Goal: Task Accomplishment & Management: Use online tool/utility

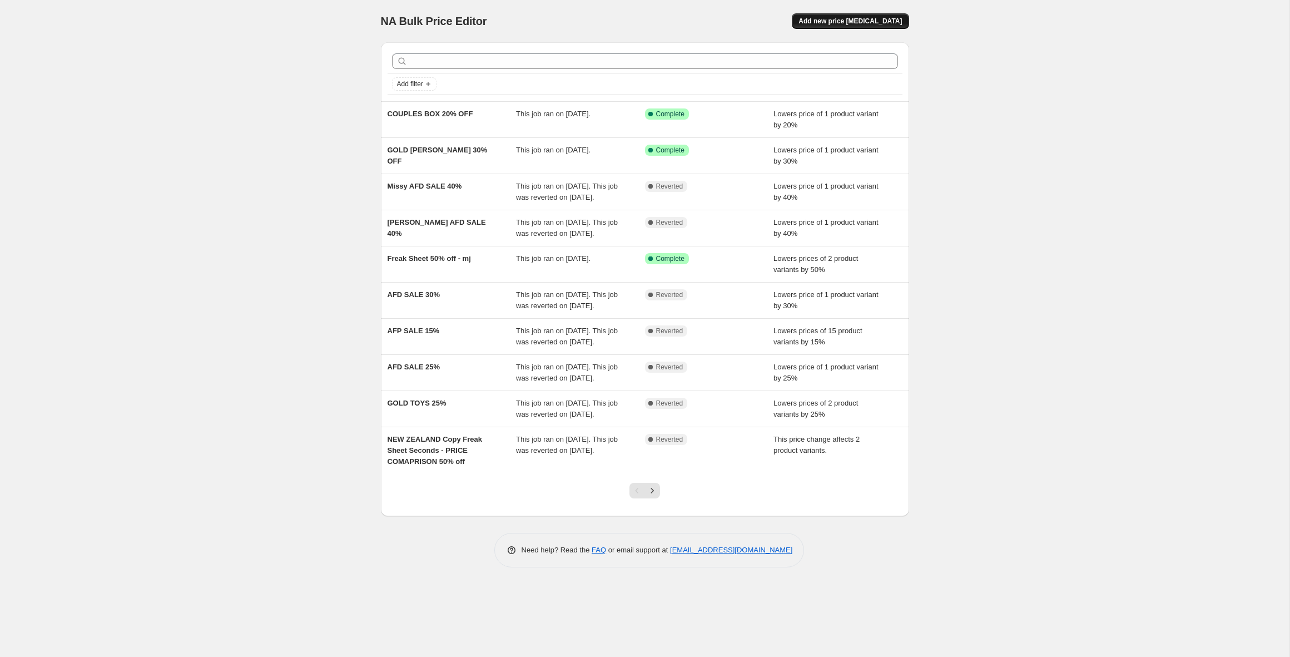
click at [828, 23] on span "Add new price [MEDICAL_DATA]" at bounding box center [849, 21] width 103 height 9
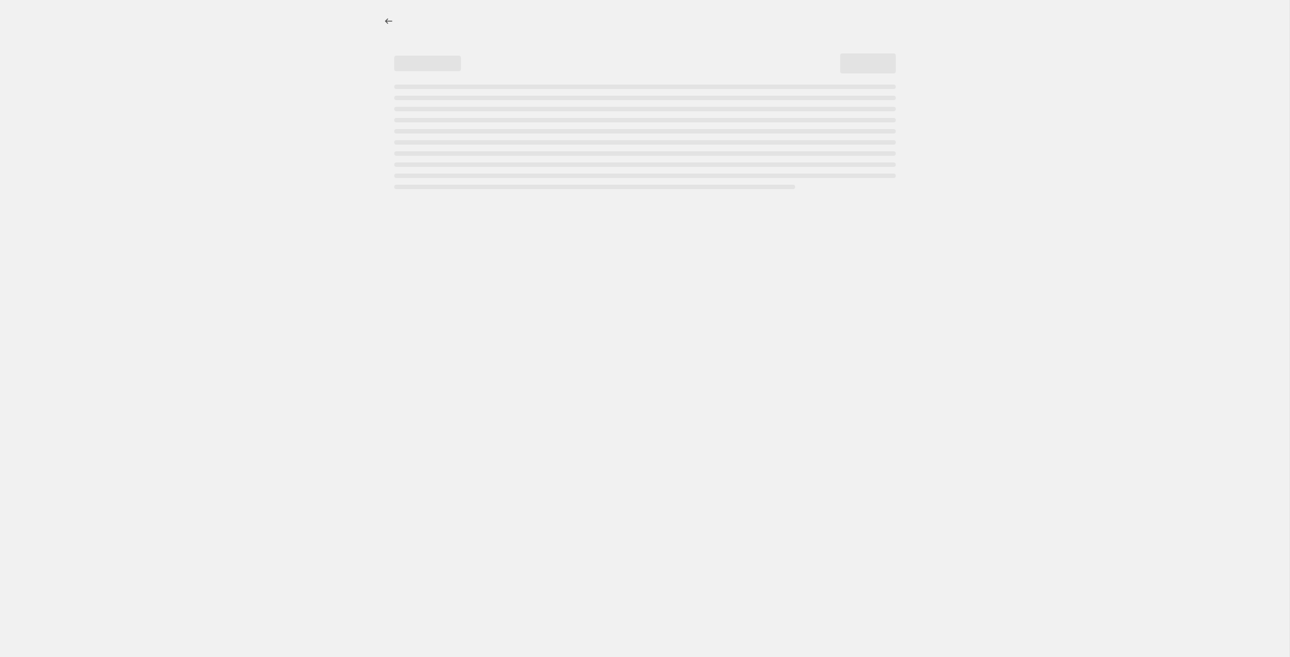
select select "percentage"
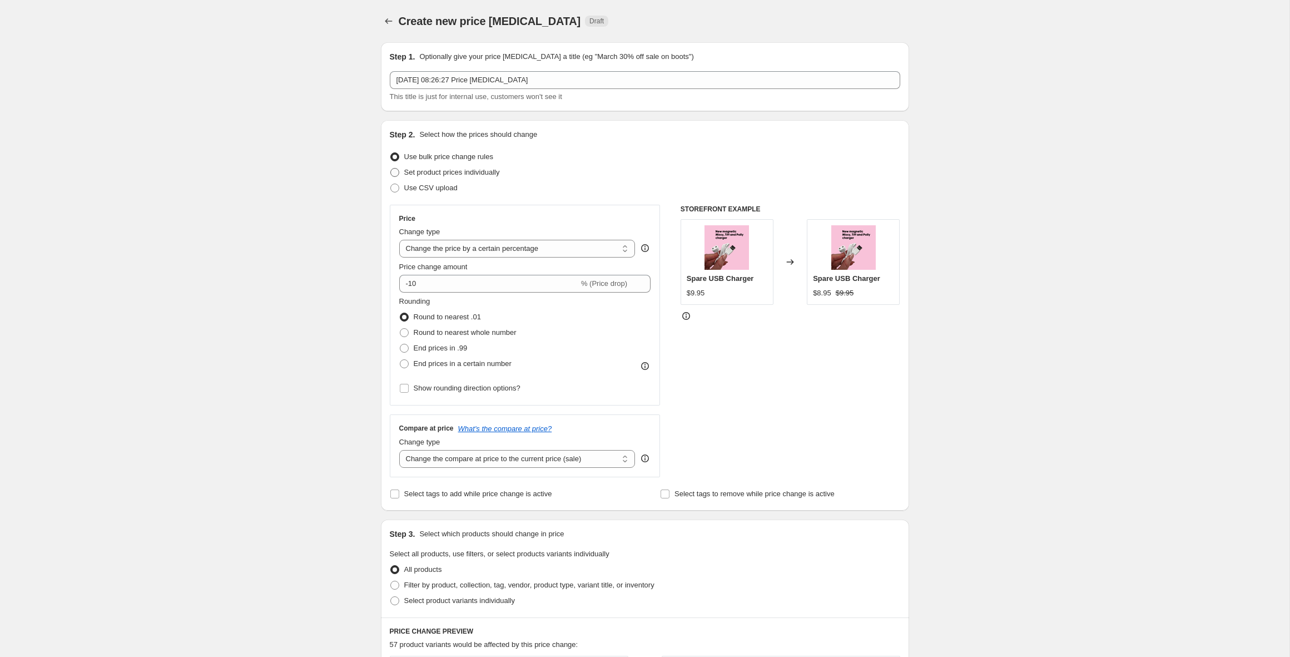
click at [405, 173] on span "Set product prices individually" at bounding box center [452, 172] width 96 height 8
click at [391, 168] on input "Set product prices individually" at bounding box center [390, 168] width 1 height 1
radio input "true"
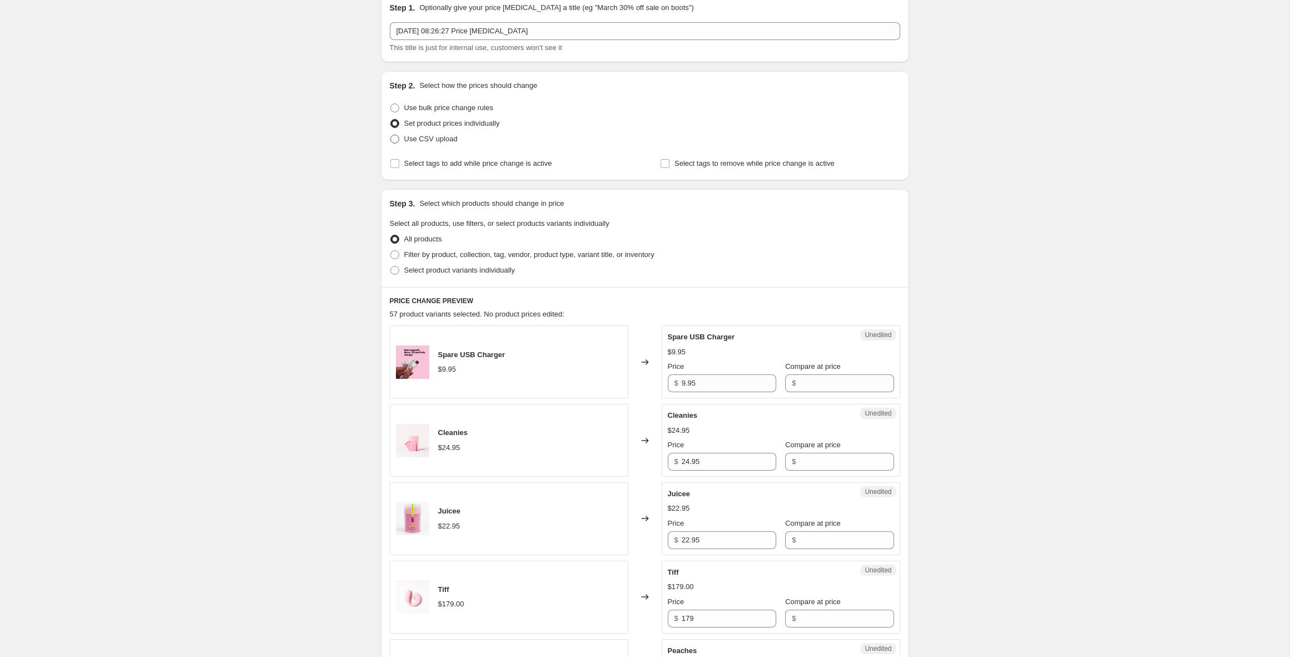
scroll to position [19, 0]
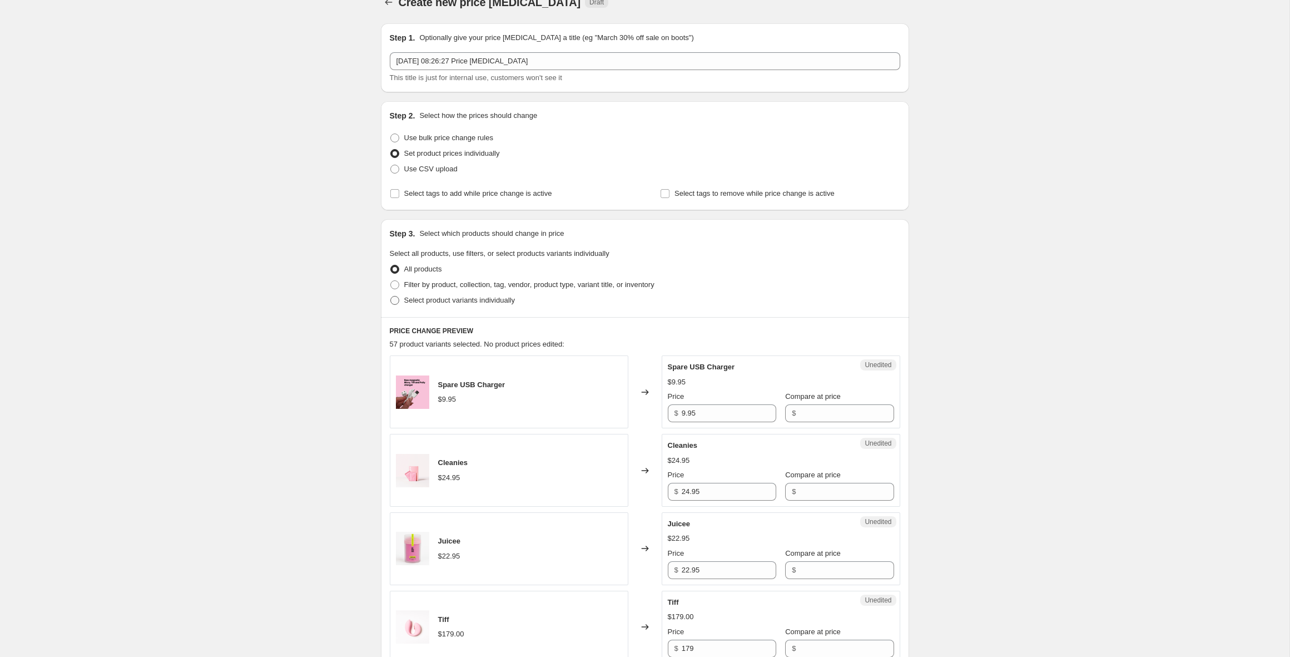
click at [409, 306] on label "Select product variants individually" at bounding box center [452, 300] width 125 height 16
click at [391, 296] on input "Select product variants individually" at bounding box center [390, 296] width 1 height 1
radio input "true"
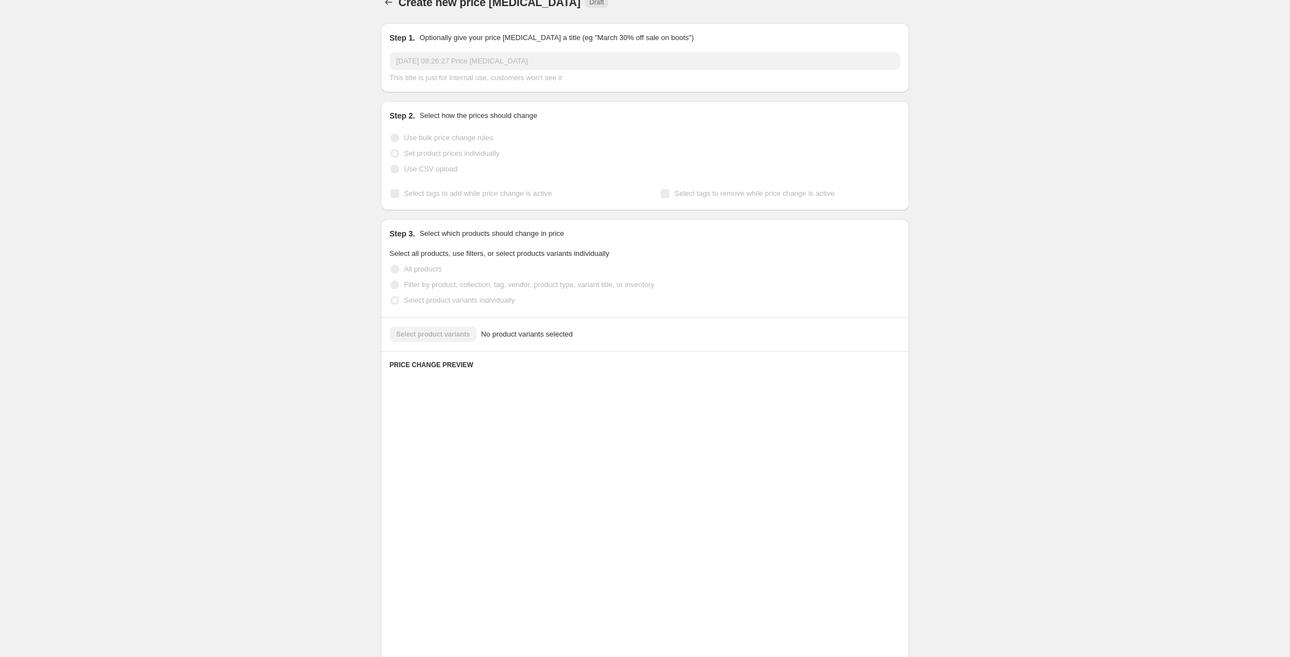
scroll to position [0, 0]
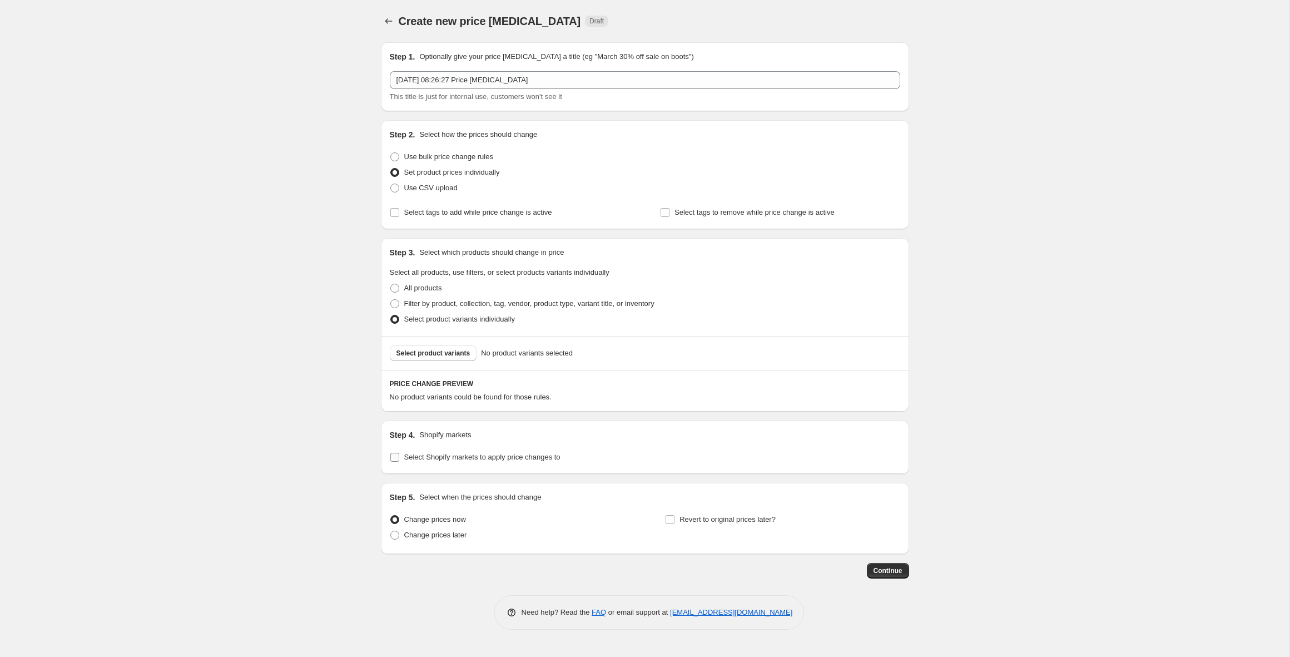
click at [414, 460] on span "Select Shopify markets to apply price changes to" at bounding box center [482, 457] width 156 height 8
click at [399, 460] on input "Select Shopify markets to apply price changes to" at bounding box center [394, 457] width 9 height 9
checkbox input "true"
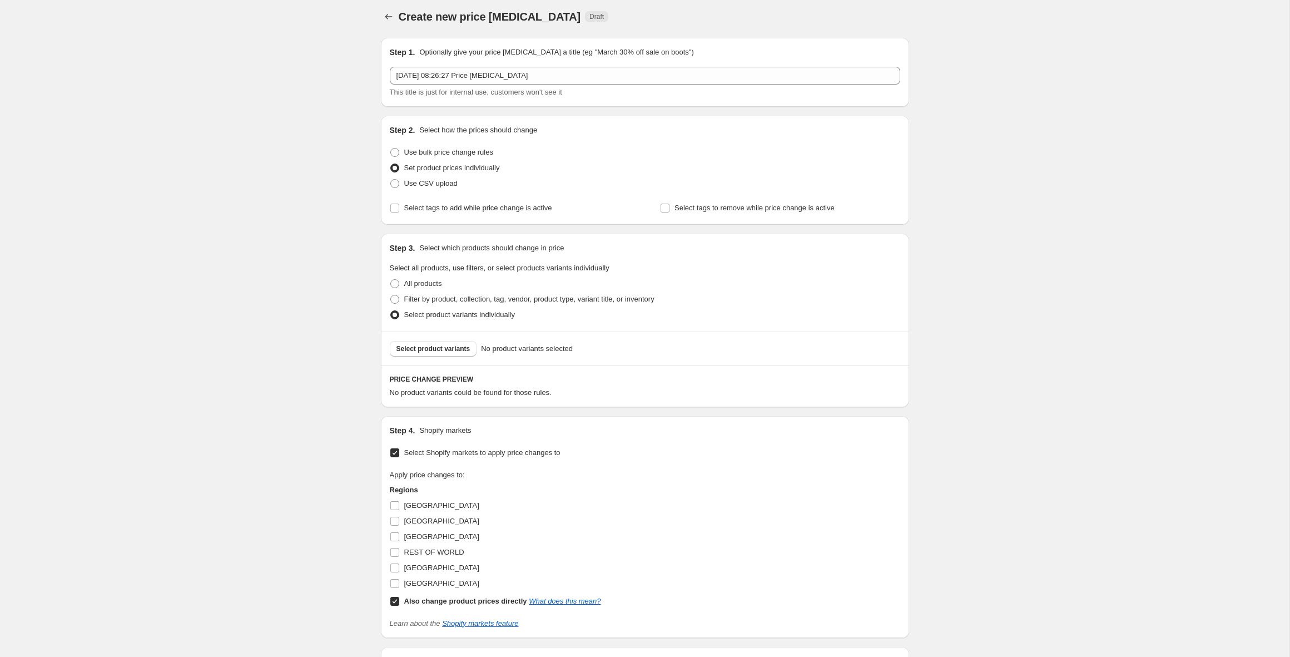
scroll to position [4, 0]
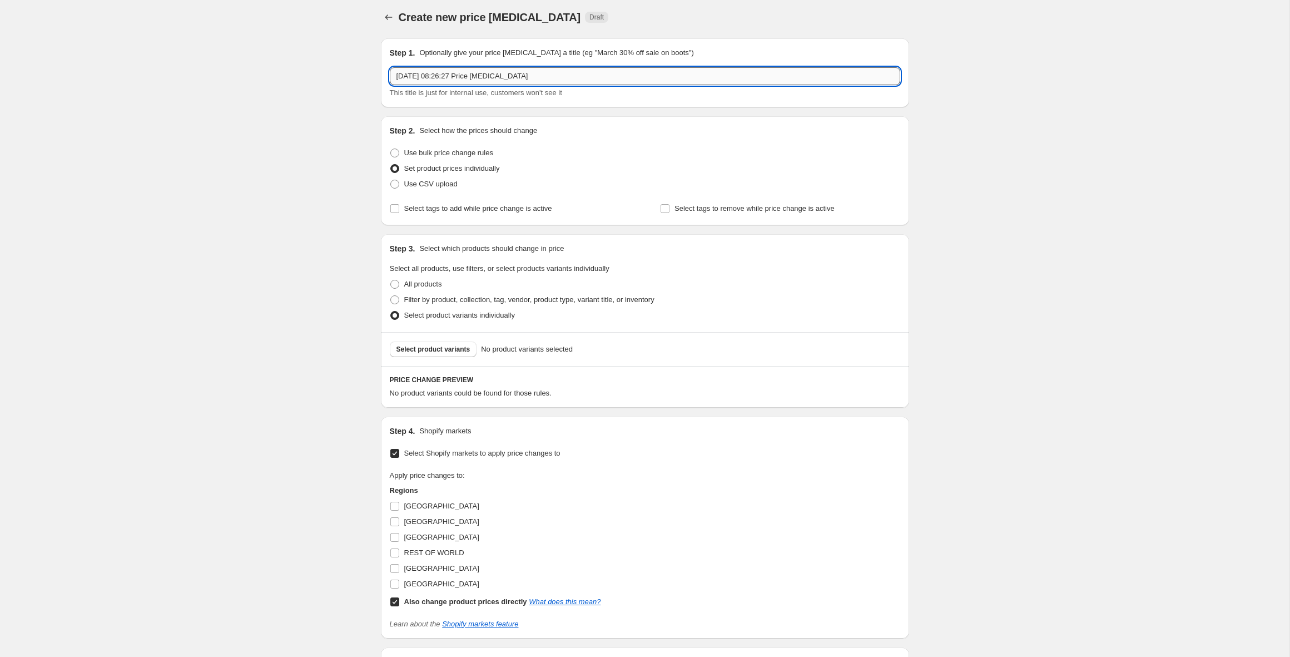
drag, startPoint x: 552, startPoint y: 75, endPoint x: 443, endPoint y: 79, distance: 109.0
click at [443, 79] on input "12 Sept 2025, 08:26:27 Price change job" at bounding box center [645, 76] width 510 height 18
click at [443, 74] on input "12 Sept 2025,socks trial" at bounding box center [645, 76] width 510 height 18
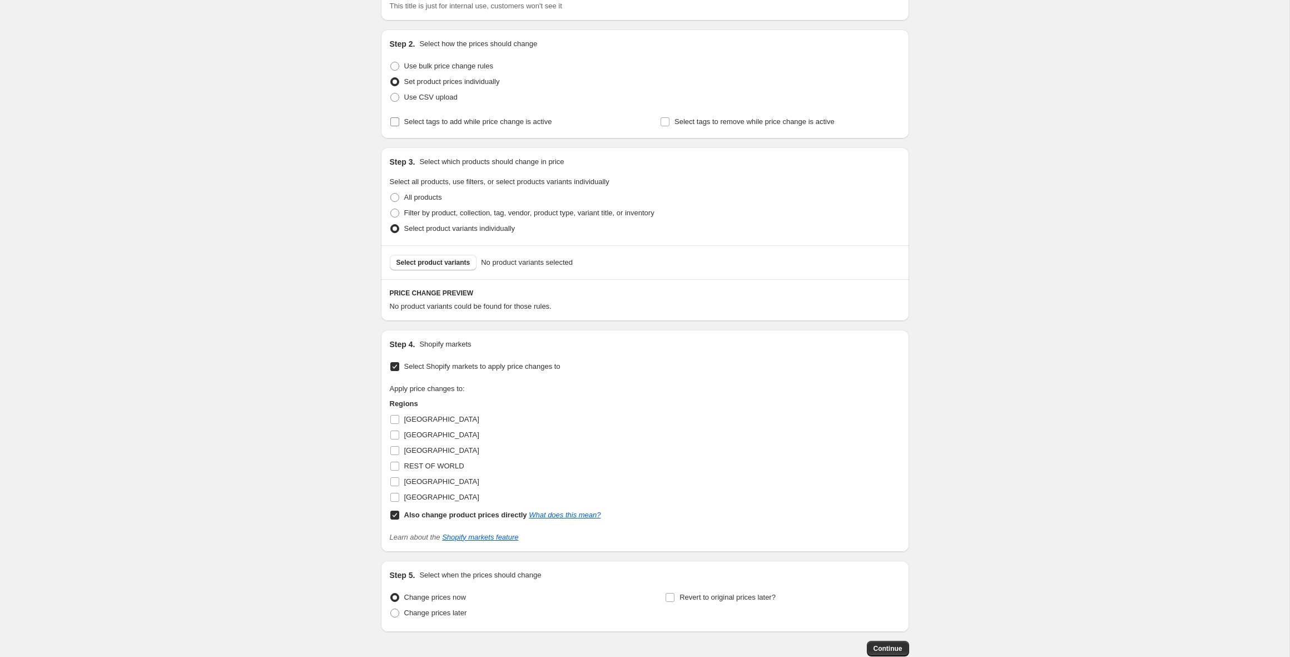
type input "12 Sept 2025, socks trial"
click at [392, 122] on input "Select tags to add while price change is active" at bounding box center [394, 121] width 9 height 9
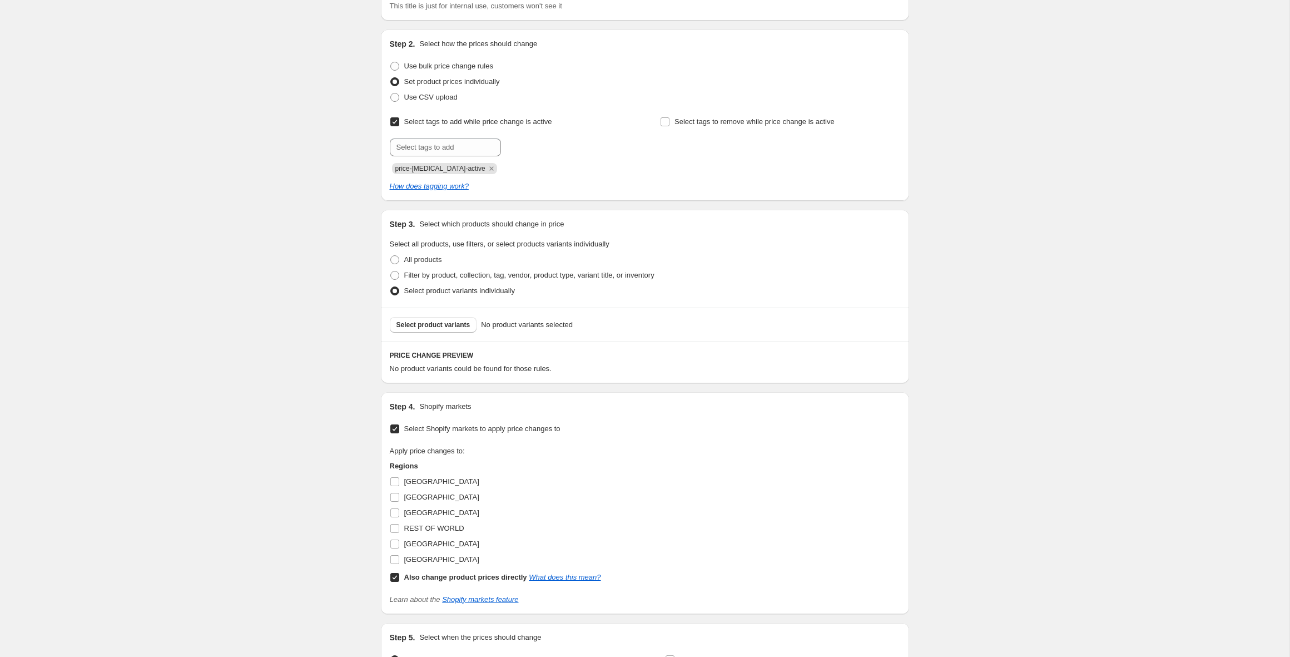
click at [392, 122] on input "Select tags to add while price change is active" at bounding box center [394, 121] width 9 height 9
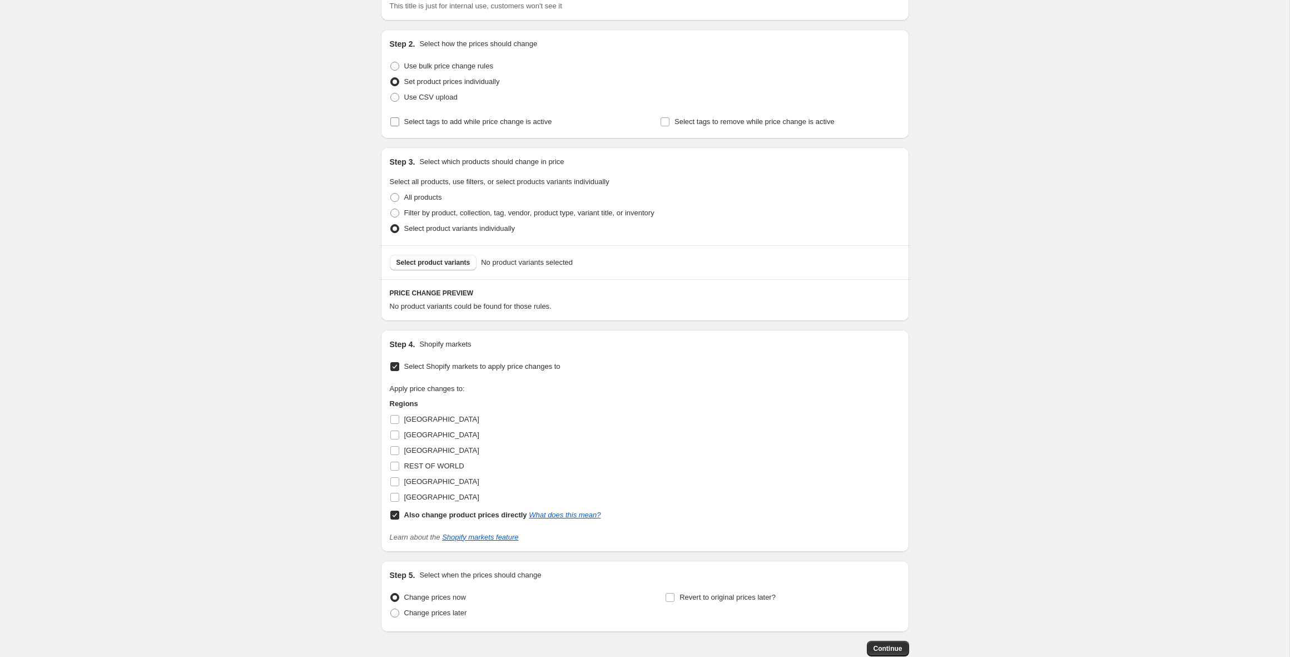
click at [392, 125] on input "Select tags to add while price change is active" at bounding box center [394, 121] width 9 height 9
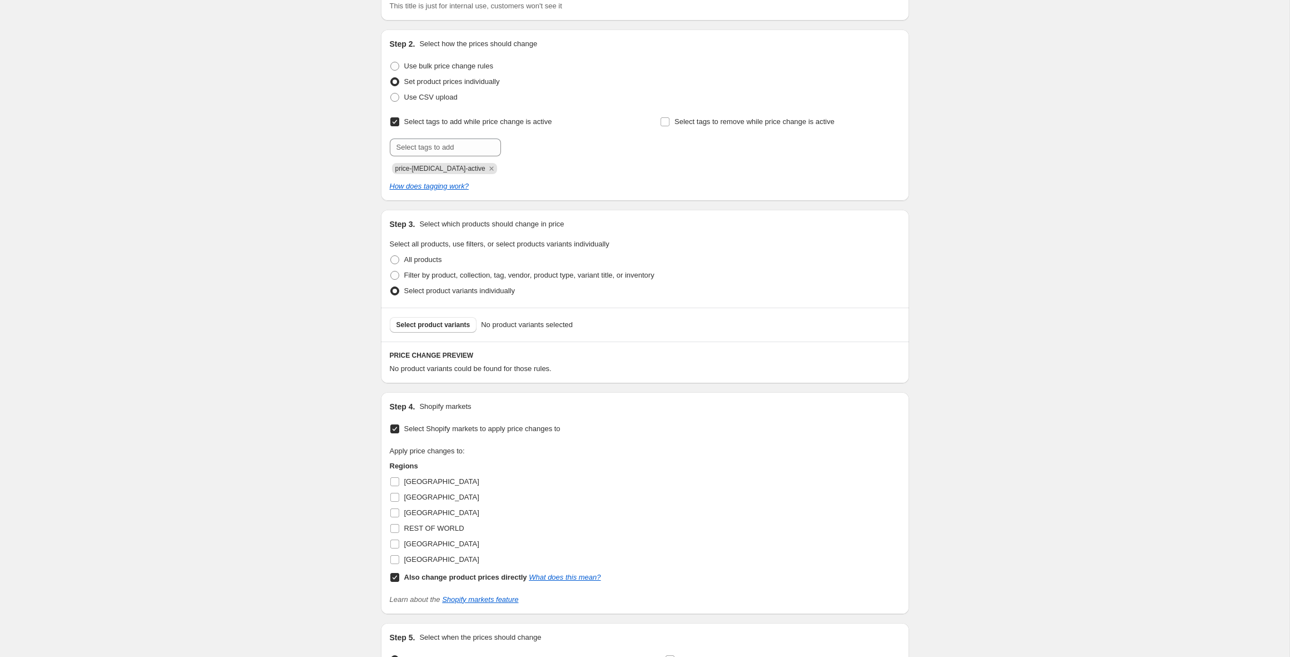
click at [394, 123] on input "Select tags to add while price change is active" at bounding box center [394, 121] width 9 height 9
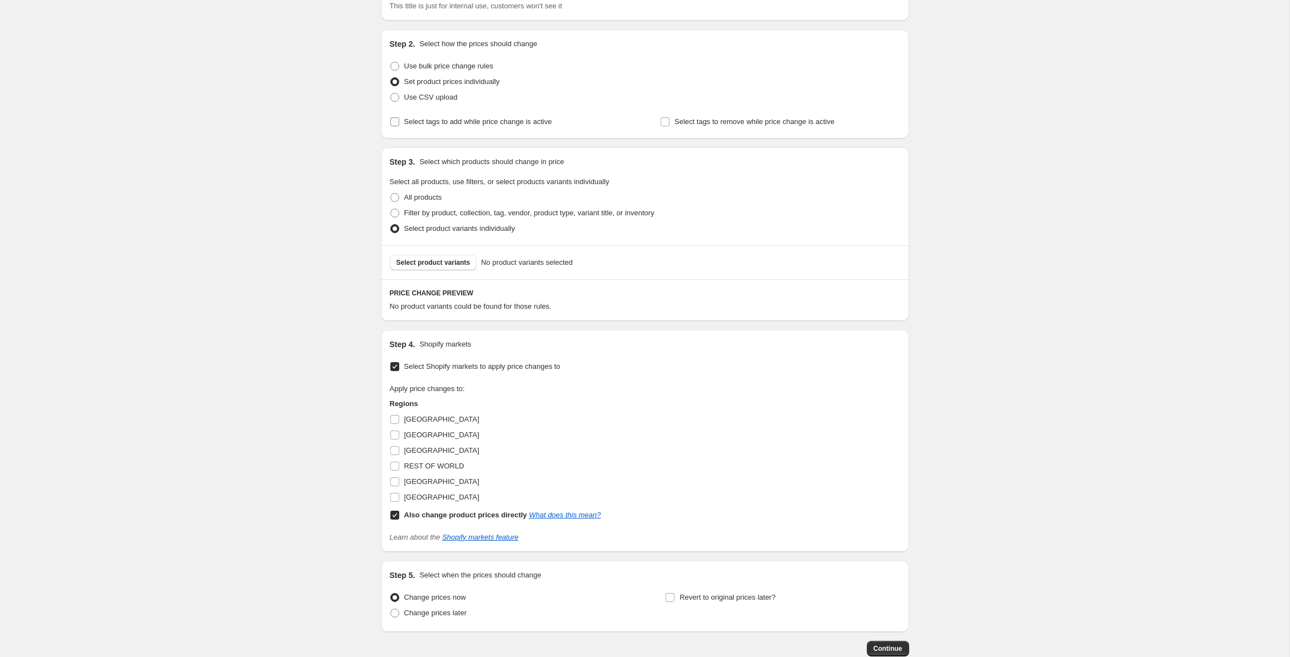
click at [394, 123] on input "Select tags to add while price change is active" at bounding box center [394, 121] width 9 height 9
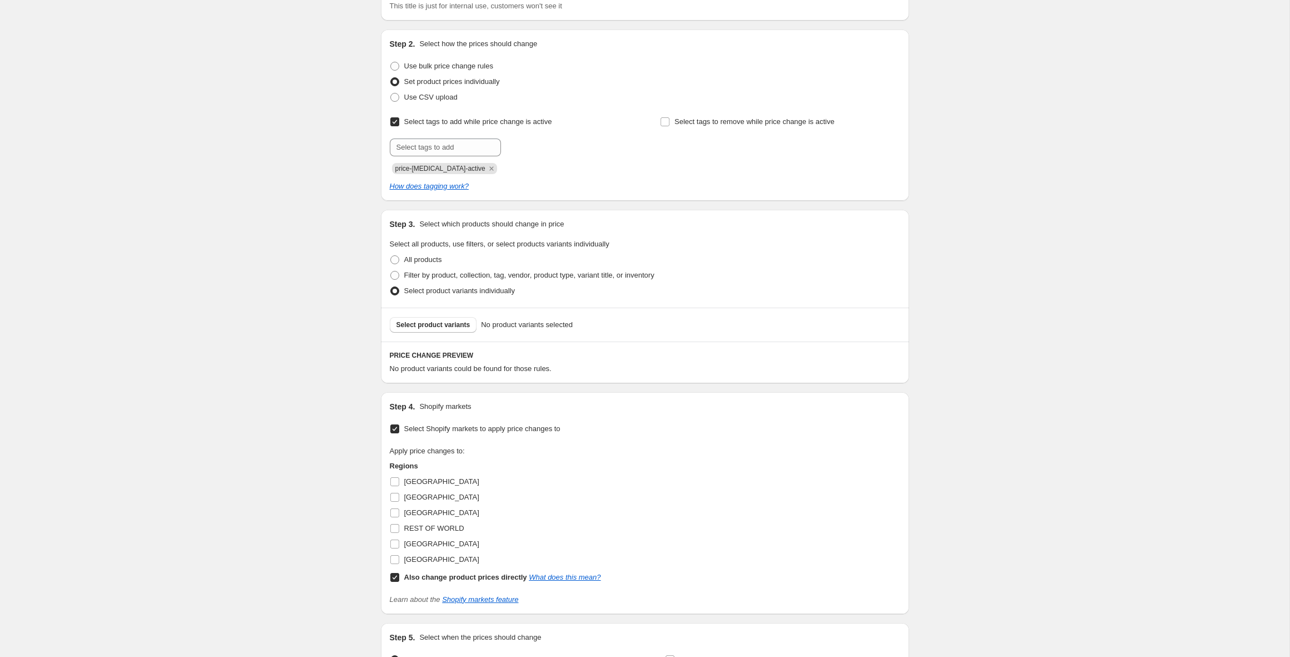
click at [394, 123] on input "Select tags to add while price change is active" at bounding box center [394, 121] width 9 height 9
checkbox input "false"
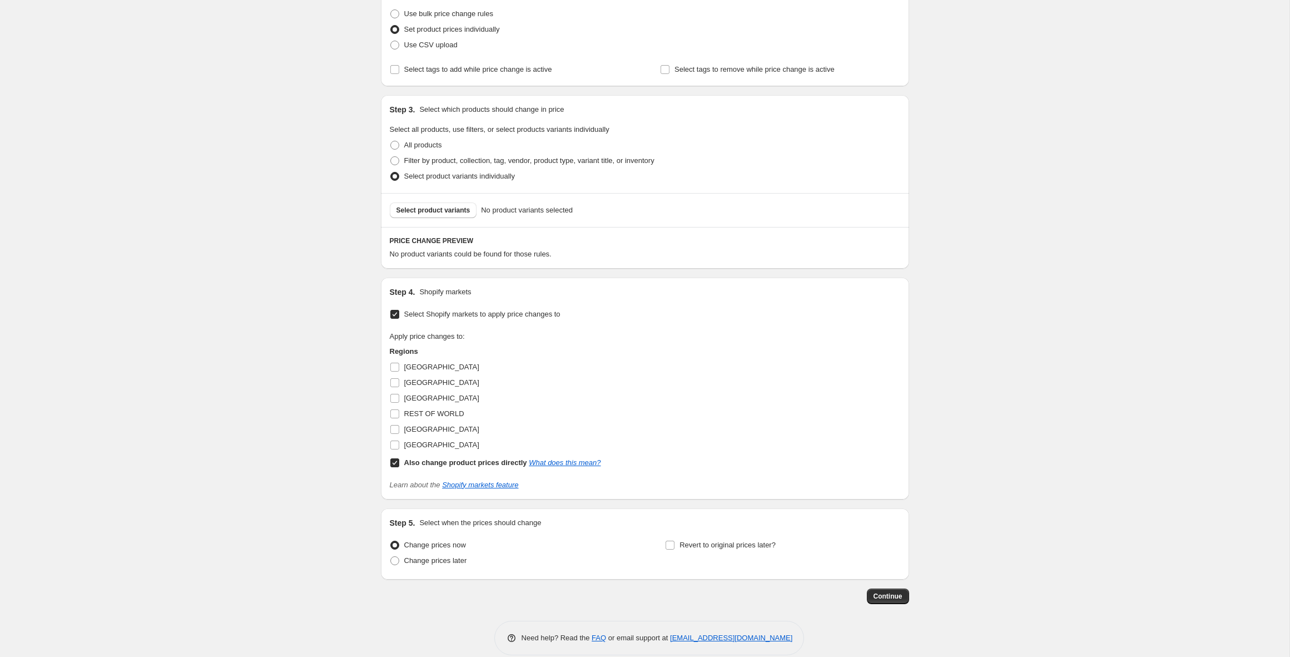
scroll to position [158, 0]
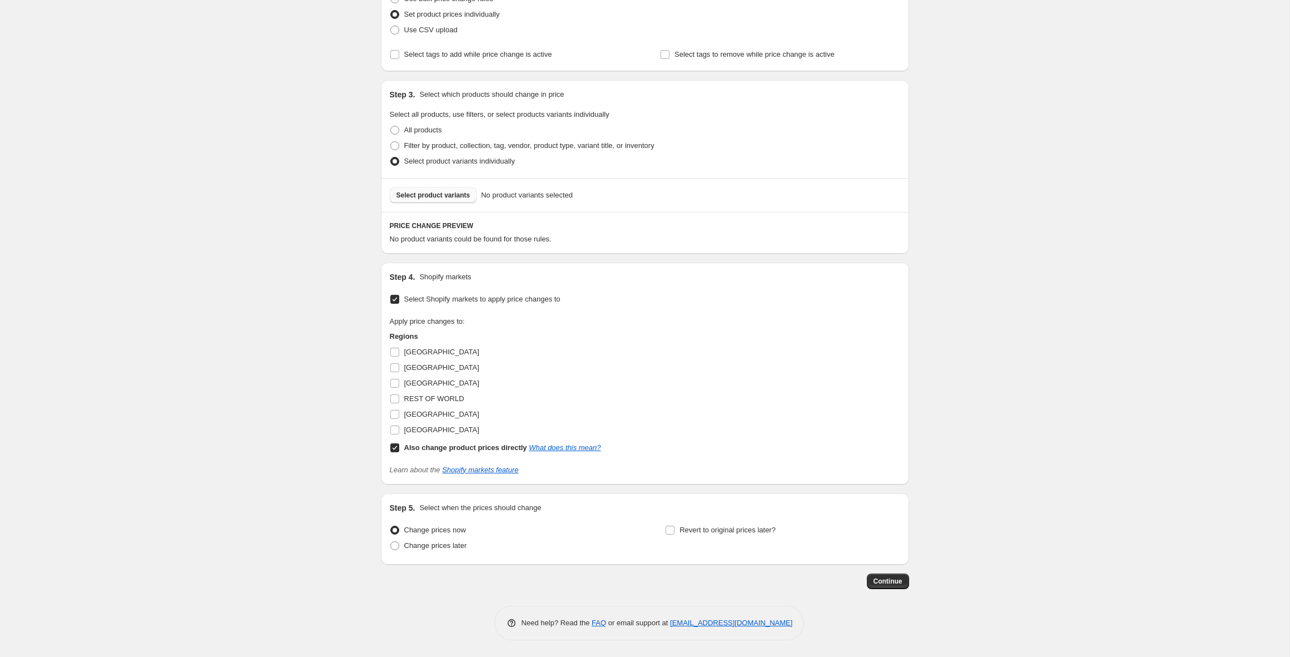
click at [420, 197] on span "Select product variants" at bounding box center [433, 195] width 74 height 9
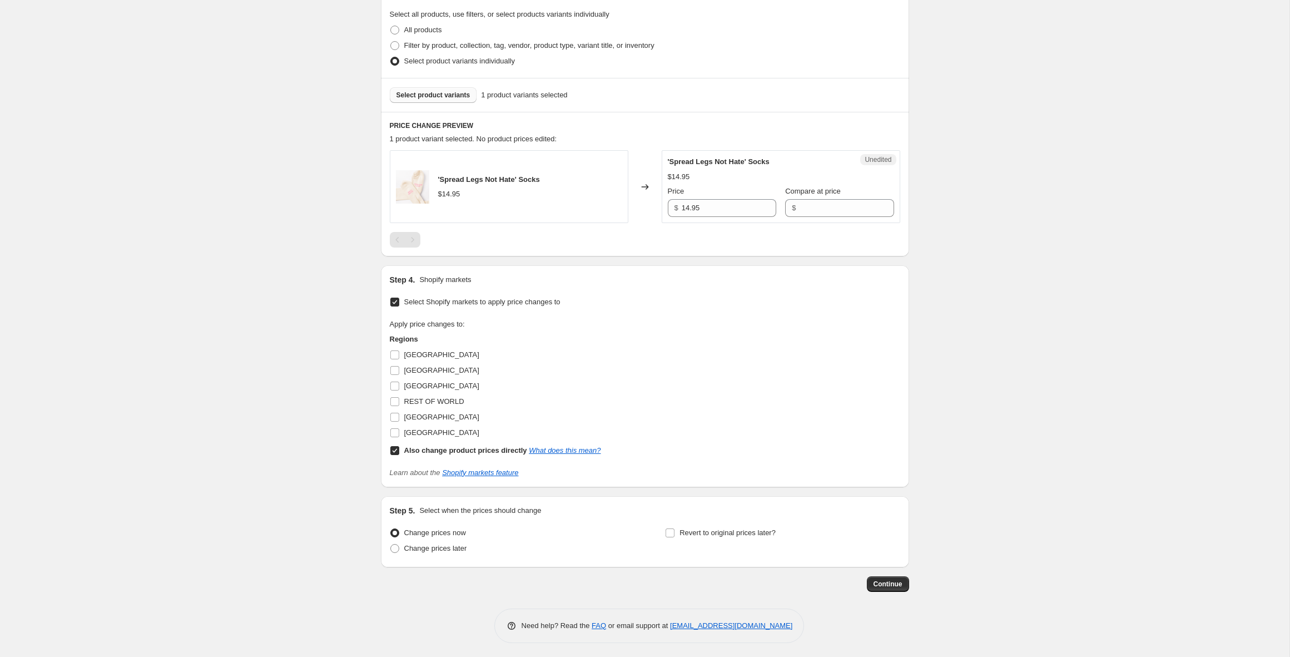
scroll to position [260, 0]
click at [814, 208] on input "Compare at price" at bounding box center [846, 206] width 95 height 18
drag, startPoint x: 712, startPoint y: 207, endPoint x: 675, endPoint y: 208, distance: 36.2
click at [675, 208] on div "$ 14.95" at bounding box center [722, 206] width 108 height 18
drag, startPoint x: 725, startPoint y: 208, endPoint x: 688, endPoint y: 204, distance: 37.4
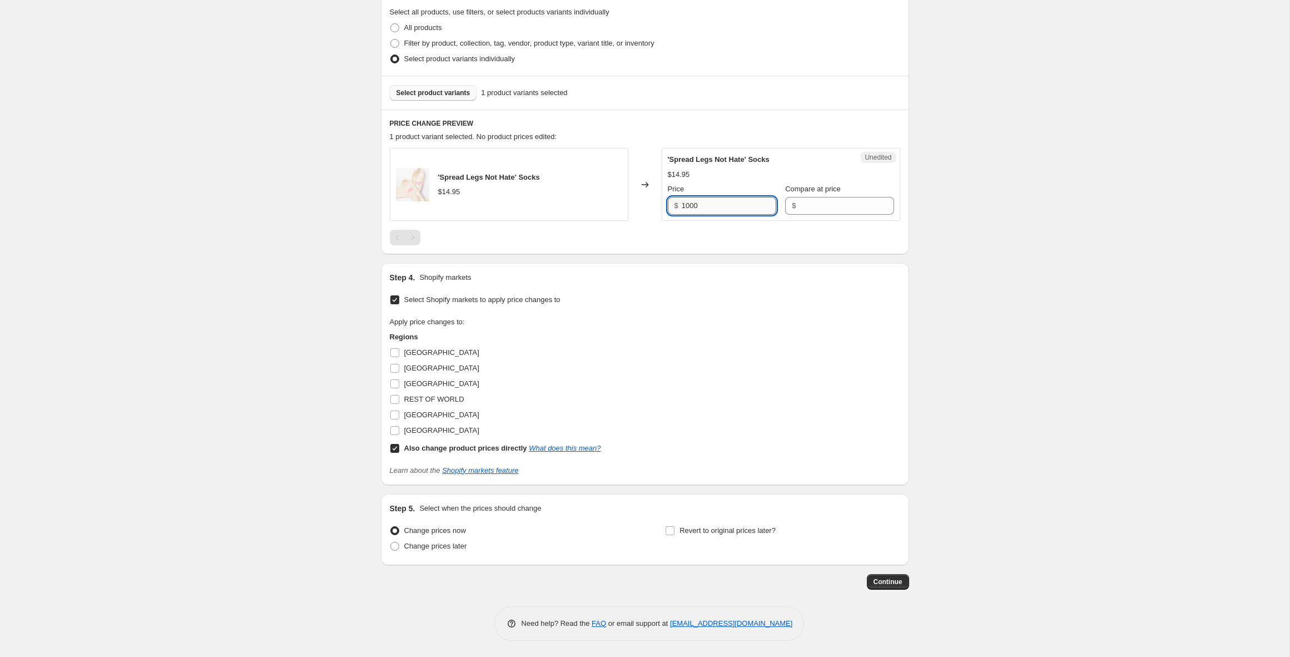
click at [688, 204] on input "1000" at bounding box center [729, 206] width 95 height 18
click at [700, 205] on input "1000" at bounding box center [729, 206] width 95 height 18
type input "10"
type input "14.95"
click at [566, 270] on div "Step 4. Shopify markets Select Shopify markets to apply price changes to Apply …" at bounding box center [645, 373] width 528 height 221
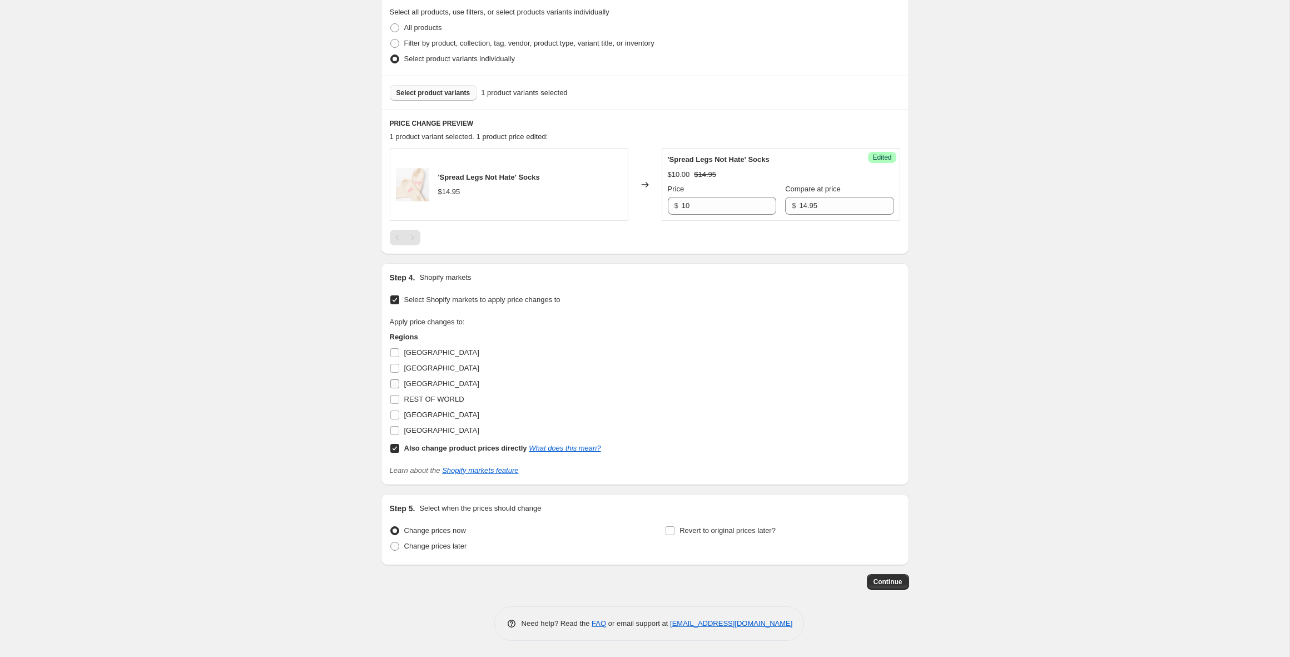
click at [401, 385] on label "New Zealand" at bounding box center [435, 384] width 90 height 16
click at [399, 385] on input "New Zealand" at bounding box center [394, 383] width 9 height 9
checkbox input "true"
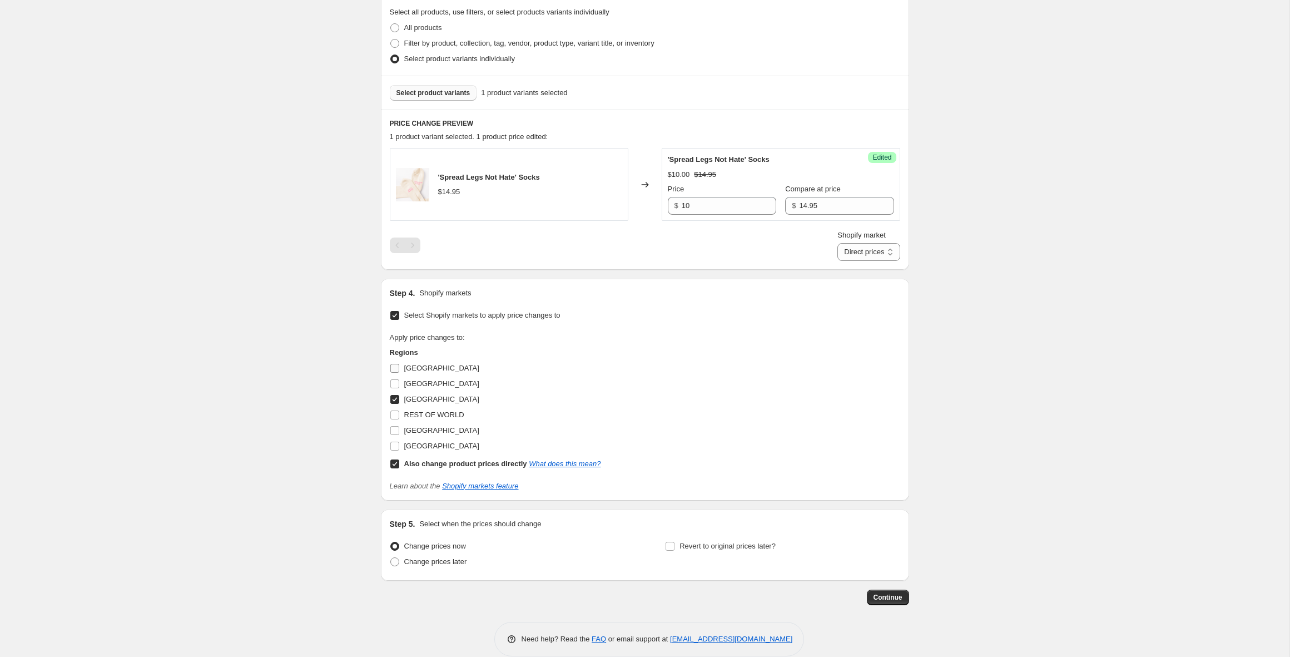
click at [395, 369] on input "AUSTRALIA" at bounding box center [394, 368] width 9 height 9
checkbox input "true"
click at [886, 597] on span "Continue" at bounding box center [887, 597] width 29 height 9
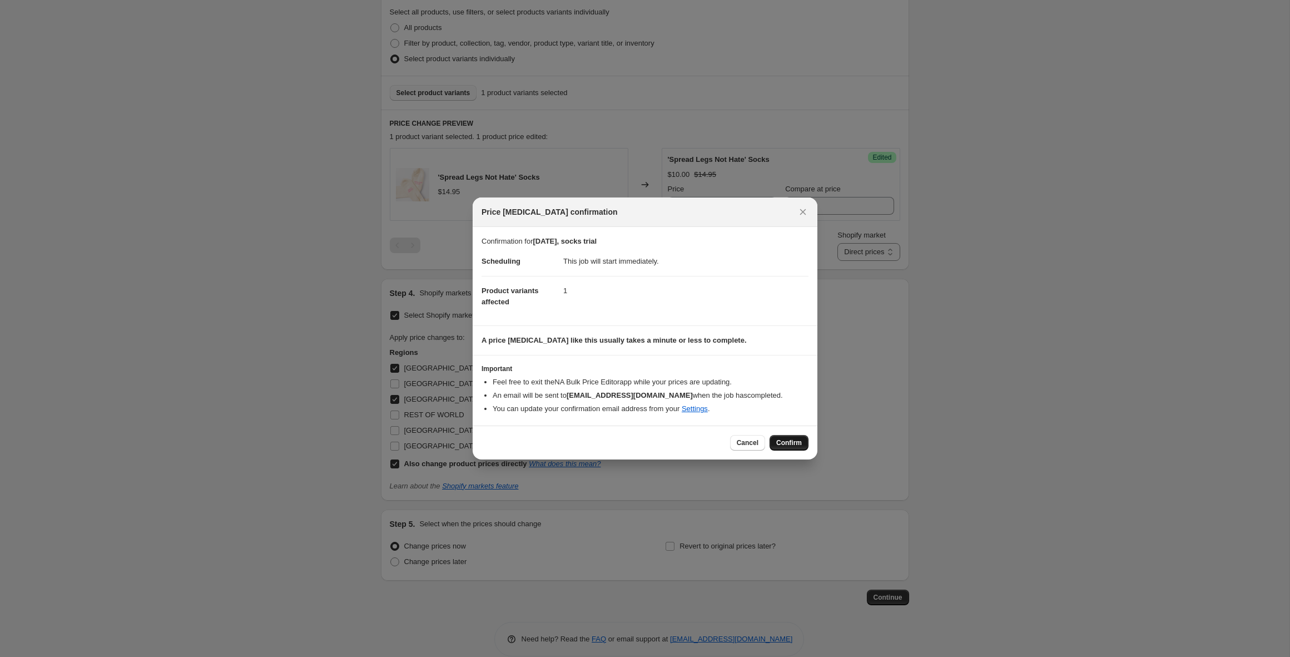
click at [788, 441] on span "Confirm" at bounding box center [789, 442] width 26 height 9
type input "12 Sept 2025, socks trial"
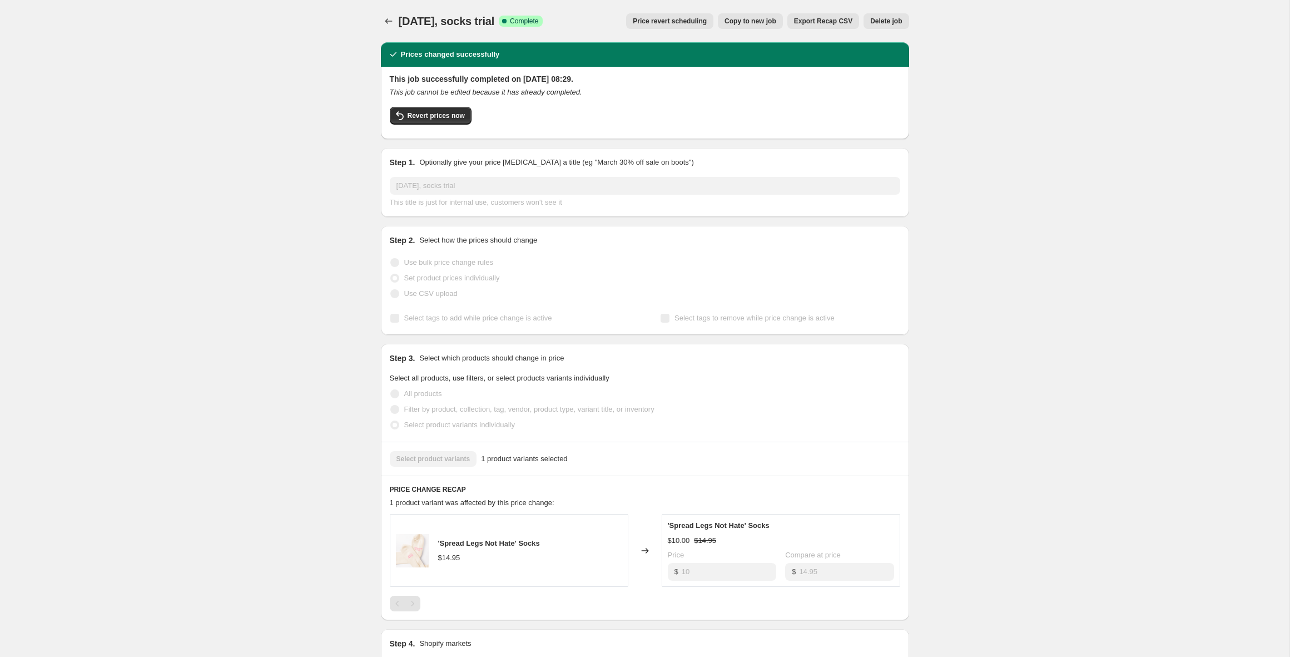
scroll to position [341, 0]
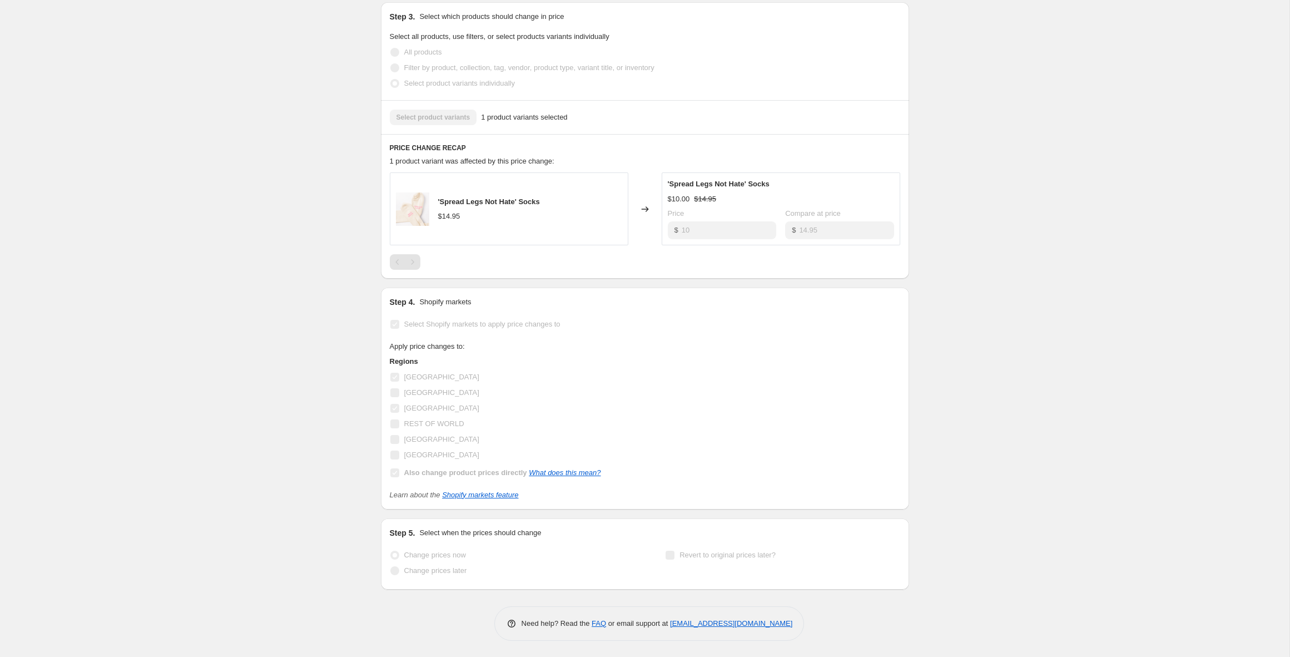
click at [470, 228] on div "'Spread Legs Not Hate' Socks $14.95" at bounding box center [509, 208] width 238 height 73
click at [595, 471] on link "What does this mean?" at bounding box center [565, 472] width 72 height 8
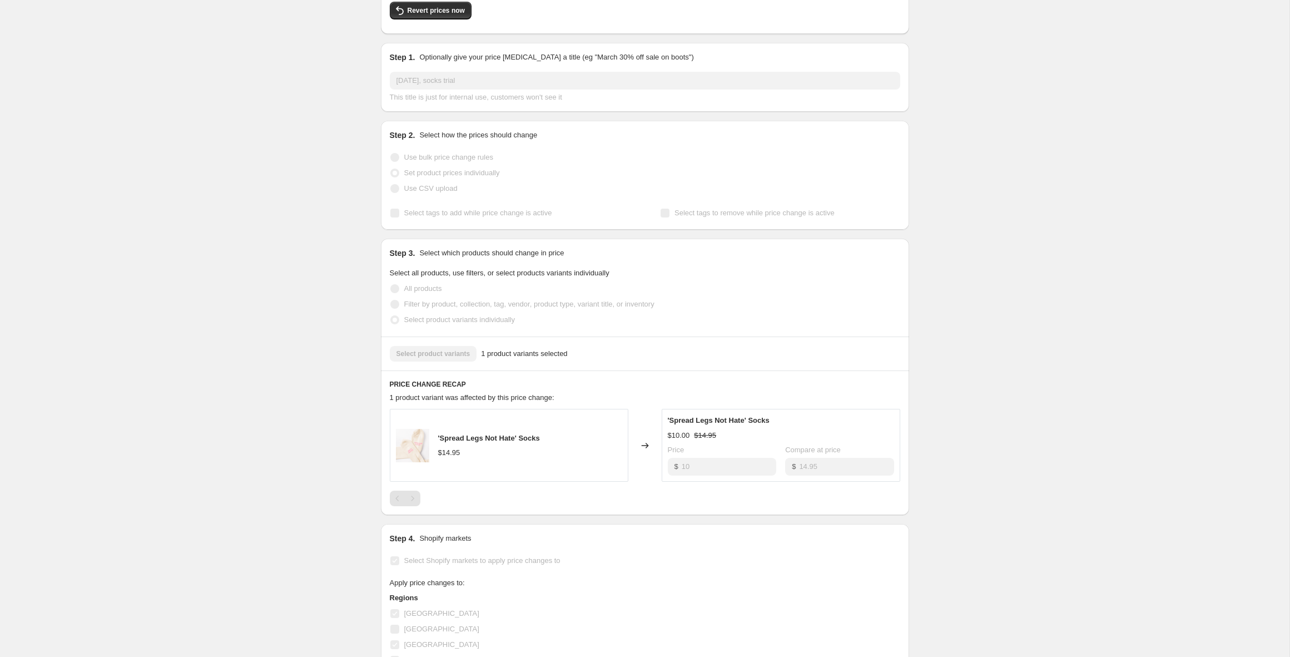
scroll to position [0, 0]
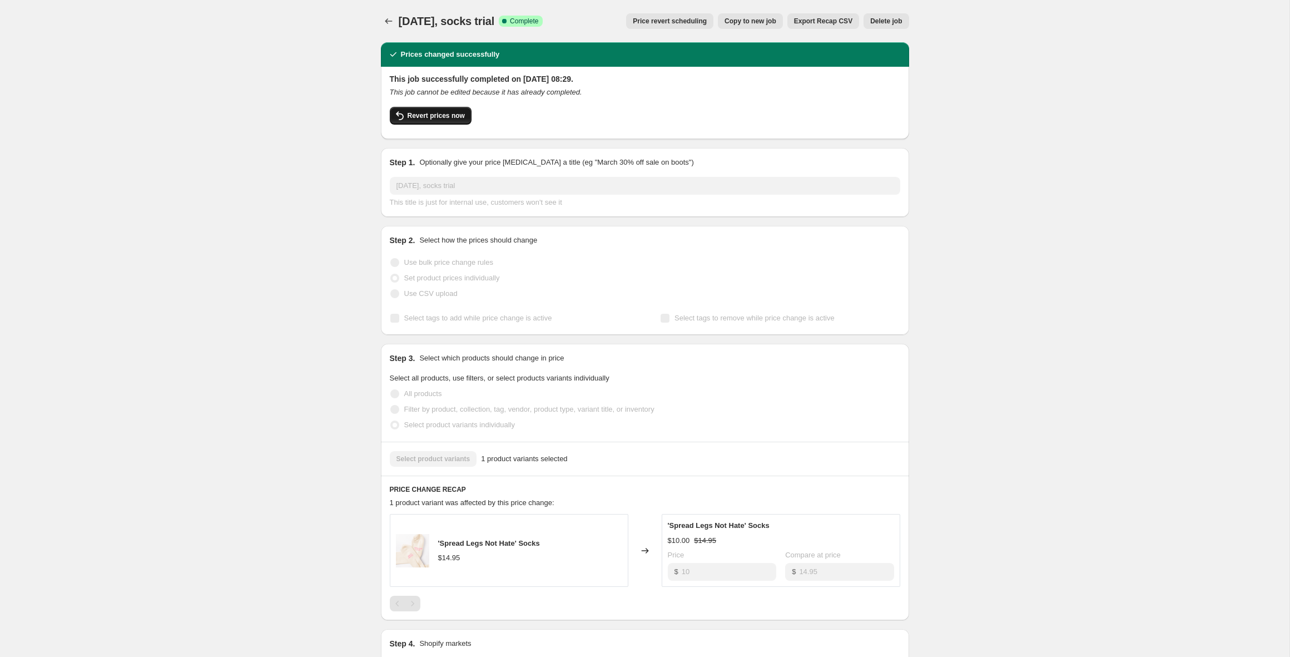
click at [412, 116] on span "Revert prices now" at bounding box center [435, 115] width 57 height 9
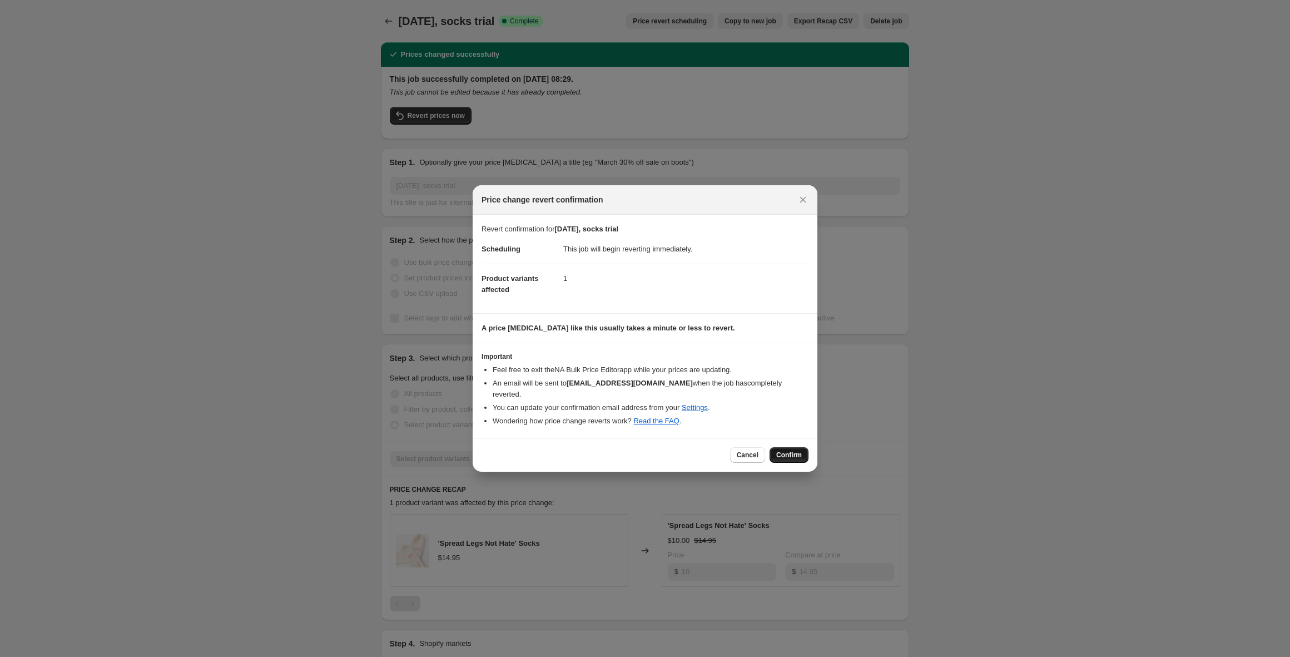
click at [782, 453] on span "Confirm" at bounding box center [789, 454] width 26 height 9
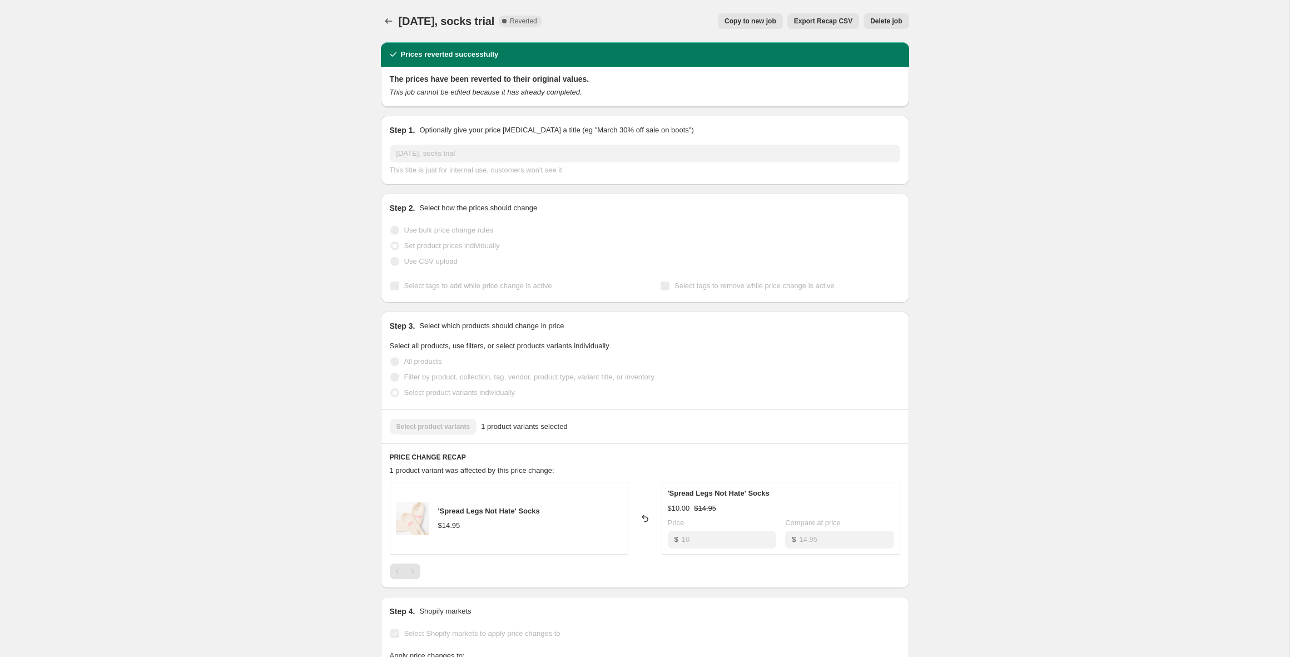
click at [745, 18] on span "Copy to new job" at bounding box center [750, 21] width 52 height 9
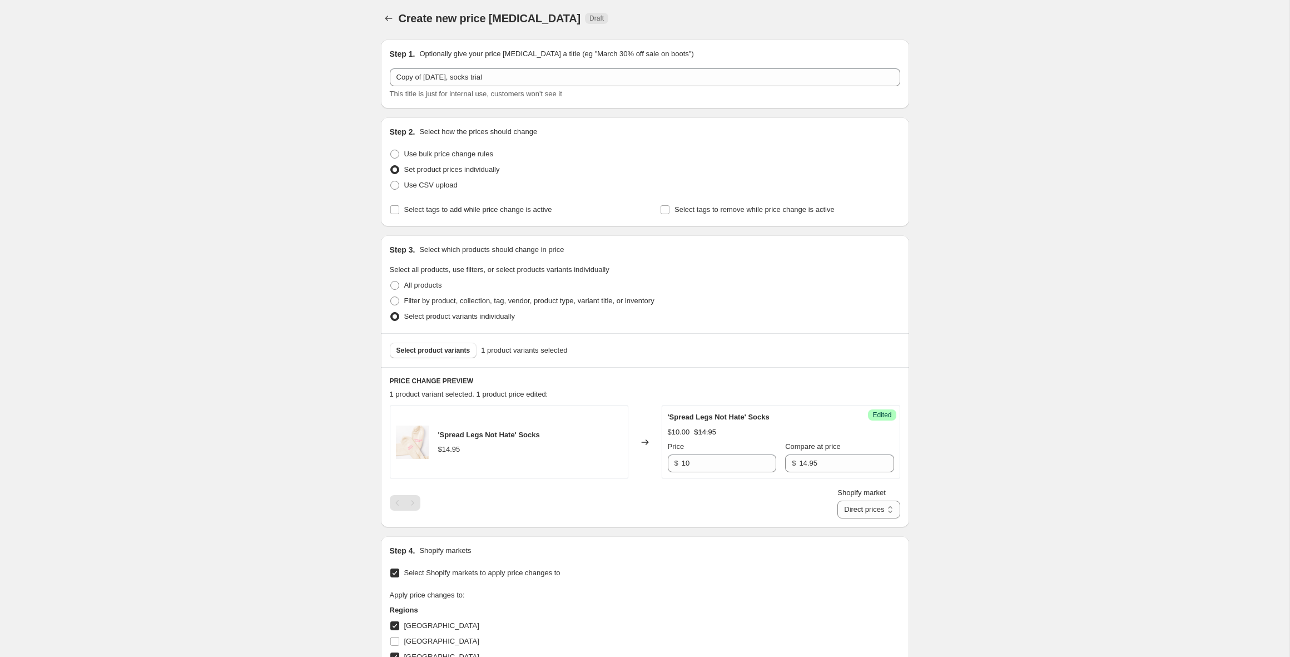
scroll to position [3, 0]
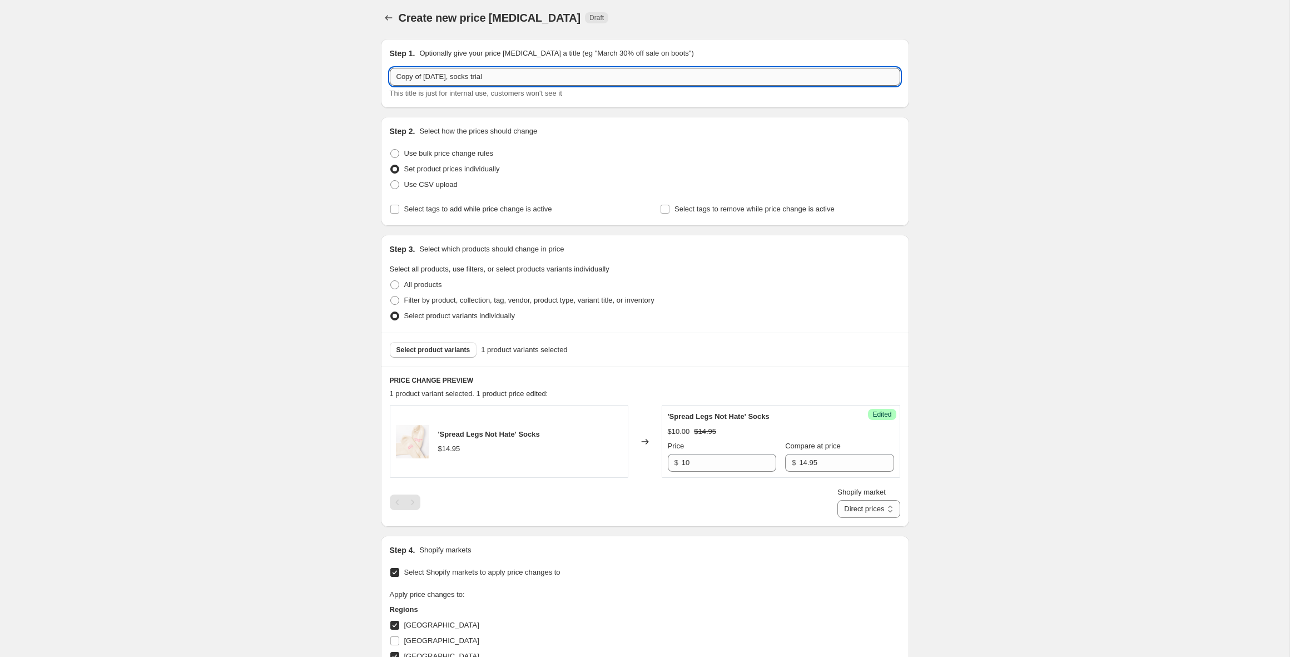
click at [532, 81] on input "Copy of 12 Sept 2025, socks trial" at bounding box center [645, 77] width 510 height 18
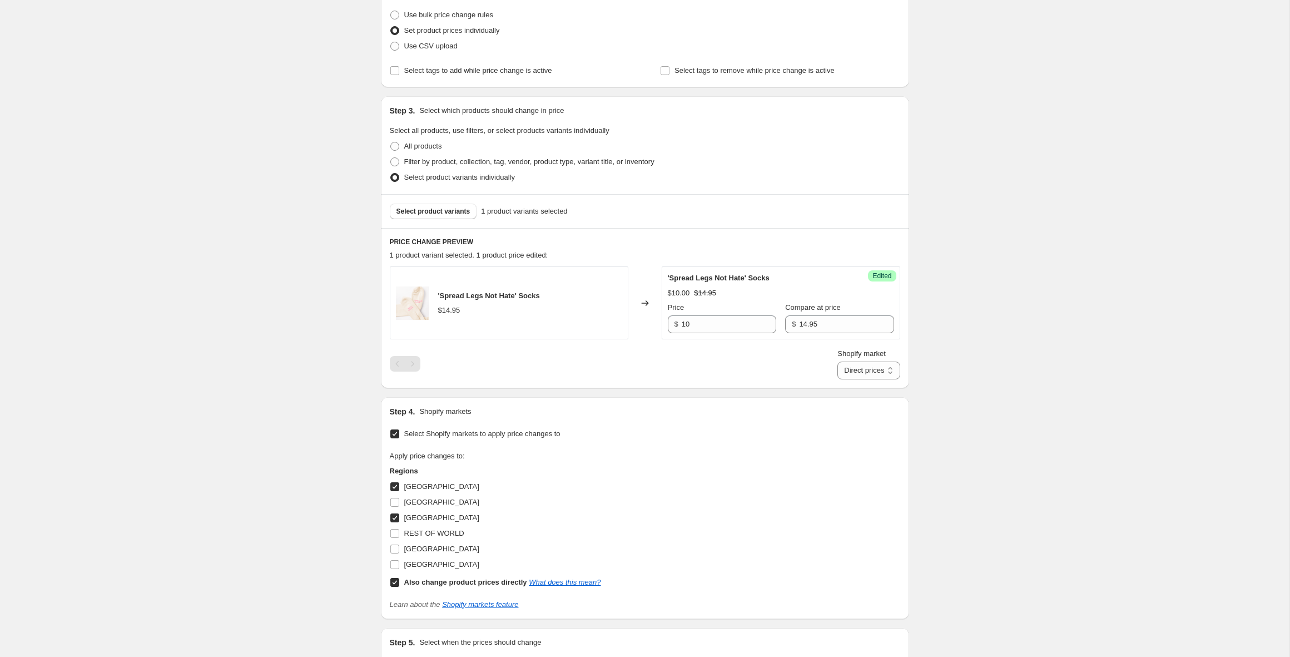
scroll to position [156, 0]
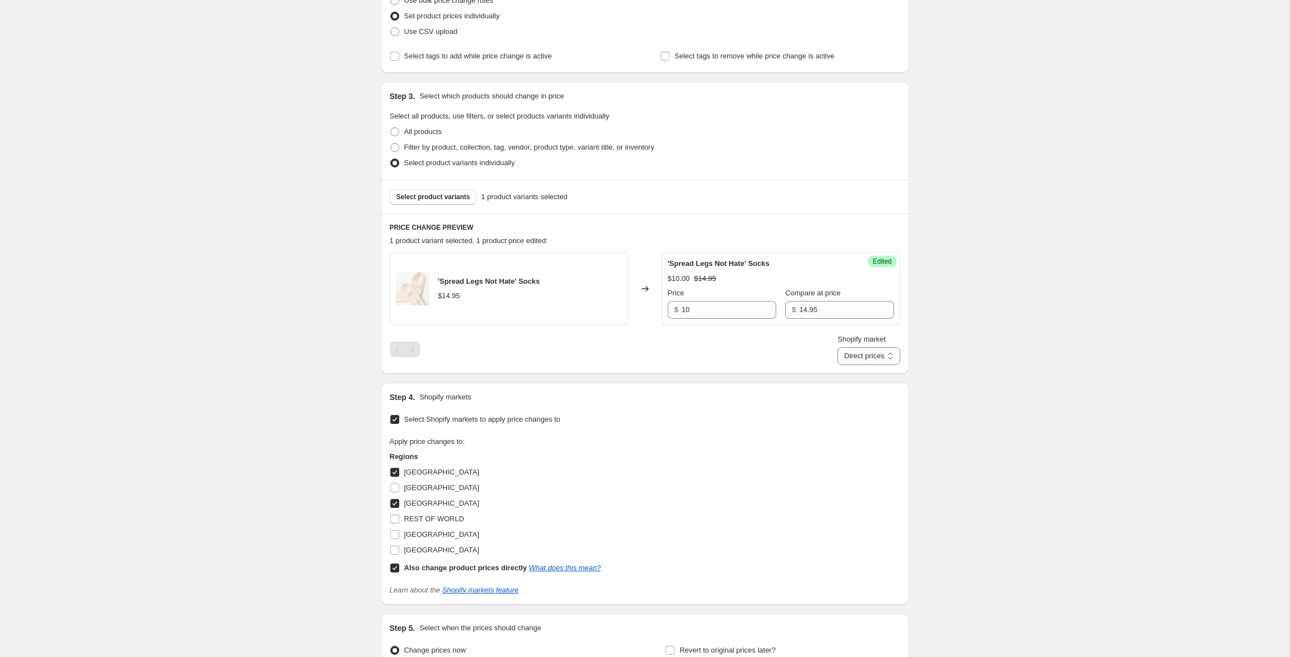
type input "Copy of 12 Sept 2025, socks trial 2"
click at [395, 564] on input "Also change product prices directly What does this mean?" at bounding box center [394, 567] width 9 height 9
checkbox input "false"
select select "85736882495"
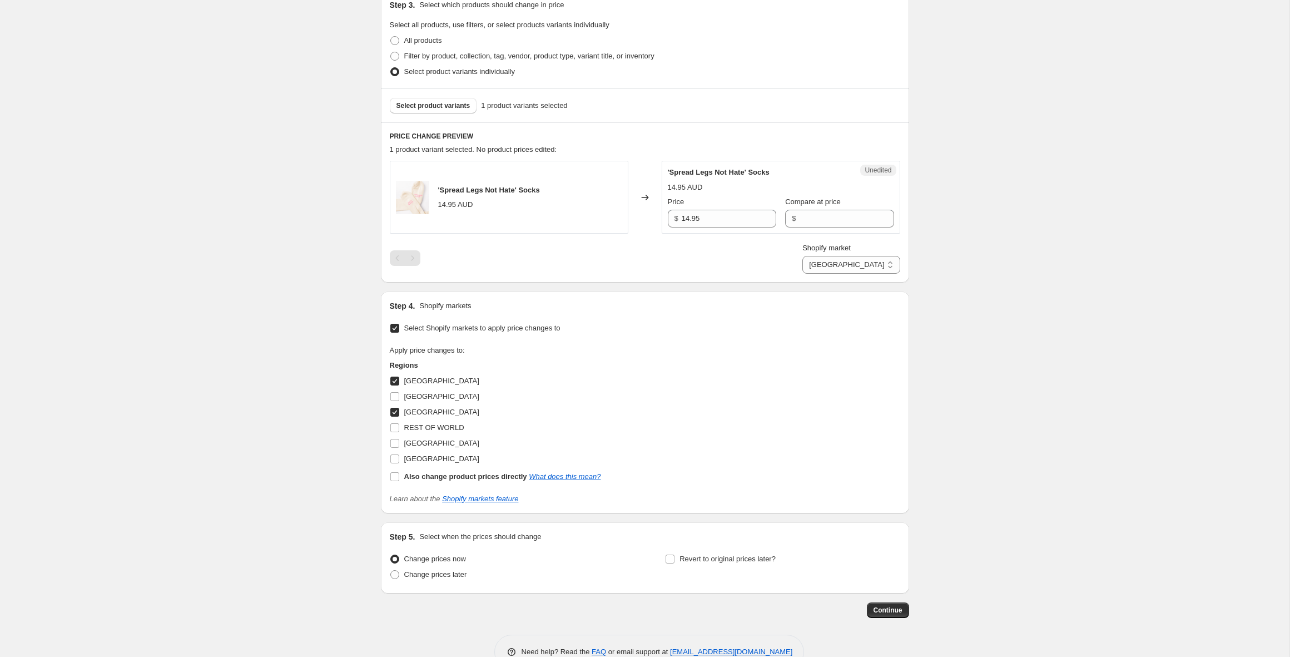
scroll to position [276, 0]
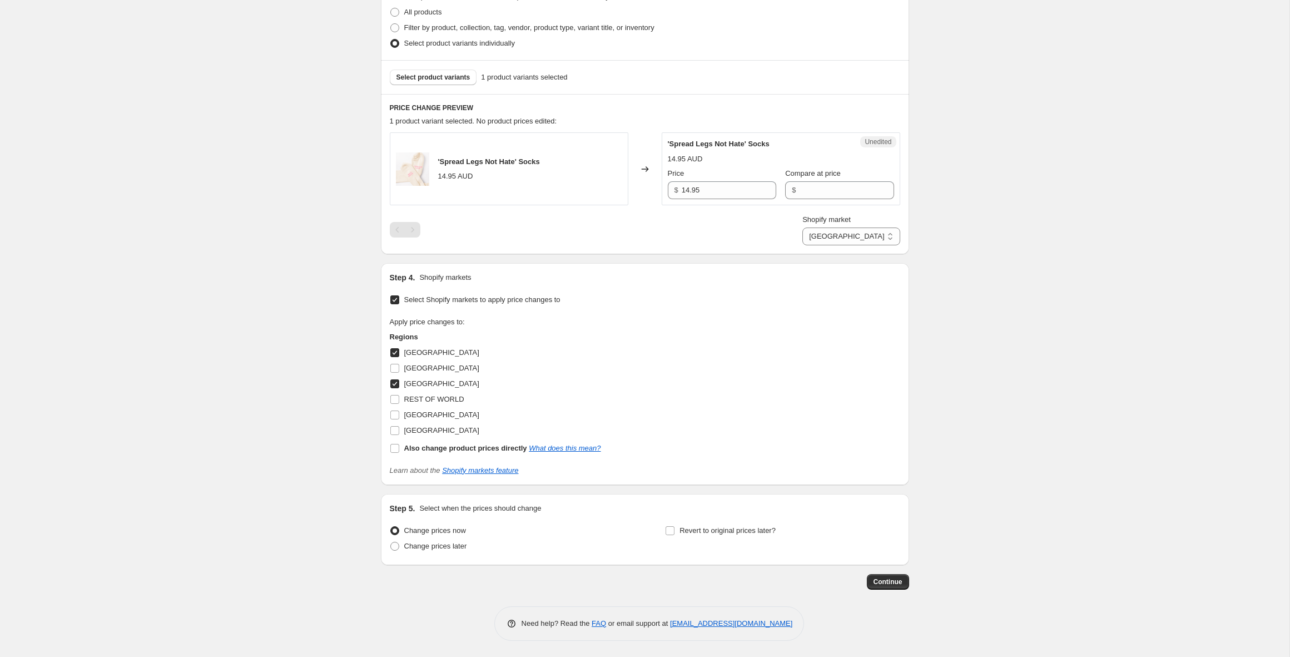
click at [392, 382] on input "New Zealand" at bounding box center [394, 383] width 9 height 9
checkbox input "false"
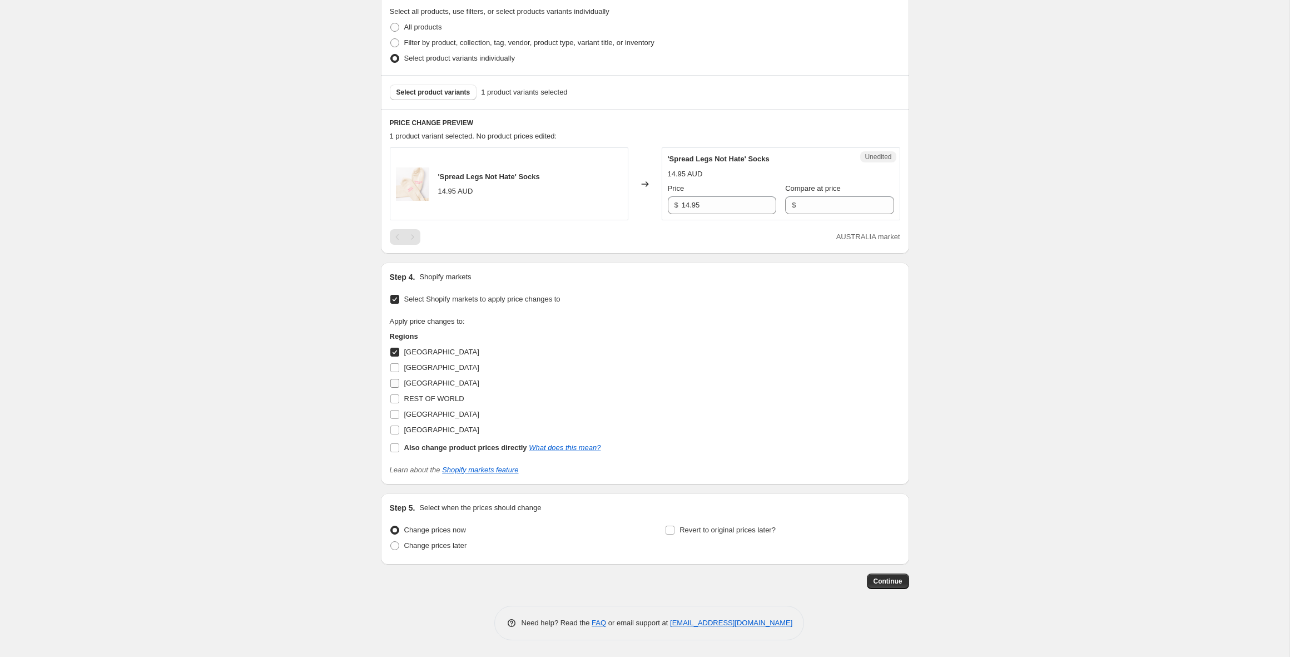
scroll to position [260, 0]
drag, startPoint x: 695, startPoint y: 211, endPoint x: 771, endPoint y: 208, distance: 75.7
click at [682, 210] on input "14.95" at bounding box center [729, 206] width 95 height 18
click at [817, 206] on input "Compare at price" at bounding box center [846, 206] width 95 height 18
drag, startPoint x: 703, startPoint y: 206, endPoint x: 654, endPoint y: 206, distance: 48.9
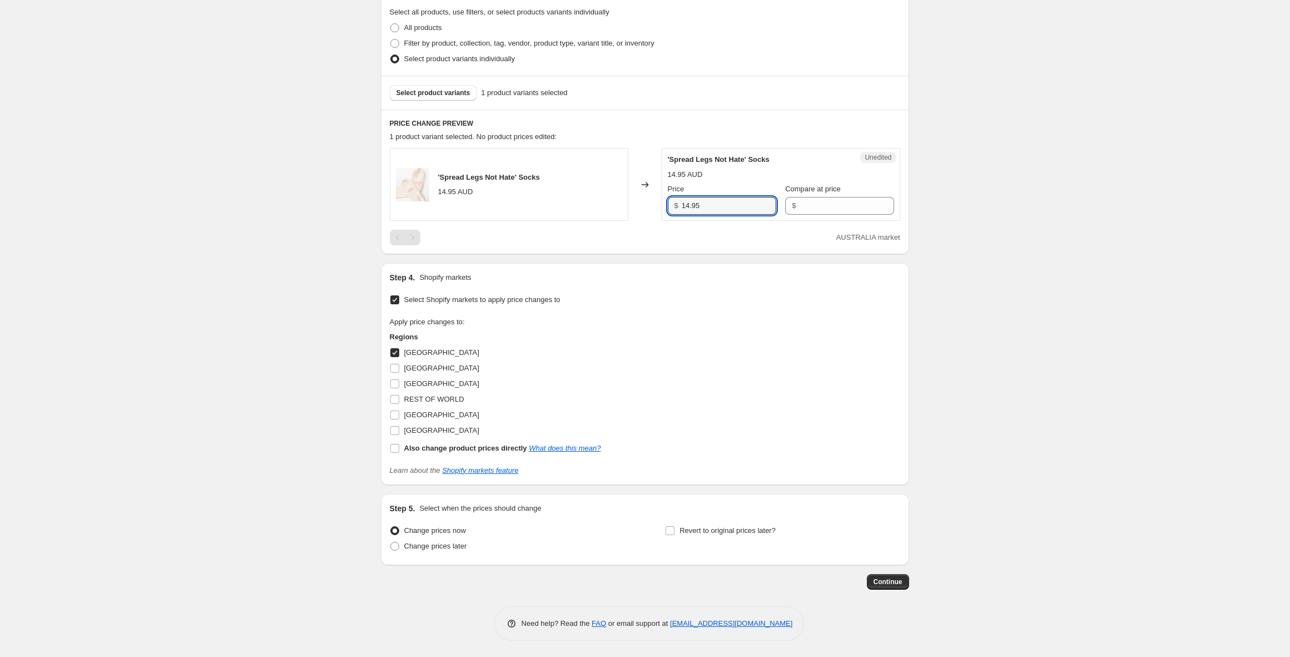
click at [654, 206] on div "'Spread Legs Not Hate' Socks 14.95 AUD Changed to Unedited 'Spread Legs Not Hat…" at bounding box center [645, 184] width 510 height 73
type input "10"
click at [819, 205] on input "Compare at price" at bounding box center [846, 206] width 95 height 18
type input "14.95"
click at [797, 256] on div "Step 1. Optionally give your price change job a title (eg "March 30% off sale o…" at bounding box center [640, 181] width 537 height 816
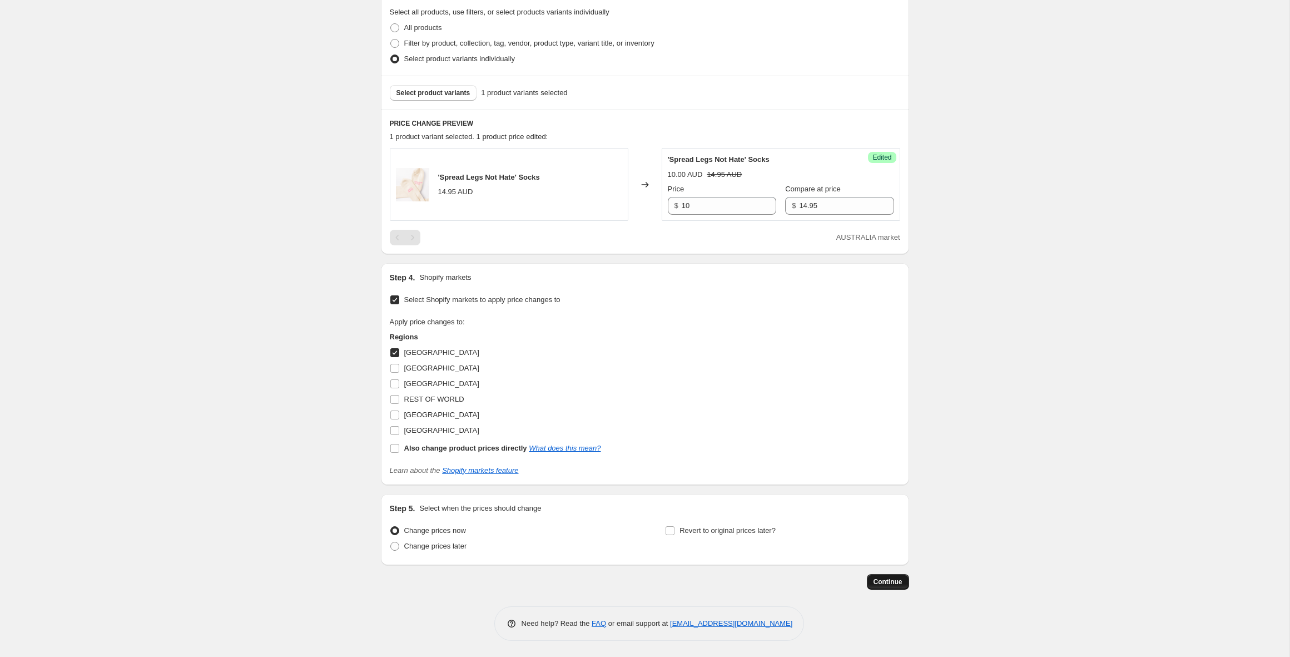
click at [874, 575] on button "Continue" at bounding box center [888, 582] width 42 height 16
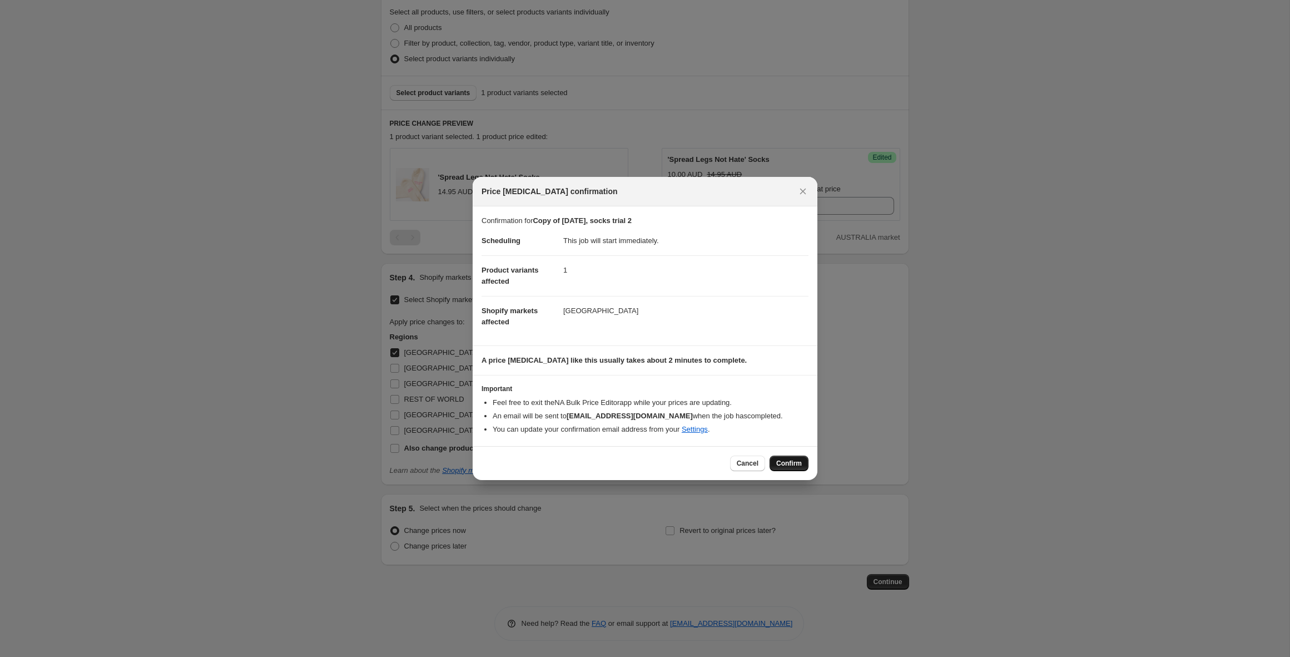
click at [789, 462] on span "Confirm" at bounding box center [789, 463] width 26 height 9
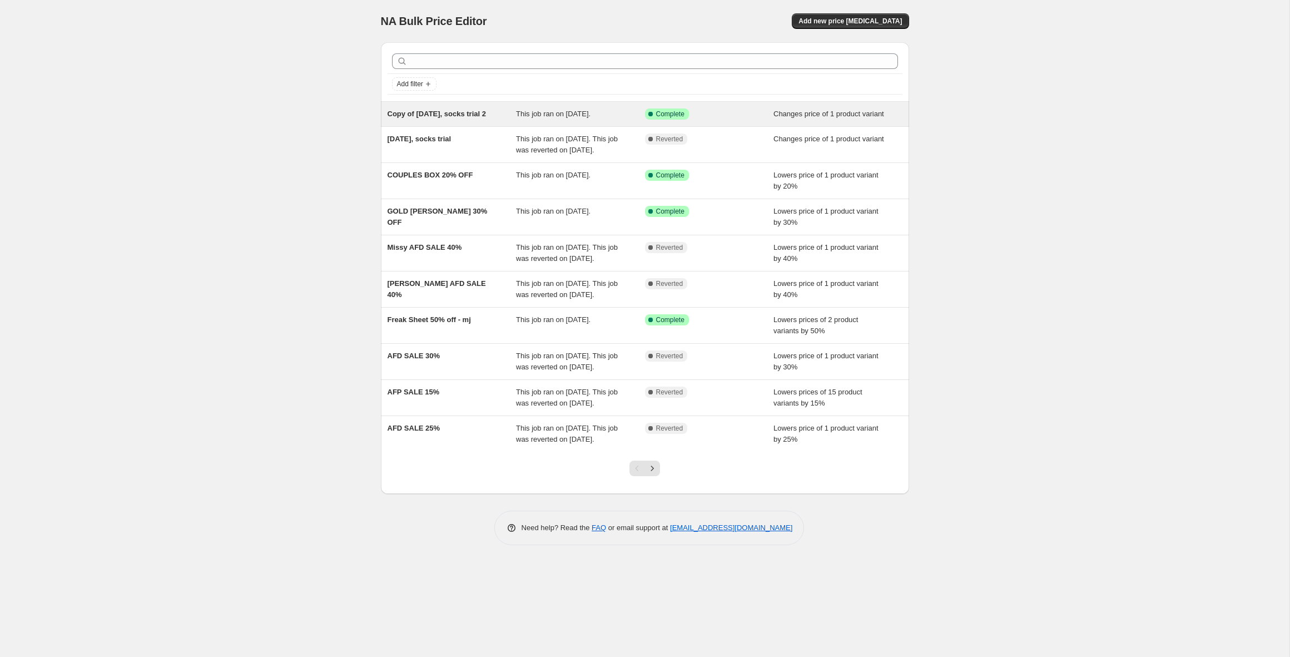
click at [454, 117] on span "Copy of 12 Sept 2025, socks trial 2" at bounding box center [436, 114] width 98 height 8
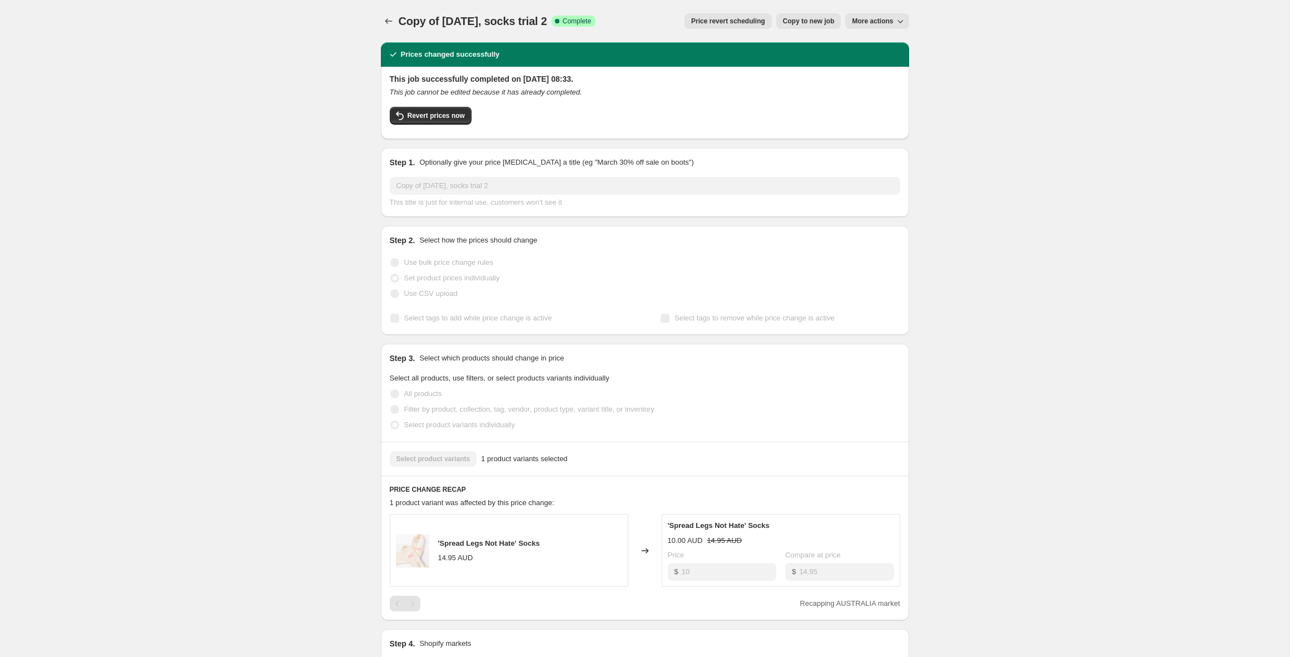
click at [899, 22] on icon "button" at bounding box center [900, 21] width 6 height 3
click at [880, 71] on button "Delete job" at bounding box center [881, 63] width 67 height 18
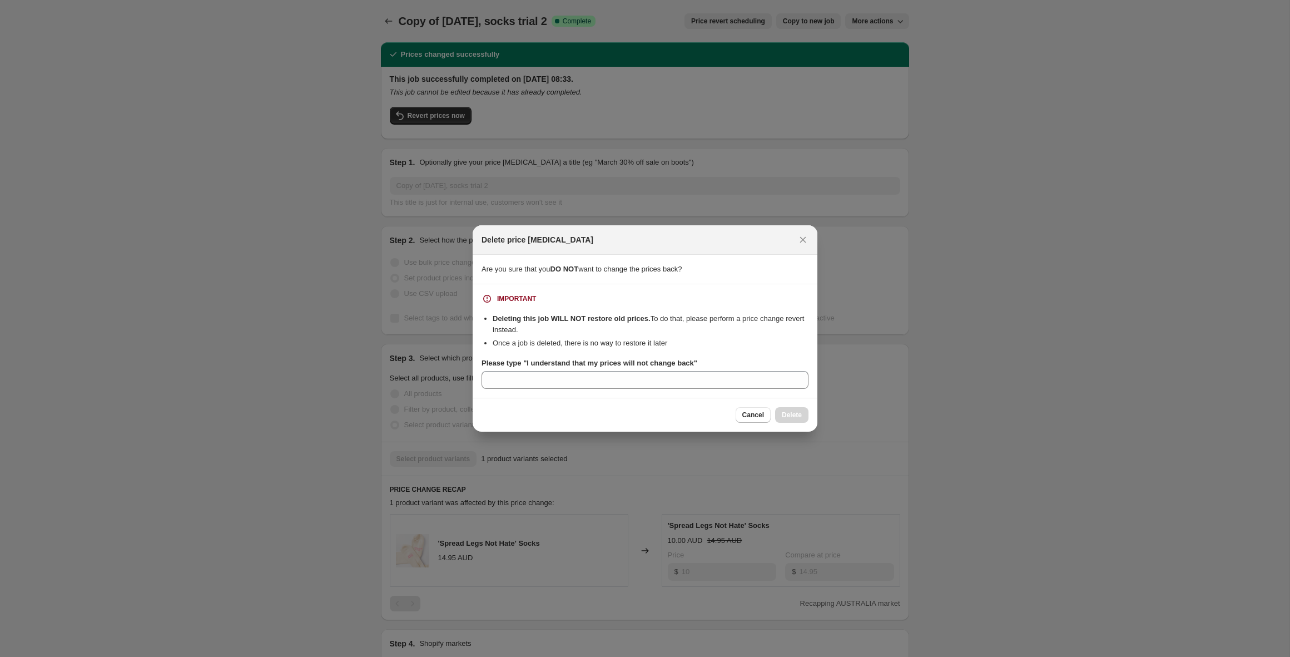
drag, startPoint x: 796, startPoint y: 243, endPoint x: 784, endPoint y: 205, distance: 40.3
click at [796, 243] on button "Close" at bounding box center [803, 240] width 16 height 16
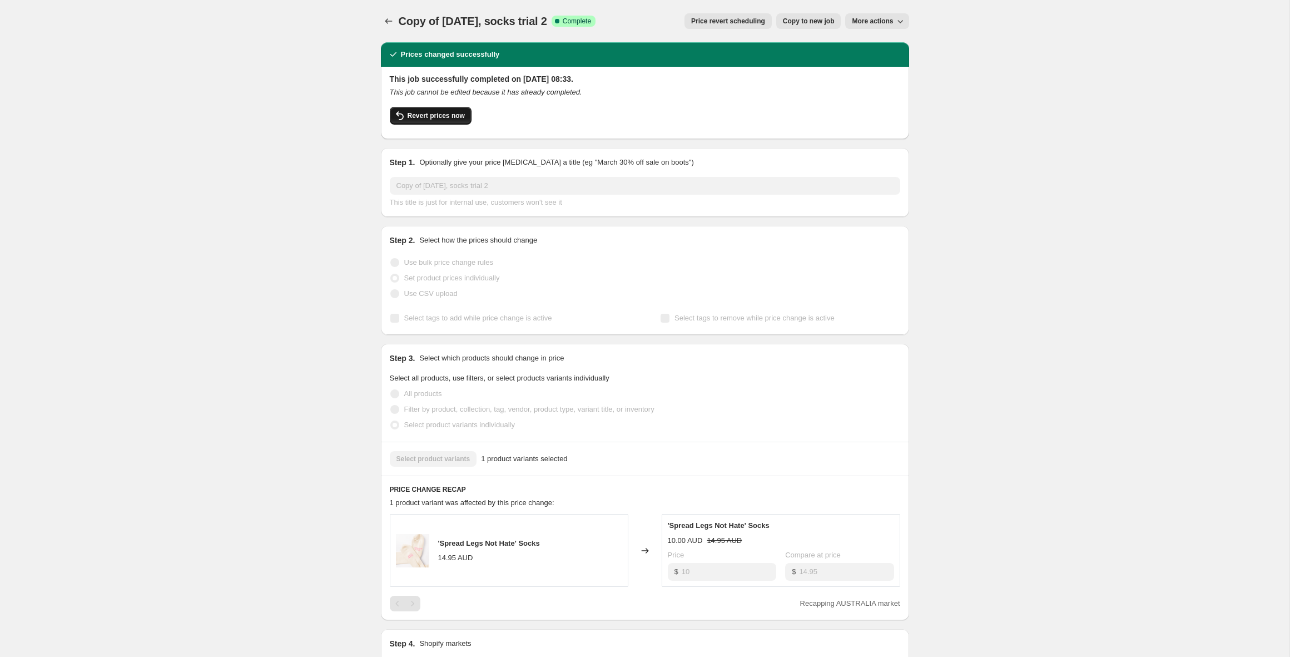
click at [430, 115] on span "Revert prices now" at bounding box center [435, 115] width 57 height 9
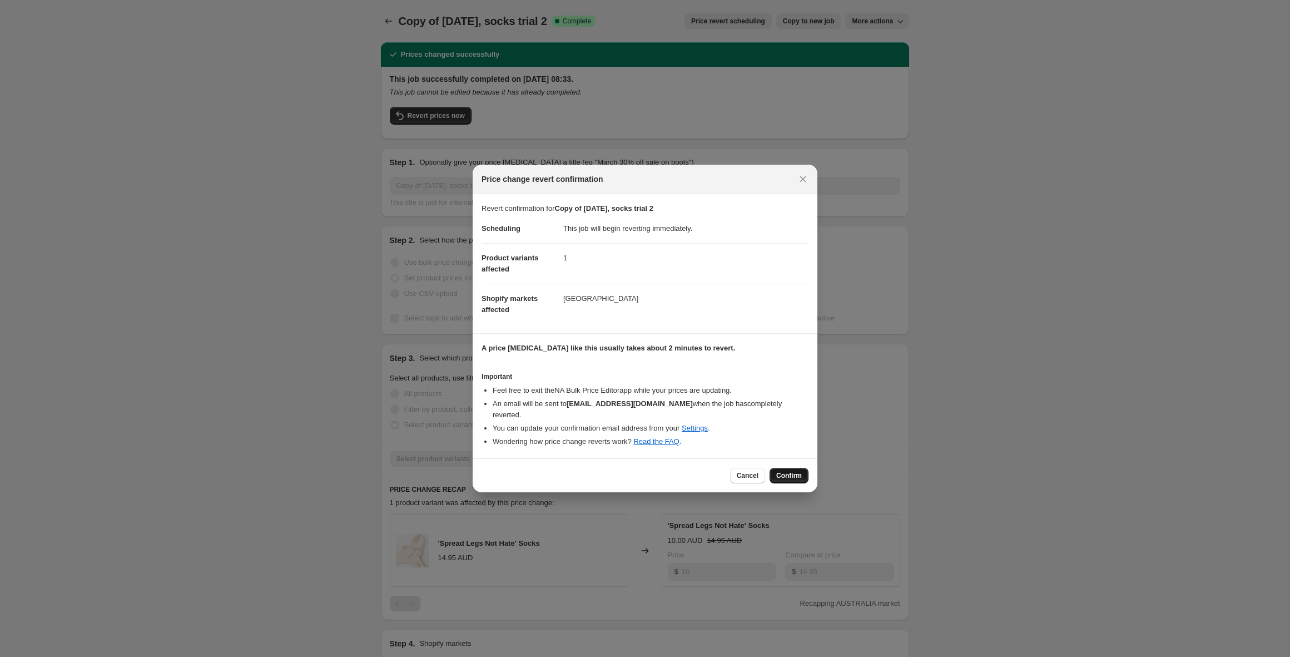
click at [784, 468] on button "Confirm" at bounding box center [788, 476] width 39 height 16
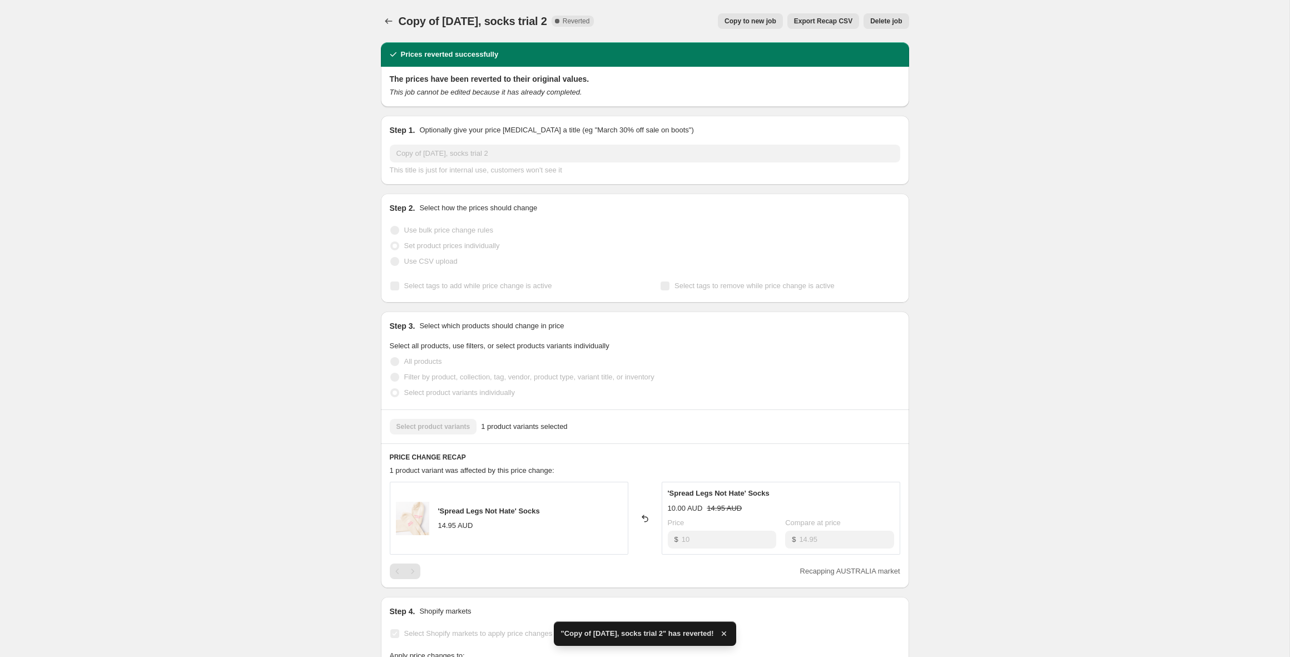
click at [743, 20] on span "Copy to new job" at bounding box center [750, 21] width 52 height 9
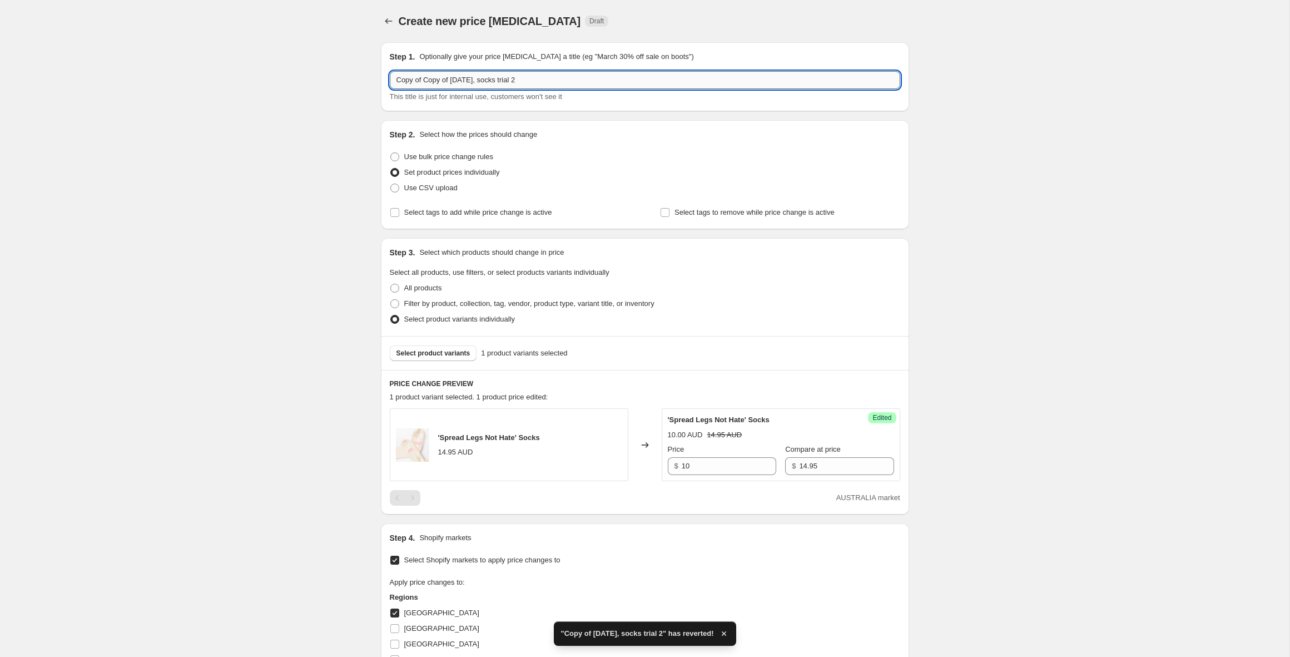
click at [553, 78] on input "Copy of Copy of 12 Sept 2025, socks trial 2" at bounding box center [645, 80] width 510 height 18
type input "Copy of Copy of 12 Sept 2025, socks trial 3"
click at [533, 155] on div "Use bulk price change rules" at bounding box center [645, 157] width 510 height 16
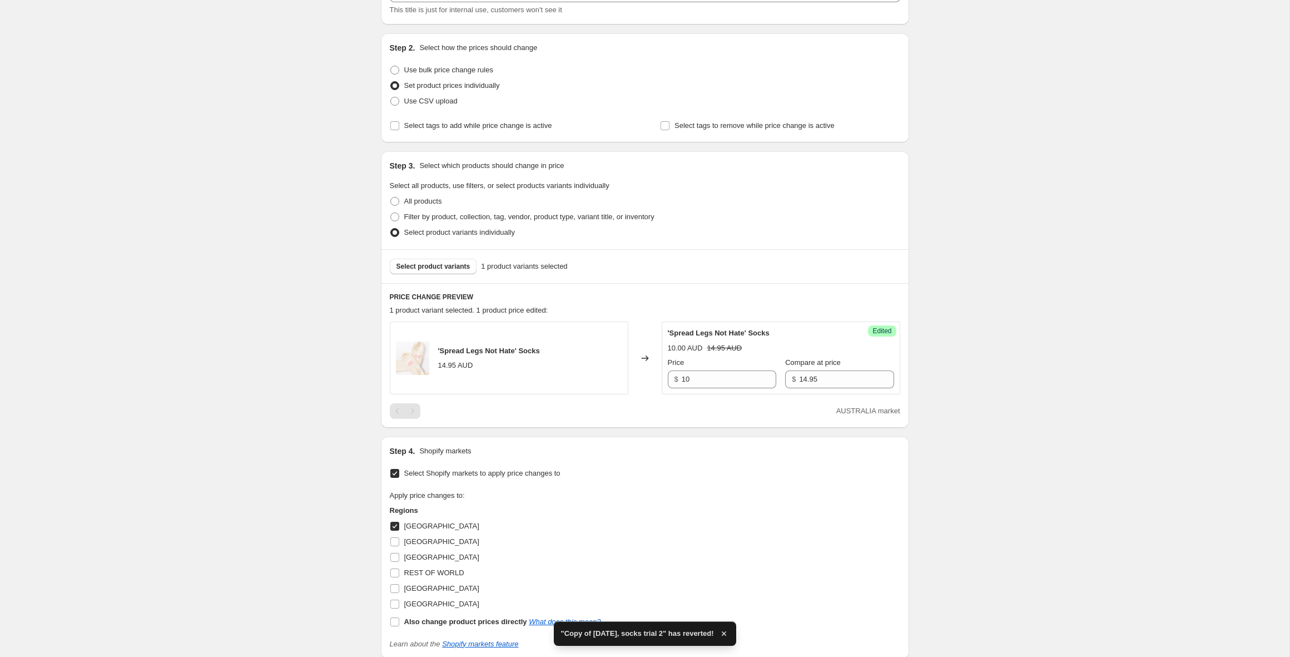
scroll to position [145, 0]
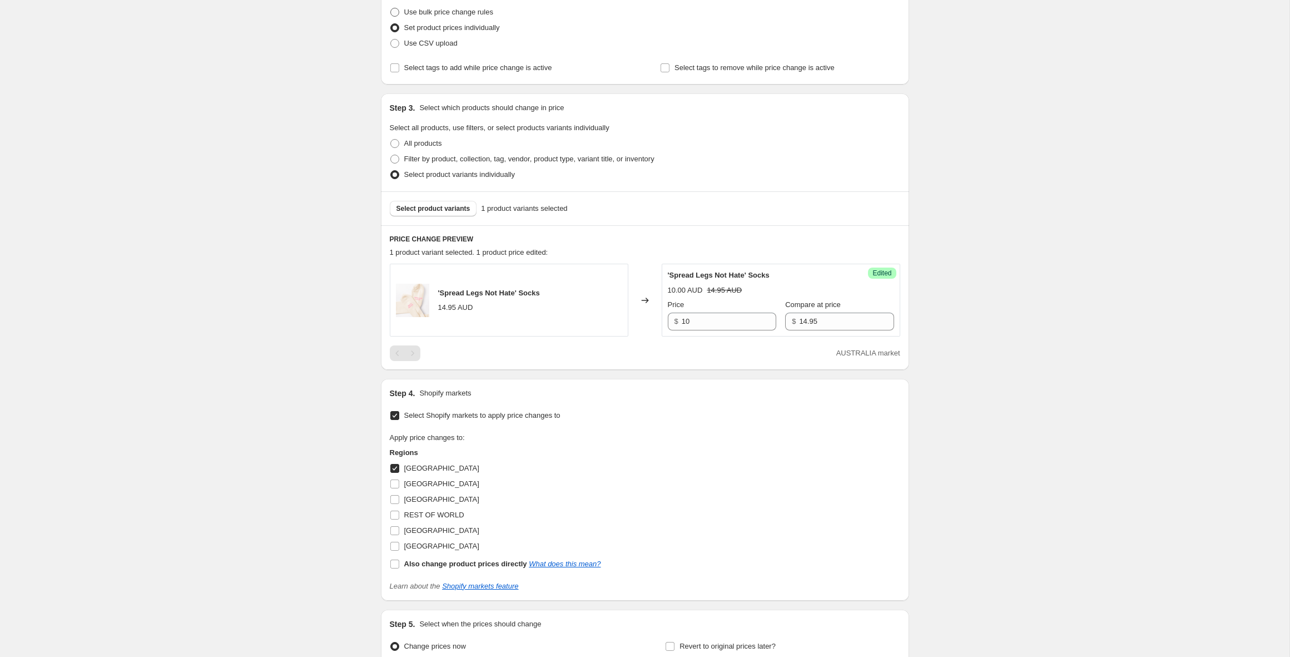
click at [412, 13] on span "Use bulk price change rules" at bounding box center [448, 12] width 89 height 8
click at [391, 8] on input "Use bulk price change rules" at bounding box center [390, 8] width 1 height 1
radio input "true"
select select "percentage"
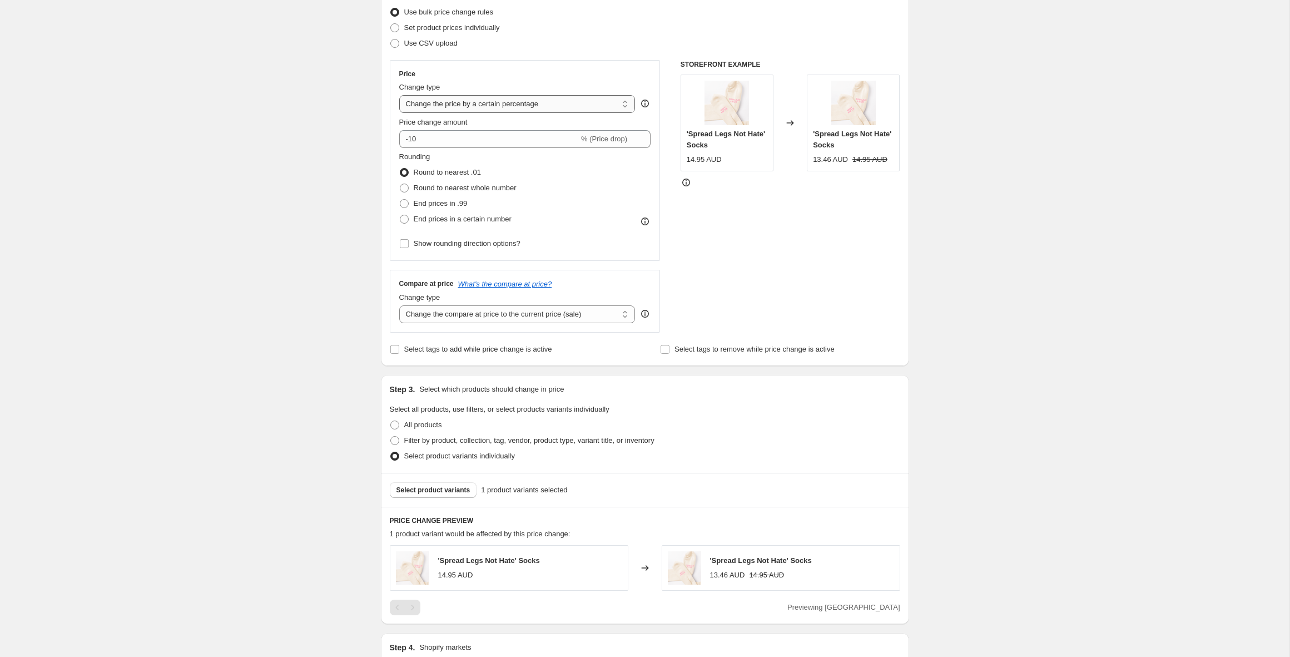
click at [432, 106] on select "Change the price to a certain amount Change the price by a certain amount Chang…" at bounding box center [517, 104] width 236 height 18
click at [399, 95] on select "Change the price to a certain amount Change the price by a certain amount Chang…" at bounding box center [517, 104] width 236 height 18
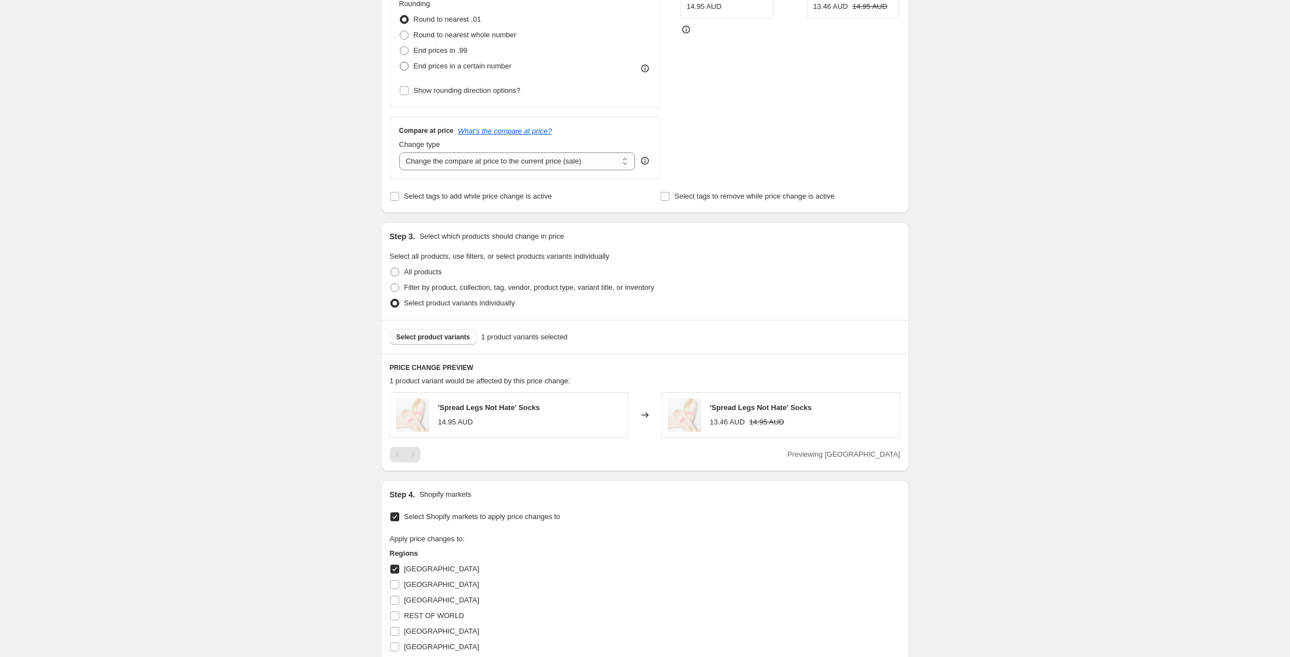
scroll to position [299, 0]
click at [511, 163] on select "Change the compare at price to the current price (sale) Change the compare at p…" at bounding box center [517, 160] width 236 height 18
click at [399, 151] on select "Change the compare at price to the current price (sale) Change the compare at p…" at bounding box center [517, 160] width 236 height 18
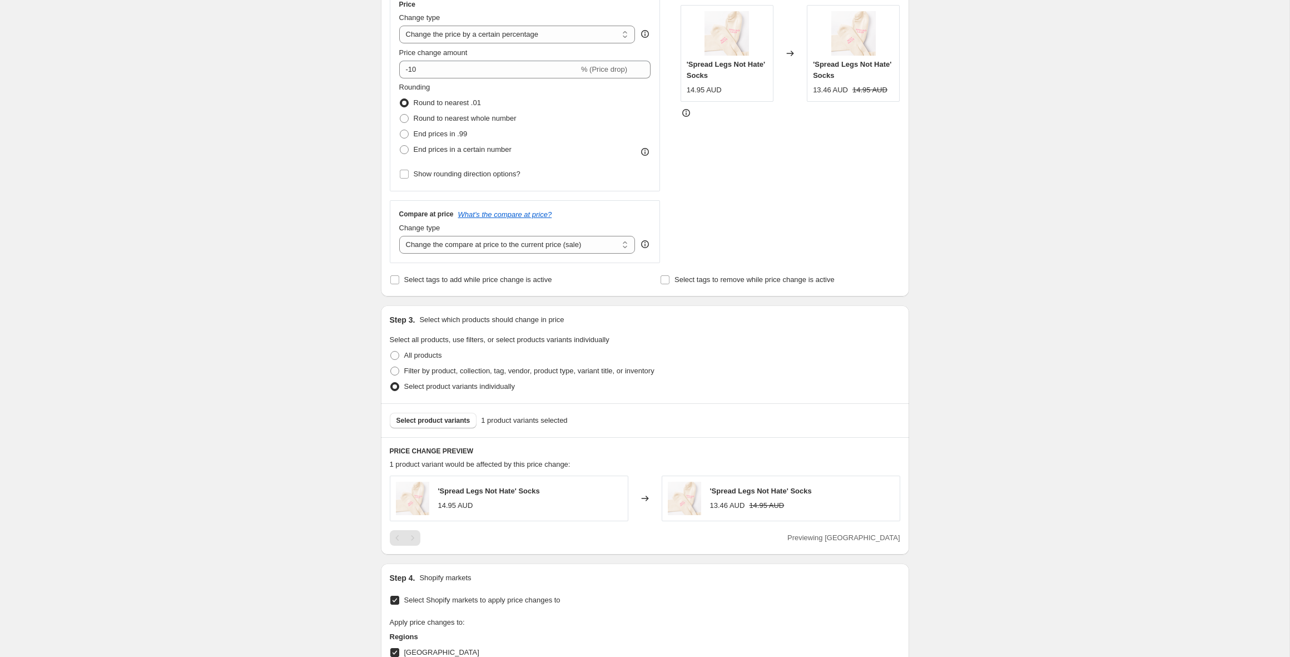
scroll to position [96, 0]
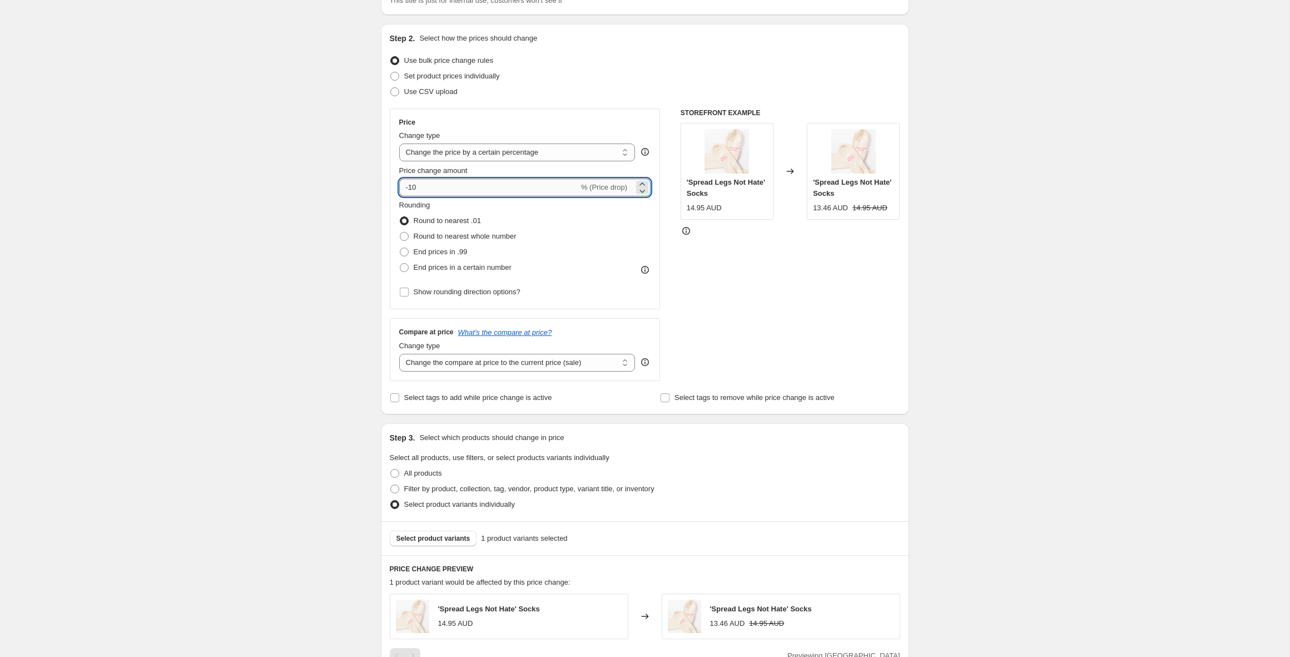
drag, startPoint x: 435, startPoint y: 188, endPoint x: 403, endPoint y: 188, distance: 31.7
click at [403, 188] on input "-10" at bounding box center [489, 187] width 180 height 18
type input "-20"
click at [269, 285] on div "Create new price change job. This page is ready Create new price change job Dra…" at bounding box center [644, 489] width 1289 height 1171
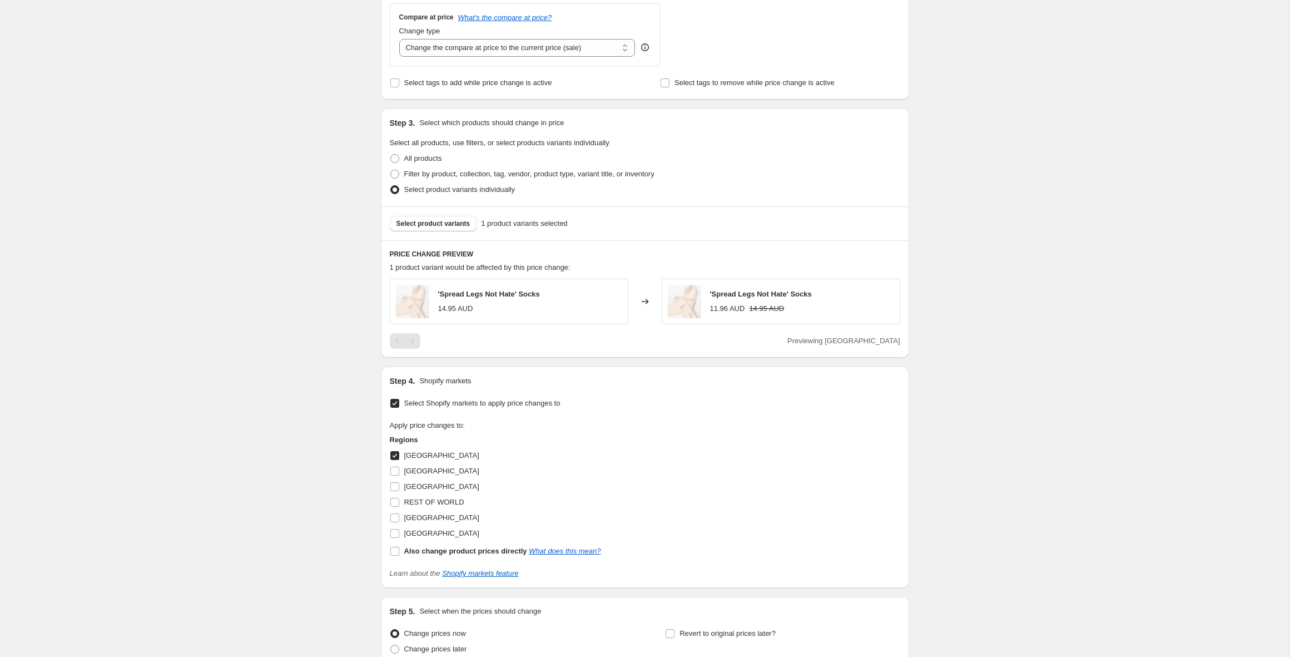
scroll to position [514, 0]
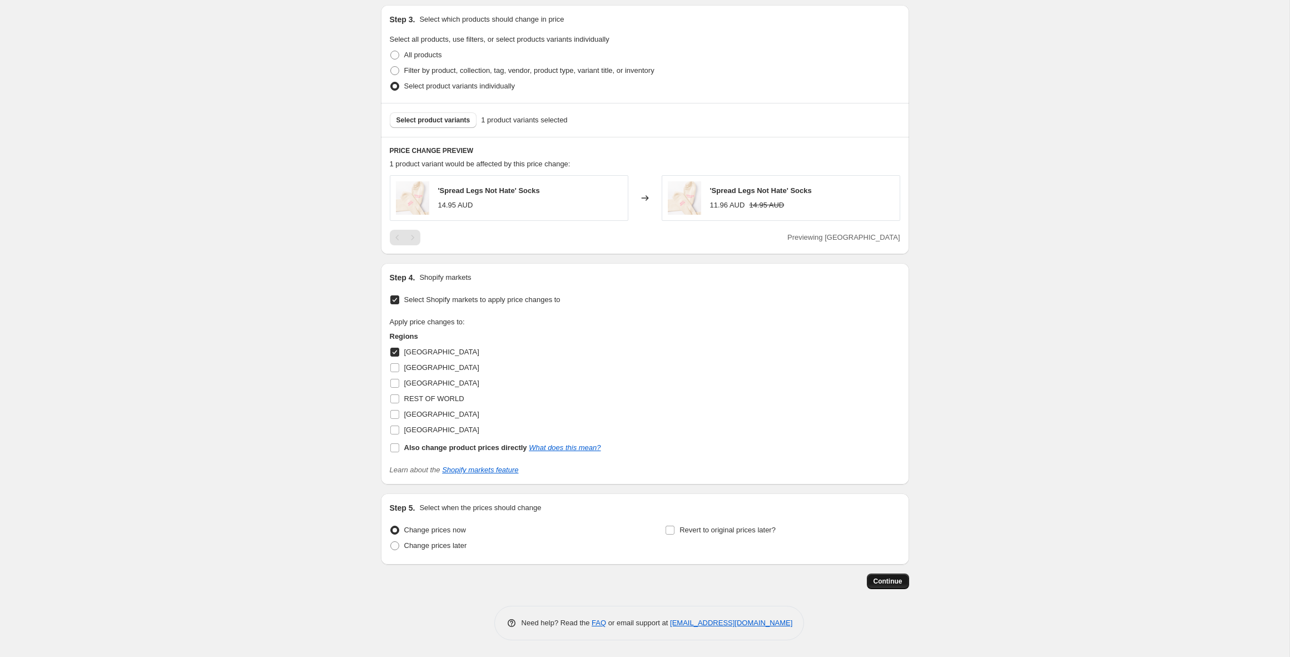
click at [888, 576] on button "Continue" at bounding box center [888, 581] width 42 height 16
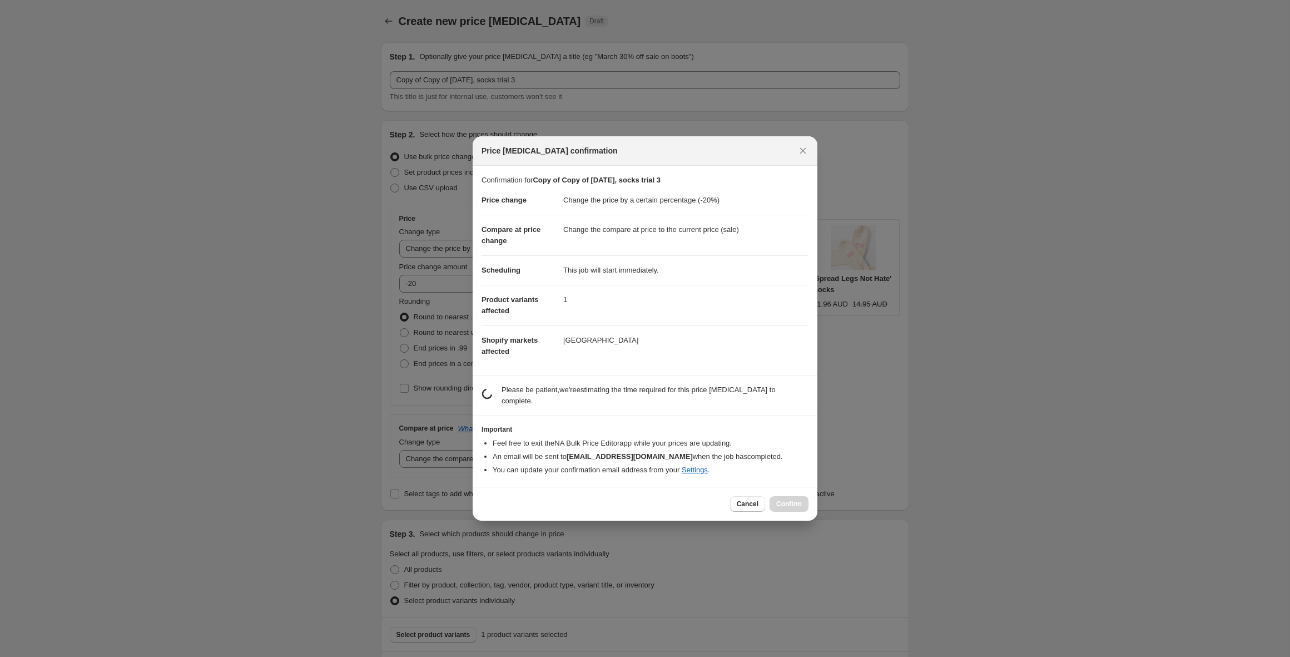
scroll to position [0, 0]
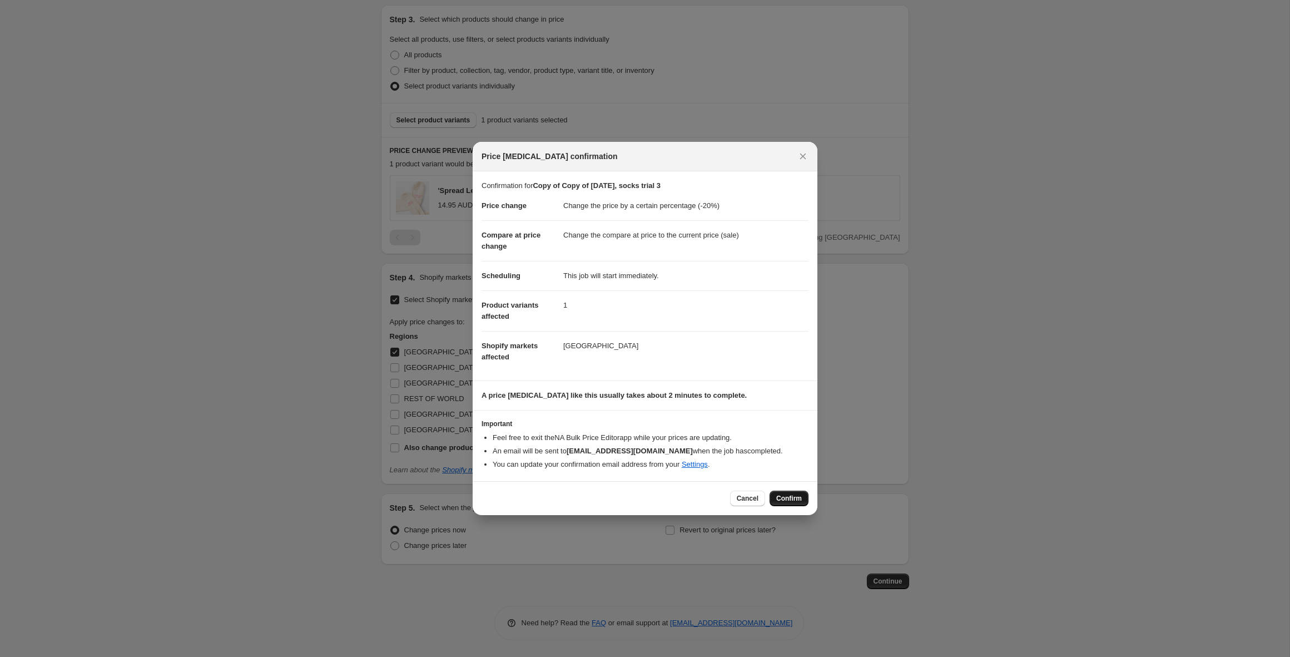
click at [788, 496] on span "Confirm" at bounding box center [789, 498] width 26 height 9
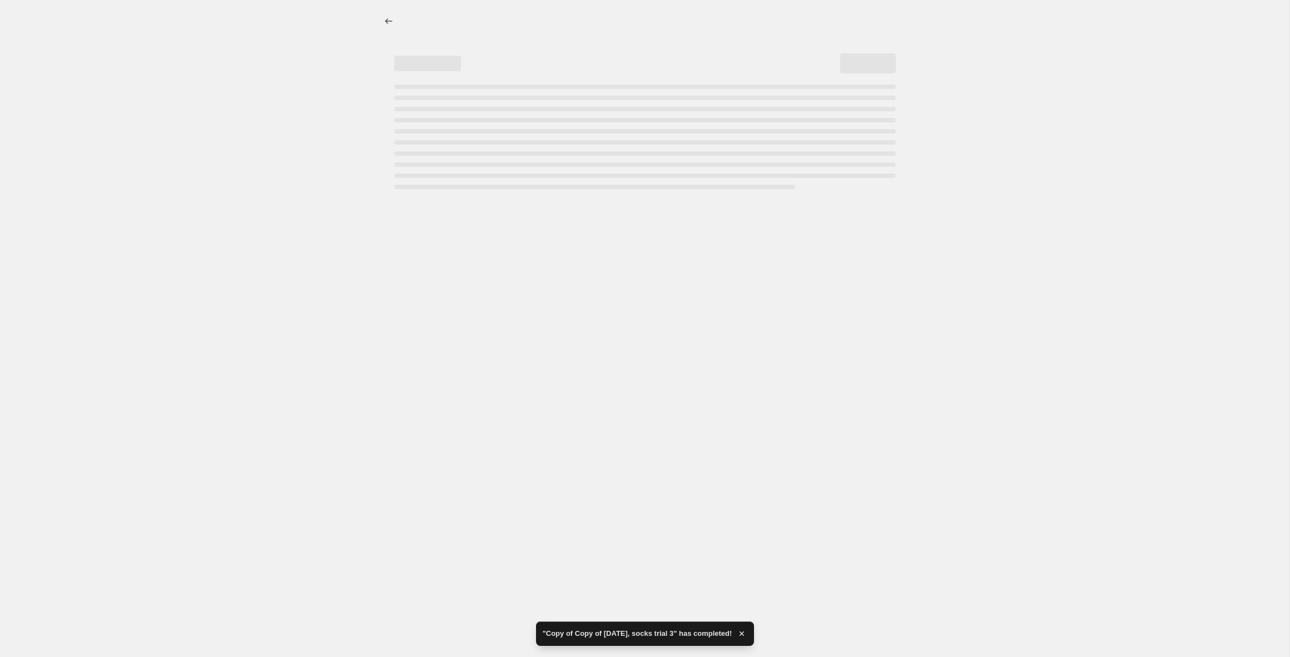
select select "percentage"
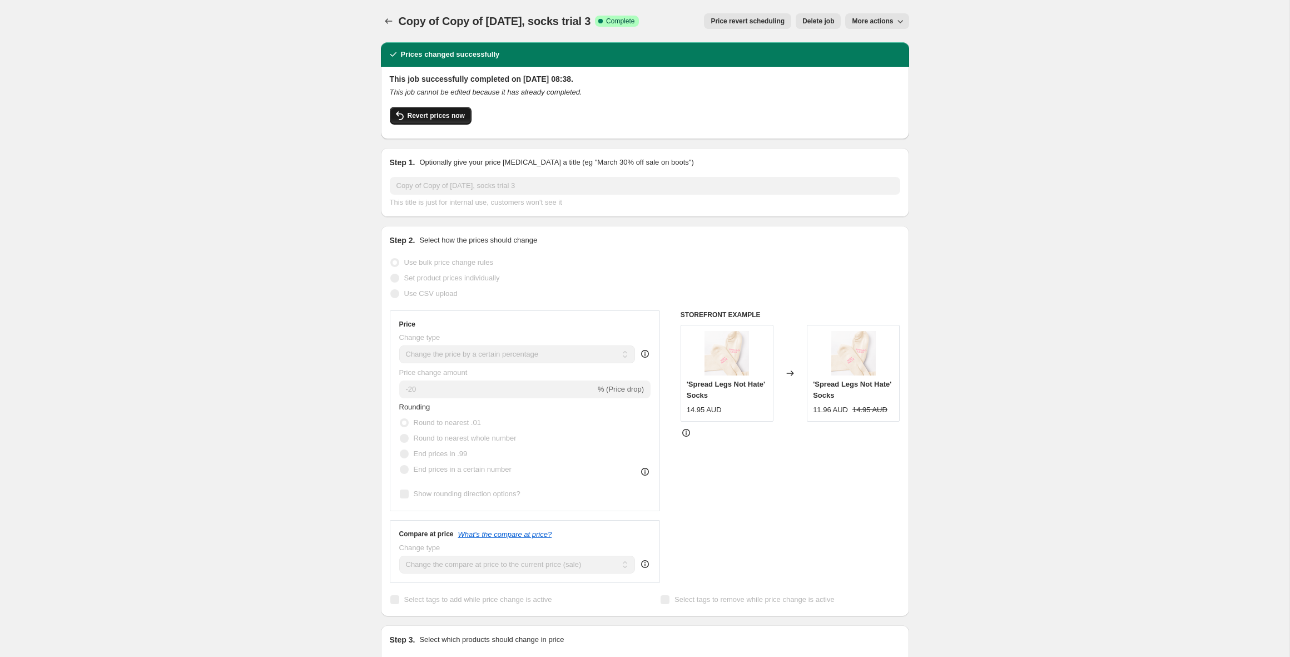
click at [436, 118] on span "Revert prices now" at bounding box center [435, 115] width 57 height 9
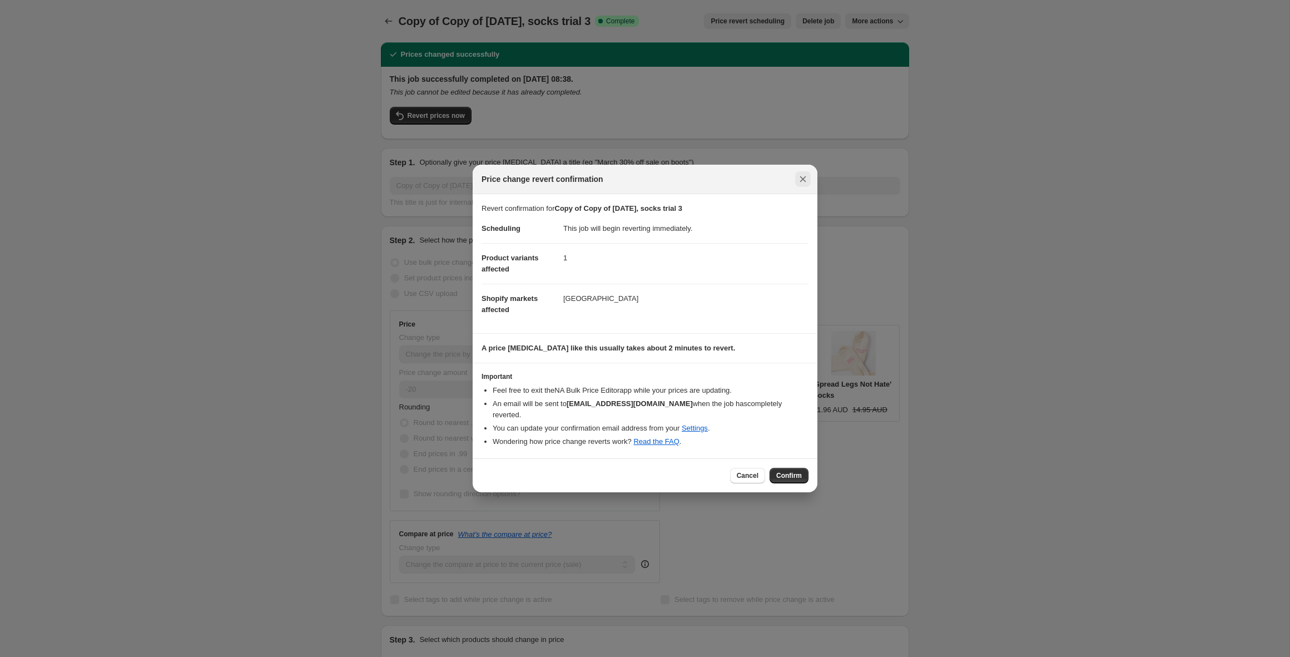
click at [798, 185] on icon "Close" at bounding box center [802, 178] width 11 height 11
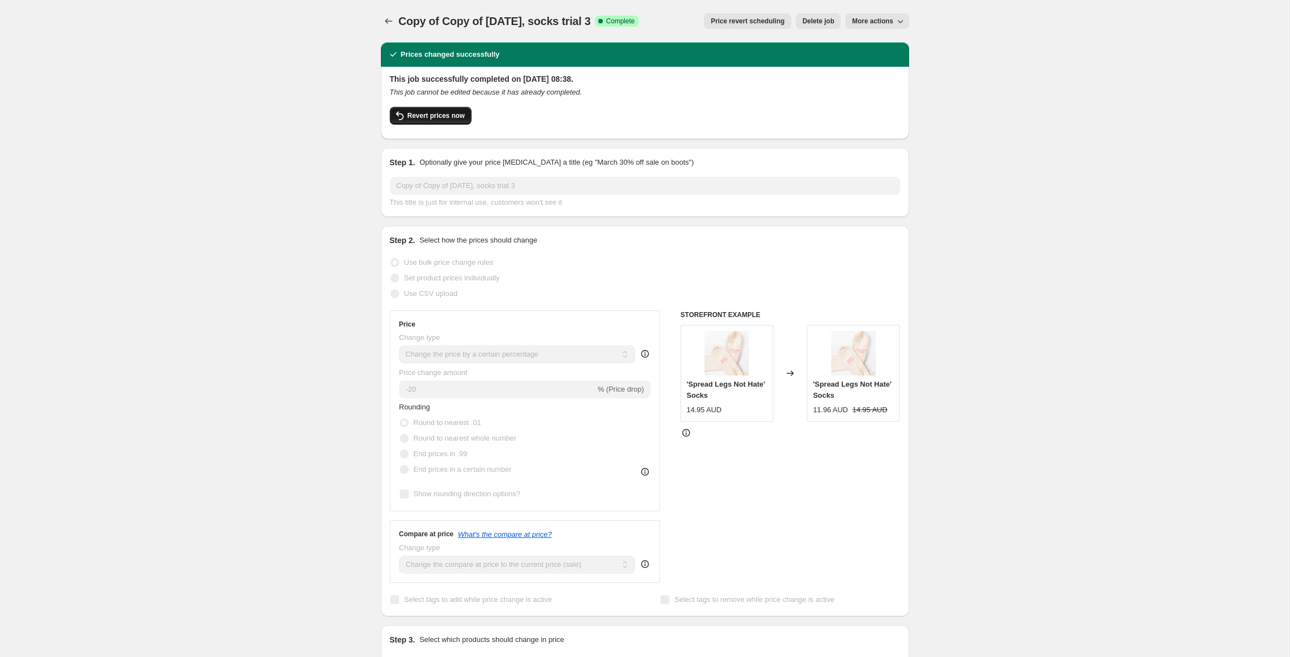
click at [435, 111] on span "Revert prices now" at bounding box center [435, 115] width 57 height 9
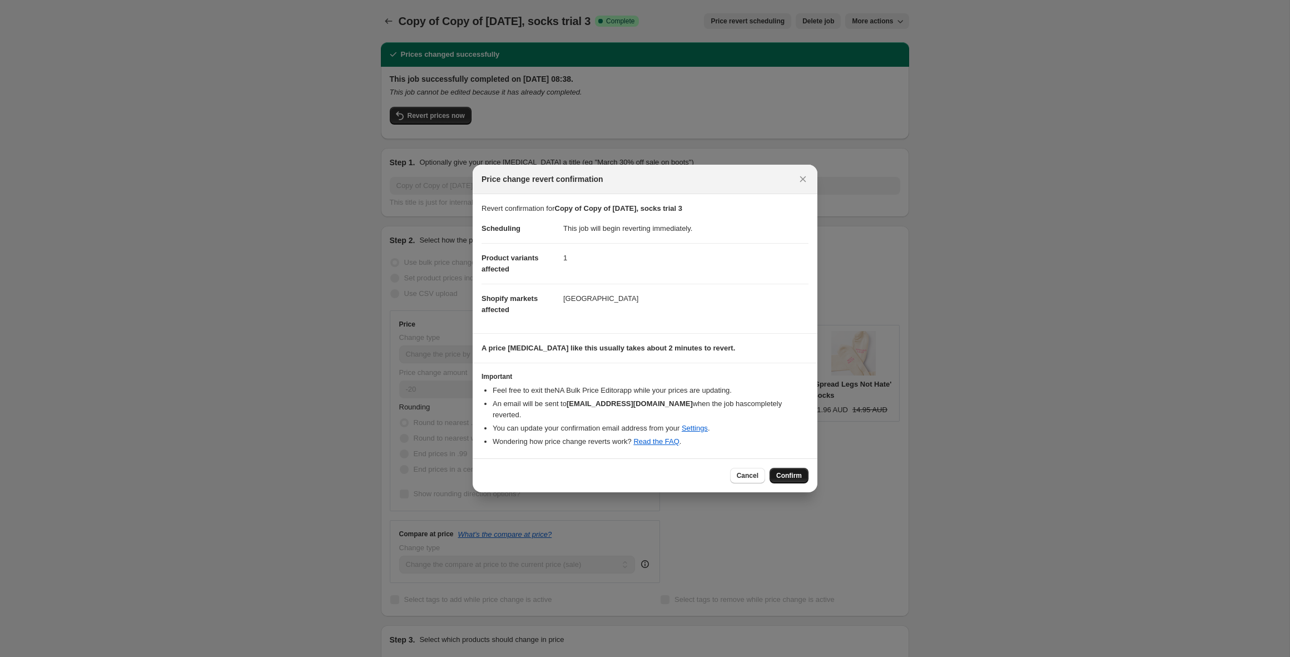
click at [789, 471] on span "Confirm" at bounding box center [789, 475] width 26 height 9
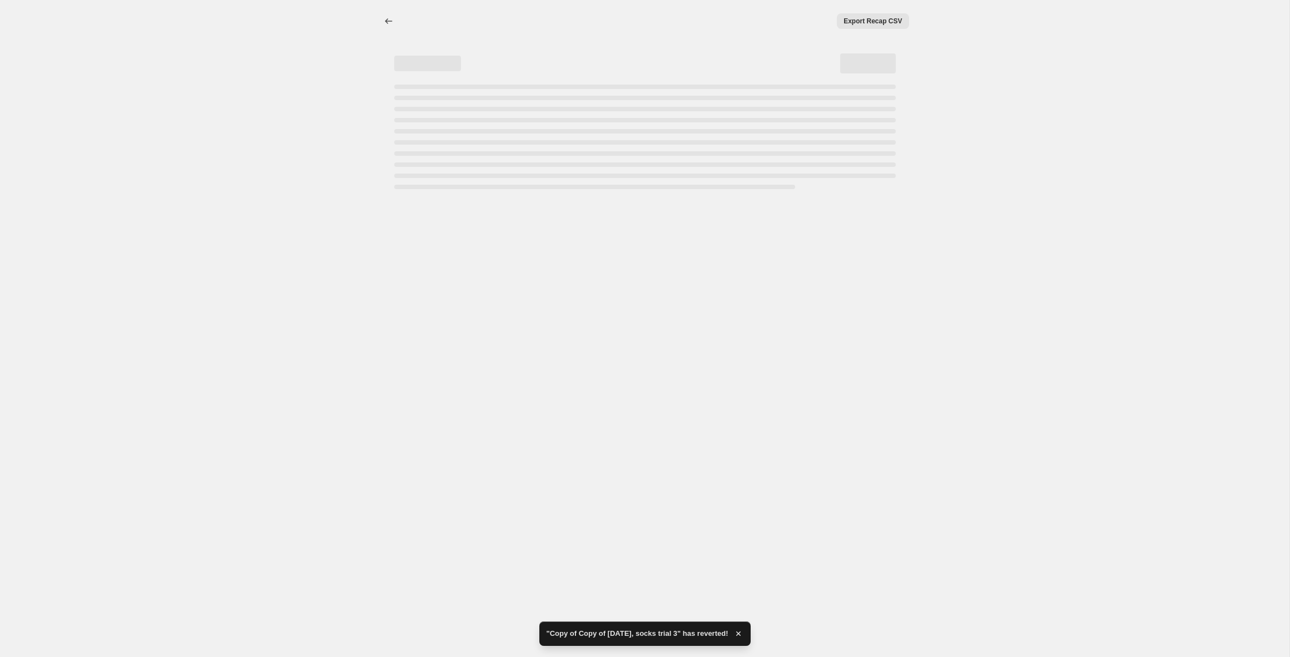
select select "percentage"
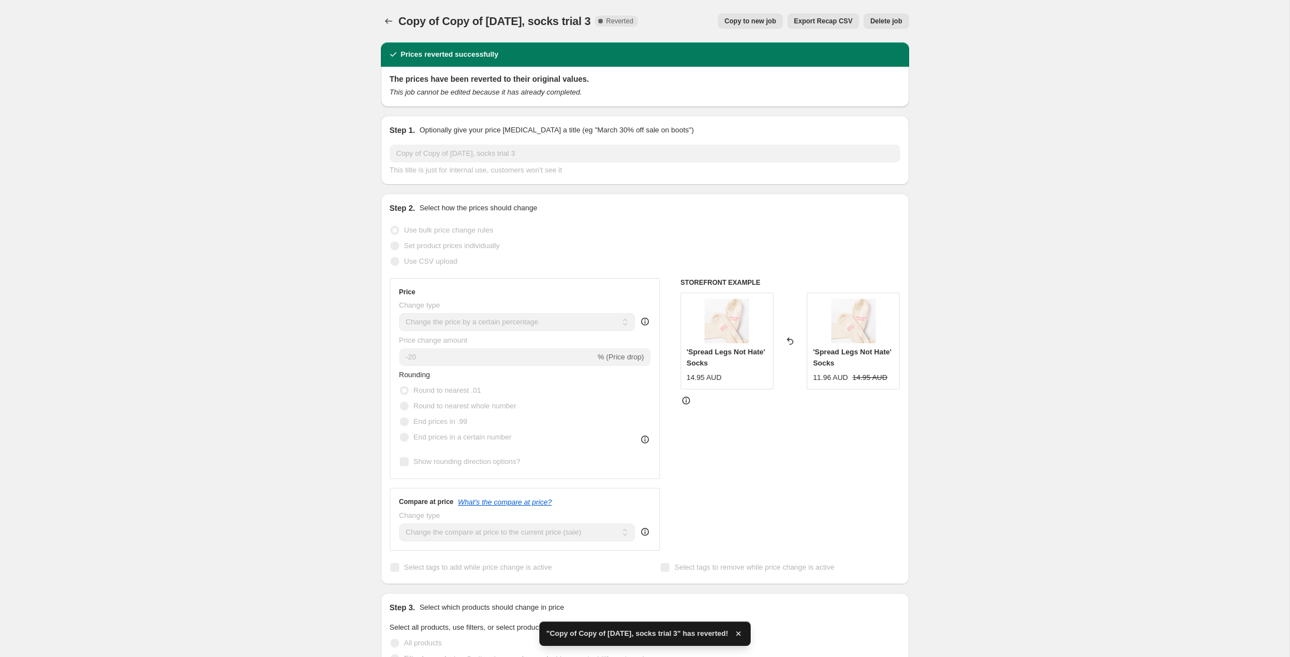
click at [724, 18] on span "Copy to new job" at bounding box center [750, 21] width 52 height 9
select select "percentage"
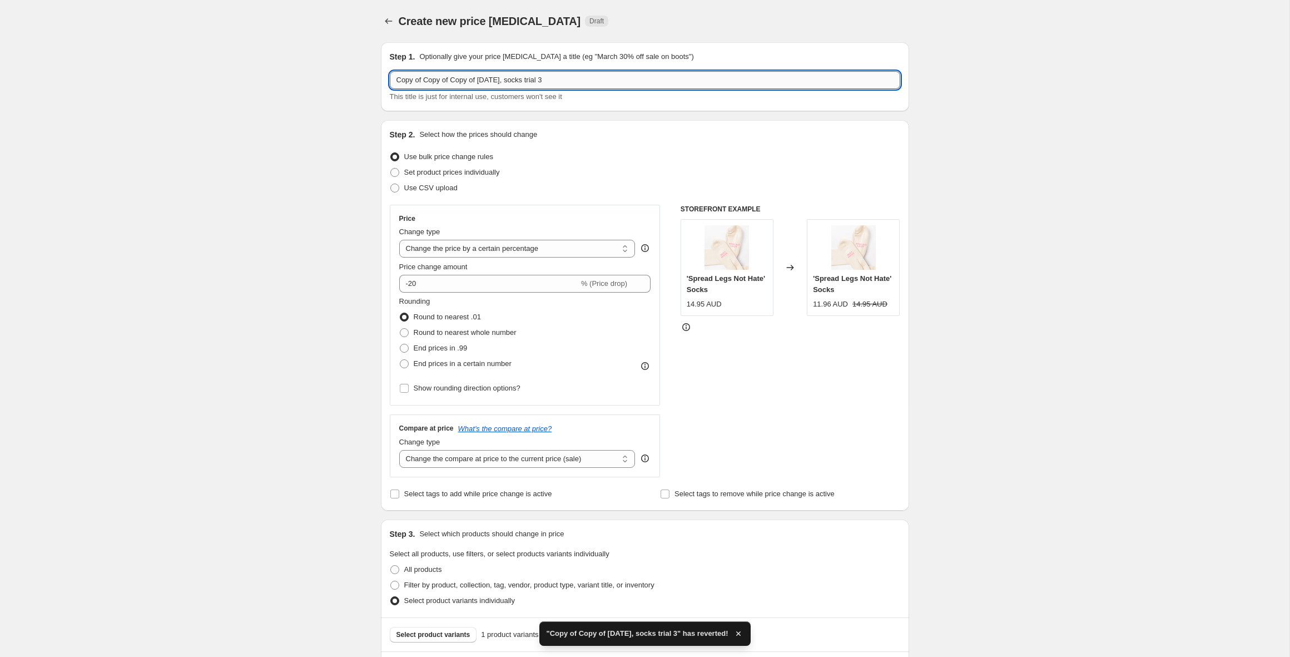
click at [580, 81] on input "Copy of Copy of Copy of 12 Sept 2025, socks trial 3" at bounding box center [645, 80] width 510 height 18
type input "Copy of Copy of Copy of 12 Sept 2025, socks trial 4 nz and au"
click at [497, 246] on select "Change the price to a certain amount Change the price by a certain amount Chang…" at bounding box center [517, 249] width 236 height 18
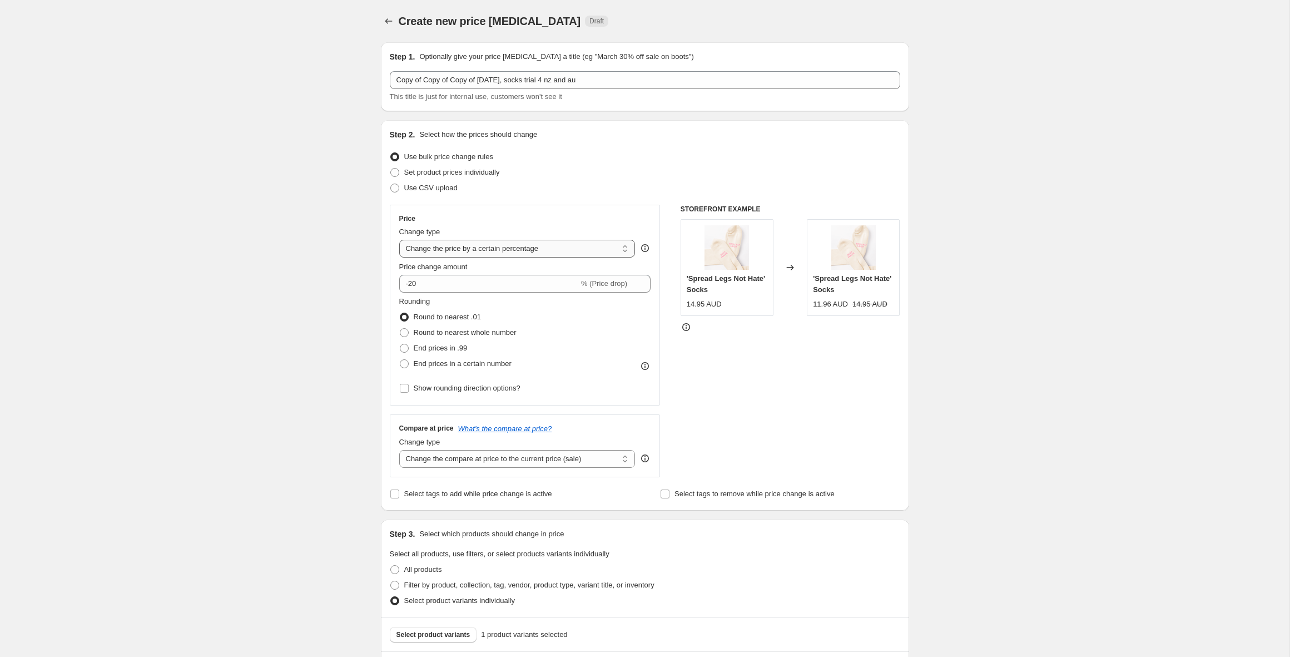
select select "to"
click at [399, 240] on select "Change the price to a certain amount Change the price by a certain amount Chang…" at bounding box center [517, 249] width 236 height 18
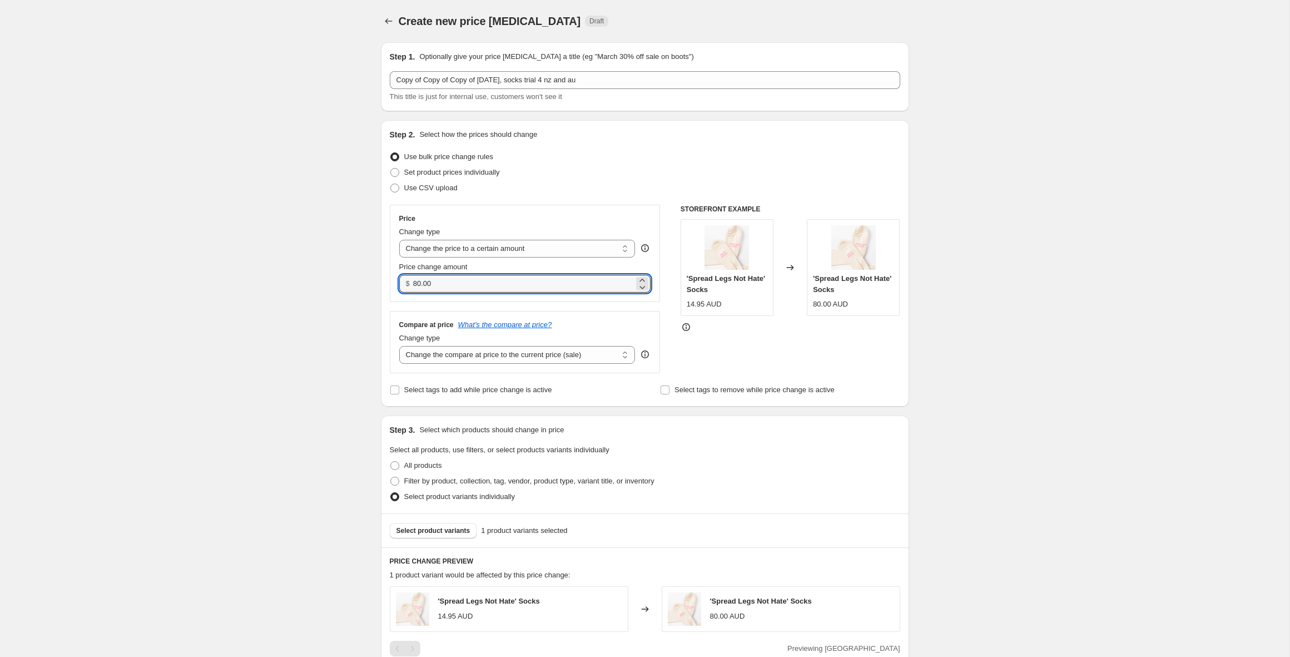
drag, startPoint x: 436, startPoint y: 285, endPoint x: 396, endPoint y: 285, distance: 39.5
click at [396, 285] on div "Price Change type Change the price to a certain amount Change the price by a ce…" at bounding box center [525, 253] width 271 height 97
type input "10.00"
click at [351, 301] on div "Create new price change job. This page is ready Create new price change job Dra…" at bounding box center [644, 533] width 1289 height 1067
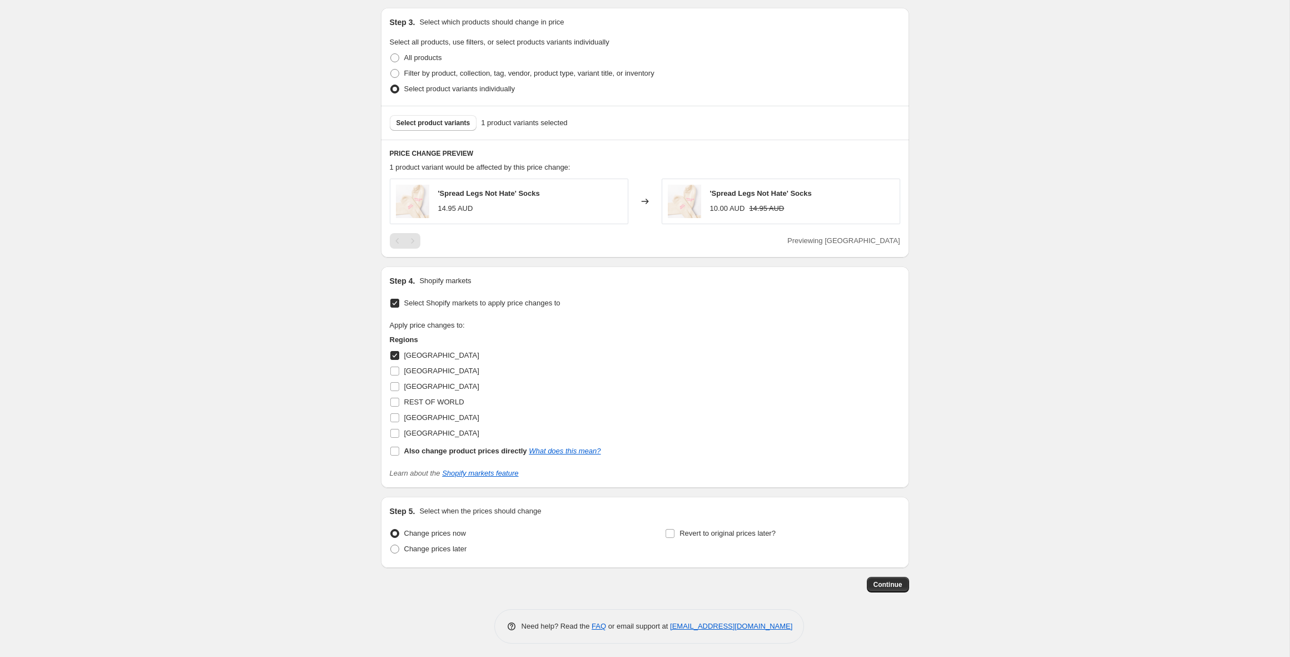
scroll to position [411, 0]
click at [401, 384] on label "New Zealand" at bounding box center [435, 383] width 90 height 16
click at [399, 384] on input "New Zealand" at bounding box center [394, 383] width 9 height 9
checkbox input "true"
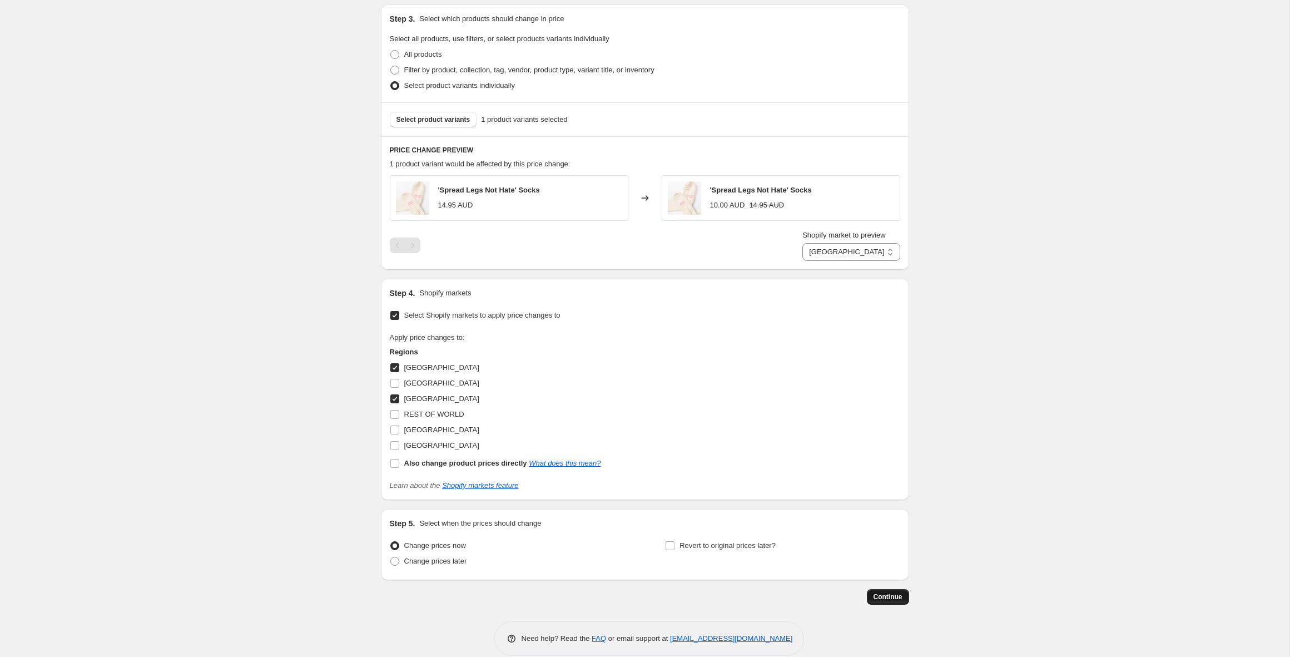
click at [892, 592] on span "Continue" at bounding box center [887, 596] width 29 height 9
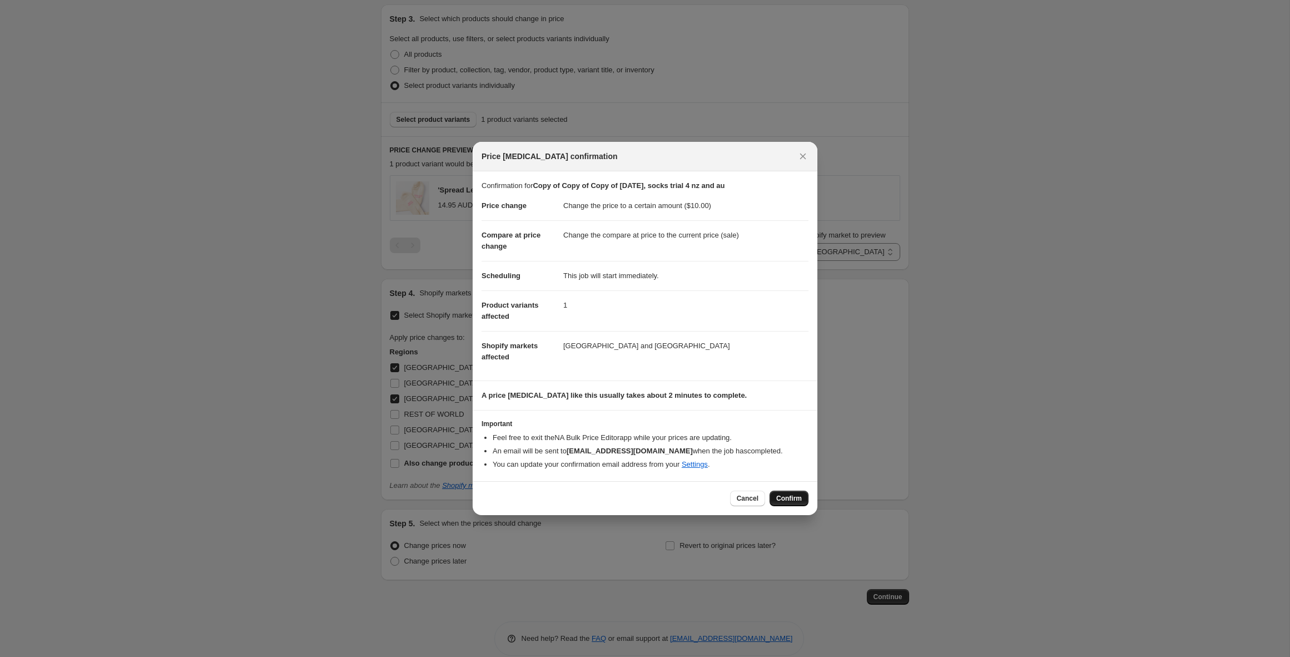
click at [787, 494] on span "Confirm" at bounding box center [789, 498] width 26 height 9
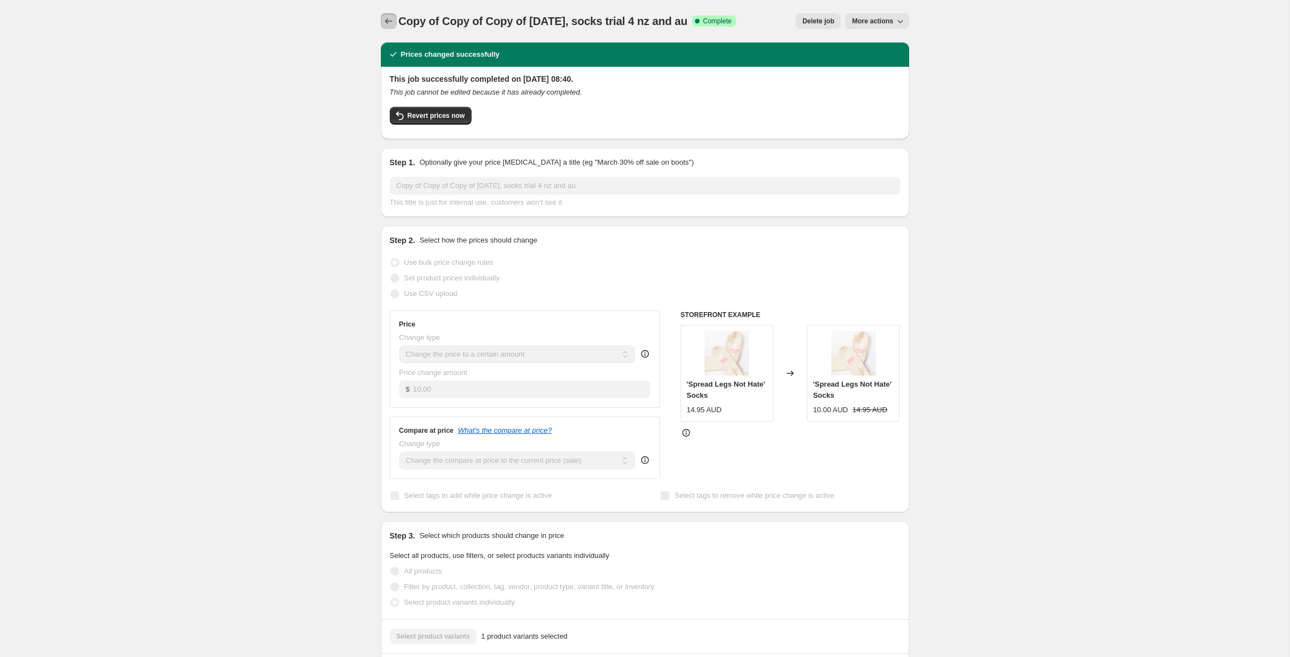
click at [387, 24] on icon "Price change jobs" at bounding box center [388, 21] width 11 height 11
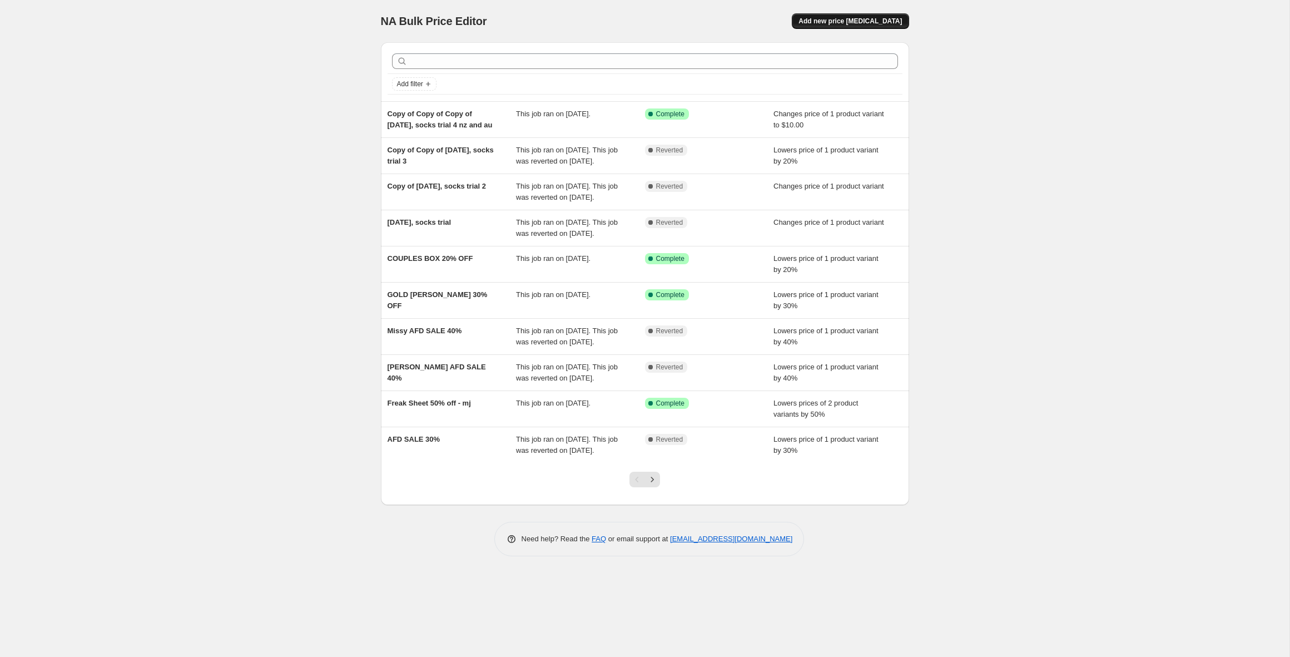
click at [852, 25] on span "Add new price [MEDICAL_DATA]" at bounding box center [849, 21] width 103 height 9
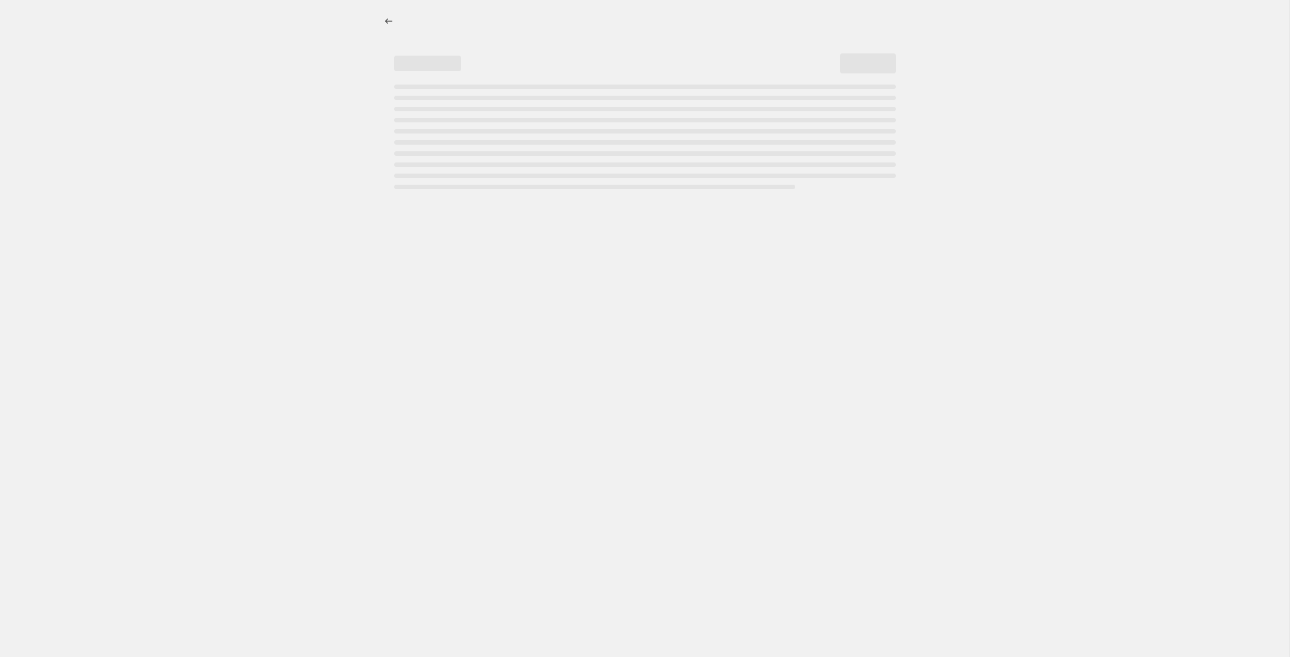
select select "percentage"
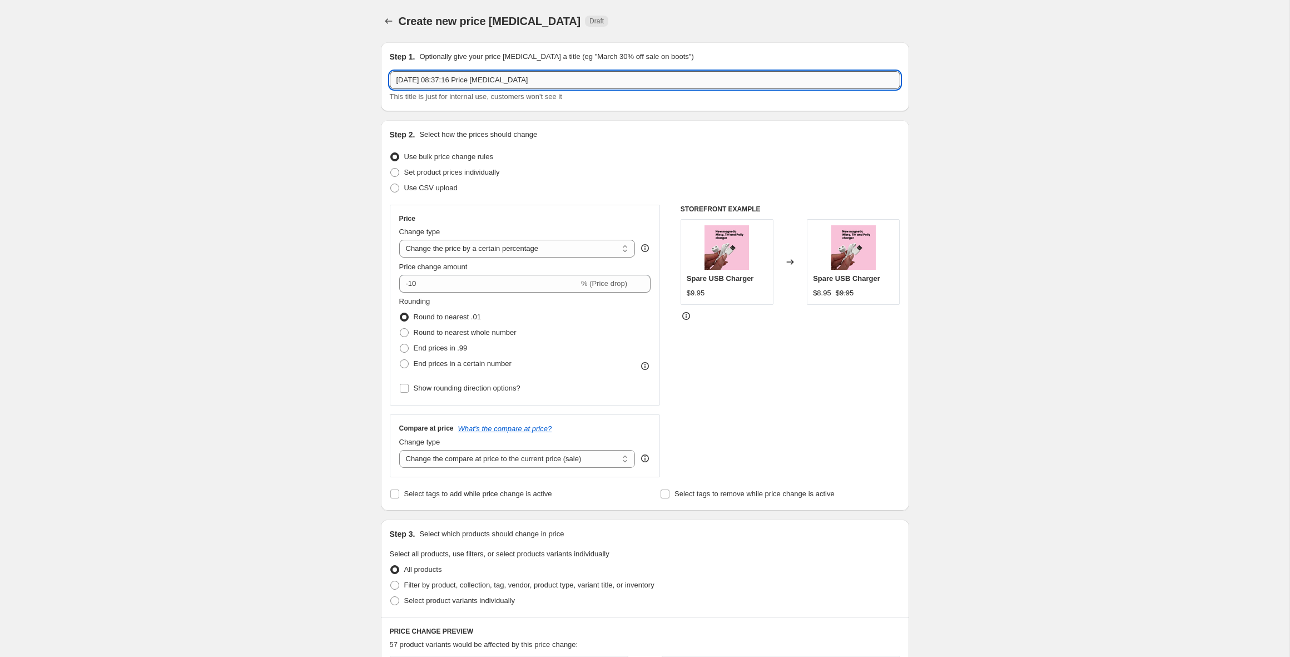
drag, startPoint x: 544, startPoint y: 80, endPoint x: 446, endPoint y: 78, distance: 97.3
click at [446, 78] on input "12 Sept 2025, 08:37:16 Price change job" at bounding box center [645, 80] width 510 height 18
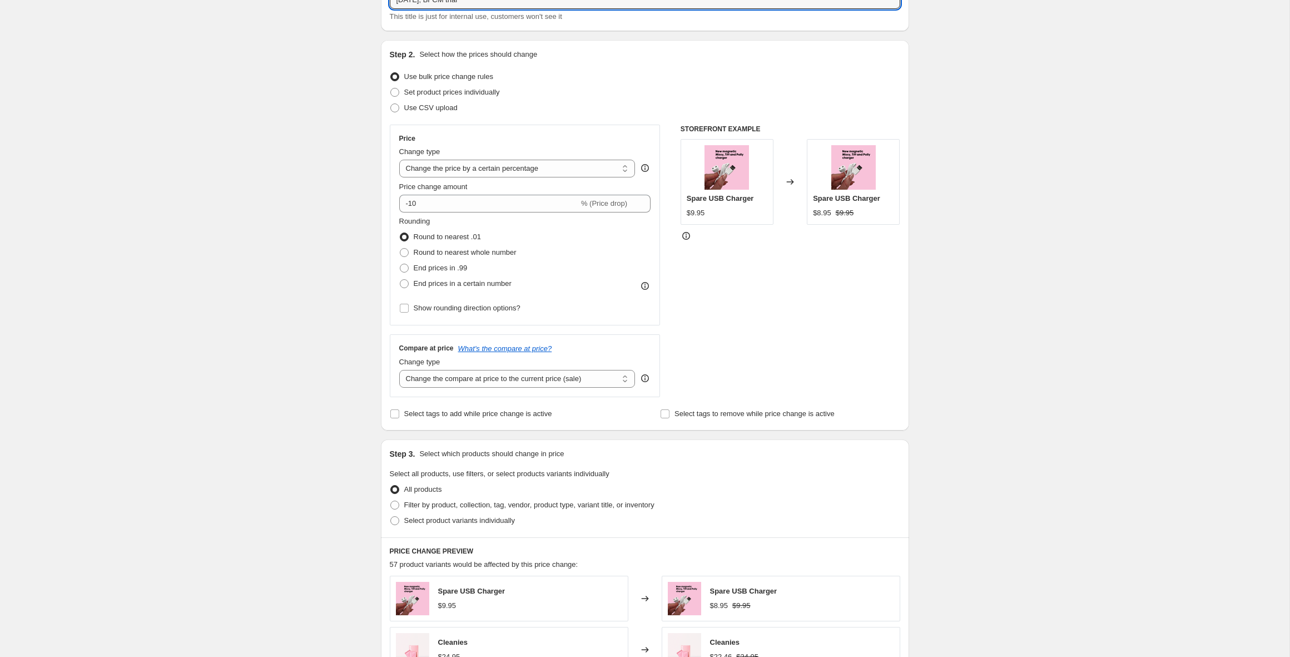
scroll to position [82, 0]
click at [496, 166] on select "Change the price to a certain amount Change the price by a certain amount Chang…" at bounding box center [517, 167] width 236 height 18
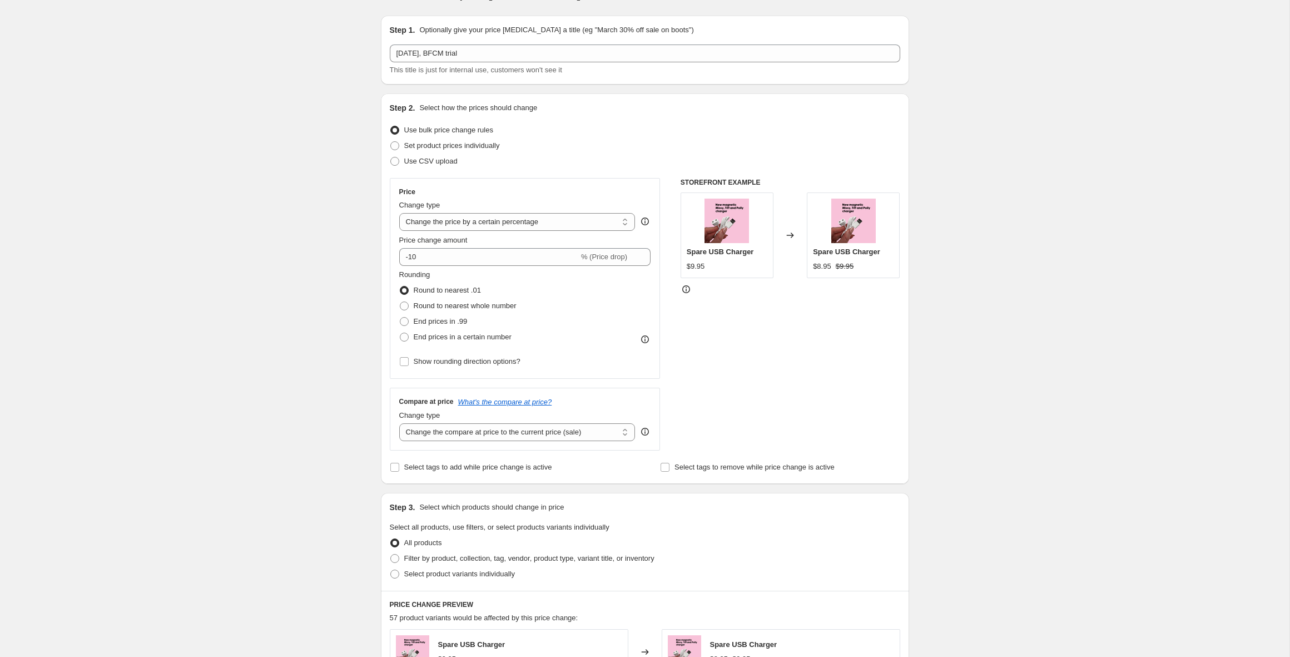
scroll to position [0, 0]
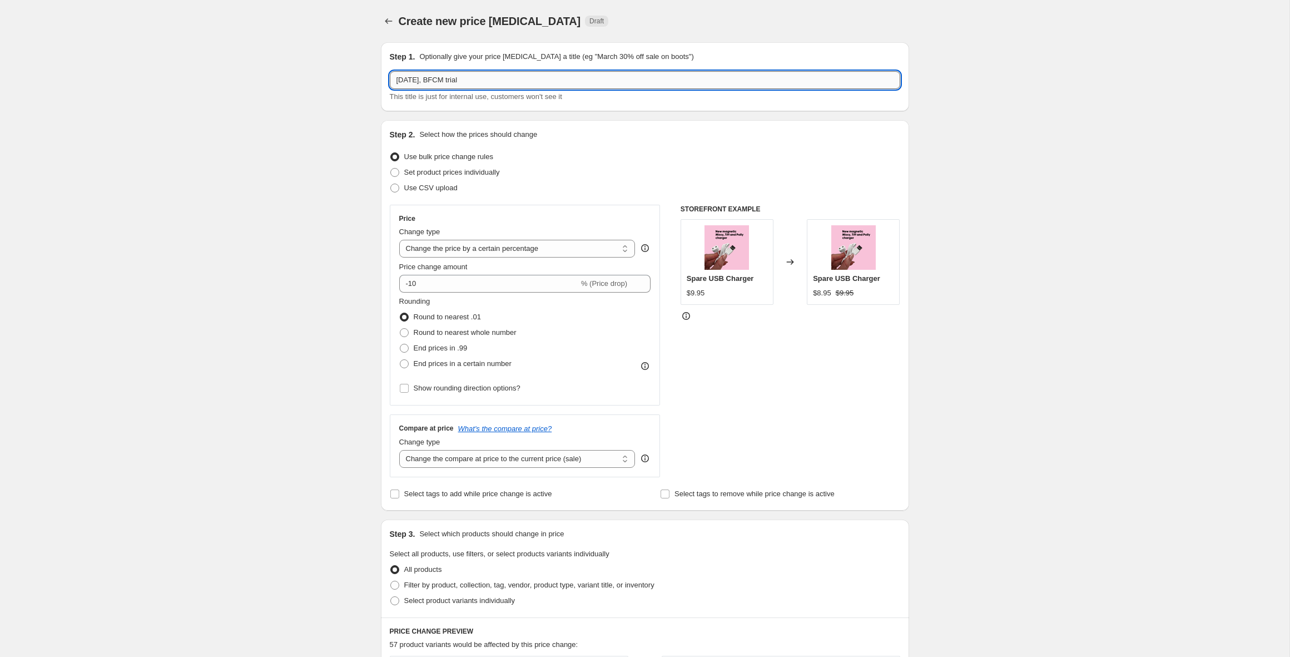
drag, startPoint x: 490, startPoint y: 79, endPoint x: 483, endPoint y: 81, distance: 6.9
click at [483, 81] on input "12 Sept 2025, BFCM trial" at bounding box center [645, 80] width 510 height 18
drag, startPoint x: 481, startPoint y: 78, endPoint x: 465, endPoint y: 83, distance: 16.7
click at [465, 83] on input "12 Sept 2025, BFCM trial 20% products AU NZ" at bounding box center [645, 80] width 510 height 18
type input "12 Sept 2025, BFCM 20% products AU NZ"
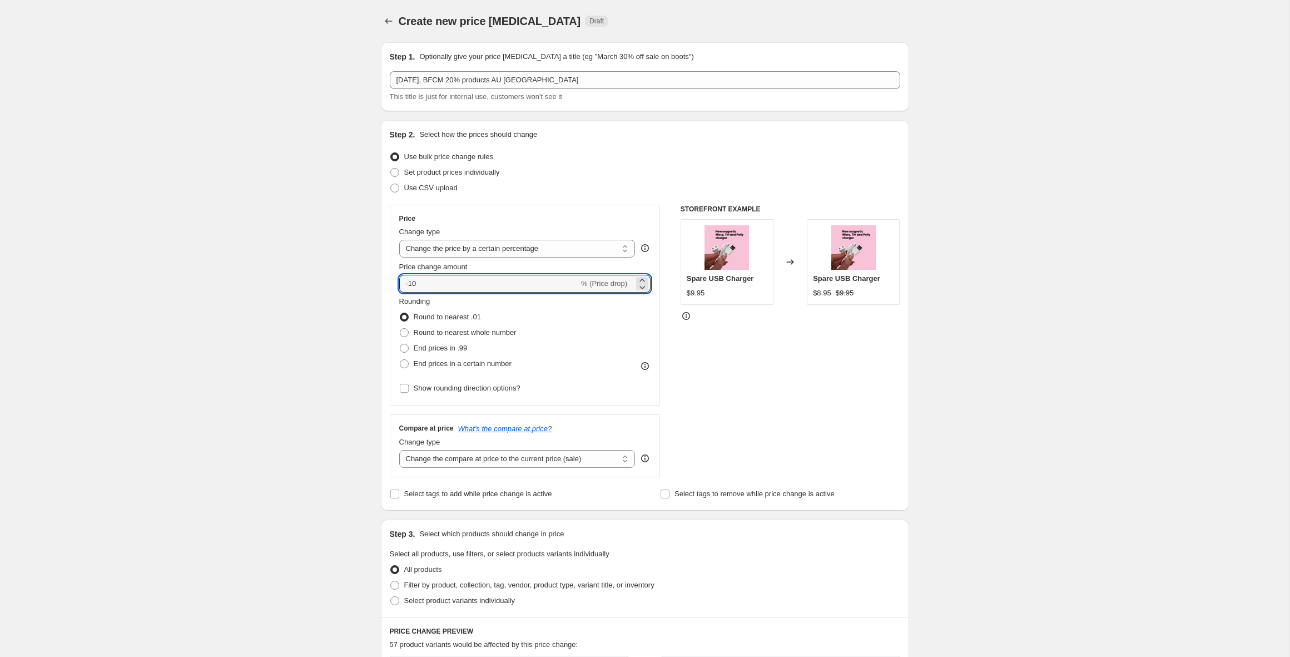
drag, startPoint x: 434, startPoint y: 283, endPoint x: 390, endPoint y: 284, distance: 43.4
click at [390, 284] on div "Price Change type Change the price to a certain amount Change the price by a ce…" at bounding box center [525, 305] width 271 height 201
type input "-20"
click at [705, 336] on div "STOREFRONT EXAMPLE Spare USB Charger $9.95 Changed to Spare USB Charger $8.95 $…" at bounding box center [790, 340] width 220 height 272
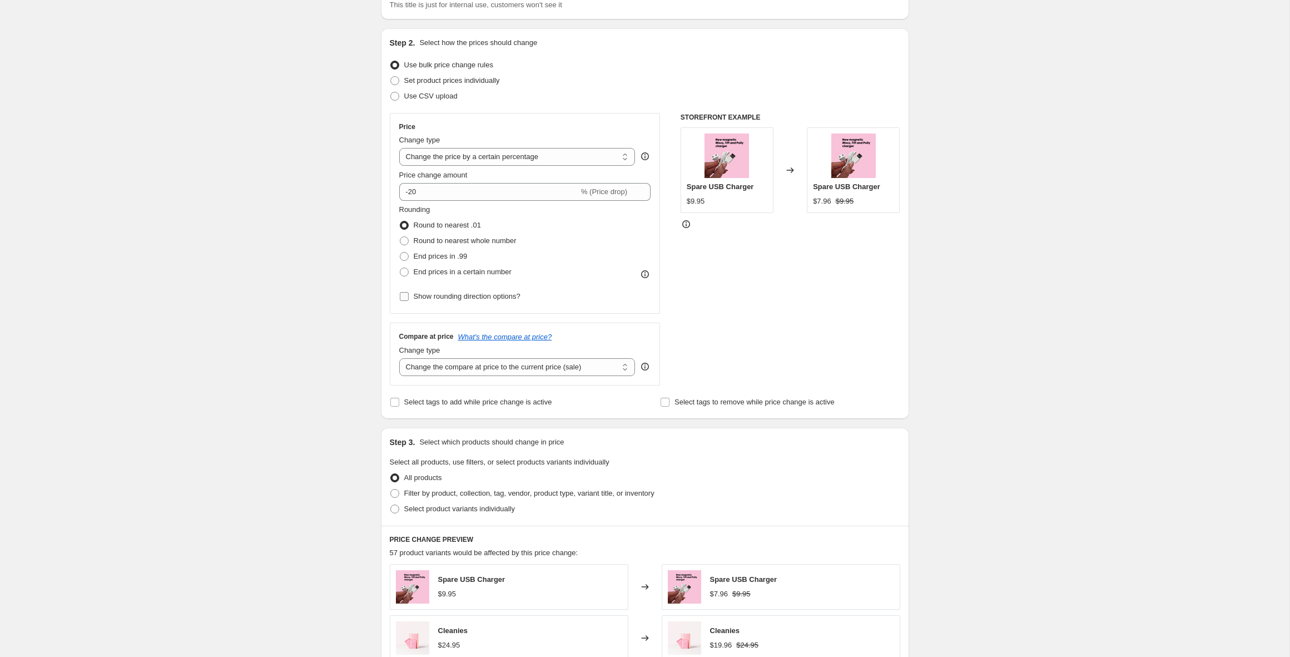
scroll to position [93, 0]
click at [568, 365] on select "Change the compare at price to the current price (sale) Change the compare at p…" at bounding box center [517, 365] width 236 height 18
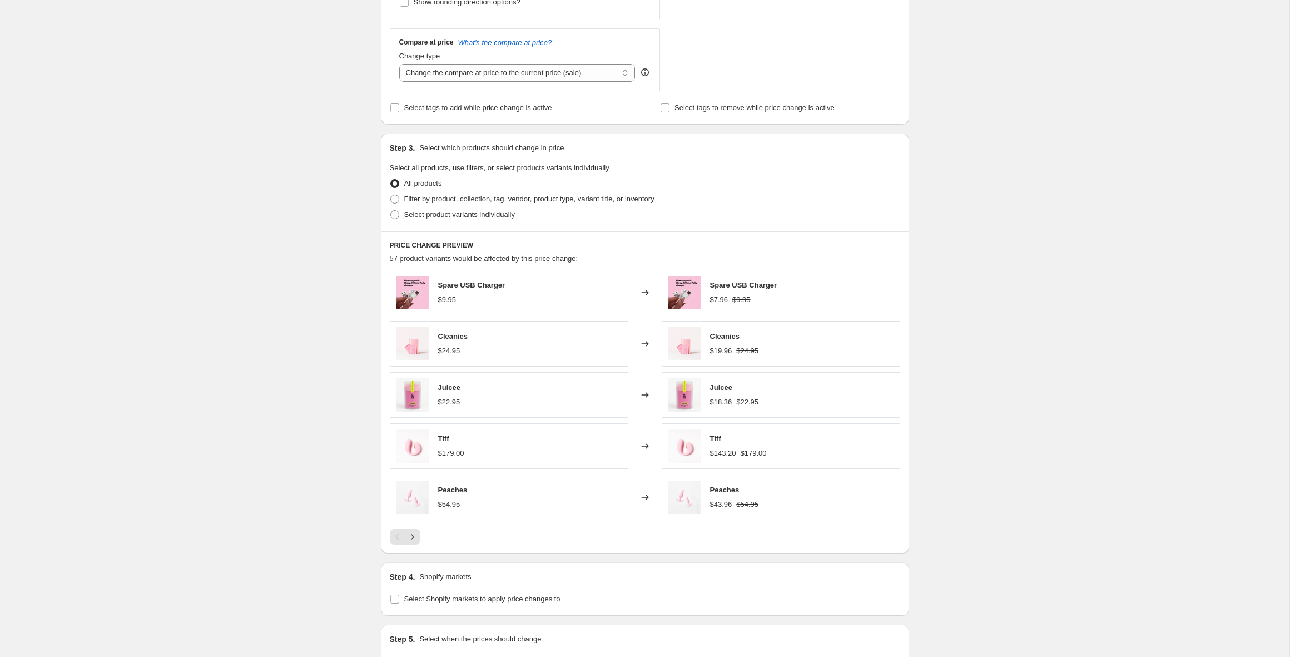
scroll to position [390, 0]
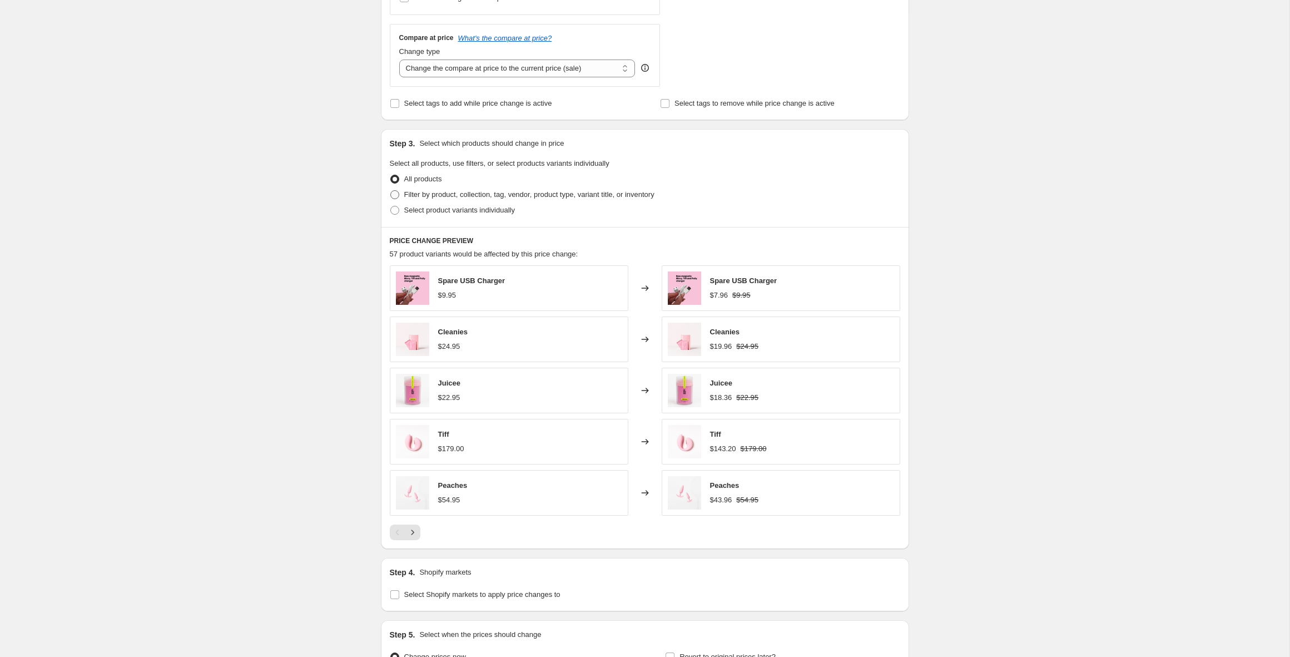
click at [402, 193] on label "Filter by product, collection, tag, vendor, product type, variant title, or inv…" at bounding box center [522, 195] width 265 height 16
click at [391, 191] on input "Filter by product, collection, tag, vendor, product type, variant title, or inv…" at bounding box center [390, 190] width 1 height 1
radio input "true"
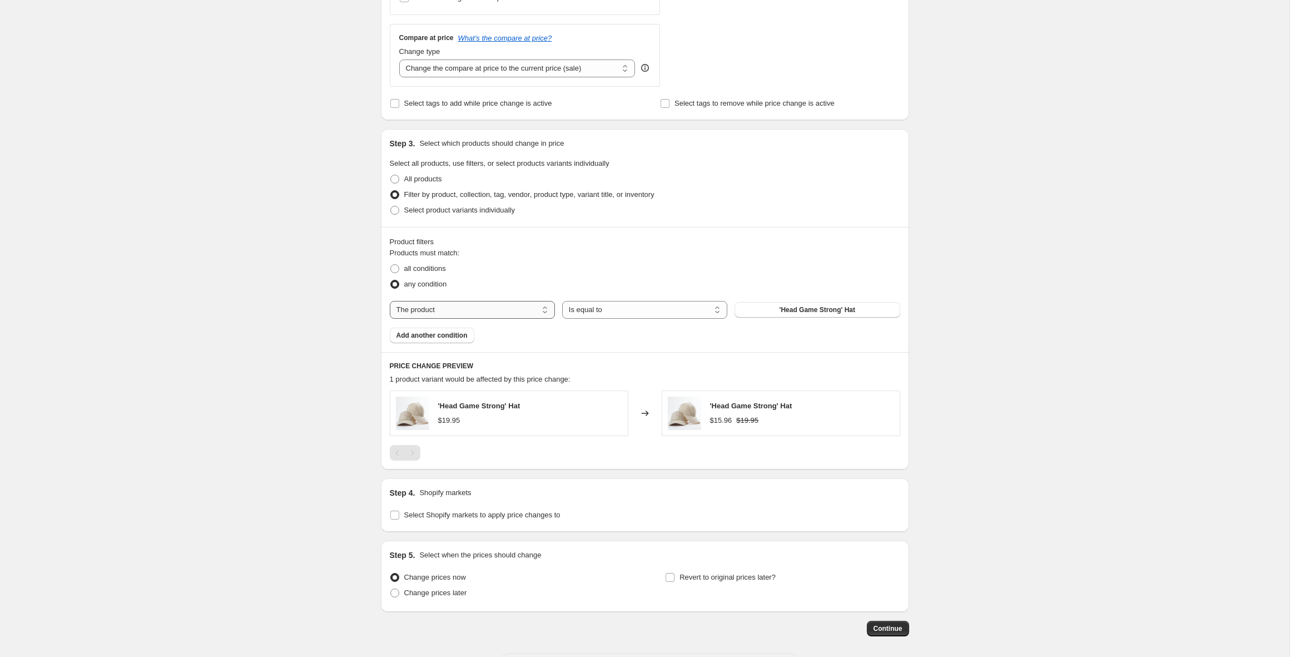
click at [498, 305] on select "The product The product's collection The product's tag The product's vendor The…" at bounding box center [472, 310] width 165 height 18
click at [621, 310] on select "Is equal to Is not equal to" at bounding box center [644, 310] width 165 height 18
click at [414, 217] on label "Select product variants individually" at bounding box center [452, 210] width 125 height 16
click at [391, 206] on input "Select product variants individually" at bounding box center [390, 206] width 1 height 1
radio input "true"
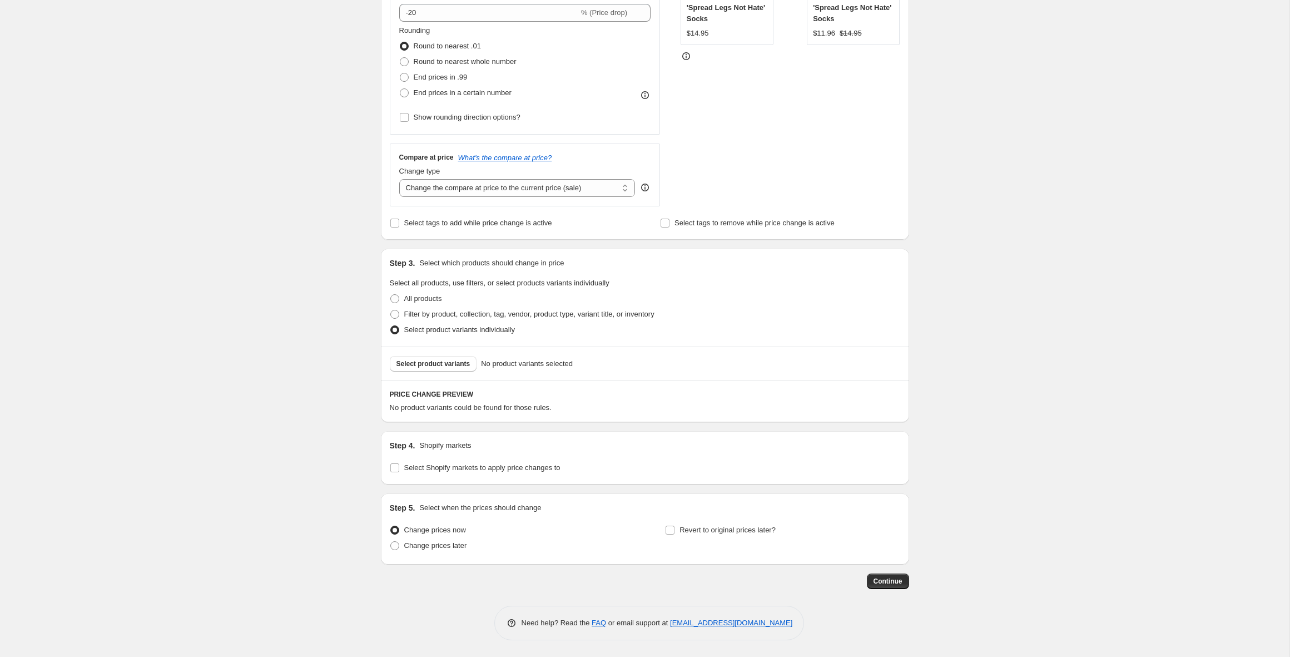
scroll to position [271, 0]
click at [444, 361] on span "Select product variants" at bounding box center [433, 363] width 74 height 9
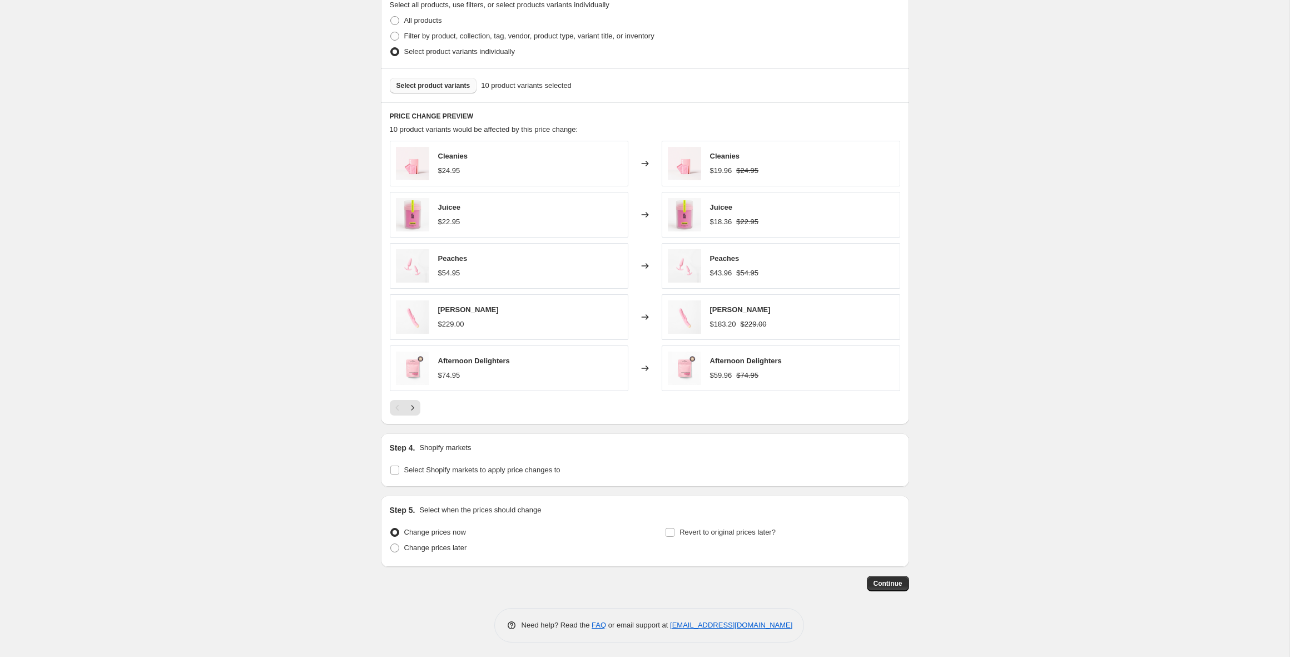
scroll to position [551, 0]
click at [420, 469] on span "Select Shopify markets to apply price changes to" at bounding box center [482, 467] width 156 height 8
click at [399, 469] on input "Select Shopify markets to apply price changes to" at bounding box center [394, 467] width 9 height 9
checkbox input "true"
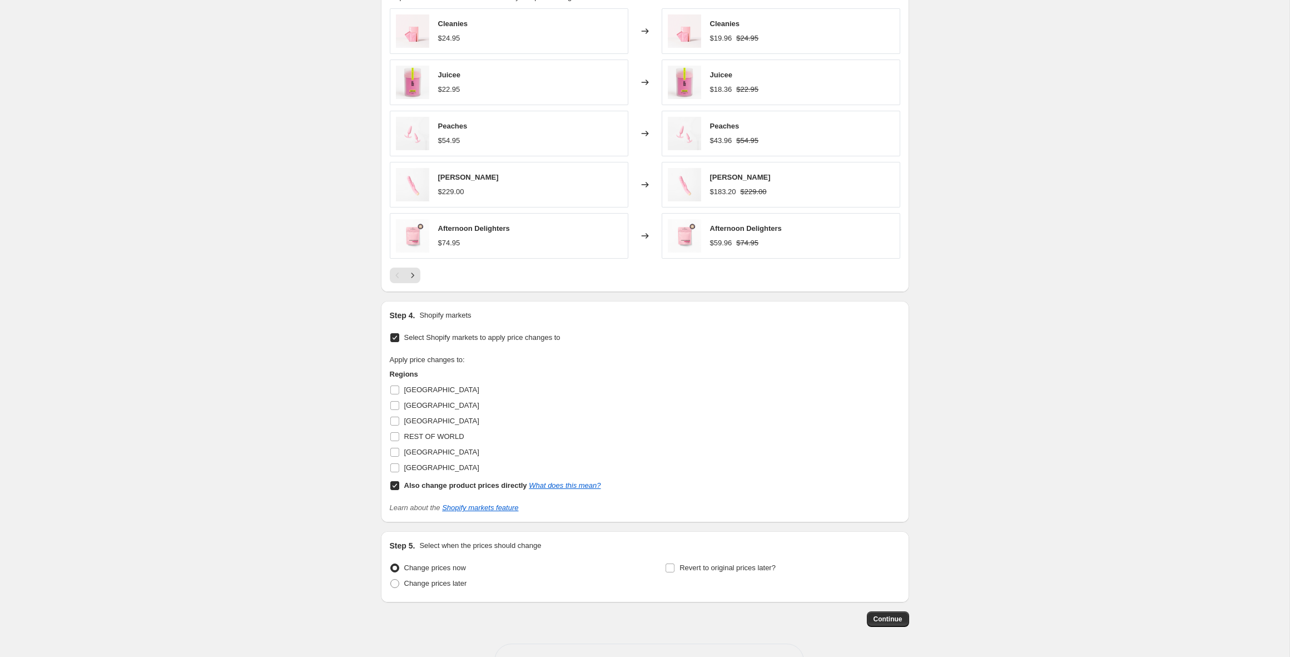
scroll to position [715, 0]
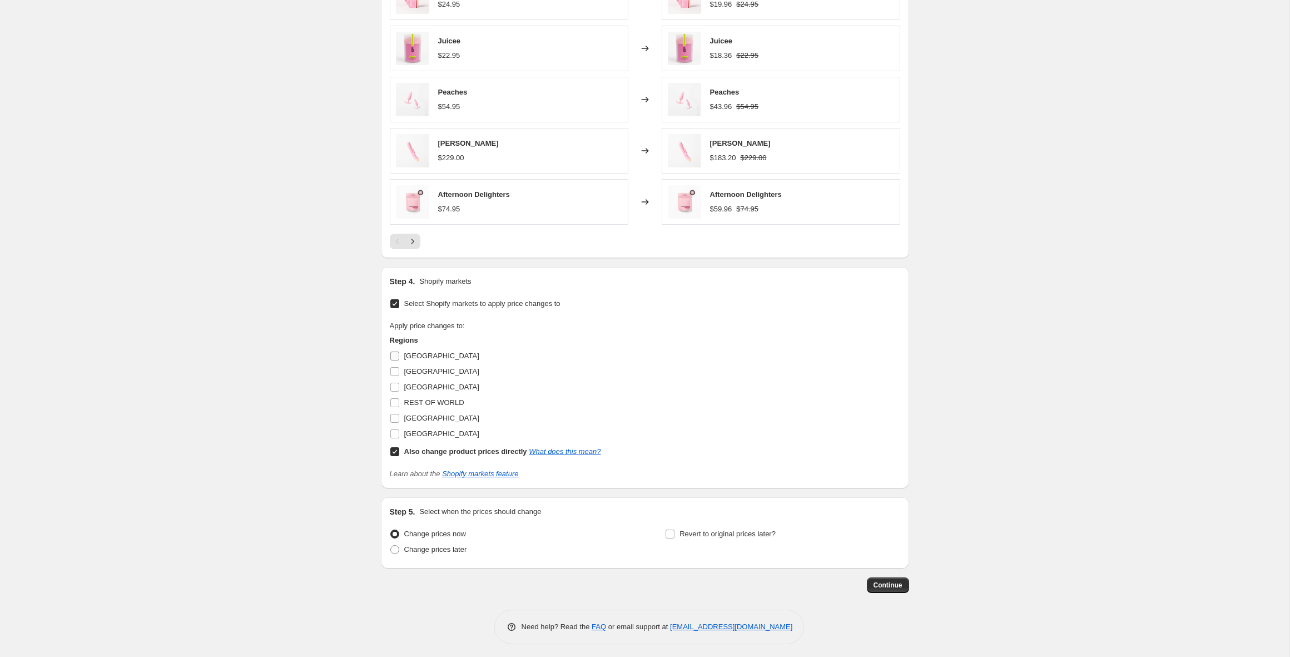
click at [397, 356] on input "[GEOGRAPHIC_DATA]" at bounding box center [394, 355] width 9 height 9
checkbox input "true"
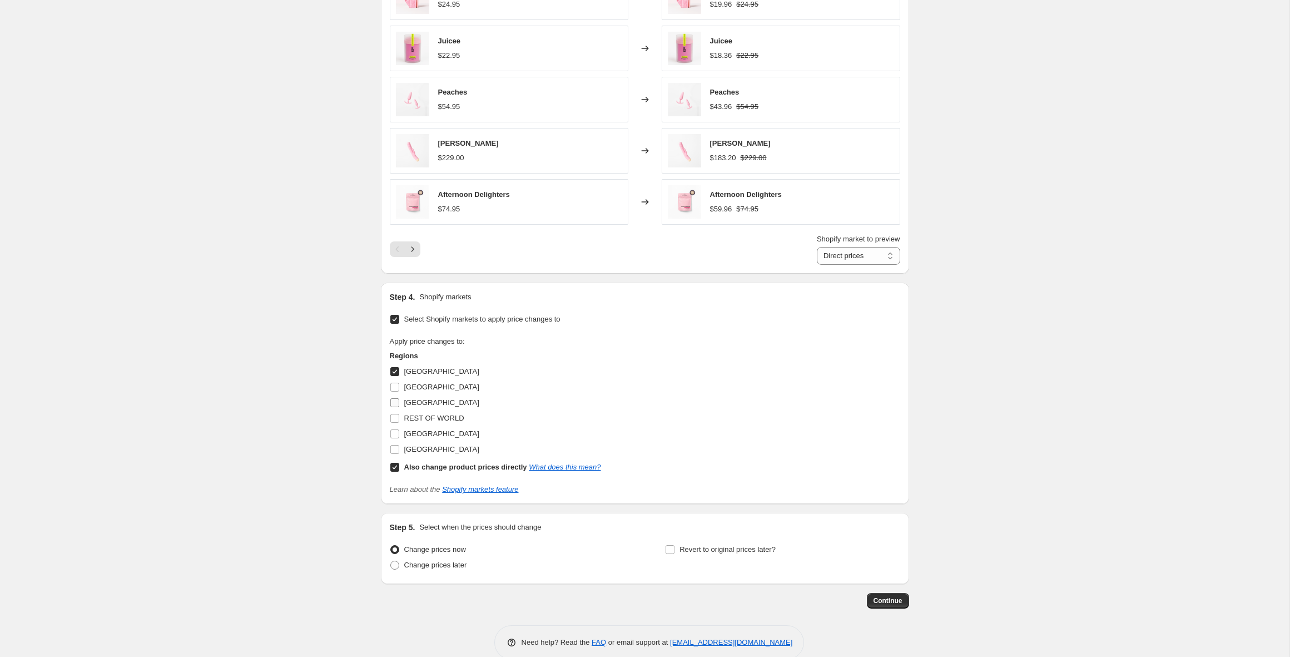
click at [395, 402] on input "[GEOGRAPHIC_DATA]" at bounding box center [394, 402] width 9 height 9
checkbox input "true"
click at [396, 466] on input "Also change product prices directly What does this mean?" at bounding box center [394, 467] width 9 height 9
checkbox input "false"
select select "85736882495"
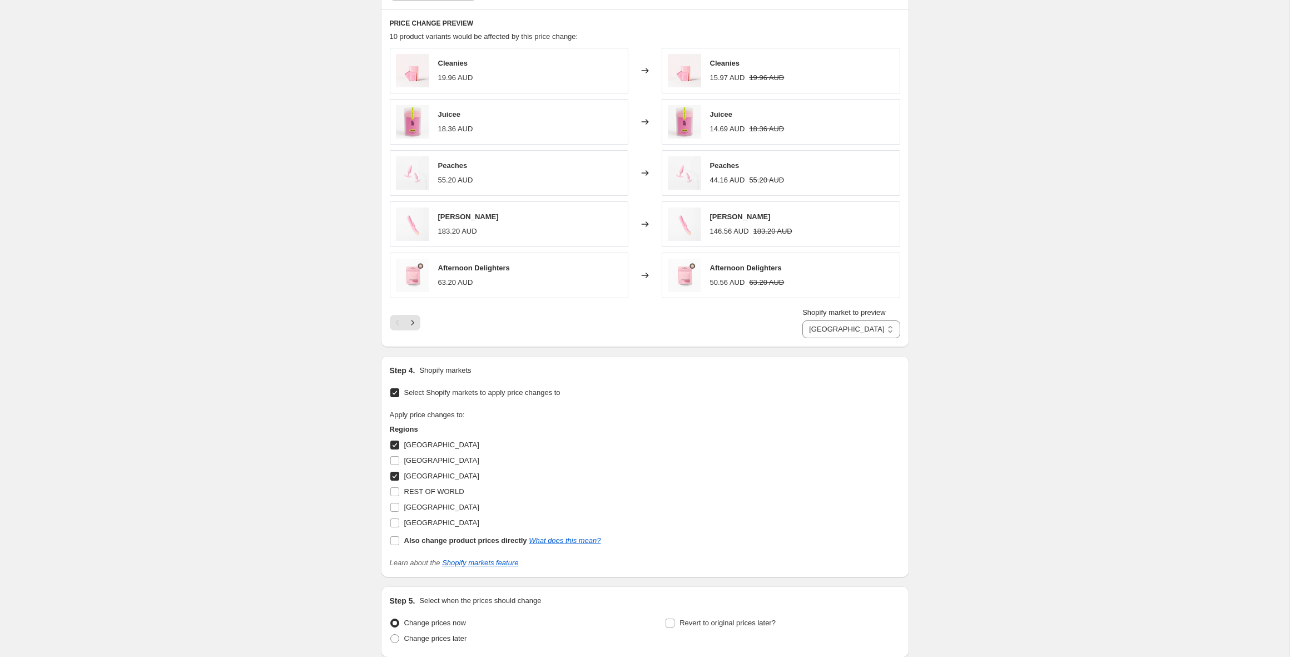
scroll to position [708, 0]
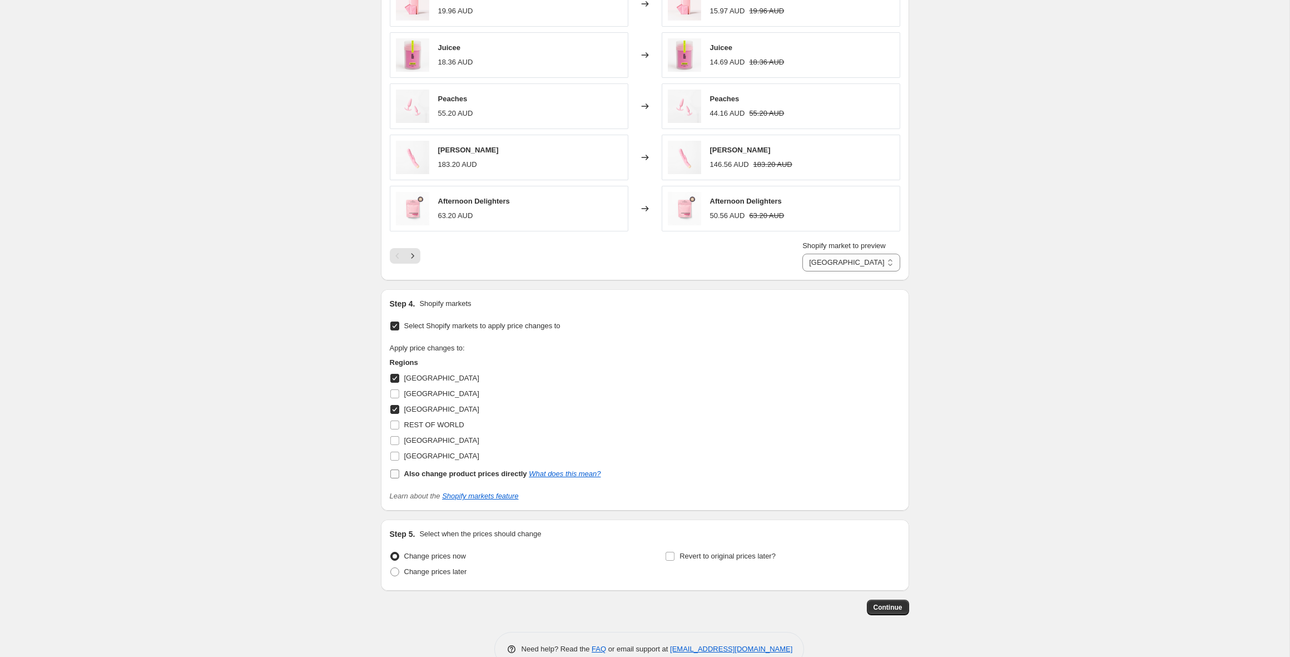
click at [397, 475] on input "Also change product prices directly What does this mean?" at bounding box center [394, 473] width 9 height 9
checkbox input "true"
select select "direct"
click at [882, 608] on span "Continue" at bounding box center [887, 607] width 29 height 9
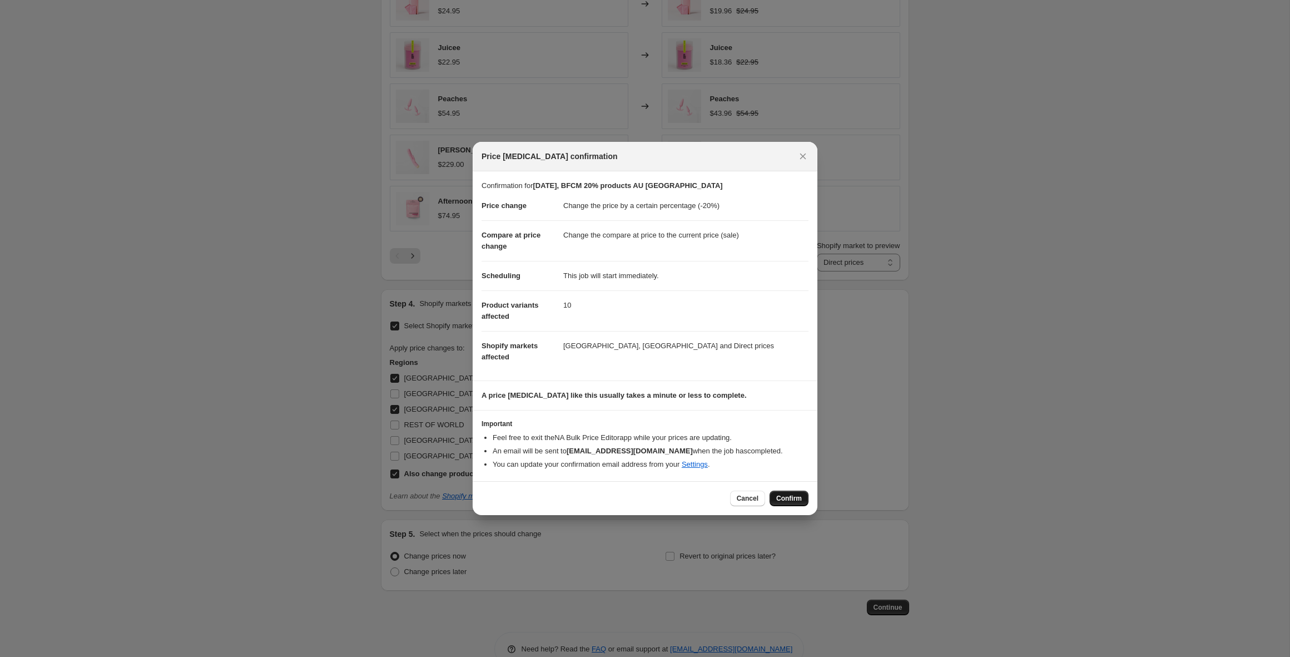
click at [784, 500] on span "Confirm" at bounding box center [789, 498] width 26 height 9
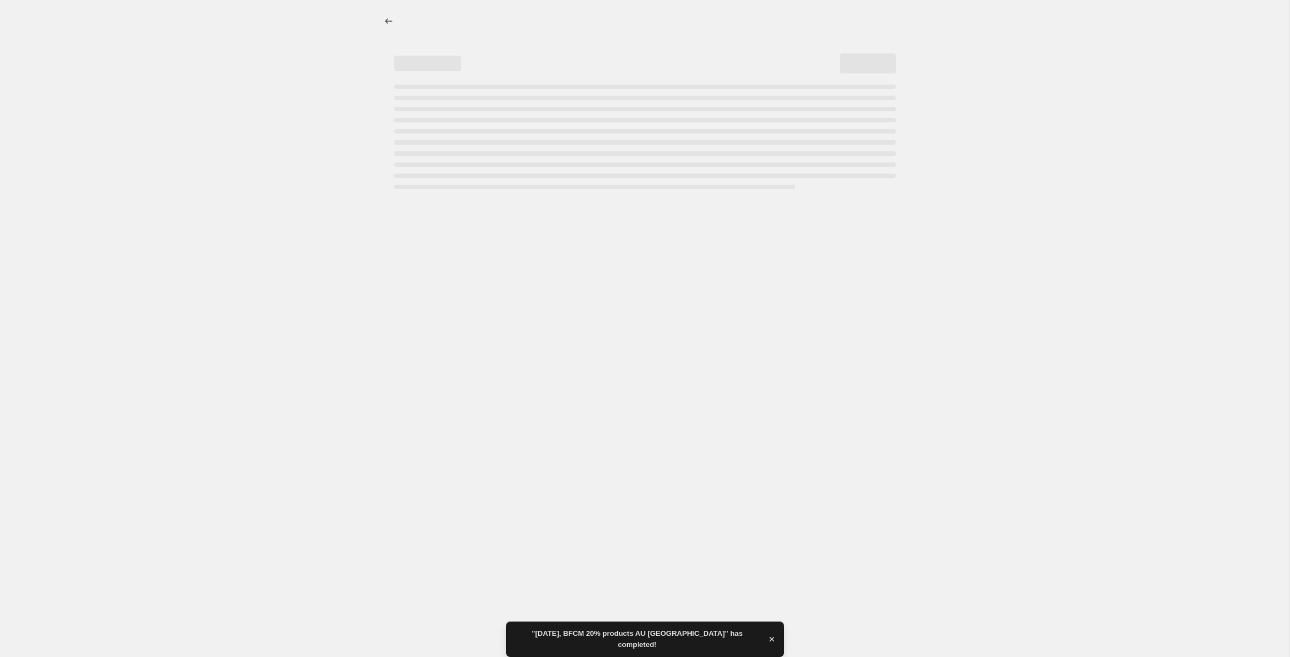
select select "percentage"
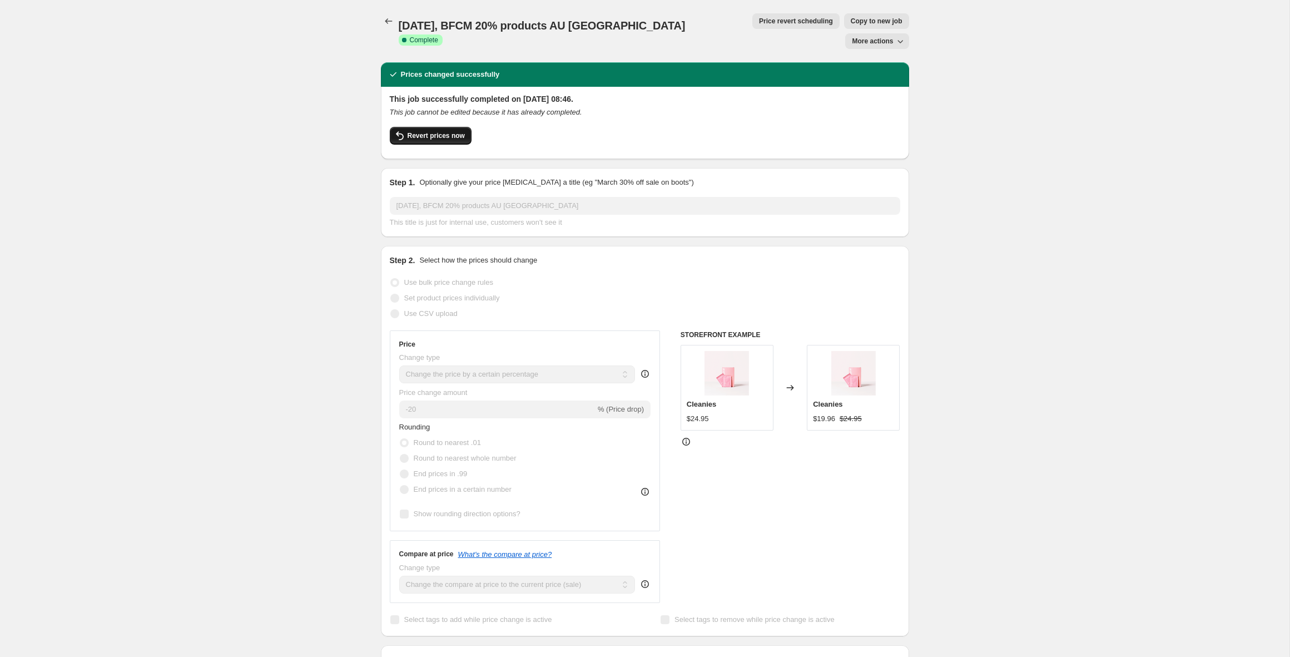
click at [435, 131] on span "Revert prices now" at bounding box center [435, 135] width 57 height 9
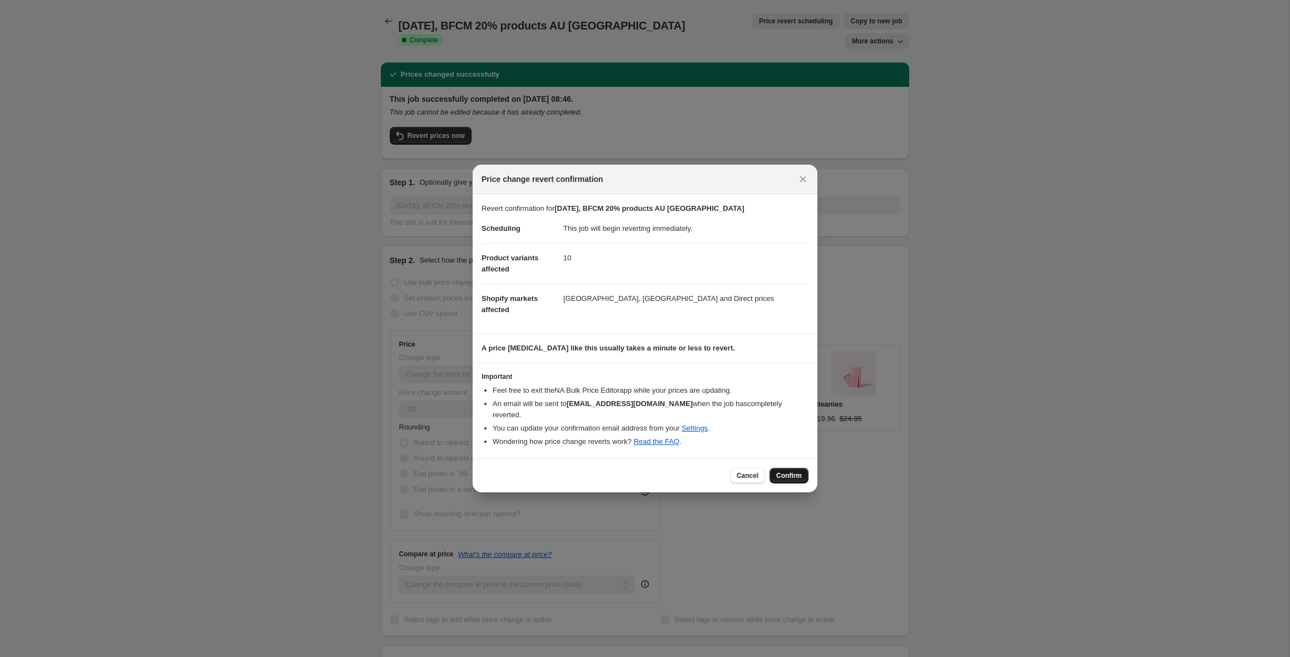
drag, startPoint x: 788, startPoint y: 482, endPoint x: 786, endPoint y: 476, distance: 6.0
click at [788, 481] on div "Cancel Confirm" at bounding box center [645, 475] width 345 height 34
click at [784, 473] on span "Confirm" at bounding box center [789, 475] width 26 height 9
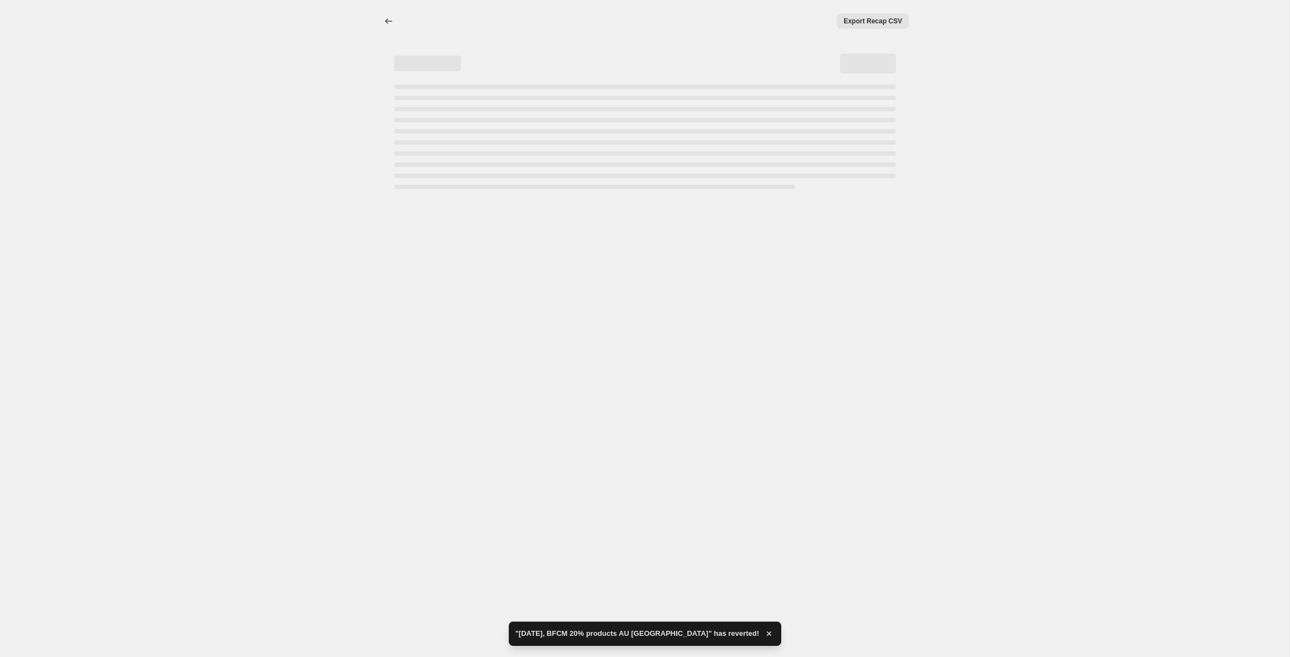
select select "percentage"
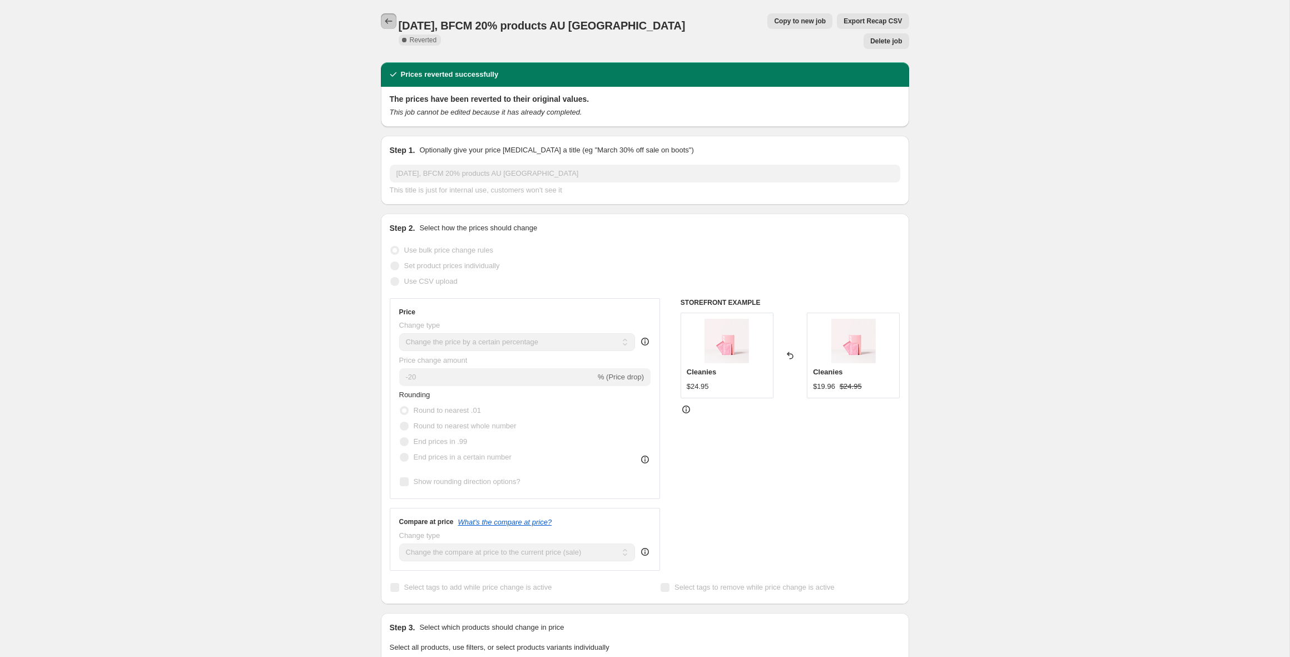
click at [383, 17] on icon "Price change jobs" at bounding box center [388, 21] width 11 height 11
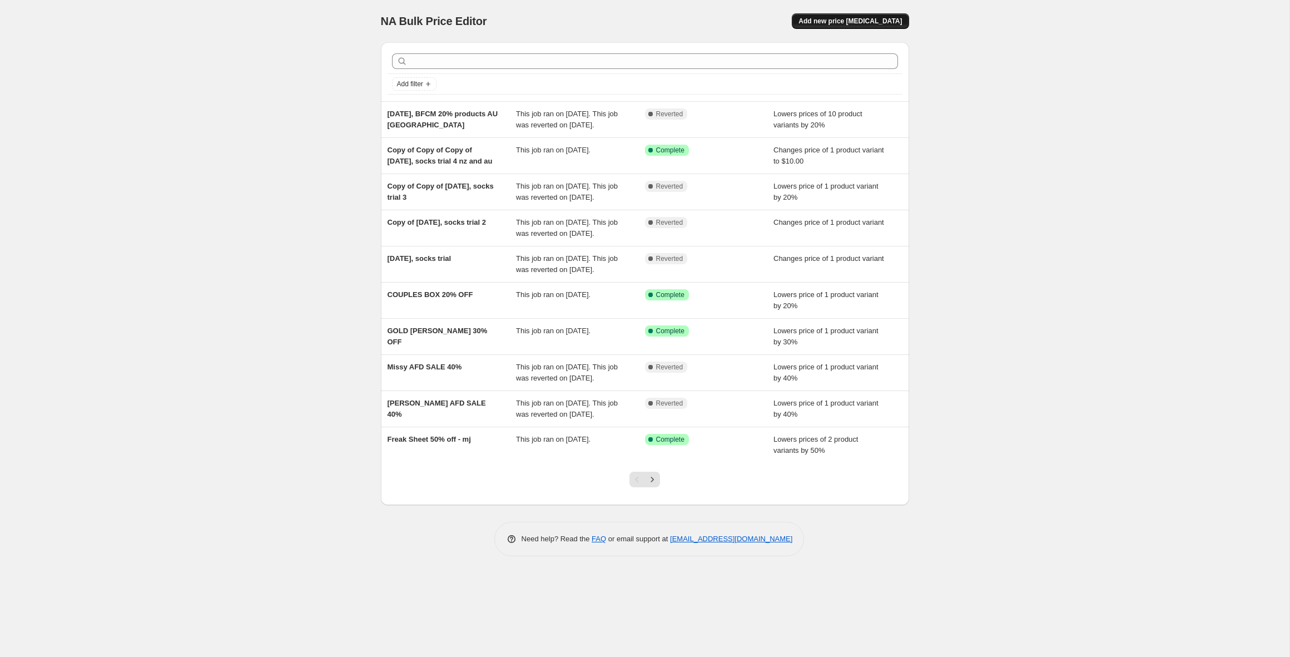
click at [836, 21] on span "Add new price [MEDICAL_DATA]" at bounding box center [849, 21] width 103 height 9
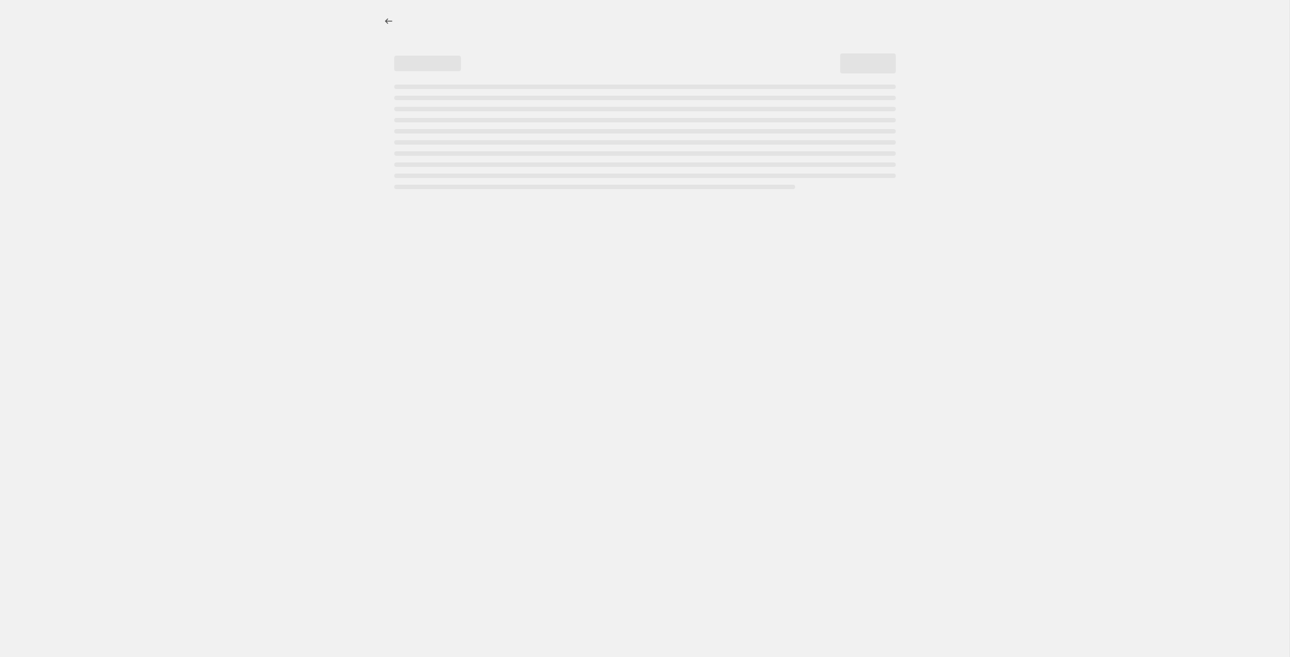
select select "percentage"
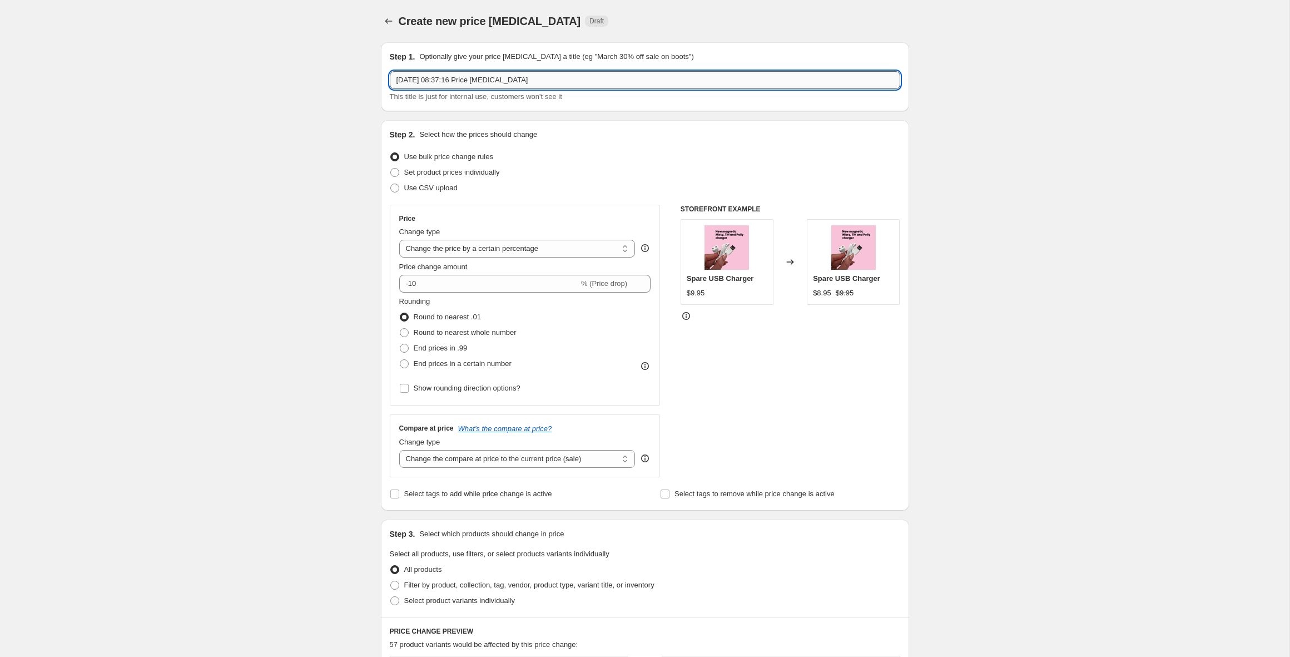
drag, startPoint x: 556, startPoint y: 82, endPoint x: 447, endPoint y: 81, distance: 109.0
click at [447, 81] on input "12 Sept 2025, 08:37:16 Price change job" at bounding box center [645, 80] width 510 height 18
drag, startPoint x: 479, startPoint y: 83, endPoint x: 466, endPoint y: 82, distance: 12.8
click at [466, 82] on input "12 Sept 2025, missy tial" at bounding box center [645, 80] width 510 height 18
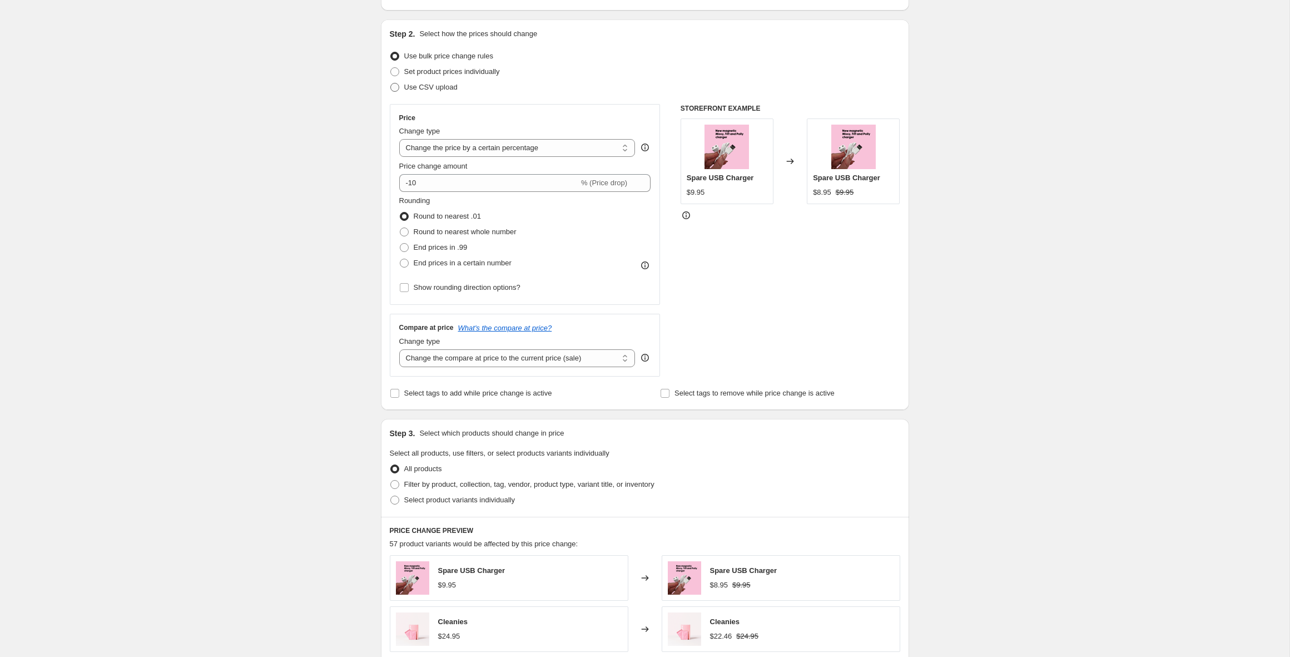
scroll to position [133, 0]
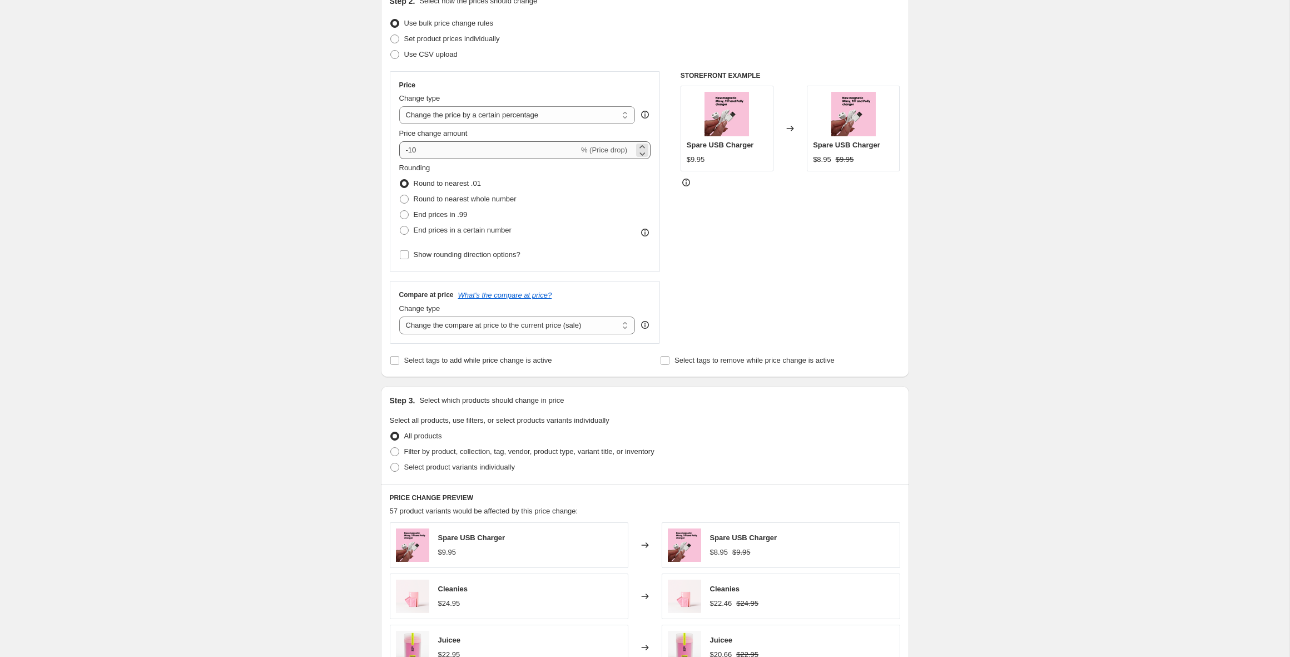
type input "12 Sept 2025, missy"
drag, startPoint x: 428, startPoint y: 154, endPoint x: 364, endPoint y: 143, distance: 64.8
click at [364, 143] on div "Create new price change job. This page is ready Create new price change job Dra…" at bounding box center [644, 454] width 1289 height 1174
type input "20"
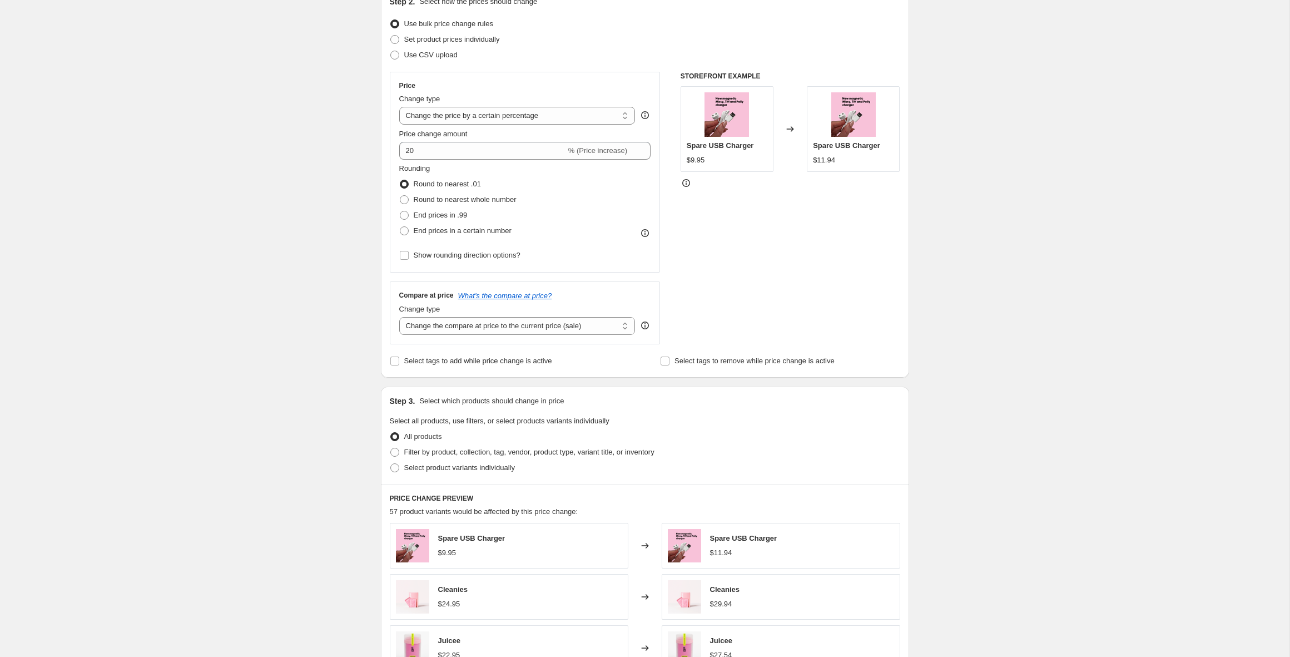
click at [283, 203] on div "Create new price change job. This page is ready Create new price change job Dra…" at bounding box center [644, 454] width 1289 height 1174
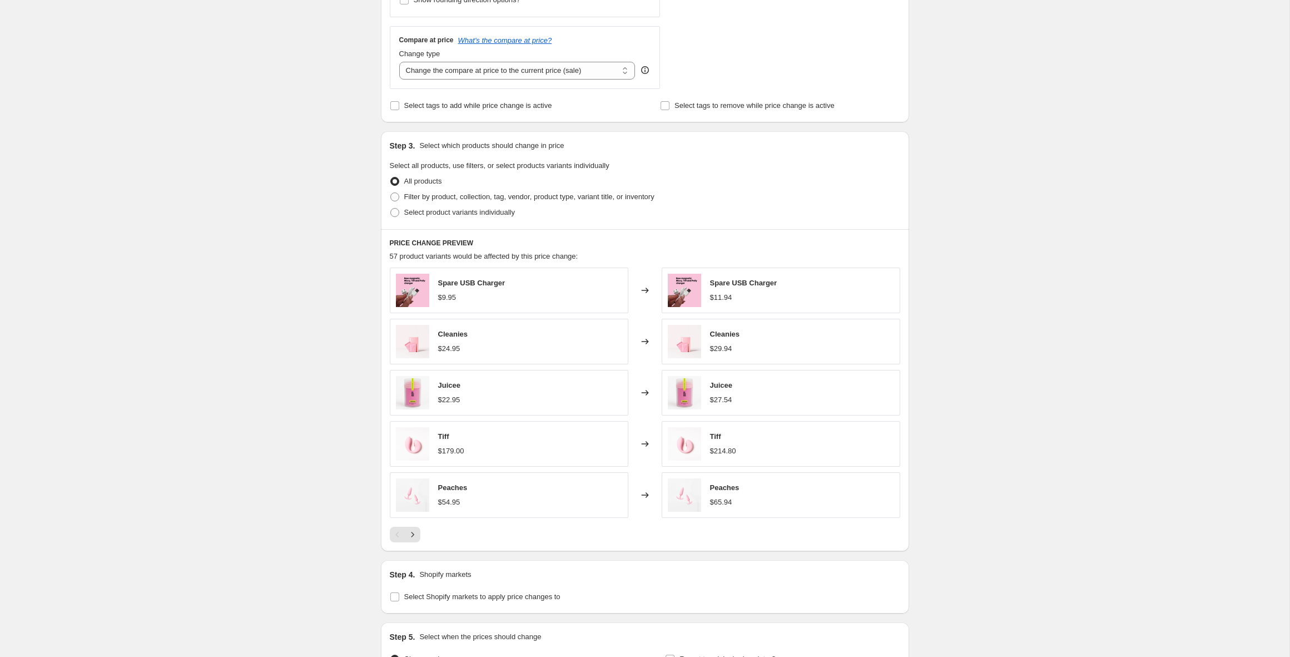
scroll to position [400, 0]
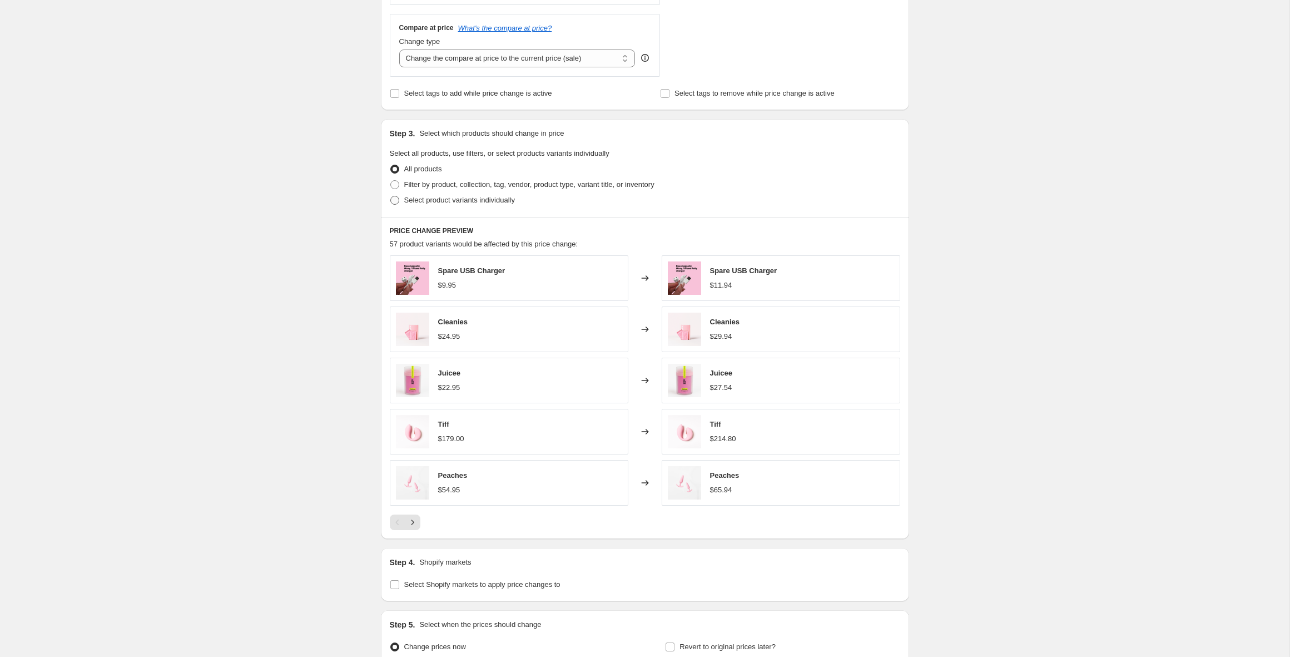
click at [392, 202] on span at bounding box center [394, 200] width 9 height 9
click at [391, 196] on input "Select product variants individually" at bounding box center [390, 196] width 1 height 1
radio input "true"
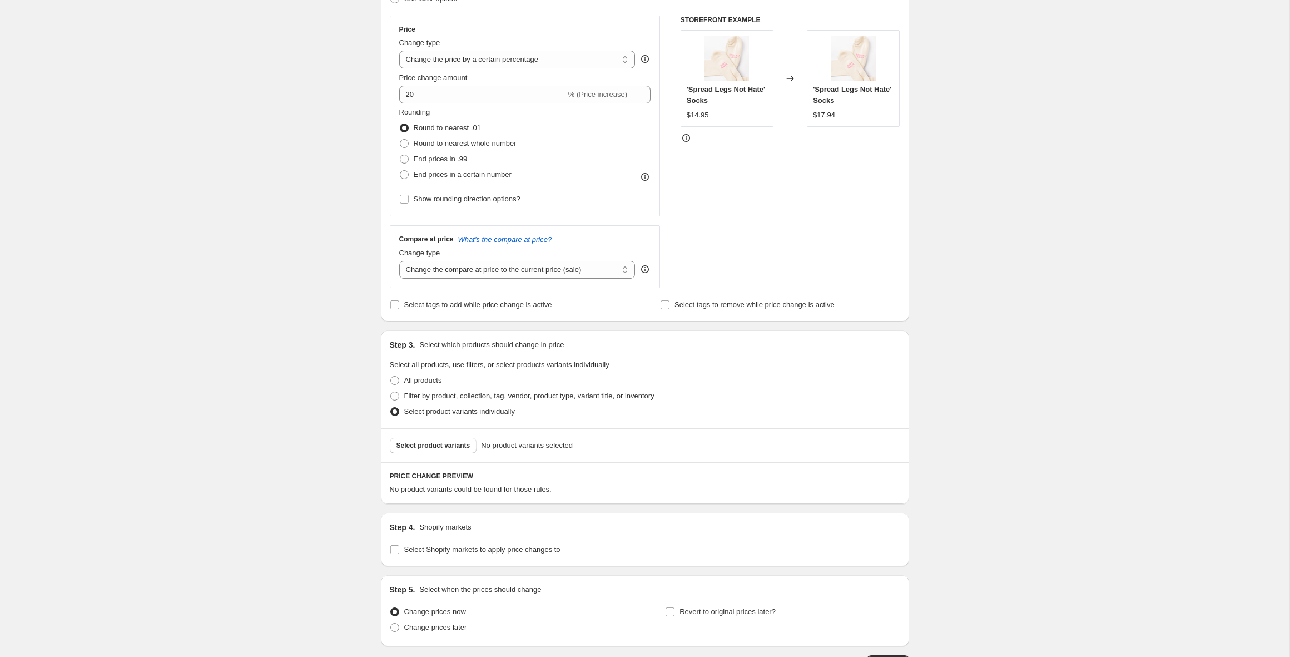
scroll to position [271, 0]
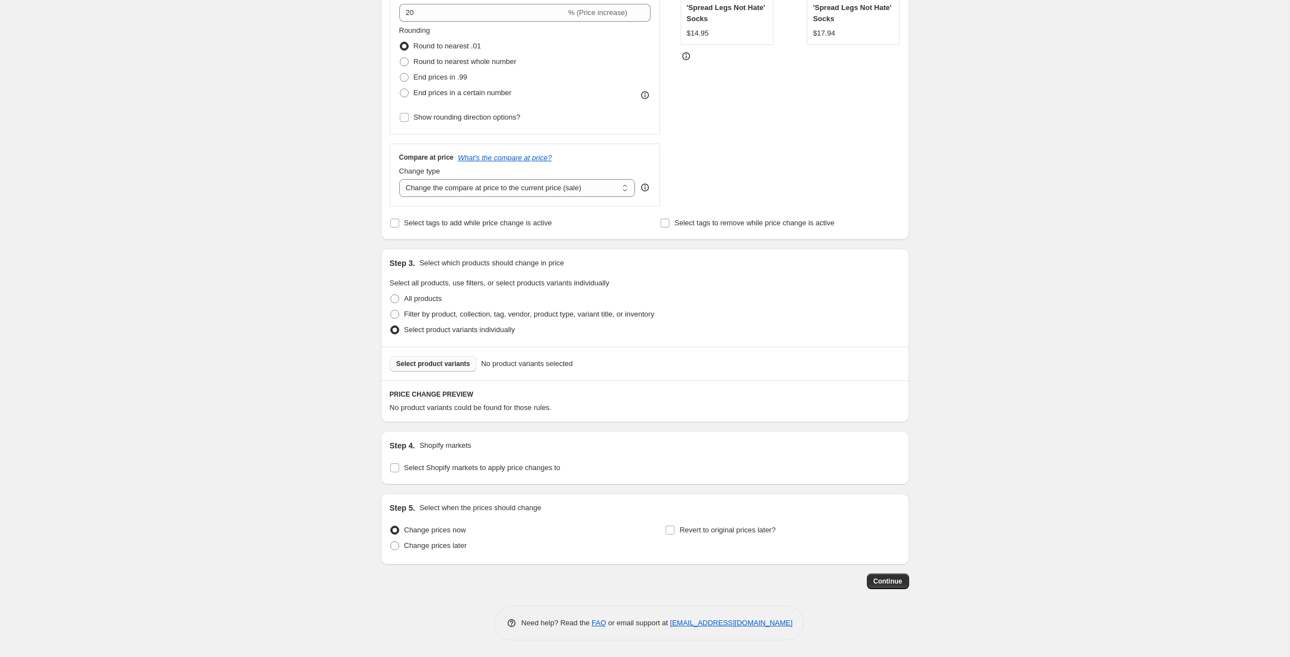
click at [446, 364] on span "Select product variants" at bounding box center [433, 363] width 74 height 9
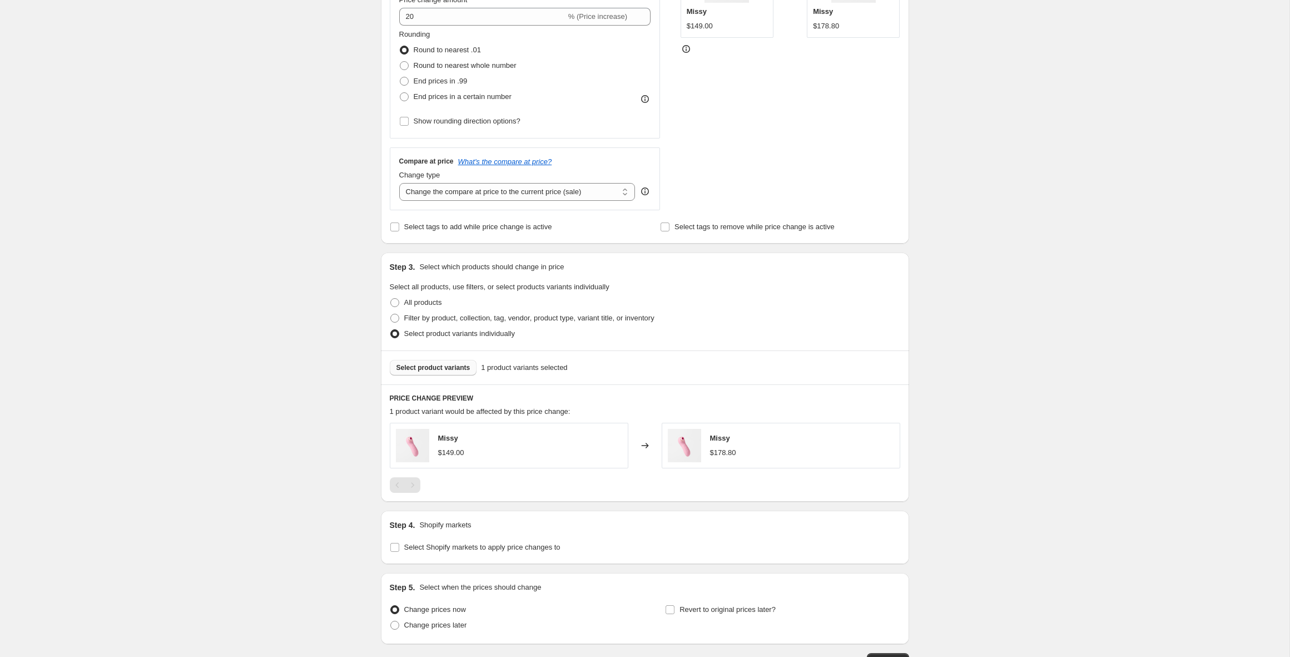
scroll to position [346, 0]
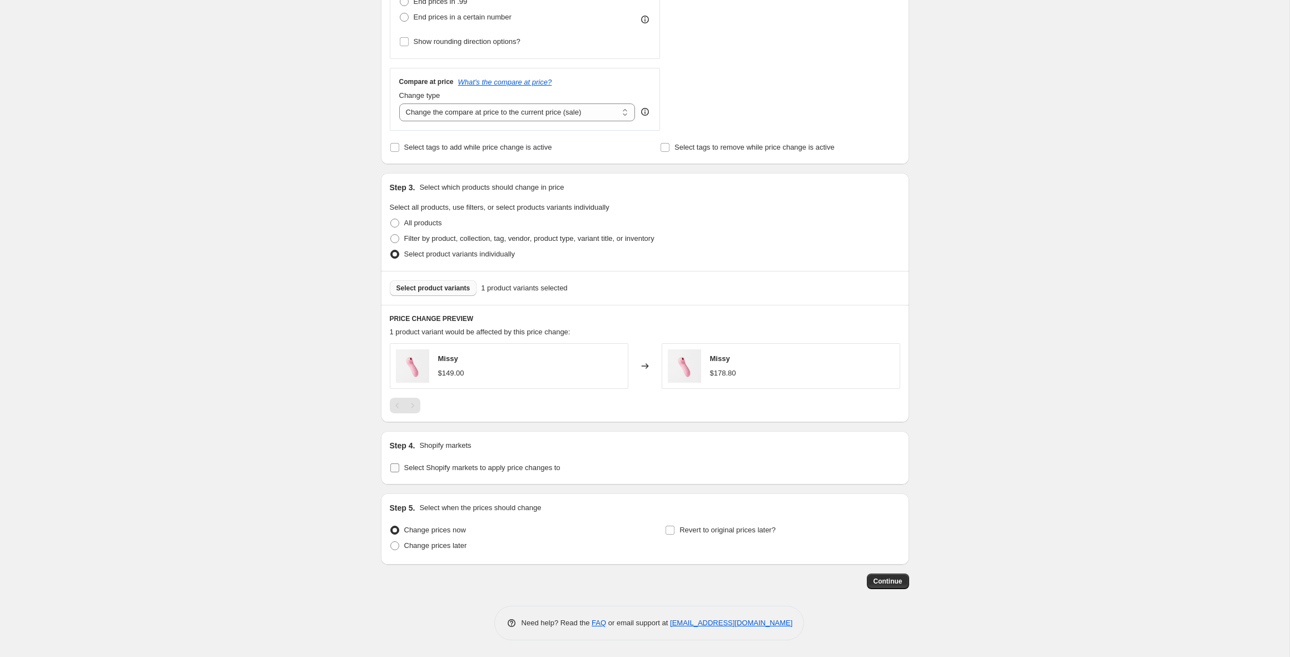
click at [403, 468] on label "Select Shopify markets to apply price changes to" at bounding box center [475, 468] width 171 height 16
click at [399, 468] on input "Select Shopify markets to apply price changes to" at bounding box center [394, 467] width 9 height 9
checkbox input "true"
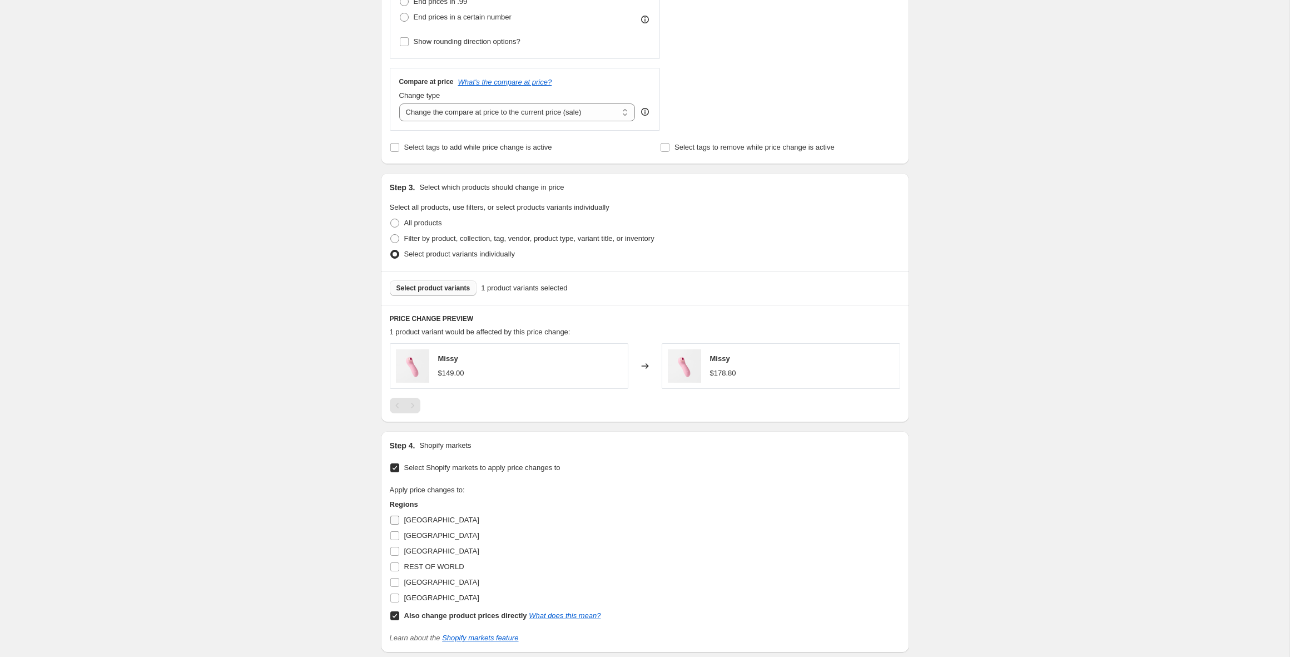
click at [411, 519] on span "[GEOGRAPHIC_DATA]" at bounding box center [441, 519] width 75 height 8
click at [399, 519] on input "[GEOGRAPHIC_DATA]" at bounding box center [394, 519] width 9 height 9
checkbox input "true"
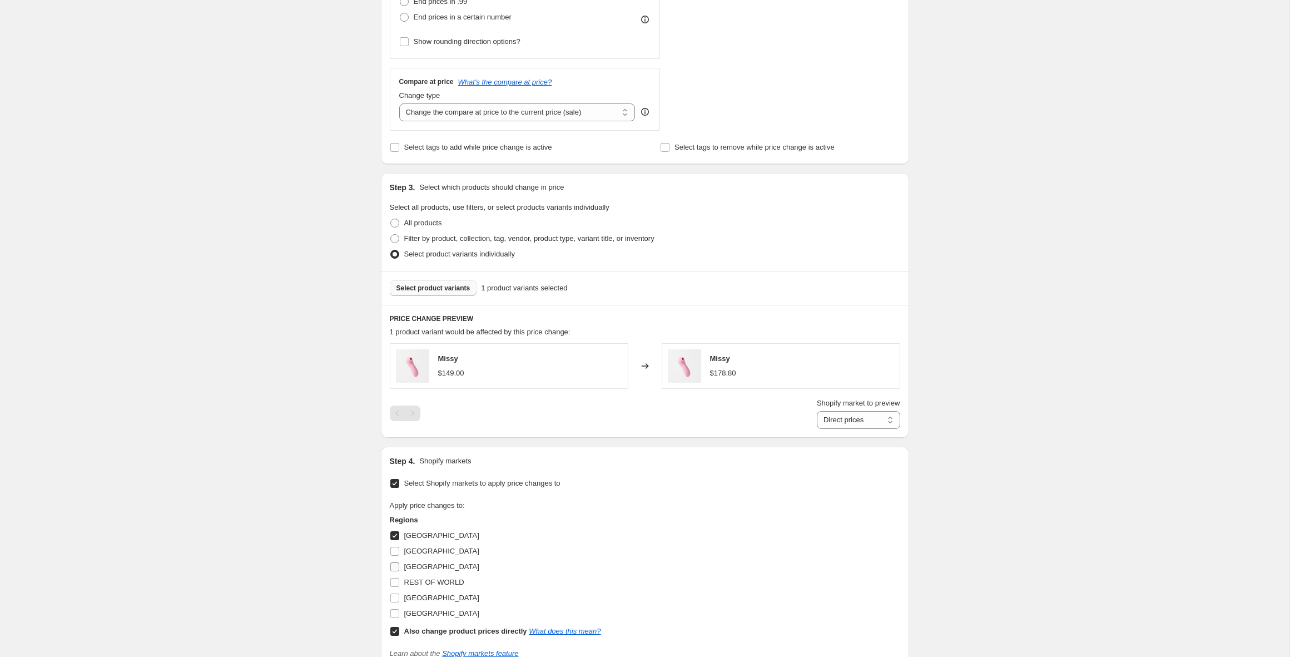
click at [416, 564] on span "[GEOGRAPHIC_DATA]" at bounding box center [441, 566] width 75 height 8
click at [399, 564] on input "[GEOGRAPHIC_DATA]" at bounding box center [394, 566] width 9 height 9
checkbox input "true"
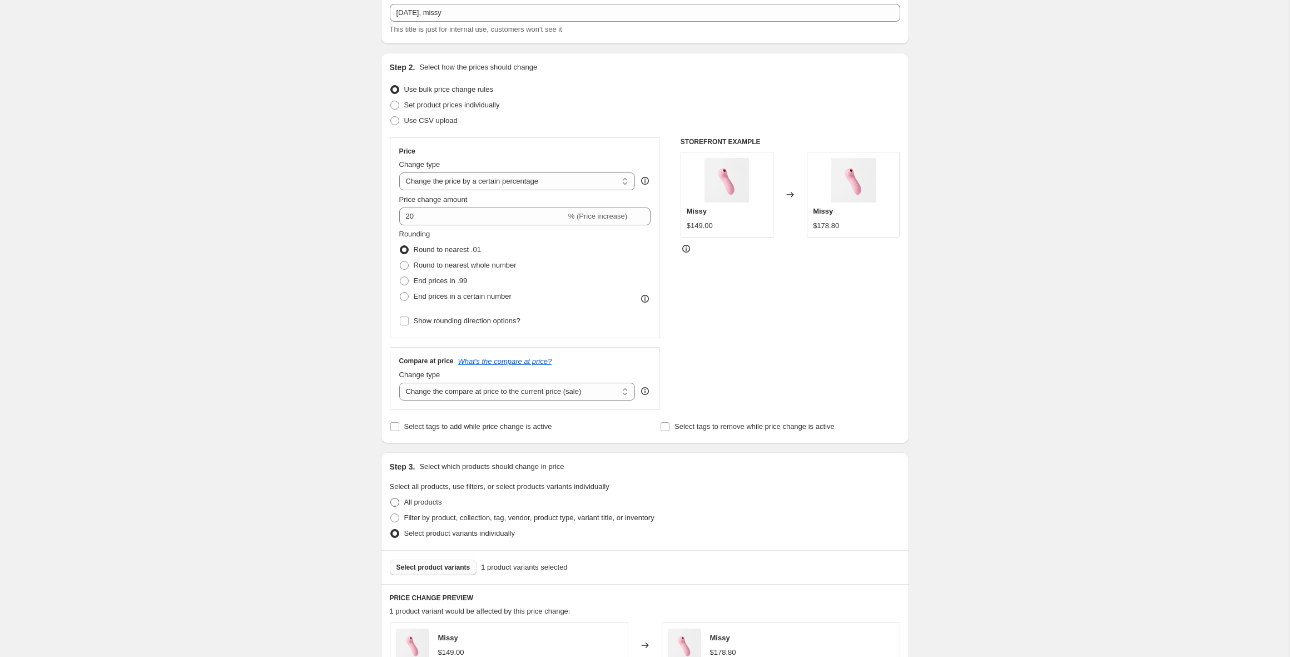
scroll to position [46, 0]
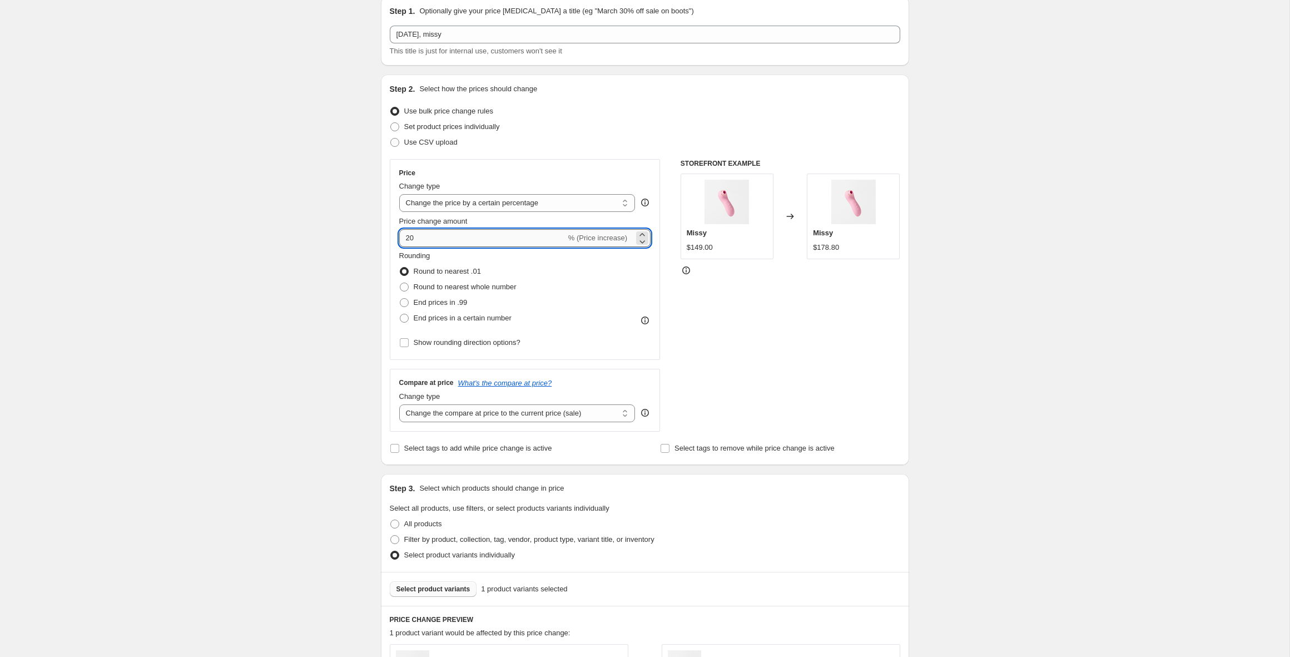
click at [404, 236] on input "20" at bounding box center [482, 238] width 167 height 18
type input "-20"
click at [243, 301] on div "Create new price change job. This page is ready Create new price change job Dra…" at bounding box center [644, 547] width 1289 height 1186
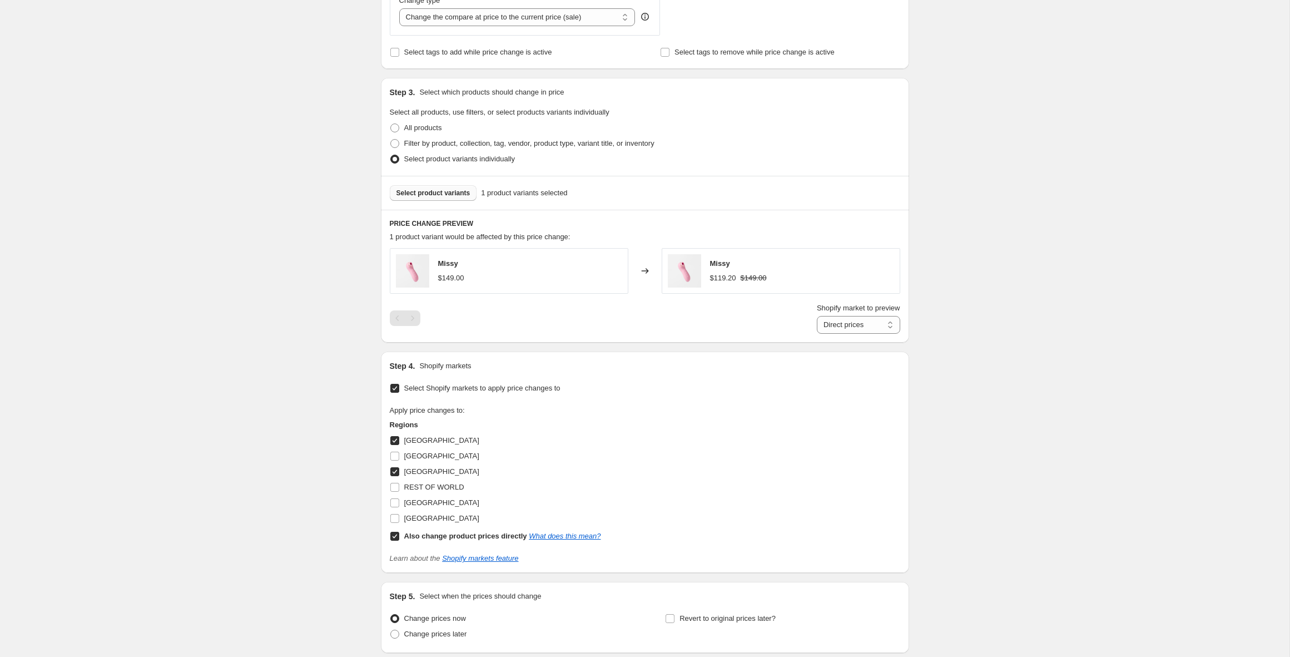
scroll to position [530, 0]
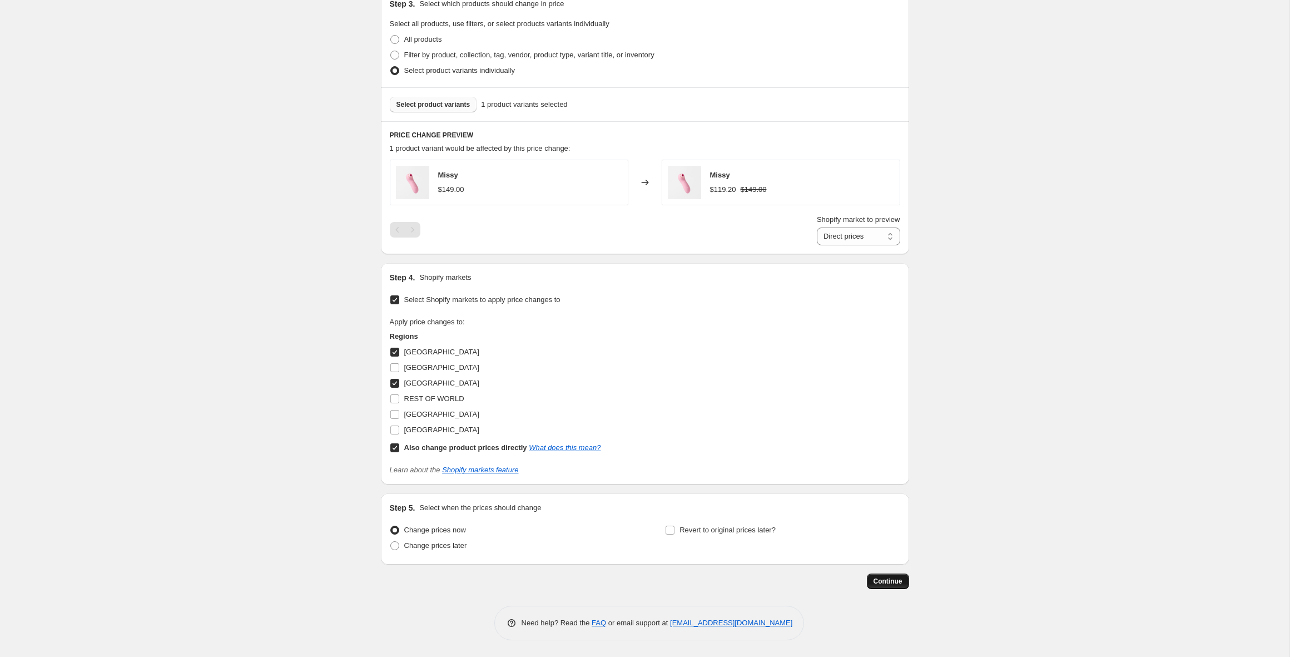
click at [890, 580] on span "Continue" at bounding box center [887, 580] width 29 height 9
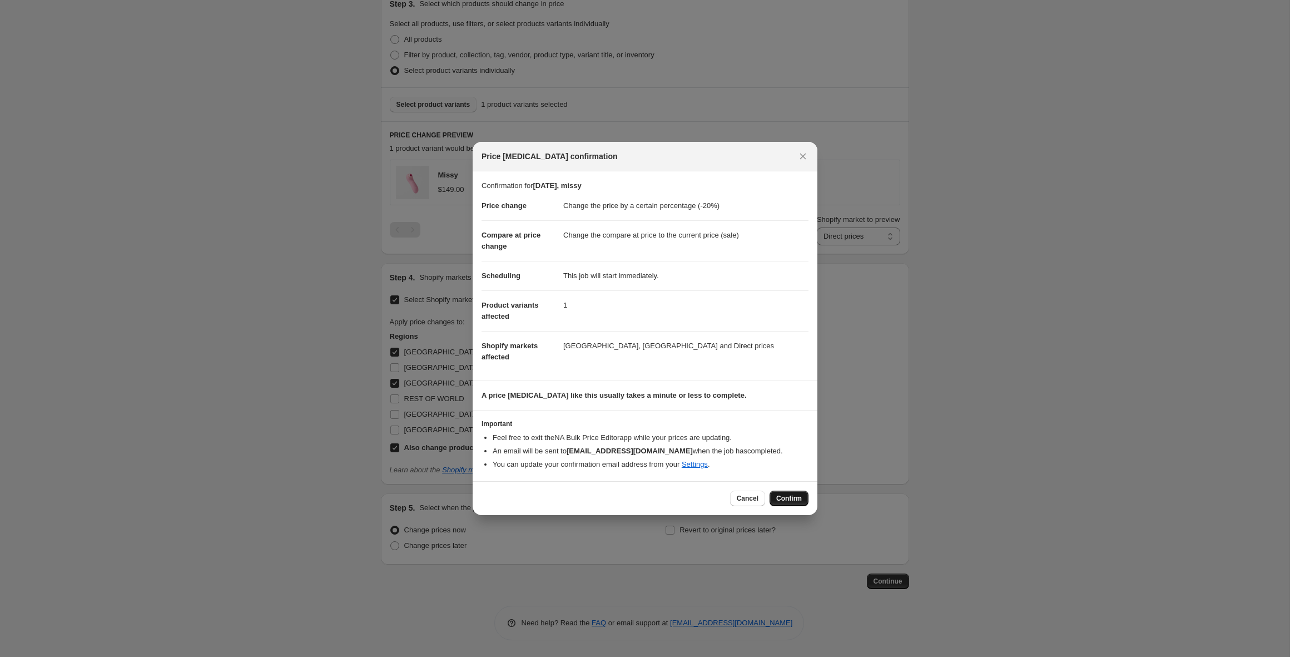
click at [789, 499] on span "Confirm" at bounding box center [789, 498] width 26 height 9
type input "12 Sept 2025, missy"
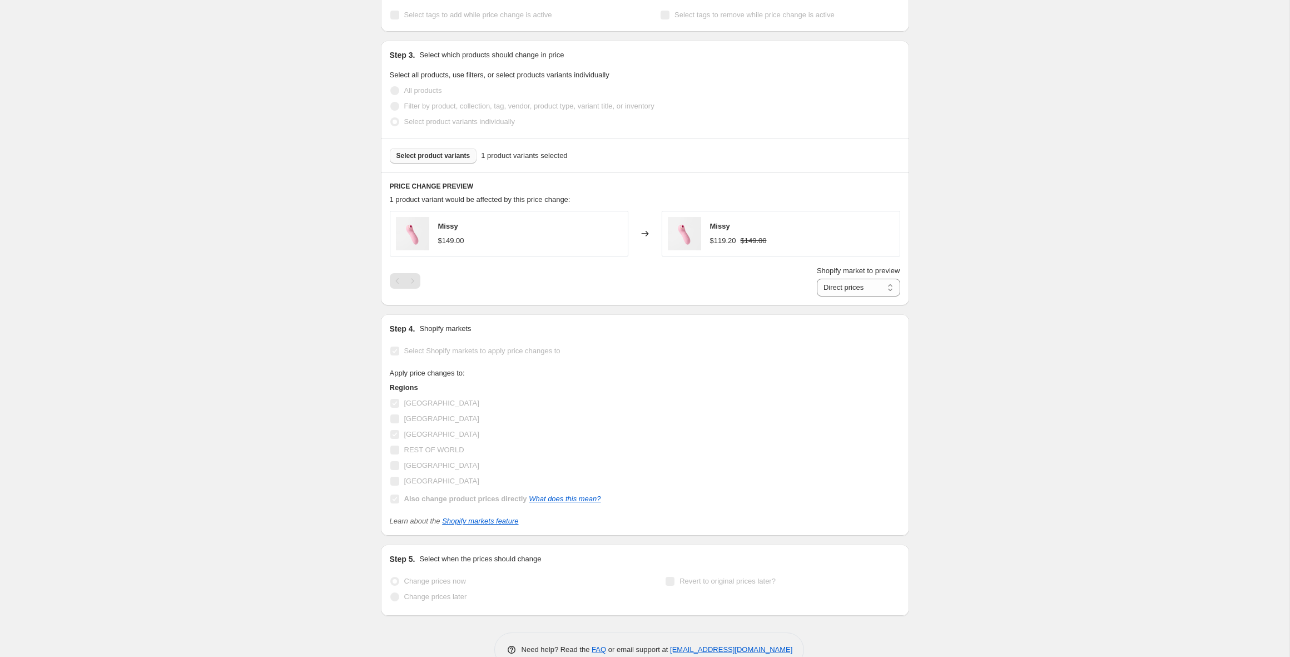
scroll to position [559, 0]
select select "percentage"
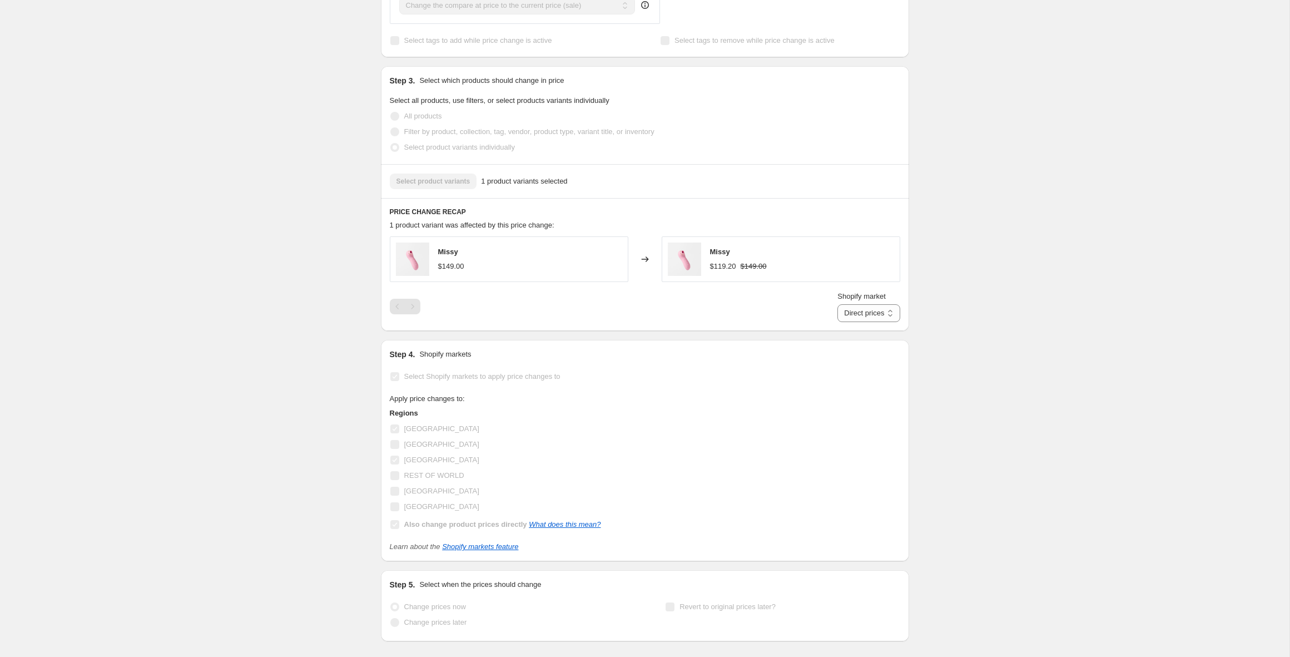
scroll to position [0, 0]
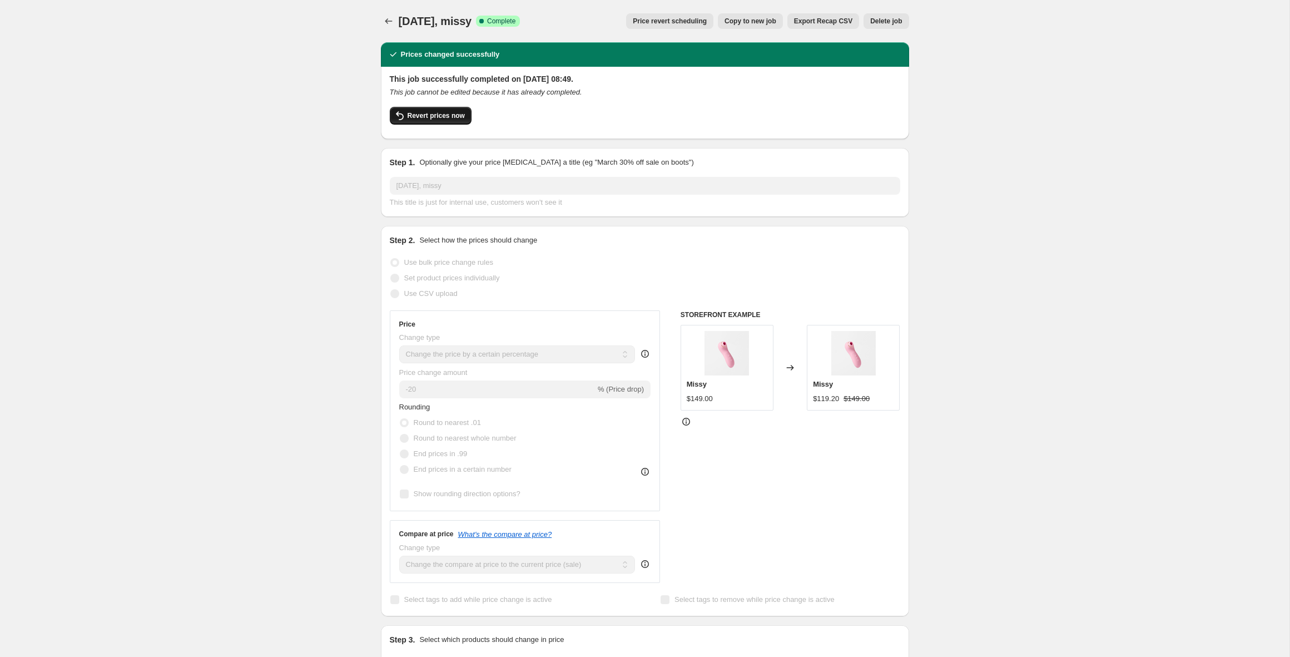
click at [426, 118] on span "Revert prices now" at bounding box center [435, 115] width 57 height 9
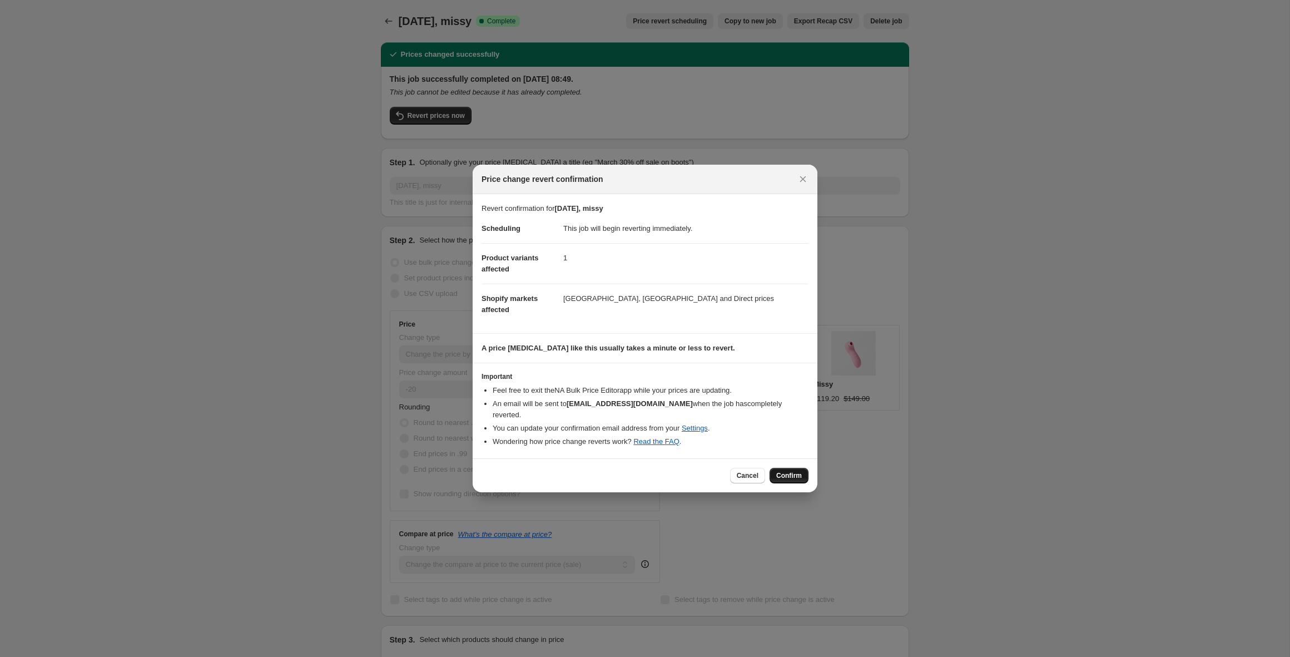
click at [787, 473] on span "Confirm" at bounding box center [789, 475] width 26 height 9
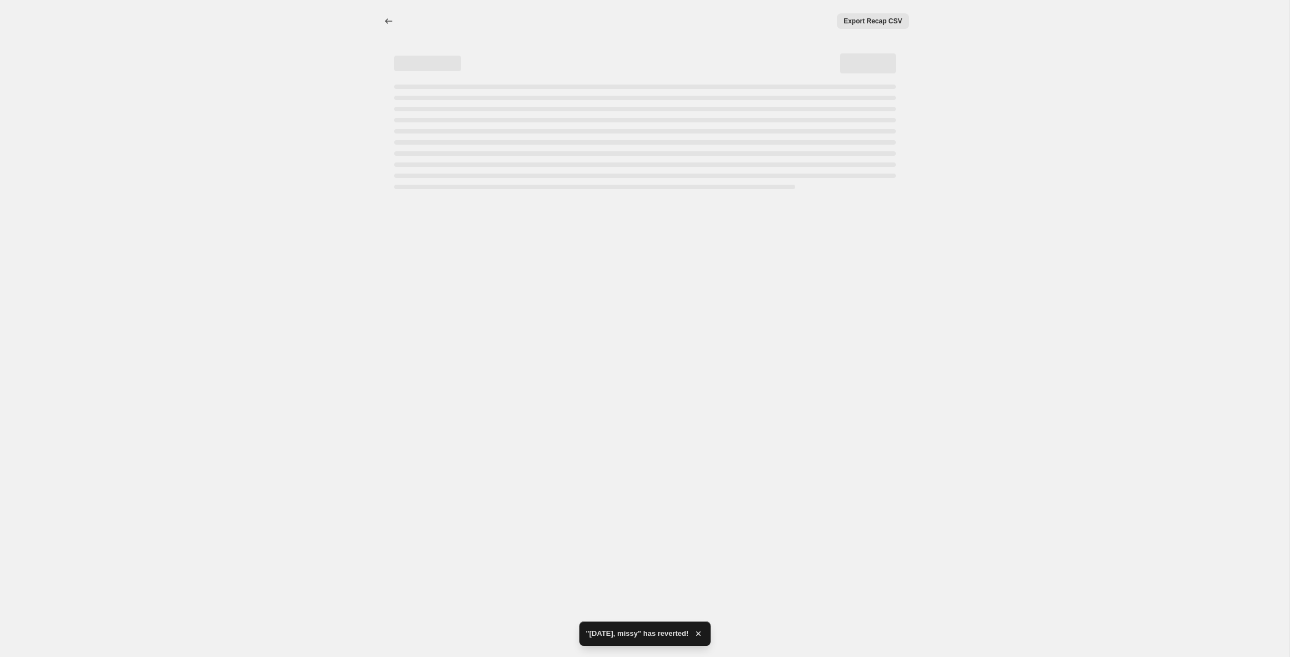
select select "percentage"
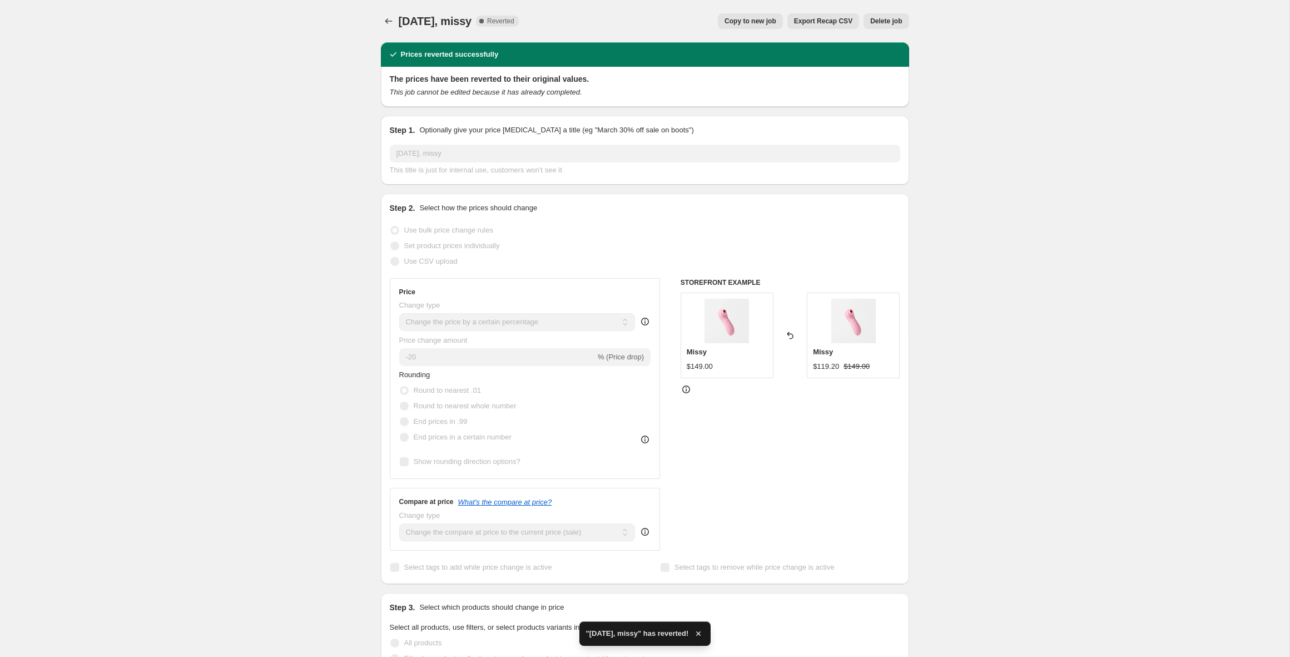
click at [763, 22] on span "Copy to new job" at bounding box center [750, 21] width 52 height 9
select select "percentage"
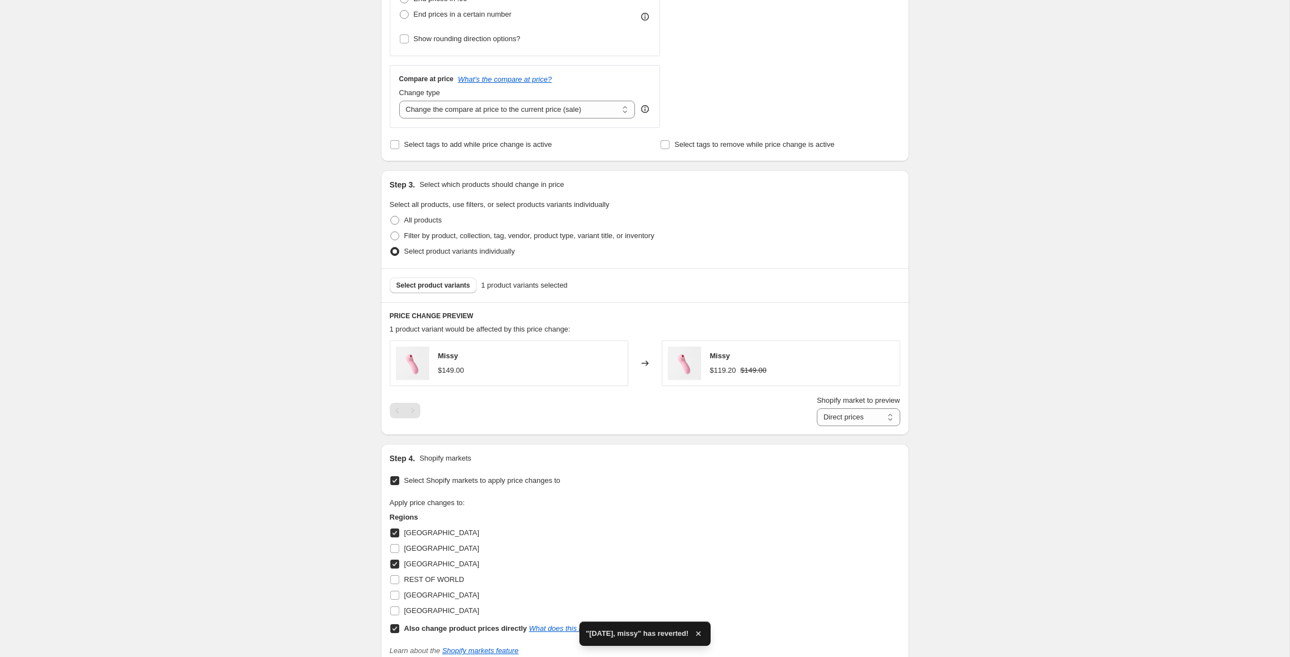
scroll to position [530, 0]
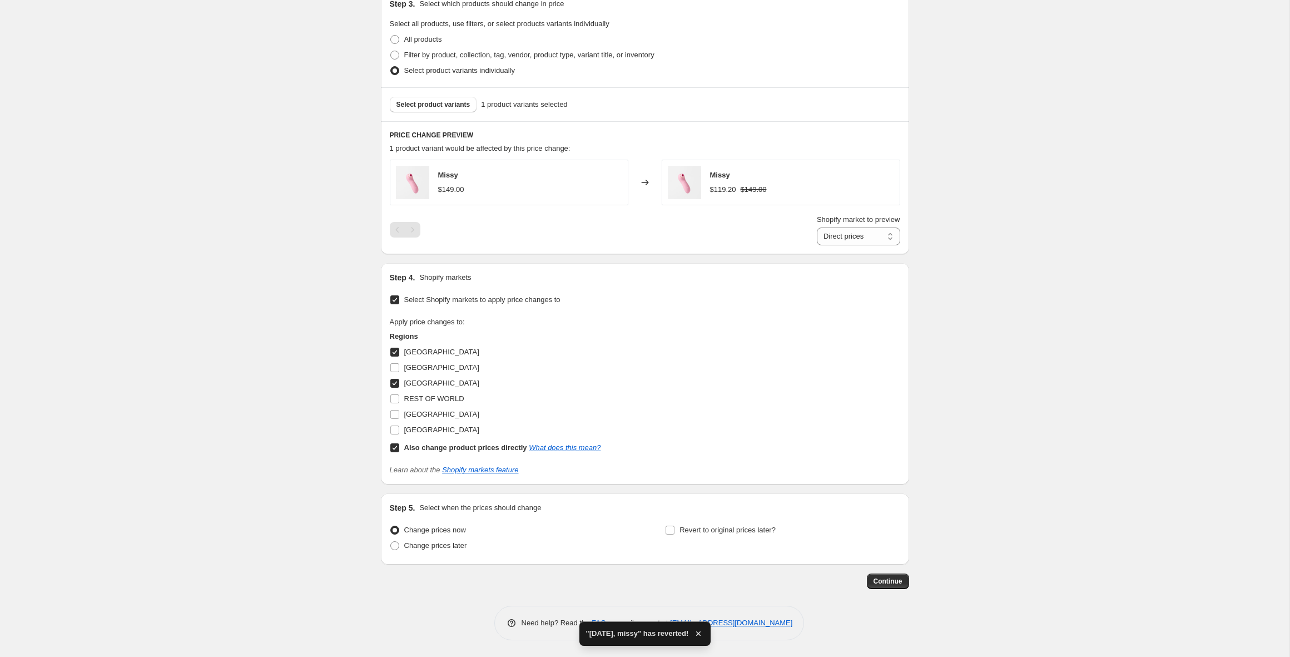
click at [395, 446] on input "Also change product prices directly What does this mean?" at bounding box center [394, 447] width 9 height 9
checkbox input "false"
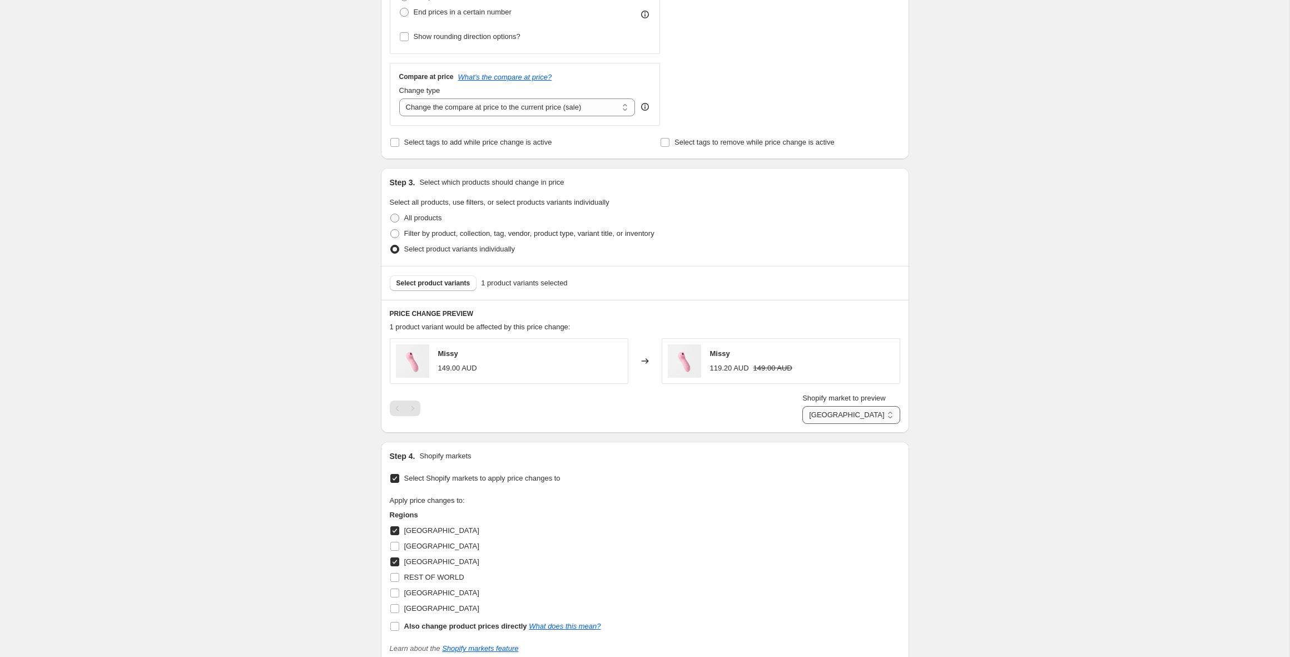
scroll to position [352, 0]
click at [855, 412] on select "AUSTRALIA New Zealand" at bounding box center [850, 414] width 97 height 18
select select "53456961855"
click at [811, 423] on select "AUSTRALIA New Zealand" at bounding box center [850, 414] width 97 height 18
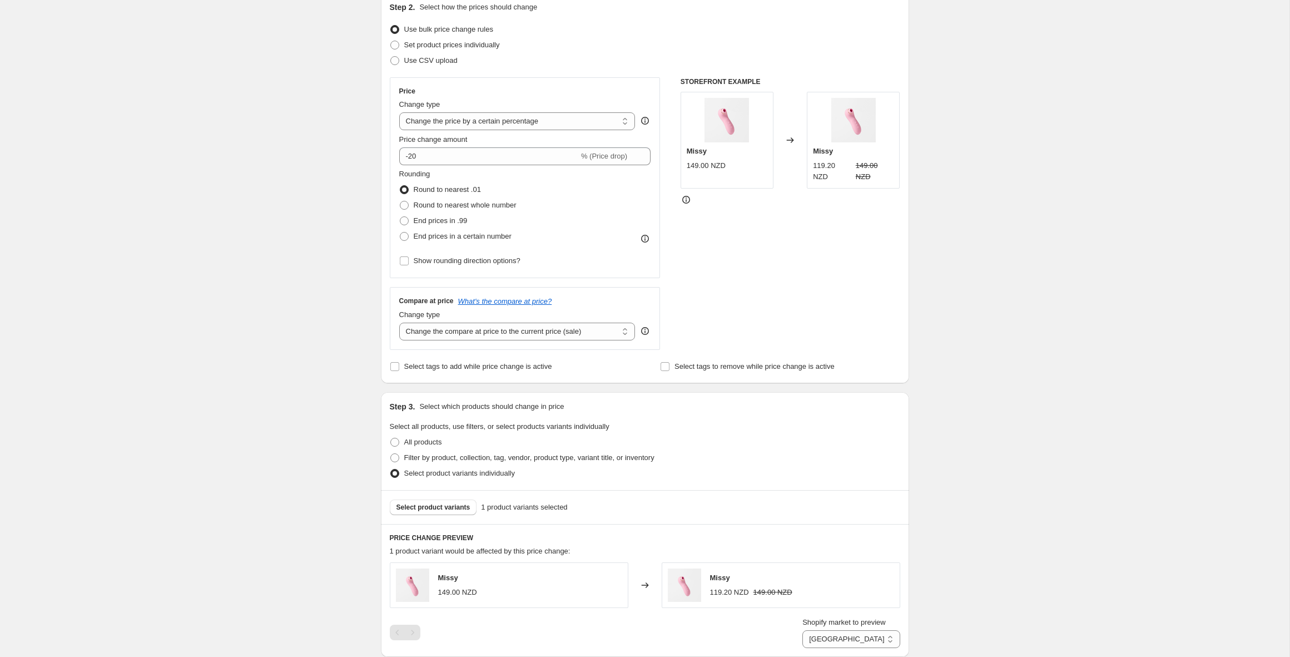
scroll to position [530, 0]
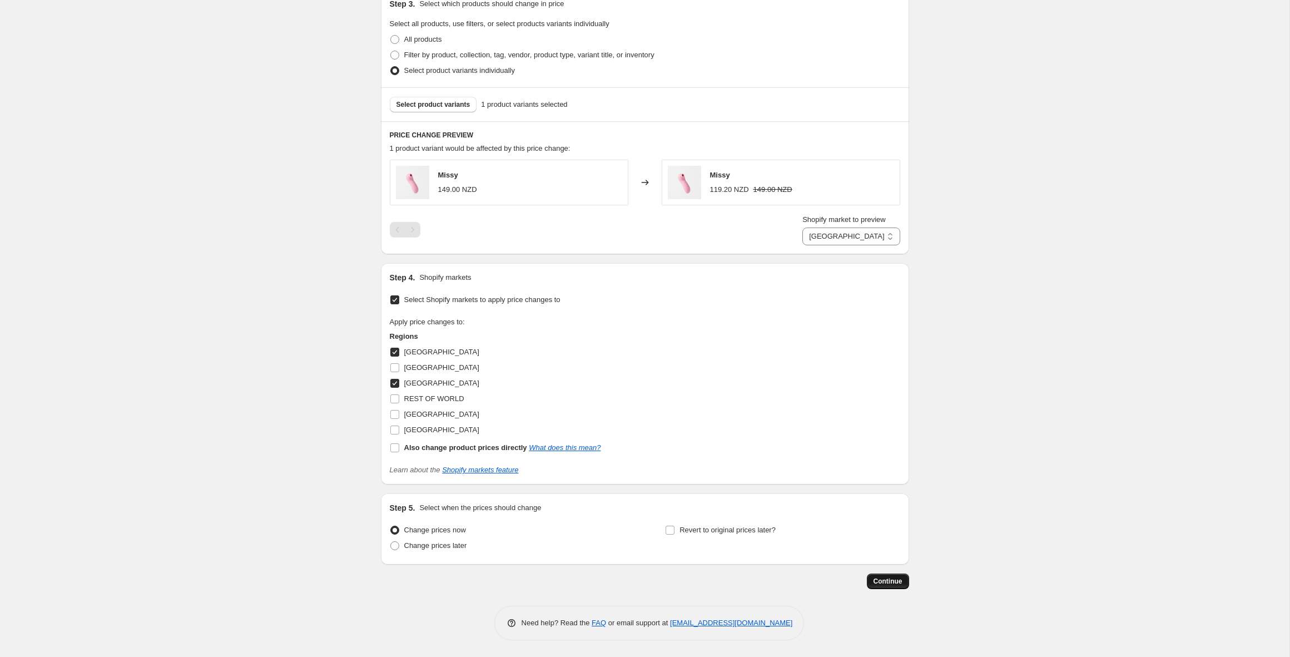
click at [895, 583] on span "Continue" at bounding box center [887, 580] width 29 height 9
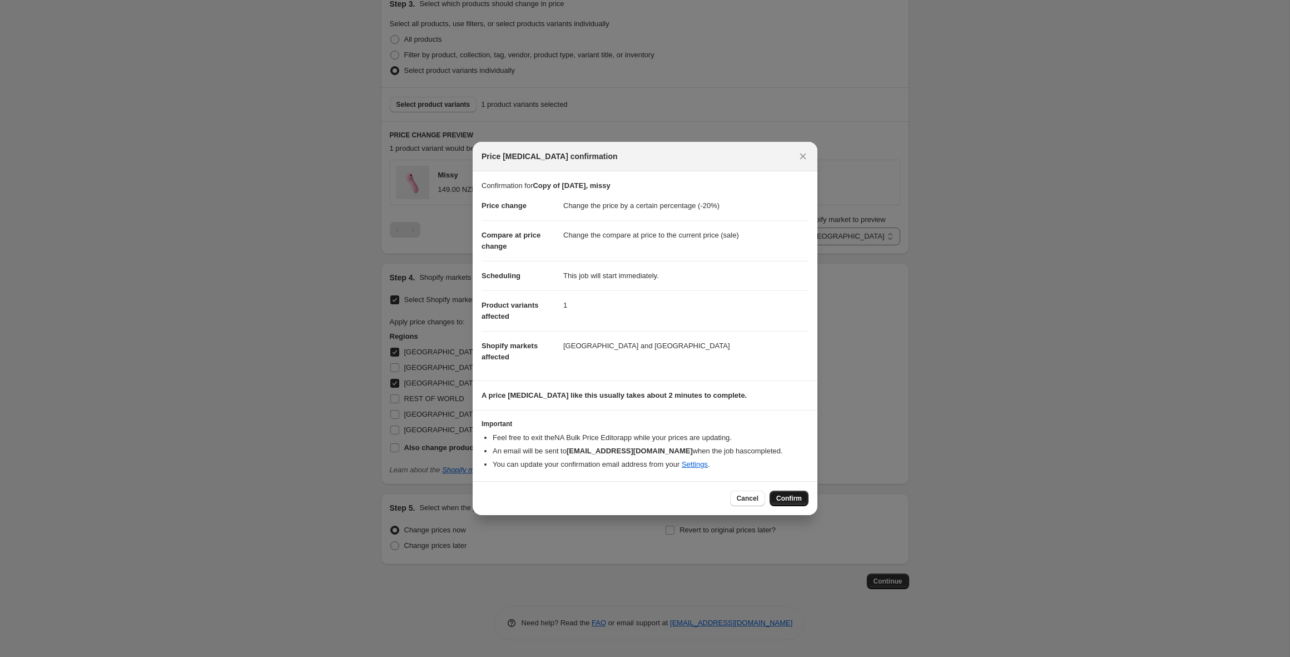
click at [783, 497] on span "Confirm" at bounding box center [789, 498] width 26 height 9
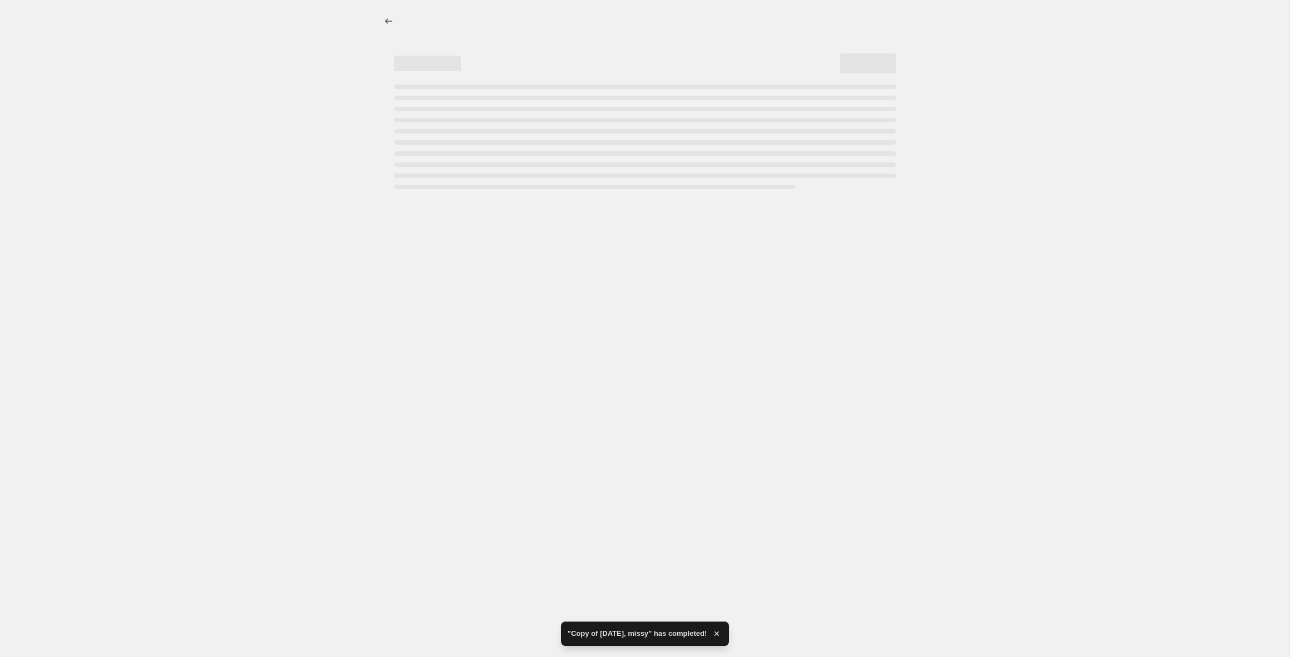
select select "percentage"
select select "53456961855"
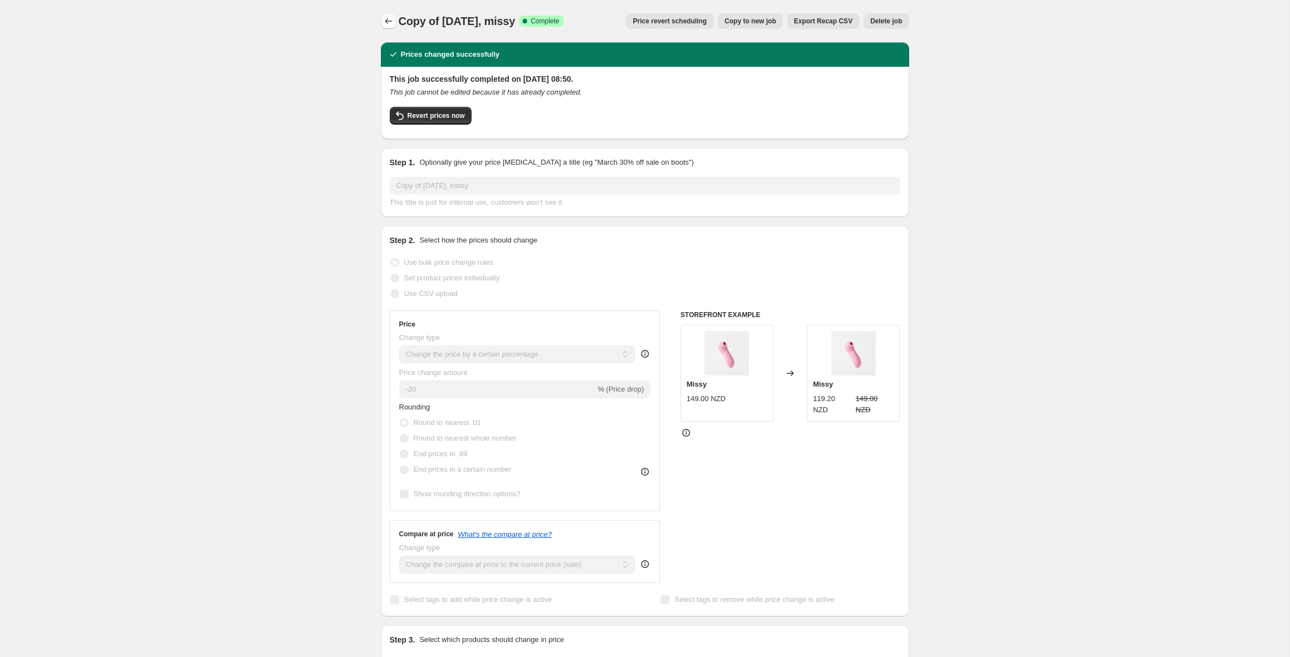
click at [390, 22] on icon "Price change jobs" at bounding box center [388, 21] width 11 height 11
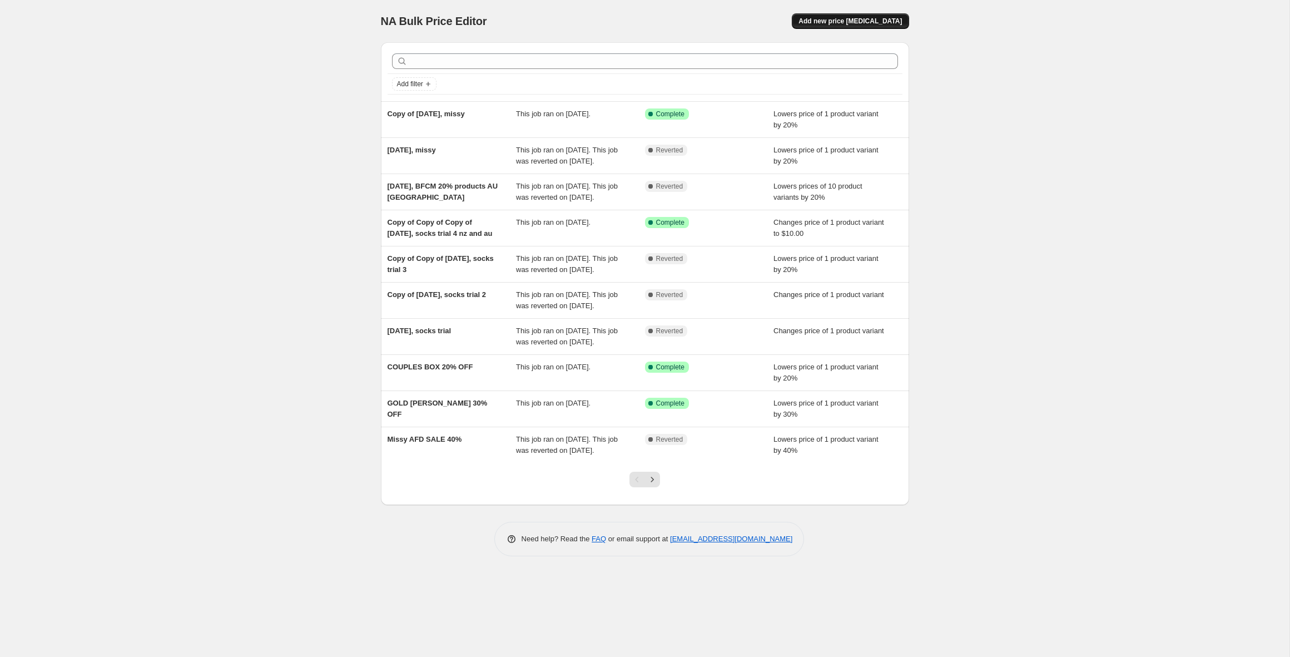
click at [845, 21] on span "Add new price [MEDICAL_DATA]" at bounding box center [849, 21] width 103 height 9
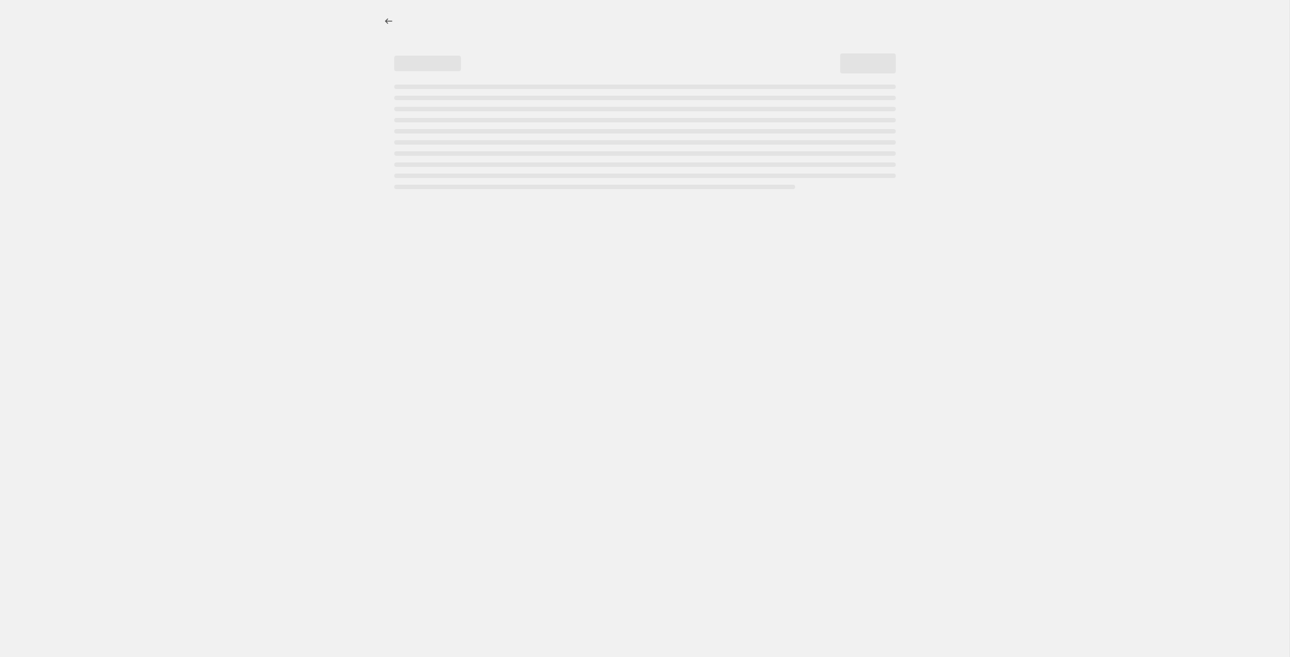
select select "percentage"
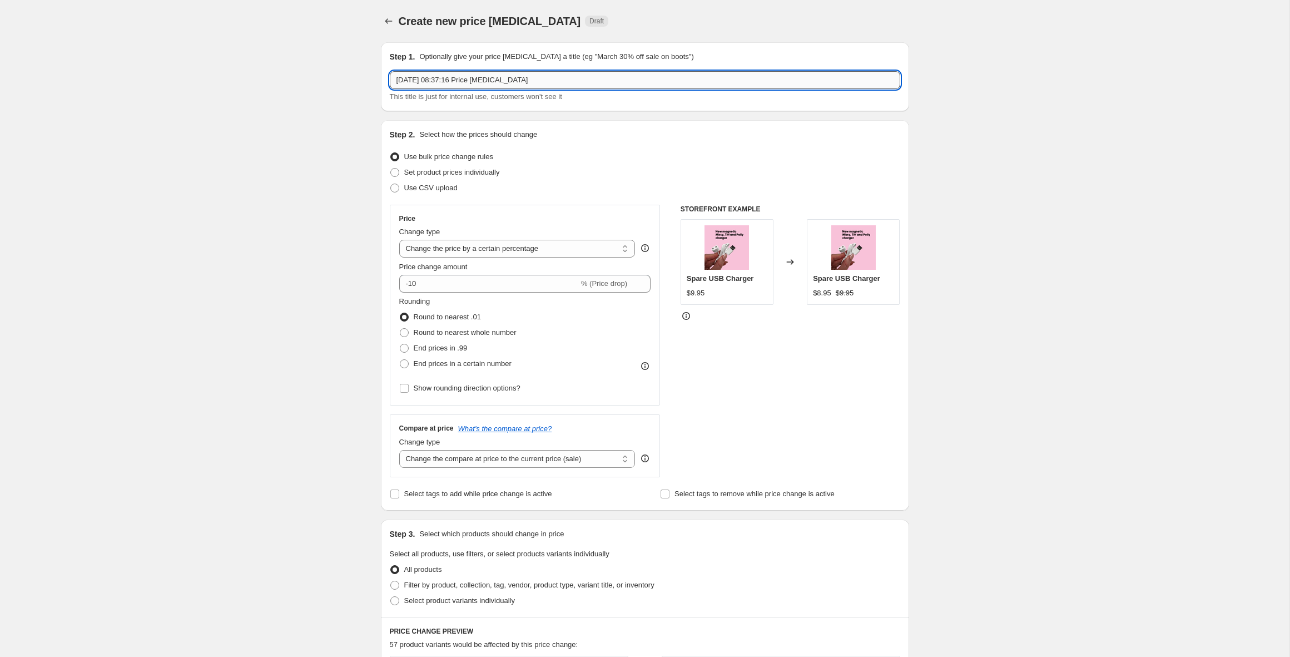
drag, startPoint x: 549, startPoint y: 77, endPoint x: 440, endPoint y: 77, distance: 109.5
click at [440, 77] on input "12 Sept 2025, 08:37:16 Price change job" at bounding box center [645, 80] width 510 height 18
click at [455, 78] on input "12 Sept 2025" at bounding box center [645, 80] width 510 height 18
drag, startPoint x: 426, startPoint y: 79, endPoint x: 330, endPoint y: 72, distance: 96.4
click at [330, 72] on div "Create new price change job. This page is ready Create new price change job Dra…" at bounding box center [644, 587] width 1289 height 1174
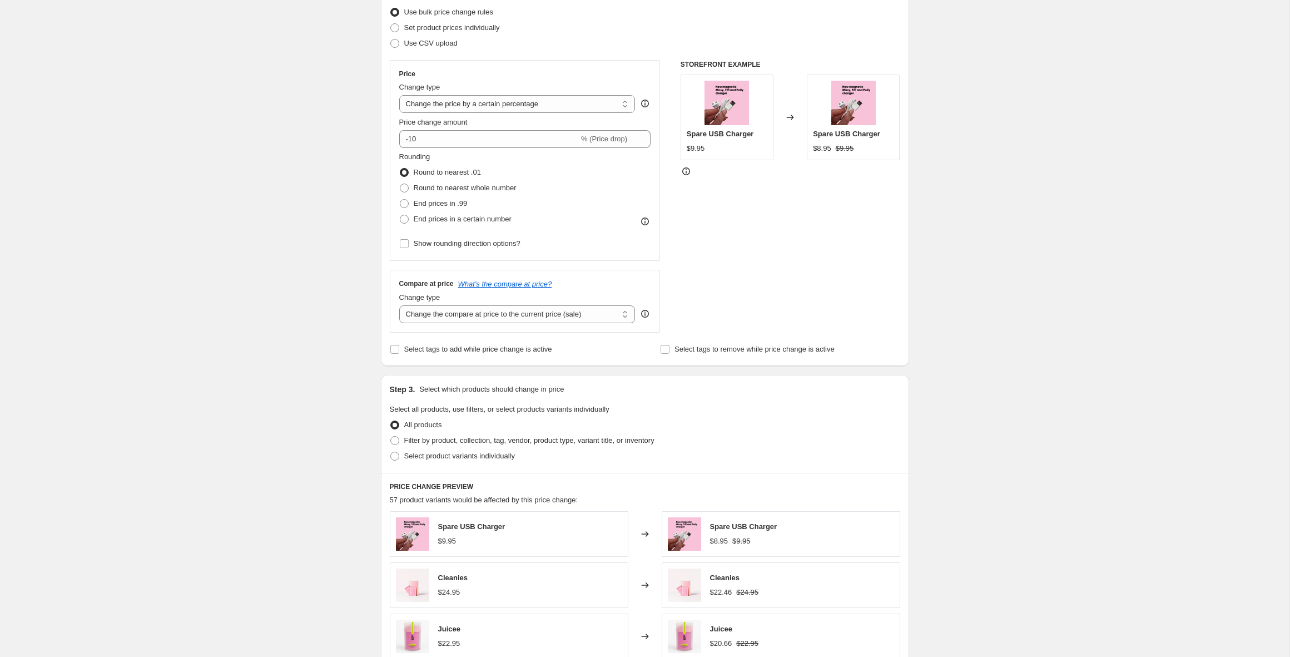
scroll to position [162, 0]
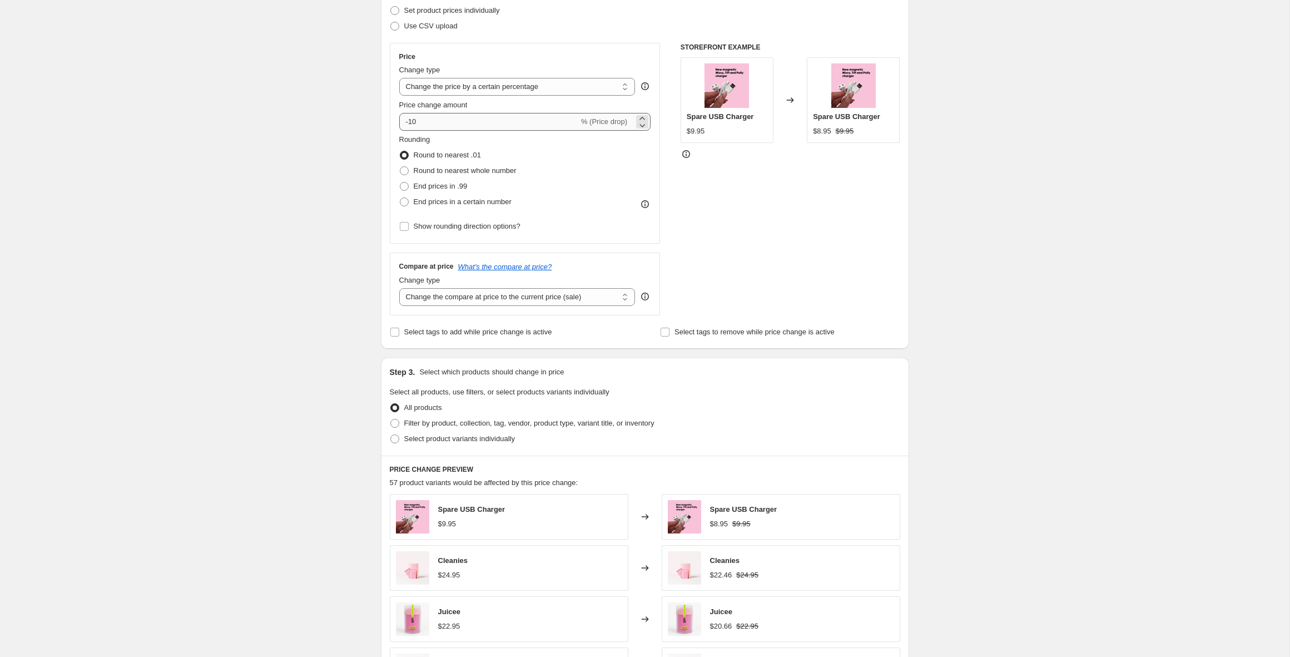
type input "BFCM 20% AU NZ"
click at [421, 125] on input "-10" at bounding box center [489, 122] width 180 height 18
type input "-1"
type input "-20"
click at [244, 129] on div "Create new price change job. This page is ready Create new price change job Dra…" at bounding box center [644, 425] width 1289 height 1174
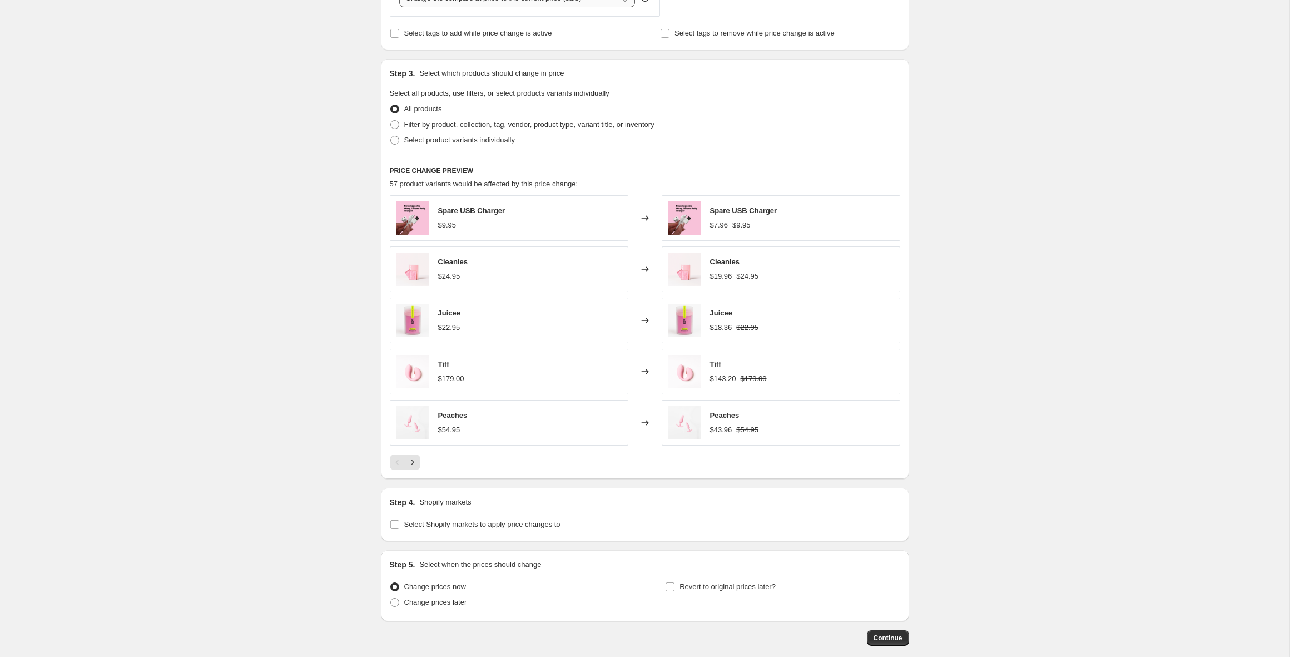
scroll to position [461, 0]
click at [398, 139] on span at bounding box center [394, 139] width 9 height 9
click at [391, 136] on input "Select product variants individually" at bounding box center [390, 135] width 1 height 1
radio input "true"
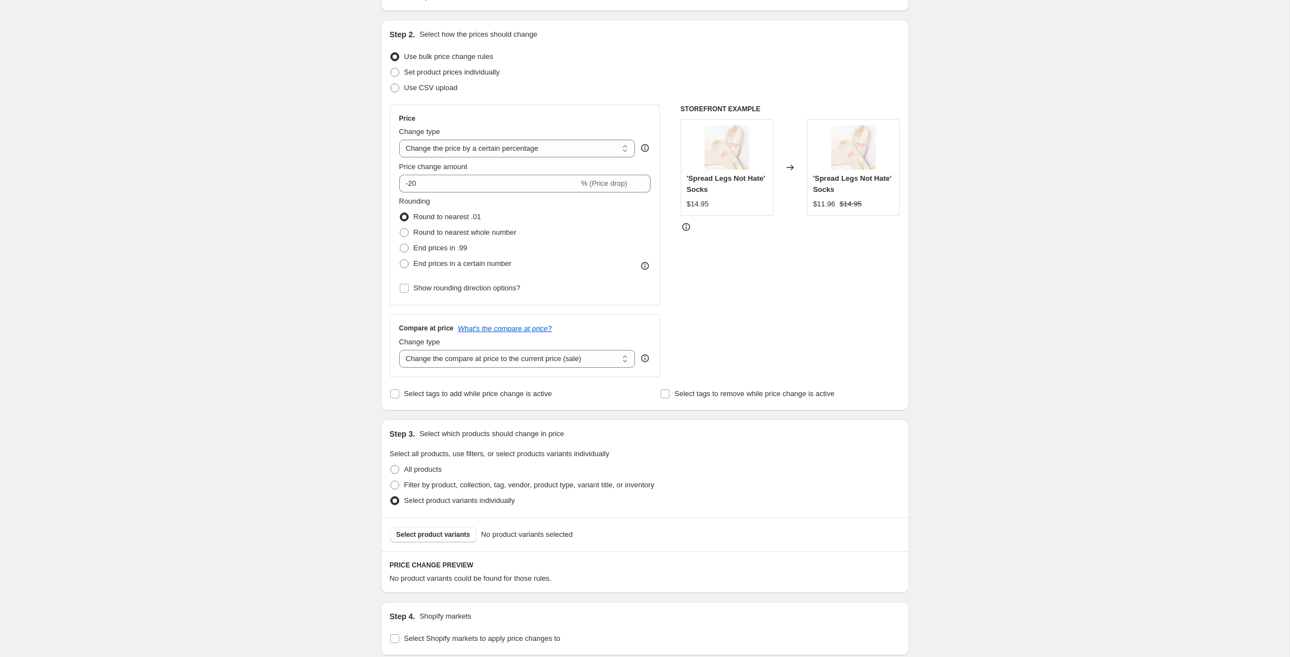
scroll to position [0, 0]
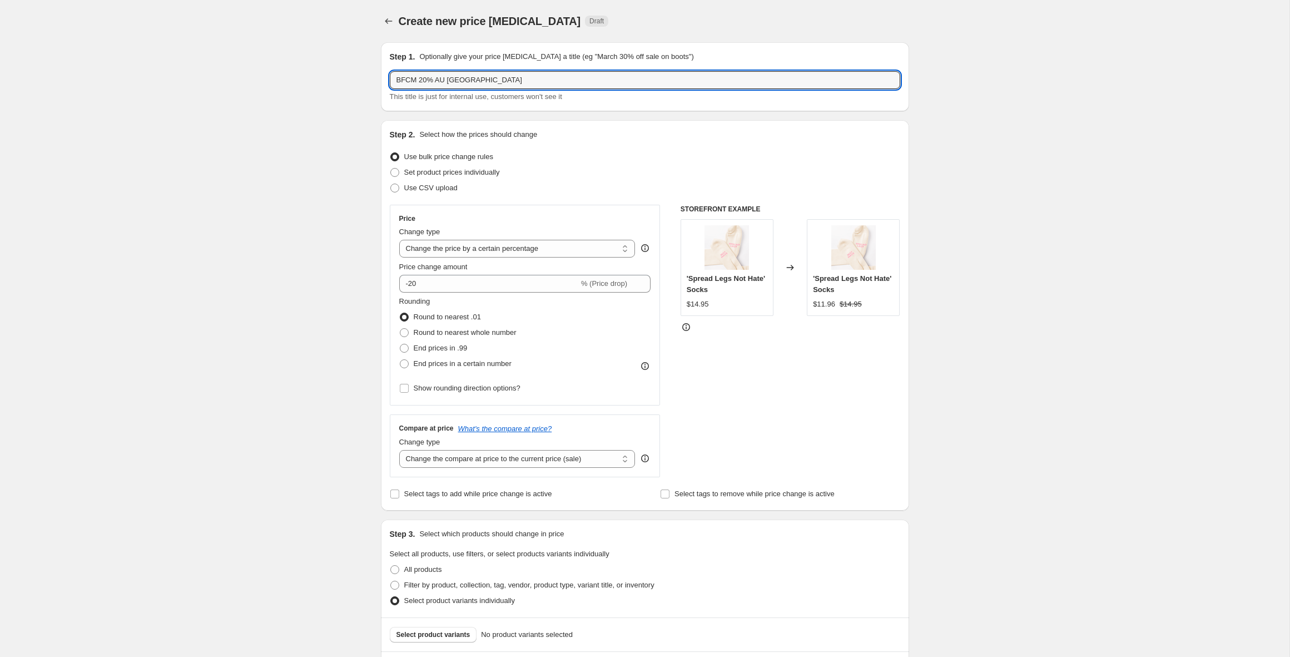
drag, startPoint x: 478, startPoint y: 80, endPoint x: 331, endPoint y: 67, distance: 146.8
click at [331, 67] on div "Create new price change job. This page is ready Create new price change job Dra…" at bounding box center [644, 463] width 1289 height 927
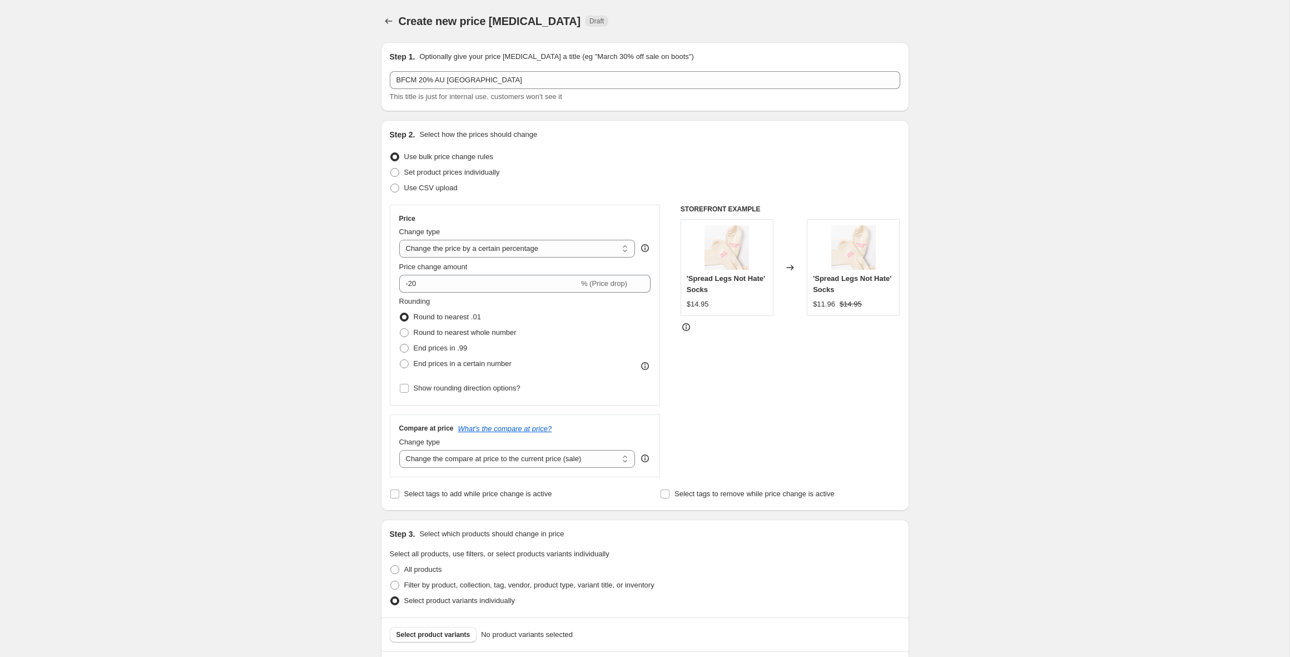
click at [381, 15] on div at bounding box center [390, 21] width 18 height 16
click at [385, 21] on icon "Price change jobs" at bounding box center [388, 21] width 7 height 6
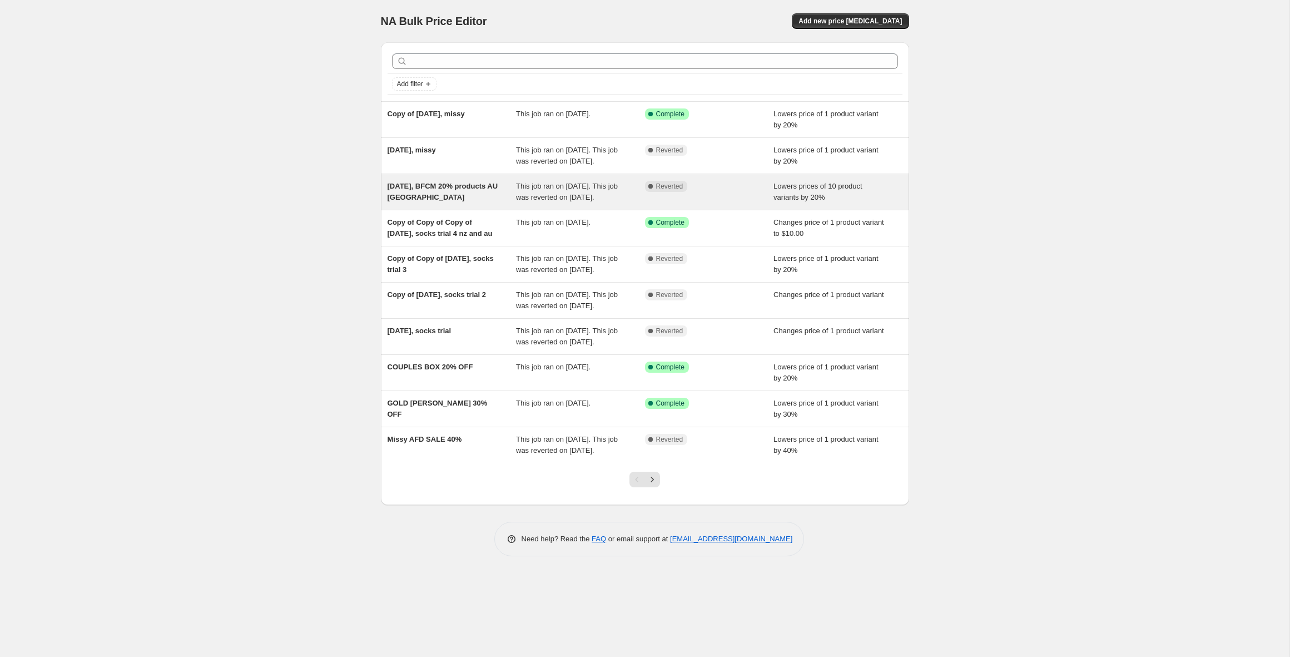
click at [453, 203] on div "12 Sept 2025, BFCM 20% products AU NZ" at bounding box center [451, 192] width 129 height 22
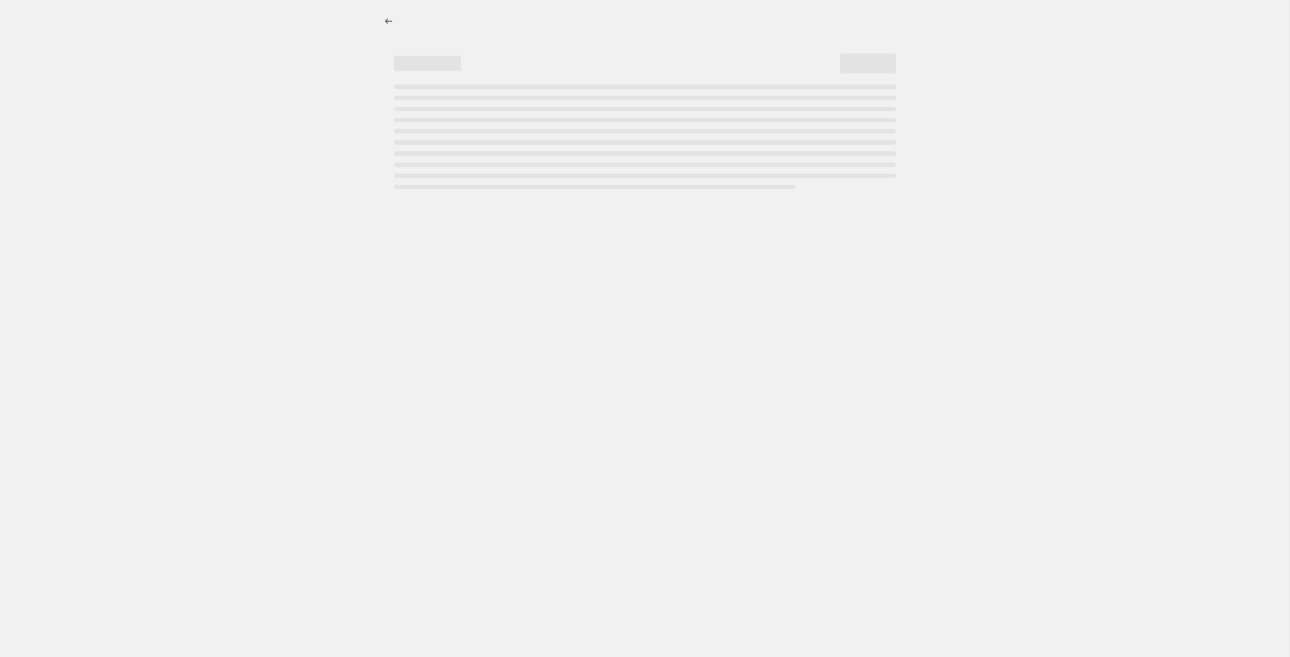
select select "percentage"
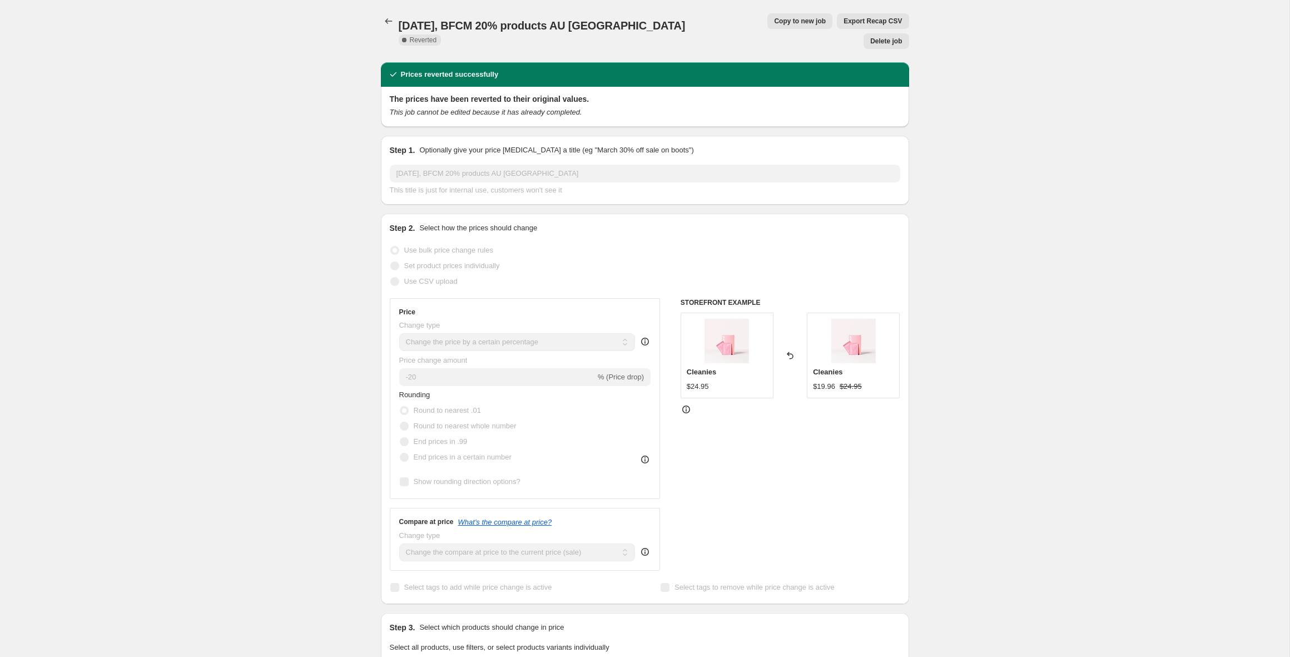
click at [774, 19] on span "Copy to new job" at bounding box center [800, 21] width 52 height 9
select select "percentage"
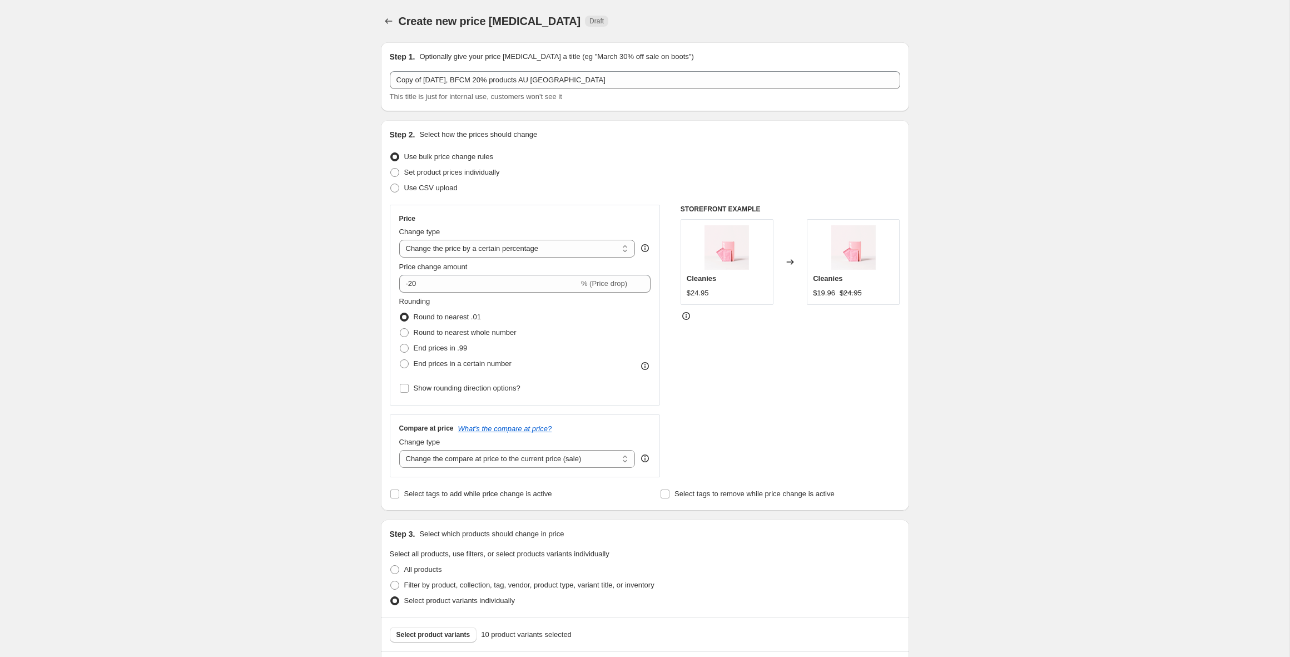
scroll to position [18, 0]
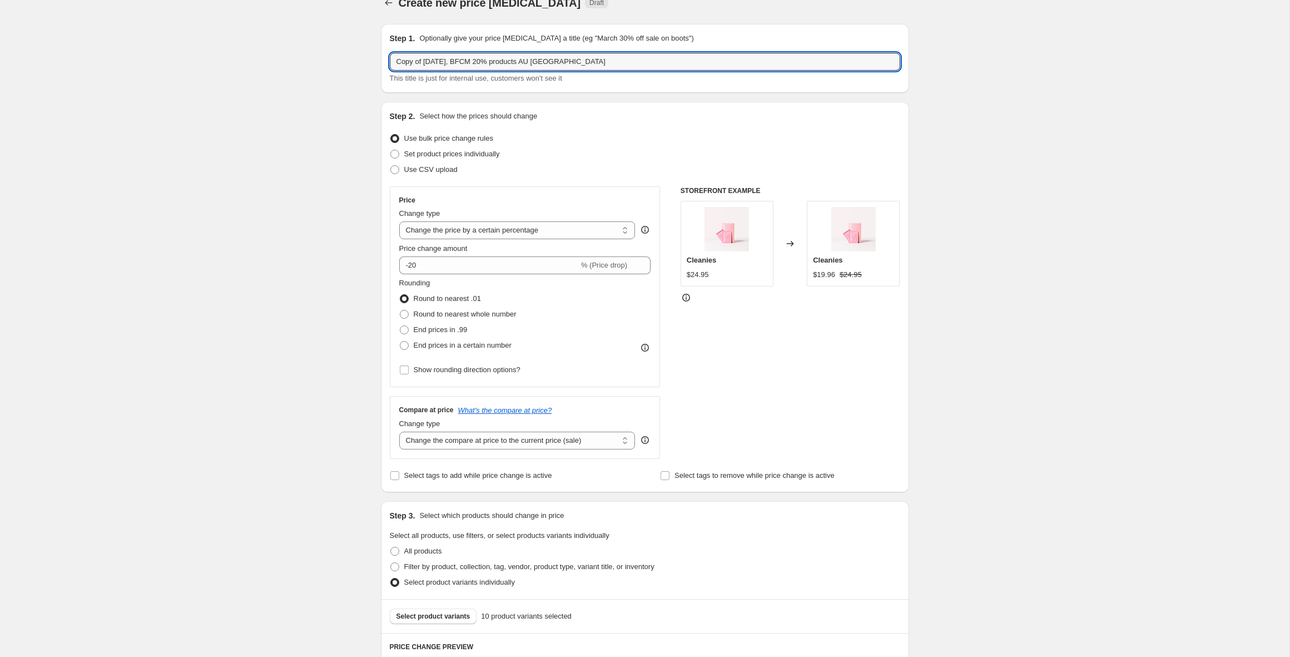
drag, startPoint x: 474, startPoint y: 61, endPoint x: 335, endPoint y: 59, distance: 139.0
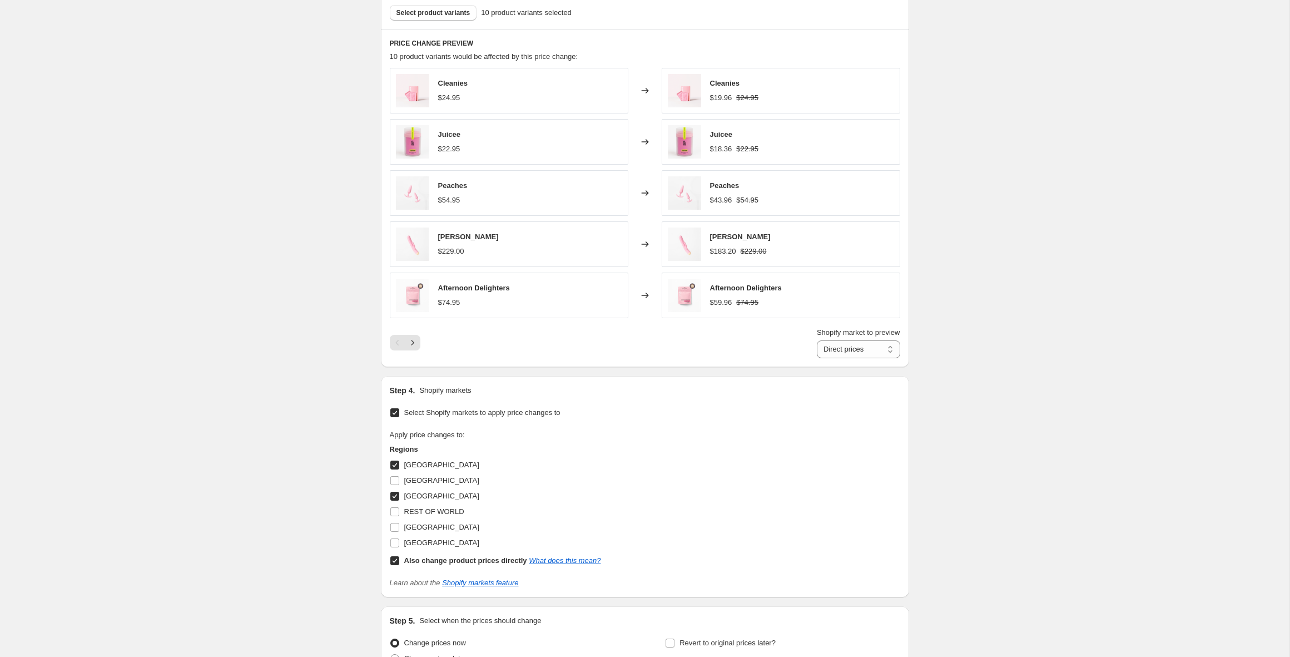
scroll to position [734, 0]
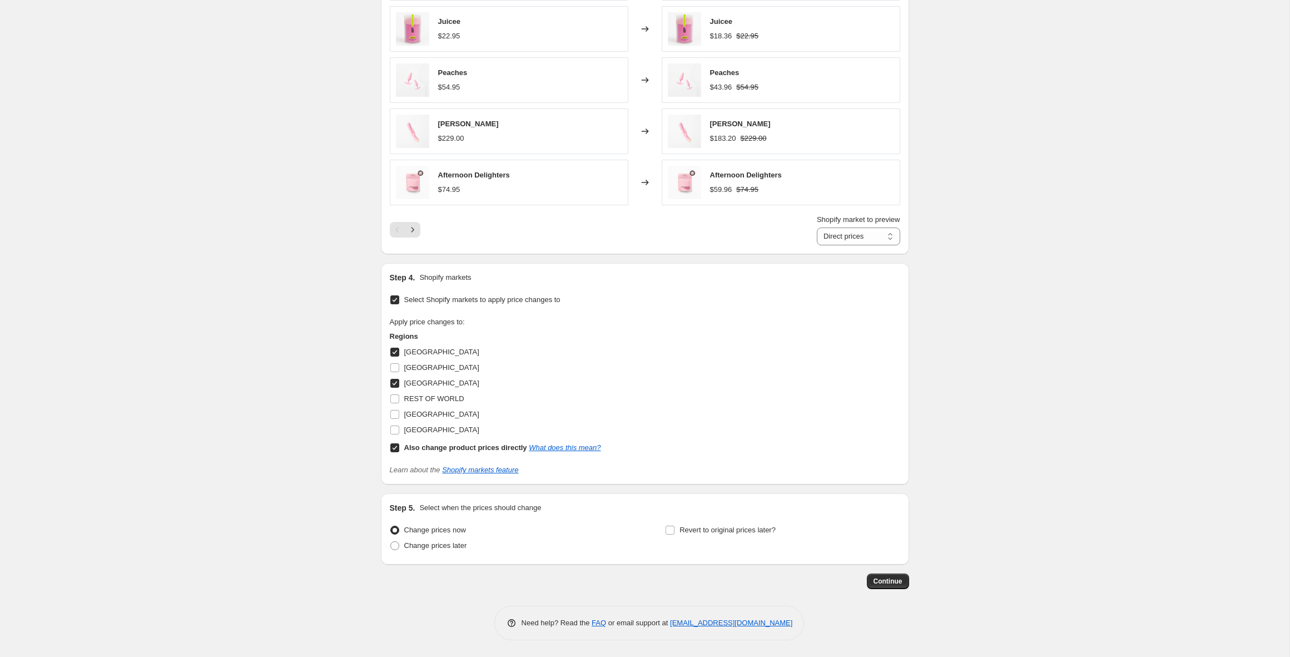
type input "BFCM 20% products AU [GEOGRAPHIC_DATA]"
click at [394, 448] on input "Also change product prices directly What does this mean?" at bounding box center [394, 447] width 9 height 9
checkbox input "false"
select select "85736882495"
click at [893, 585] on span "Continue" at bounding box center [887, 580] width 29 height 9
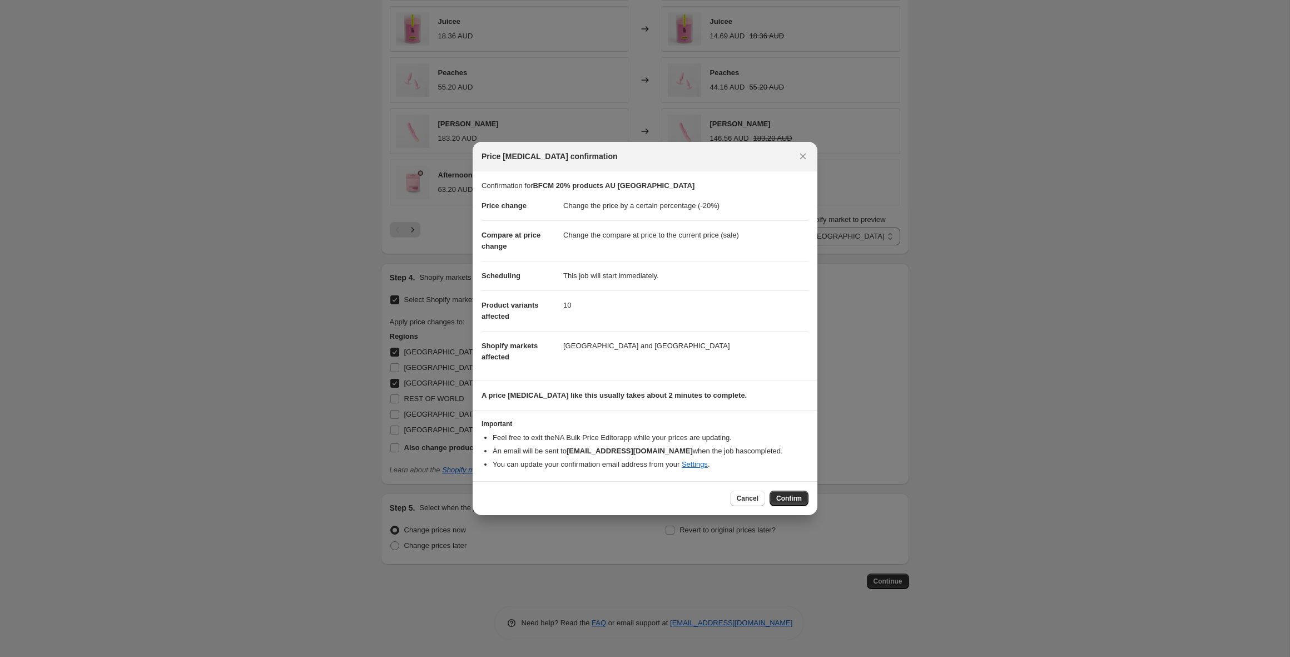
click at [782, 496] on span "Confirm" at bounding box center [789, 498] width 26 height 9
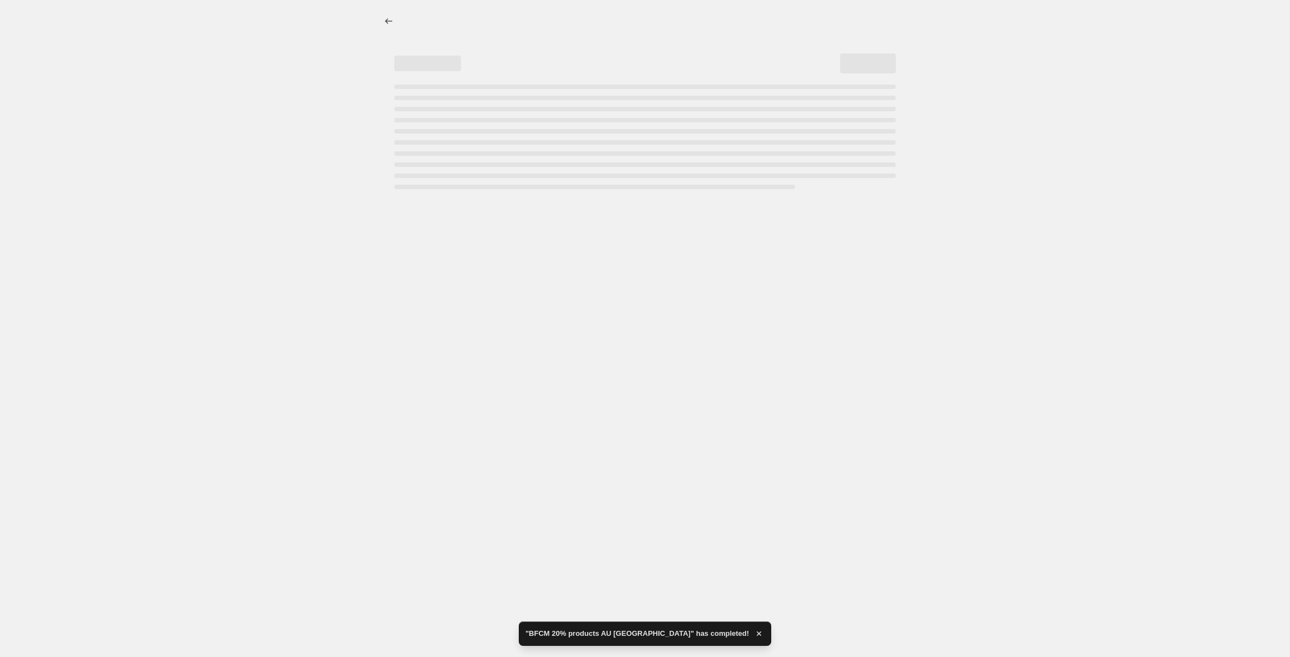
select select "percentage"
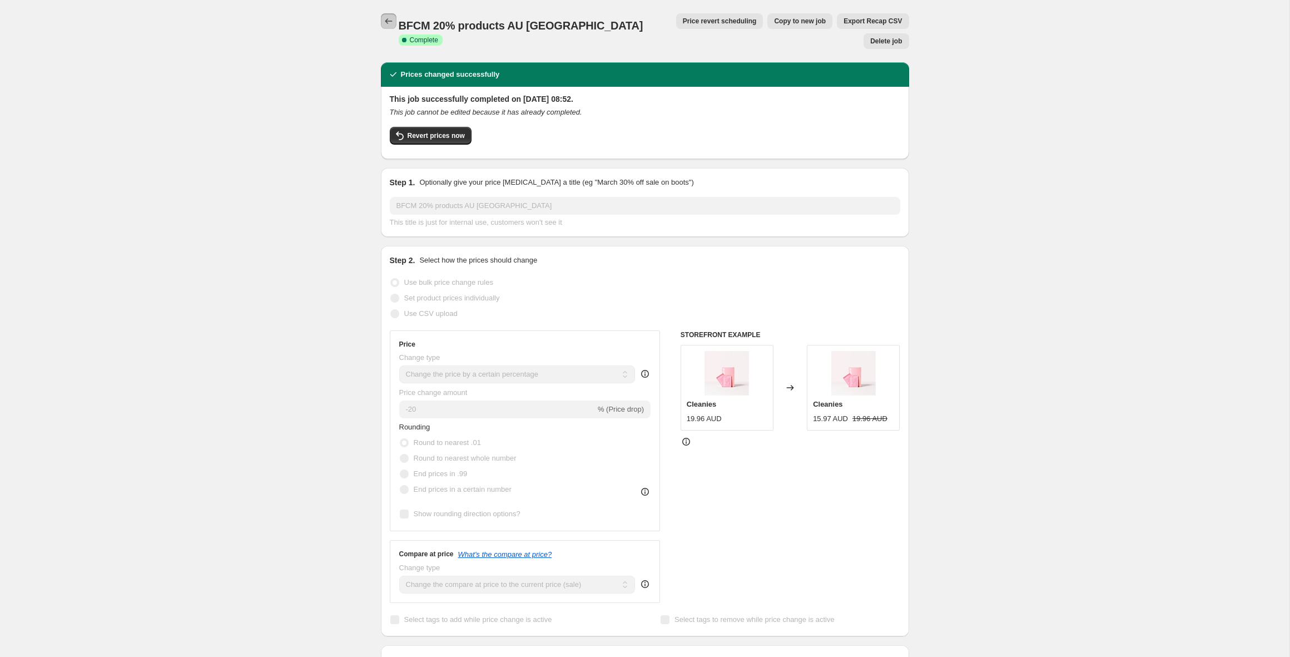
click at [389, 21] on icon "Price change jobs" at bounding box center [388, 21] width 7 height 6
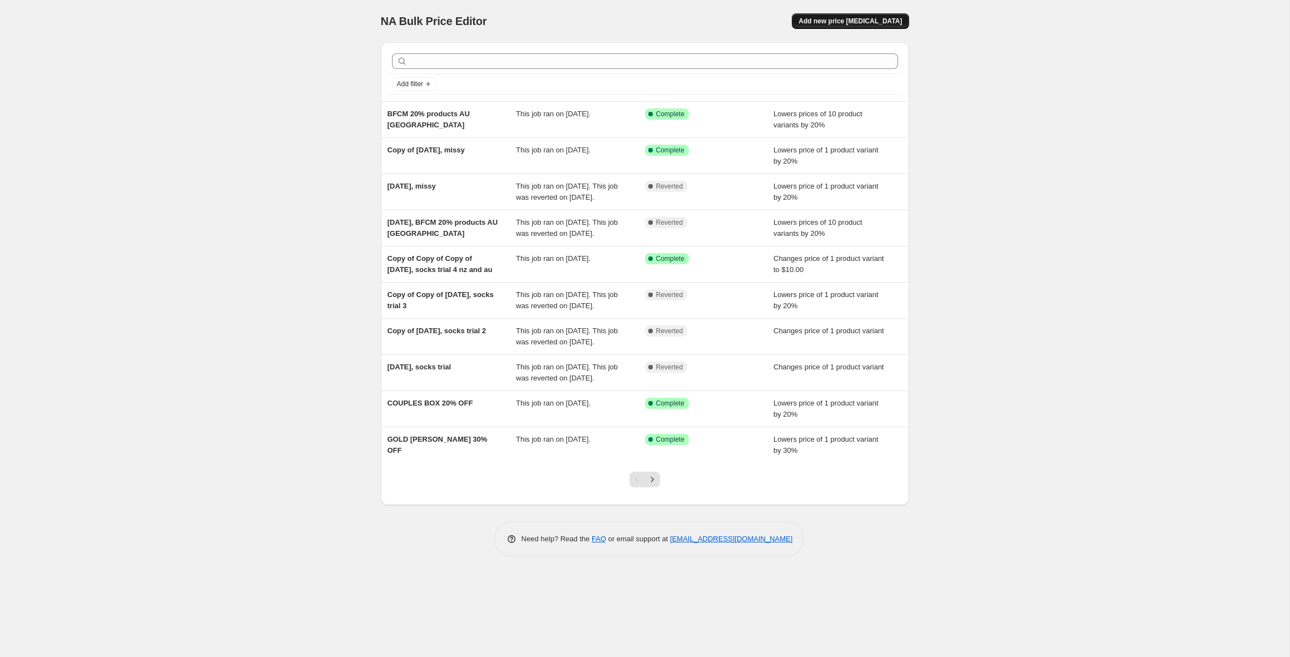
click at [862, 18] on span "Add new price [MEDICAL_DATA]" at bounding box center [849, 21] width 103 height 9
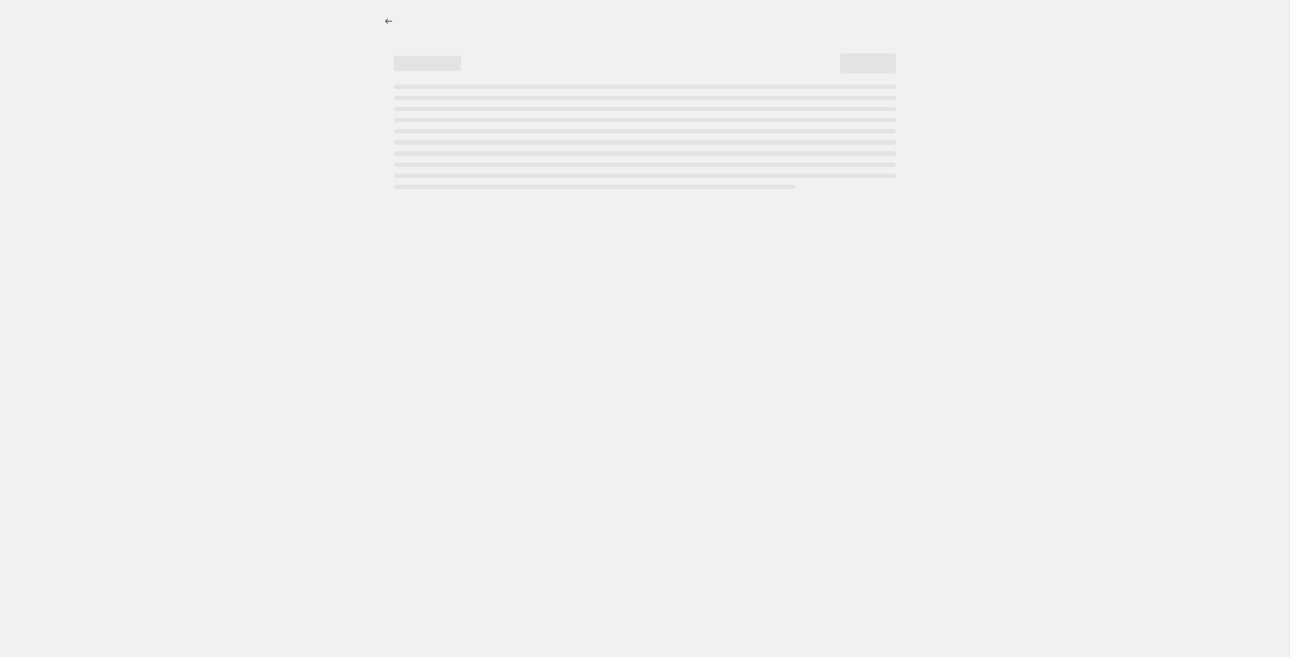
select select "percentage"
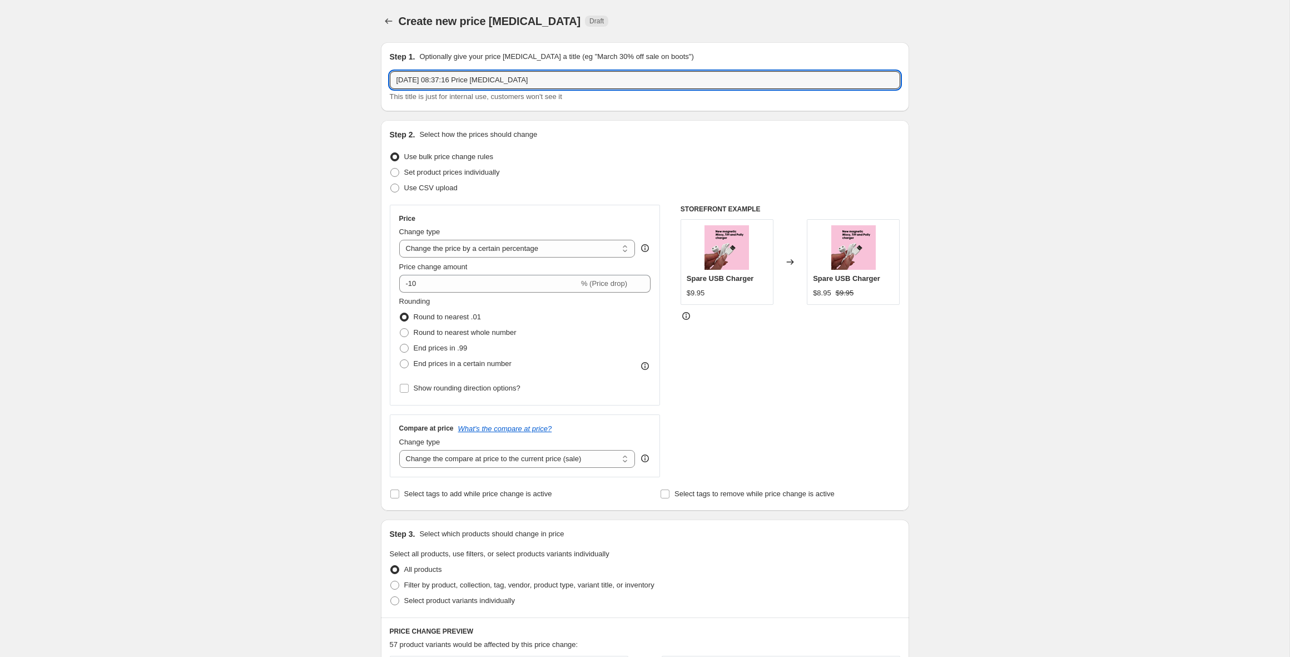
drag, startPoint x: 543, startPoint y: 78, endPoint x: 365, endPoint y: 78, distance: 178.5
click at [365, 78] on div "Create new price change job. This page is ready Create new price change job Dra…" at bounding box center [644, 587] width 1289 height 1174
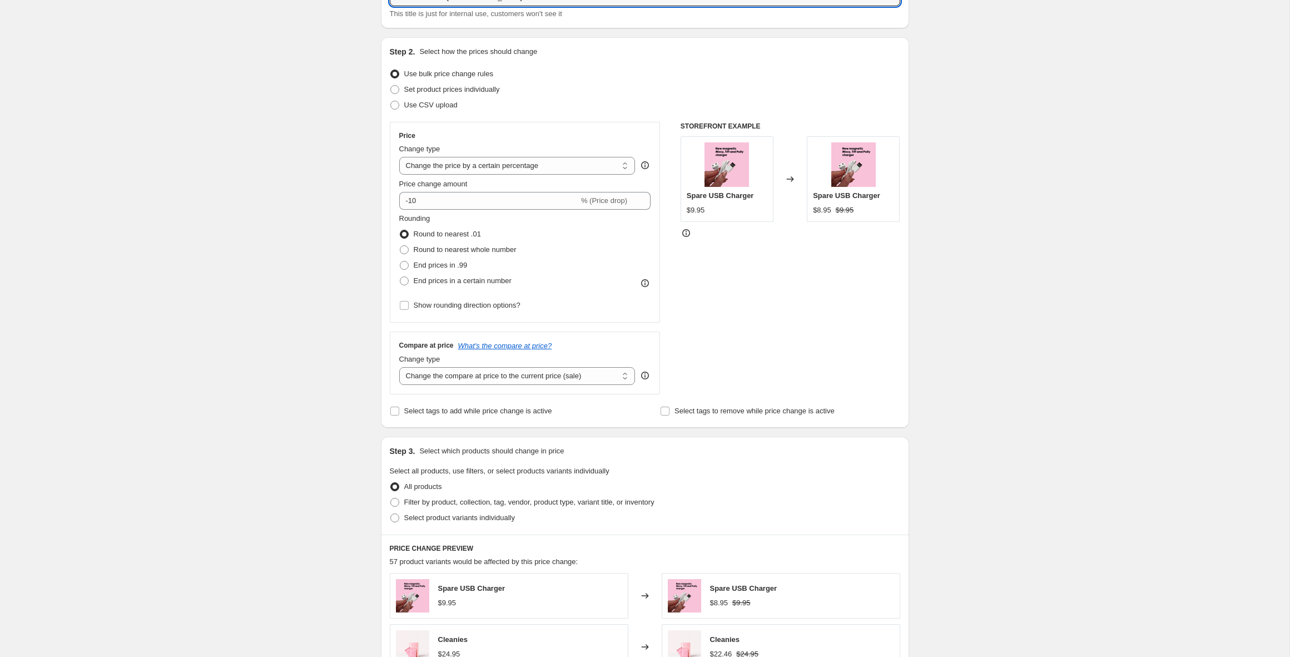
scroll to position [89, 0]
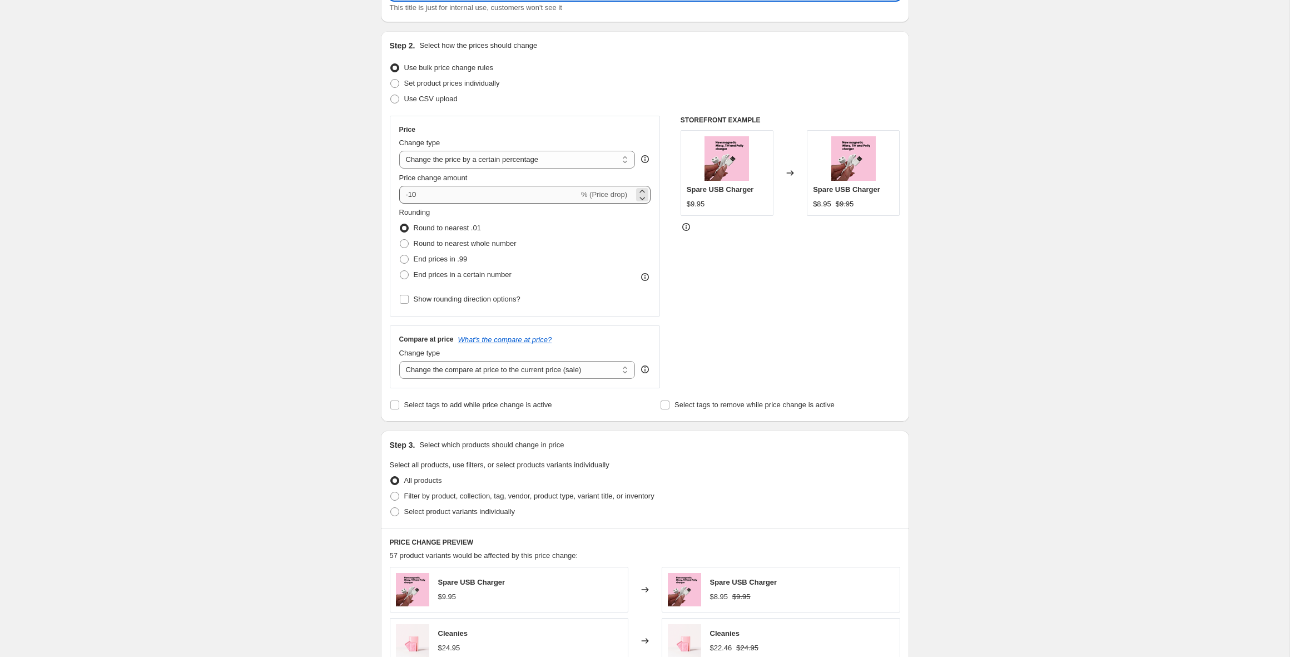
type input "BFCM 15% AU [GEOGRAPHIC_DATA]"
click at [426, 195] on input "-10" at bounding box center [489, 195] width 180 height 18
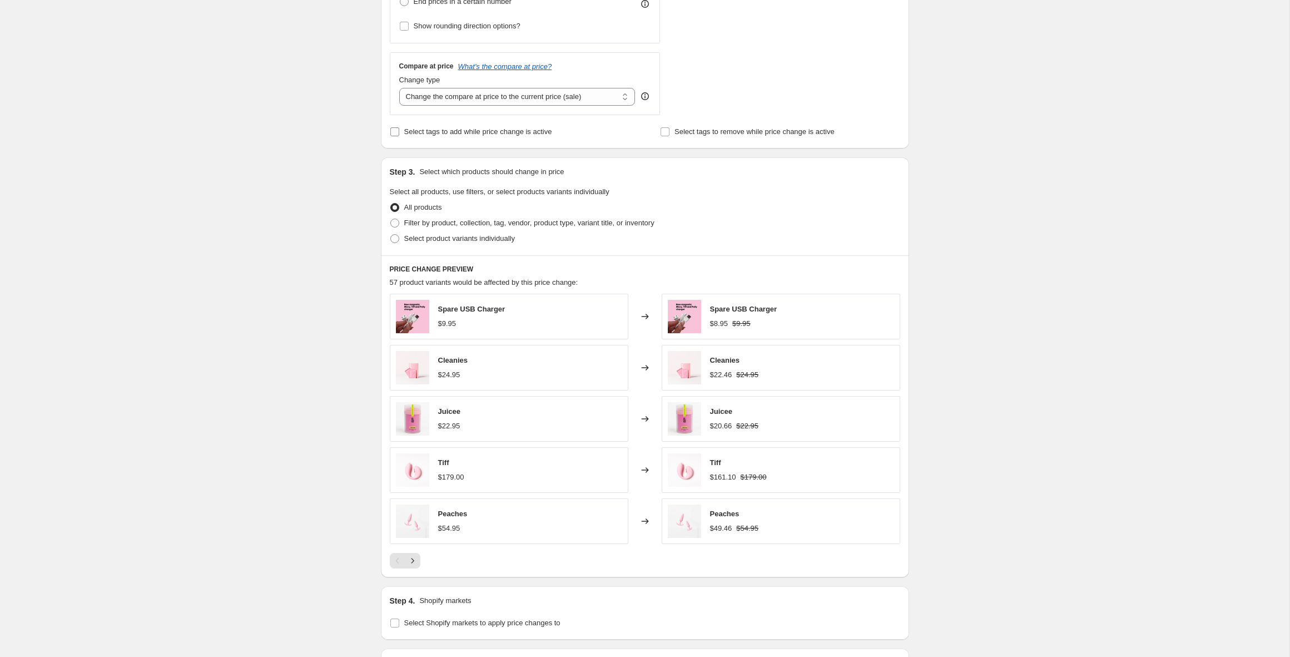
scroll to position [377, 0]
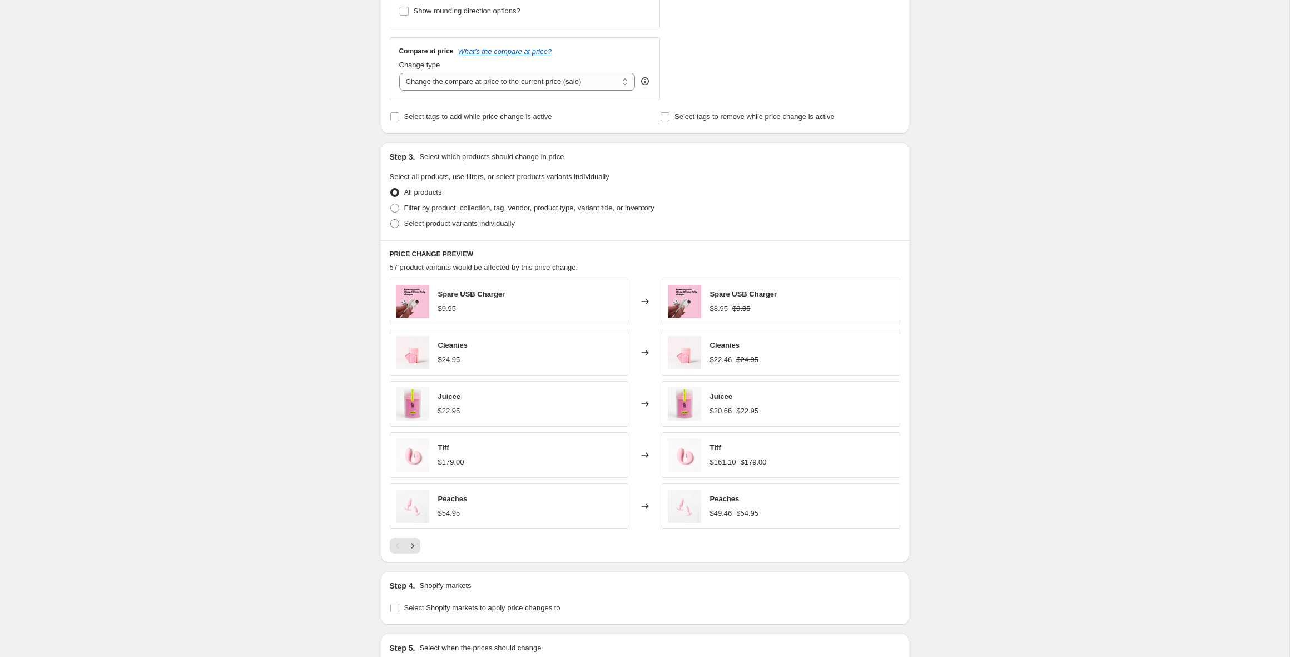
type input "-15"
click at [407, 223] on span "Select product variants individually" at bounding box center [459, 223] width 111 height 8
click at [391, 220] on input "Select product variants individually" at bounding box center [390, 219] width 1 height 1
radio input "true"
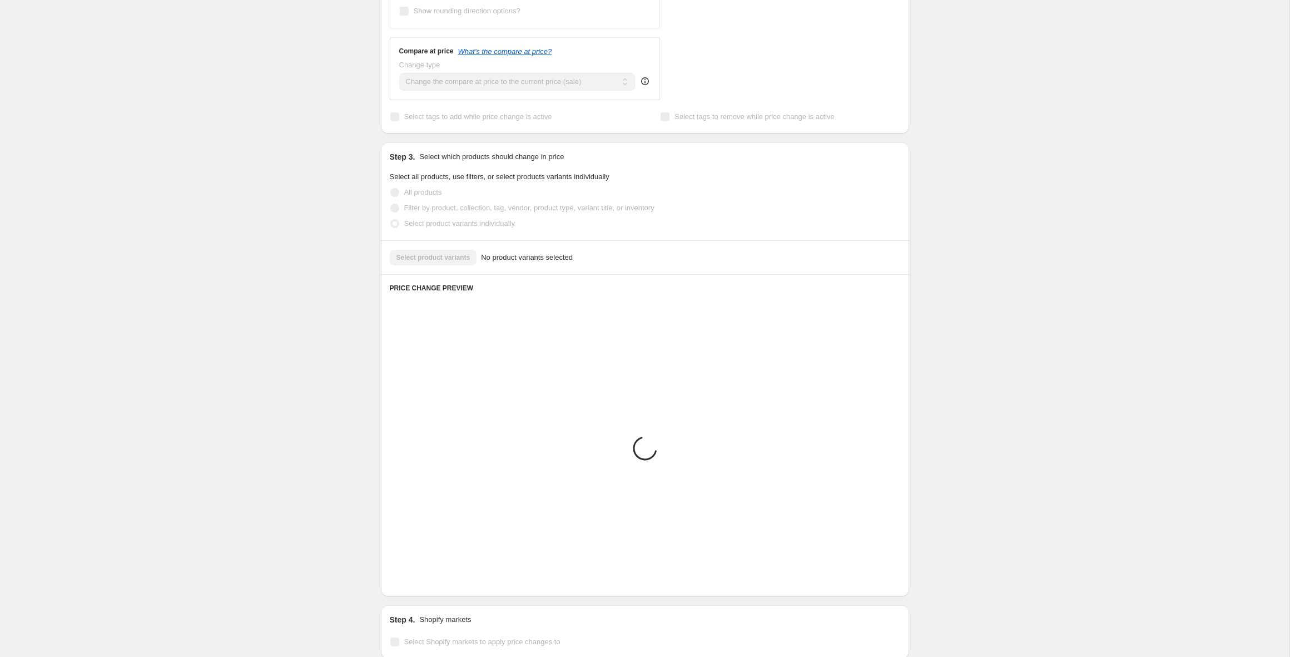
scroll to position [271, 0]
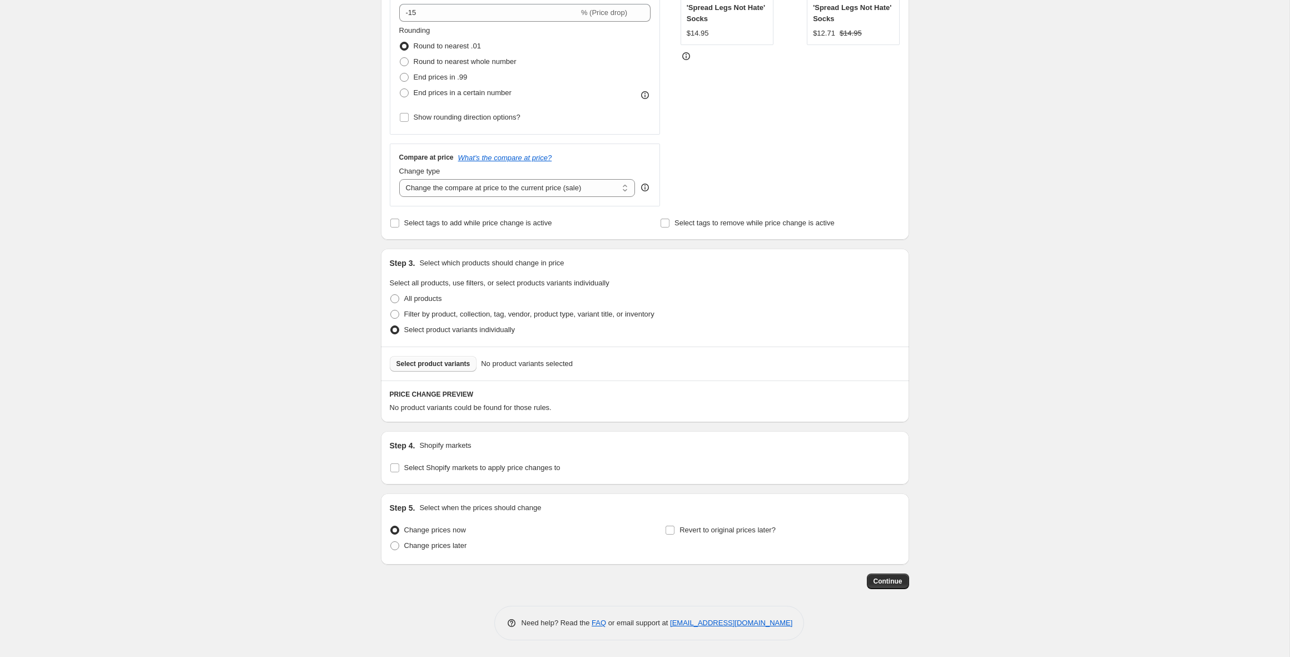
click at [454, 363] on span "Select product variants" at bounding box center [433, 363] width 74 height 9
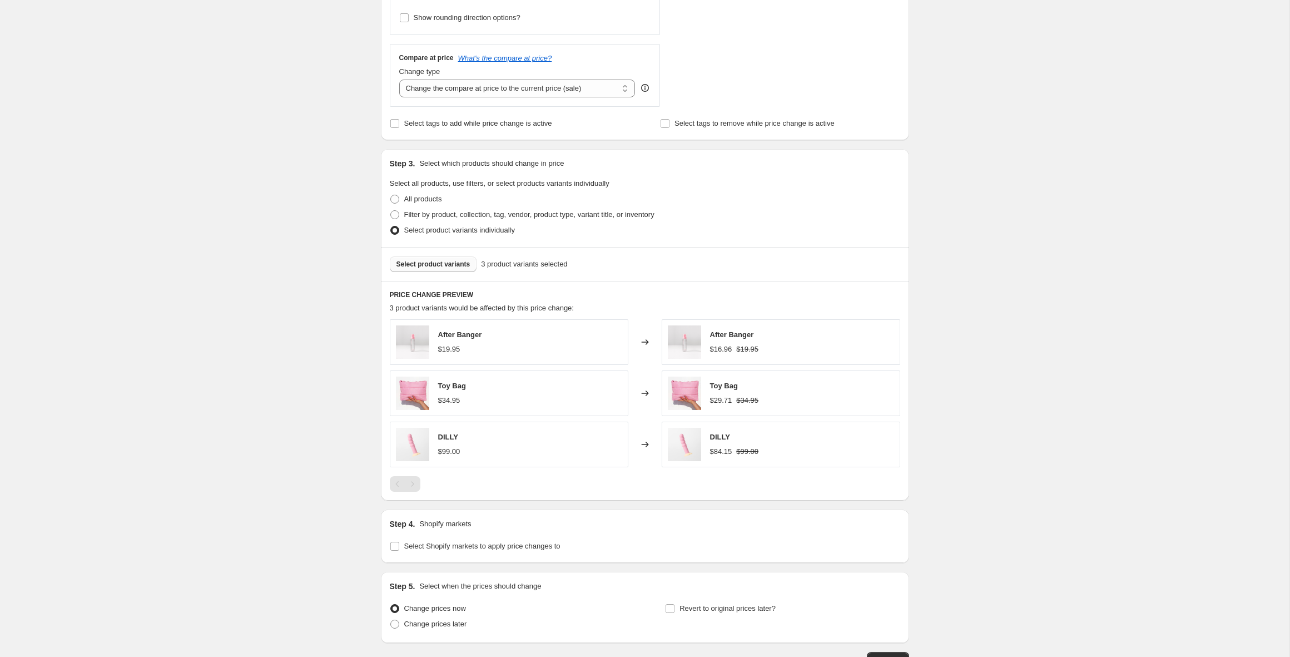
scroll to position [449, 0]
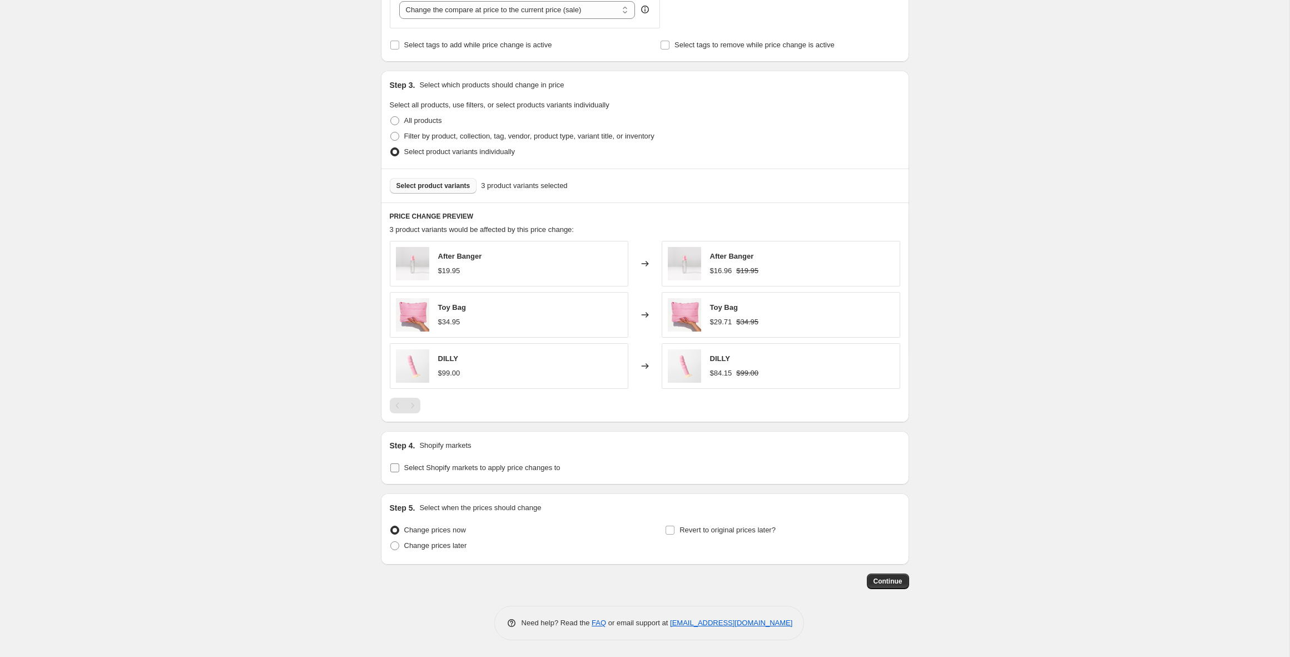
click at [450, 471] on span "Select Shopify markets to apply price changes to" at bounding box center [482, 467] width 156 height 8
click at [399, 471] on input "Select Shopify markets to apply price changes to" at bounding box center [394, 467] width 9 height 9
checkbox input "true"
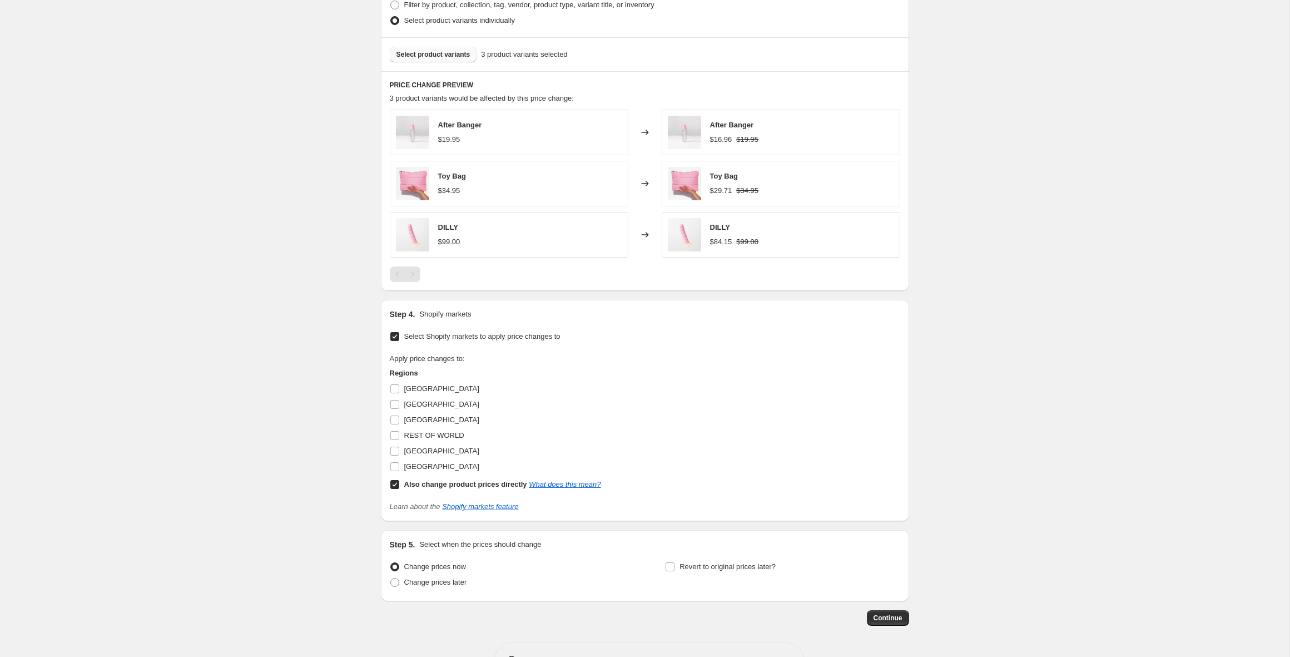
scroll to position [617, 0]
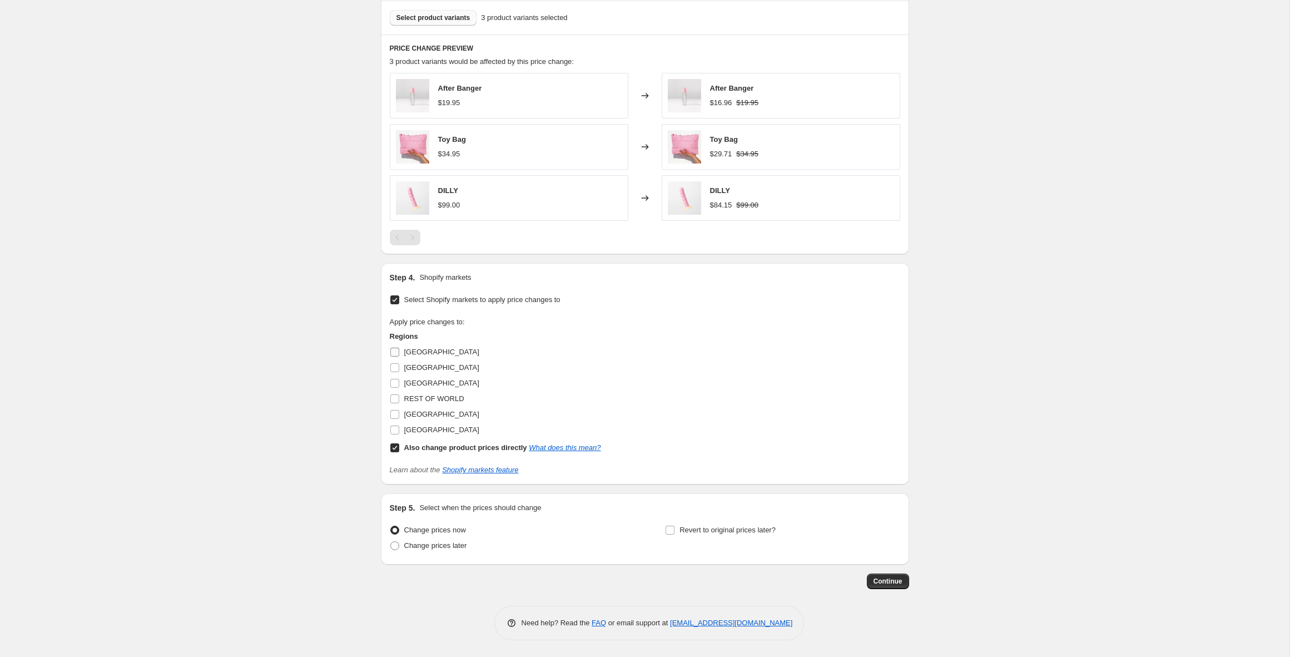
click at [421, 351] on span "[GEOGRAPHIC_DATA]" at bounding box center [441, 351] width 75 height 8
click at [399, 351] on input "[GEOGRAPHIC_DATA]" at bounding box center [394, 351] width 9 height 9
checkbox input "true"
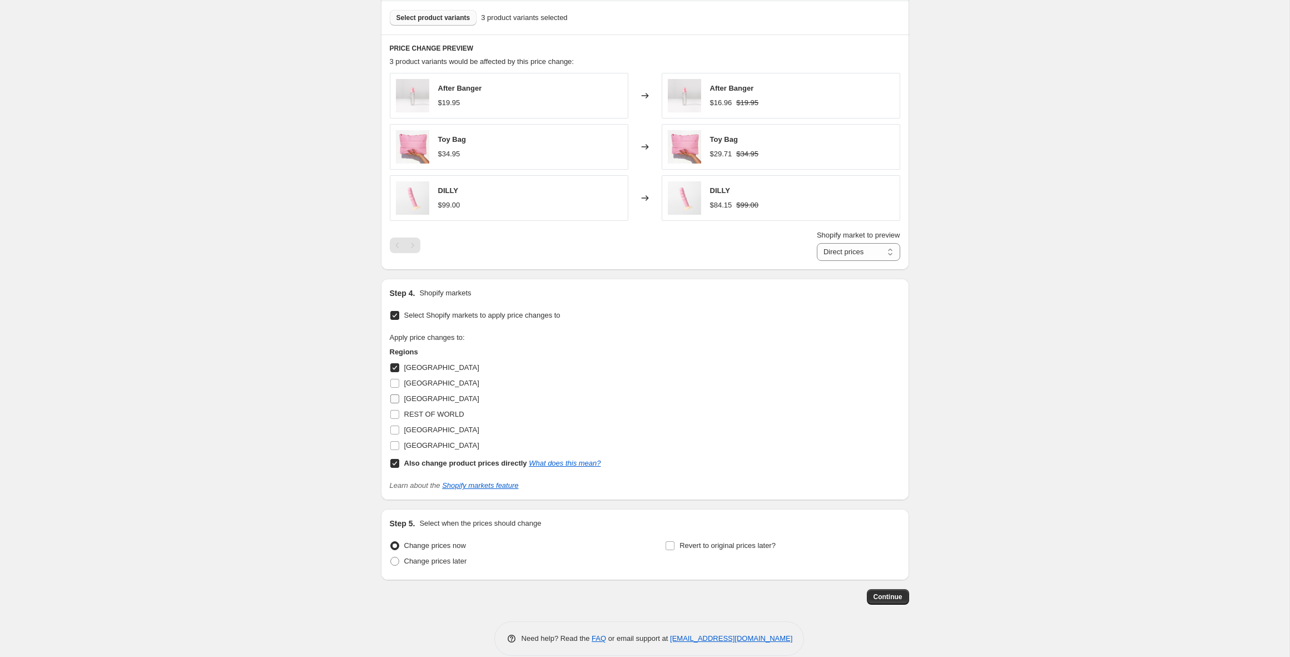
click at [424, 398] on span "[GEOGRAPHIC_DATA]" at bounding box center [441, 398] width 75 height 8
click at [399, 398] on input "[GEOGRAPHIC_DATA]" at bounding box center [394, 398] width 9 height 9
checkbox input "true"
click at [400, 461] on label "Also change product prices directly What does this mean?" at bounding box center [495, 463] width 211 height 16
click at [399, 461] on input "Also change product prices directly What does this mean?" at bounding box center [394, 463] width 9 height 9
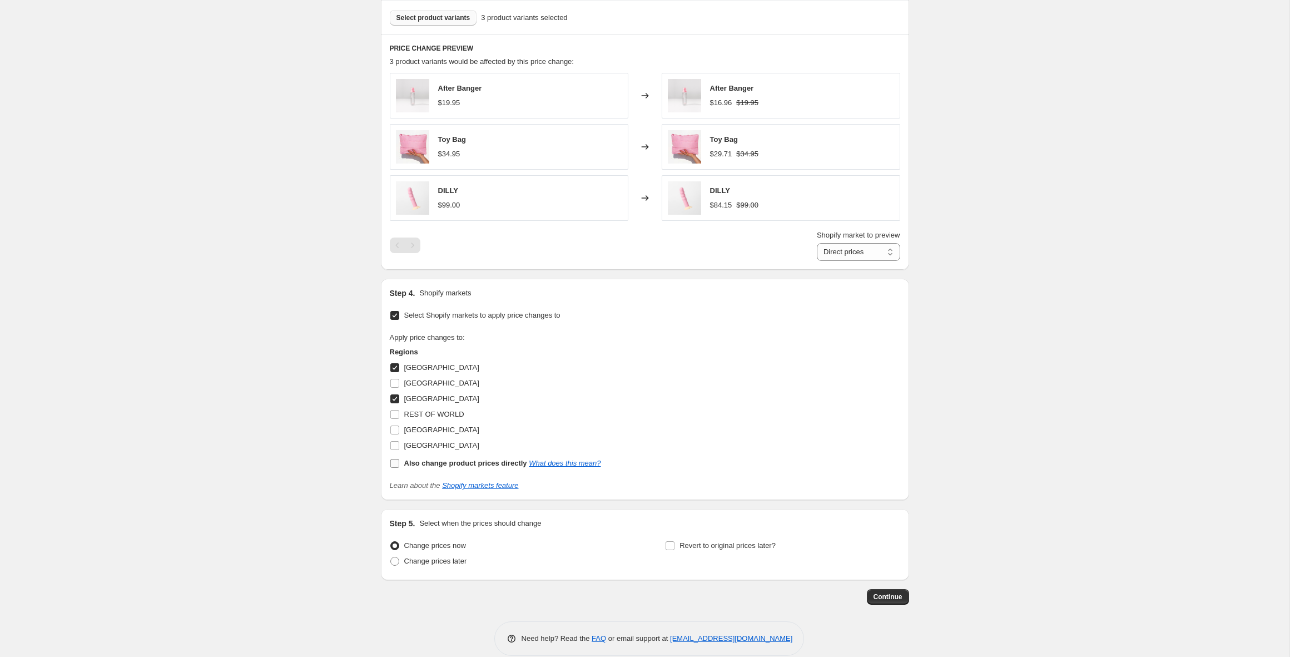
checkbox input "false"
select select "85736882495"
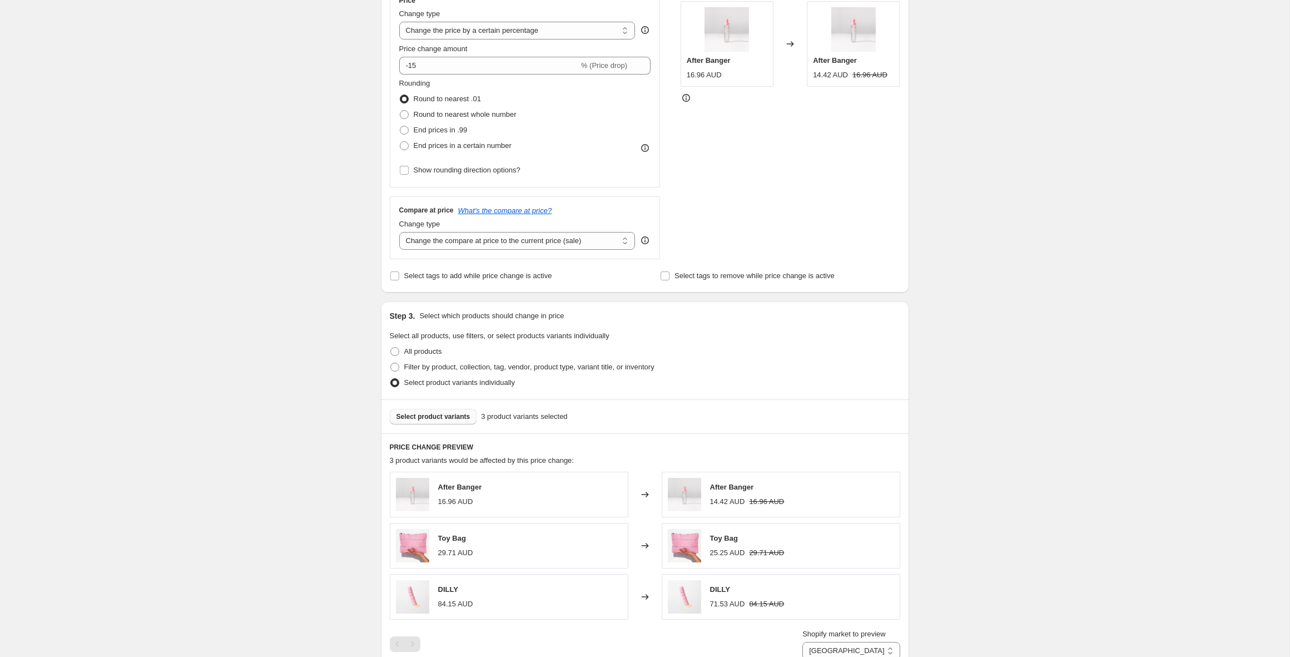
scroll to position [632, 0]
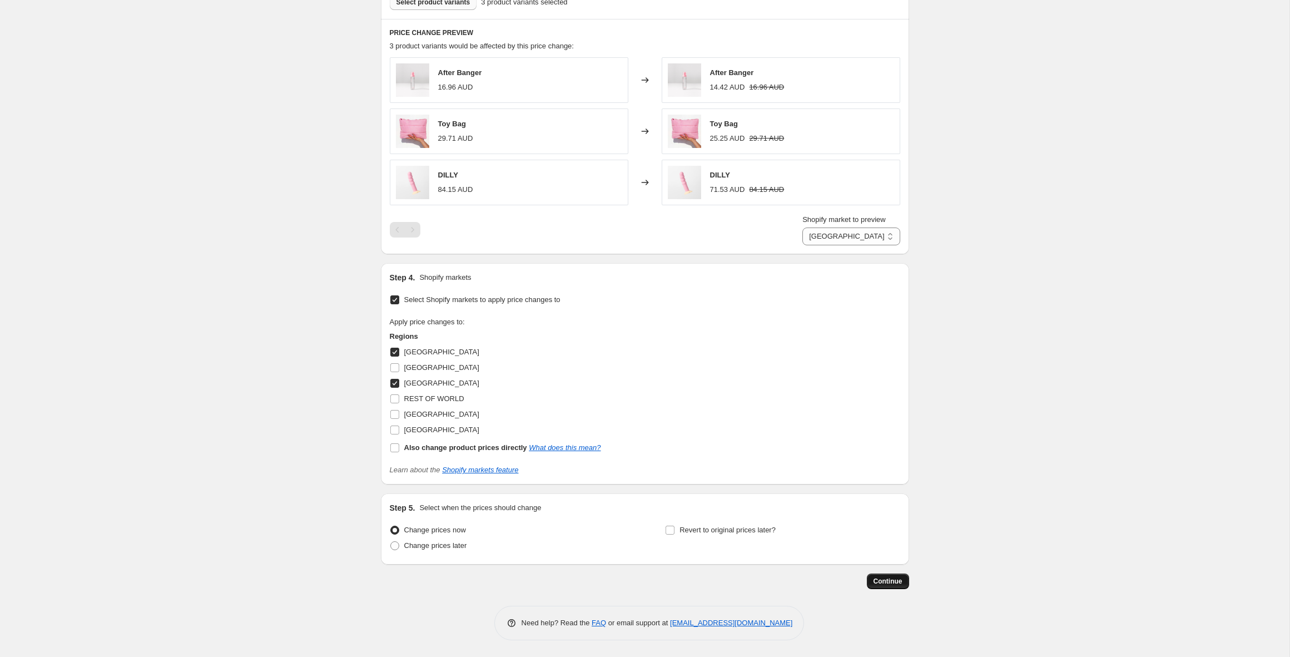
click at [888, 583] on span "Continue" at bounding box center [887, 580] width 29 height 9
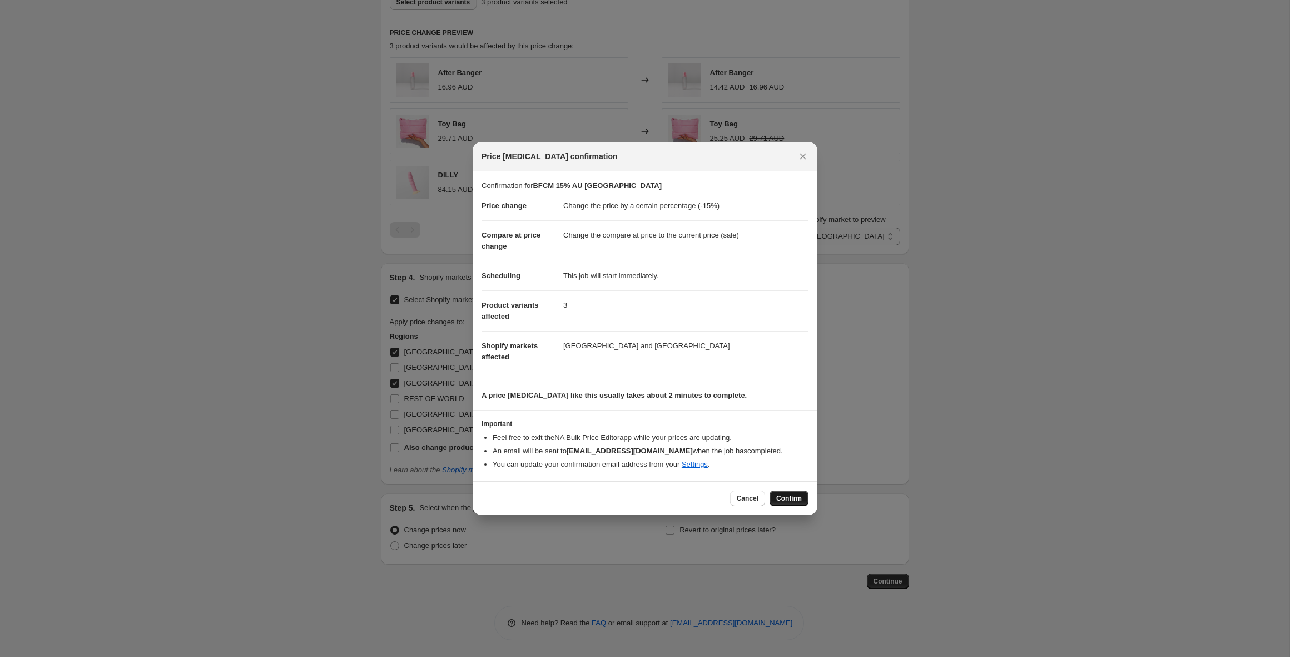
click at [781, 499] on span "Confirm" at bounding box center [789, 498] width 26 height 9
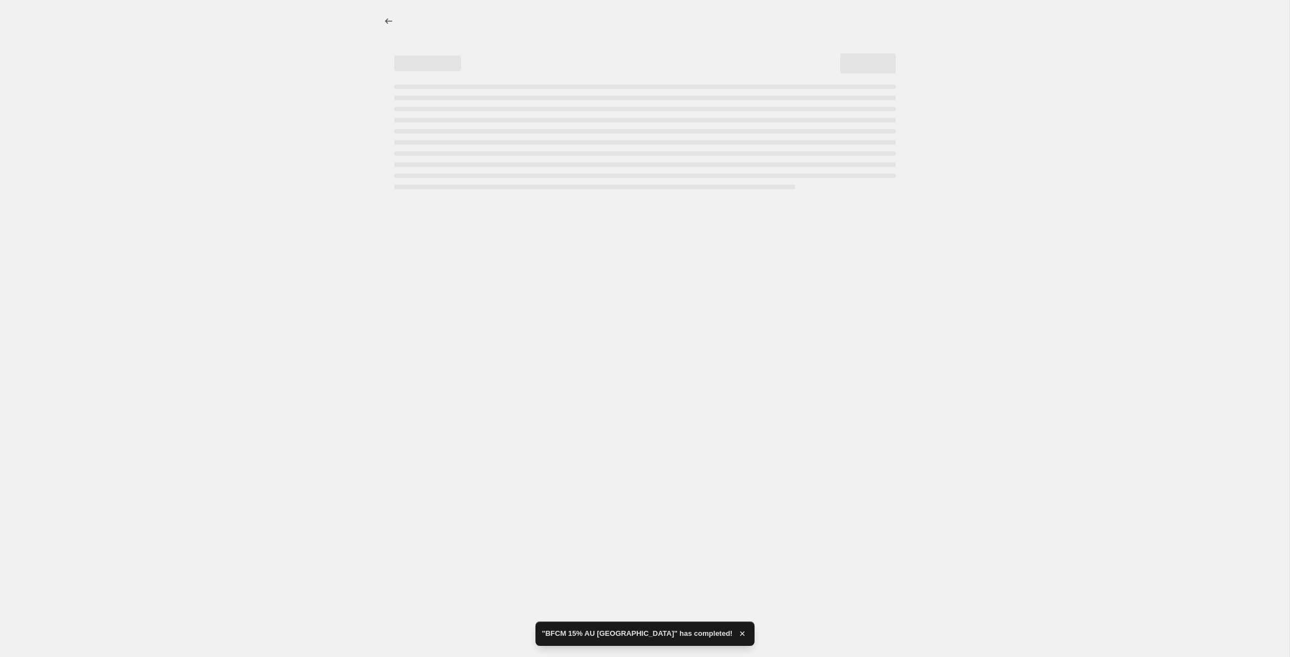
select select "percentage"
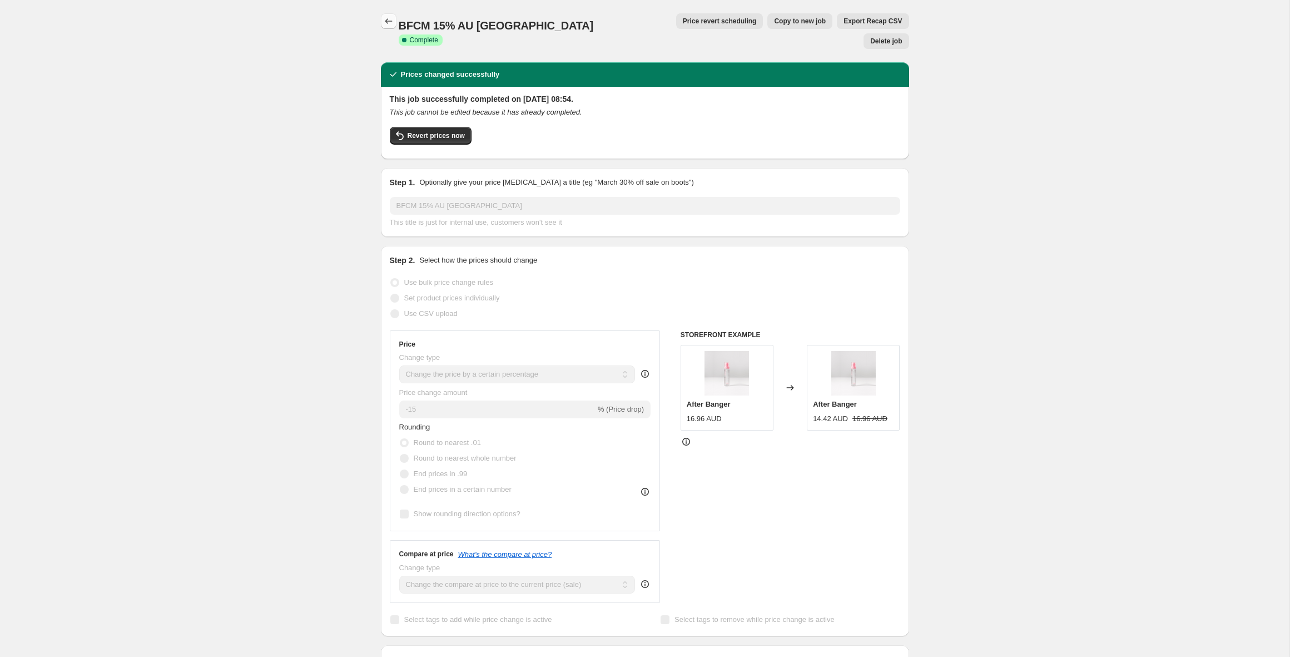
click at [385, 21] on icon "Price change jobs" at bounding box center [388, 21] width 11 height 11
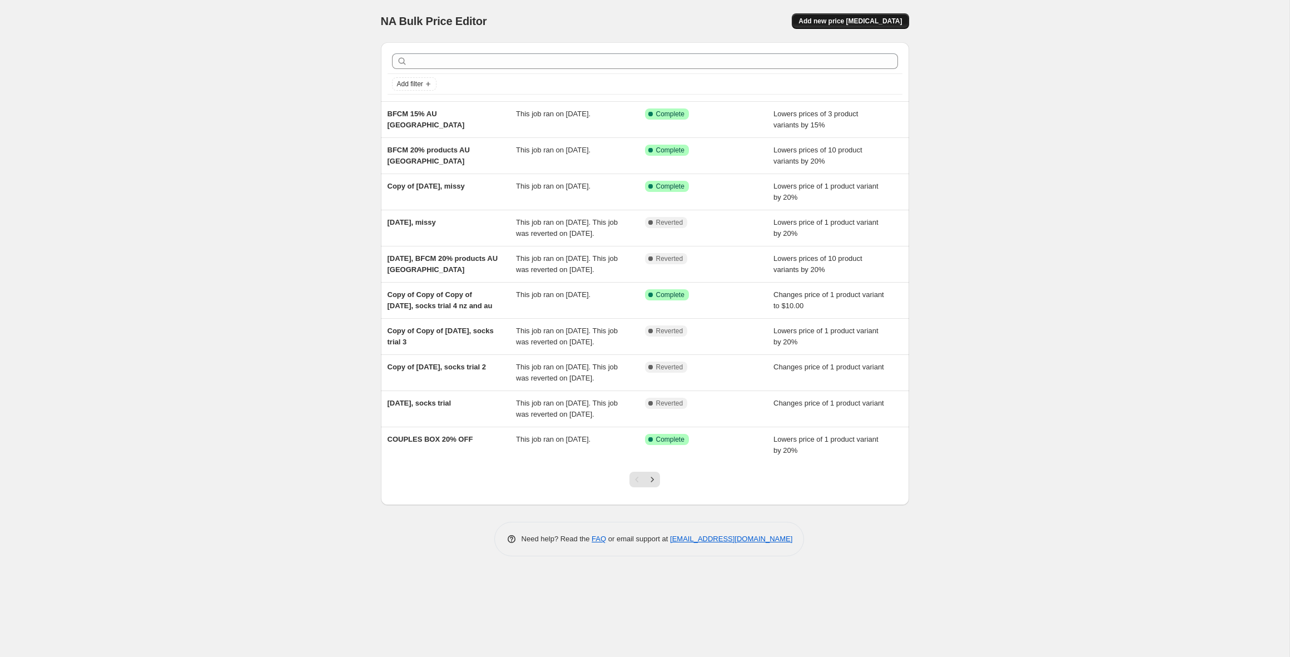
click at [853, 22] on span "Add new price [MEDICAL_DATA]" at bounding box center [849, 21] width 103 height 9
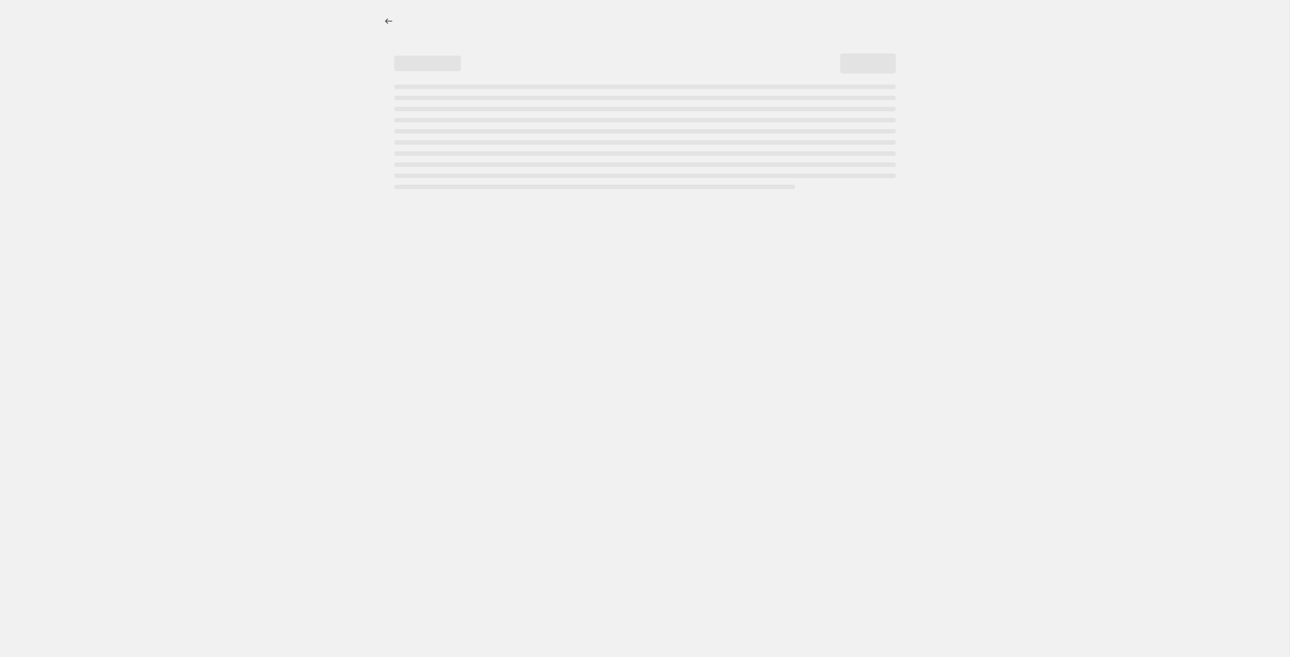
select select "percentage"
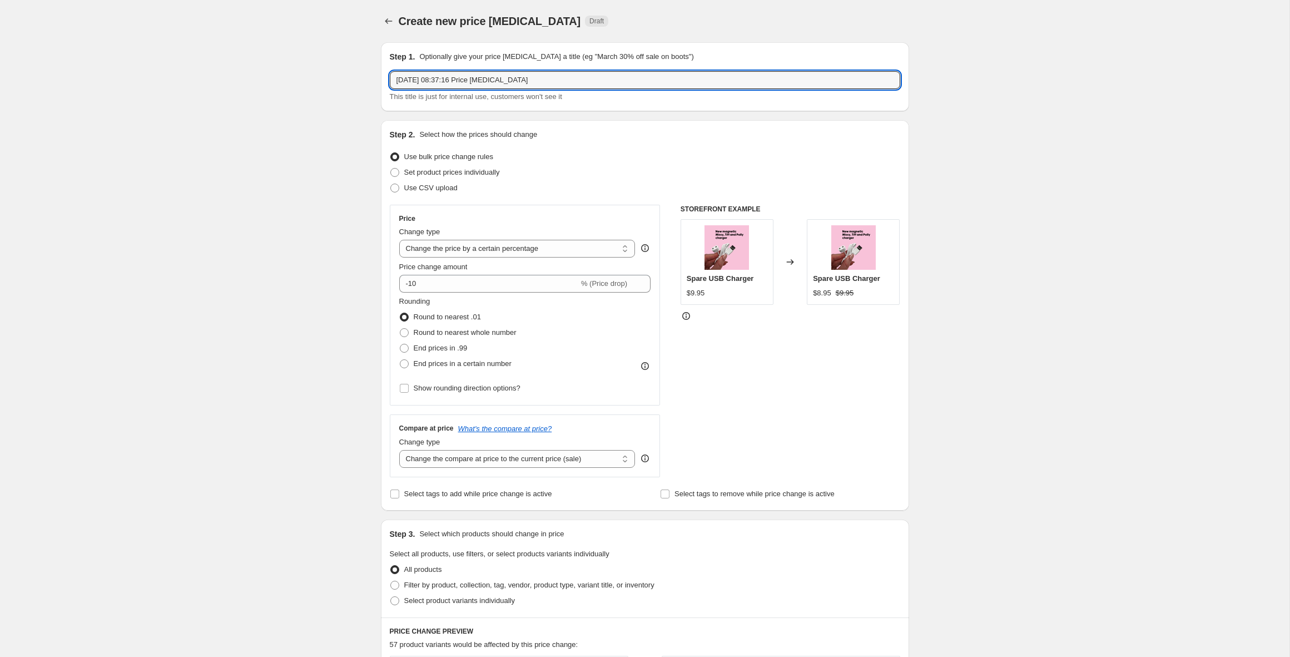
drag, startPoint x: 558, startPoint y: 79, endPoint x: 375, endPoint y: 73, distance: 182.4
click at [376, 73] on div "Step 1. Optionally give your price change job a title (eg "March 30% off sale o…" at bounding box center [640, 569] width 537 height 1072
type input "BFCM Tiff"
click at [337, 172] on div "Create new price change job. This page is ready Create new price change job Dra…" at bounding box center [644, 587] width 1289 height 1174
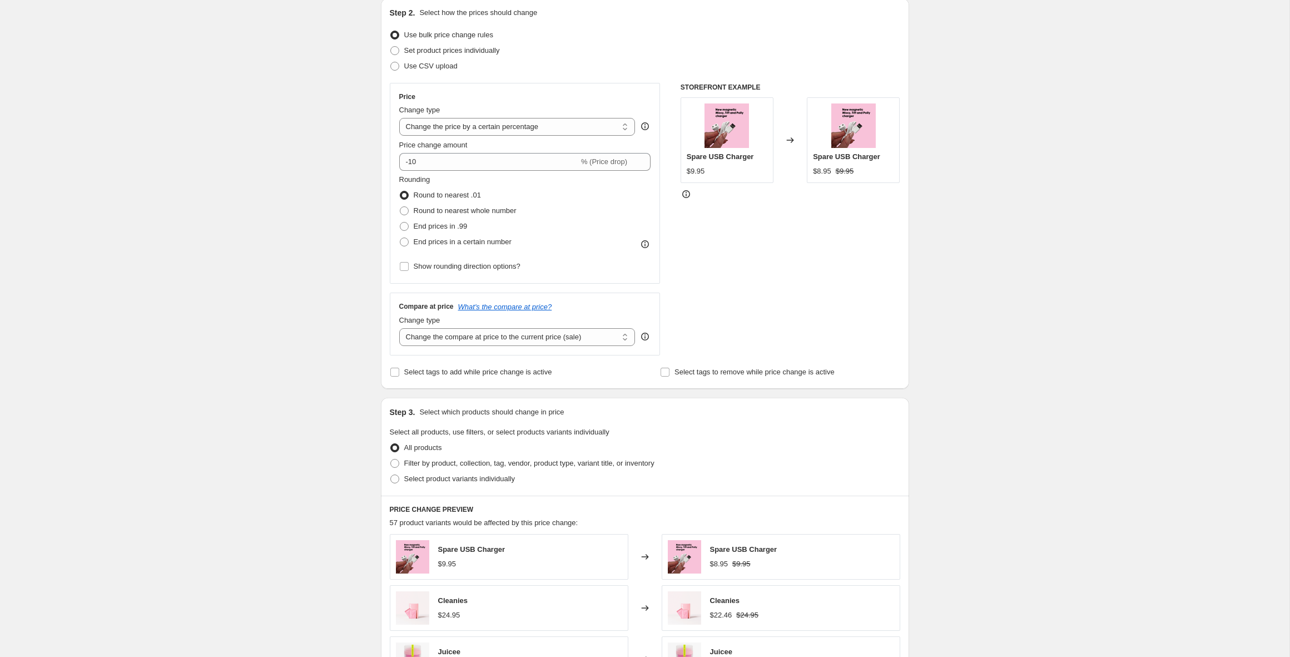
scroll to position [131, 0]
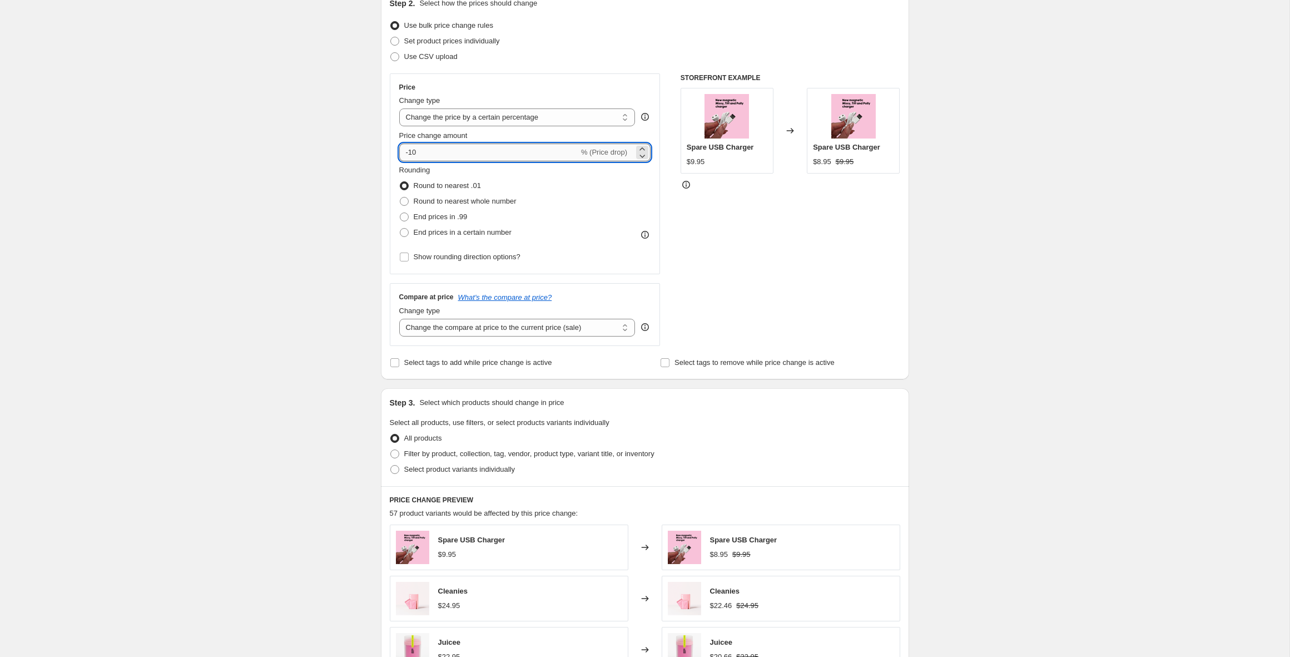
click at [425, 149] on input "-10" at bounding box center [489, 152] width 180 height 18
type input "-9"
type input "-40"
click at [248, 235] on div "Create new price change job. This page is ready Create new price change job Dra…" at bounding box center [644, 456] width 1289 height 1174
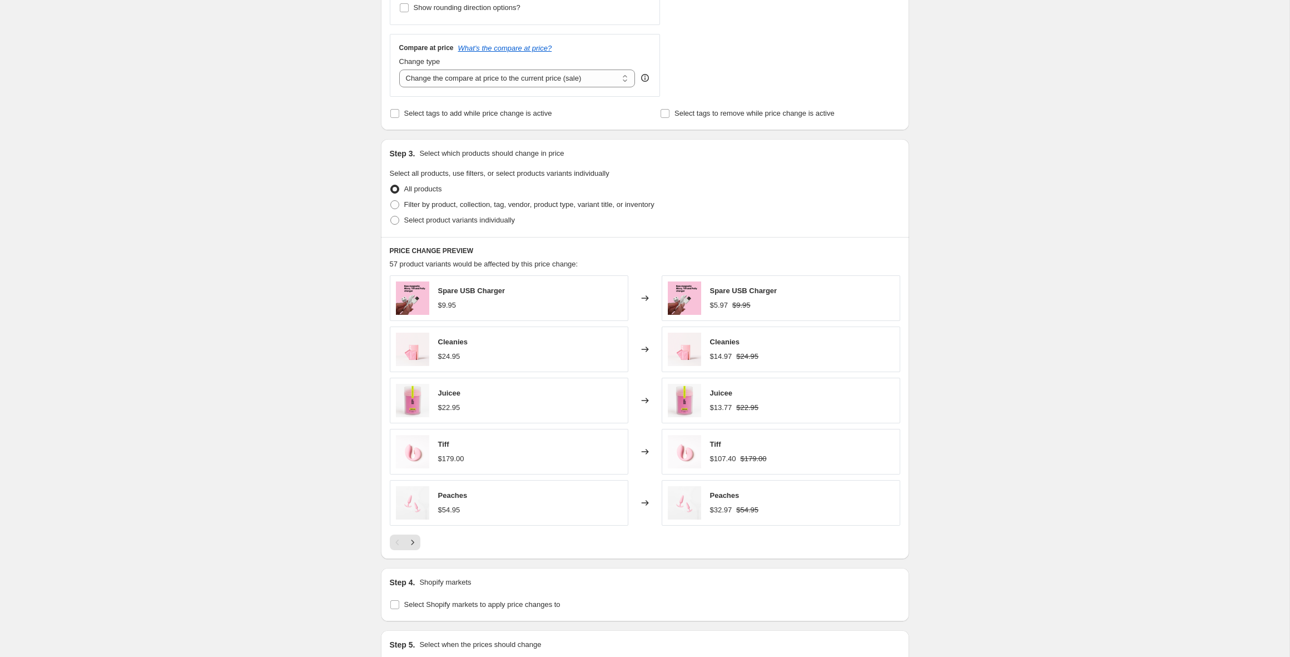
scroll to position [426, 0]
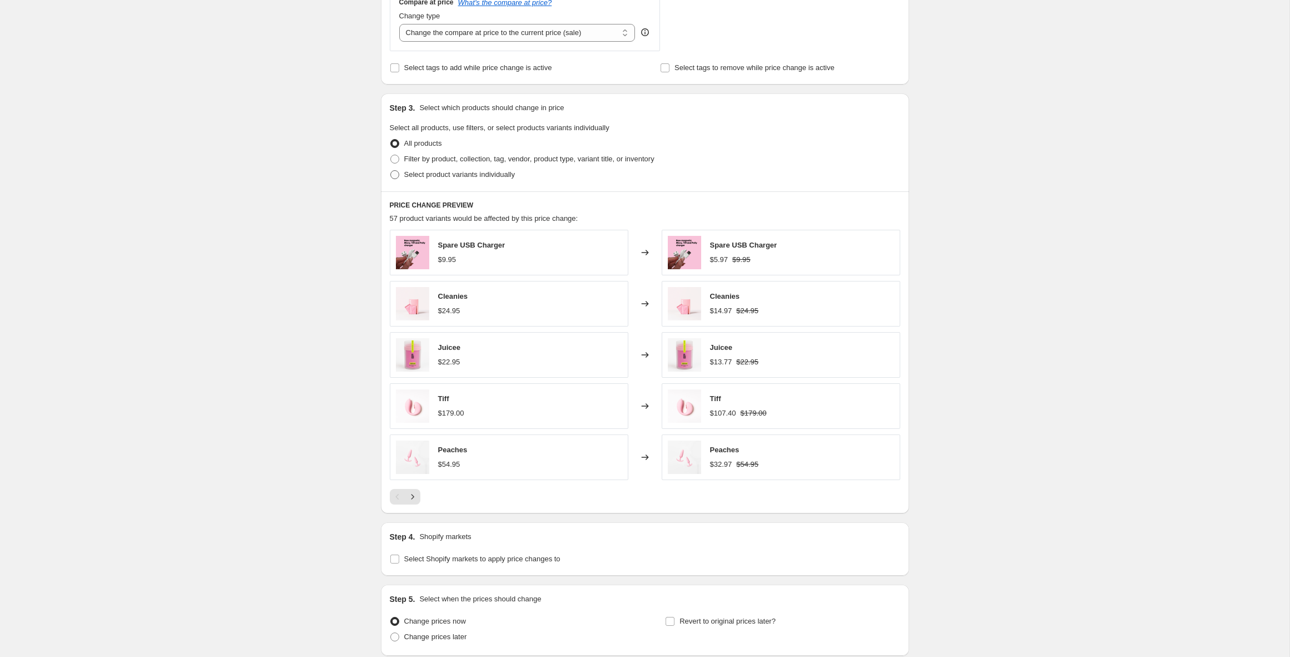
click at [415, 173] on span "Select product variants individually" at bounding box center [459, 174] width 111 height 8
click at [391, 171] on input "Select product variants individually" at bounding box center [390, 170] width 1 height 1
radio input "true"
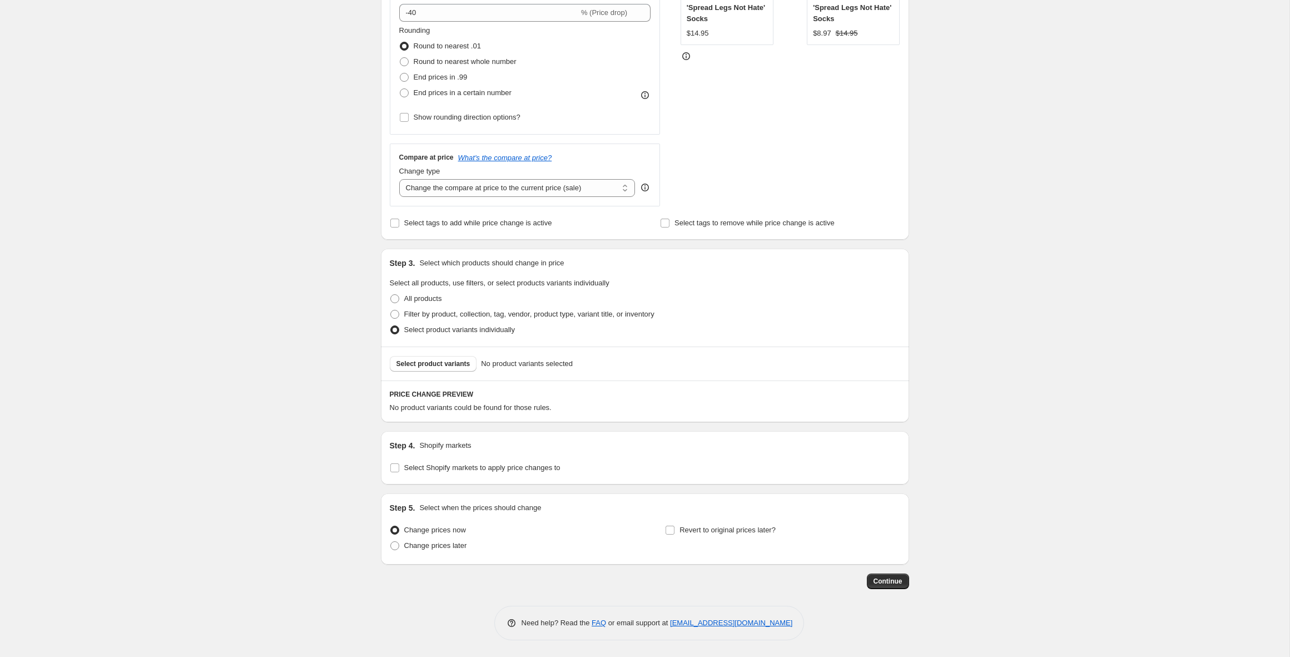
scroll to position [271, 0]
click at [436, 366] on span "Select product variants" at bounding box center [433, 363] width 74 height 9
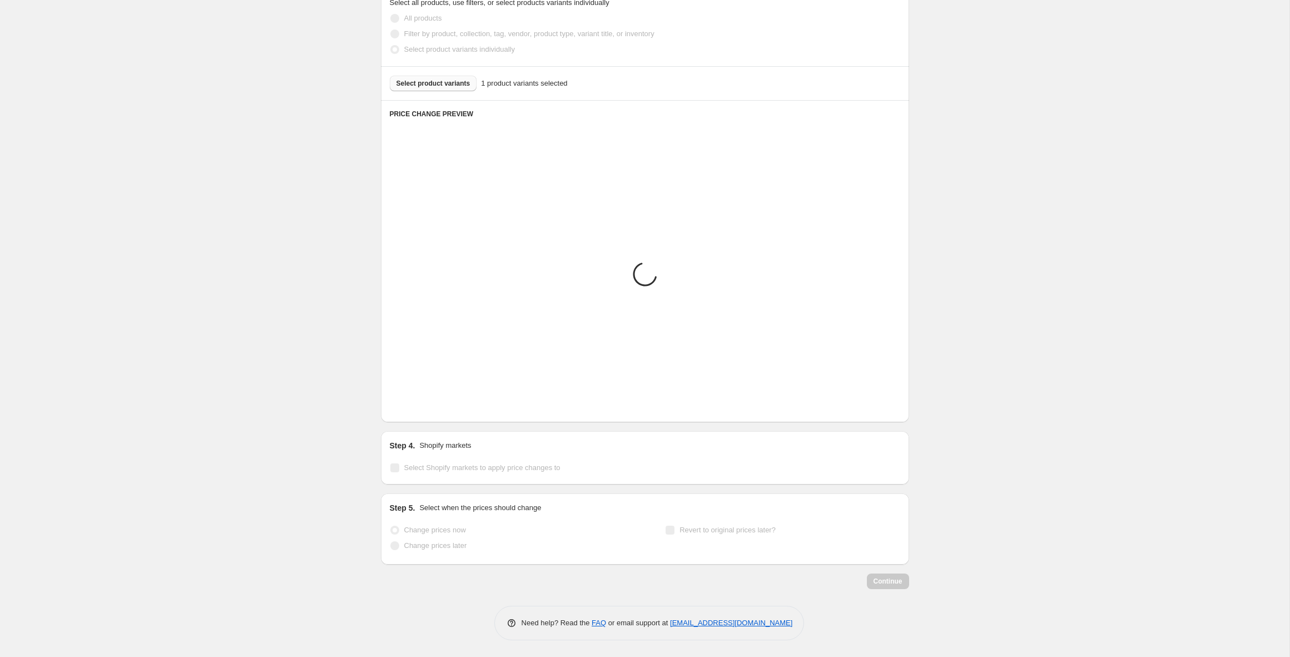
scroll to position [346, 0]
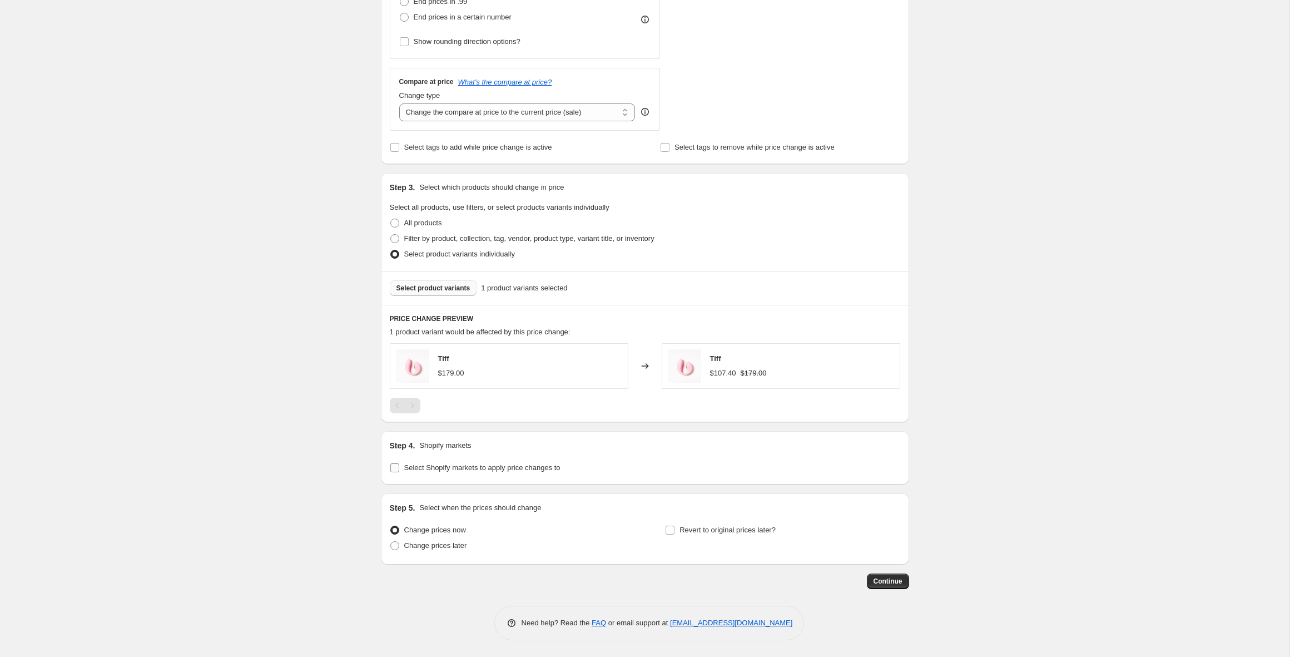
click at [440, 470] on span "Select Shopify markets to apply price changes to" at bounding box center [482, 467] width 156 height 8
click at [399, 470] on input "Select Shopify markets to apply price changes to" at bounding box center [394, 467] width 9 height 9
checkbox input "true"
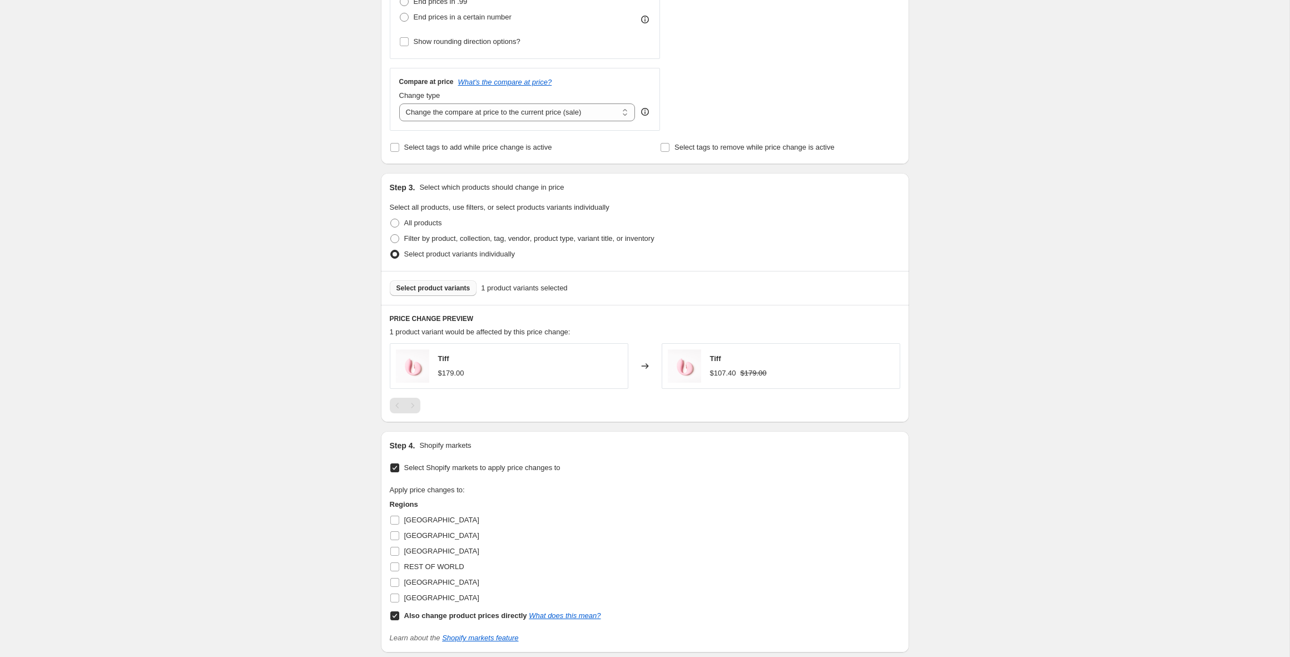
scroll to position [514, 0]
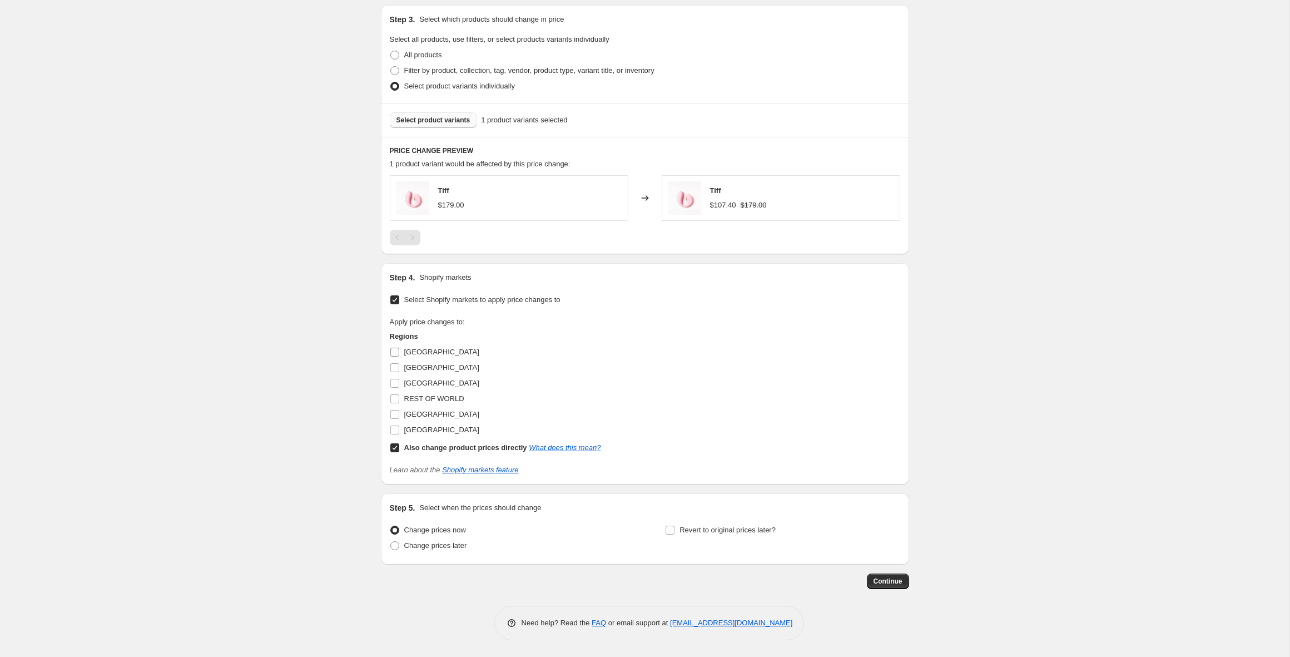
click at [417, 347] on span "[GEOGRAPHIC_DATA]" at bounding box center [441, 351] width 75 height 8
click at [399, 347] on input "[GEOGRAPHIC_DATA]" at bounding box center [394, 351] width 9 height 9
checkbox input "true"
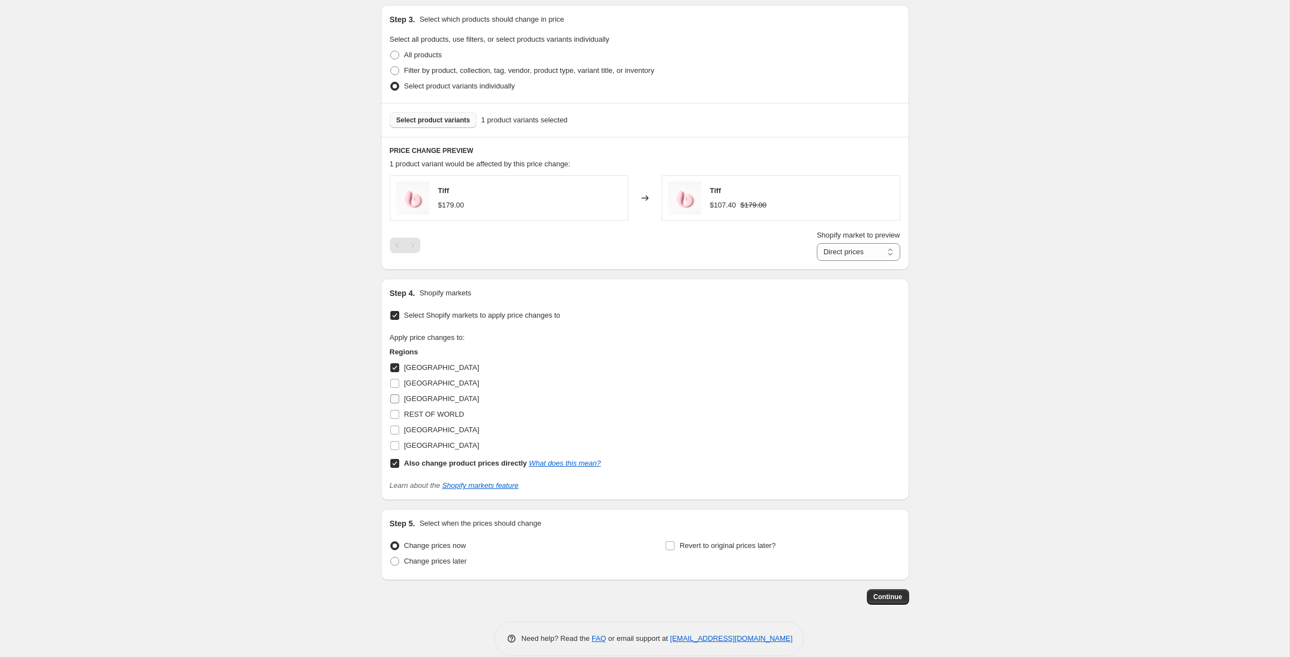
click at [428, 396] on span "[GEOGRAPHIC_DATA]" at bounding box center [441, 398] width 75 height 8
click at [399, 396] on input "[GEOGRAPHIC_DATA]" at bounding box center [394, 398] width 9 height 9
checkbox input "true"
click at [394, 462] on input "Also change product prices directly What does this mean?" at bounding box center [394, 463] width 9 height 9
checkbox input "false"
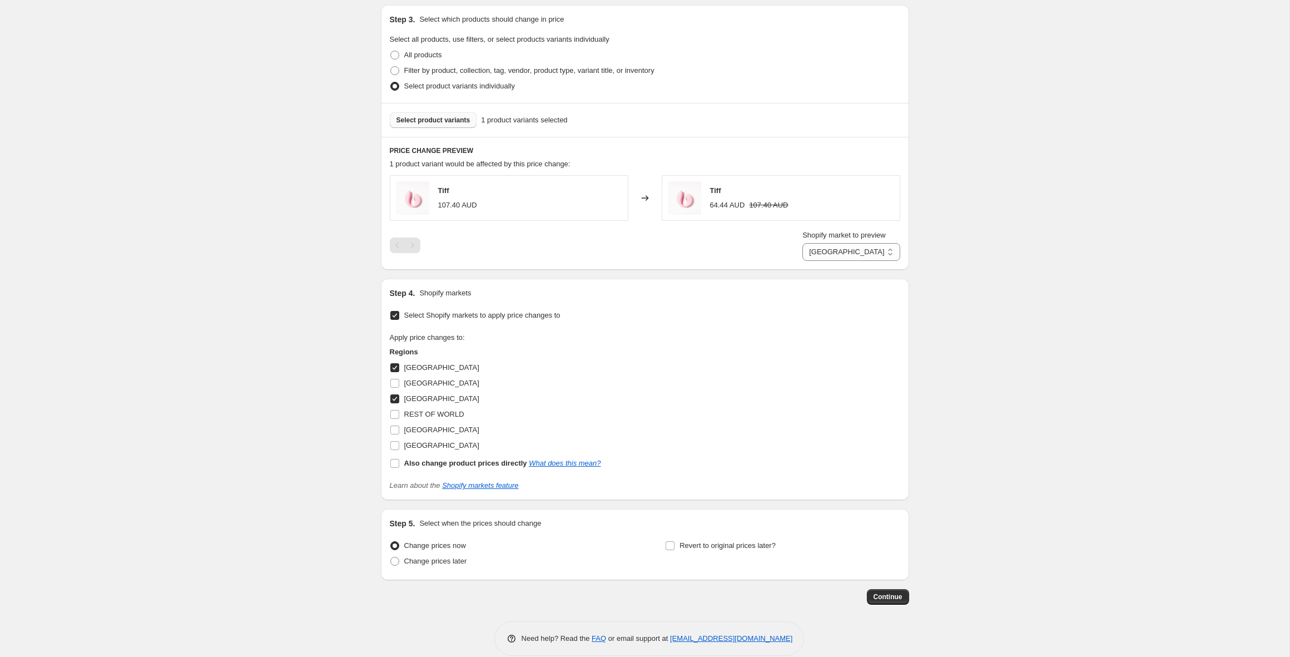
scroll to position [530, 0]
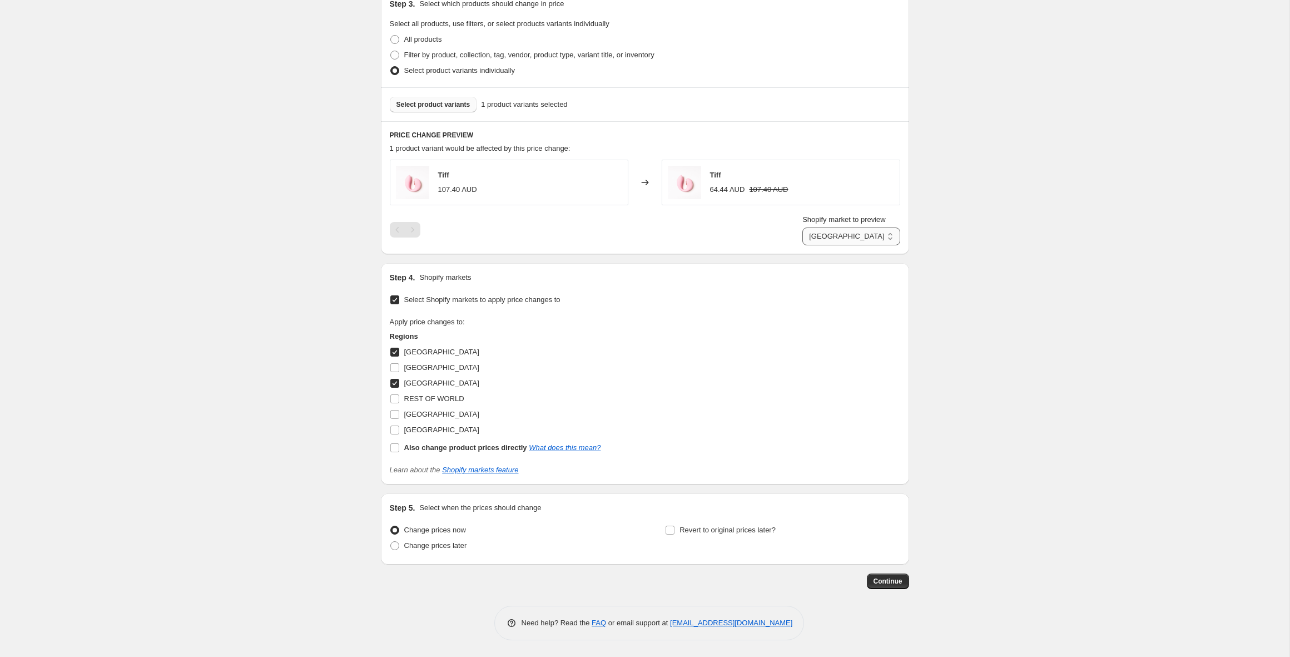
click at [838, 235] on select "AUSTRALIA New Zealand" at bounding box center [850, 236] width 97 height 18
click at [878, 236] on select "AUSTRALIA New Zealand" at bounding box center [850, 236] width 97 height 18
select select "53456961855"
click at [811, 245] on select "AUSTRALIA New Zealand" at bounding box center [850, 236] width 97 height 18
click at [1038, 282] on div "Create new price change job. This page is ready Create new price change job Dra…" at bounding box center [644, 63] width 1289 height 1186
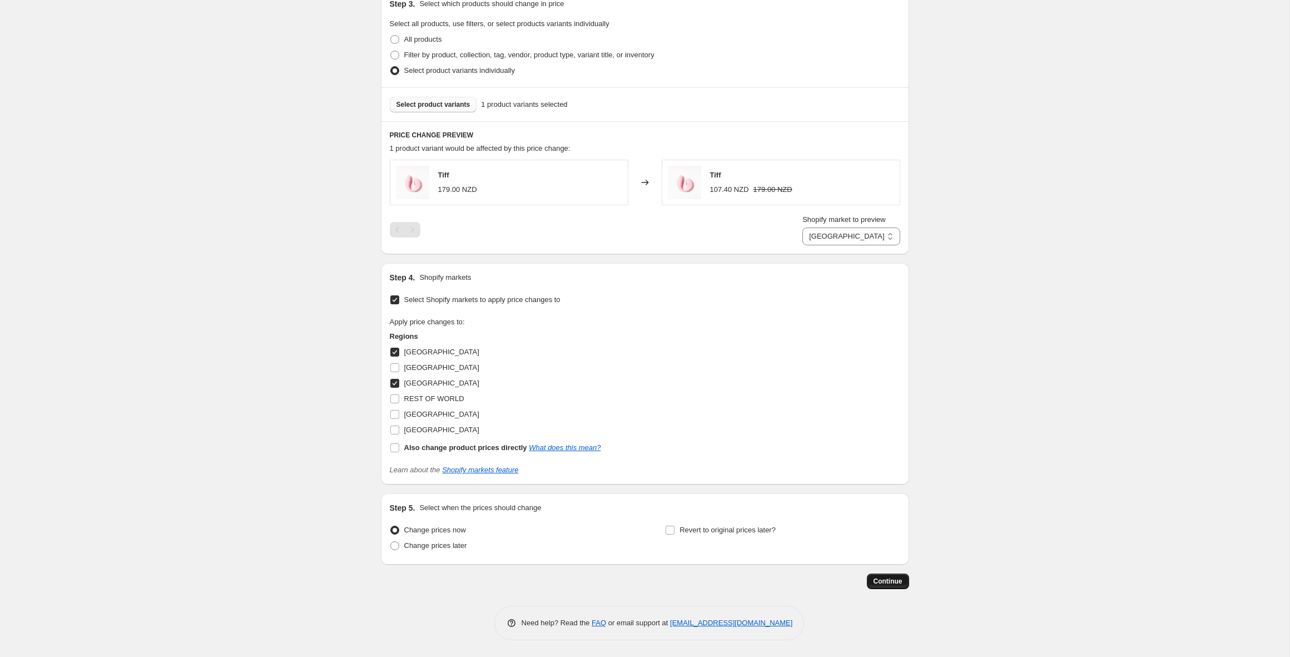
click at [886, 580] on span "Continue" at bounding box center [887, 580] width 29 height 9
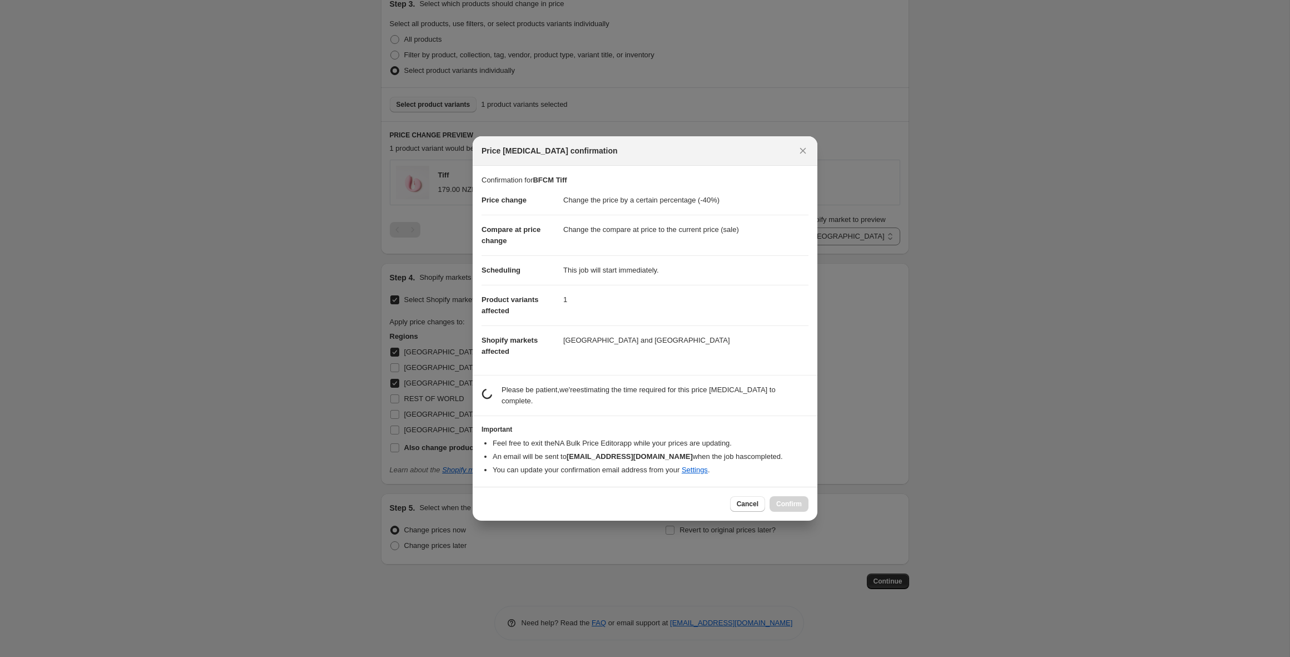
scroll to position [0, 0]
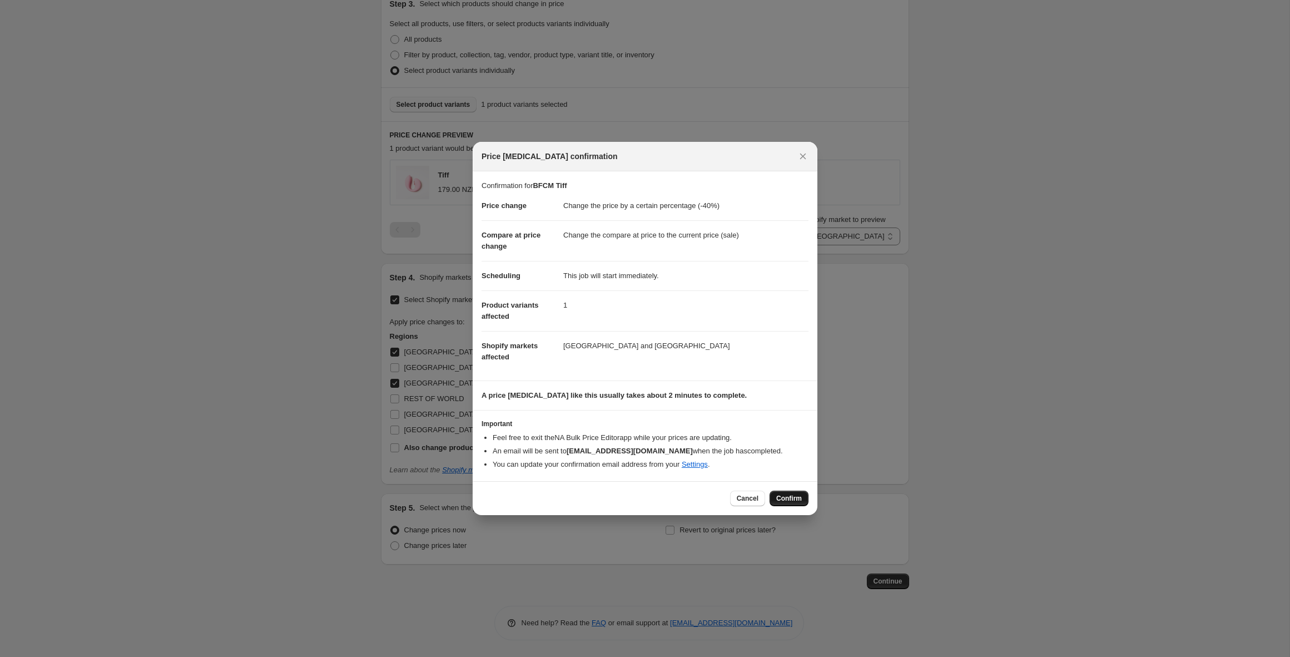
click at [772, 494] on button "Confirm" at bounding box center [788, 498] width 39 height 16
type input "BFCM Tiff"
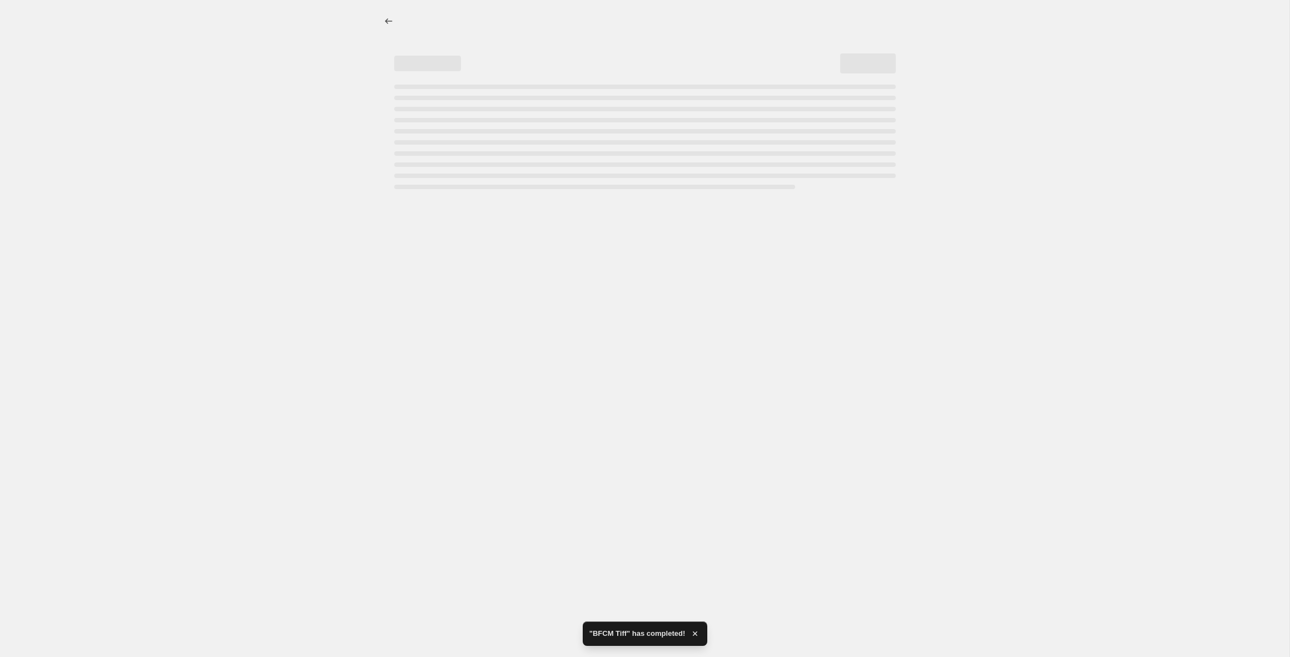
select select "percentage"
select select "53456961855"
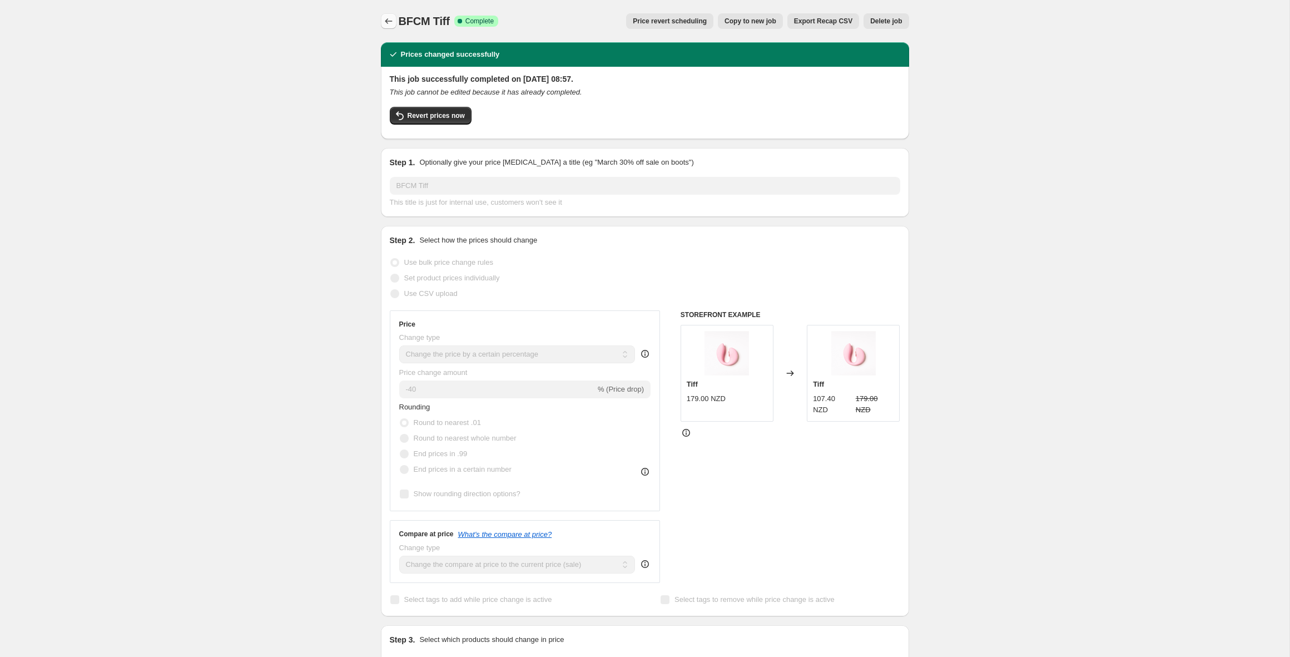
click at [392, 21] on icon "Price change jobs" at bounding box center [388, 21] width 11 height 11
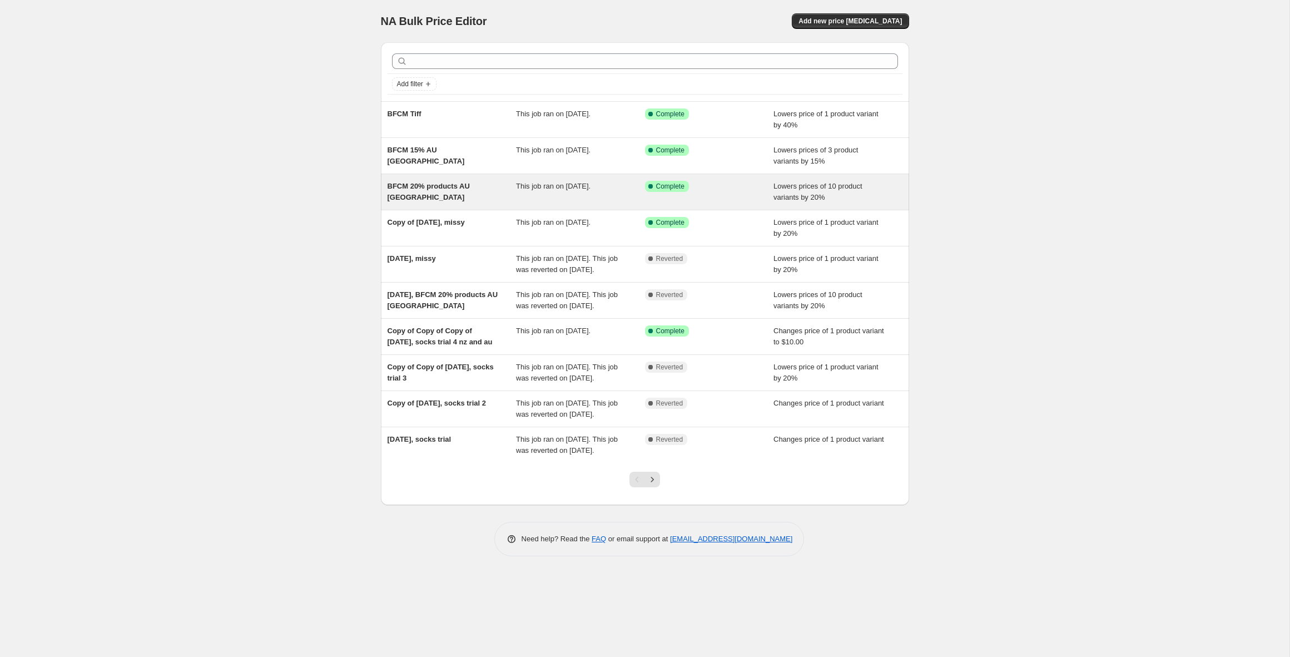
click at [439, 186] on span "BFCM 20% products AU [GEOGRAPHIC_DATA]" at bounding box center [428, 191] width 82 height 19
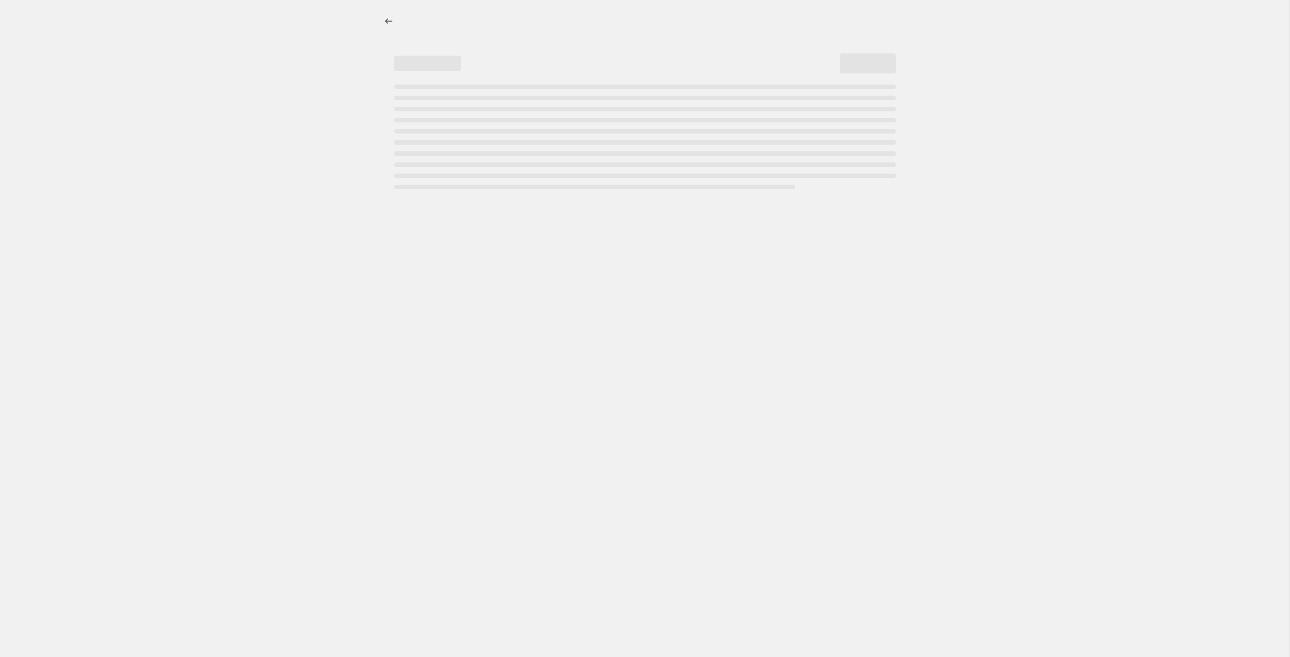
select select "percentage"
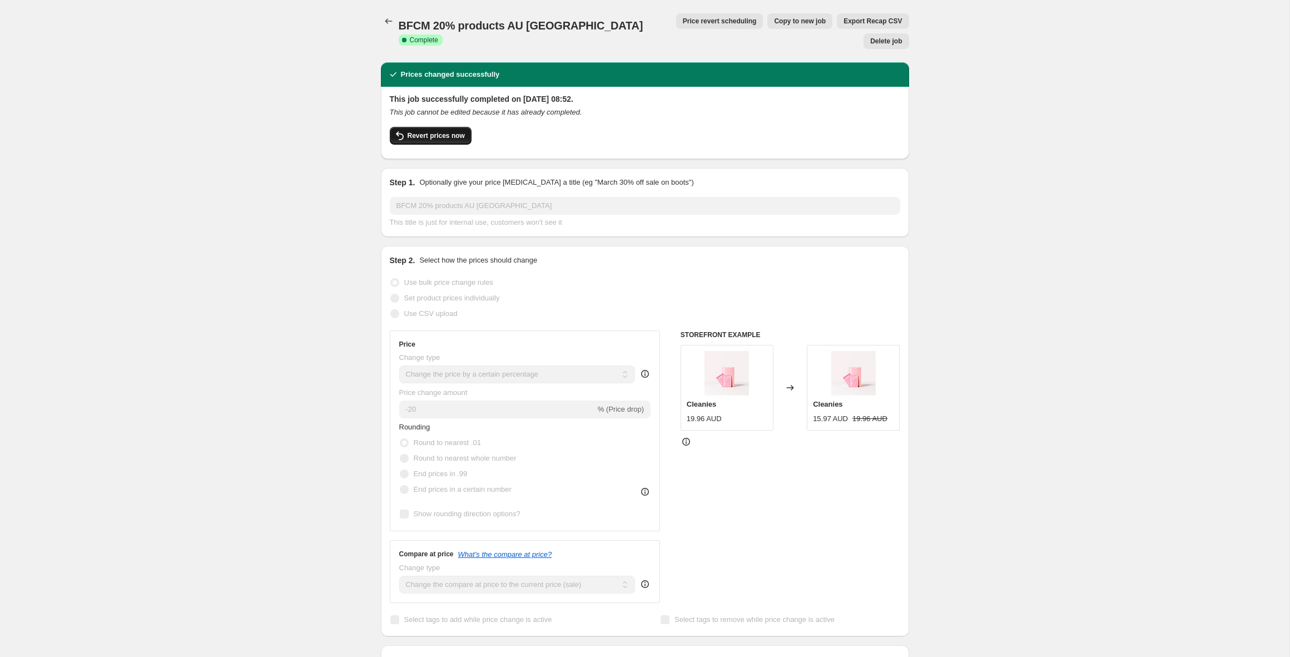
click at [416, 131] on span "Revert prices now" at bounding box center [435, 135] width 57 height 9
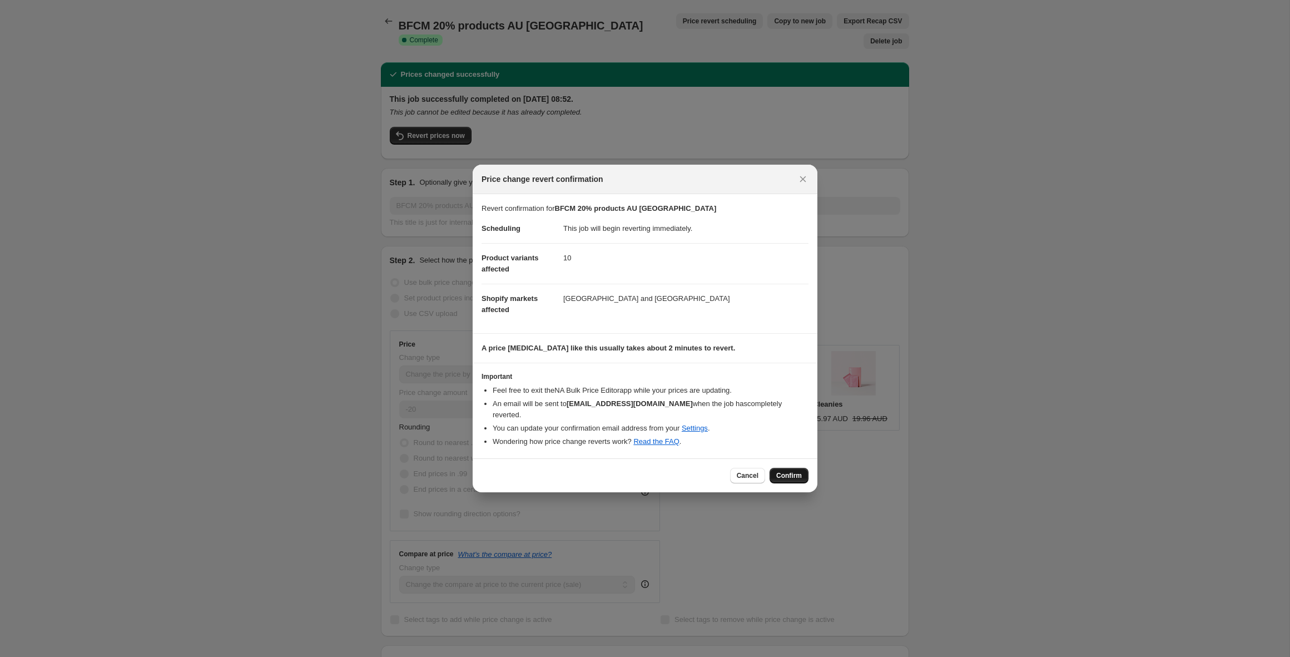
click at [781, 471] on span "Confirm" at bounding box center [789, 475] width 26 height 9
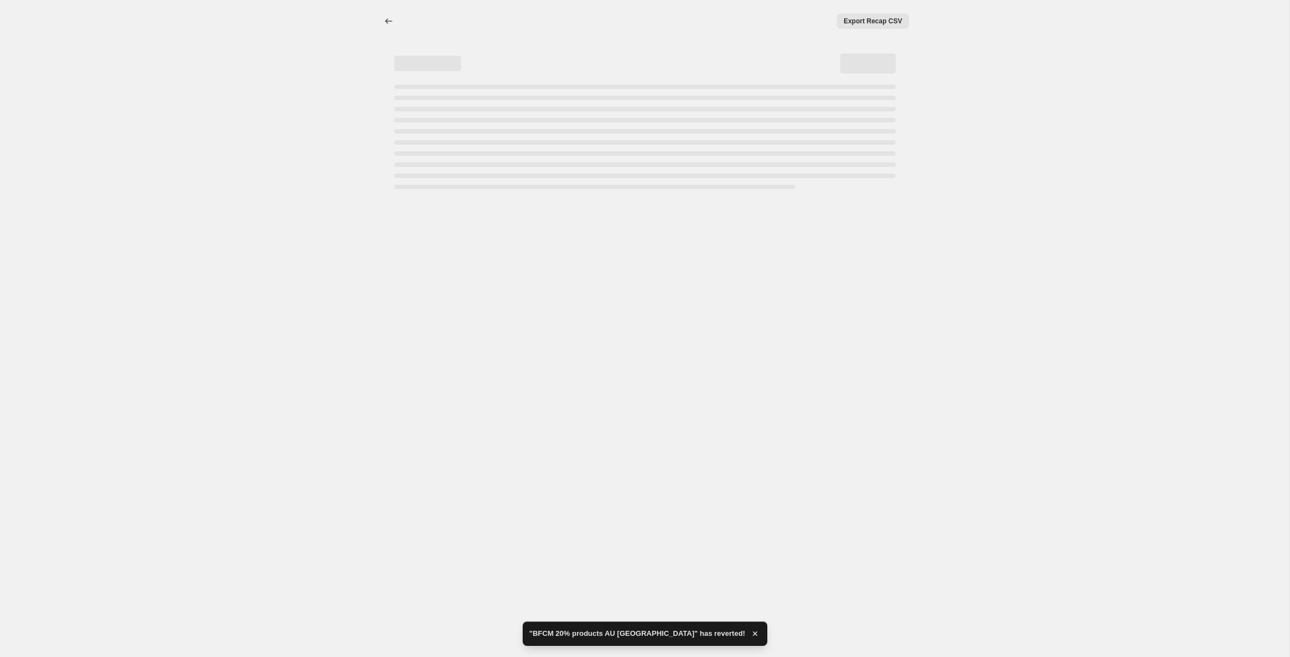
select select "percentage"
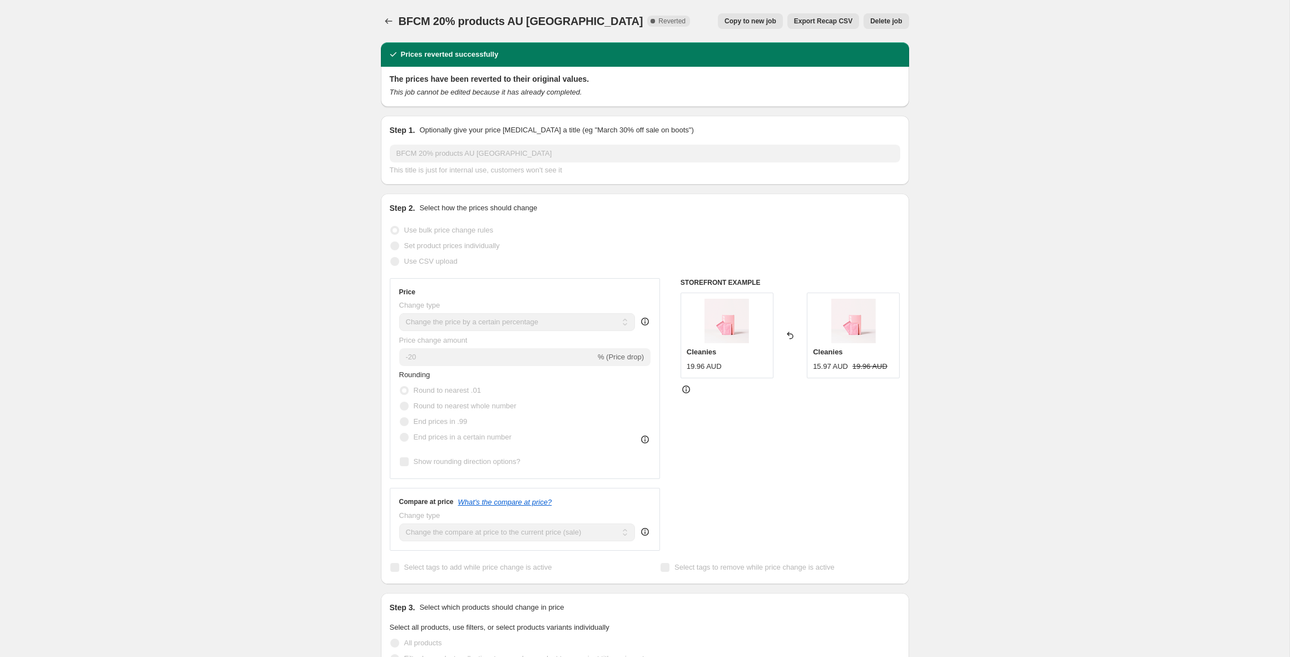
click at [734, 24] on span "Copy to new job" at bounding box center [750, 21] width 52 height 9
select select "percentage"
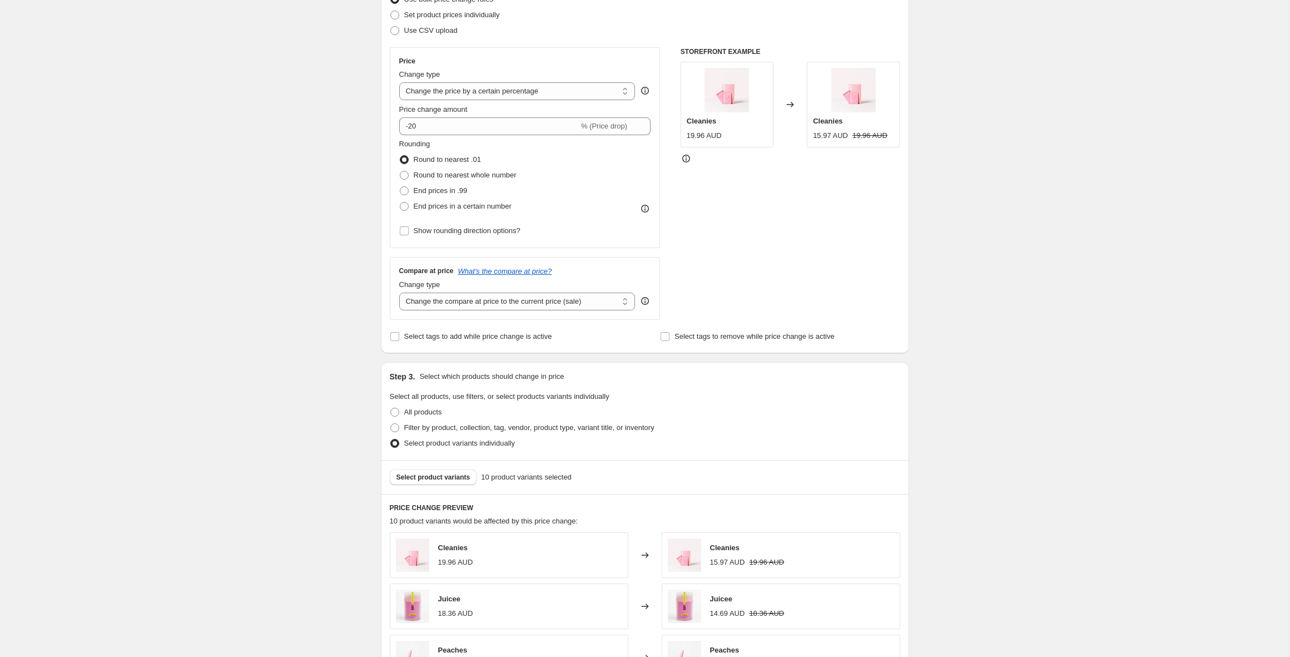
scroll to position [159, 0]
click at [506, 302] on select "Change the compare at price to the current price (sale) Change the compare at p…" at bounding box center [517, 300] width 236 height 18
click at [535, 271] on icon "What's the compare at price?" at bounding box center [505, 269] width 94 height 8
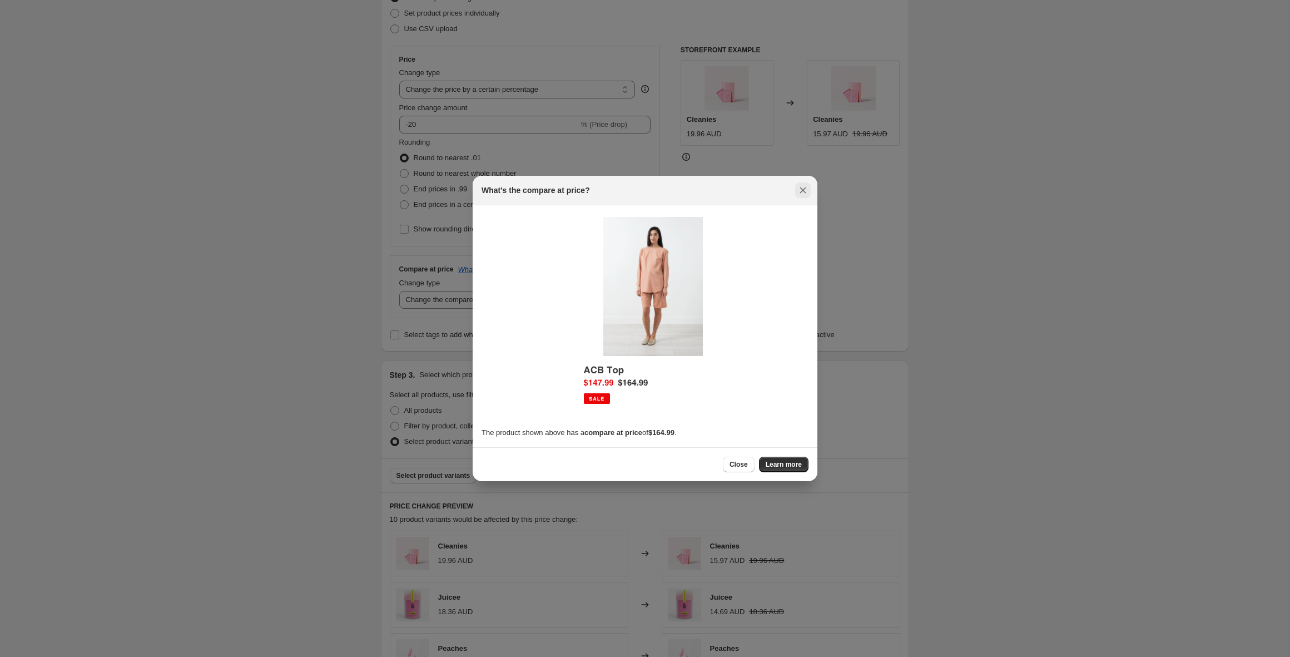
click at [806, 190] on icon "Close" at bounding box center [802, 190] width 11 height 11
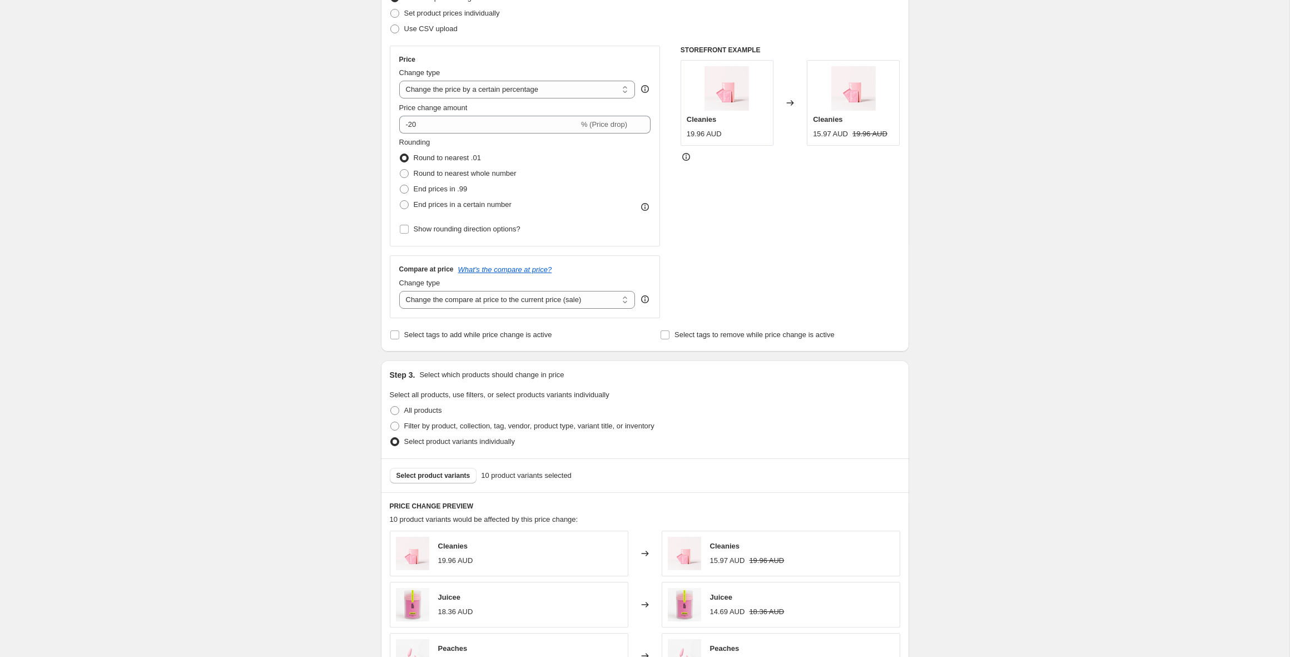
click at [657, 274] on div "Compare at price What's the compare at price? Change type Change the compare at…" at bounding box center [525, 286] width 271 height 62
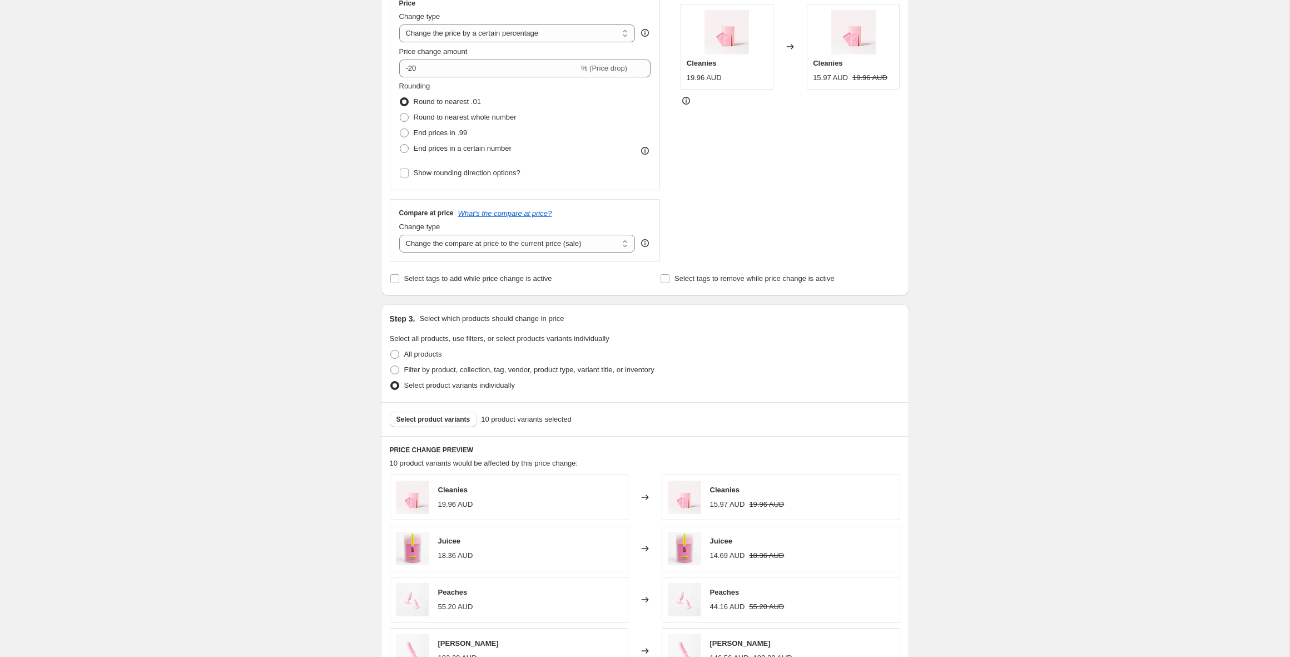
scroll to position [0, 0]
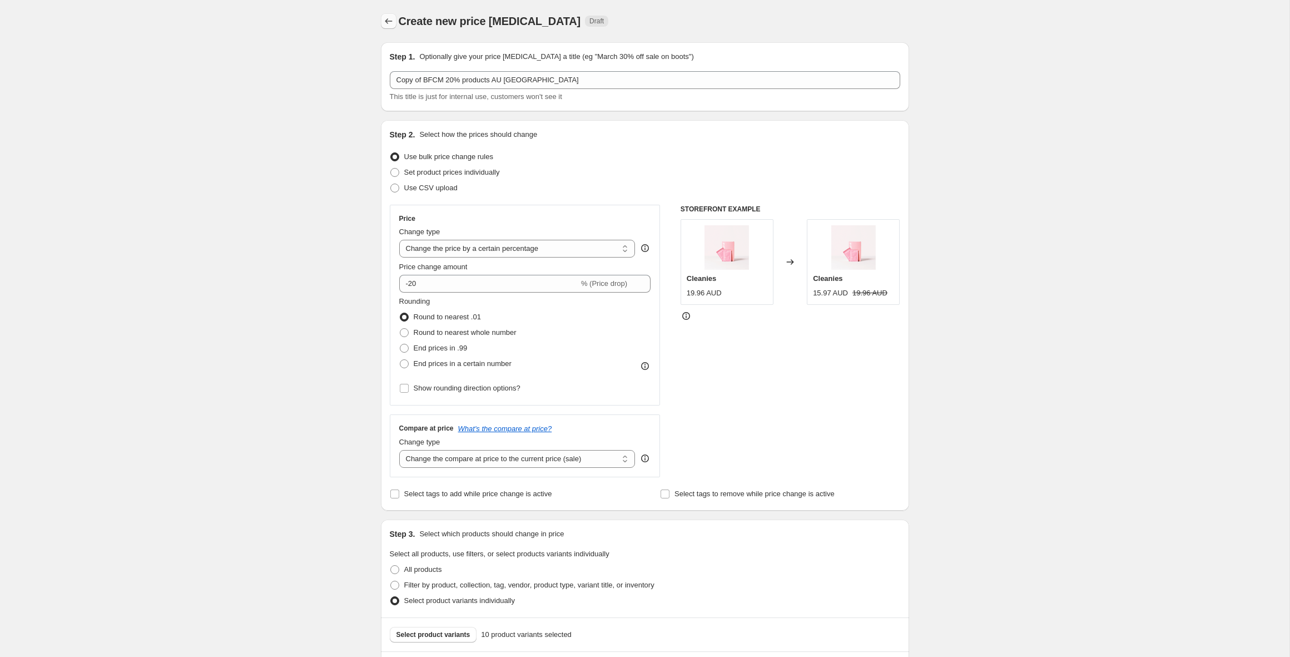
click at [389, 24] on icon "Price change jobs" at bounding box center [388, 21] width 11 height 11
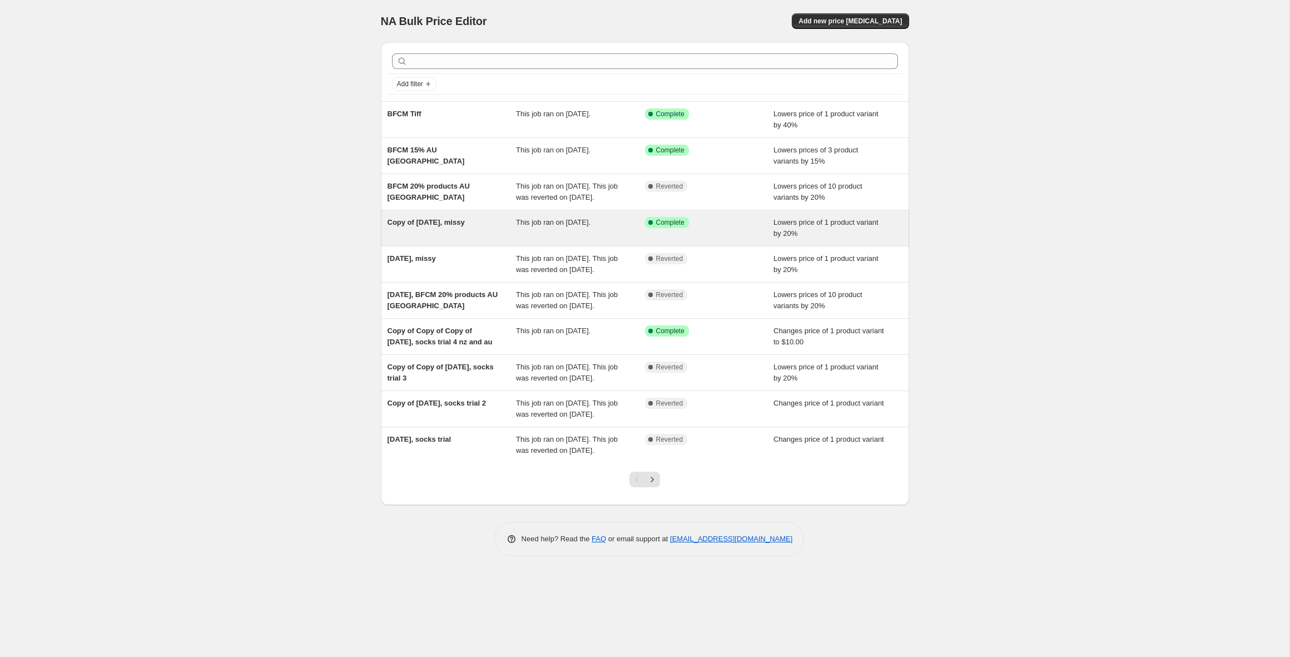
click at [467, 239] on div "Copy of 12 Sept 2025, missy" at bounding box center [451, 228] width 129 height 22
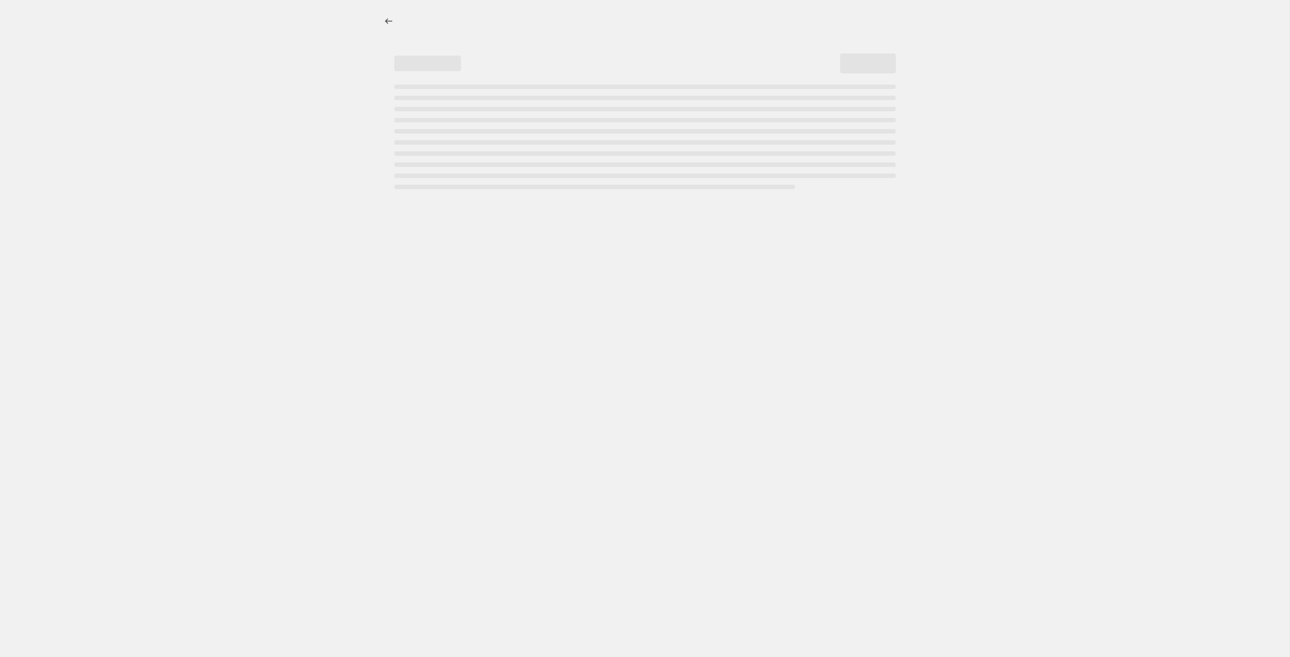
select select "percentage"
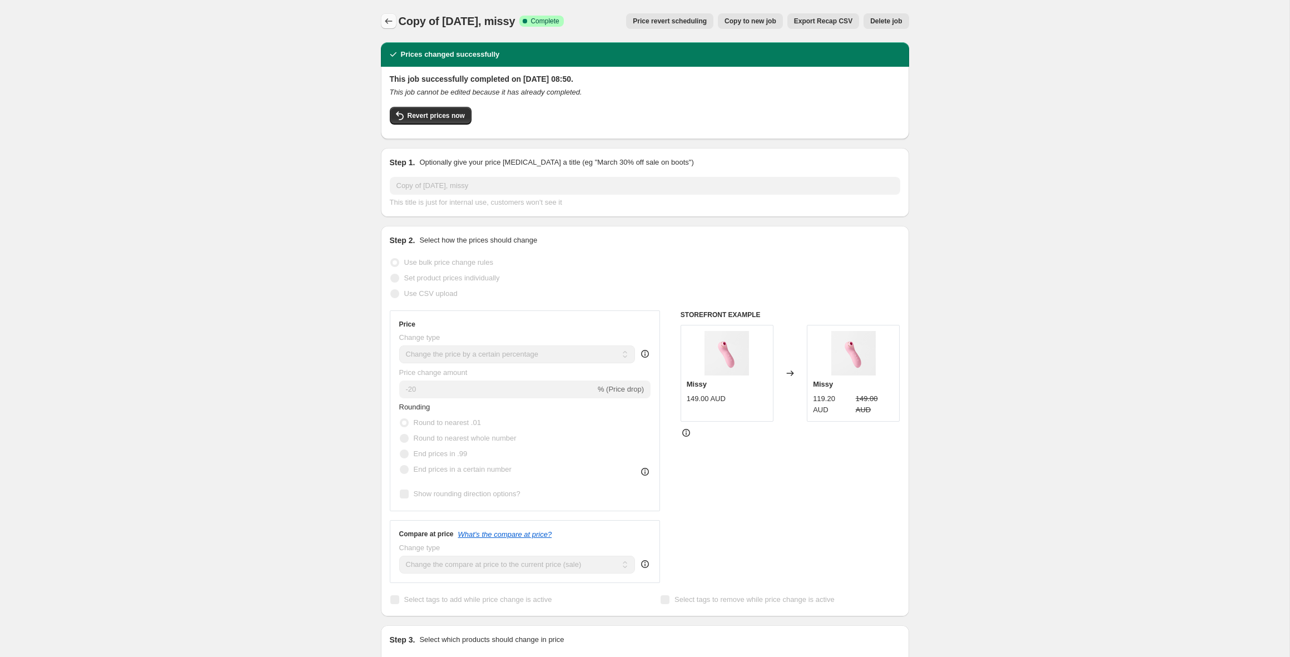
click at [393, 19] on icon "Price change jobs" at bounding box center [388, 21] width 11 height 11
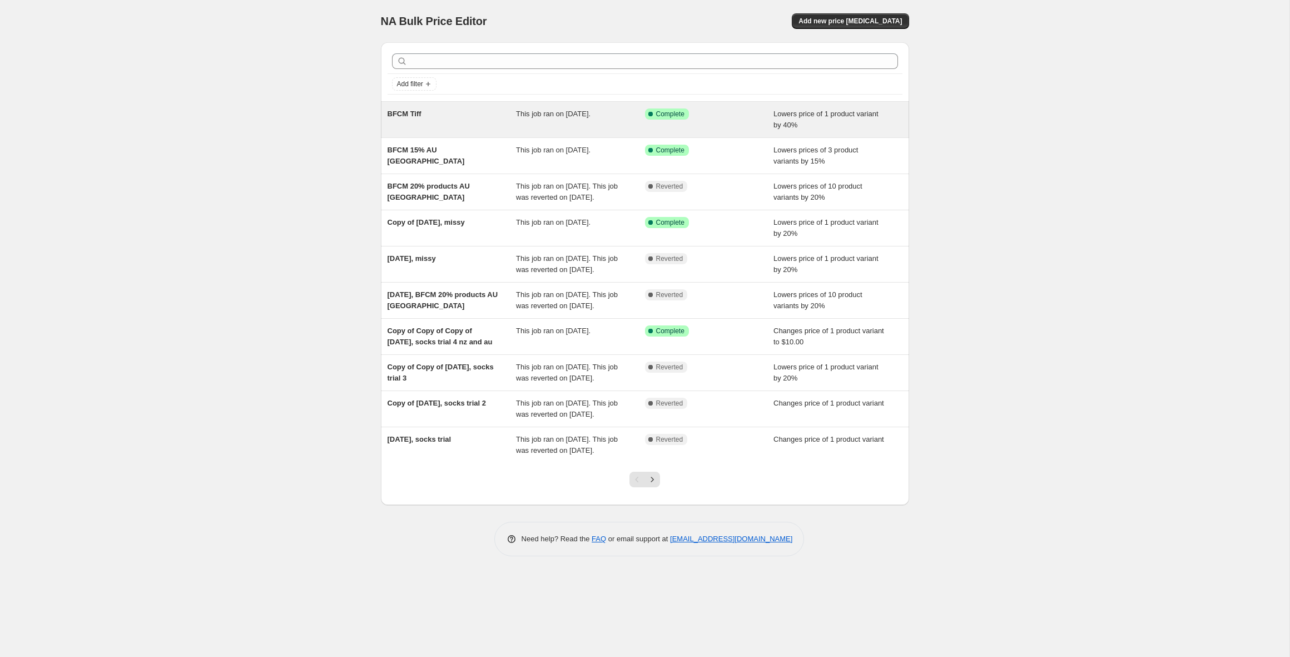
click at [456, 114] on div "BFCM Tiff" at bounding box center [451, 119] width 129 height 22
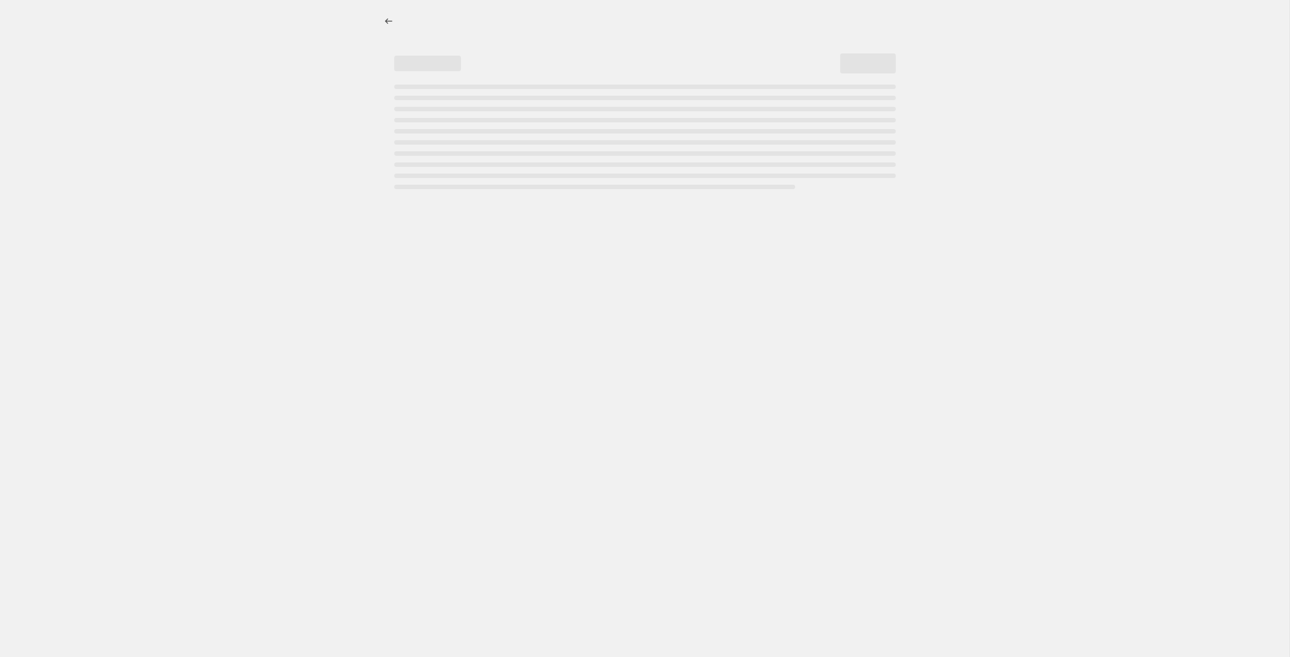
select select "percentage"
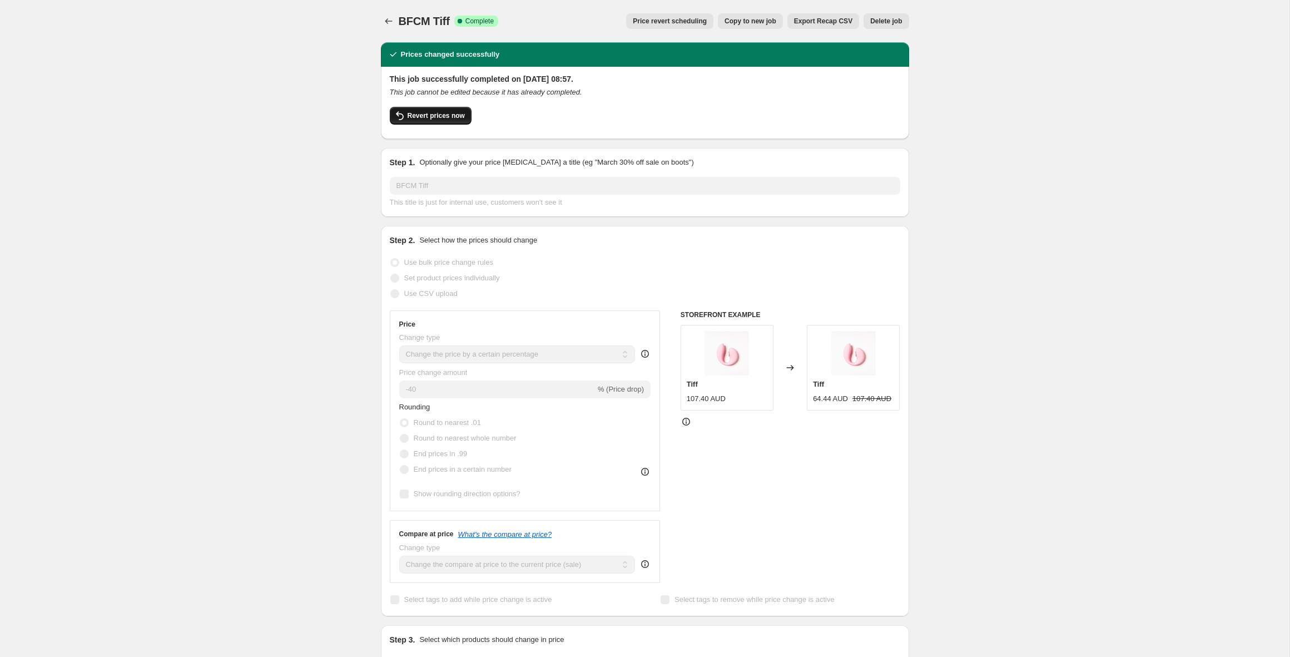
click at [418, 118] on span "Revert prices now" at bounding box center [435, 115] width 57 height 9
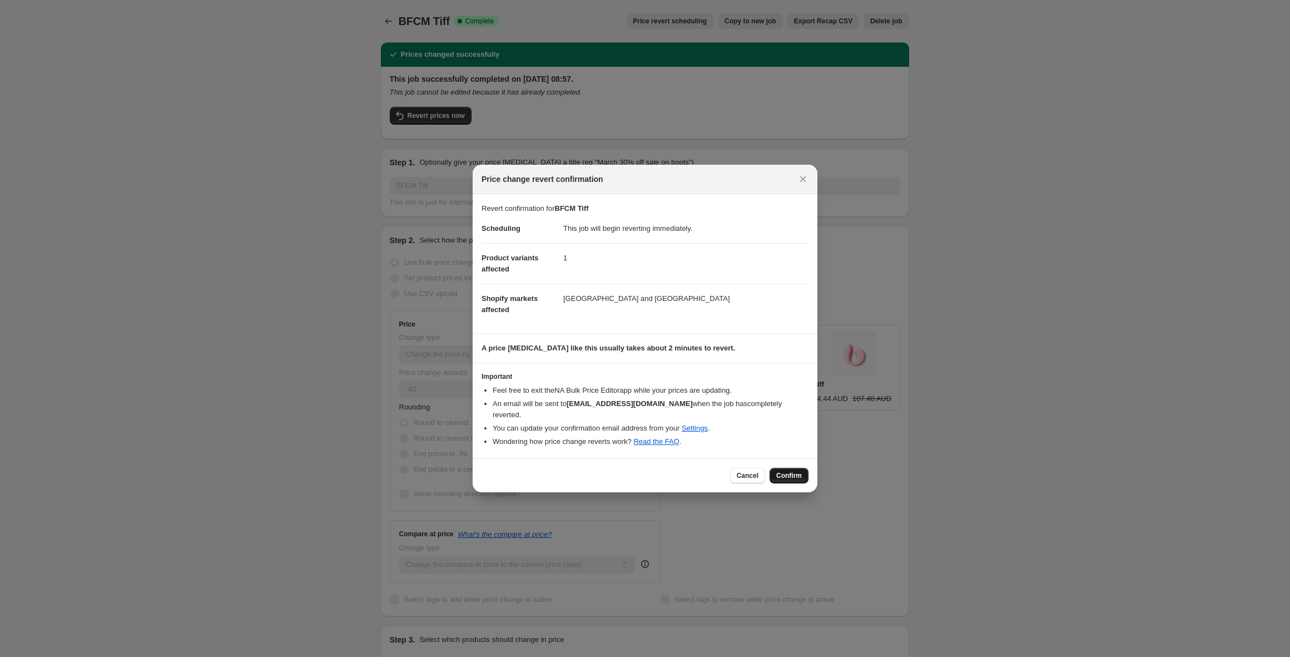
click at [784, 475] on button "Confirm" at bounding box center [788, 476] width 39 height 16
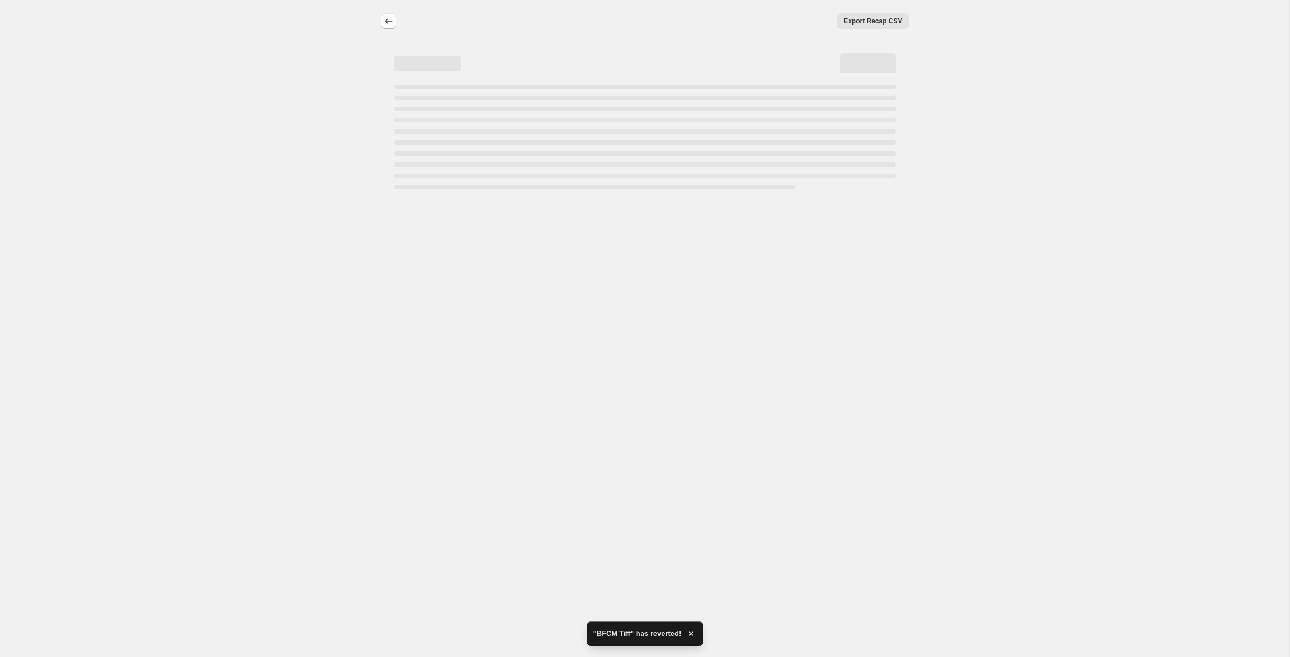
select select "percentage"
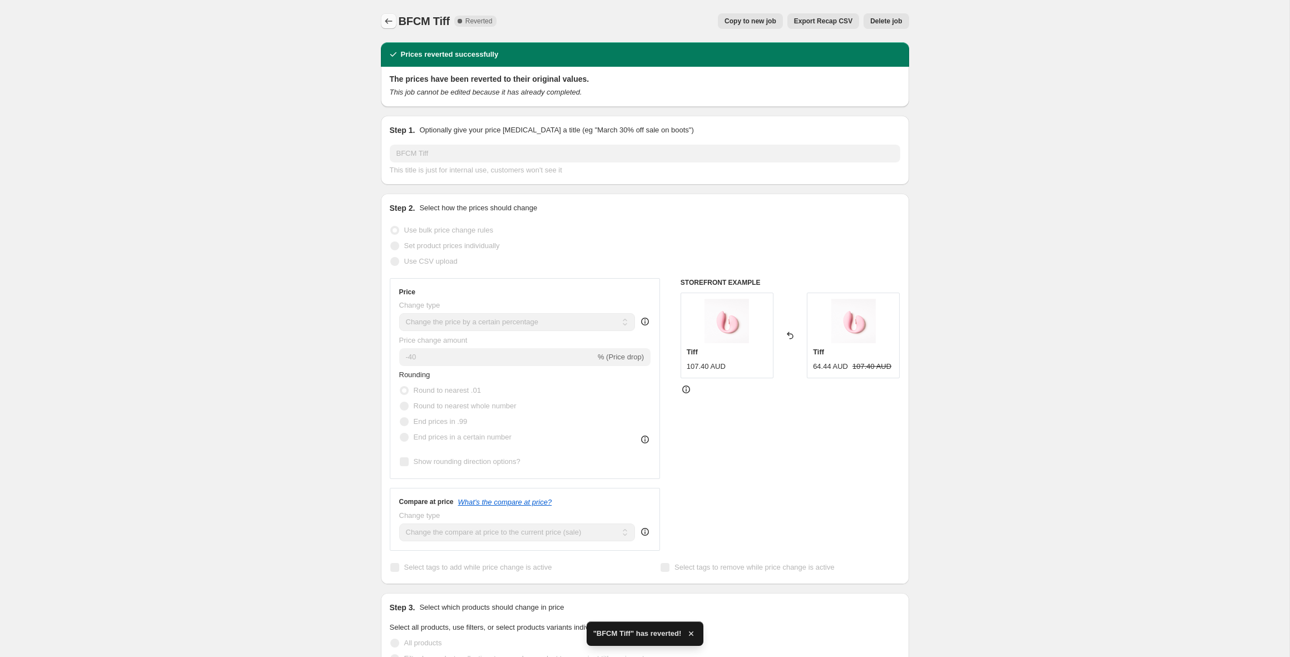
click at [386, 20] on icon "Price change jobs" at bounding box center [388, 21] width 7 height 6
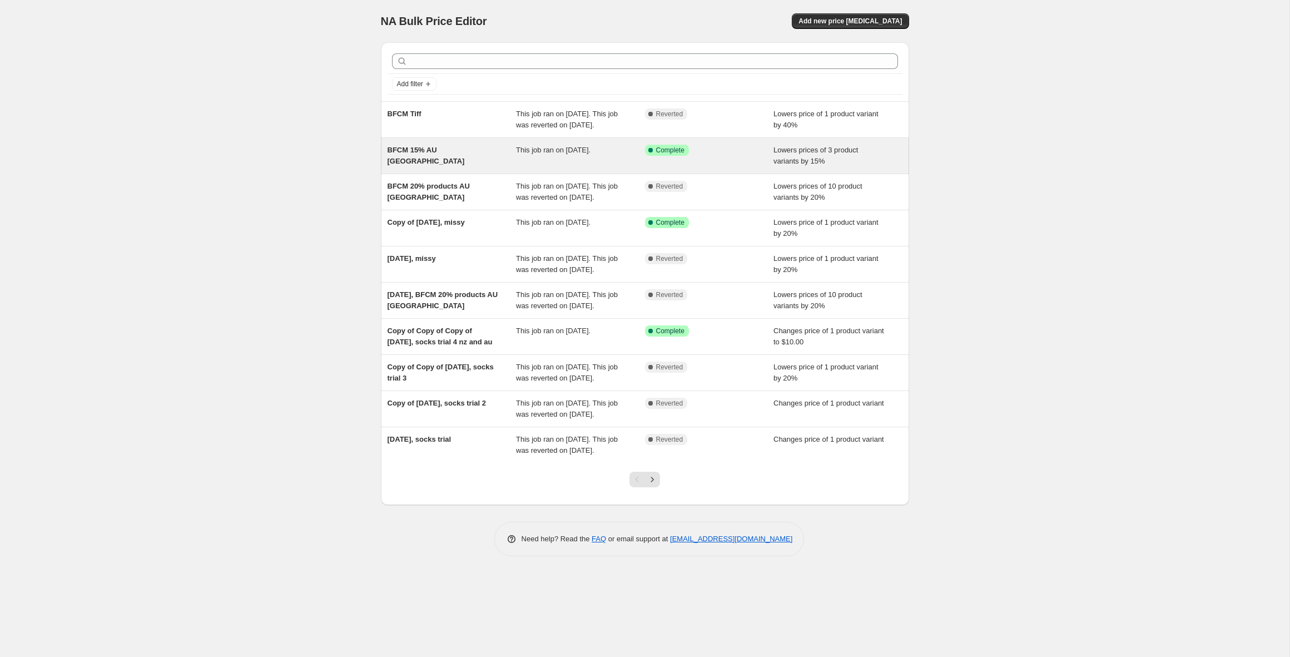
click at [458, 167] on div "BFCM 15% AU [GEOGRAPHIC_DATA]" at bounding box center [451, 156] width 129 height 22
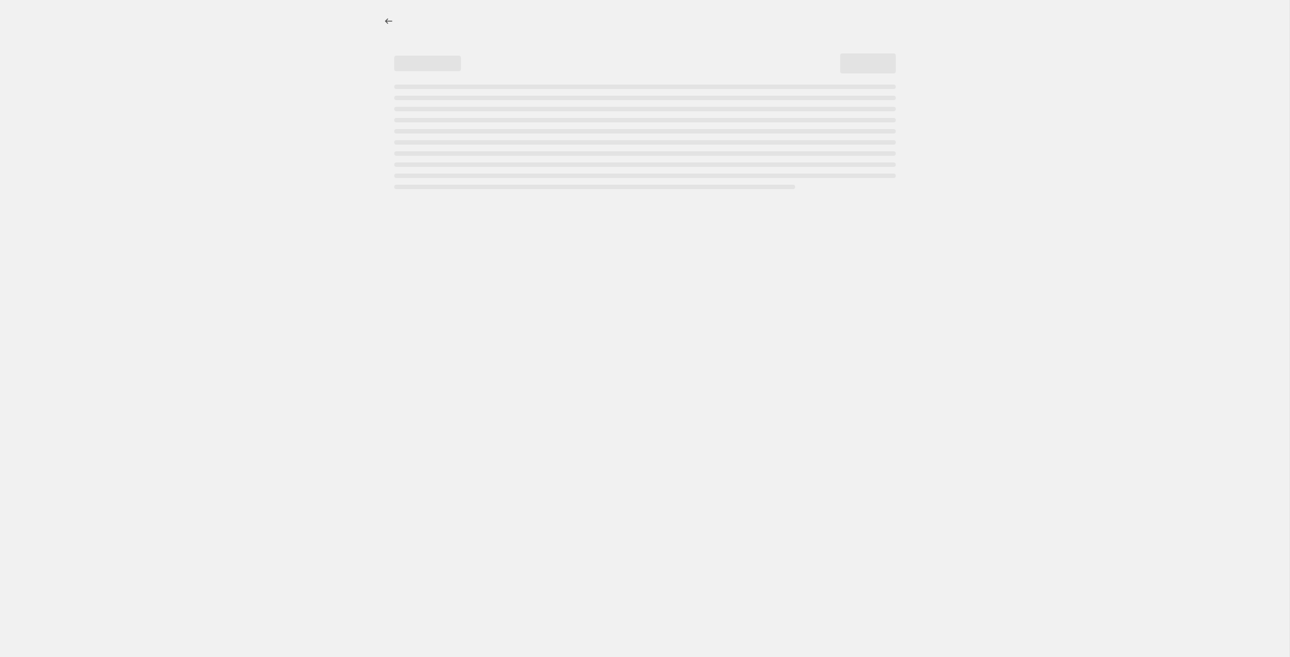
select select "percentage"
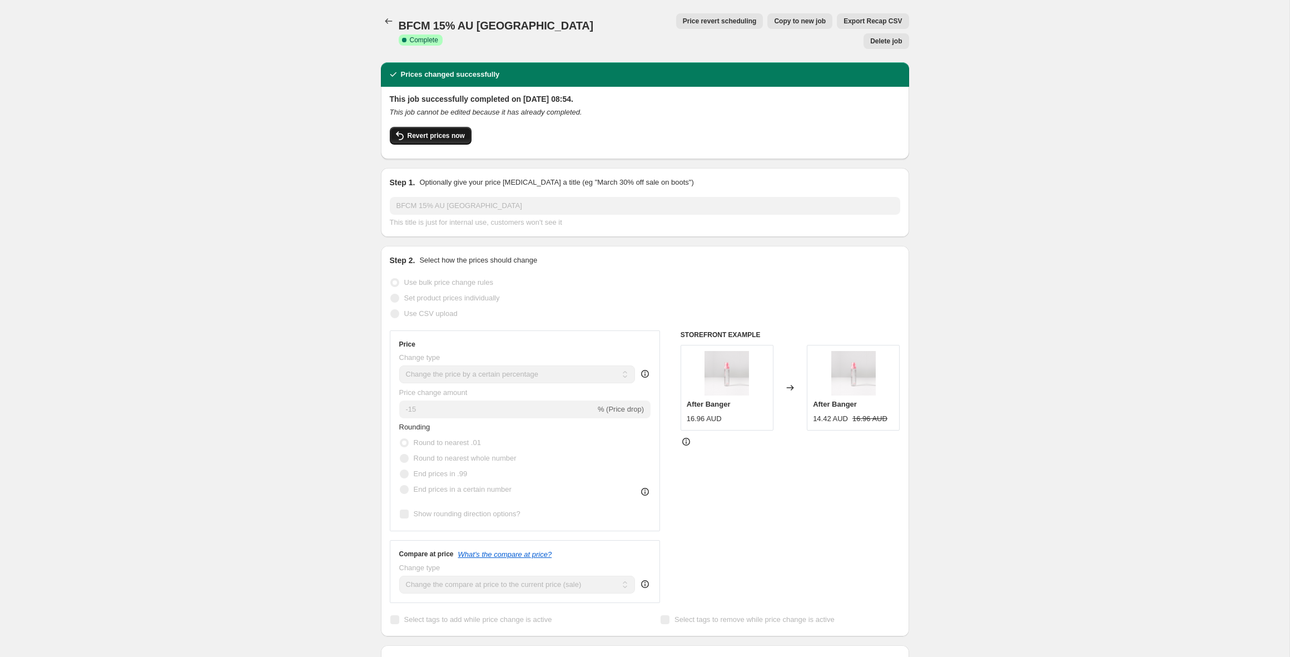
click at [412, 131] on span "Revert prices now" at bounding box center [435, 135] width 57 height 9
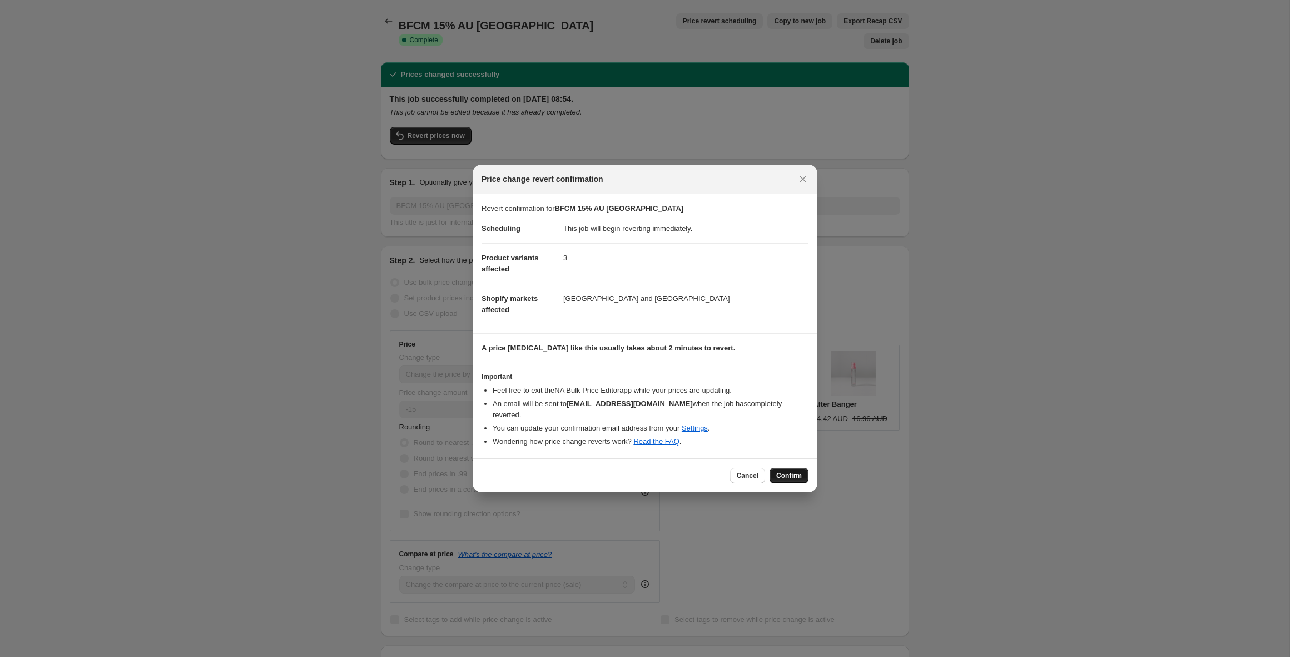
click at [781, 471] on span "Confirm" at bounding box center [789, 475] width 26 height 9
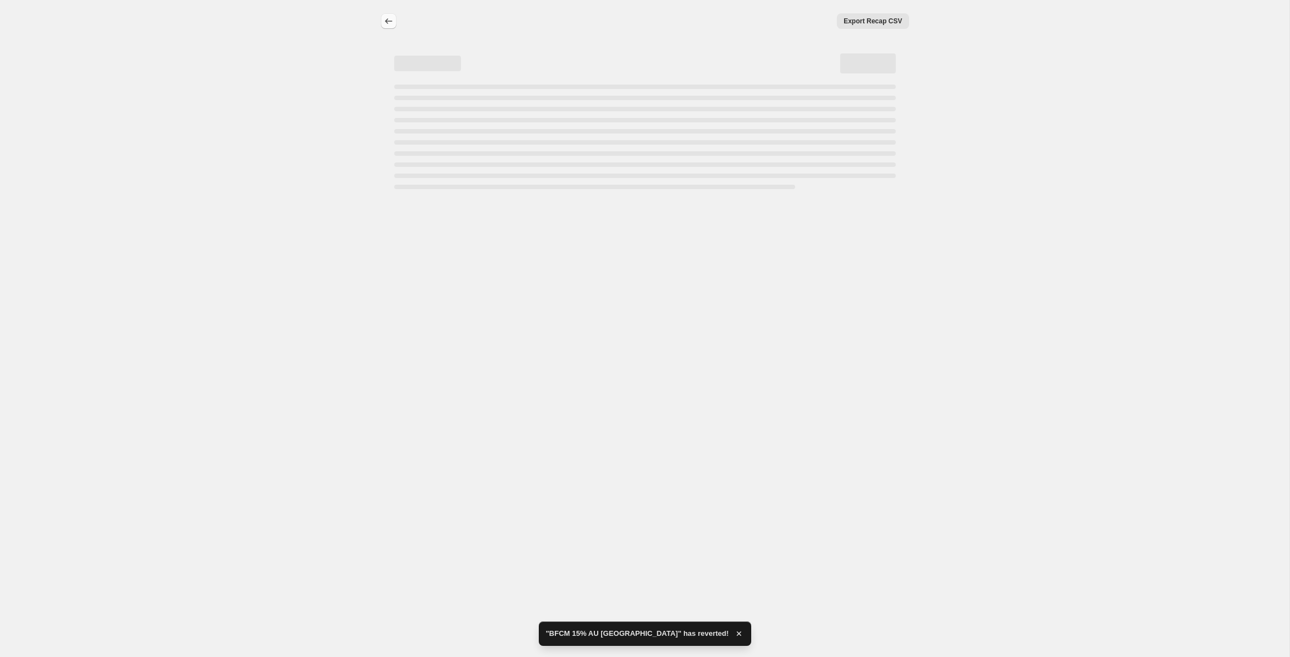
select select "percentage"
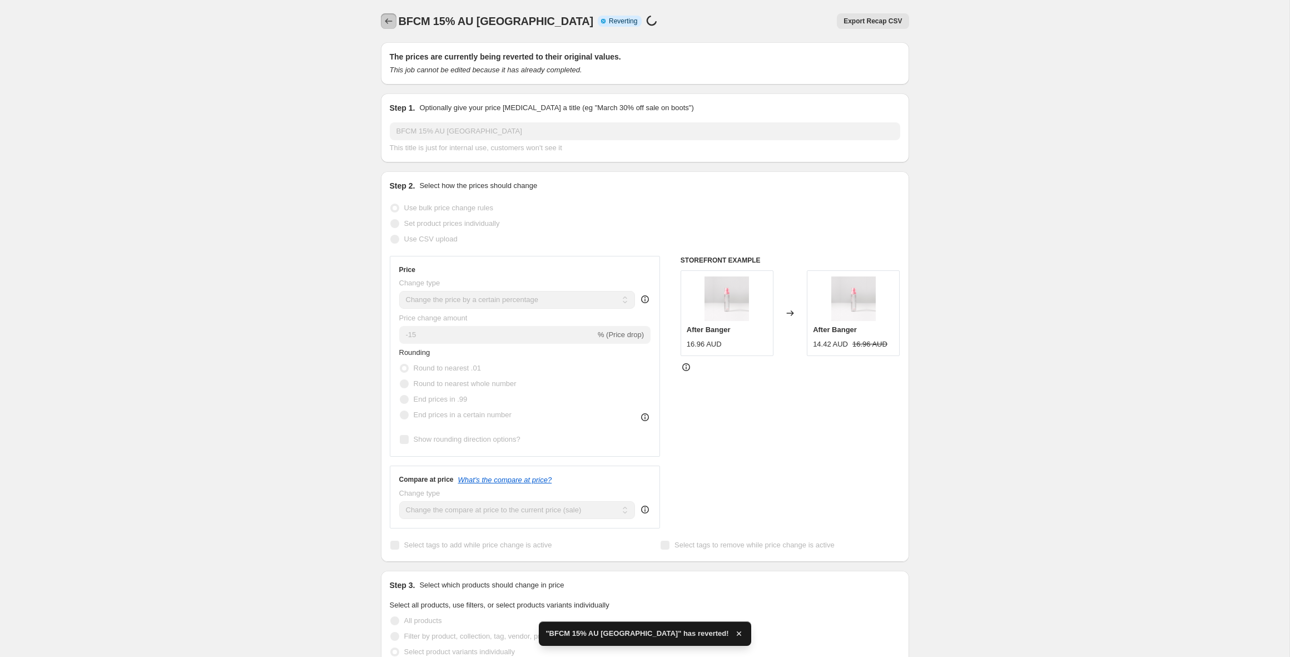
click at [386, 19] on icon "Price change jobs" at bounding box center [388, 21] width 11 height 11
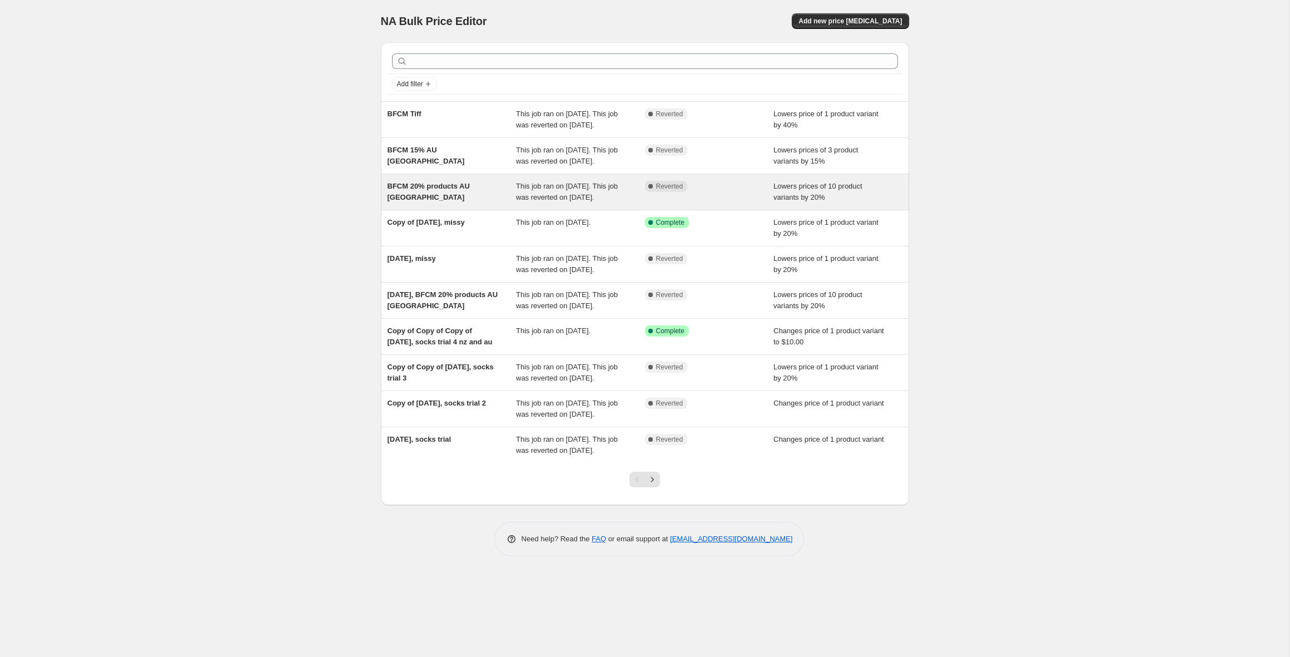
click at [438, 203] on div "BFCM 20% products AU [GEOGRAPHIC_DATA]" at bounding box center [451, 192] width 129 height 22
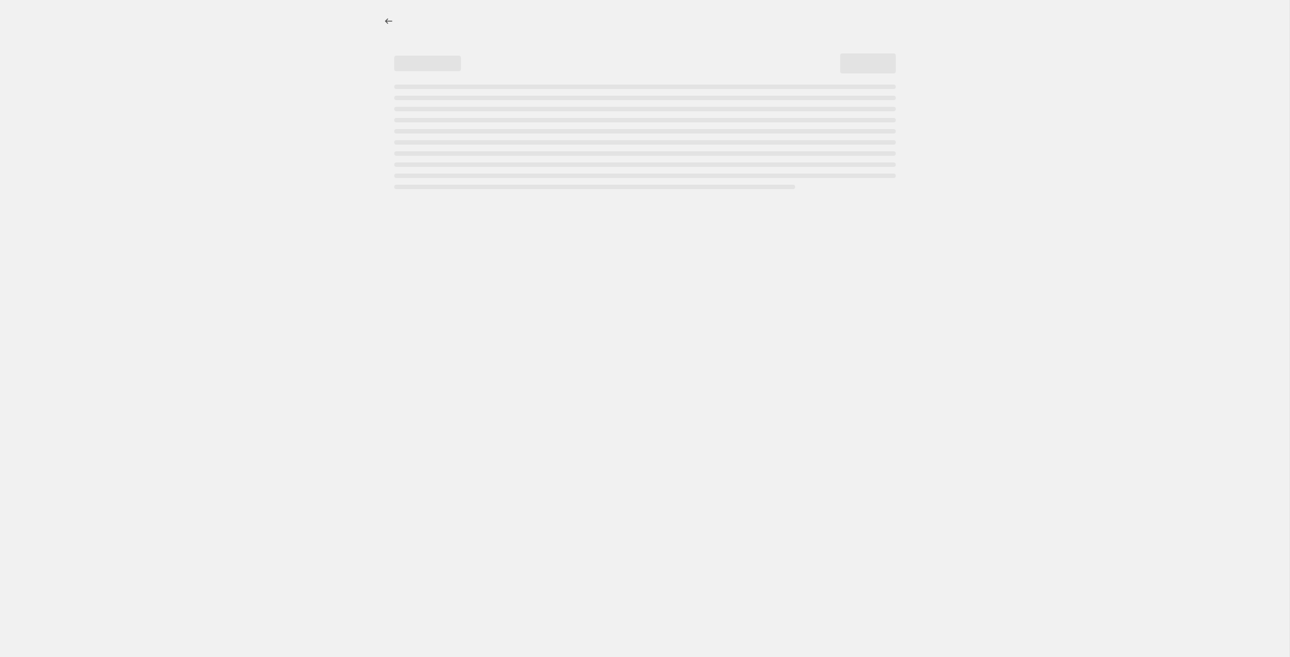
select select "percentage"
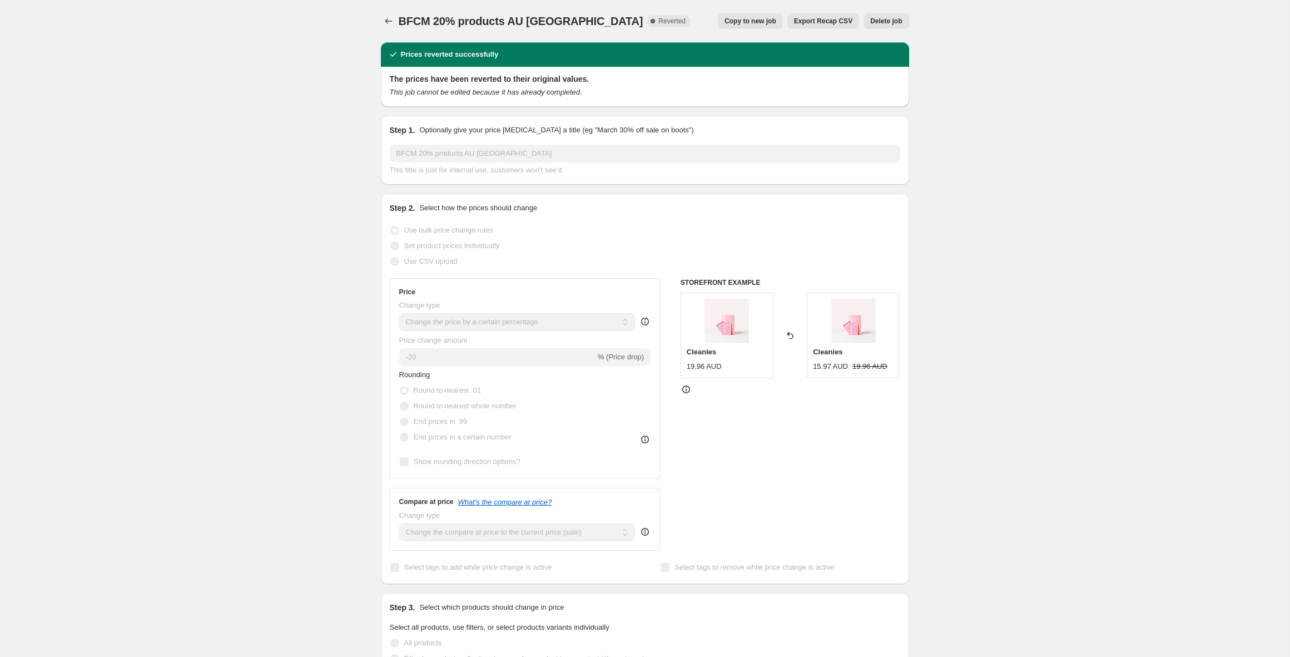
click at [733, 21] on span "Copy to new job" at bounding box center [750, 21] width 52 height 9
select select "percentage"
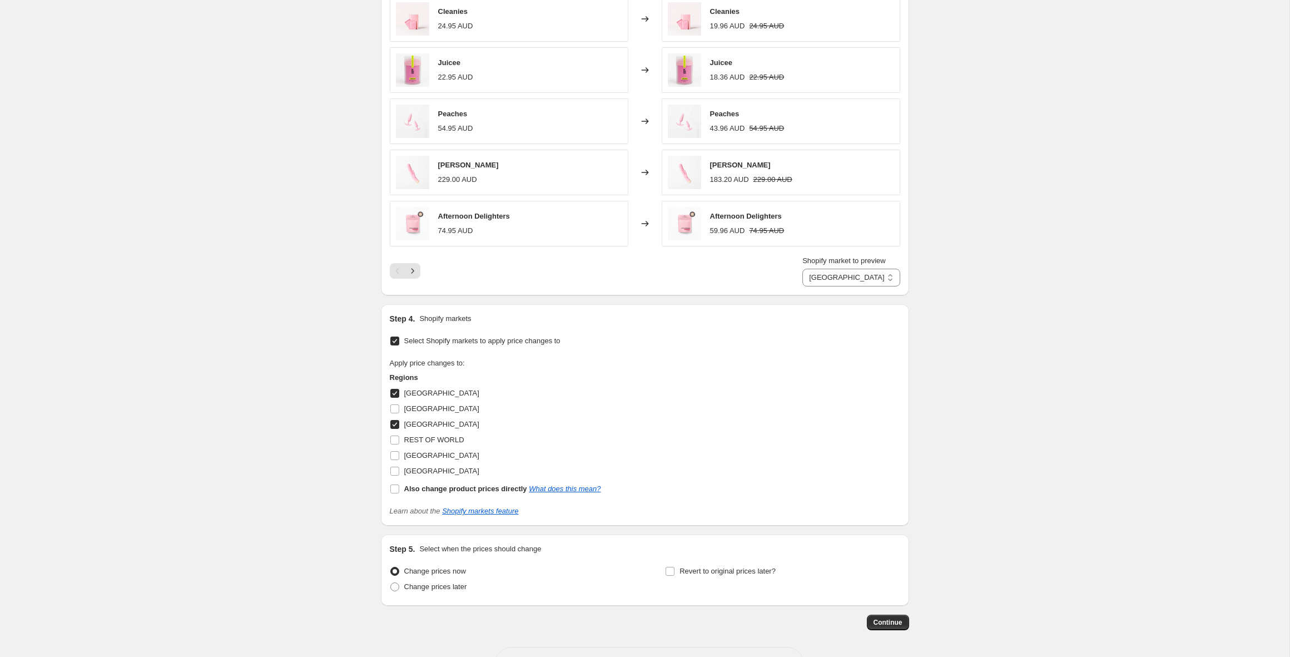
scroll to position [734, 0]
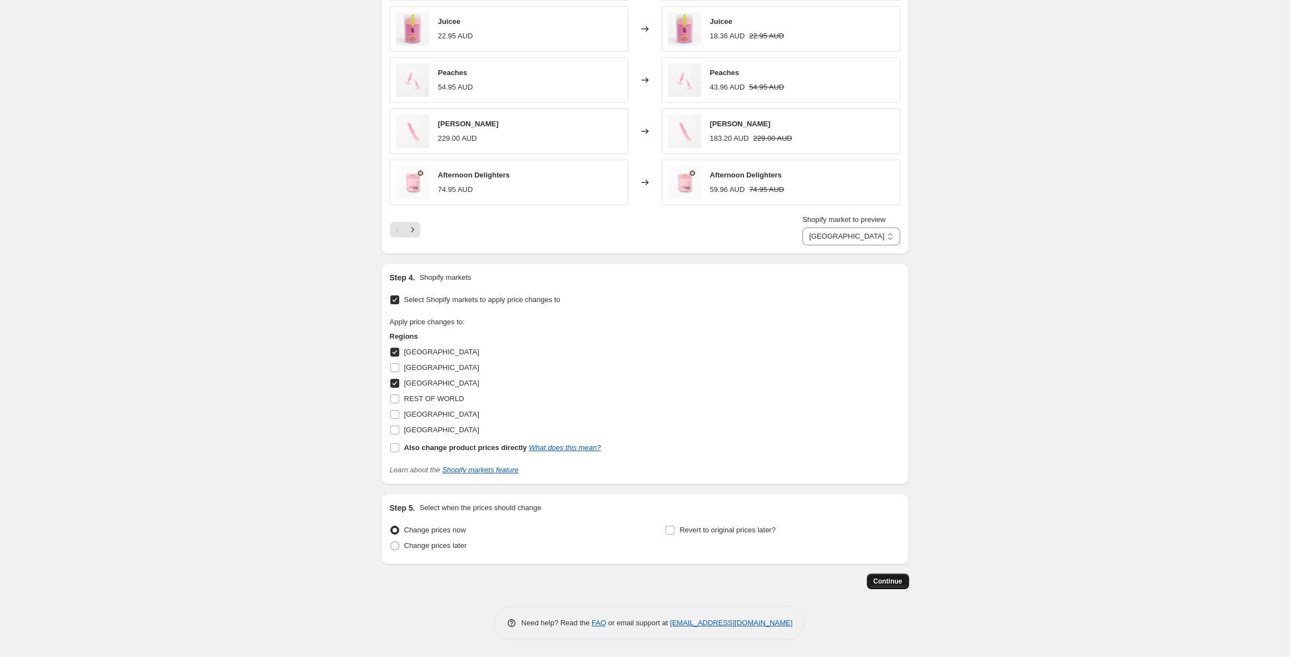
click at [895, 585] on button "Continue" at bounding box center [888, 581] width 42 height 16
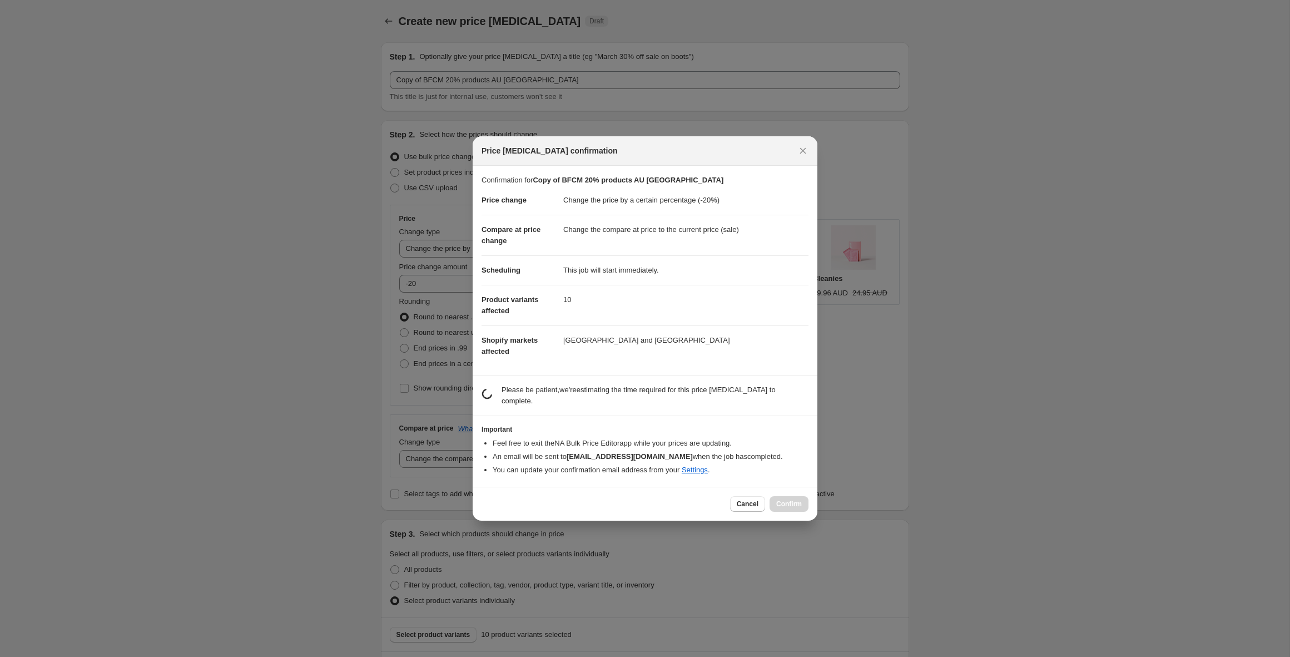
scroll to position [0, 0]
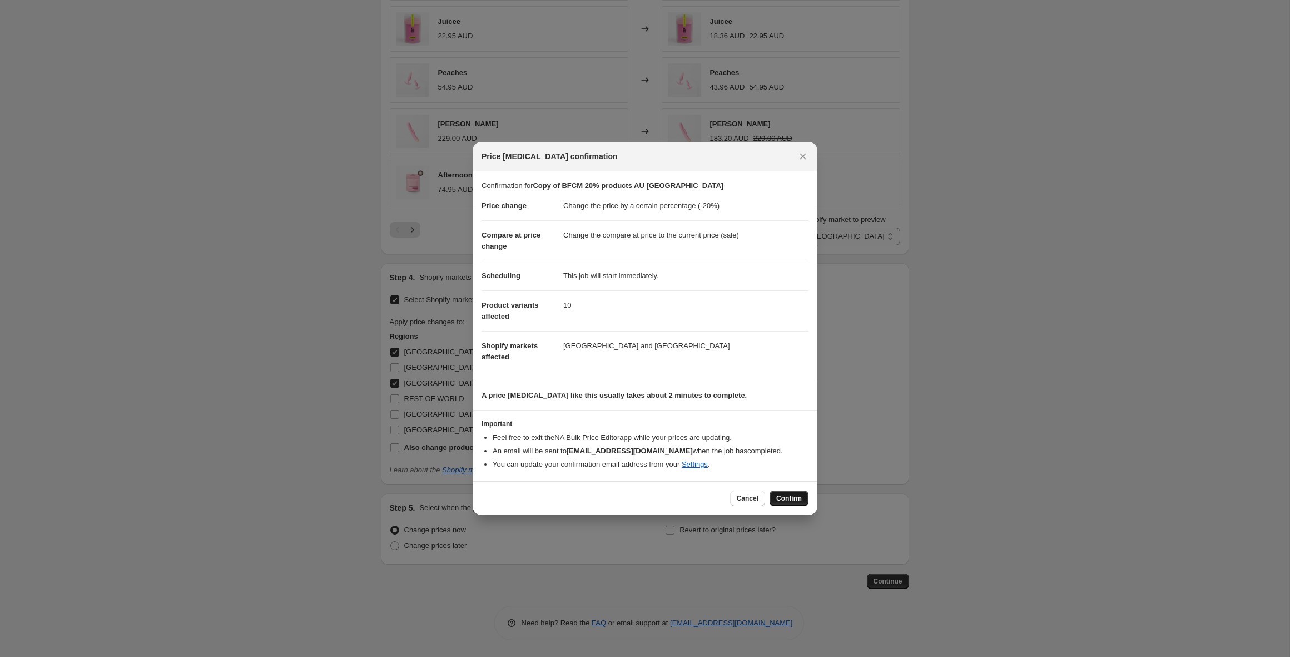
click at [787, 495] on span "Confirm" at bounding box center [789, 498] width 26 height 9
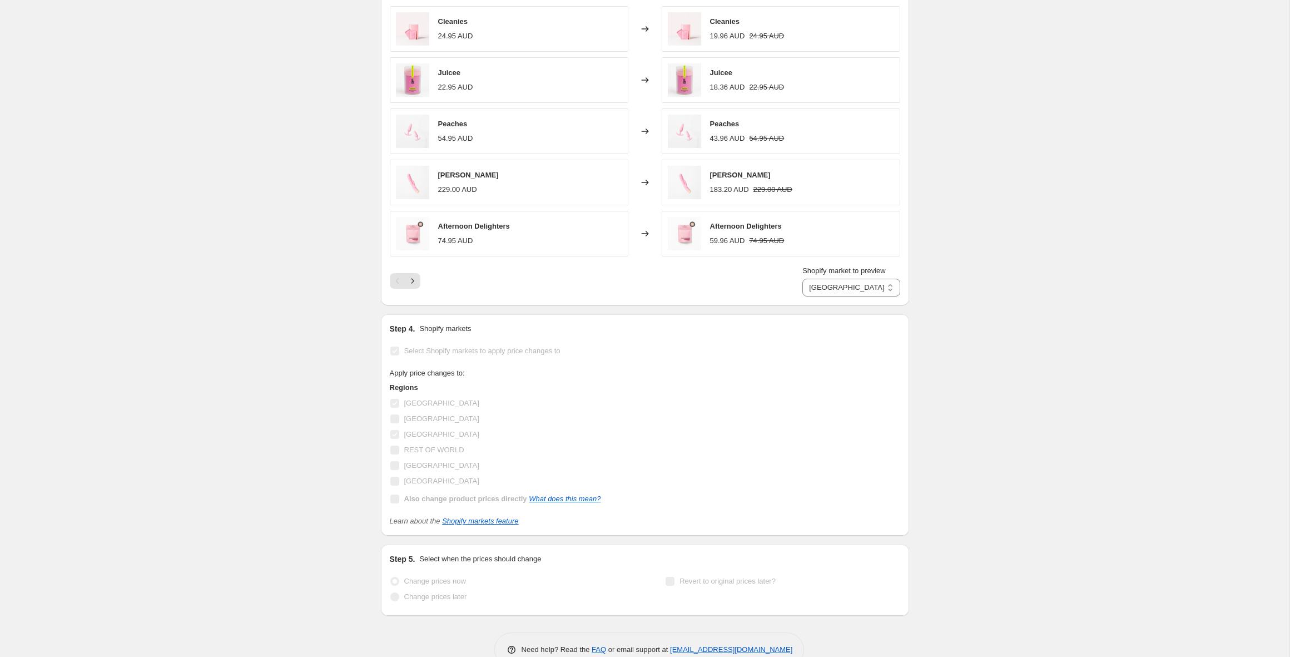
scroll to position [763, 0]
select select "percentage"
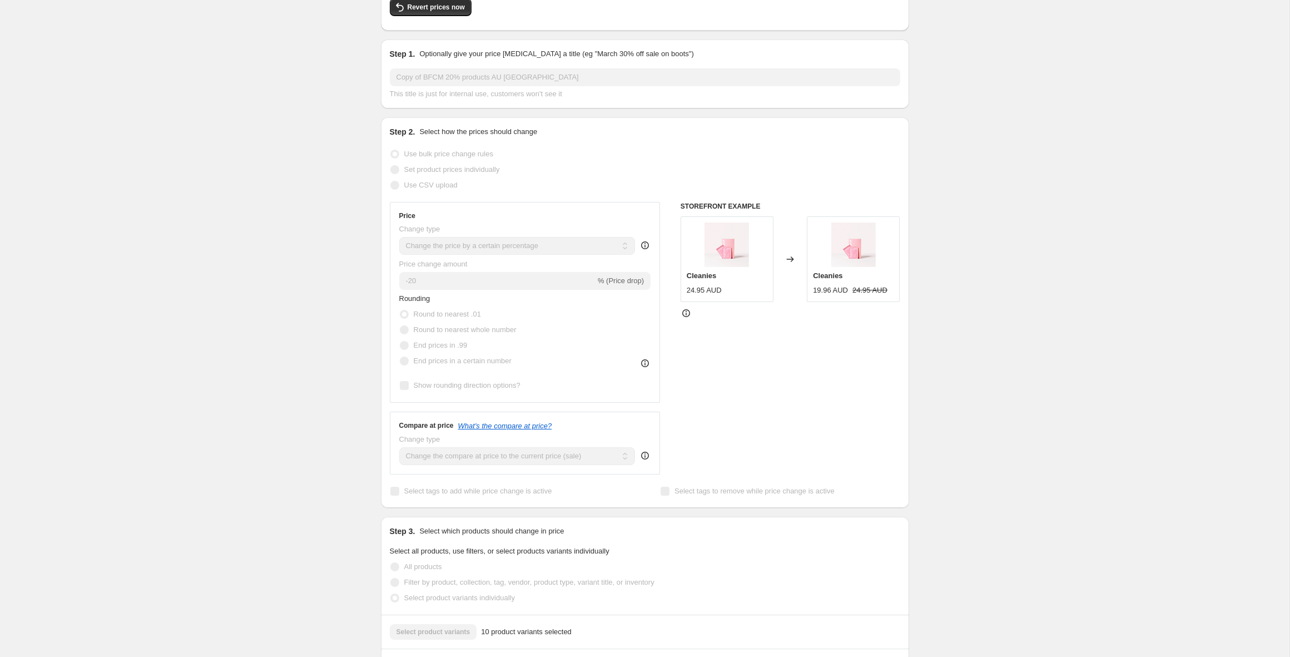
scroll to position [0, 0]
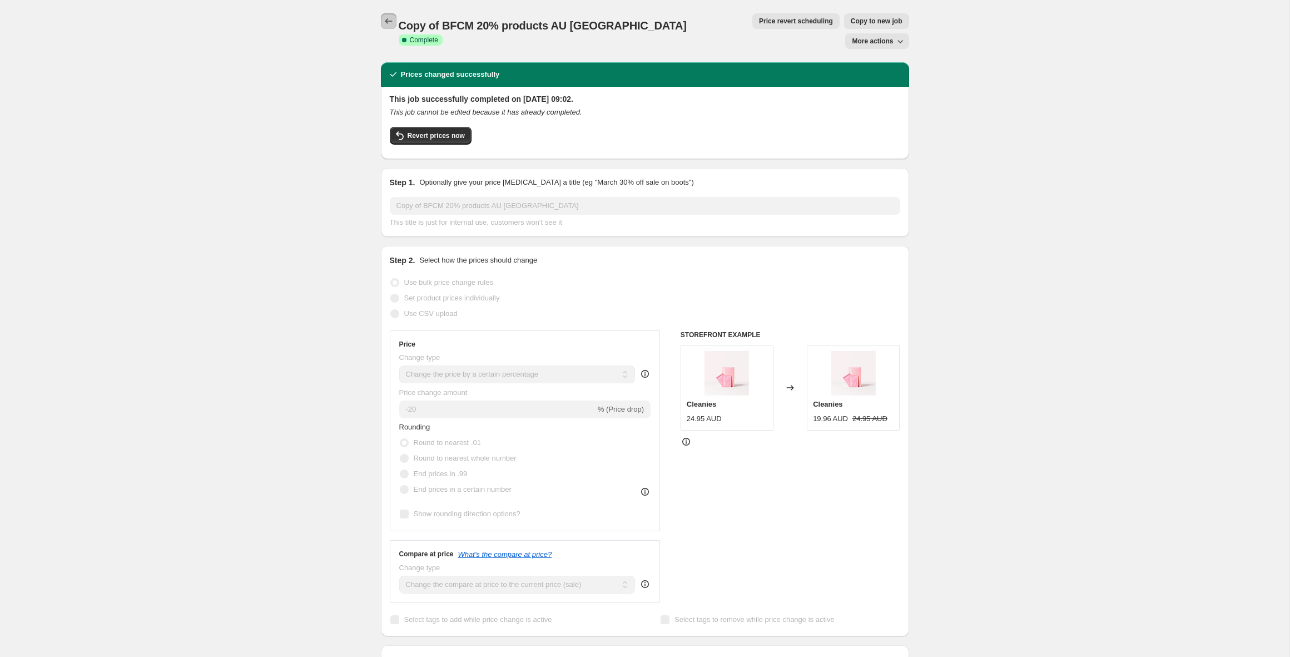
click at [384, 20] on icon "Price change jobs" at bounding box center [388, 21] width 11 height 11
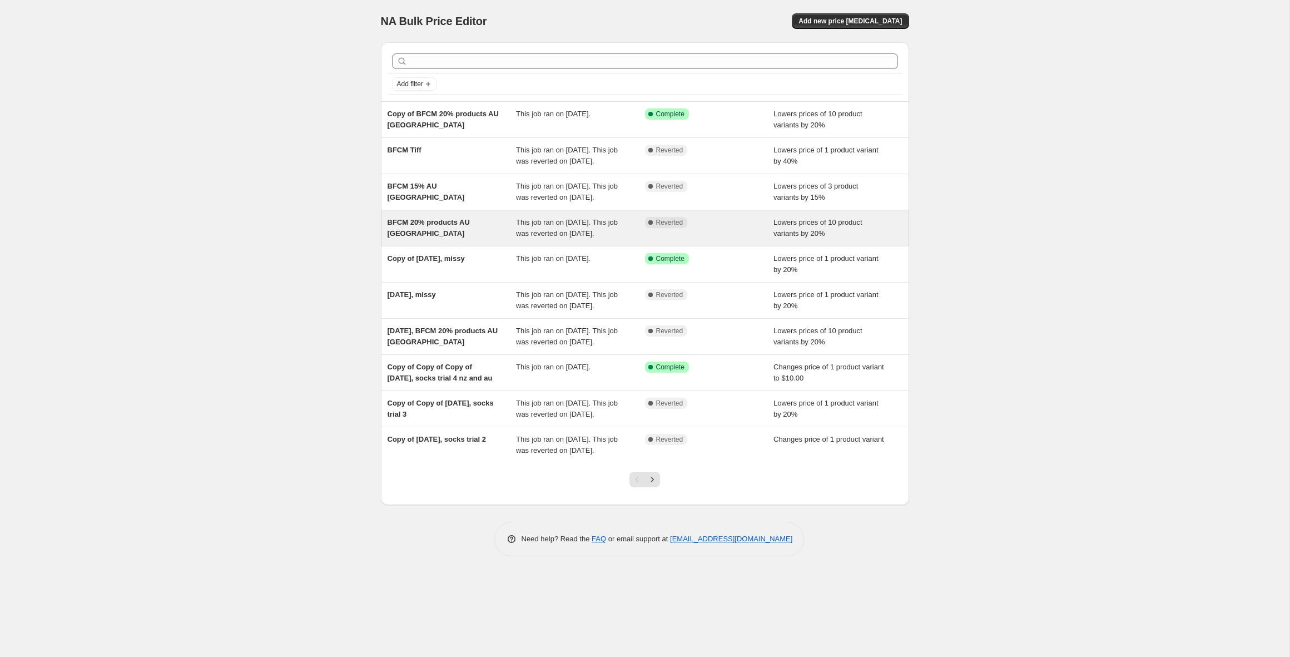
scroll to position [5, 0]
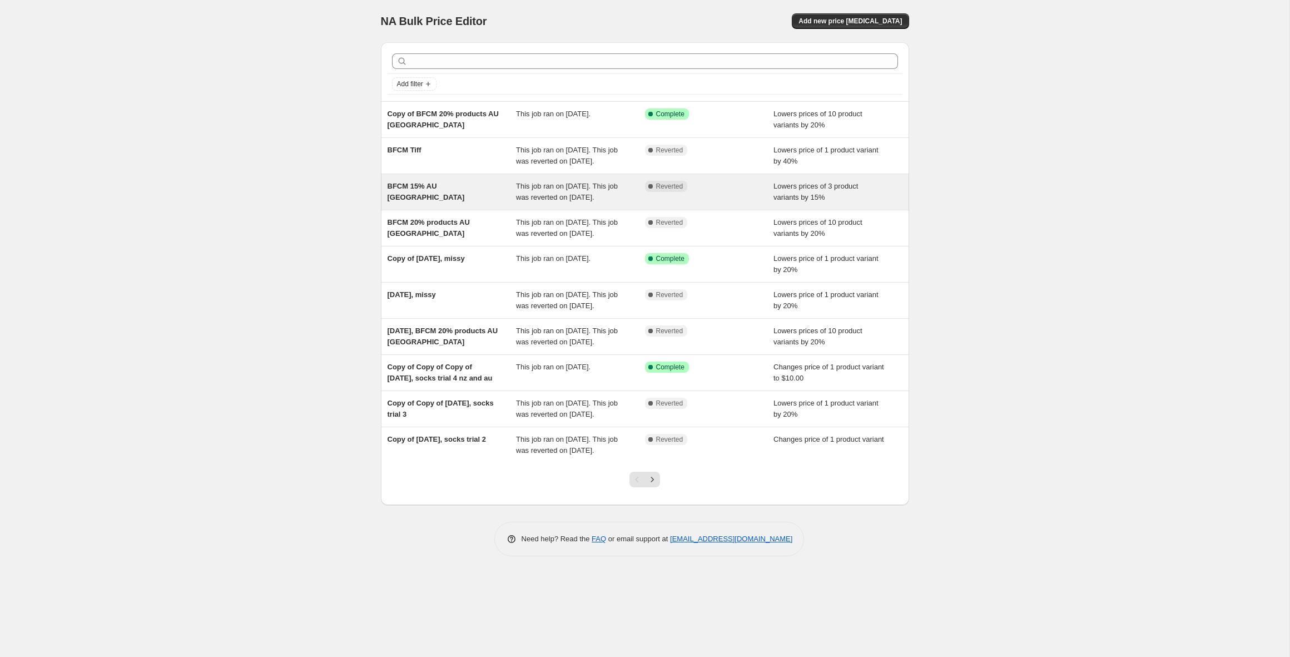
click at [450, 201] on div "BFCM 15% AU [GEOGRAPHIC_DATA]" at bounding box center [451, 192] width 129 height 22
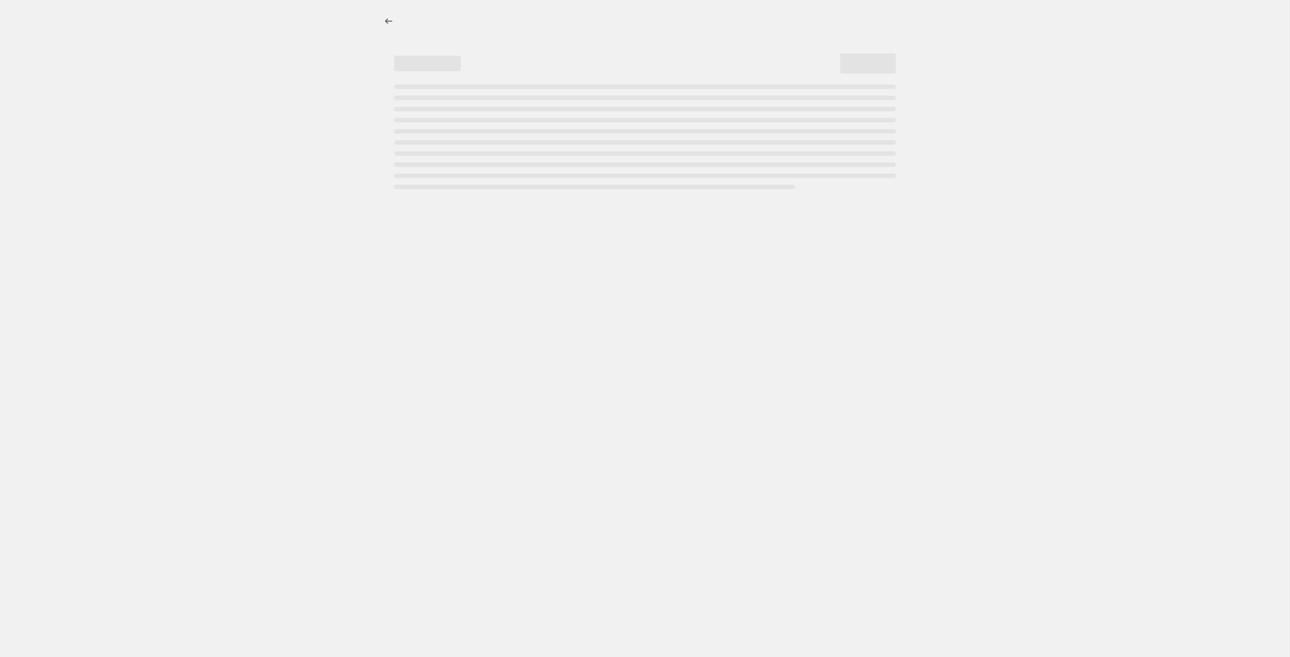
select select "percentage"
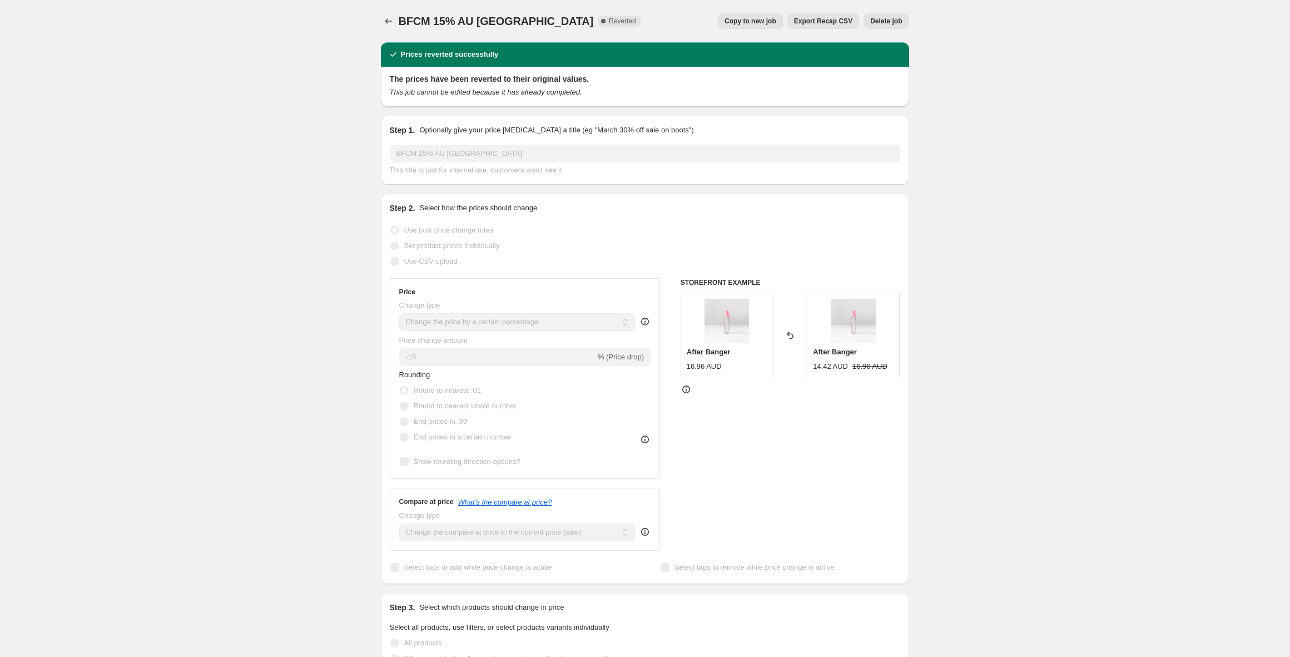
click at [726, 21] on span "Copy to new job" at bounding box center [750, 21] width 52 height 9
select select "percentage"
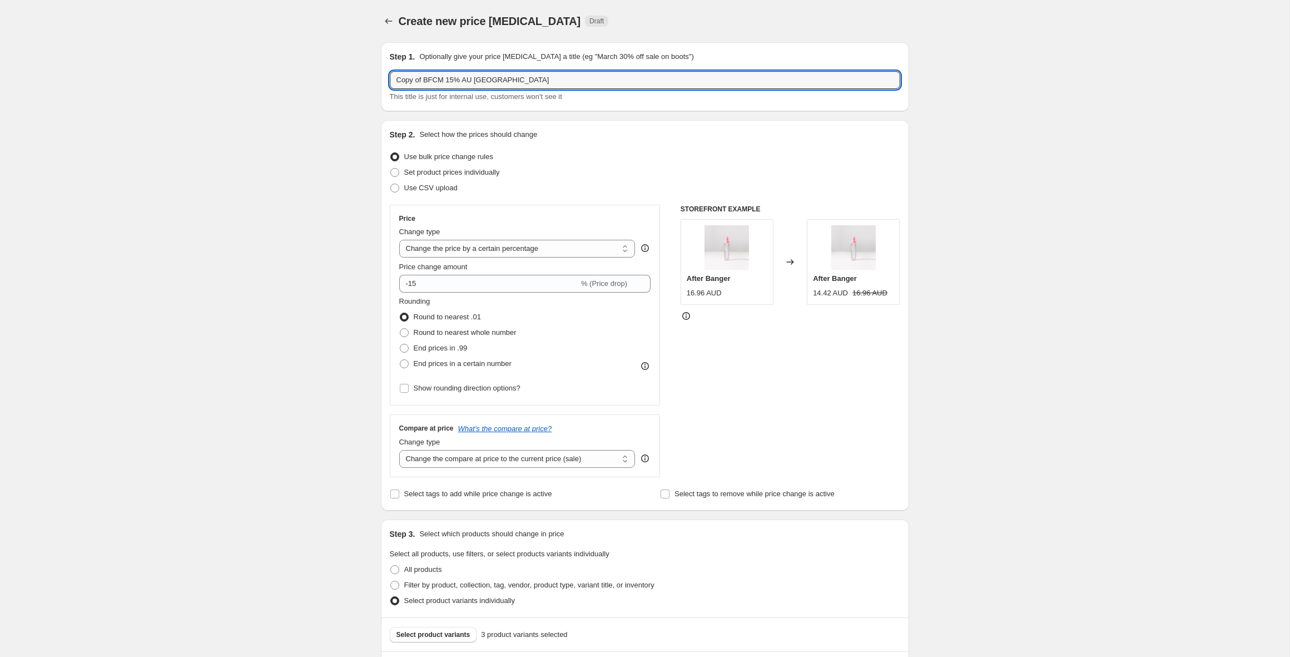
drag, startPoint x: 425, startPoint y: 78, endPoint x: 357, endPoint y: 76, distance: 67.8
click at [357, 76] on div "Create new price change job. This page is ready Create new price change job Dra…" at bounding box center [644, 644] width 1289 height 1289
type input "BFCM 15% AU [GEOGRAPHIC_DATA]"
click at [386, 21] on icon "Price change jobs" at bounding box center [388, 21] width 7 height 6
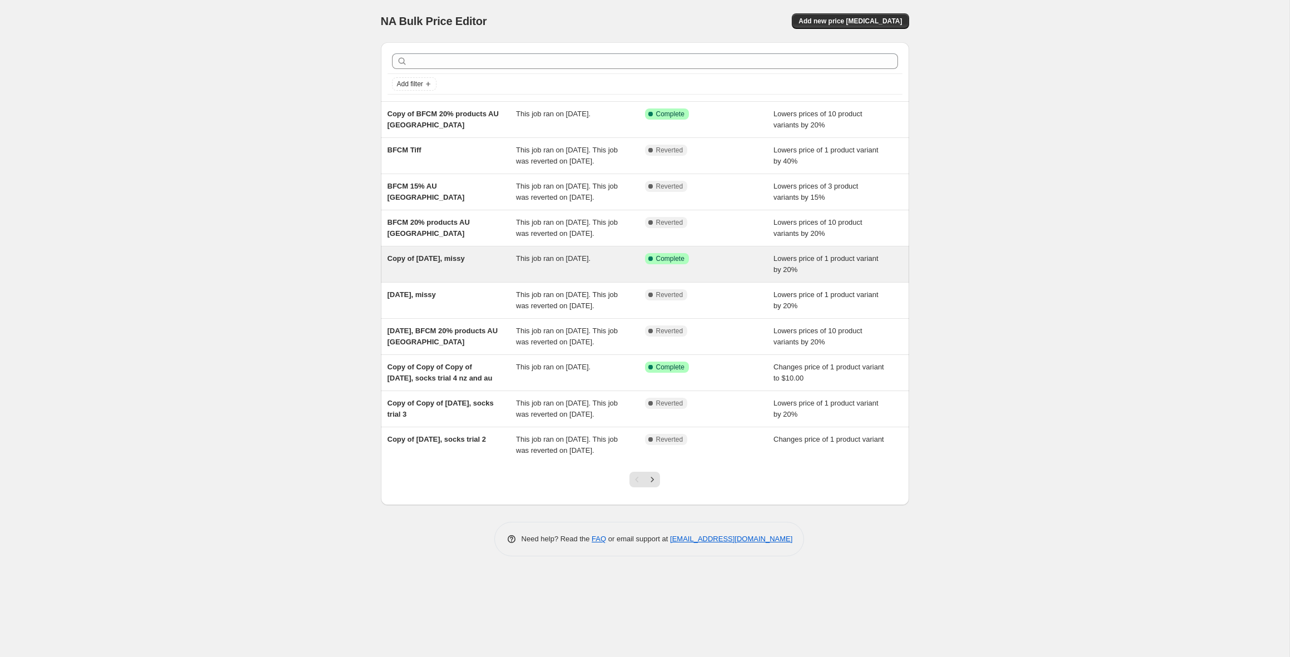
click at [517, 262] on span "This job ran on [DATE]." at bounding box center [553, 258] width 74 height 8
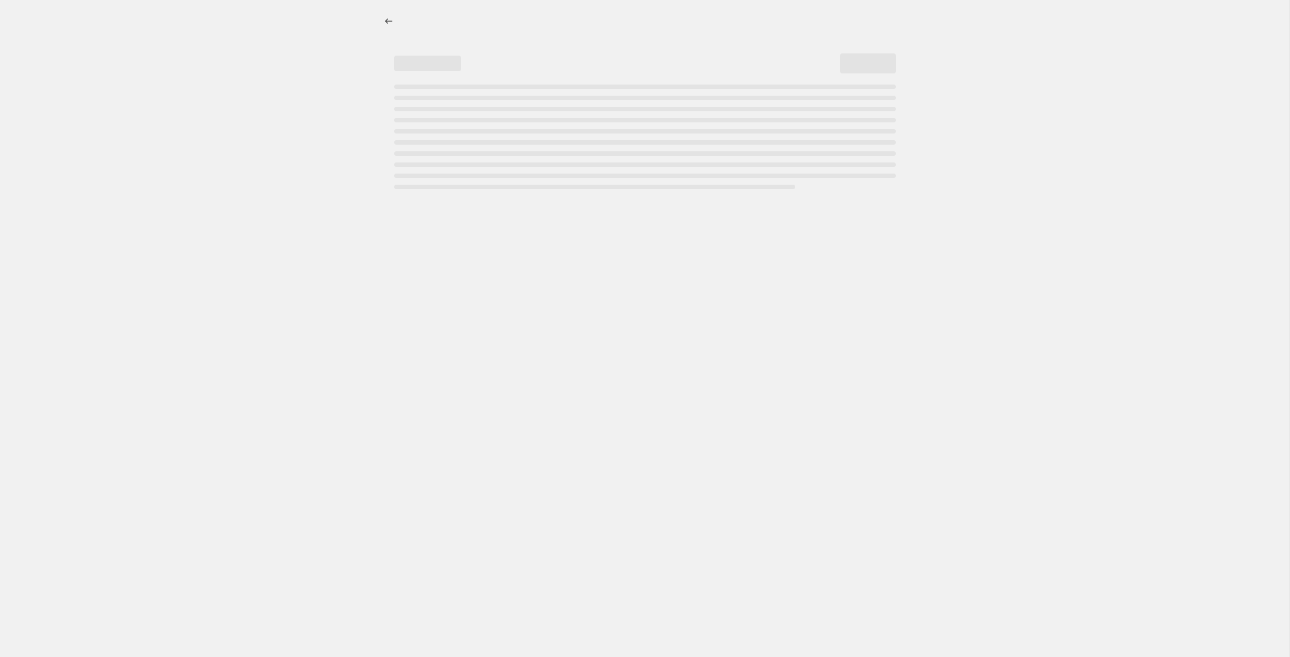
select select "percentage"
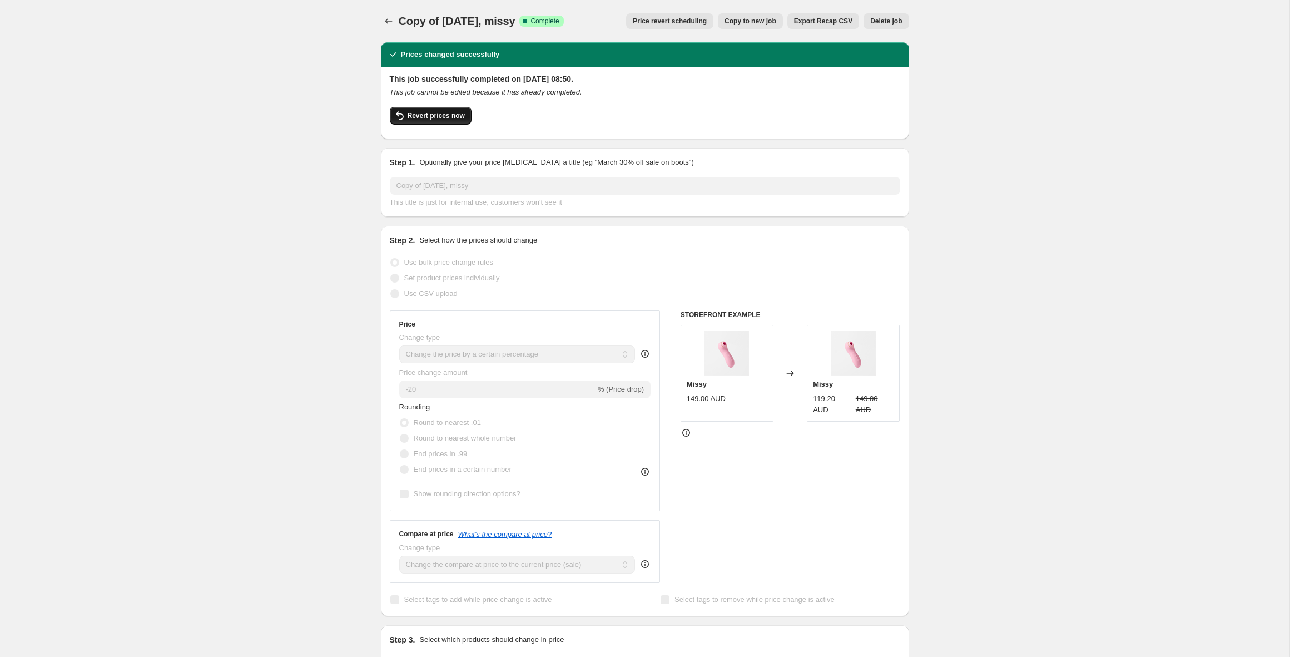
click at [416, 113] on span "Revert prices now" at bounding box center [435, 115] width 57 height 9
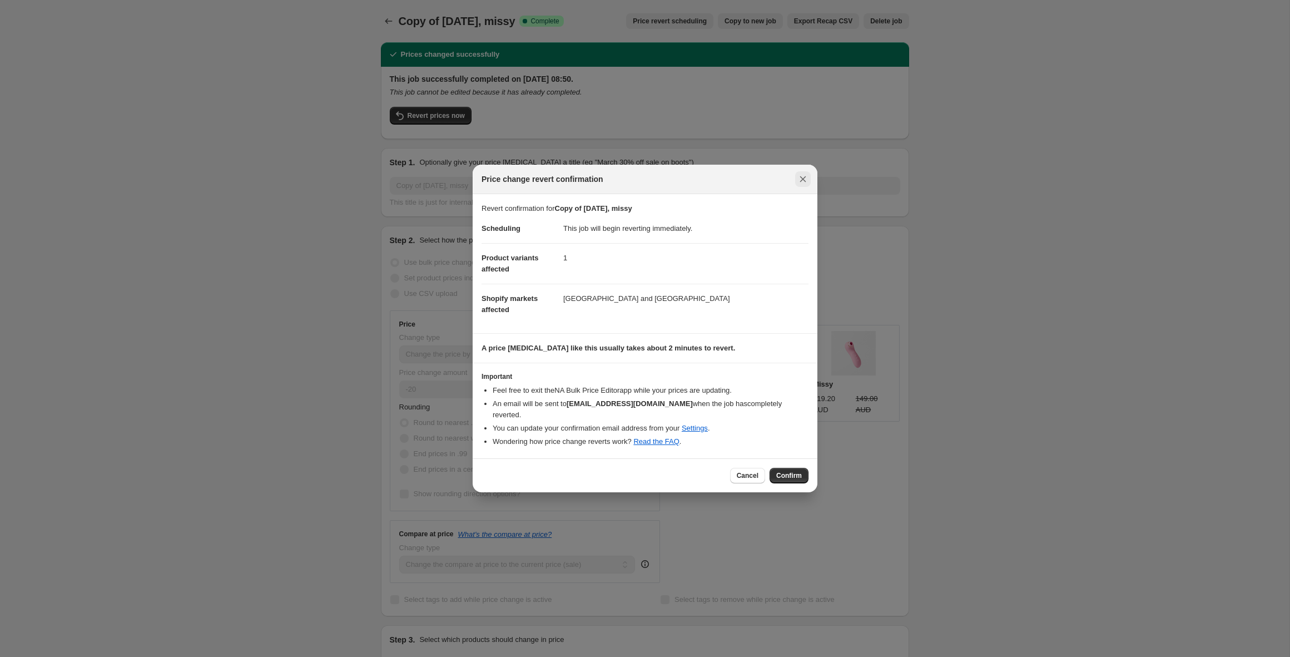
click at [801, 185] on icon "Close" at bounding box center [802, 178] width 11 height 11
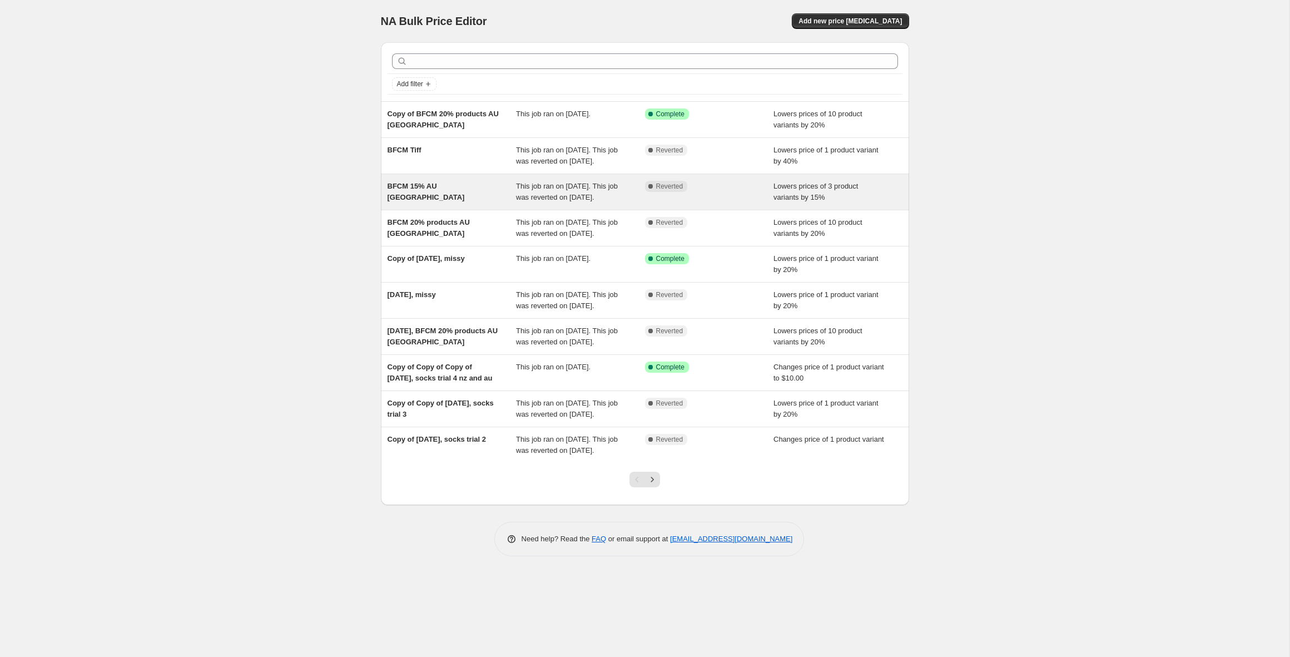
click at [471, 203] on div "BFCM 15% AU NZ" at bounding box center [451, 192] width 129 height 22
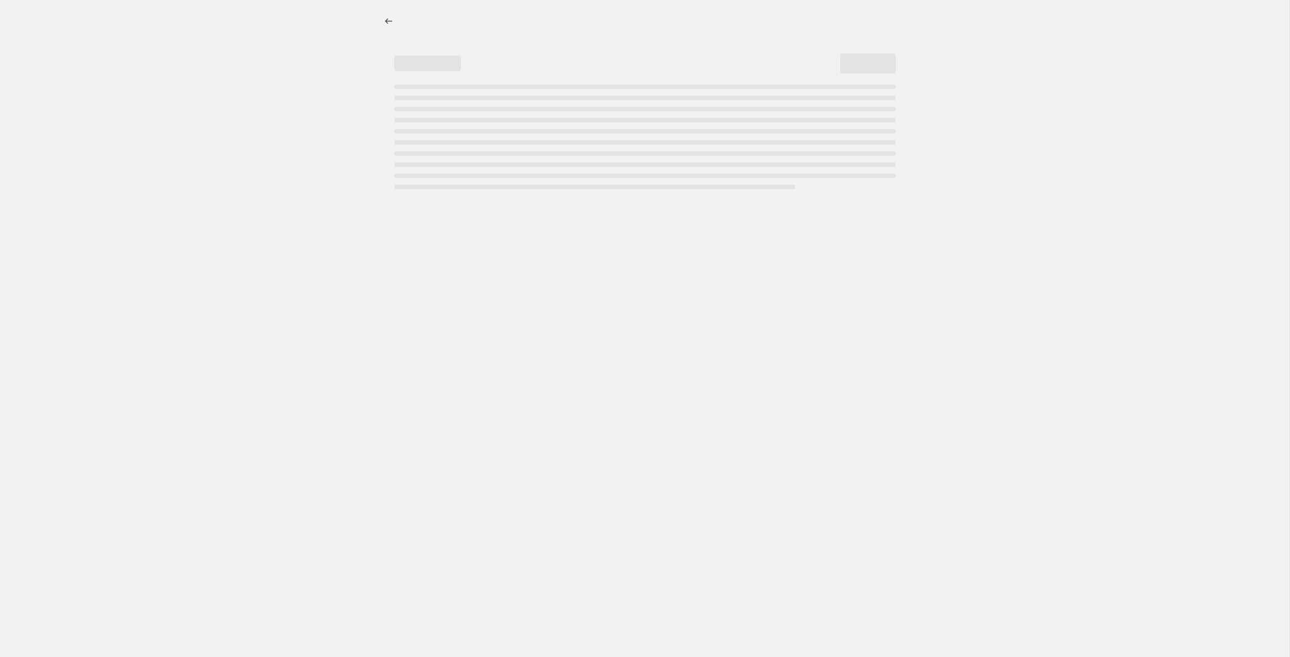
select select "percentage"
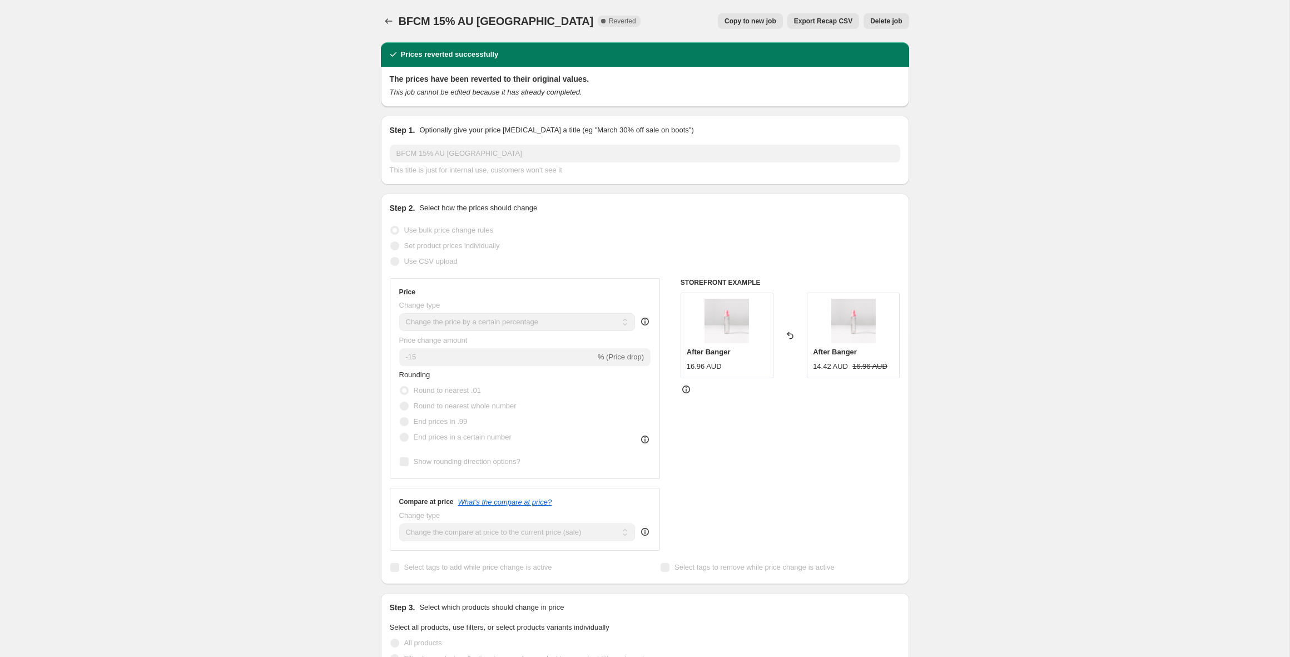
click at [753, 18] on span "Copy to new job" at bounding box center [750, 21] width 52 height 9
select select "percentage"
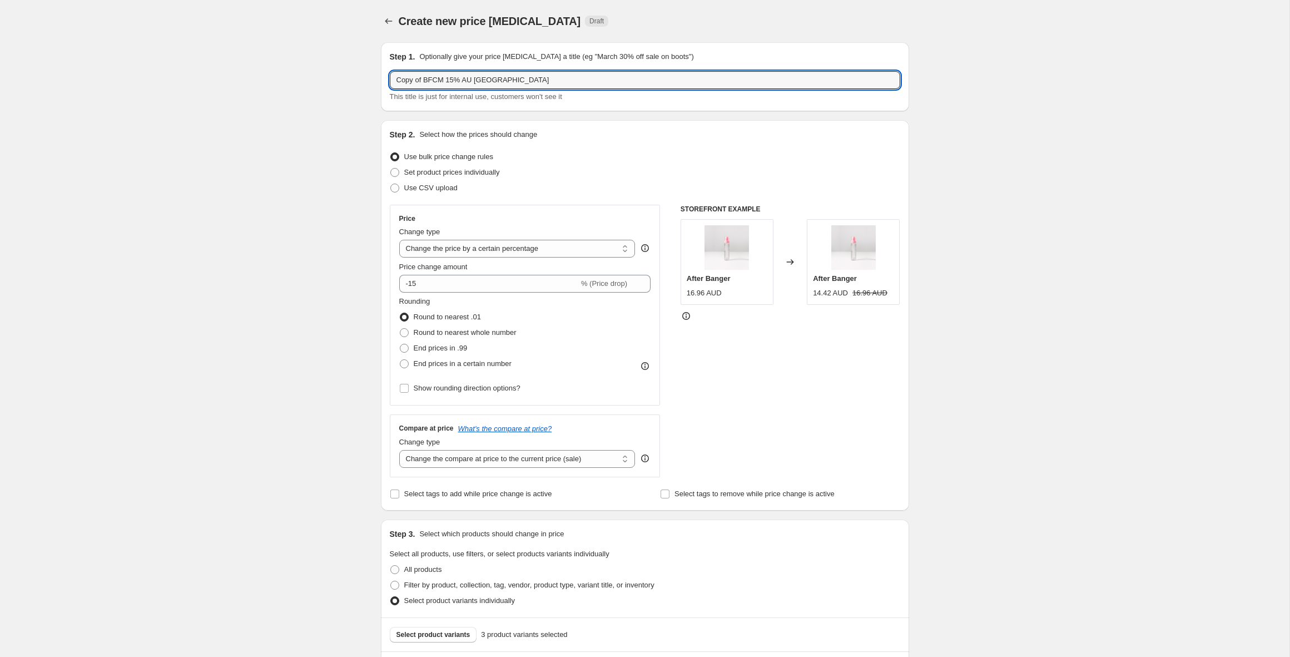
drag, startPoint x: 425, startPoint y: 79, endPoint x: 366, endPoint y: 73, distance: 59.9
click at [366, 73] on div "Create new price change job. This page is ready Create new price change job Dra…" at bounding box center [644, 644] width 1289 height 1289
type input "BFCM 15% AU [GEOGRAPHIC_DATA]"
click at [388, 21] on icon "Price change jobs" at bounding box center [388, 21] width 7 height 6
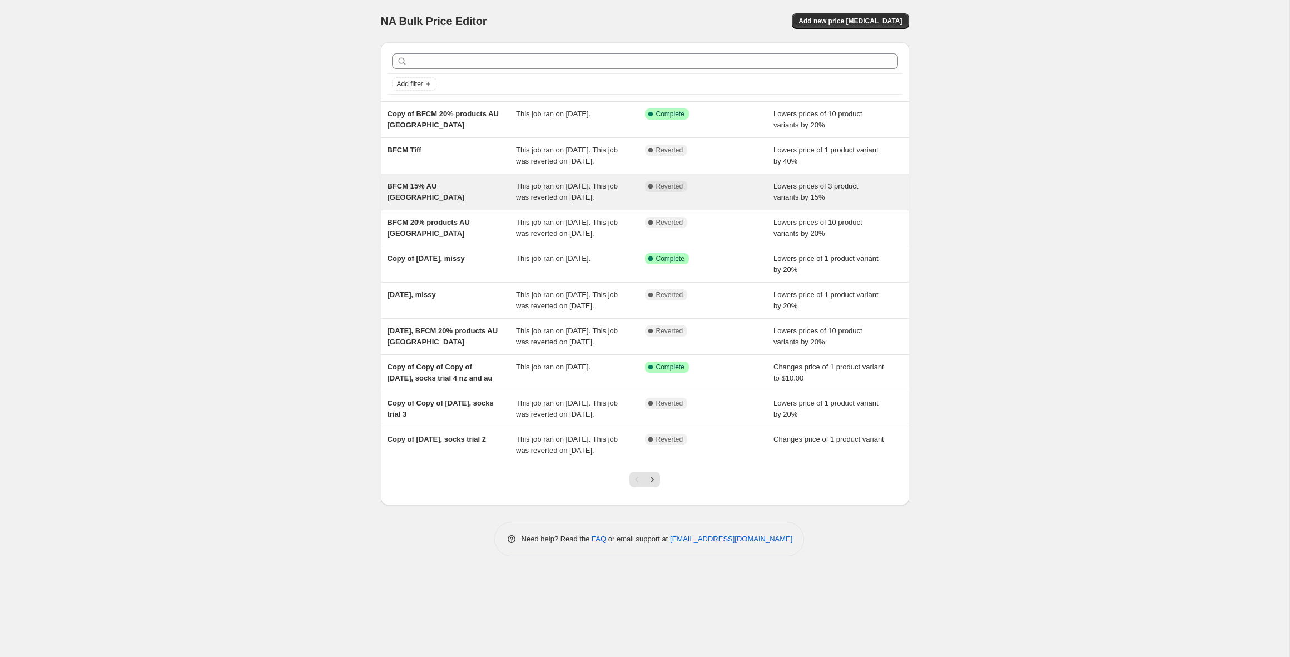
click at [453, 201] on div "BFCM 15% AU [GEOGRAPHIC_DATA]" at bounding box center [451, 192] width 129 height 22
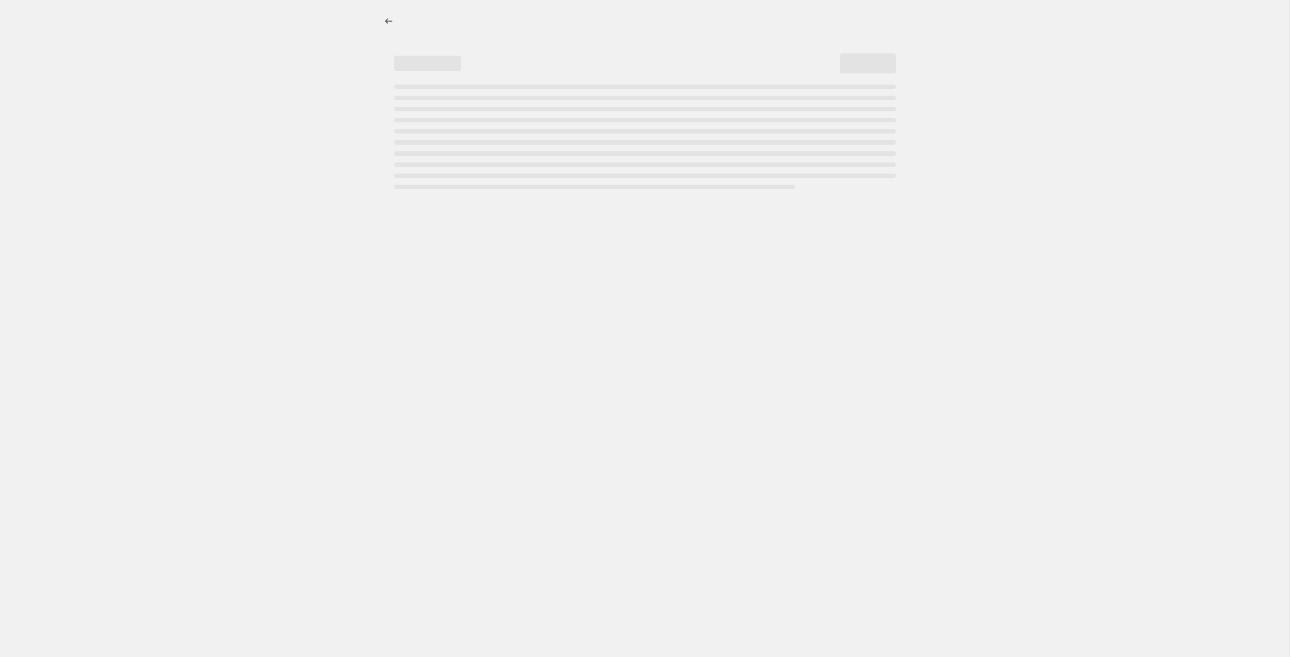
select select "percentage"
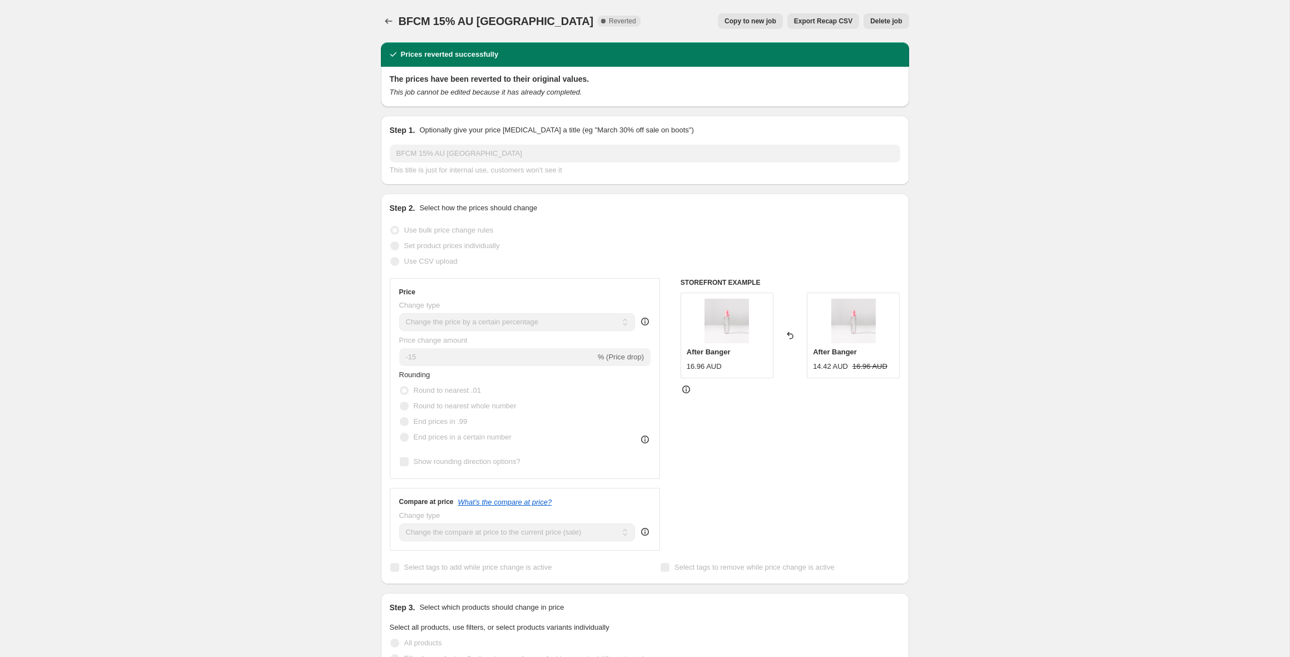
click at [738, 19] on span "Copy to new job" at bounding box center [750, 21] width 52 height 9
select select "percentage"
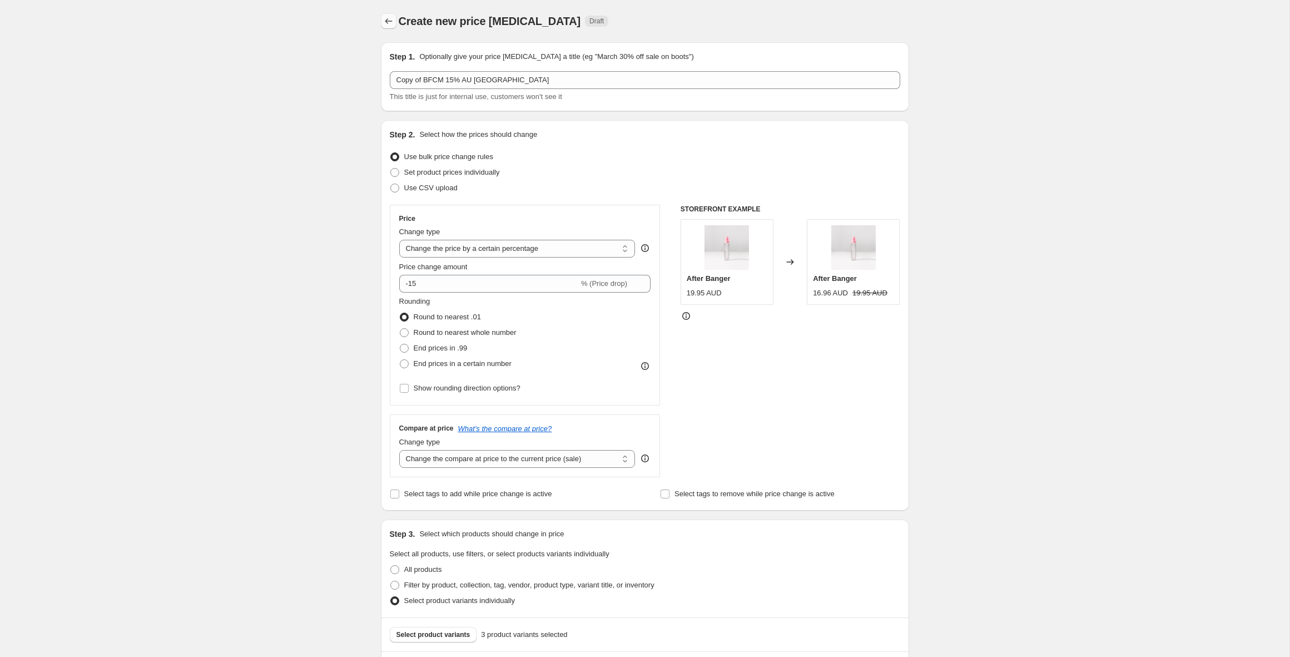
click at [384, 21] on icon "Price change jobs" at bounding box center [388, 21] width 11 height 11
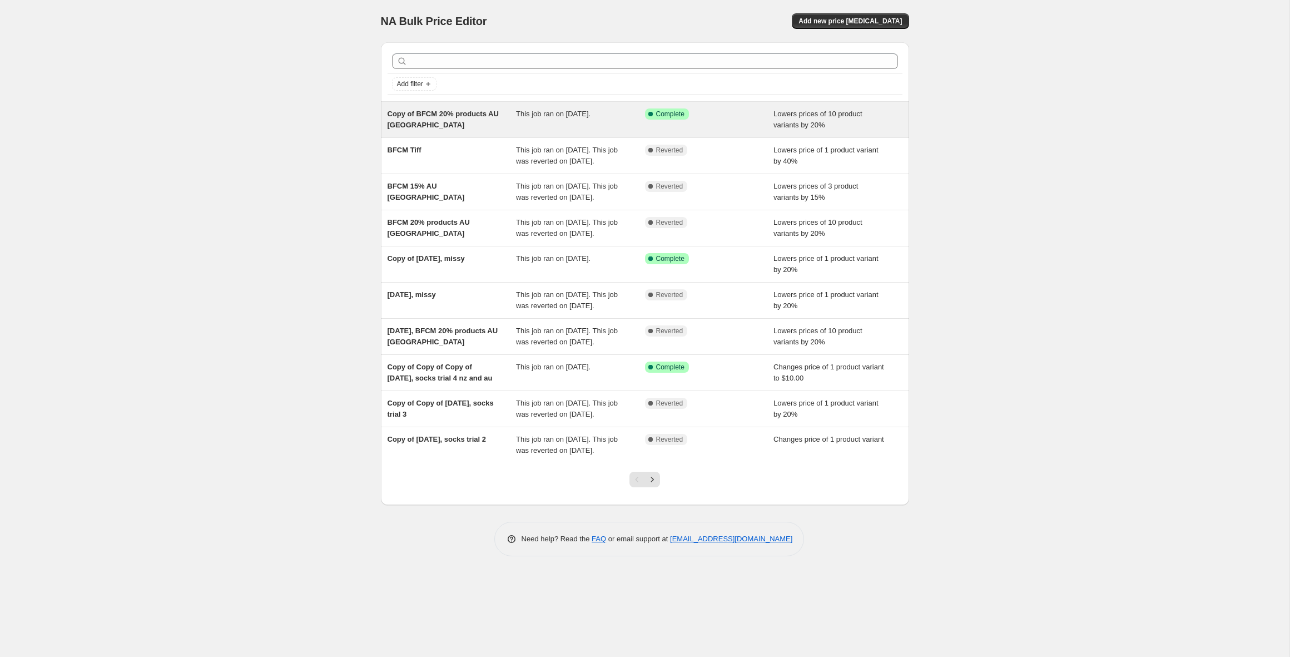
click at [465, 115] on span "Copy of BFCM 20% products AU [GEOGRAPHIC_DATA]" at bounding box center [442, 119] width 111 height 19
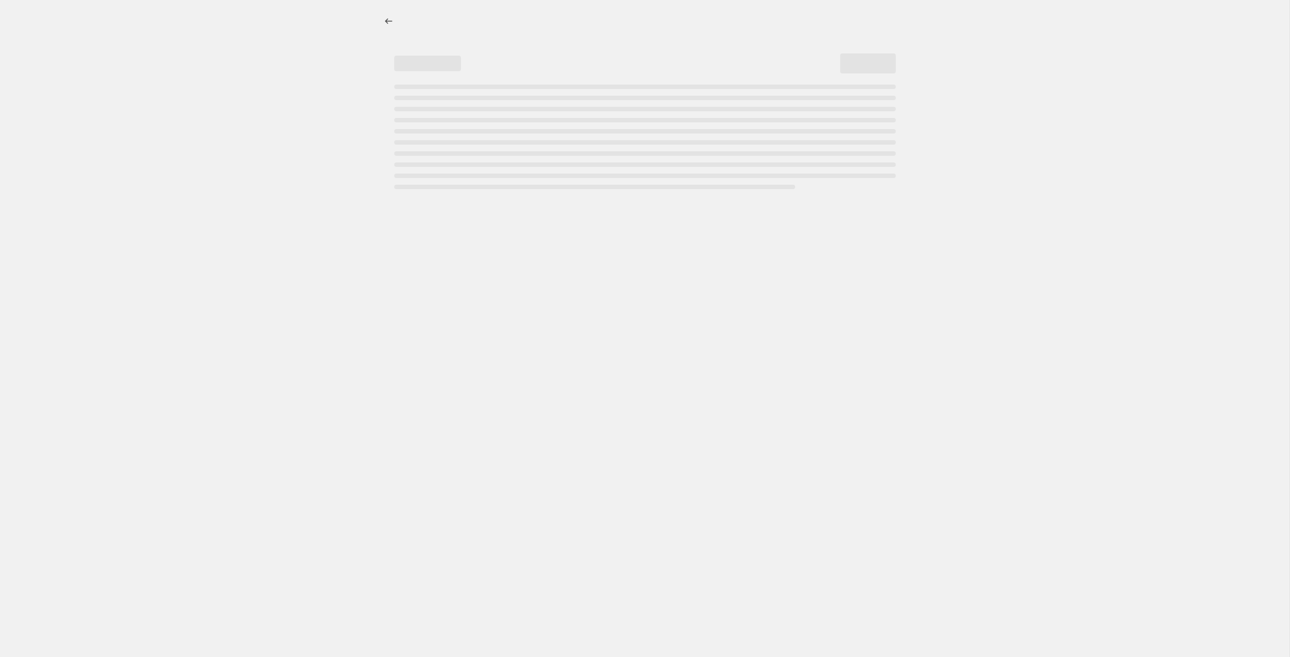
select select "percentage"
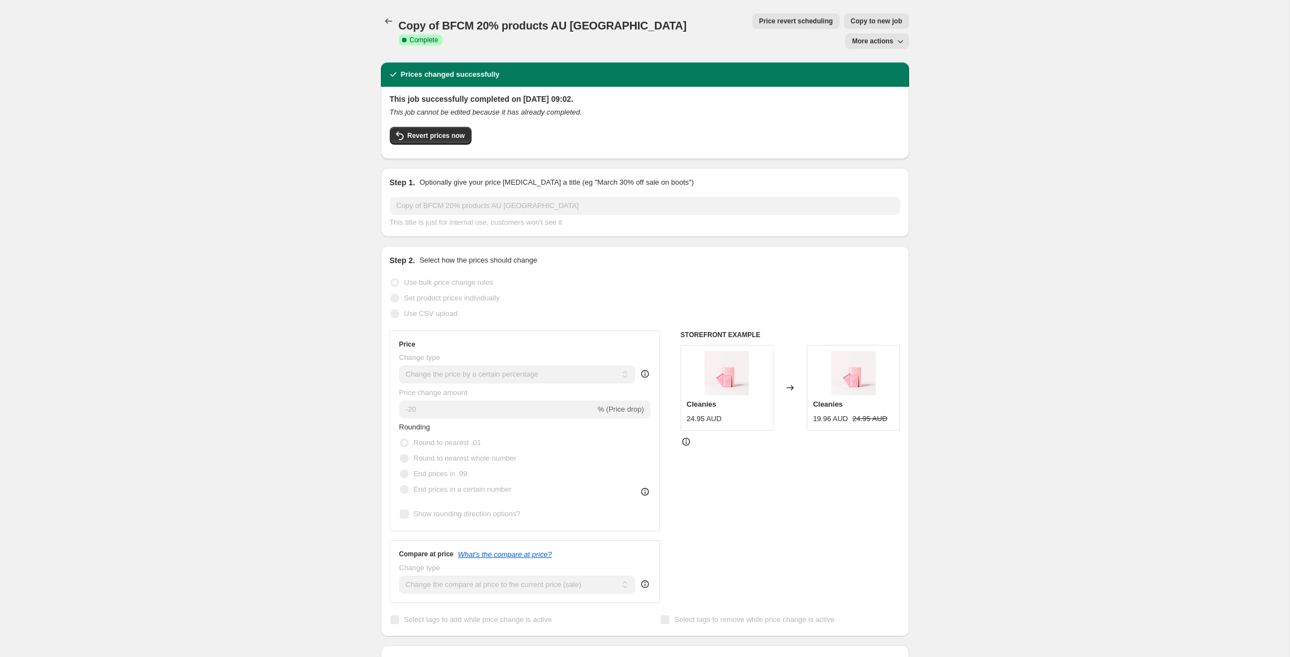
scroll to position [2, 0]
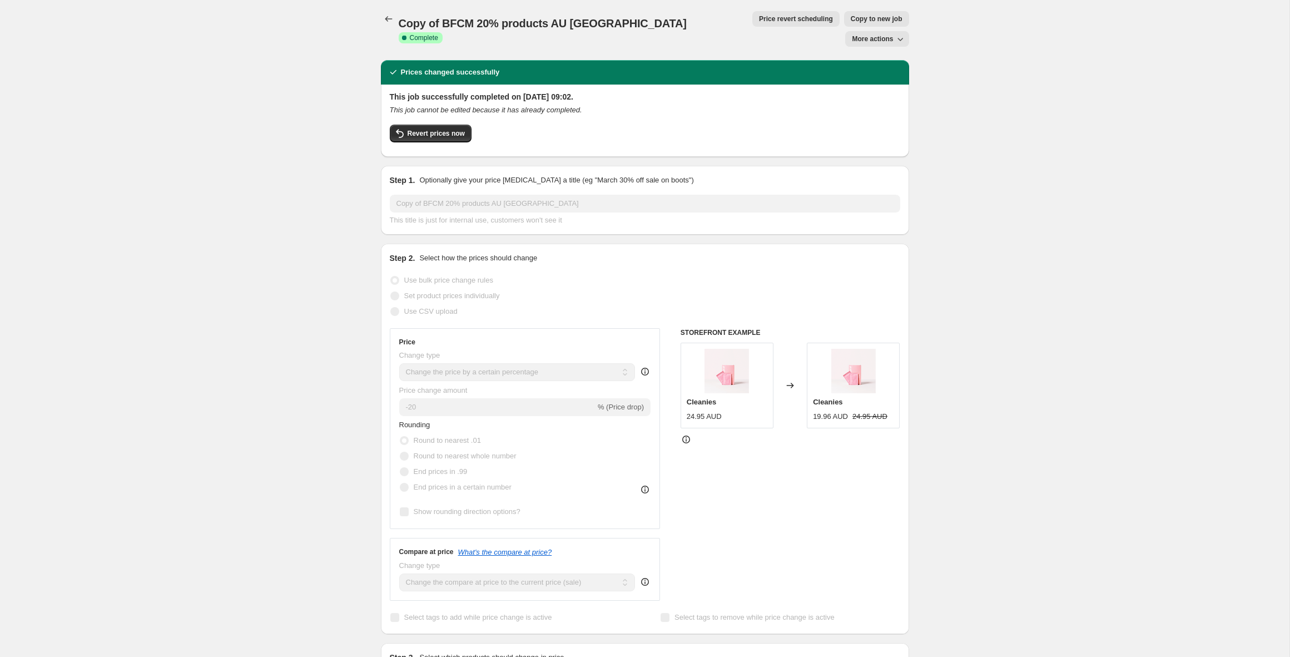
click at [851, 23] on span "Copy to new job" at bounding box center [877, 18] width 52 height 9
select select "percentage"
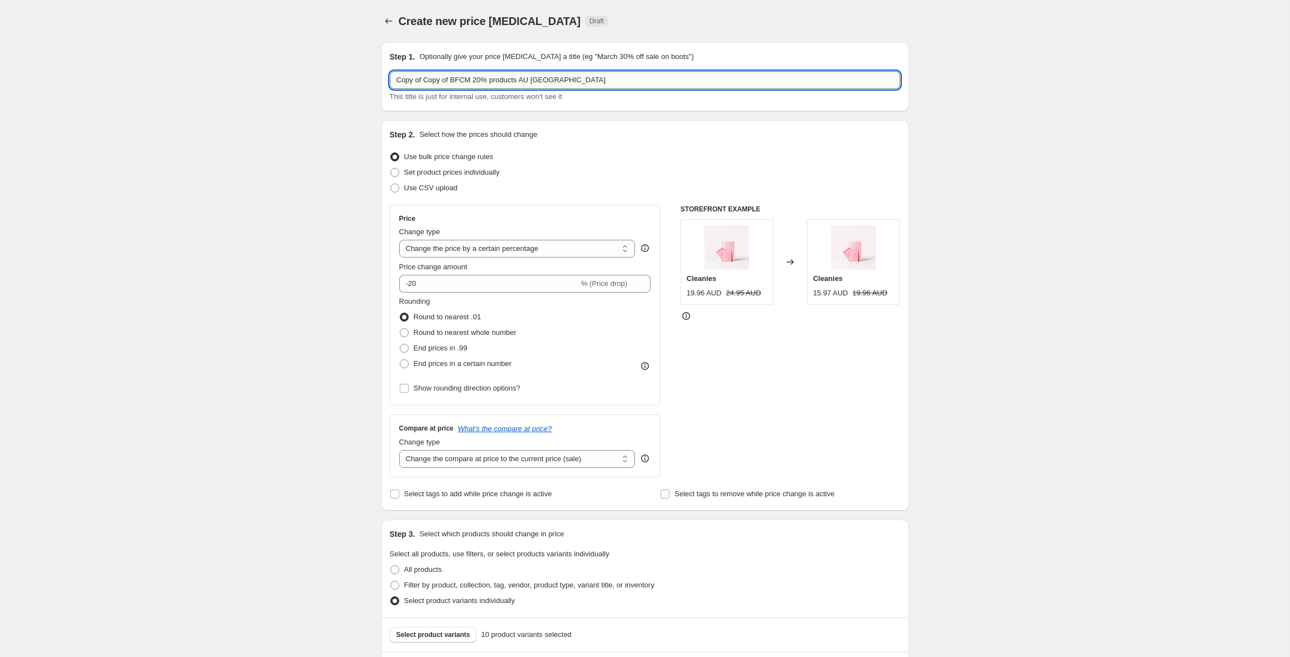
drag, startPoint x: 536, startPoint y: 78, endPoint x: 524, endPoint y: 81, distance: 12.4
click at [524, 81] on input "Copy of Copy of BFCM 20% products AU NZ" at bounding box center [645, 80] width 510 height 18
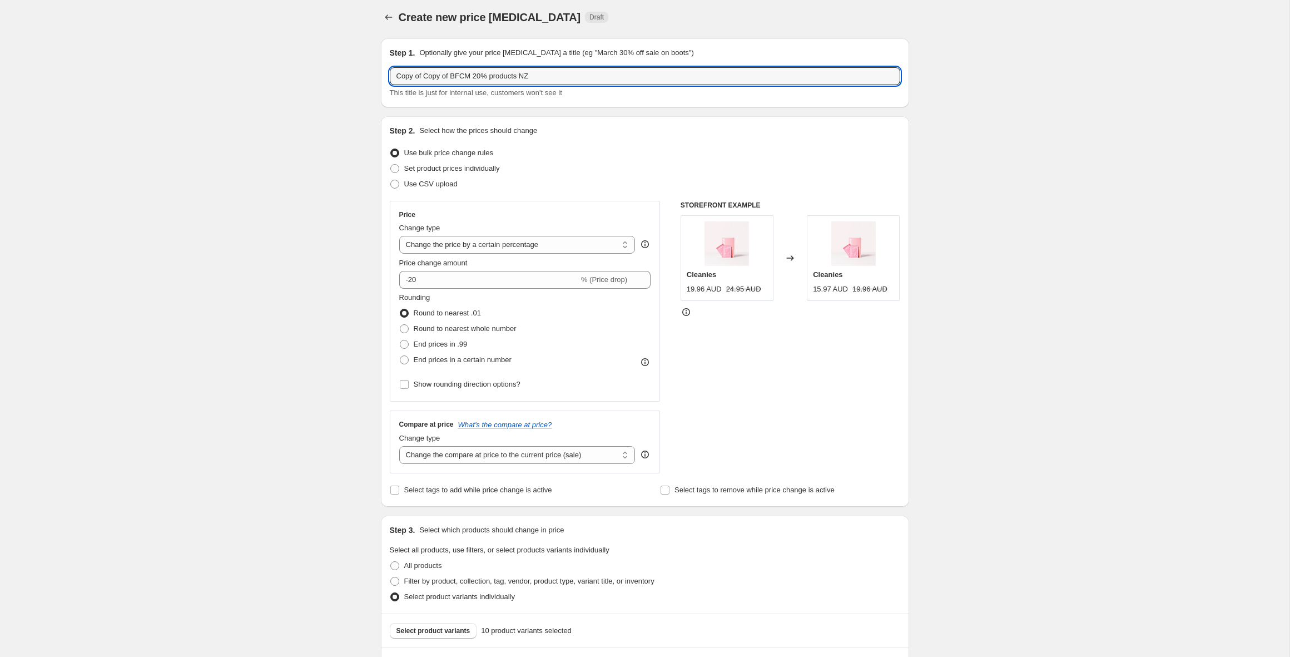
drag, startPoint x: 453, startPoint y: 76, endPoint x: 386, endPoint y: 73, distance: 66.8
click at [386, 73] on div "Step 1. Optionally give your price change job a title (eg "March 30% off sale o…" at bounding box center [645, 72] width 528 height 69
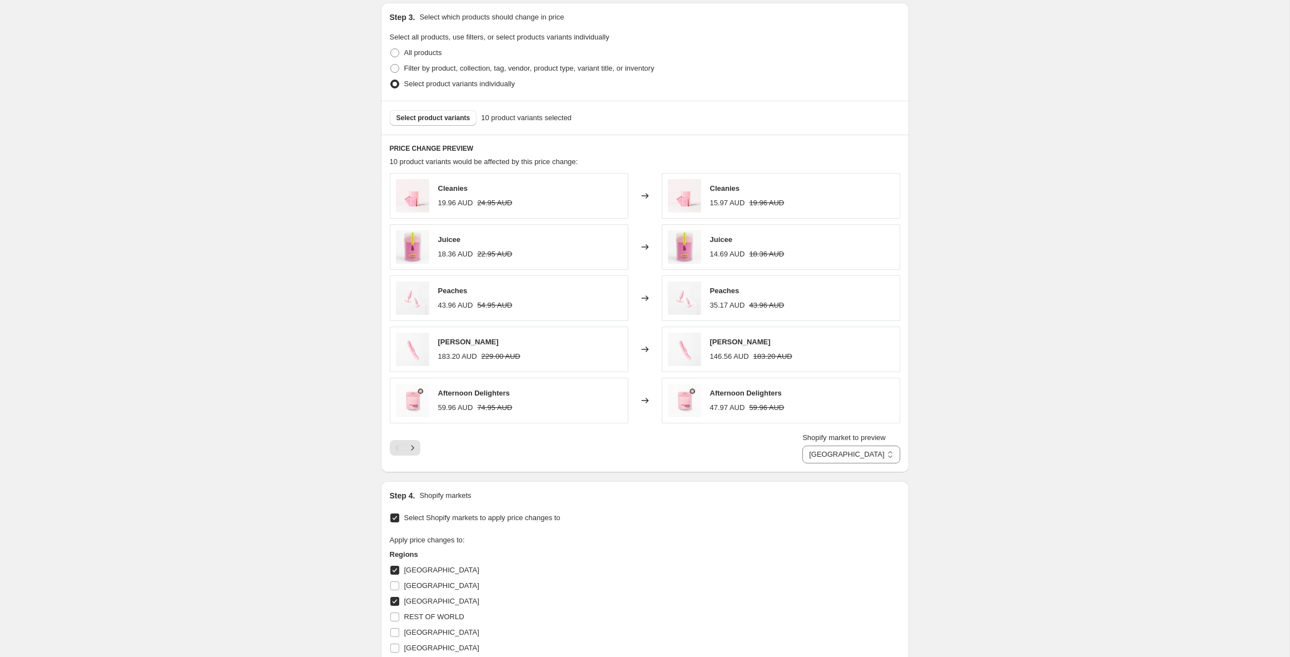
scroll to position [734, 0]
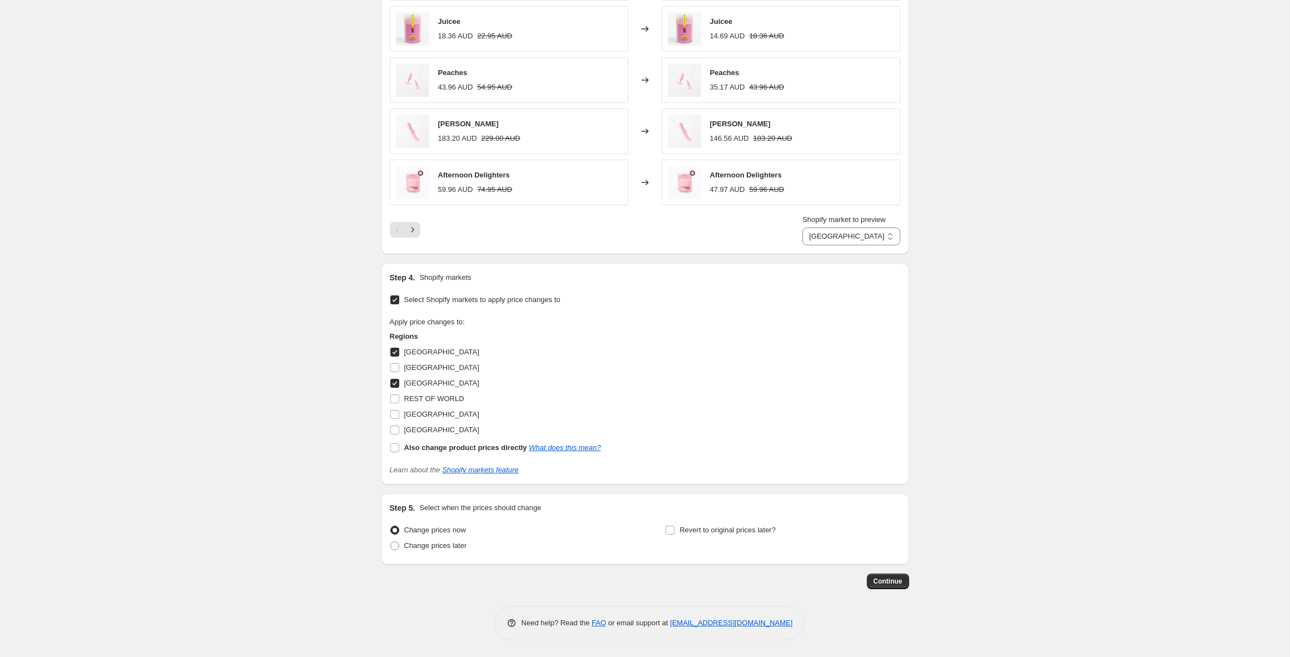
type input "BFCM 20% products NZ"
click at [396, 353] on input "AUSTRALIA" at bounding box center [394, 351] width 9 height 9
checkbox input "false"
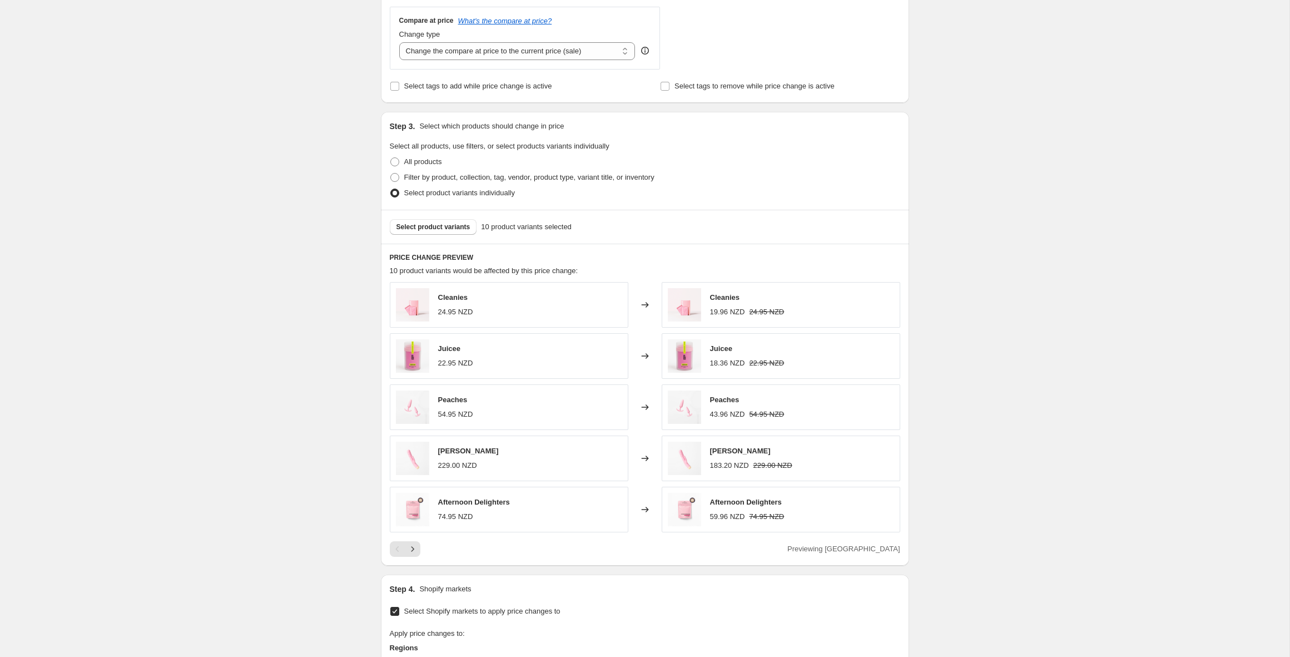
scroll to position [719, 0]
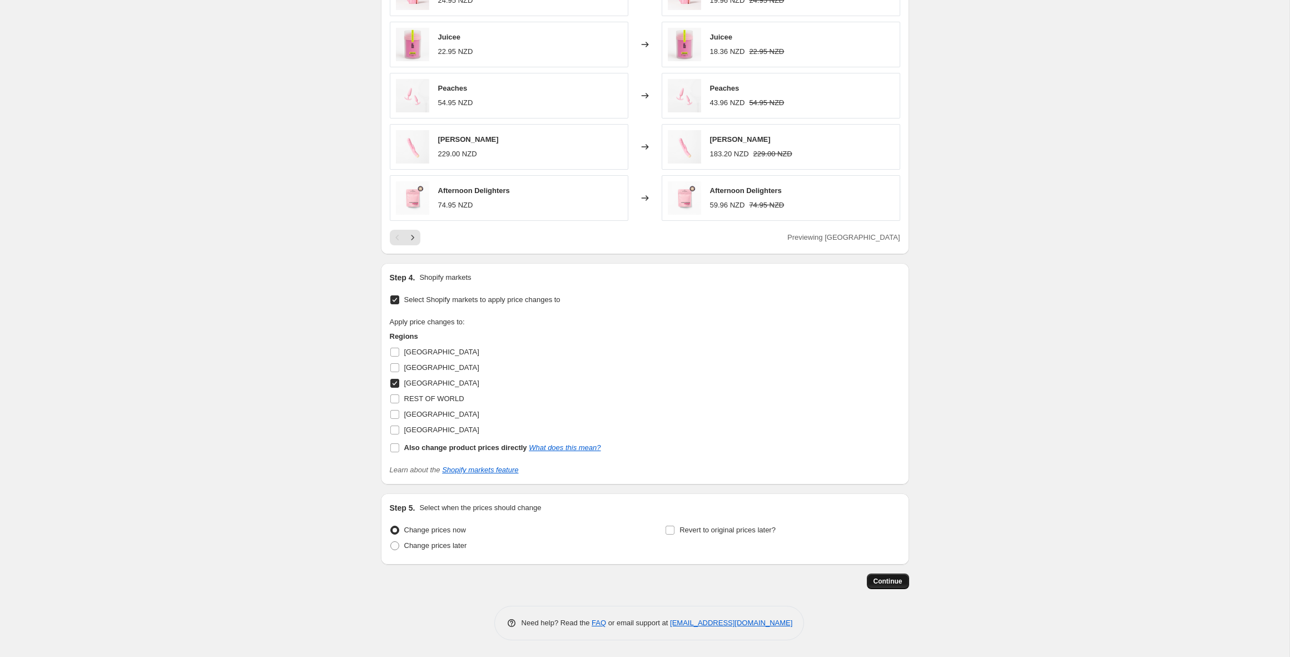
click at [887, 581] on span "Continue" at bounding box center [887, 580] width 29 height 9
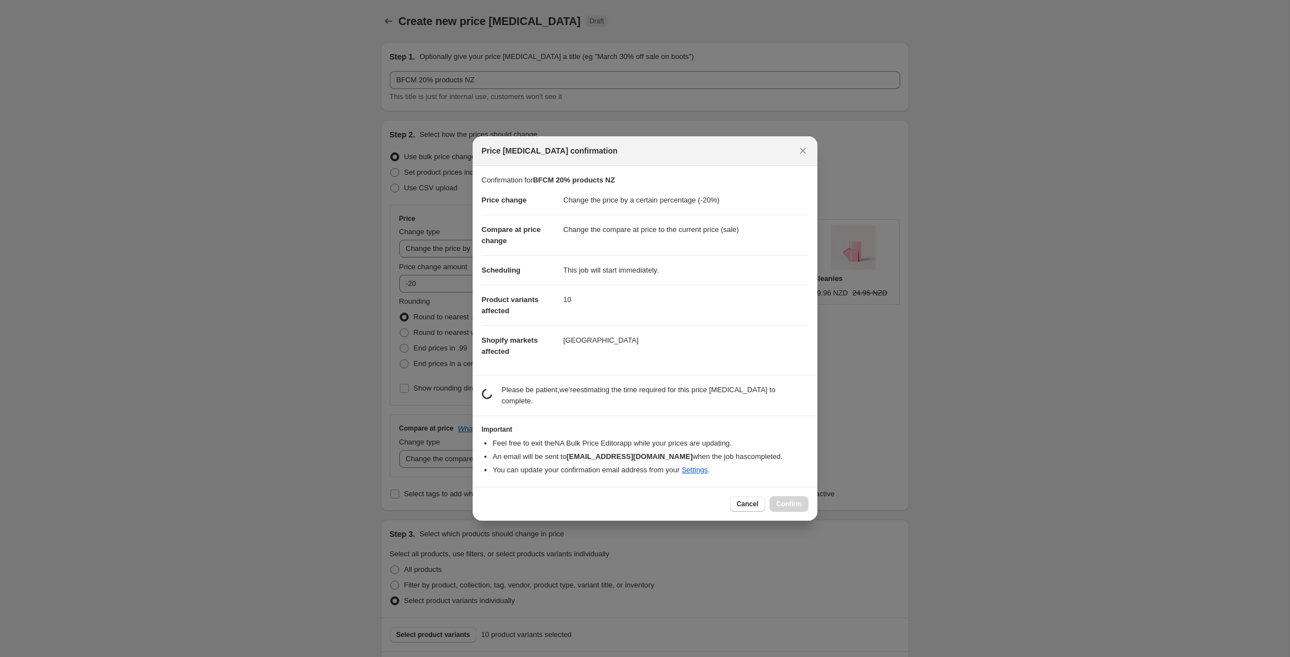
scroll to position [0, 0]
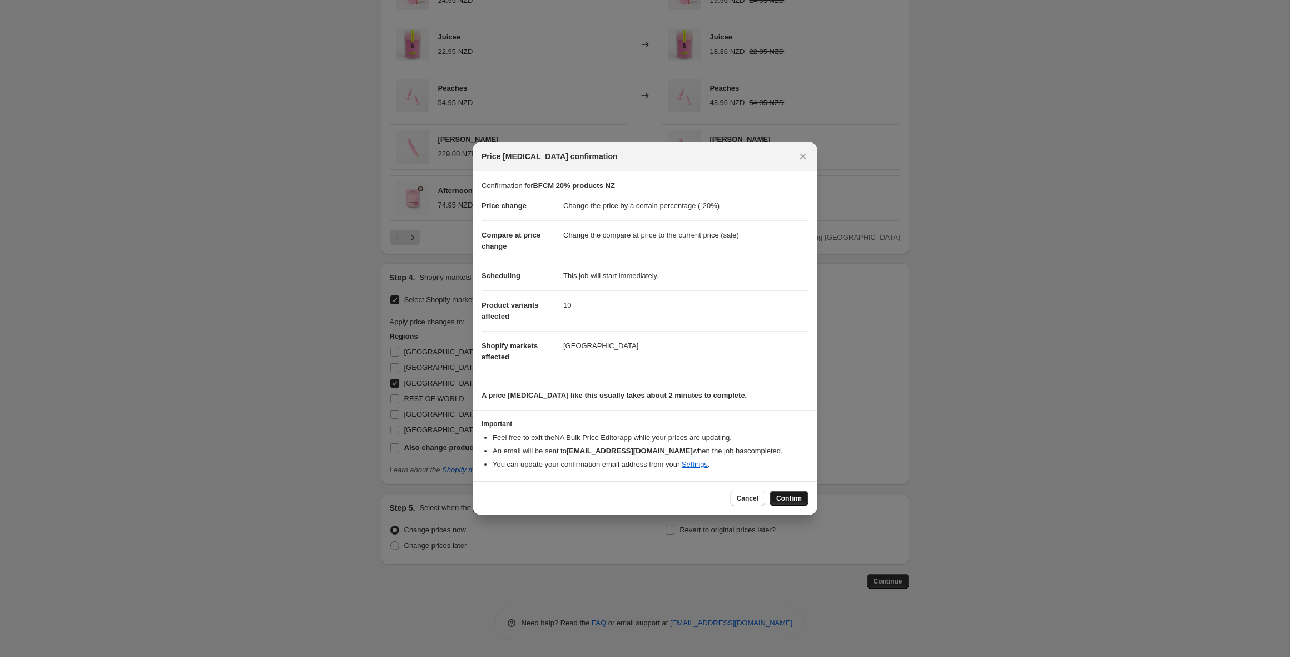
click at [787, 501] on span "Confirm" at bounding box center [789, 498] width 26 height 9
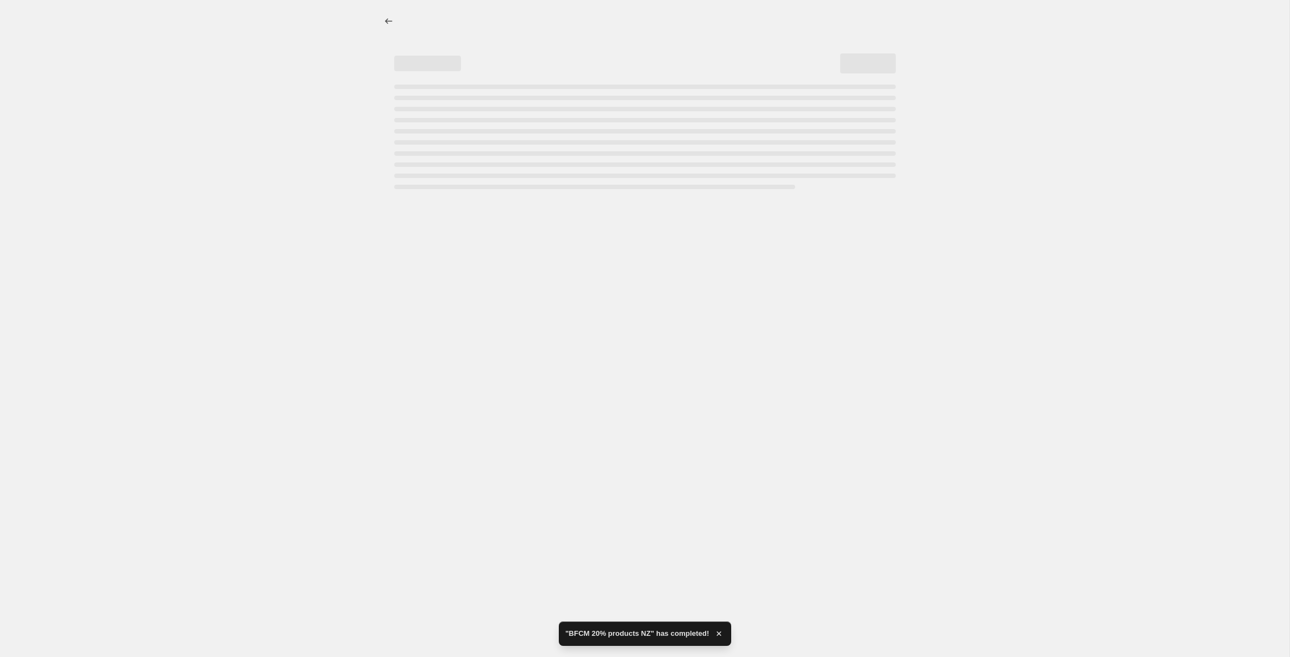
select select "percentage"
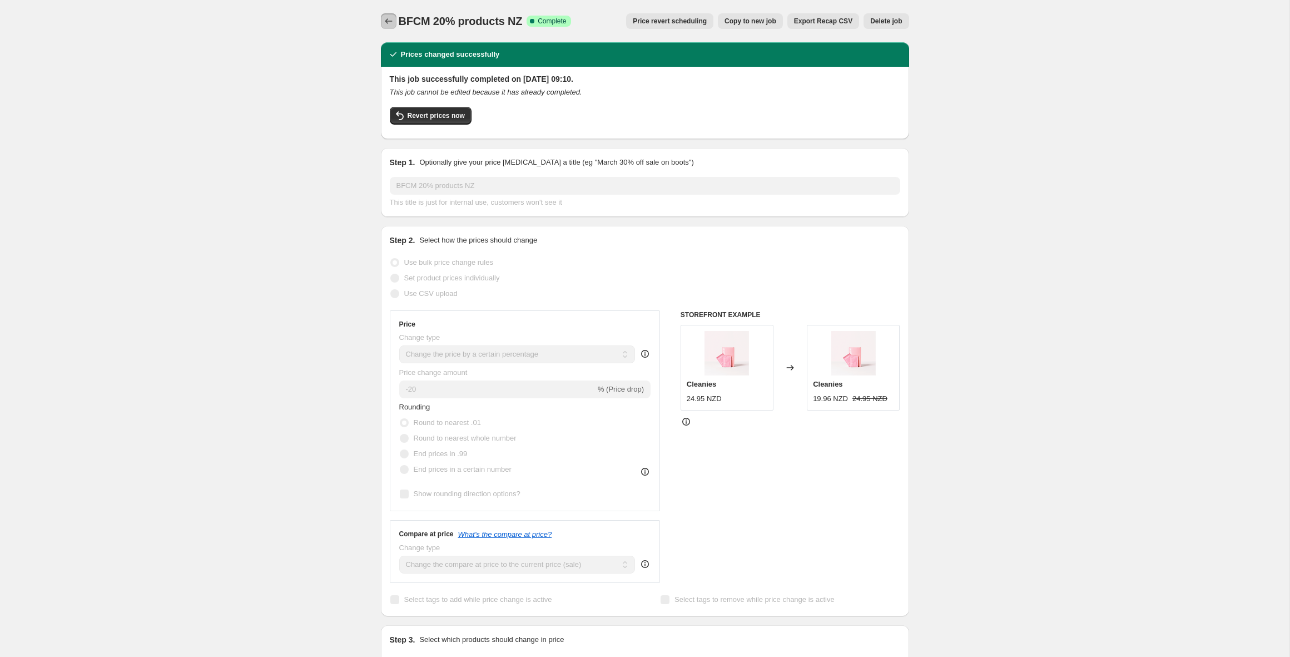
click at [391, 16] on icon "Price change jobs" at bounding box center [388, 21] width 11 height 11
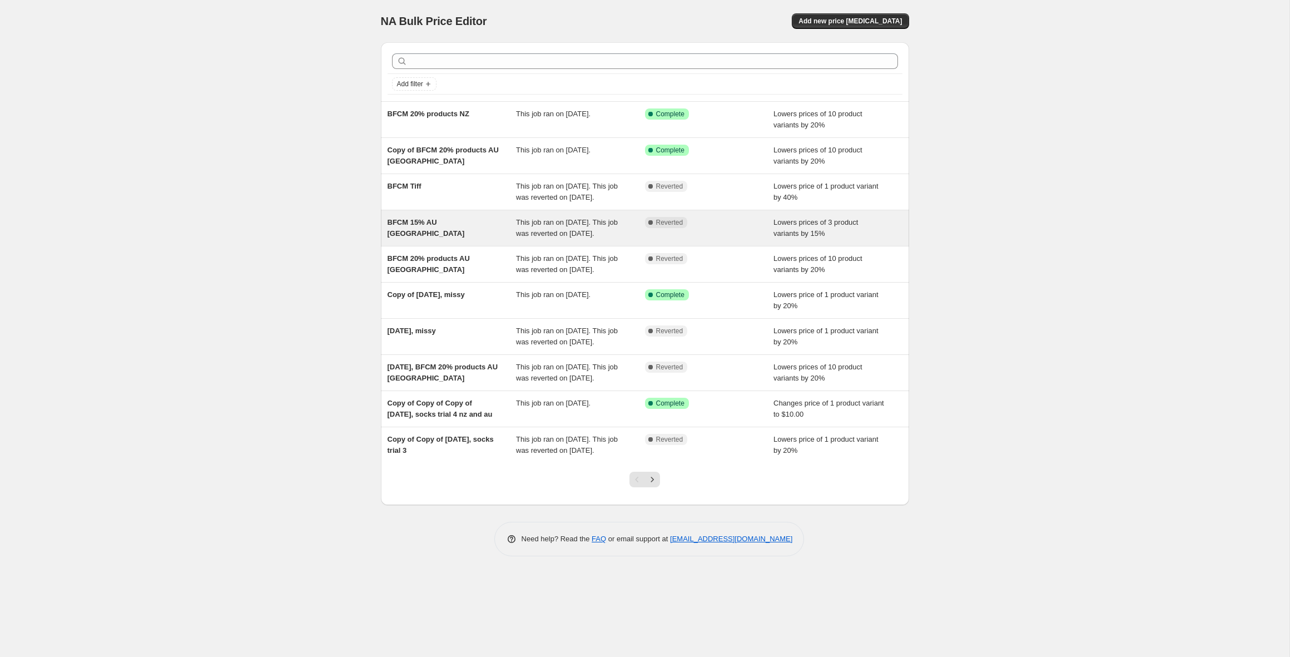
click at [446, 239] on div "BFCM 15% AU [GEOGRAPHIC_DATA]" at bounding box center [451, 228] width 129 height 22
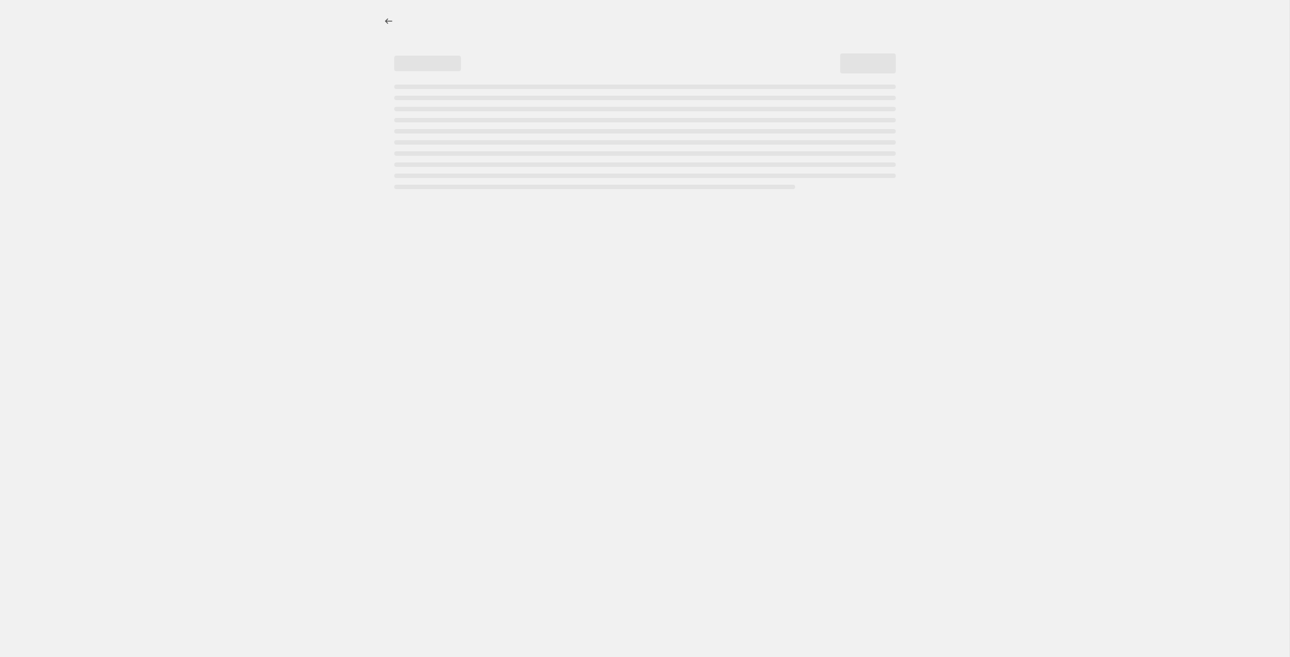
select select "percentage"
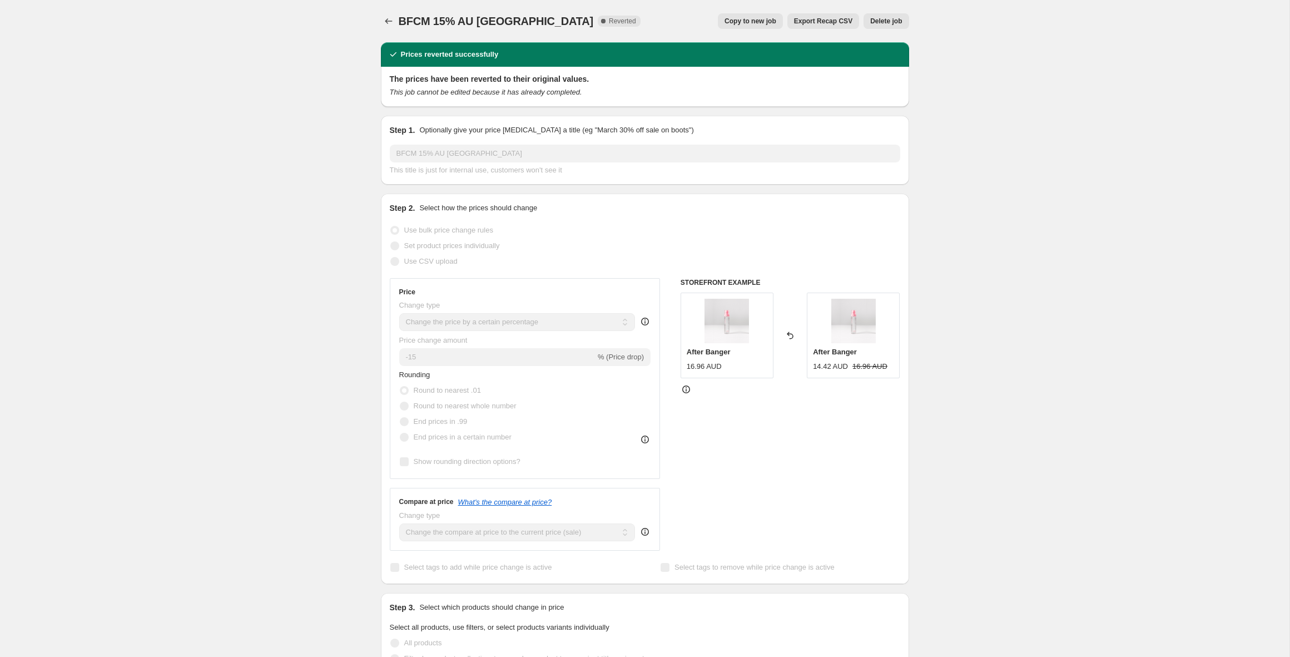
click at [747, 18] on span "Copy to new job" at bounding box center [750, 21] width 52 height 9
select select "percentage"
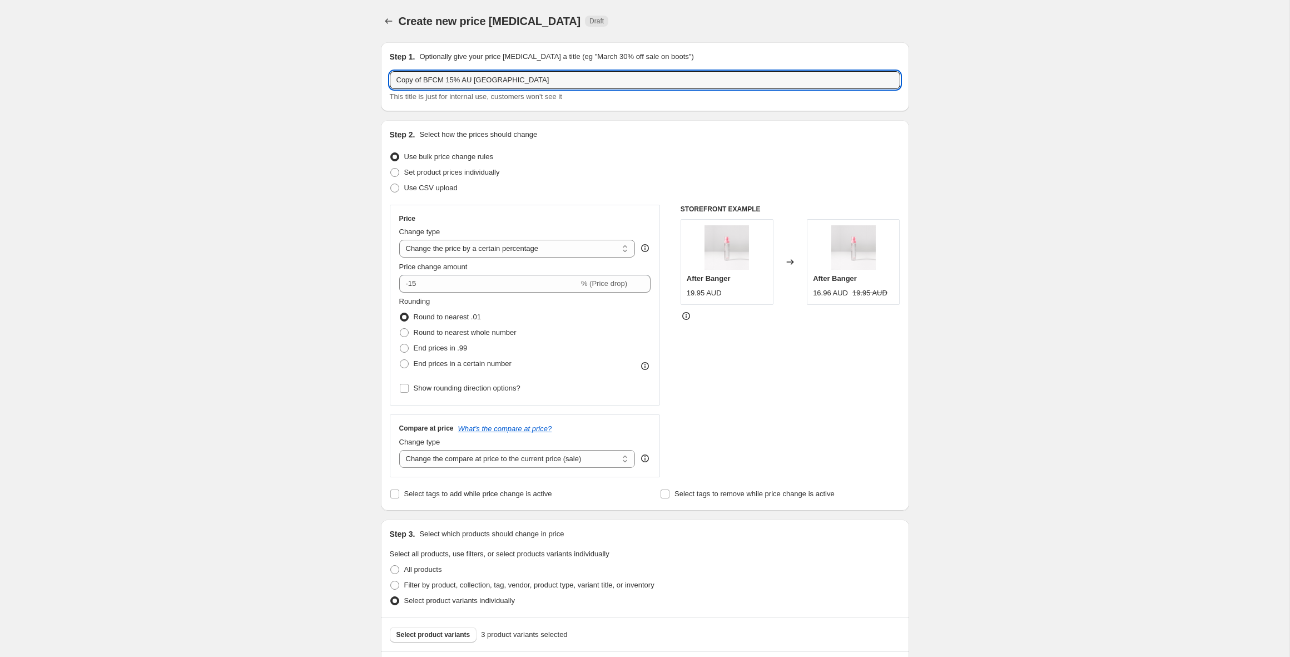
drag, startPoint x: 424, startPoint y: 77, endPoint x: 364, endPoint y: 77, distance: 60.0
click at [364, 77] on div "Create new price change job. This page is ready Create new price change job Dra…" at bounding box center [644, 644] width 1289 height 1289
type input "BFCM 15% AU [GEOGRAPHIC_DATA]"
click at [310, 133] on div "Create new price change job. This page is ready Create new price change job Dra…" at bounding box center [644, 644] width 1289 height 1289
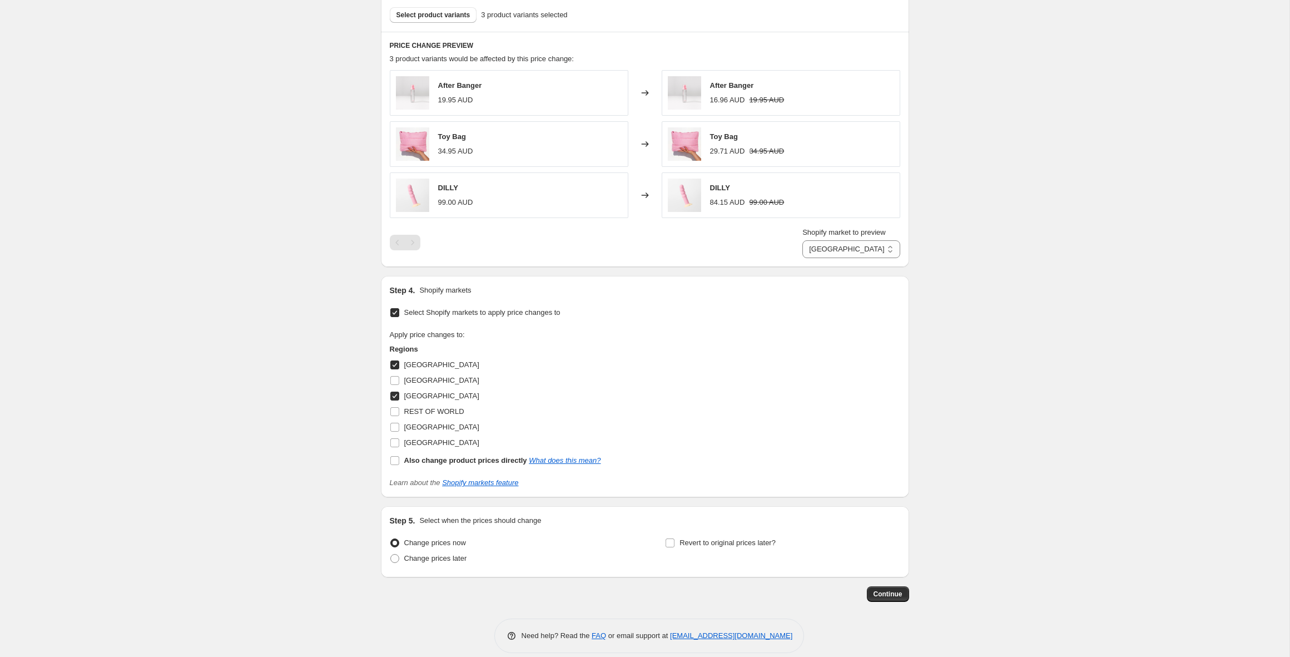
scroll to position [632, 0]
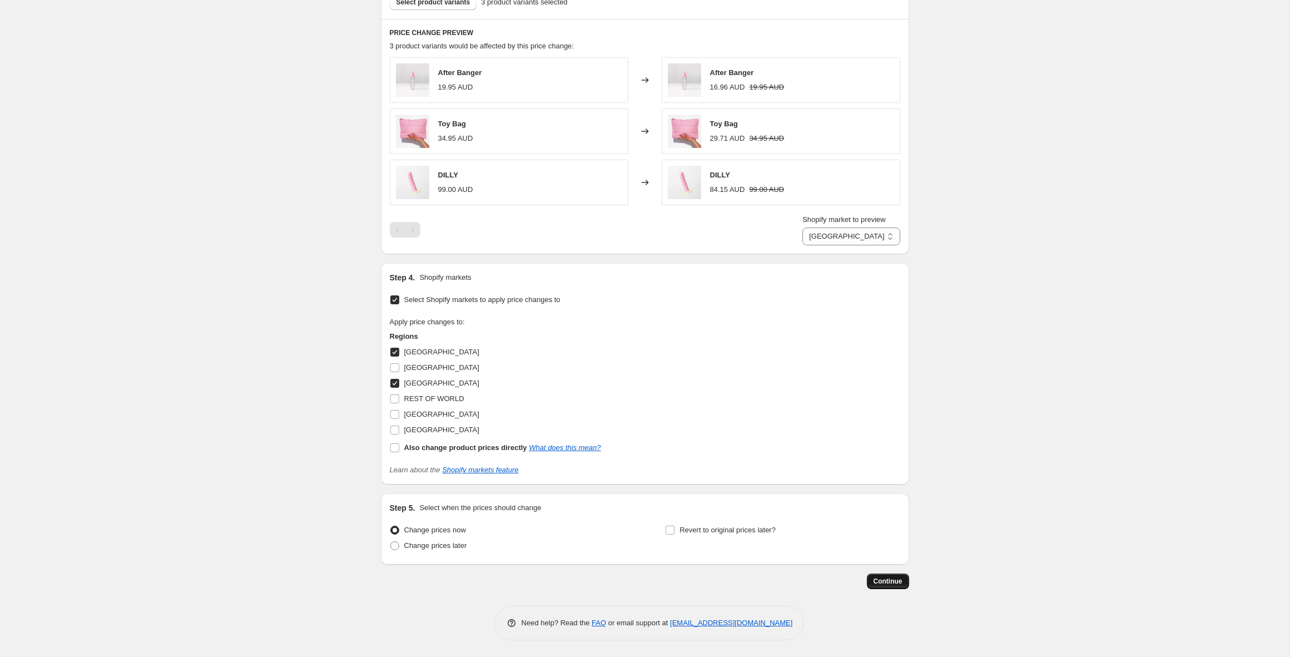
click at [890, 579] on span "Continue" at bounding box center [887, 580] width 29 height 9
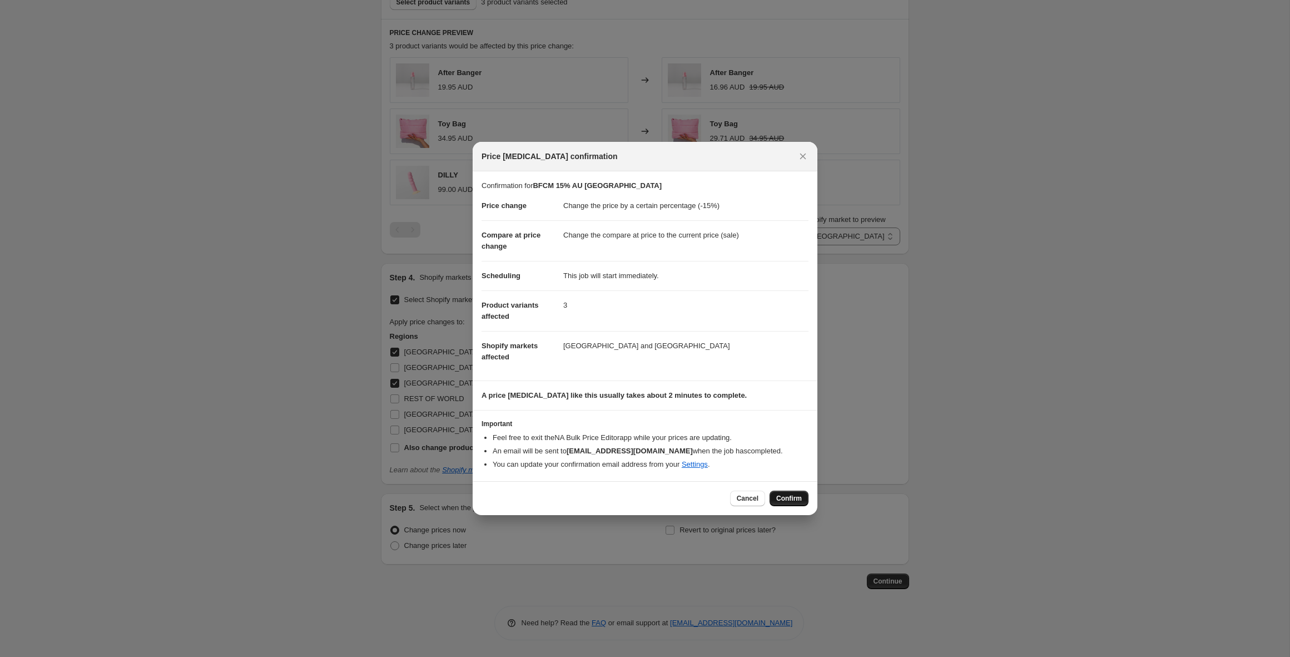
click at [781, 499] on span "Confirm" at bounding box center [789, 498] width 26 height 9
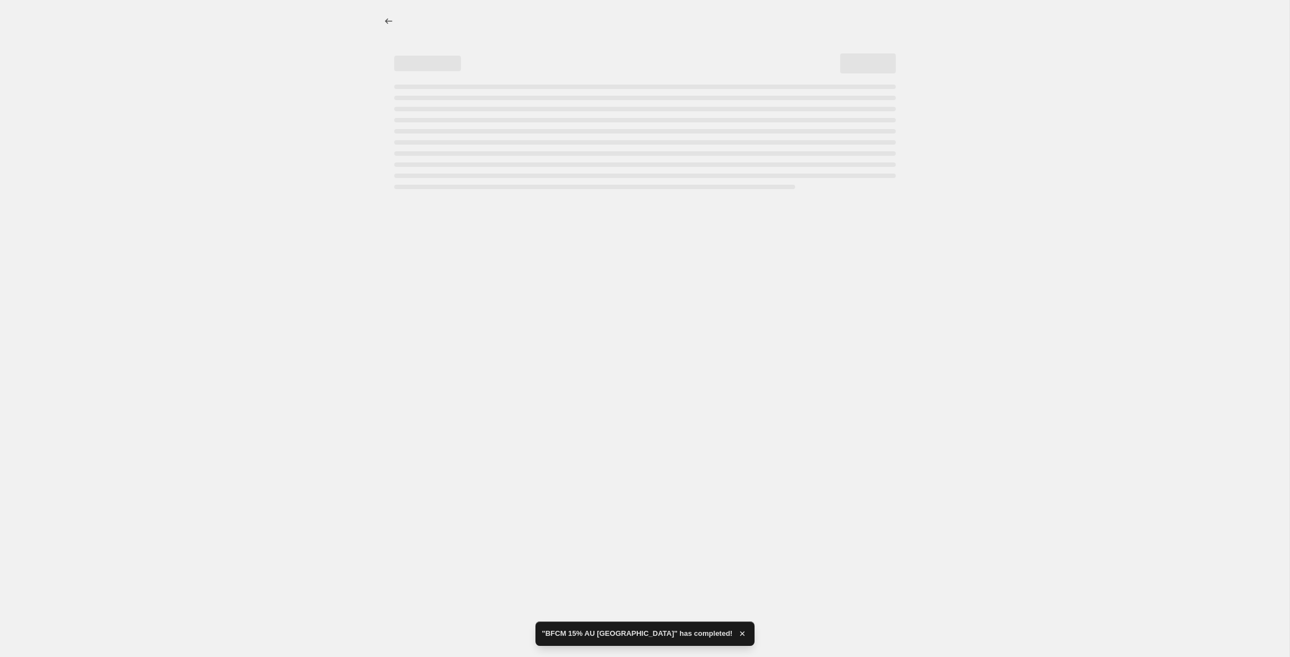
select select "percentage"
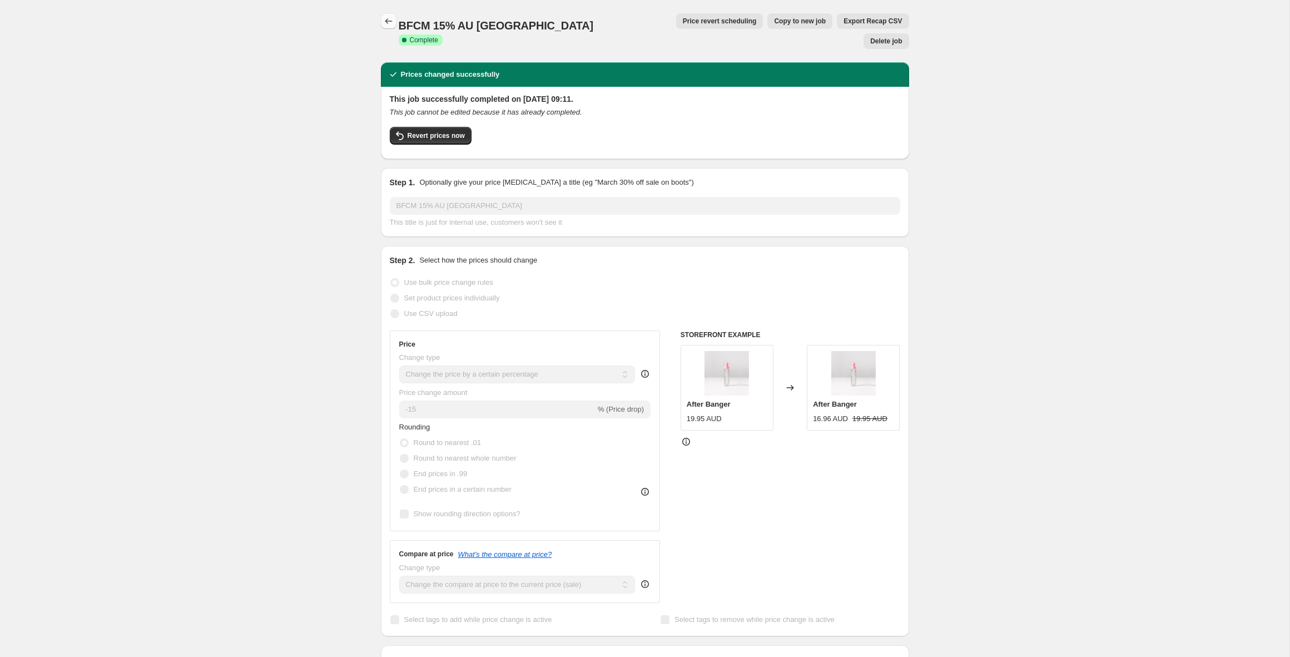
click at [383, 19] on icon "Price change jobs" at bounding box center [388, 21] width 11 height 11
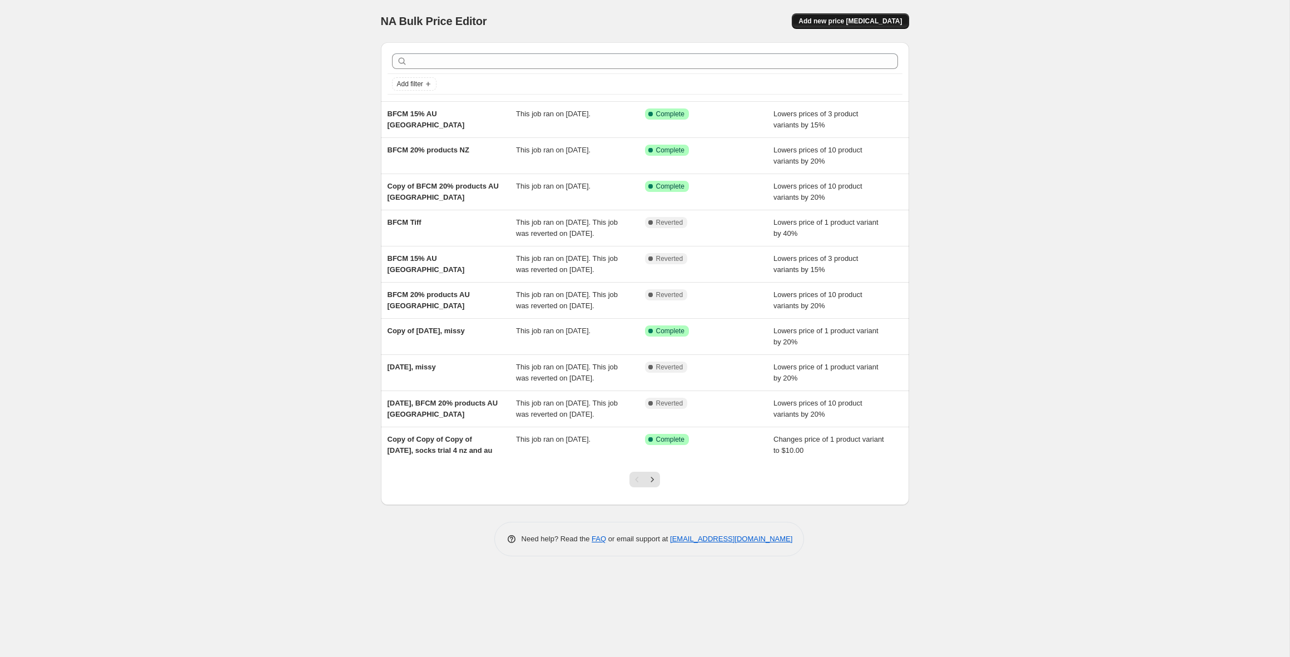
click at [832, 23] on span "Add new price [MEDICAL_DATA]" at bounding box center [849, 21] width 103 height 9
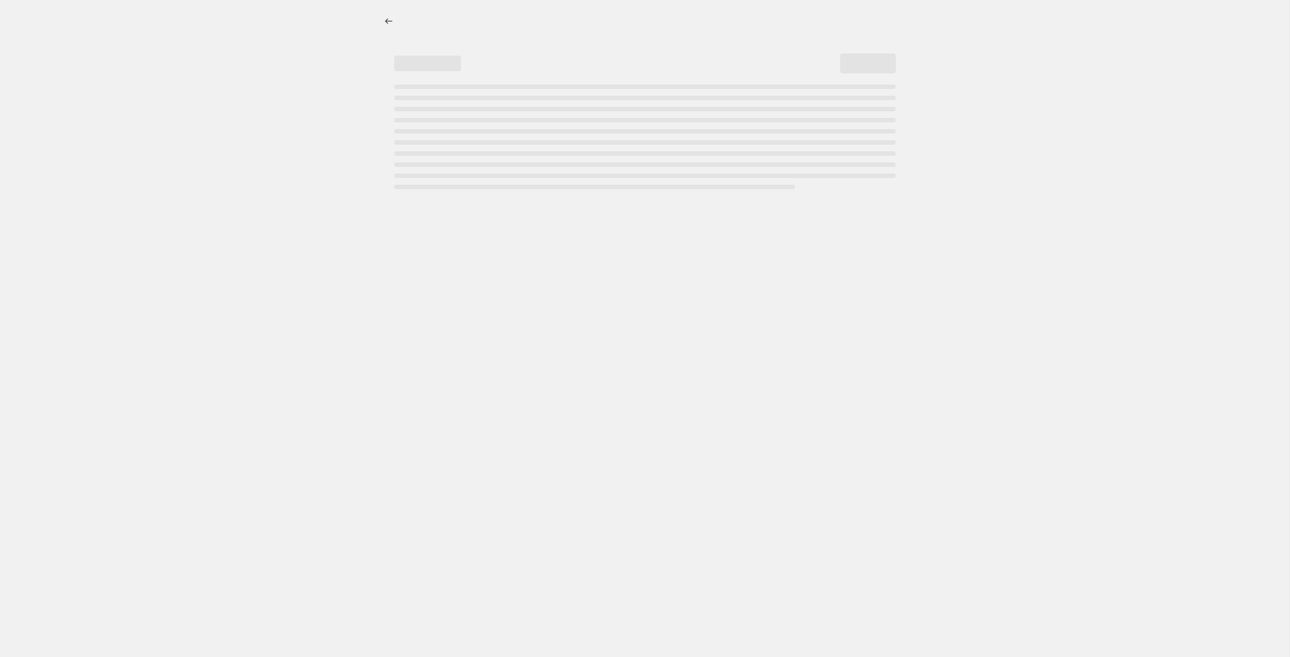
select select "percentage"
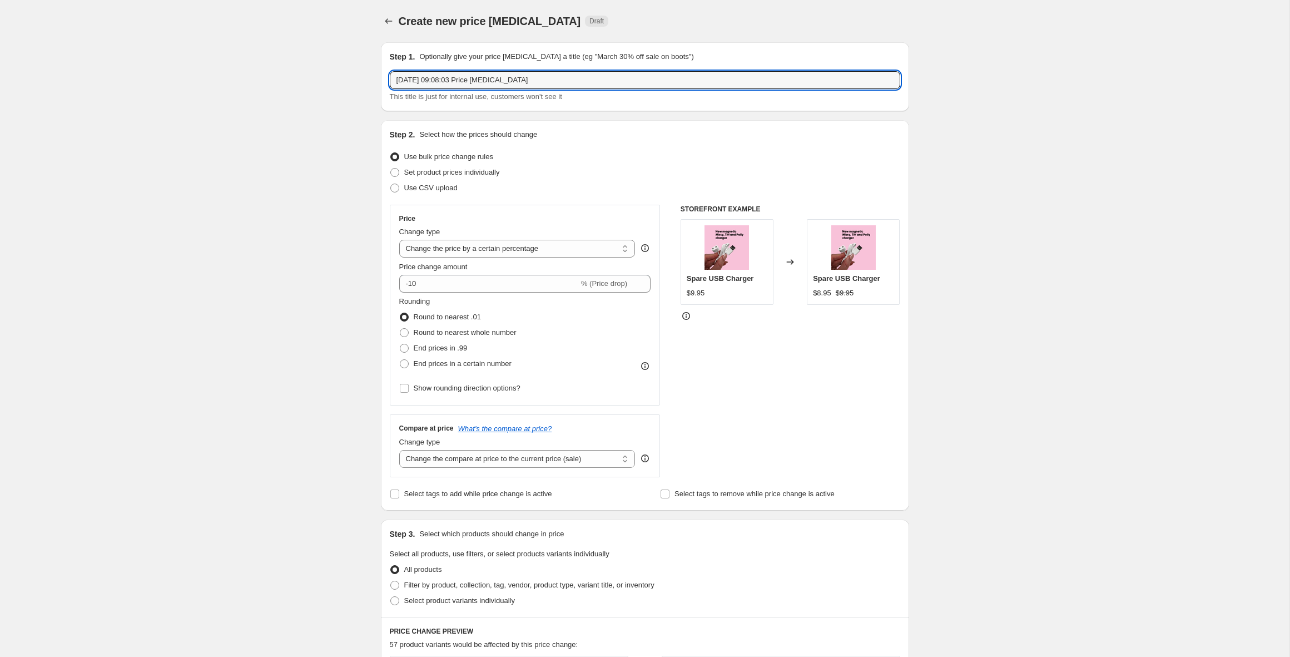
drag, startPoint x: 549, startPoint y: 81, endPoint x: 376, endPoint y: 68, distance: 173.9
click at [376, 68] on div "Step 1. Optionally give your price change job a title (eg "March 30% off sale o…" at bounding box center [640, 569] width 537 height 1072
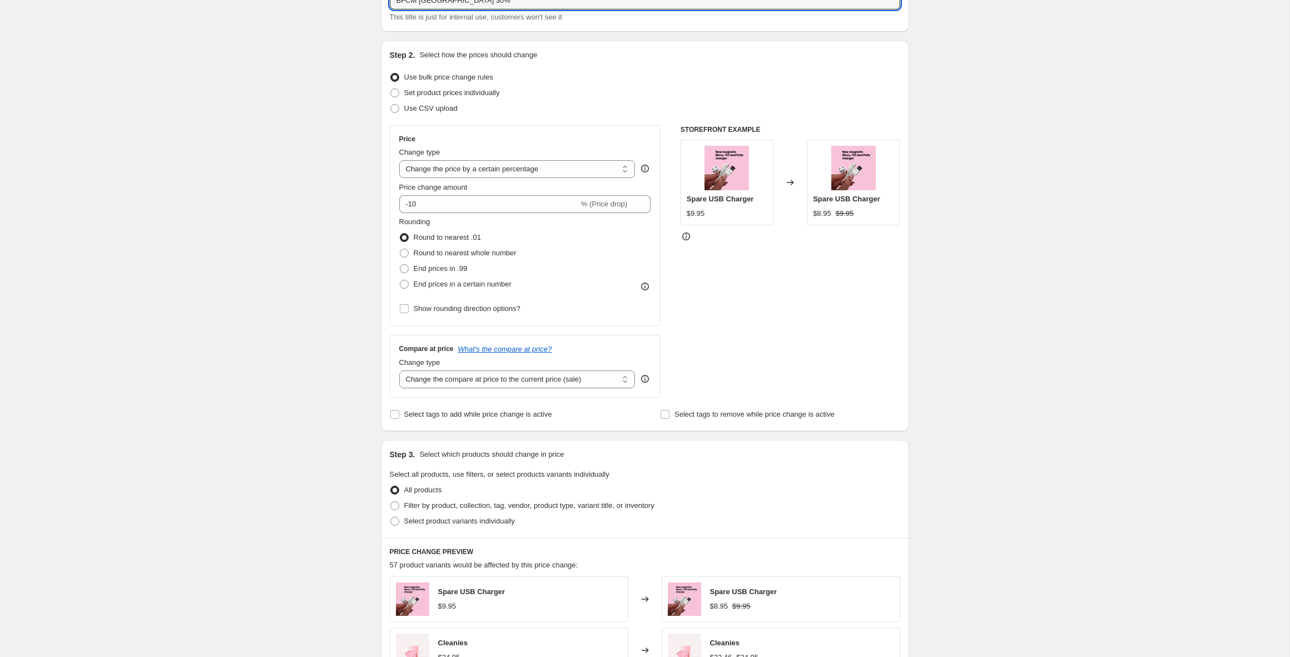
scroll to position [117, 0]
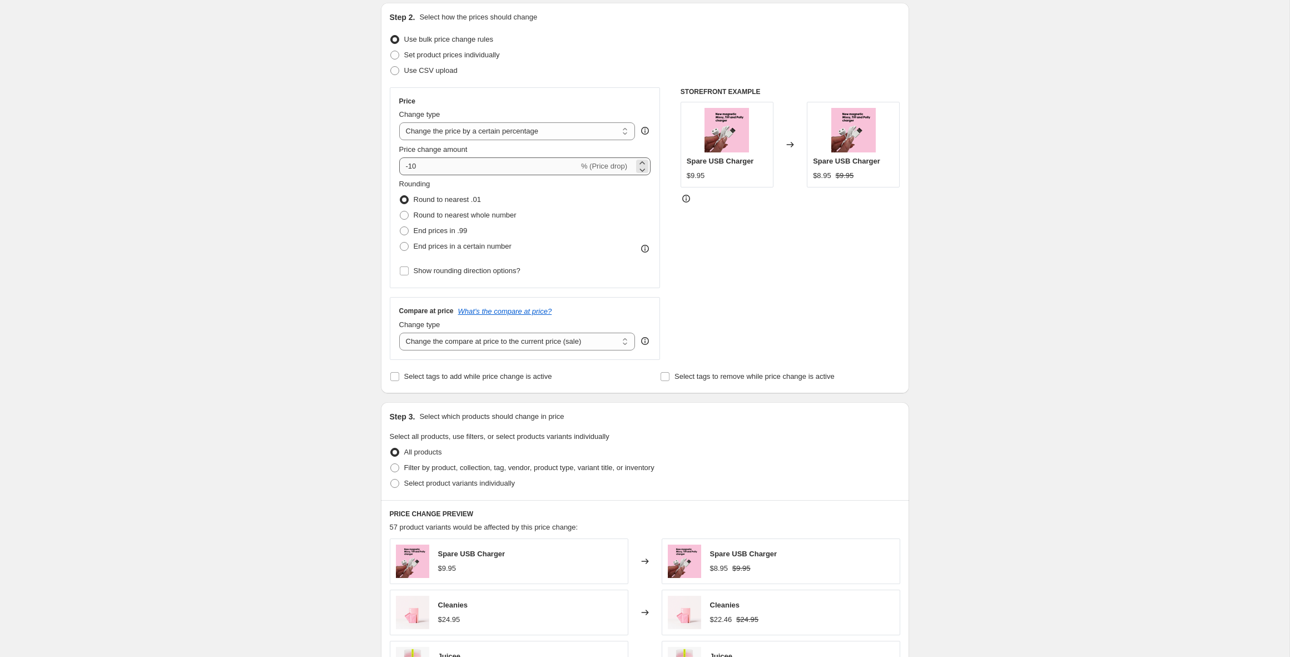
type input "BFCM [GEOGRAPHIC_DATA] 30%"
click at [421, 168] on input "-10" at bounding box center [489, 166] width 180 height 18
type input "-1"
type input "-30"
click at [294, 291] on div "Create new price change job. This page is ready Create new price change job Dra…" at bounding box center [644, 470] width 1289 height 1174
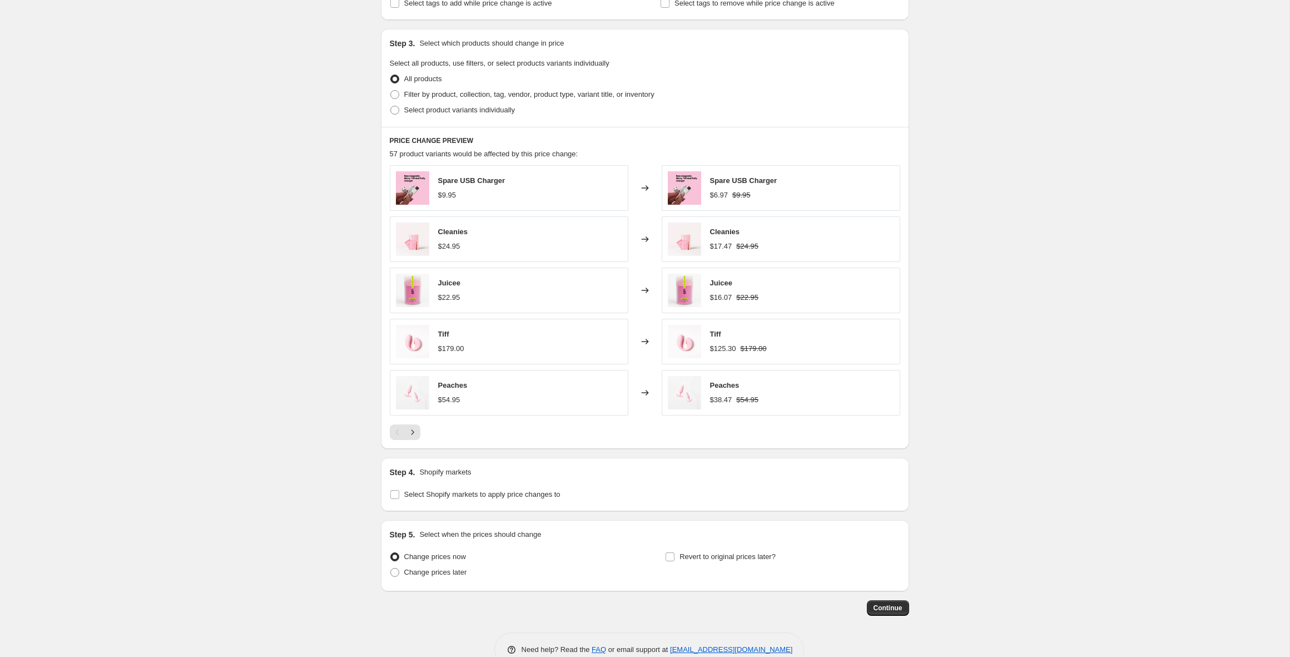
scroll to position [486, 0]
drag, startPoint x: 411, startPoint y: 114, endPoint x: 421, endPoint y: 115, distance: 10.1
click at [411, 114] on span "Select product variants individually" at bounding box center [459, 114] width 111 height 8
click at [391, 111] on input "Select product variants individually" at bounding box center [390, 110] width 1 height 1
radio input "true"
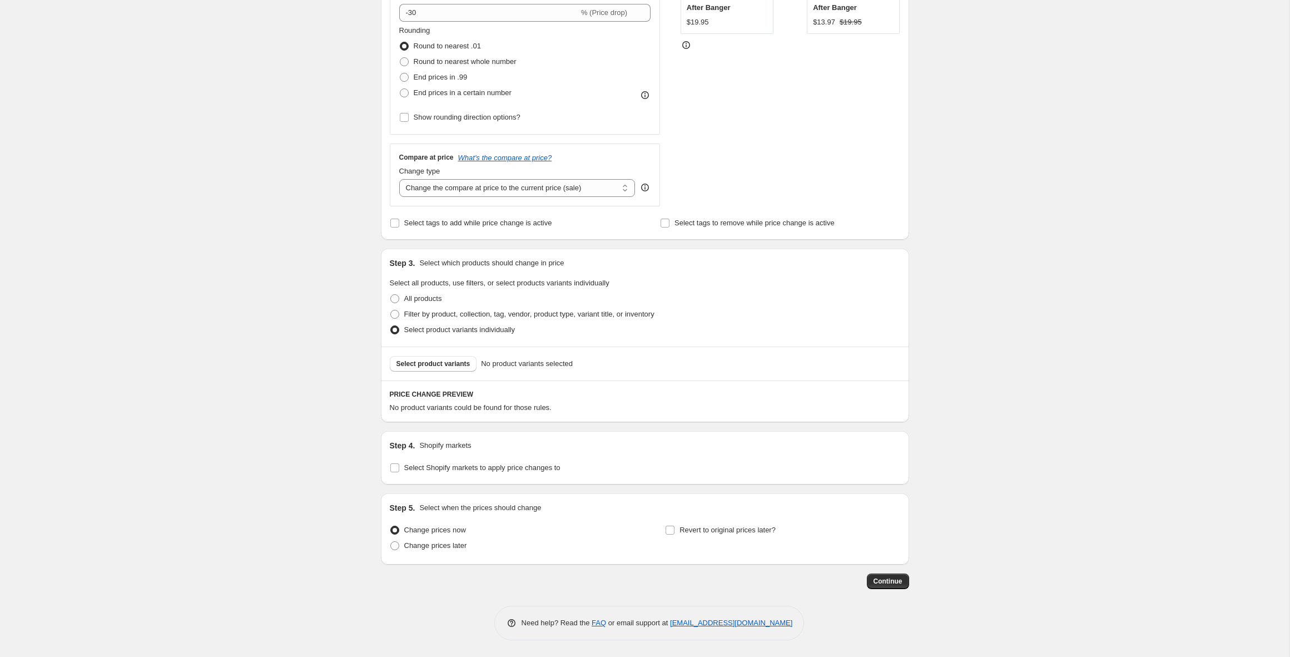
scroll to position [271, 0]
click at [411, 362] on span "Select product variants" at bounding box center [433, 363] width 74 height 9
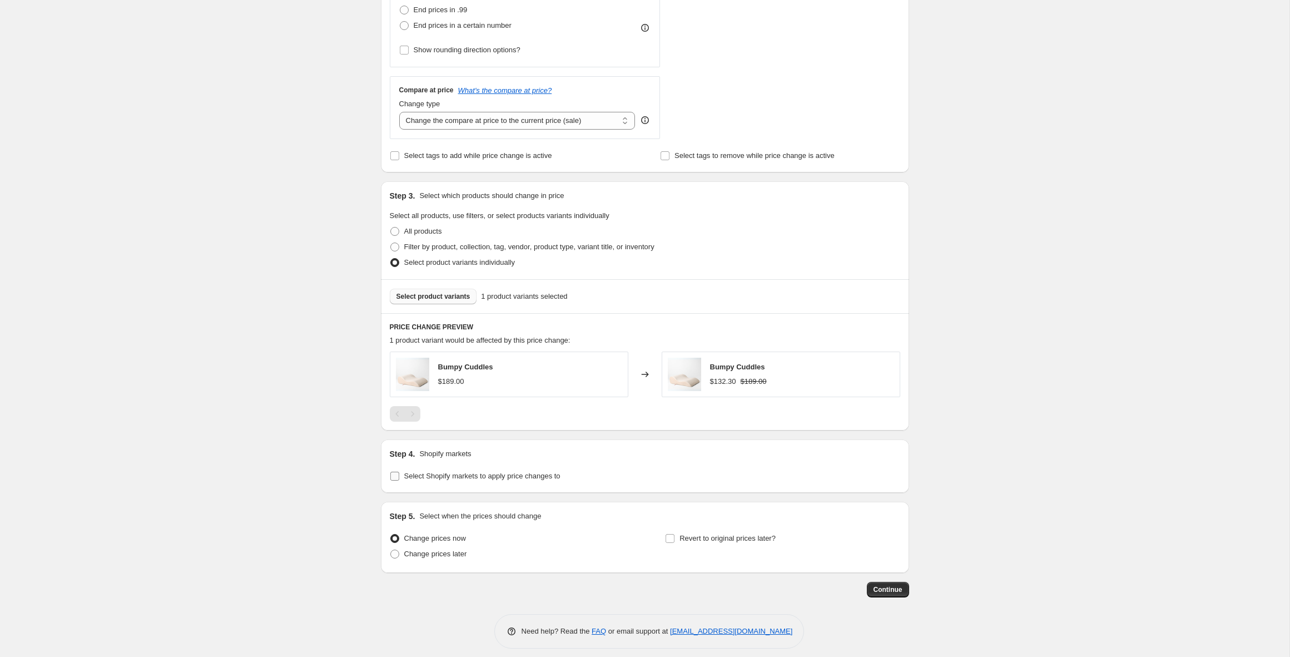
scroll to position [339, 0]
click at [523, 478] on span "Select Shopify markets to apply price changes to" at bounding box center [482, 475] width 156 height 8
click at [399, 478] on input "Select Shopify markets to apply price changes to" at bounding box center [394, 475] width 9 height 9
checkbox input "true"
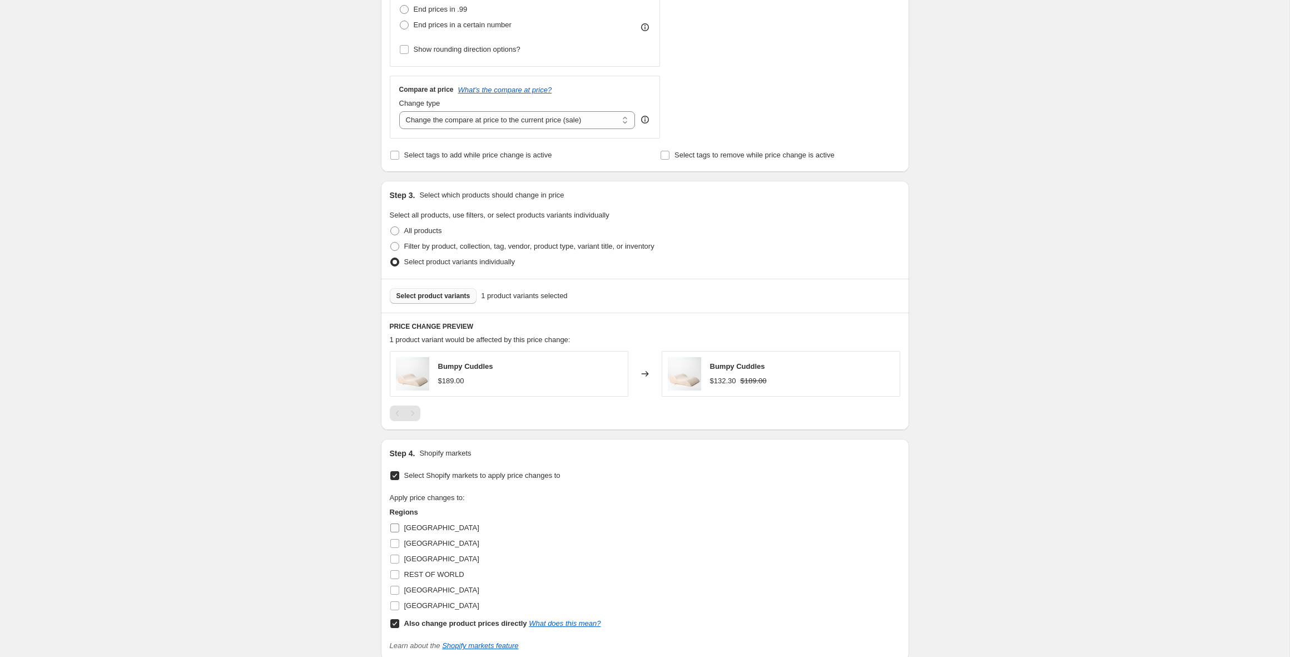
click at [395, 528] on input "AUSTRALIA" at bounding box center [394, 527] width 9 height 9
checkbox input "true"
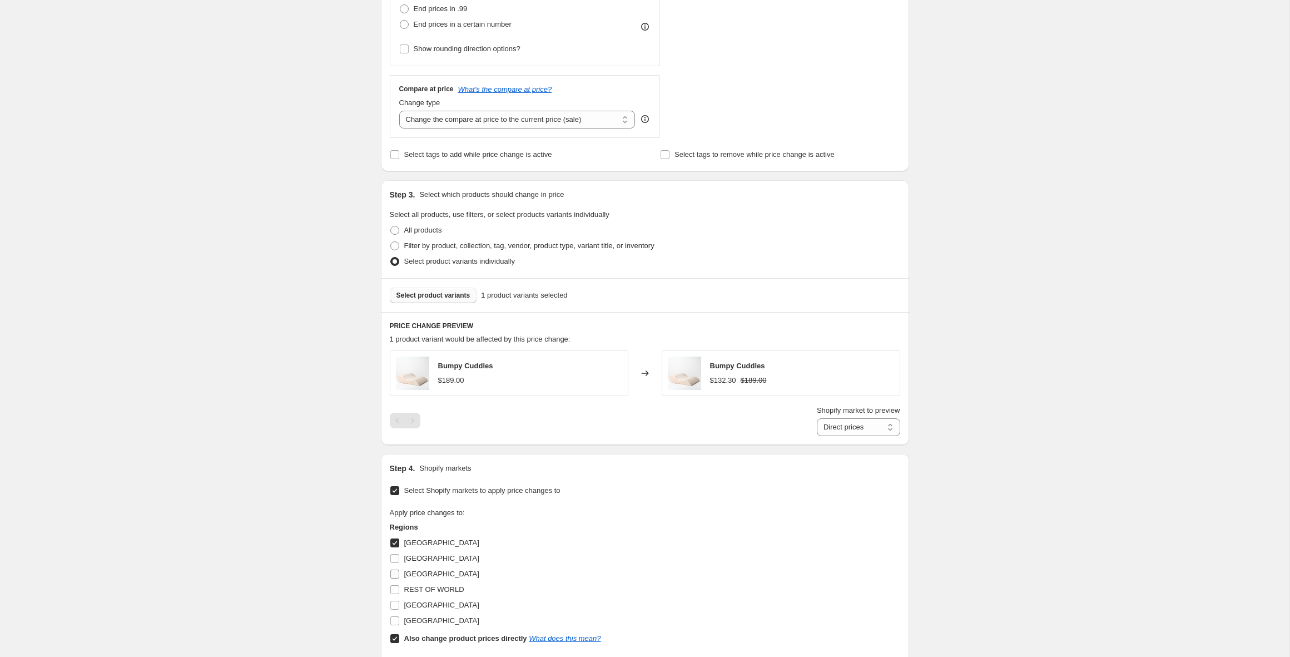
click at [395, 574] on input "New Zealand" at bounding box center [394, 573] width 9 height 9
checkbox input "true"
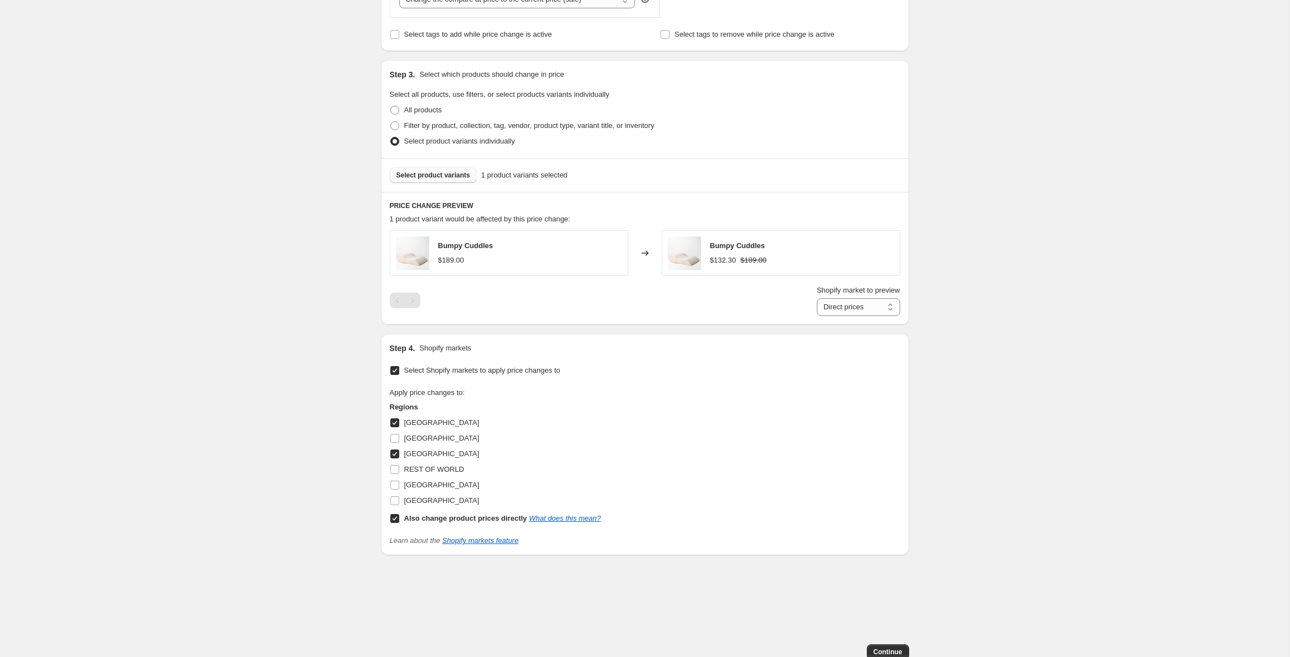
scroll to position [530, 0]
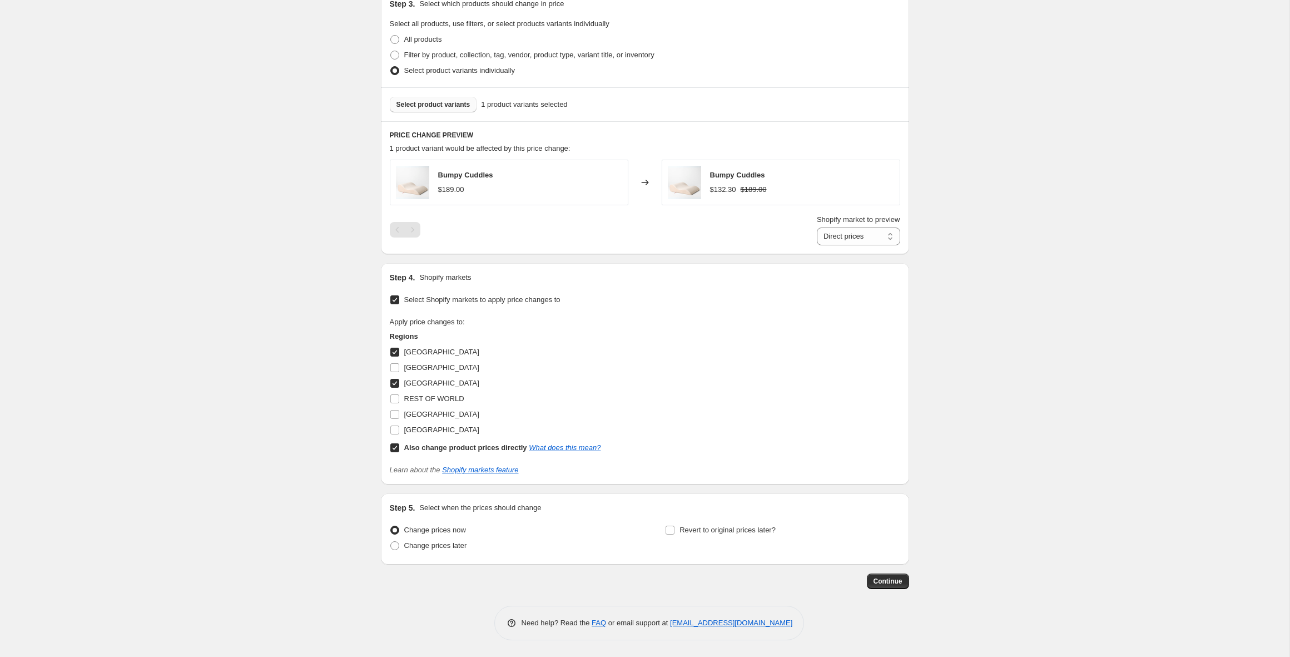
click at [395, 449] on input "Also change product prices directly What does this mean?" at bounding box center [394, 447] width 9 height 9
checkbox input "false"
select select "85736882495"
click at [891, 583] on span "Continue" at bounding box center [887, 580] width 29 height 9
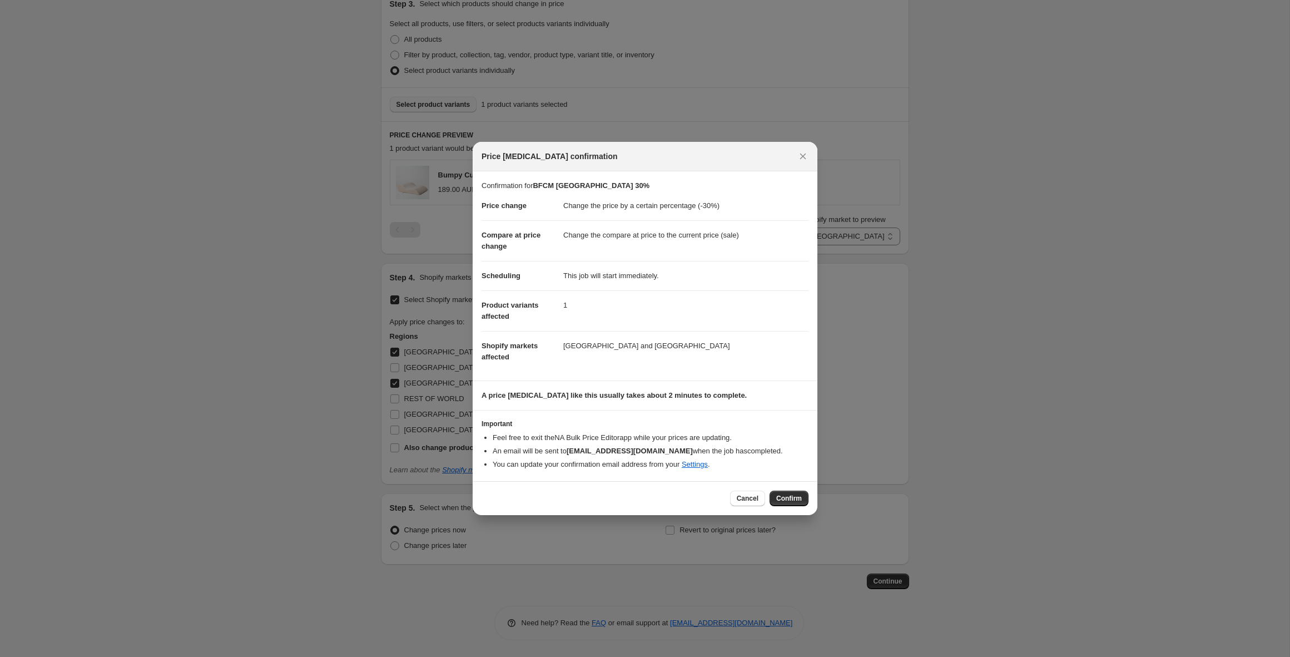
click at [781, 497] on span "Confirm" at bounding box center [789, 498] width 26 height 9
type input "BFCM [GEOGRAPHIC_DATA] 30%"
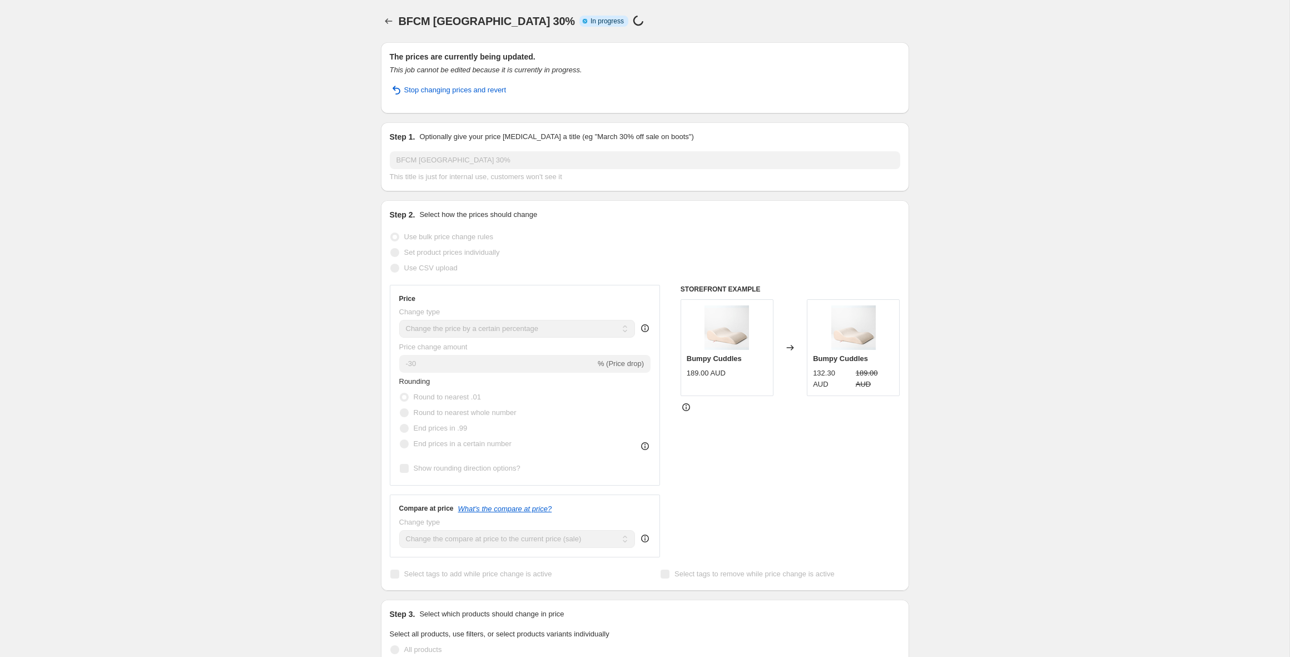
select select "percentage"
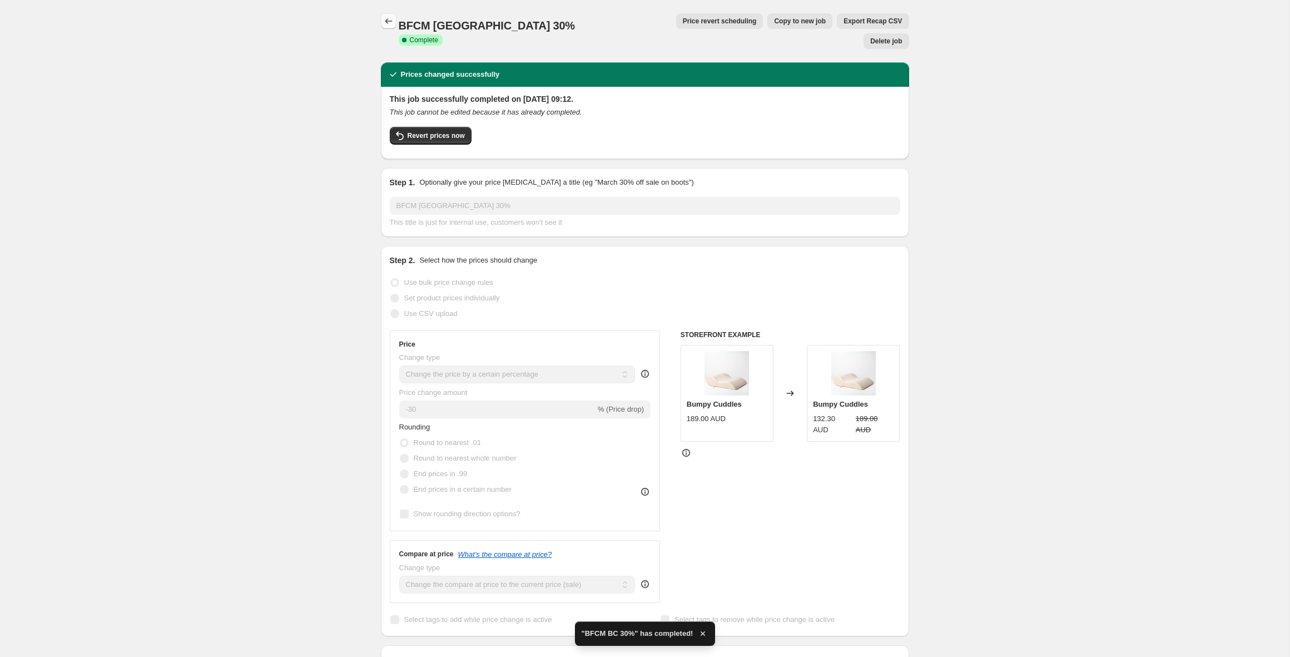
click at [387, 19] on icon "Price change jobs" at bounding box center [388, 21] width 11 height 11
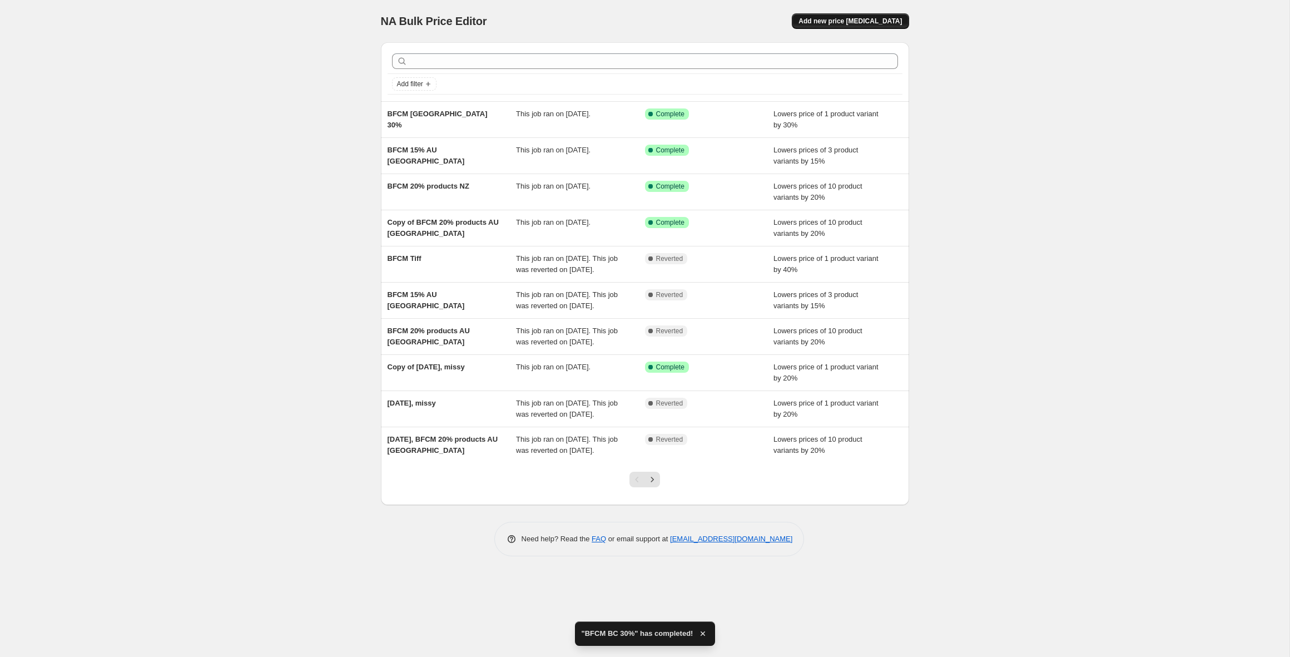
click at [834, 24] on span "Add new price [MEDICAL_DATA]" at bounding box center [849, 21] width 103 height 9
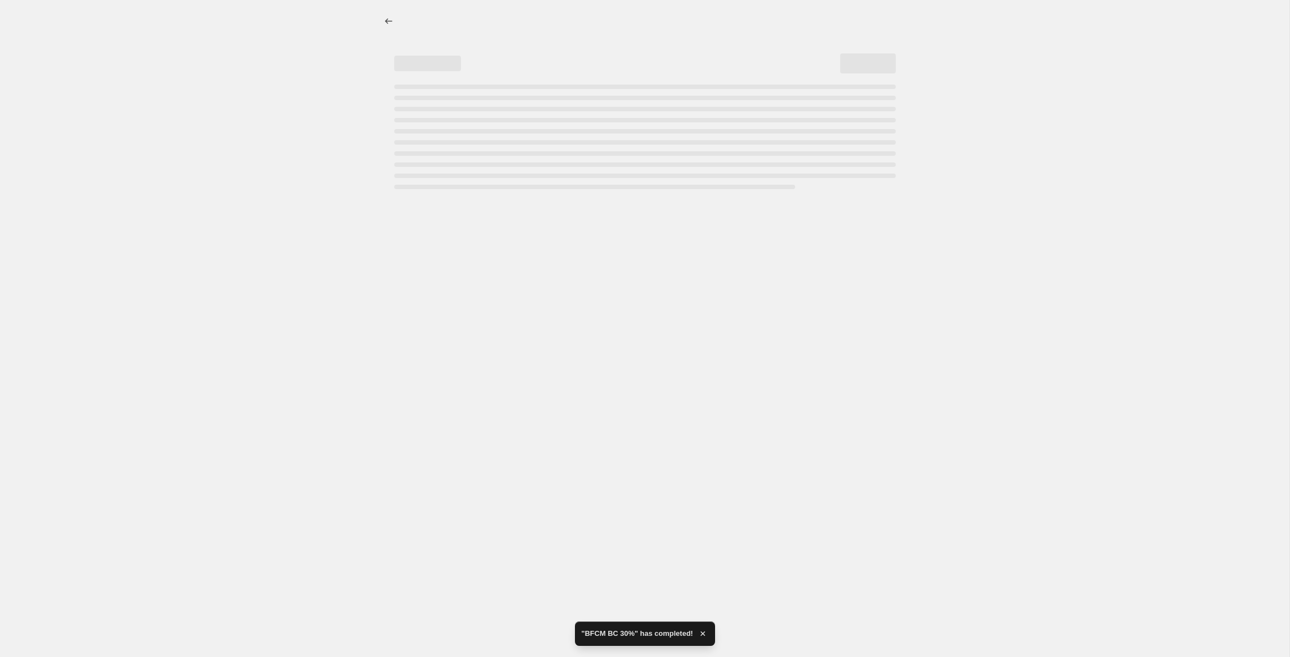
select select "percentage"
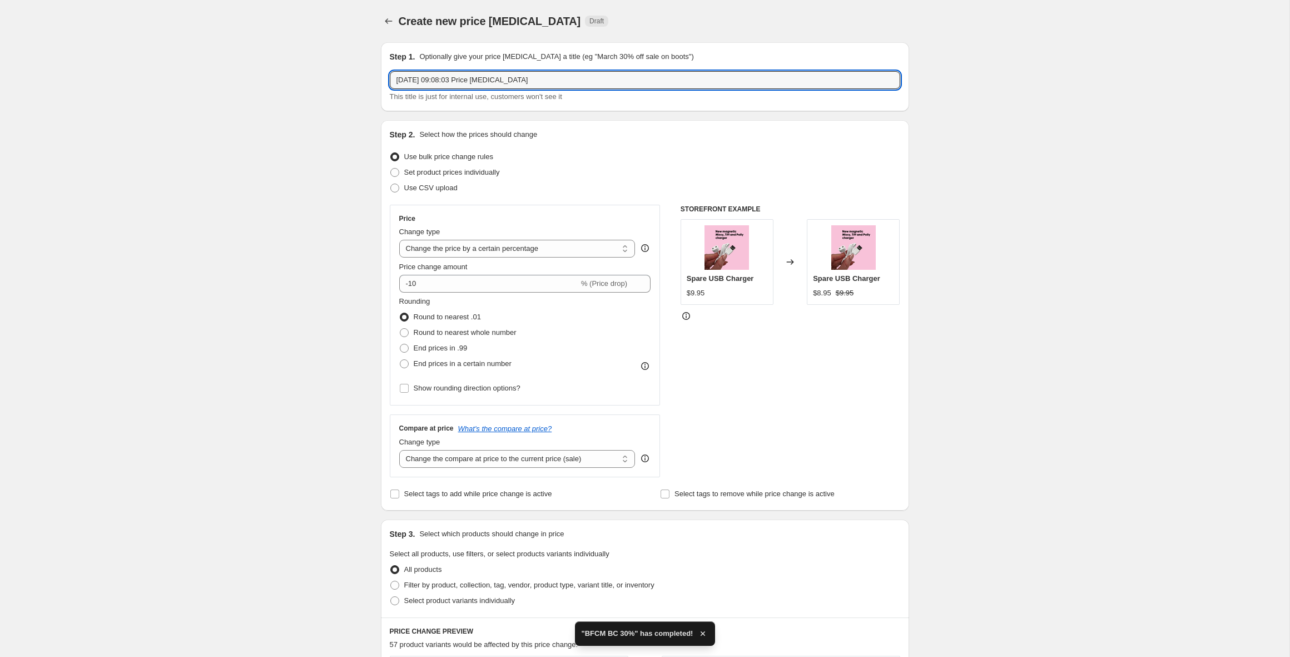
drag, startPoint x: 543, startPoint y: 80, endPoint x: 356, endPoint y: 71, distance: 187.0
click at [356, 71] on div "Create new price change job. This page is ready Create new price change job Dra…" at bounding box center [644, 587] width 1289 height 1174
click at [430, 79] on input "BFCM 40$ Tiff" at bounding box center [645, 80] width 510 height 18
type input "BFCM 40% Tiff"
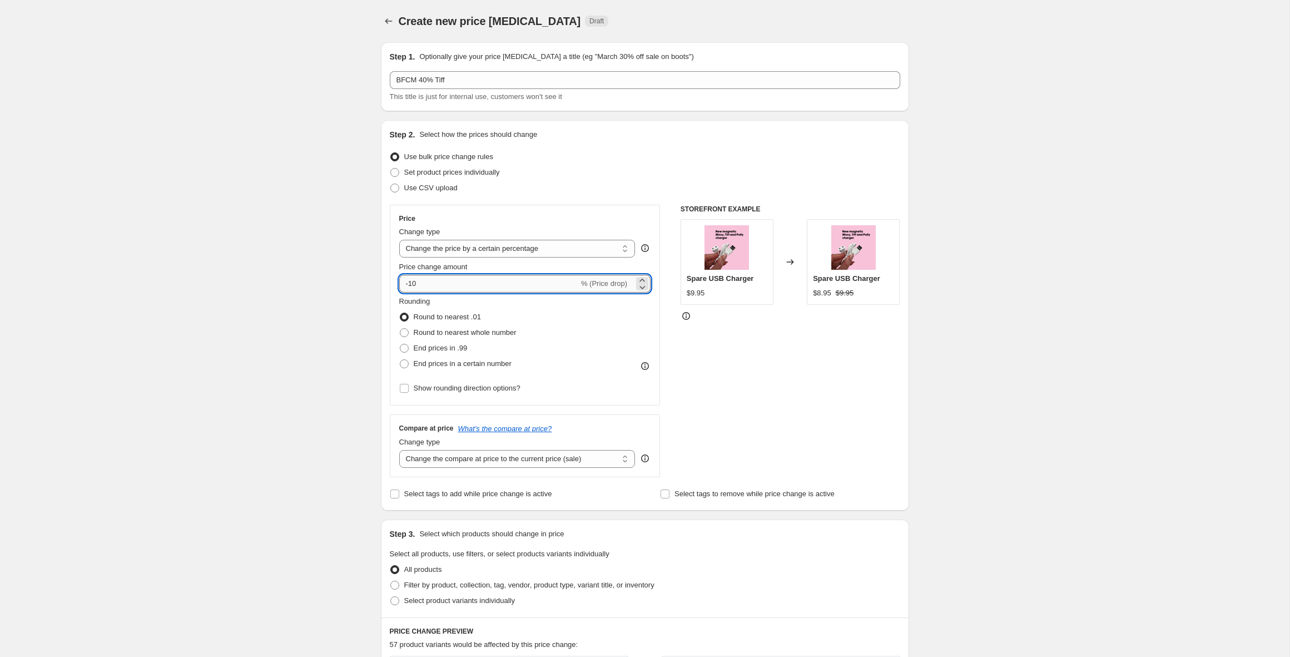
click at [411, 285] on input "-10" at bounding box center [489, 284] width 180 height 18
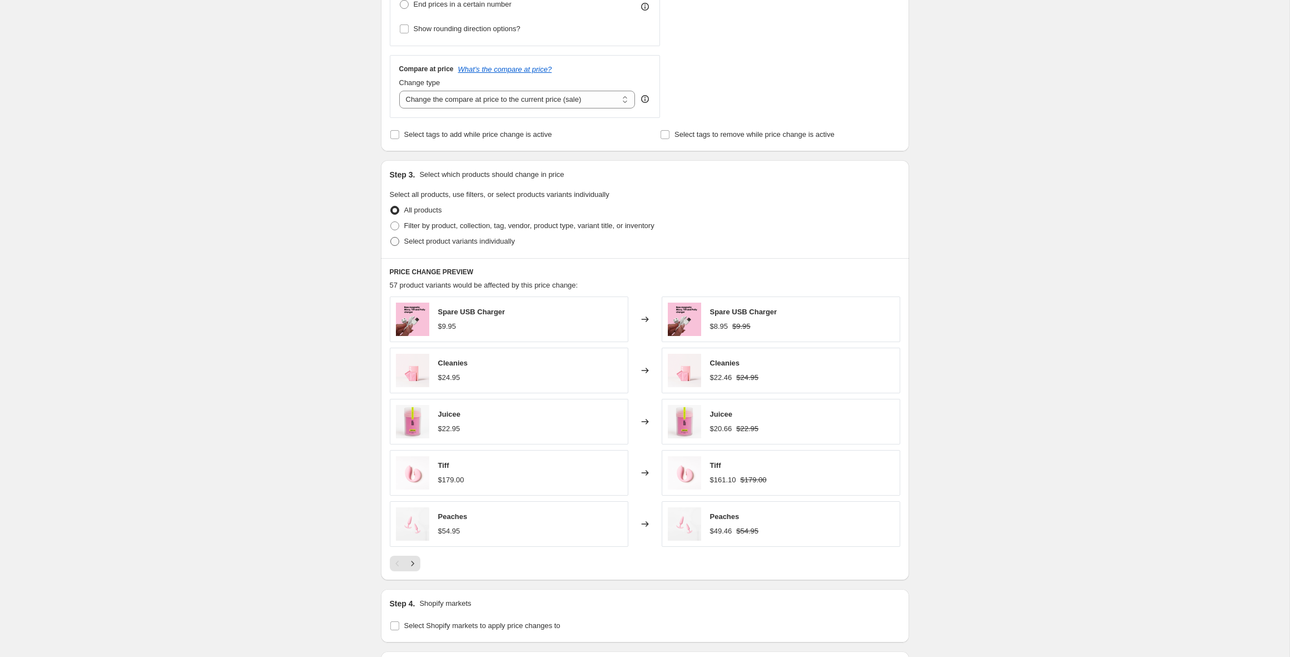
type input "-40"
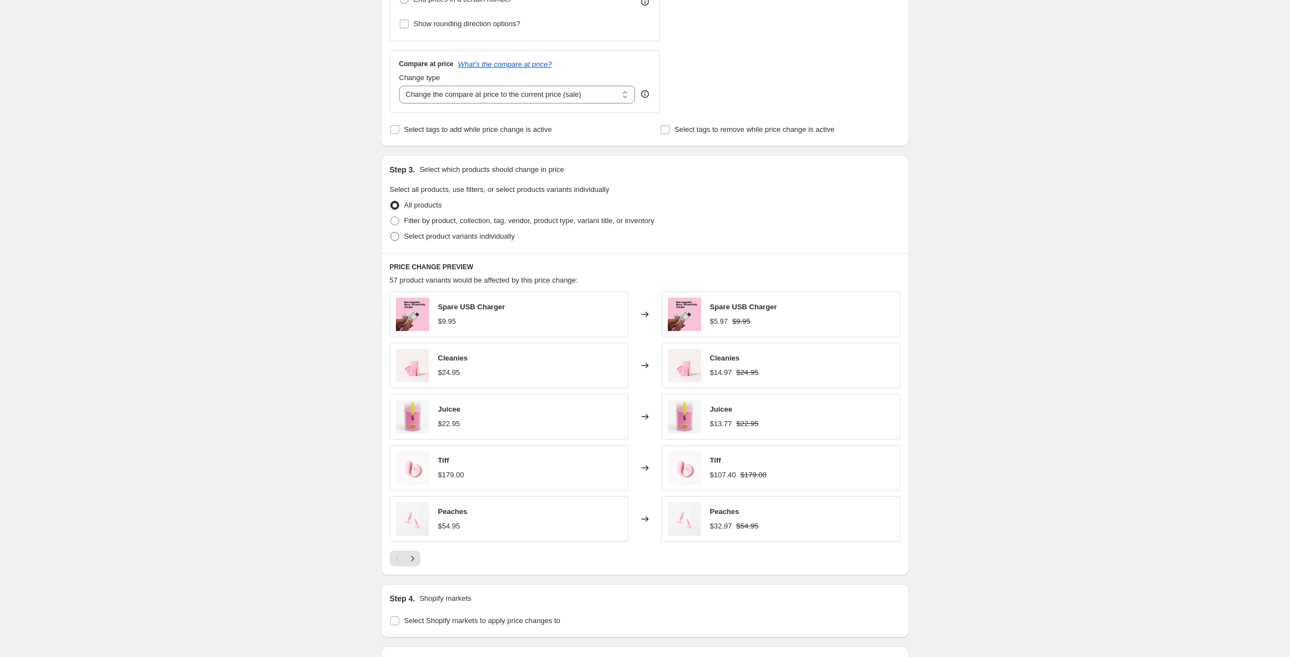
click at [401, 241] on label "Select product variants individually" at bounding box center [452, 236] width 125 height 16
click at [391, 232] on input "Select product variants individually" at bounding box center [390, 232] width 1 height 1
radio input "true"
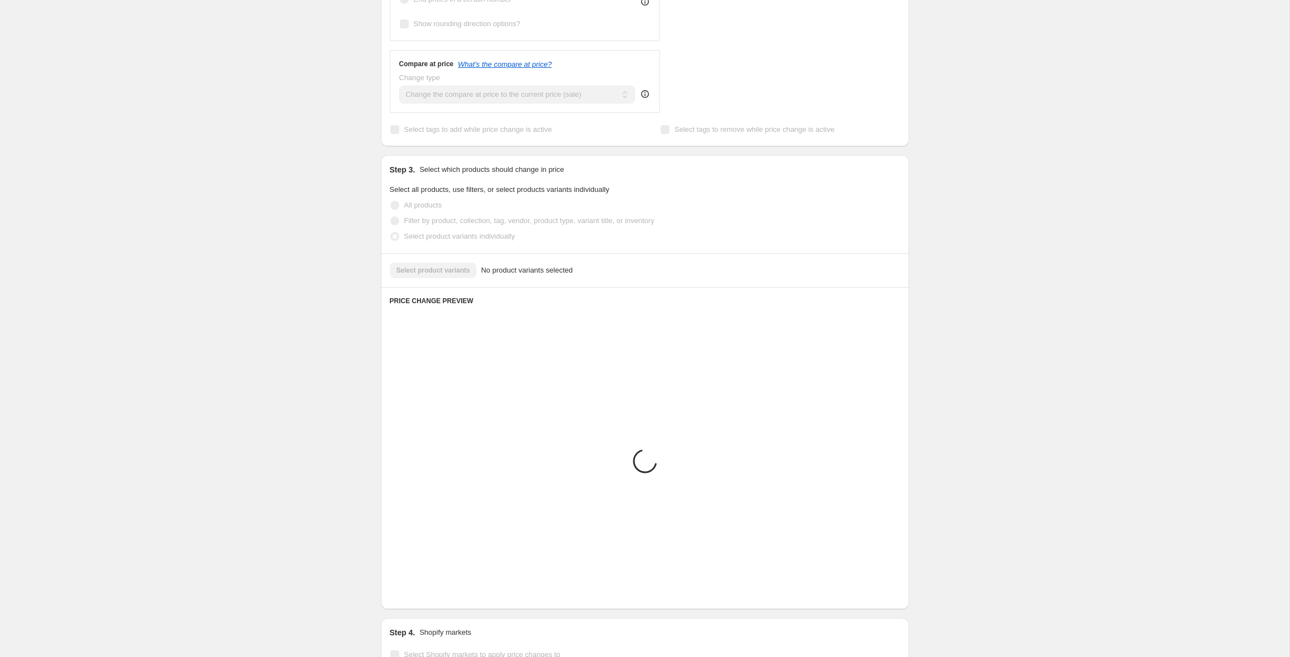
scroll to position [271, 0]
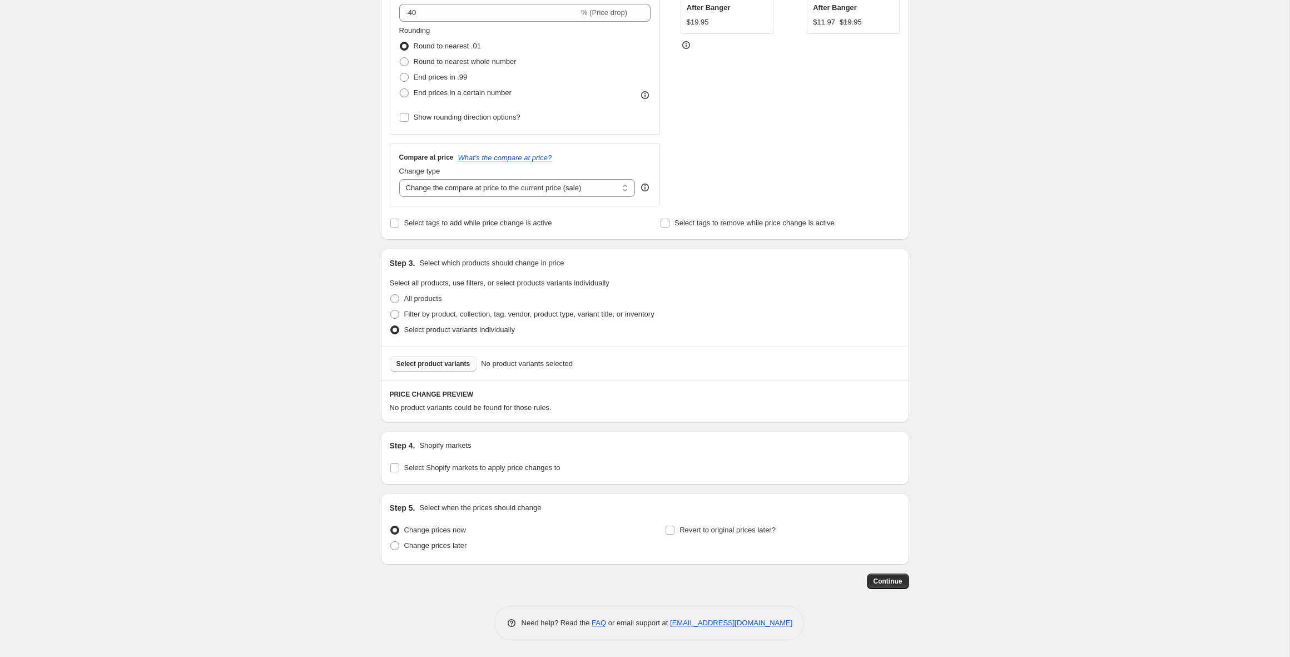
click at [394, 361] on button "Select product variants" at bounding box center [433, 364] width 87 height 16
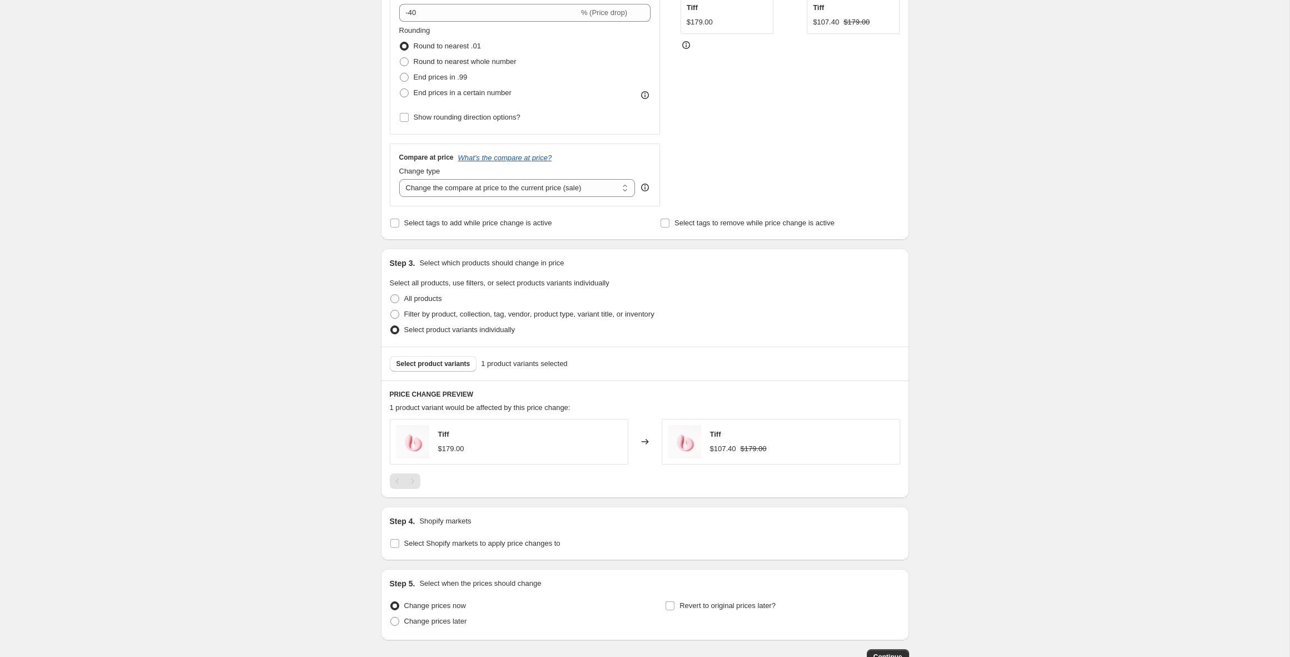
scroll to position [346, 0]
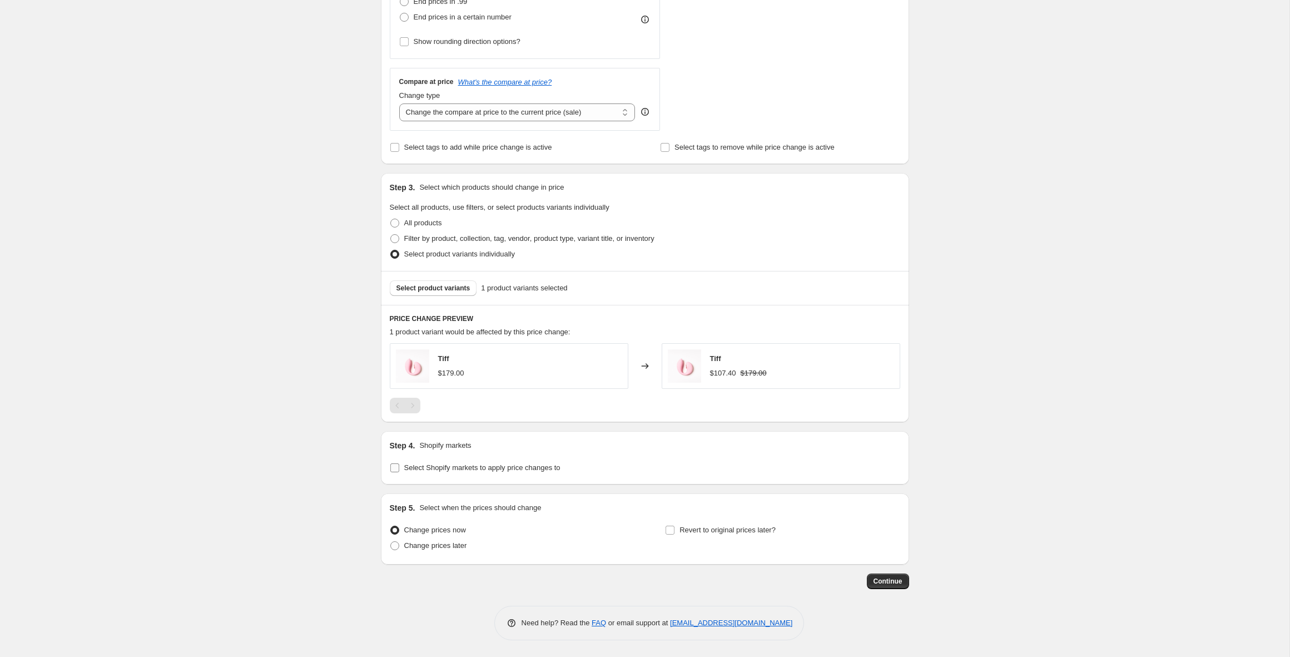
click at [409, 466] on span "Select Shopify markets to apply price changes to" at bounding box center [482, 467] width 156 height 8
click at [399, 466] on input "Select Shopify markets to apply price changes to" at bounding box center [394, 467] width 9 height 9
checkbox input "true"
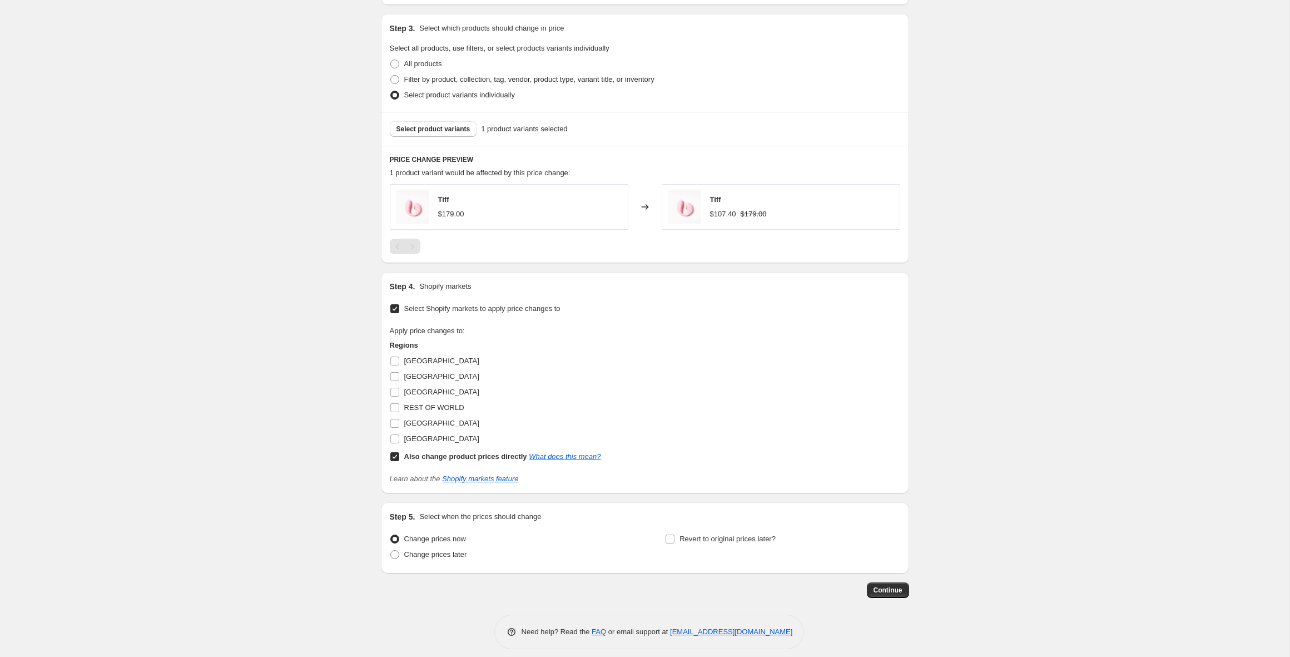
scroll to position [514, 0]
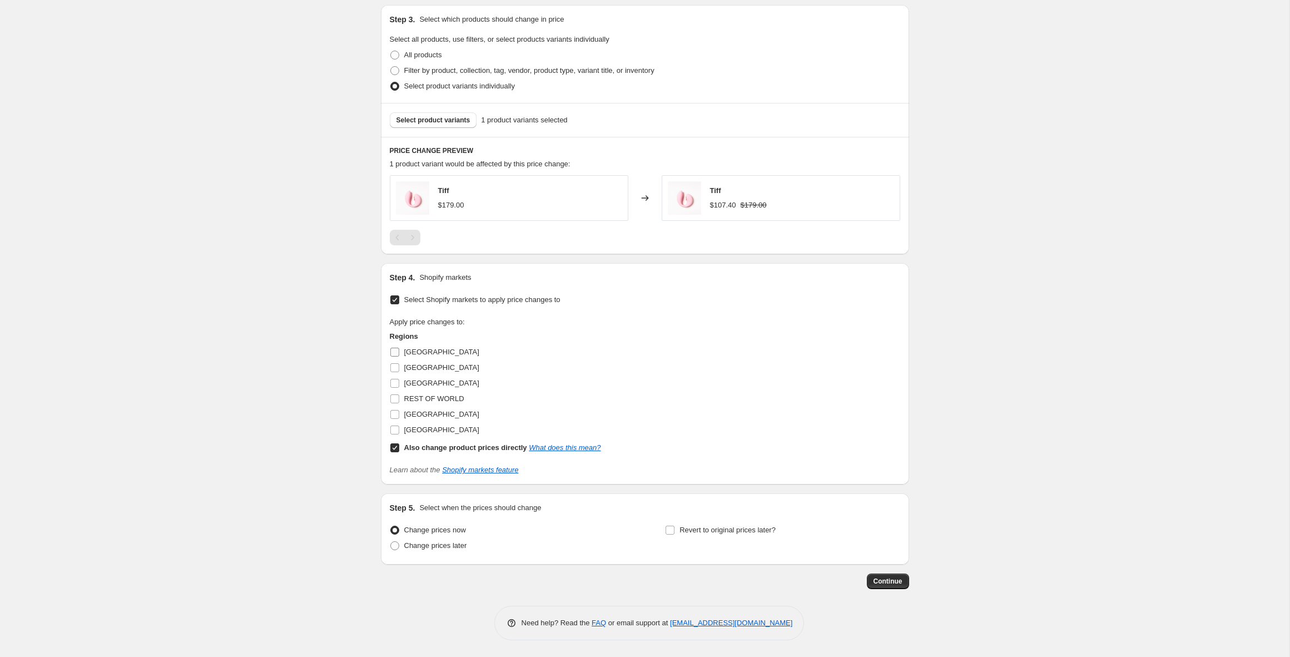
click at [397, 351] on input "[GEOGRAPHIC_DATA]" at bounding box center [394, 351] width 9 height 9
checkbox input "true"
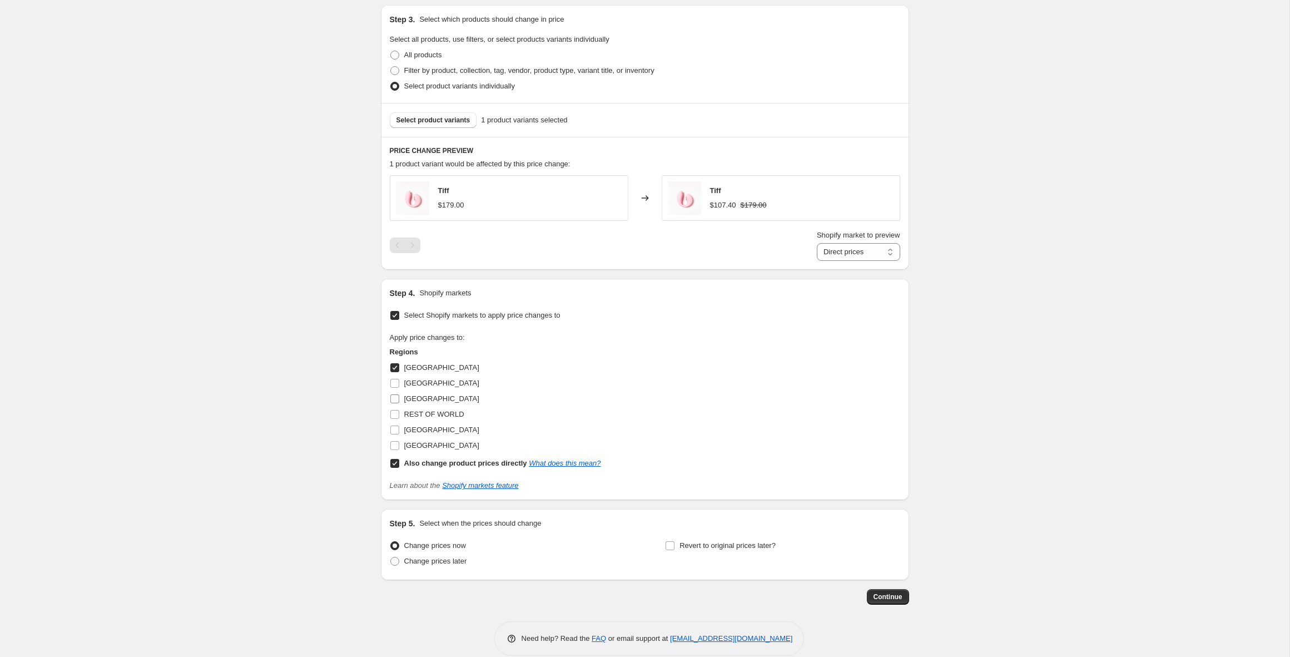
click at [395, 398] on input "[GEOGRAPHIC_DATA]" at bounding box center [394, 398] width 9 height 9
checkbox input "true"
click at [396, 463] on input "Also change product prices directly What does this mean?" at bounding box center [394, 463] width 9 height 9
checkbox input "false"
select select "85736882495"
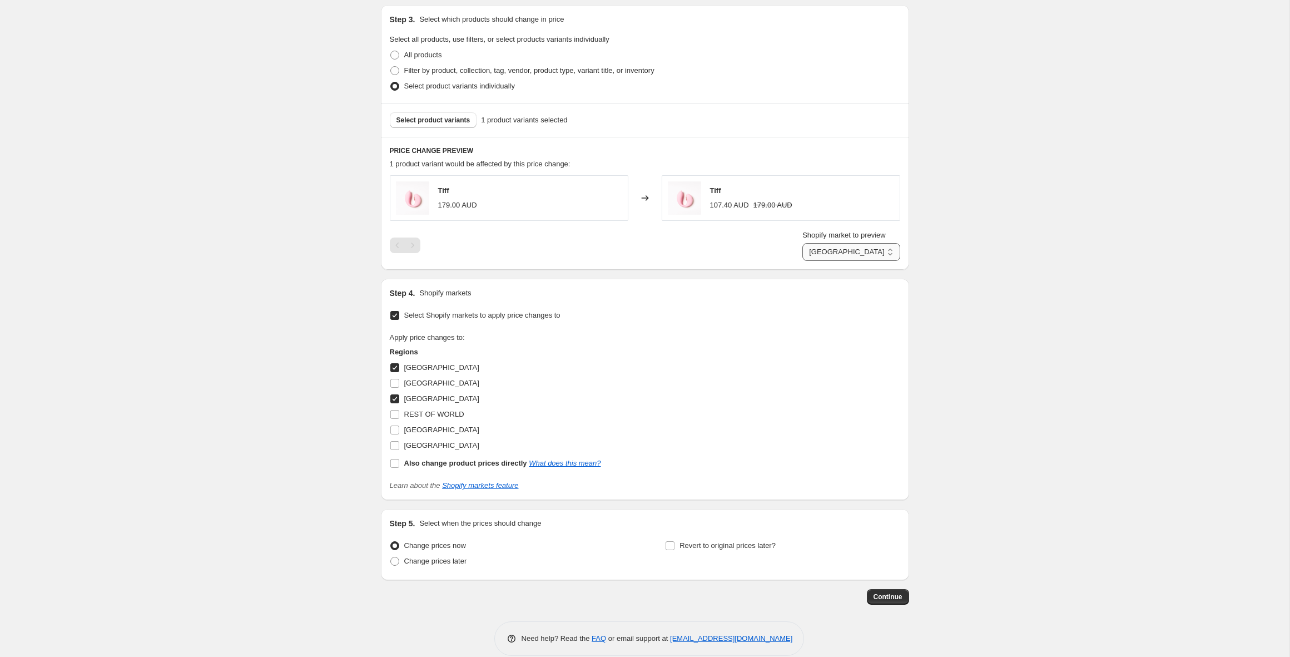
scroll to position [530, 0]
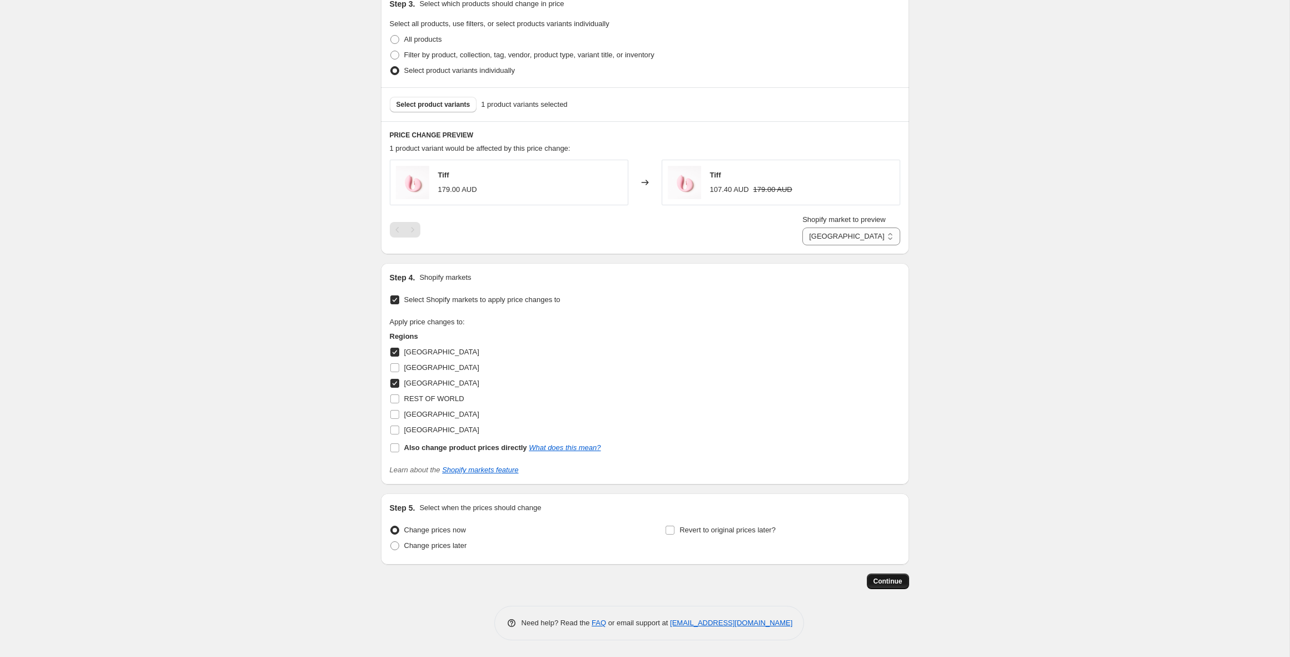
click at [887, 583] on span "Continue" at bounding box center [887, 580] width 29 height 9
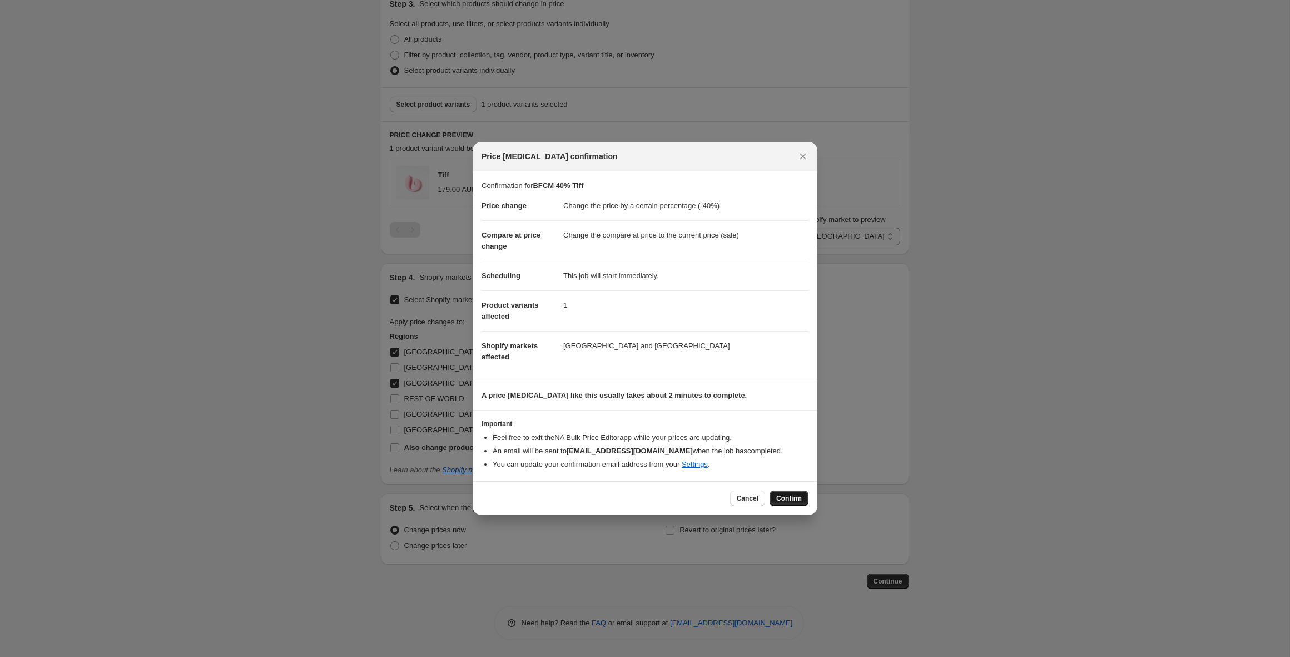
click at [789, 497] on span "Confirm" at bounding box center [789, 498] width 26 height 9
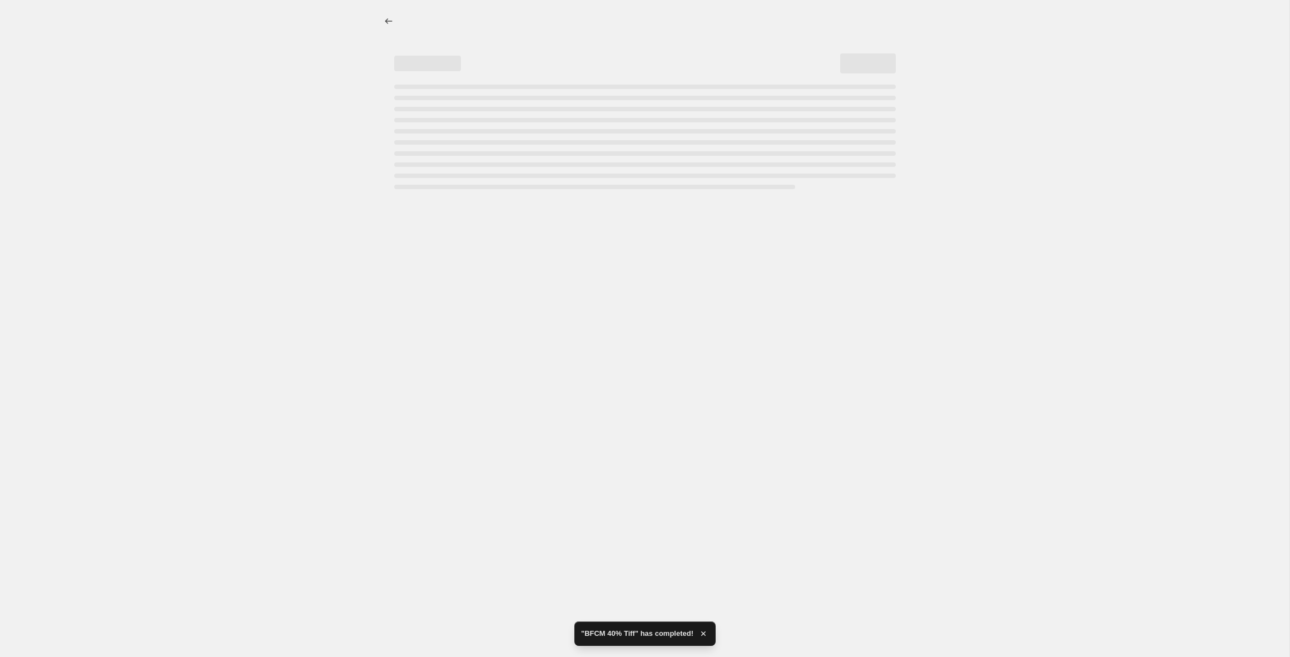
select select "percentage"
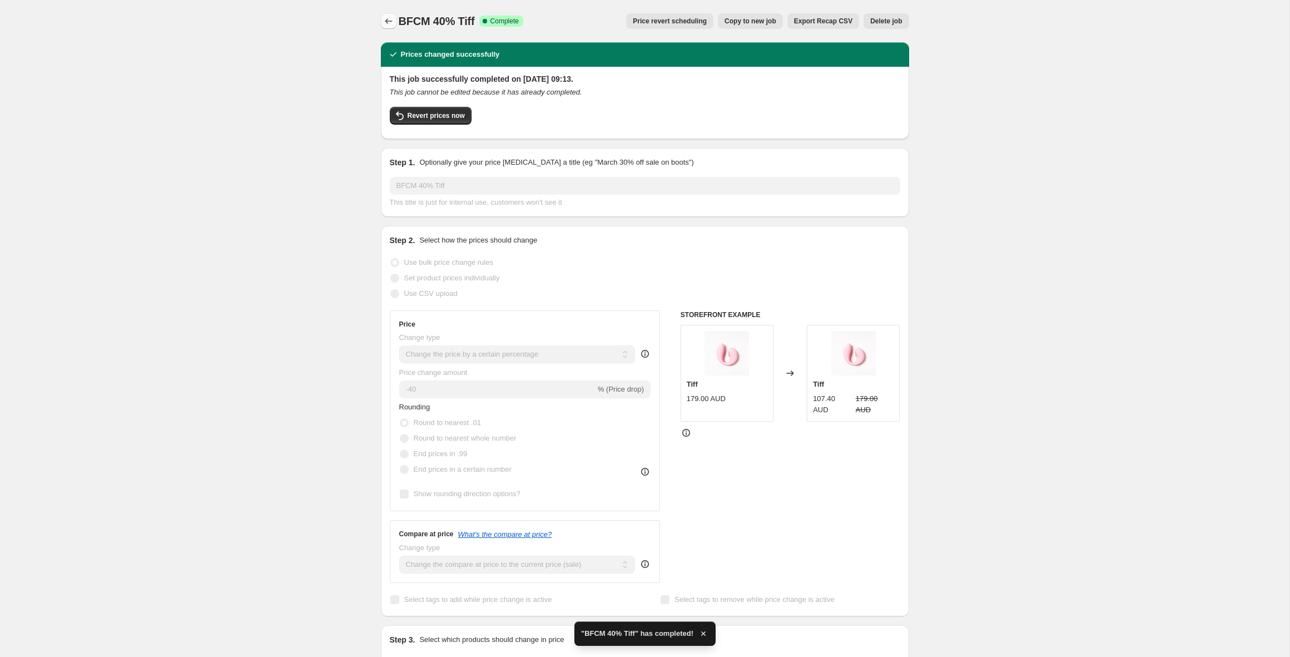
click at [388, 18] on icon "Price change jobs" at bounding box center [388, 21] width 11 height 11
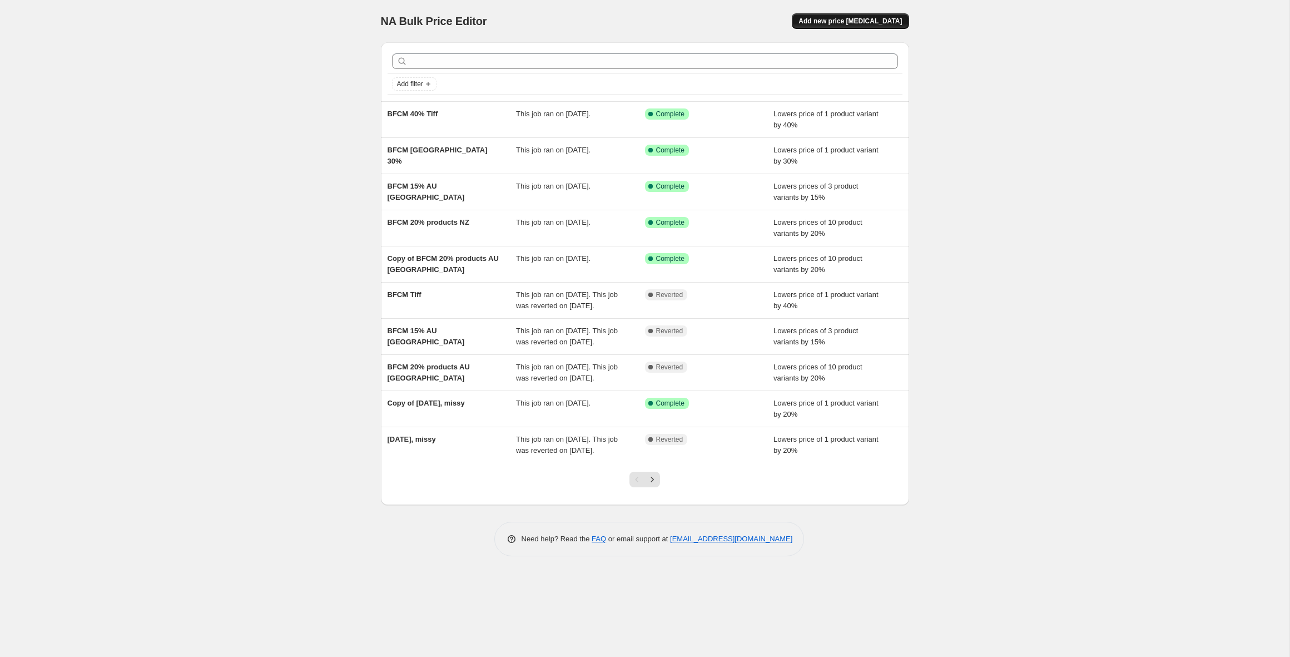
click at [851, 17] on span "Add new price [MEDICAL_DATA]" at bounding box center [849, 21] width 103 height 9
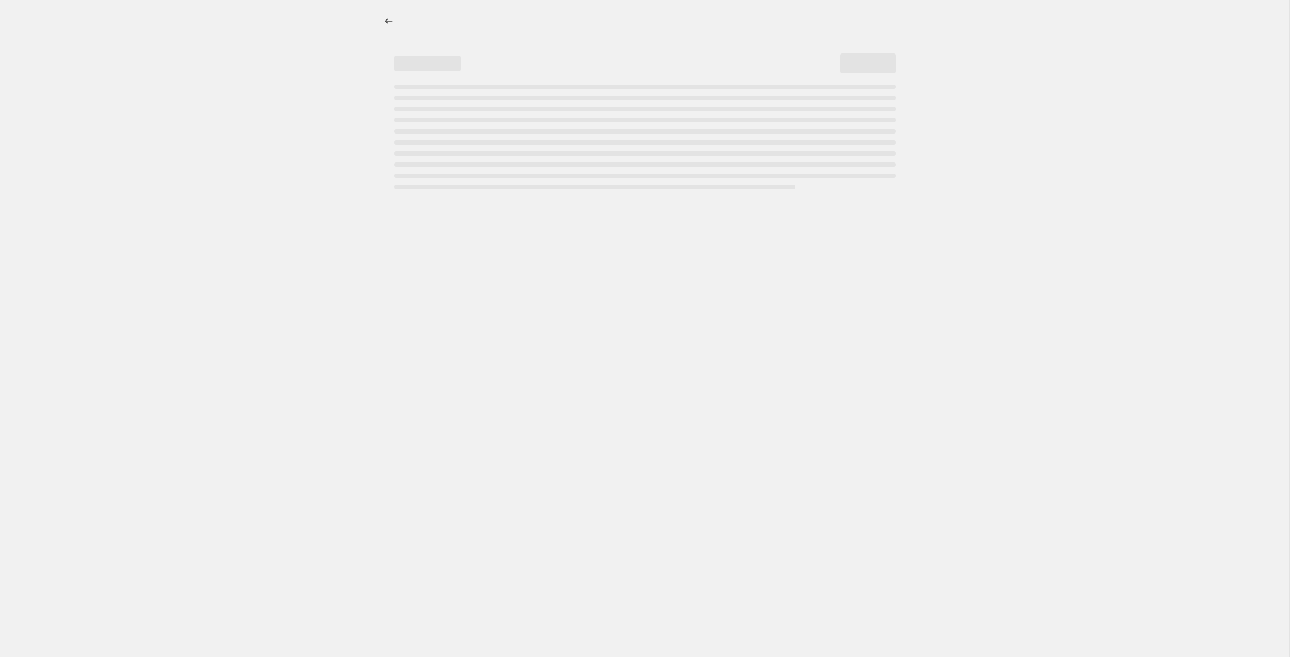
select select "percentage"
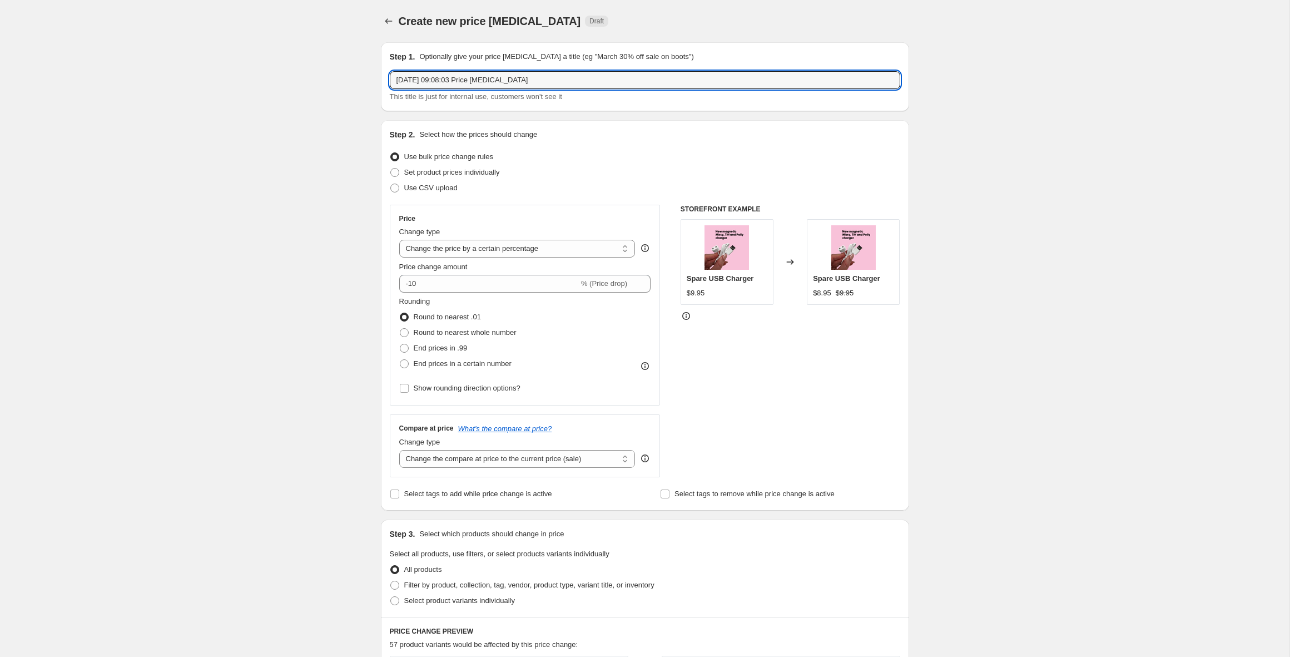
drag, startPoint x: 555, startPoint y: 82, endPoint x: 324, endPoint y: 62, distance: 232.1
click at [324, 62] on div "Create new price change job. This page is ready Create new price change job Dra…" at bounding box center [644, 587] width 1289 height 1174
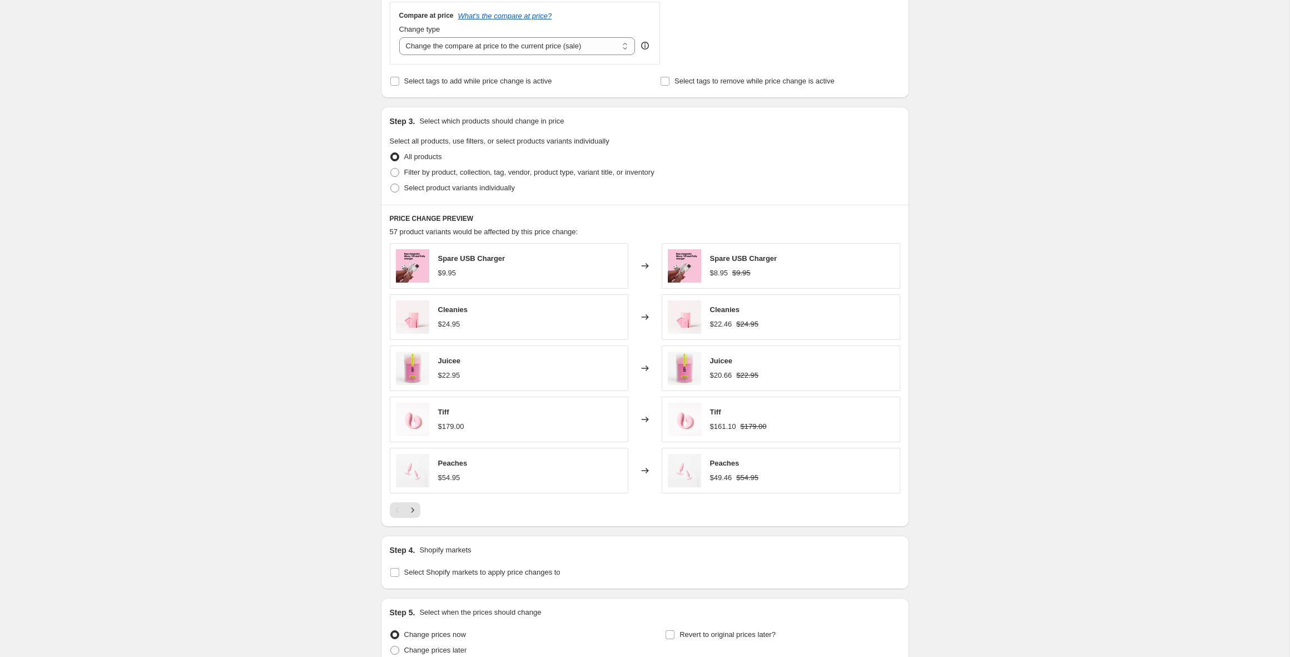
scroll to position [514, 0]
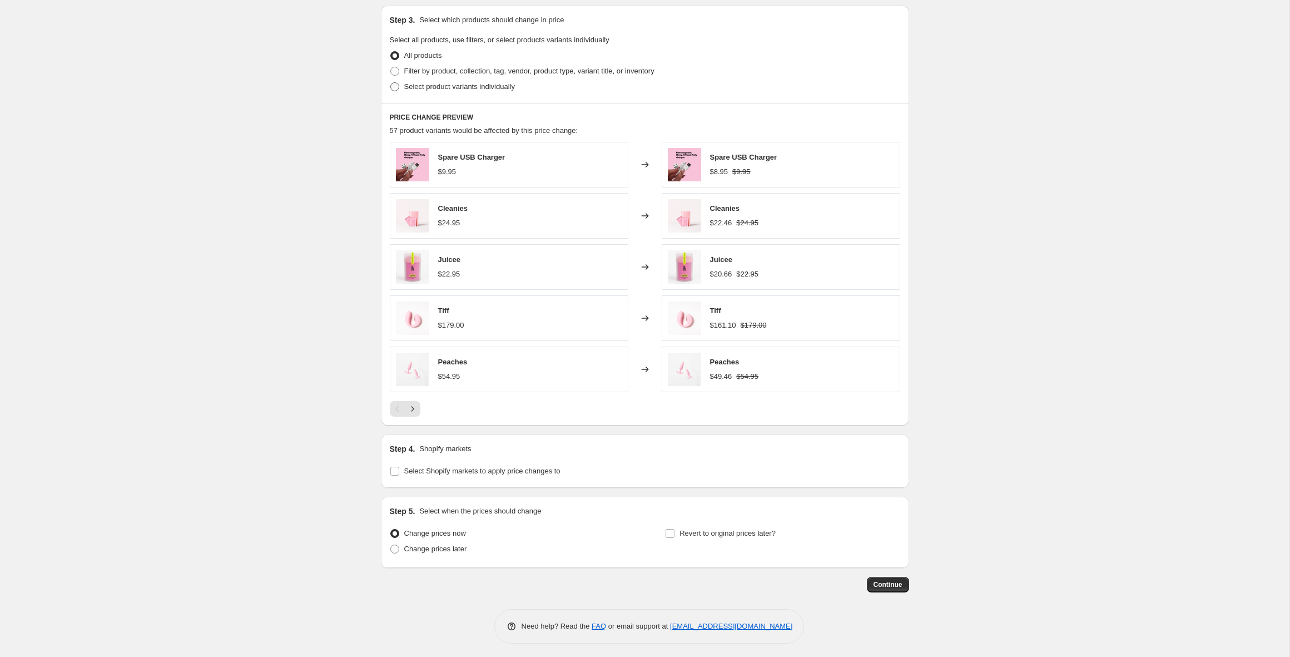
type input "BFCM 10% Elle"
drag, startPoint x: 406, startPoint y: 87, endPoint x: 454, endPoint y: 101, distance: 50.5
click at [406, 87] on span "Select product variants individually" at bounding box center [459, 86] width 111 height 8
click at [391, 83] on input "Select product variants individually" at bounding box center [390, 82] width 1 height 1
radio input "true"
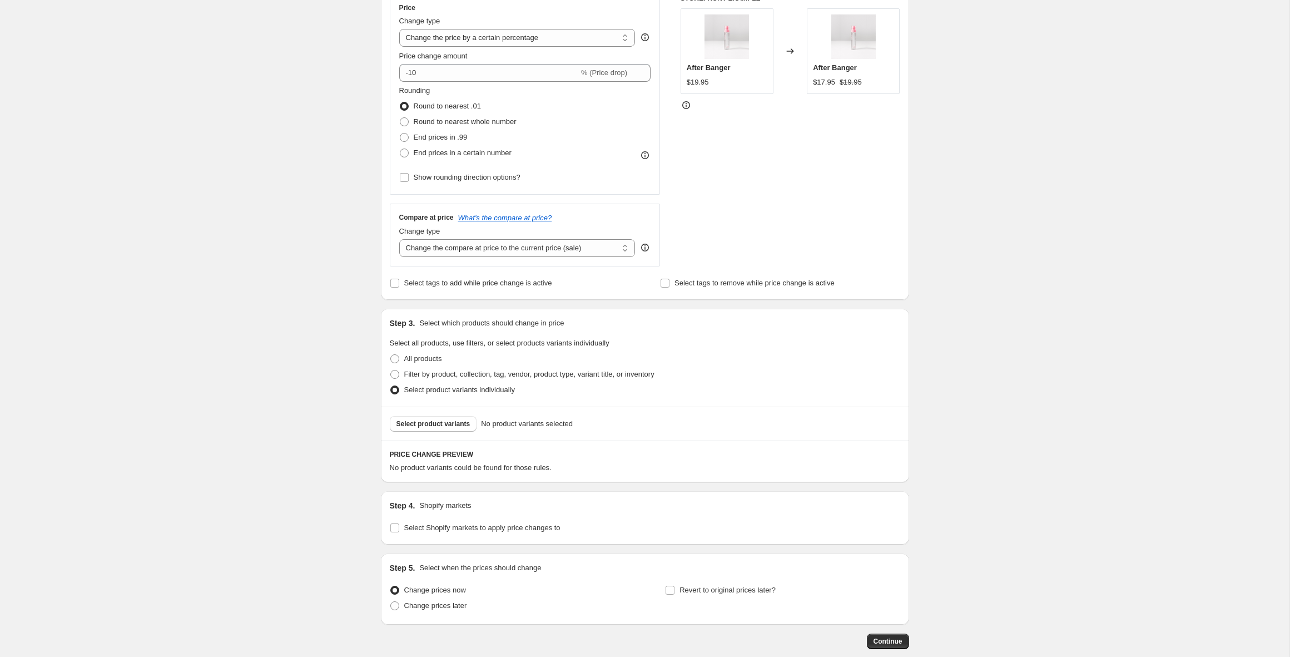
scroll to position [271, 0]
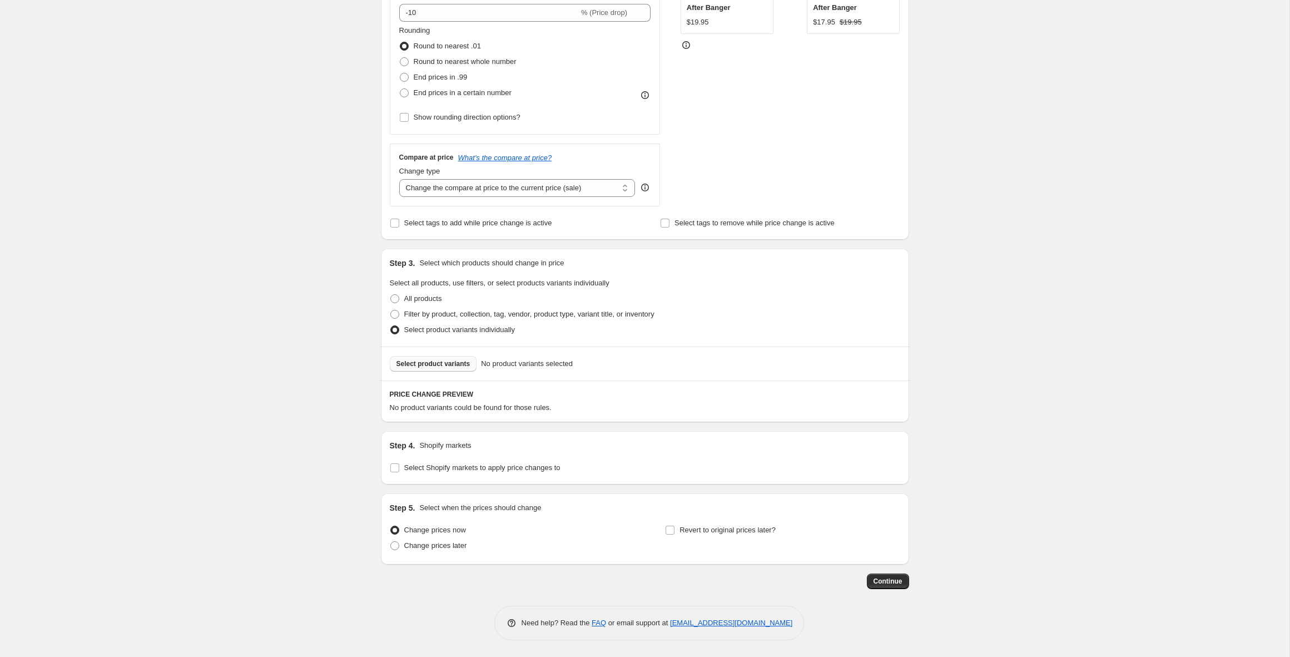
click at [446, 356] on button "Select product variants" at bounding box center [433, 364] width 87 height 16
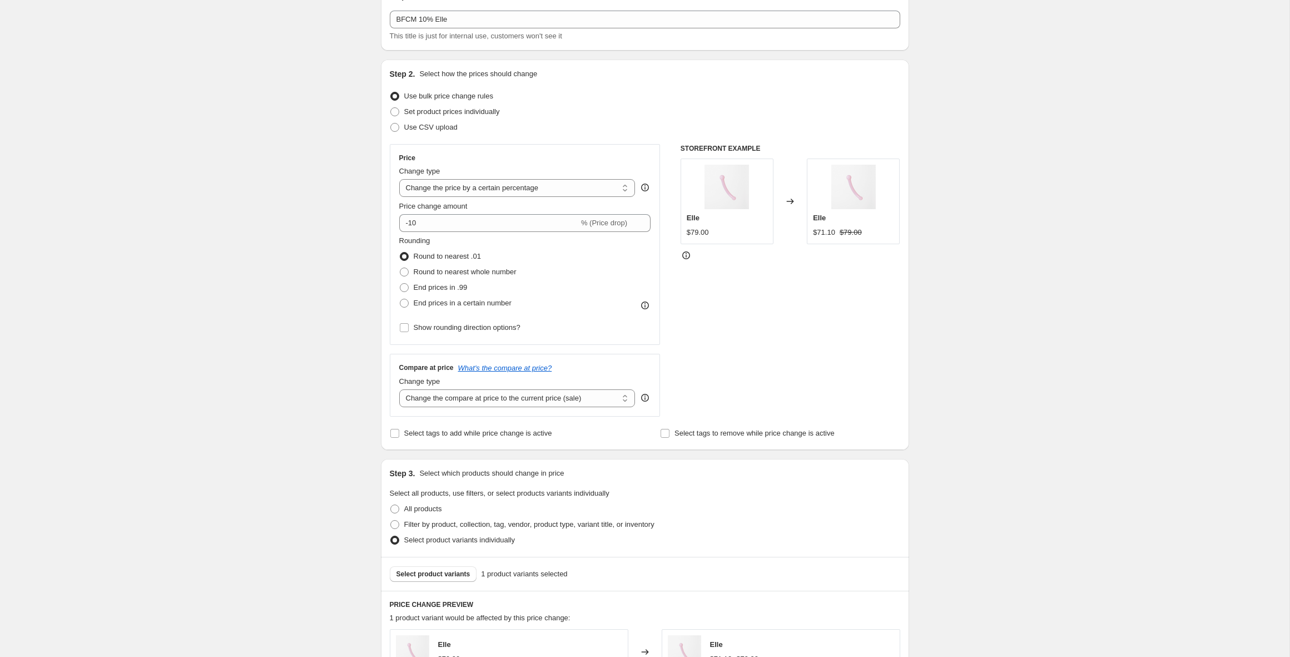
scroll to position [0, 0]
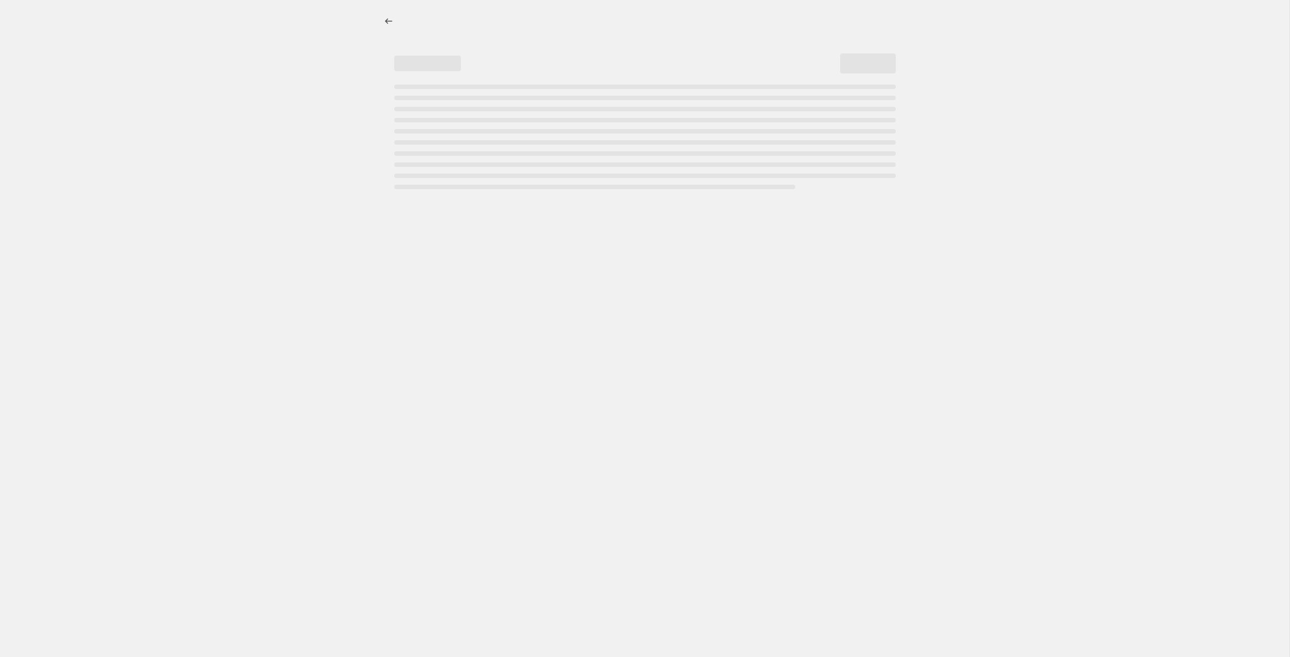
select select "percentage"
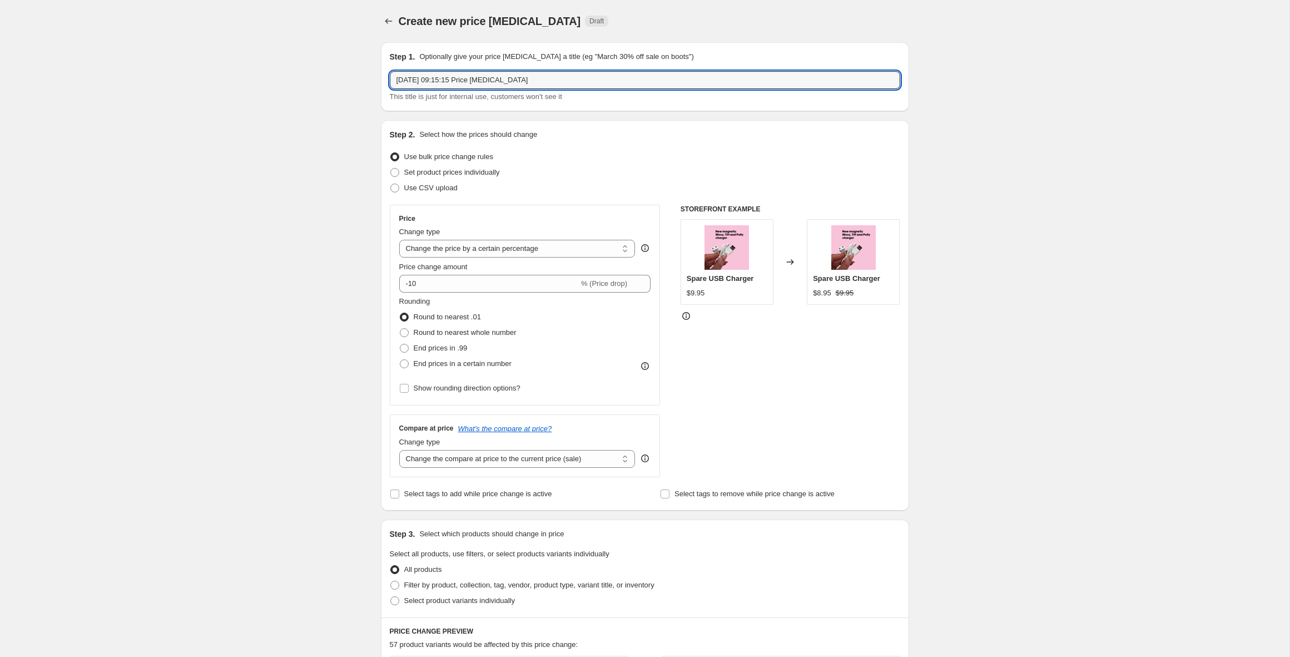
drag, startPoint x: 525, startPoint y: 71, endPoint x: 443, endPoint y: 41, distance: 88.3
click at [443, 41] on div "Create new price [MEDICAL_DATA]. This page is ready Create new price [MEDICAL_D…" at bounding box center [644, 587] width 555 height 1174
type input "1"
type input "BFCM 10% Elle"
click at [322, 294] on div "Create new price [MEDICAL_DATA]. This page is ready Create new price [MEDICAL_D…" at bounding box center [644, 587] width 1289 height 1174
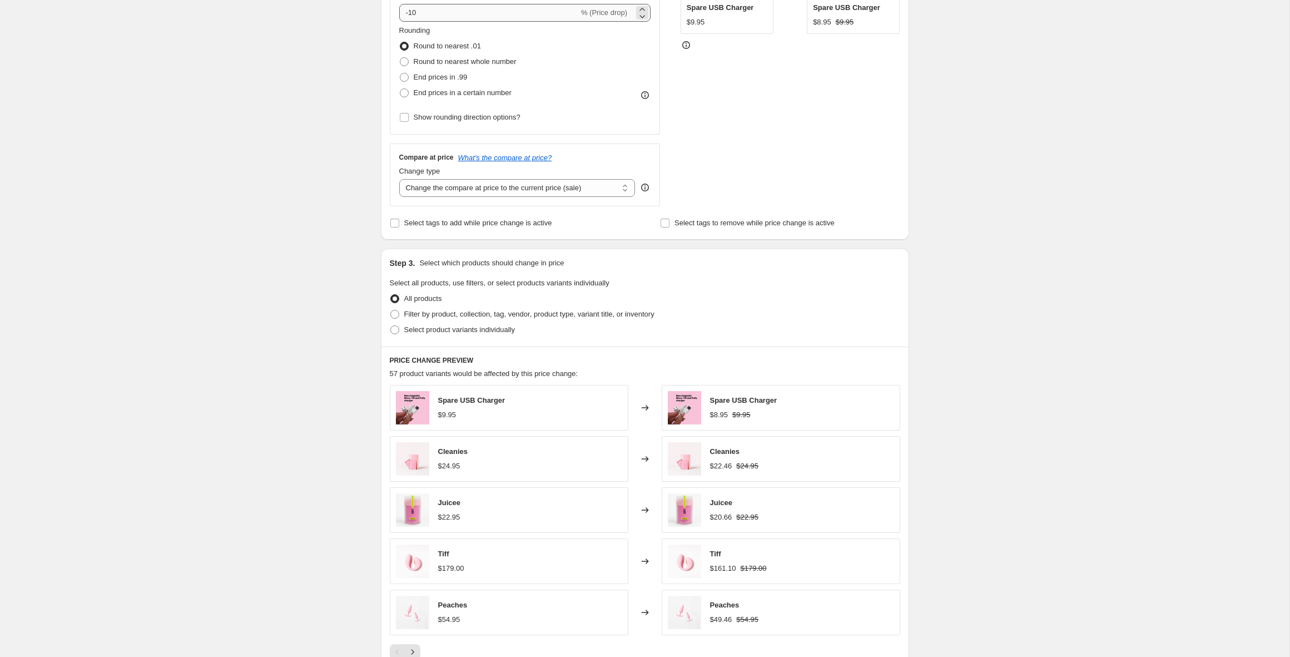
scroll to position [275, 0]
click at [425, 325] on span "Select product variants individually" at bounding box center [459, 325] width 111 height 8
click at [391, 322] on input "Select product variants individually" at bounding box center [390, 321] width 1 height 1
radio input "true"
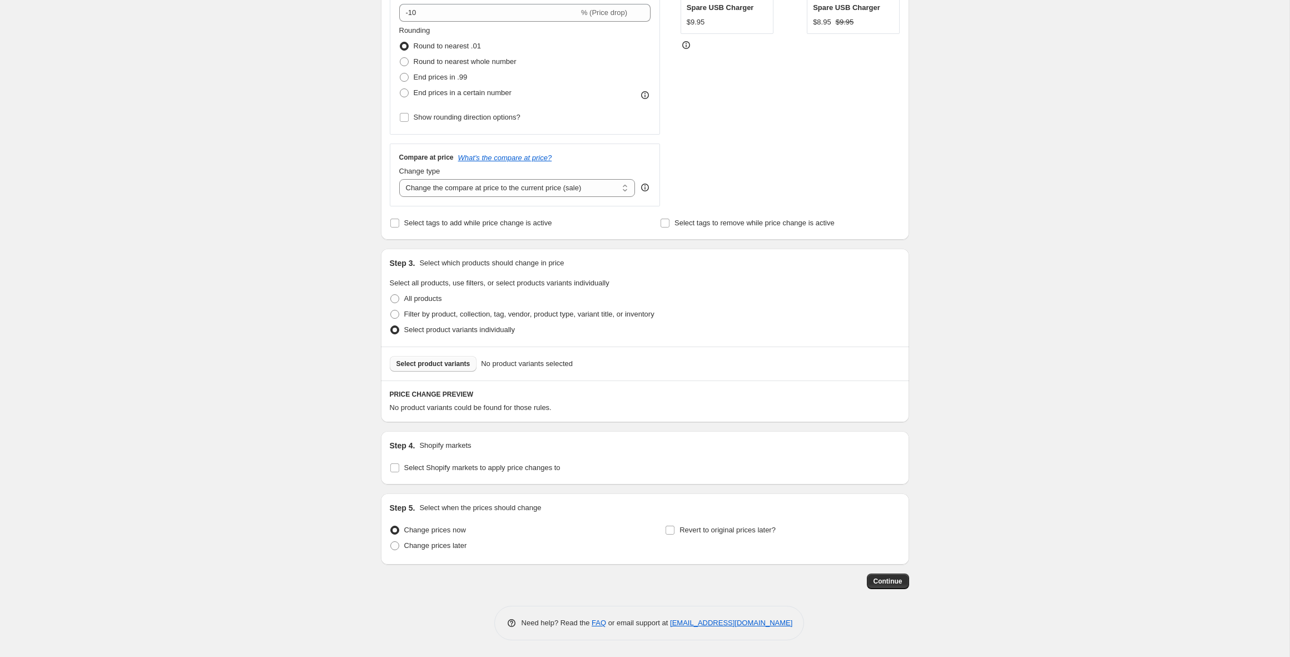
scroll to position [271, 0]
click at [458, 367] on span "Select product variants" at bounding box center [433, 363] width 74 height 9
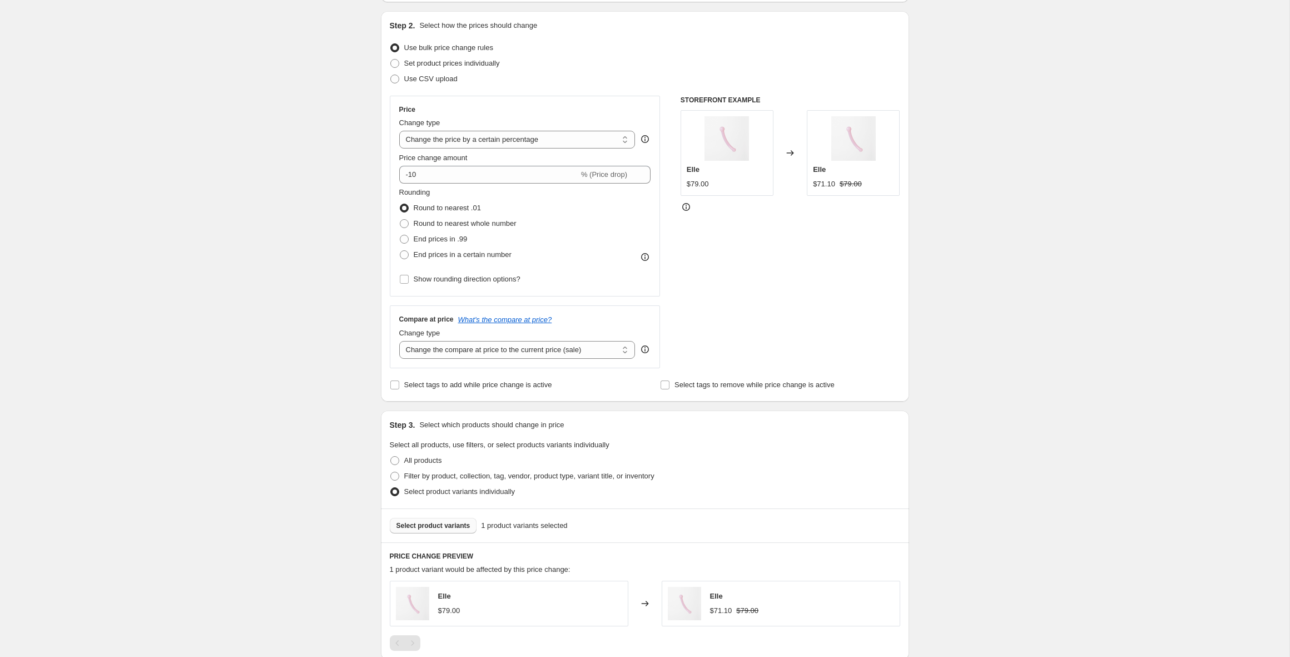
scroll to position [0, 0]
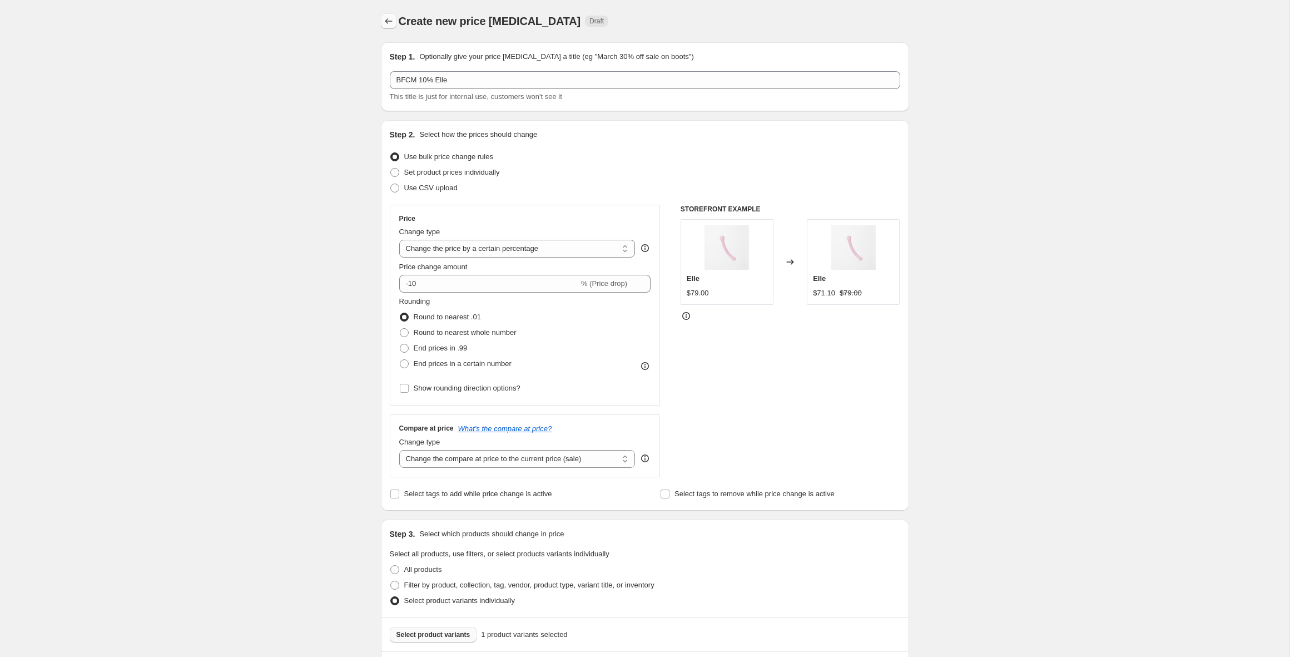
click at [386, 17] on icon "Price change jobs" at bounding box center [388, 21] width 11 height 11
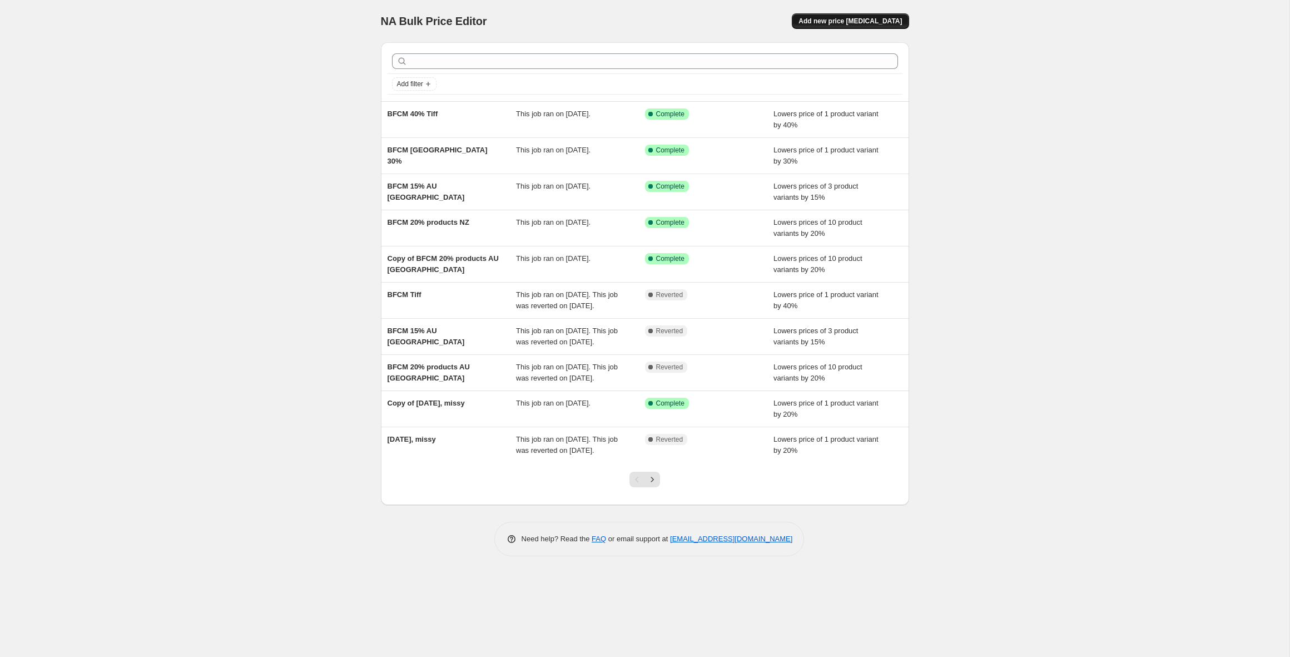
click at [863, 24] on span "Add new price [MEDICAL_DATA]" at bounding box center [849, 21] width 103 height 9
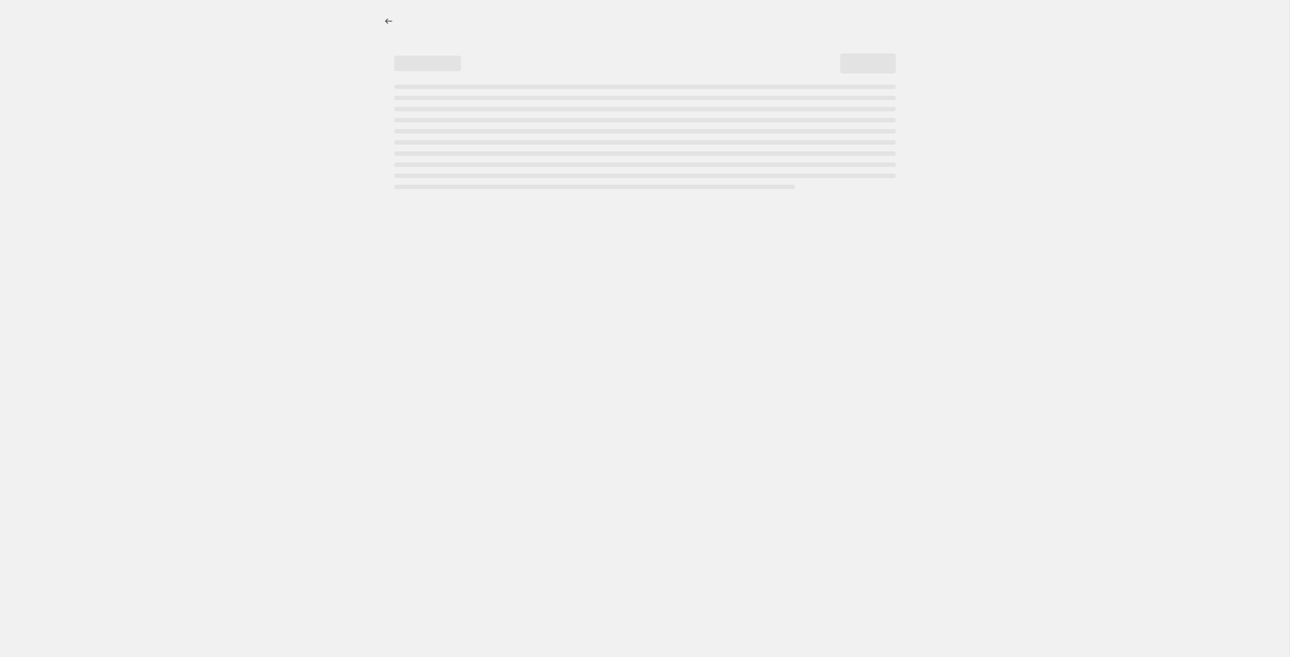
select select "percentage"
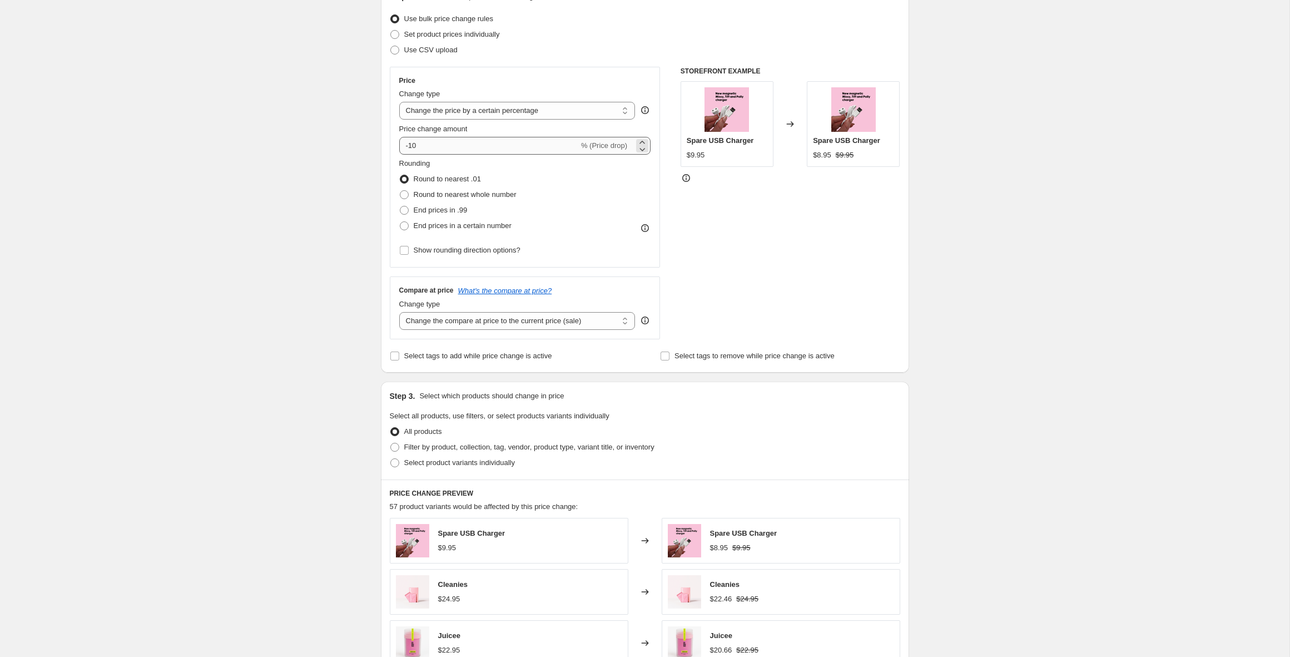
scroll to position [374, 0]
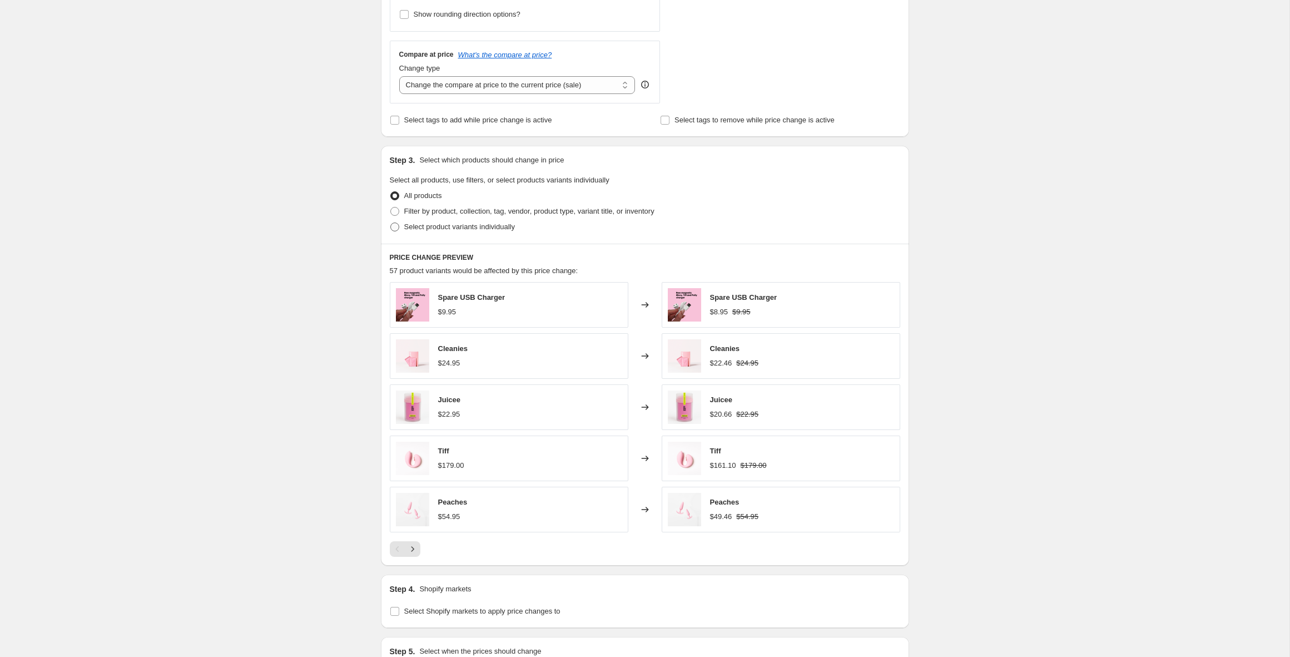
click at [440, 228] on span "Select product variants individually" at bounding box center [459, 226] width 111 height 8
click at [391, 223] on input "Select product variants individually" at bounding box center [390, 222] width 1 height 1
radio input "true"
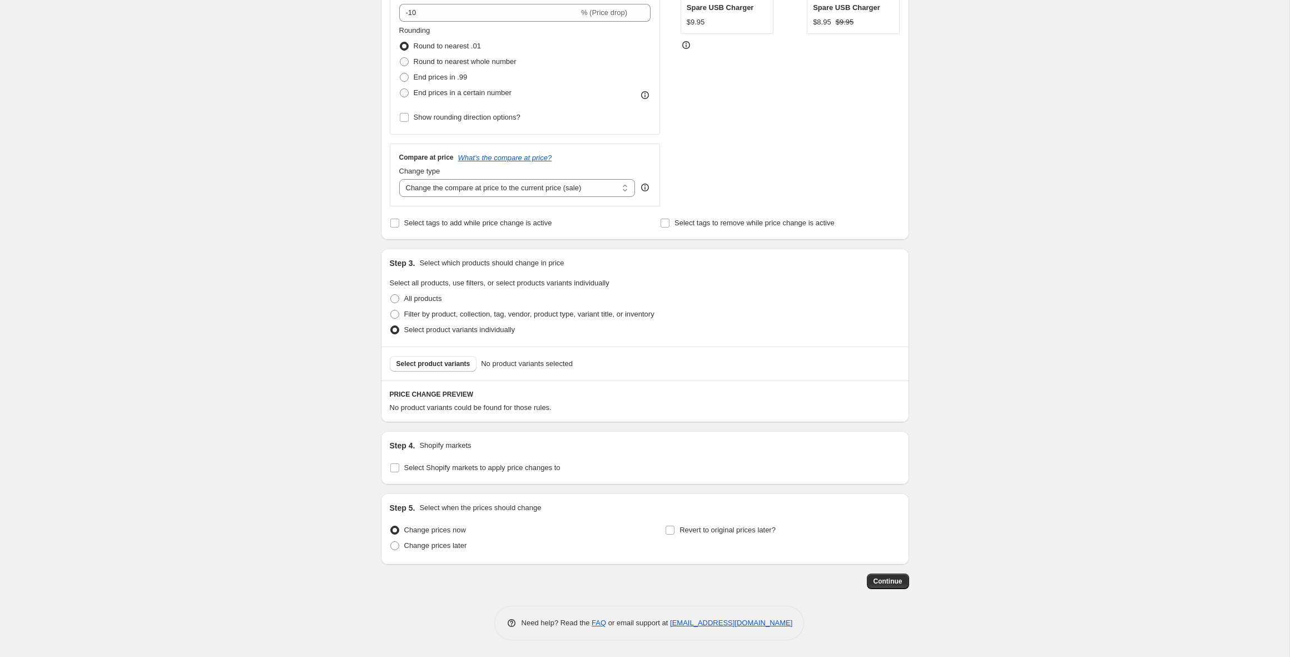
scroll to position [271, 0]
click at [444, 370] on button "Select product variants" at bounding box center [433, 364] width 87 height 16
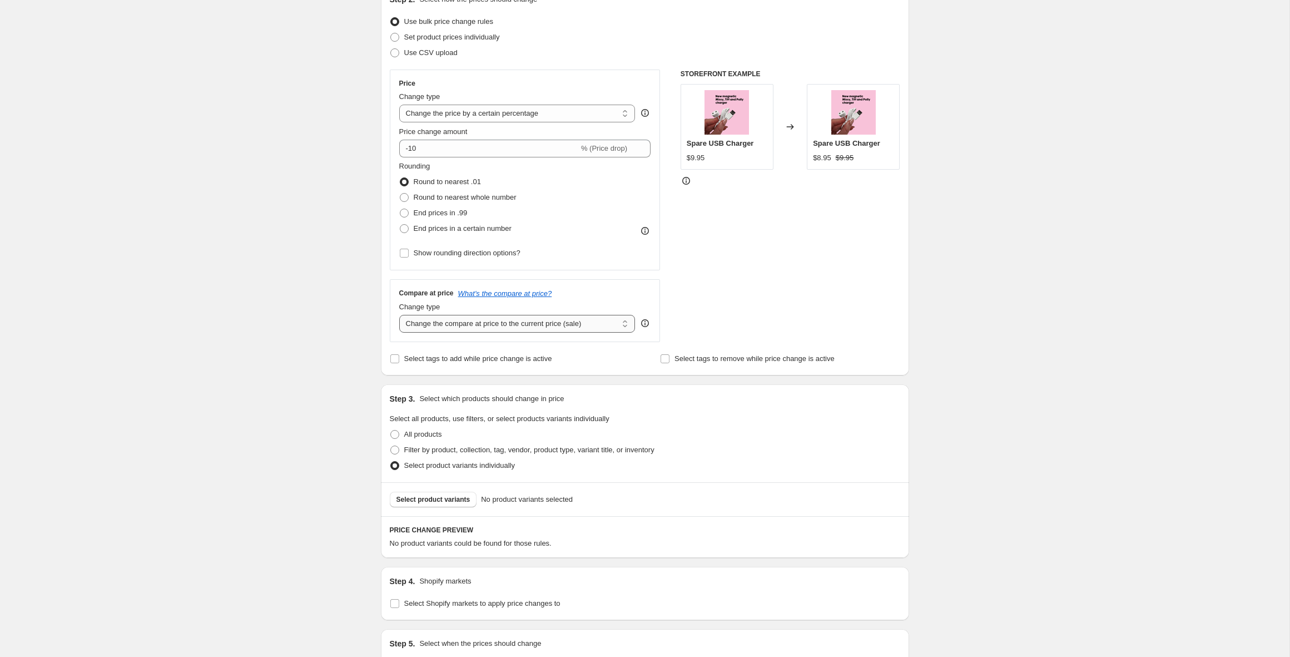
scroll to position [0, 0]
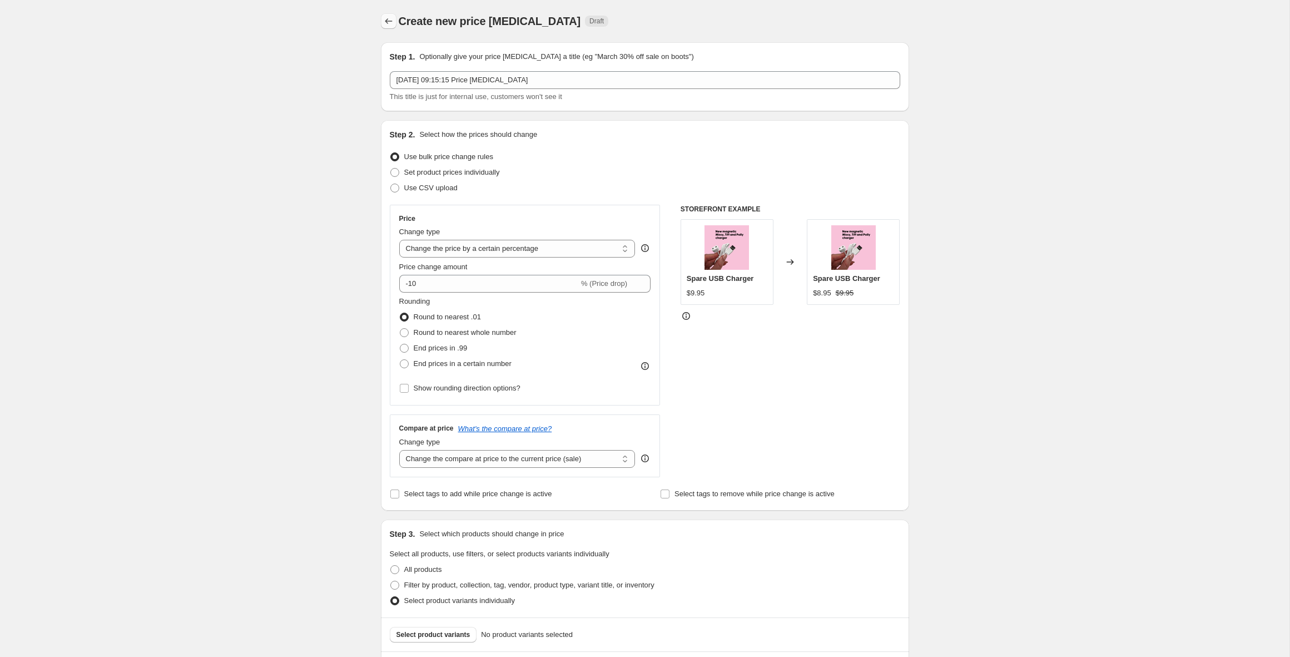
click at [392, 18] on icon "Price change jobs" at bounding box center [388, 21] width 11 height 11
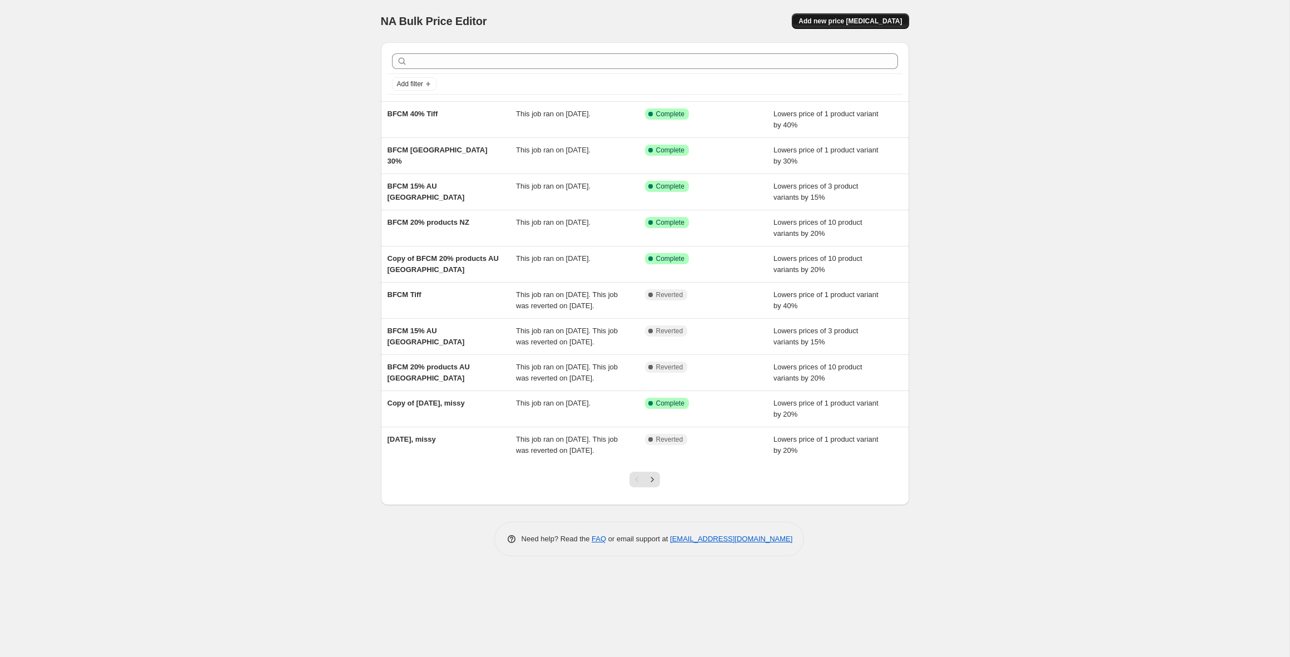
click at [846, 22] on span "Add new price [MEDICAL_DATA]" at bounding box center [849, 21] width 103 height 9
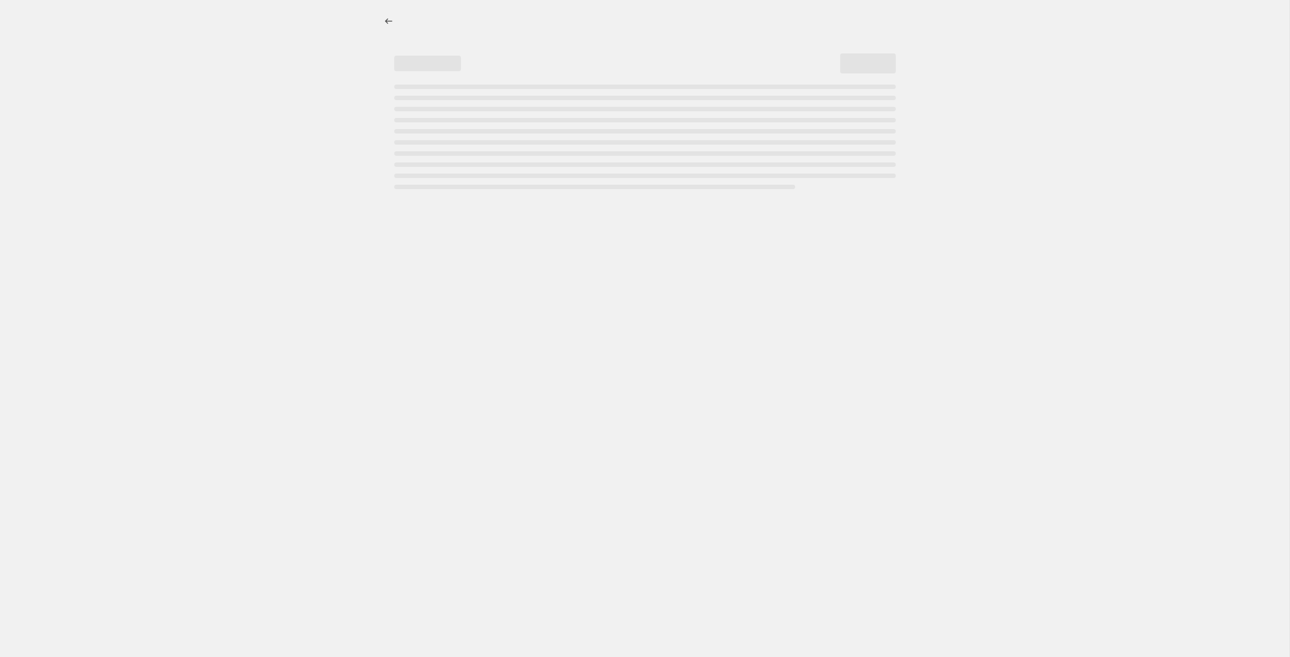
select select "percentage"
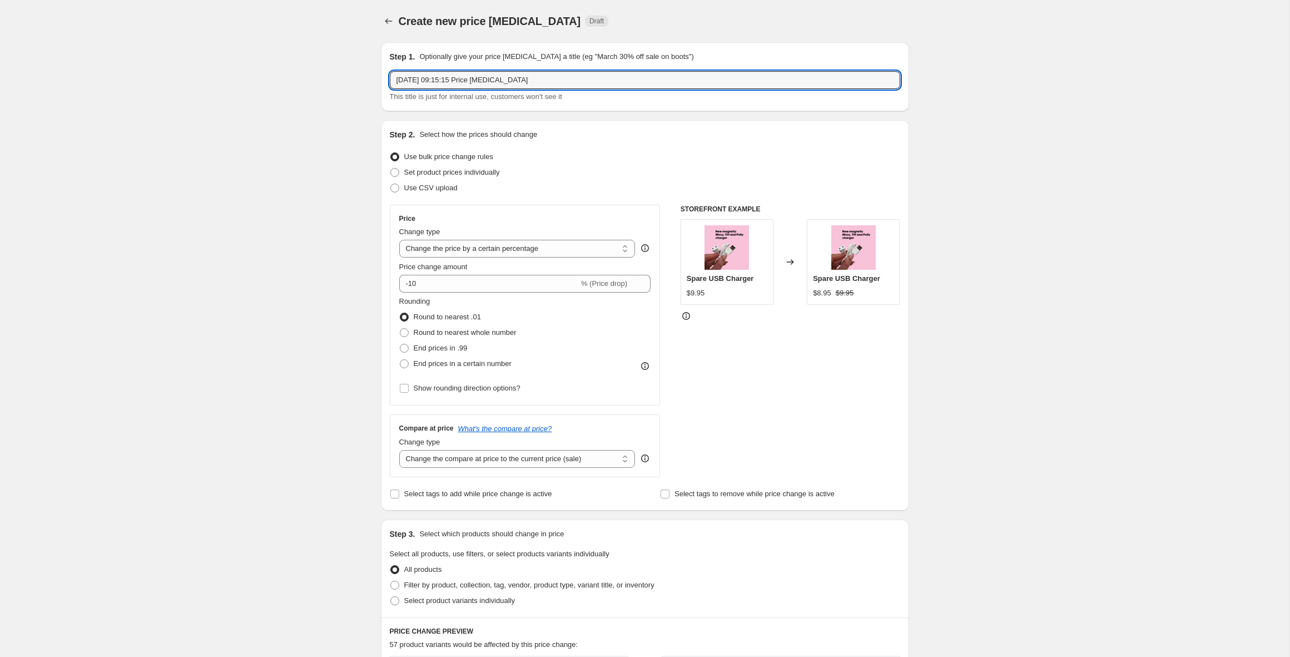
drag, startPoint x: 575, startPoint y: 81, endPoint x: 443, endPoint y: 39, distance: 138.2
click at [449, 44] on div "Step 1. Optionally give your price [MEDICAL_DATA] a title (eg "March 30% off sa…" at bounding box center [645, 76] width 528 height 69
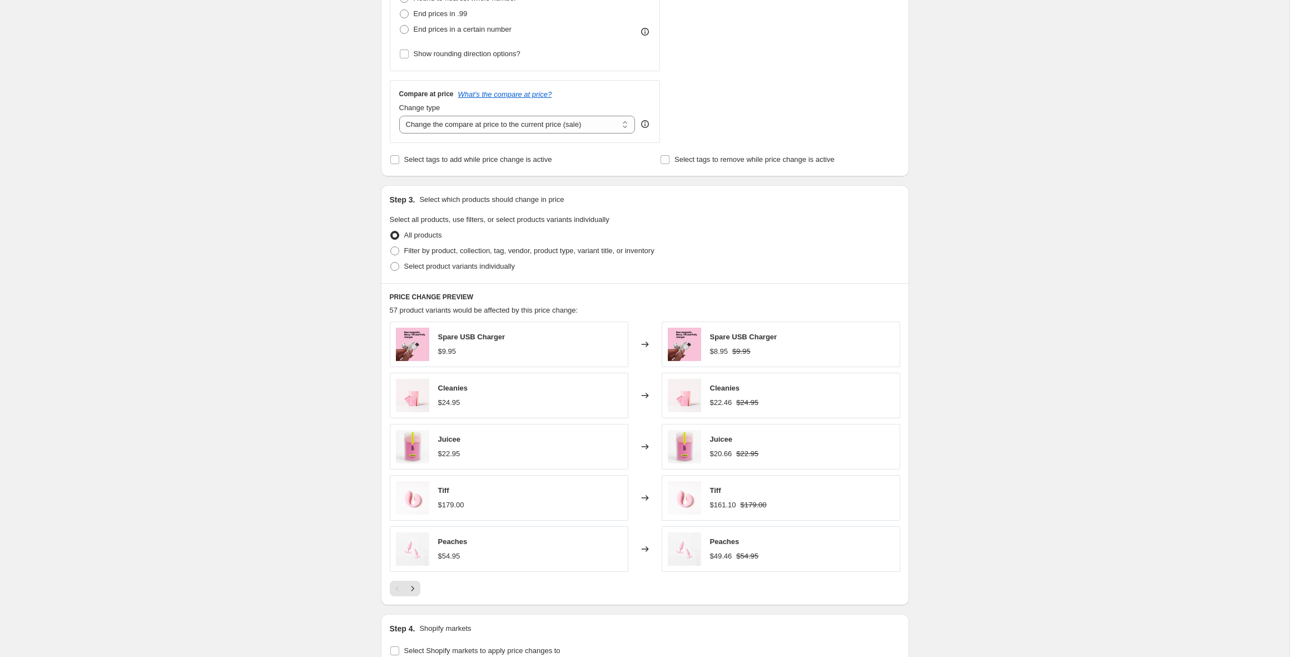
scroll to position [517, 0]
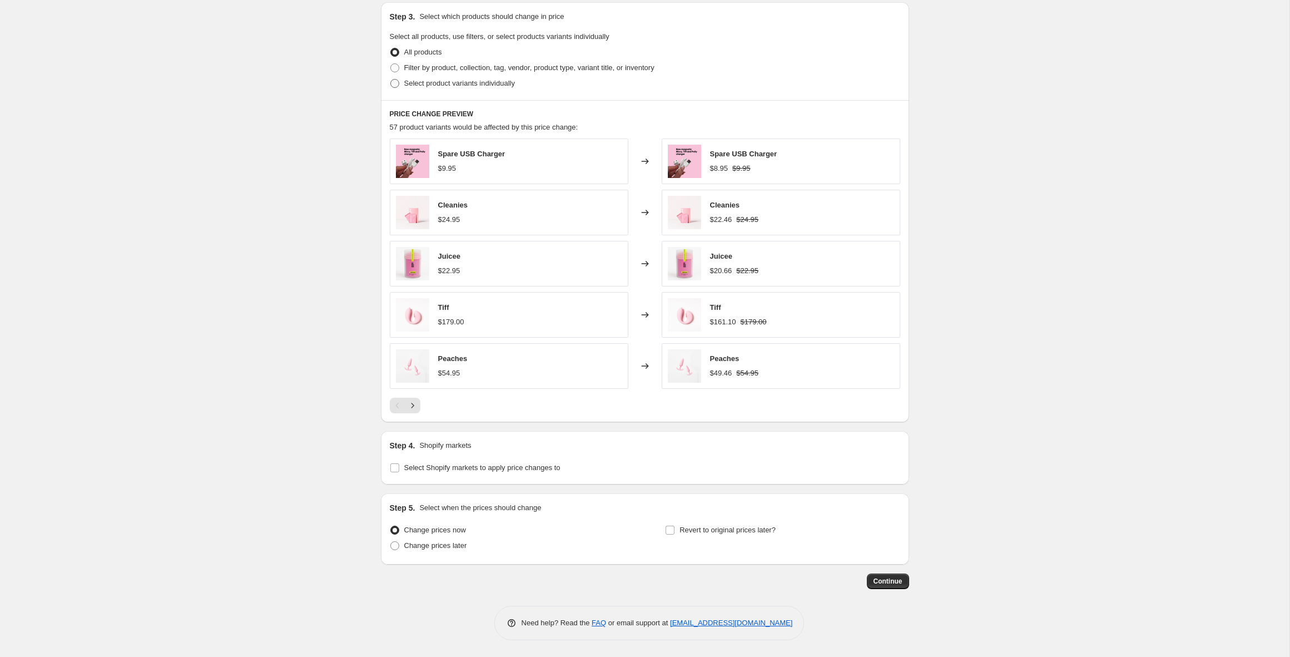
type input "BFCM 10% Elle"
drag, startPoint x: 426, startPoint y: 83, endPoint x: 444, endPoint y: 97, distance: 22.7
click at [426, 83] on span "Select product variants individually" at bounding box center [459, 83] width 111 height 8
click at [391, 79] on input "Select product variants individually" at bounding box center [390, 79] width 1 height 1
radio input "true"
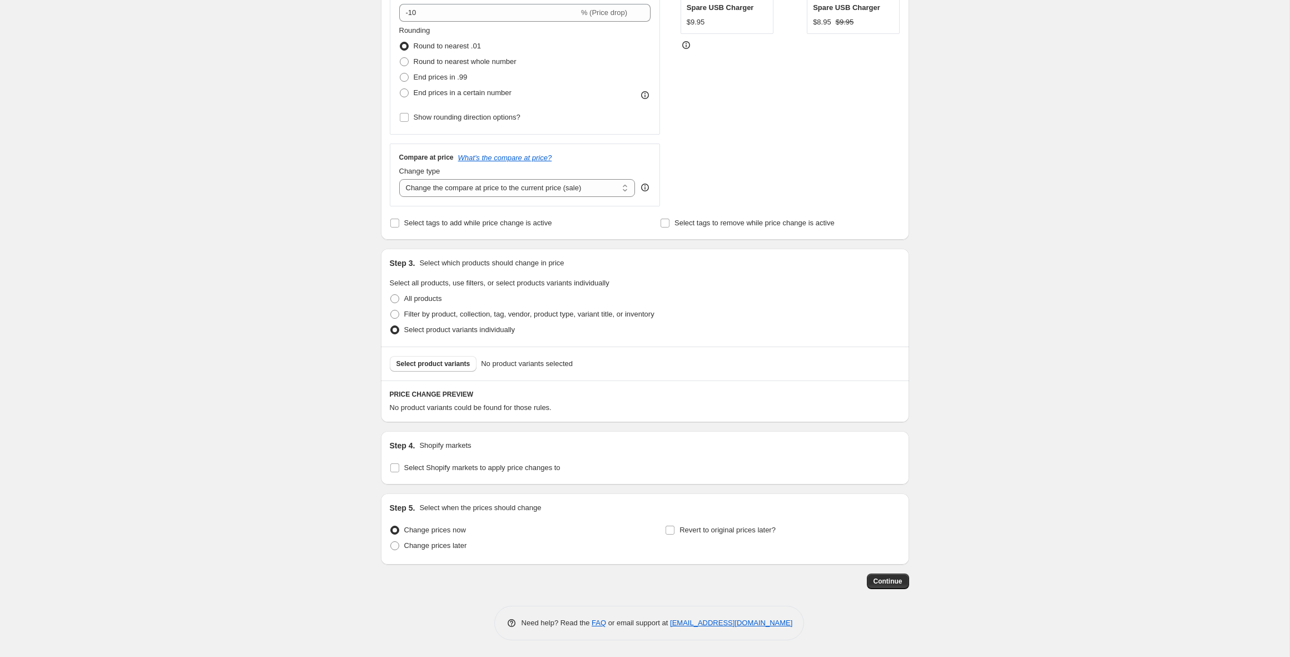
scroll to position [271, 0]
click at [416, 362] on span "Select product variants" at bounding box center [433, 363] width 74 height 9
click at [437, 359] on button "Select product variants" at bounding box center [433, 364] width 87 height 16
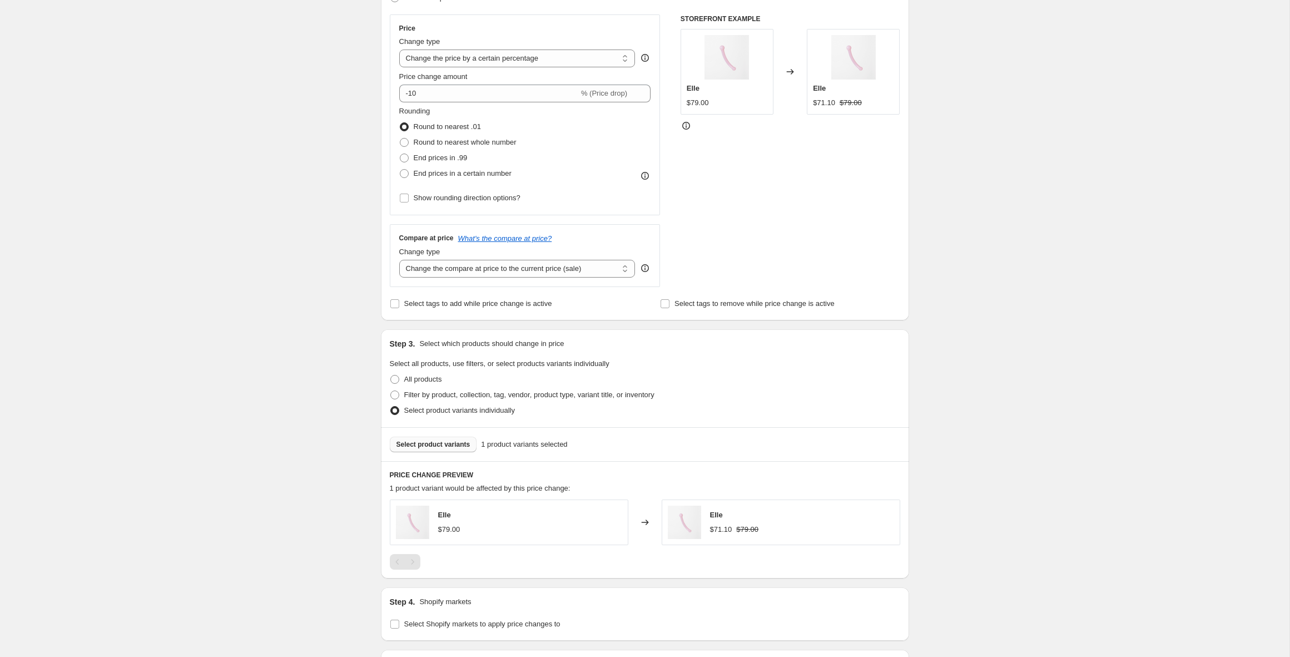
scroll to position [187, 0]
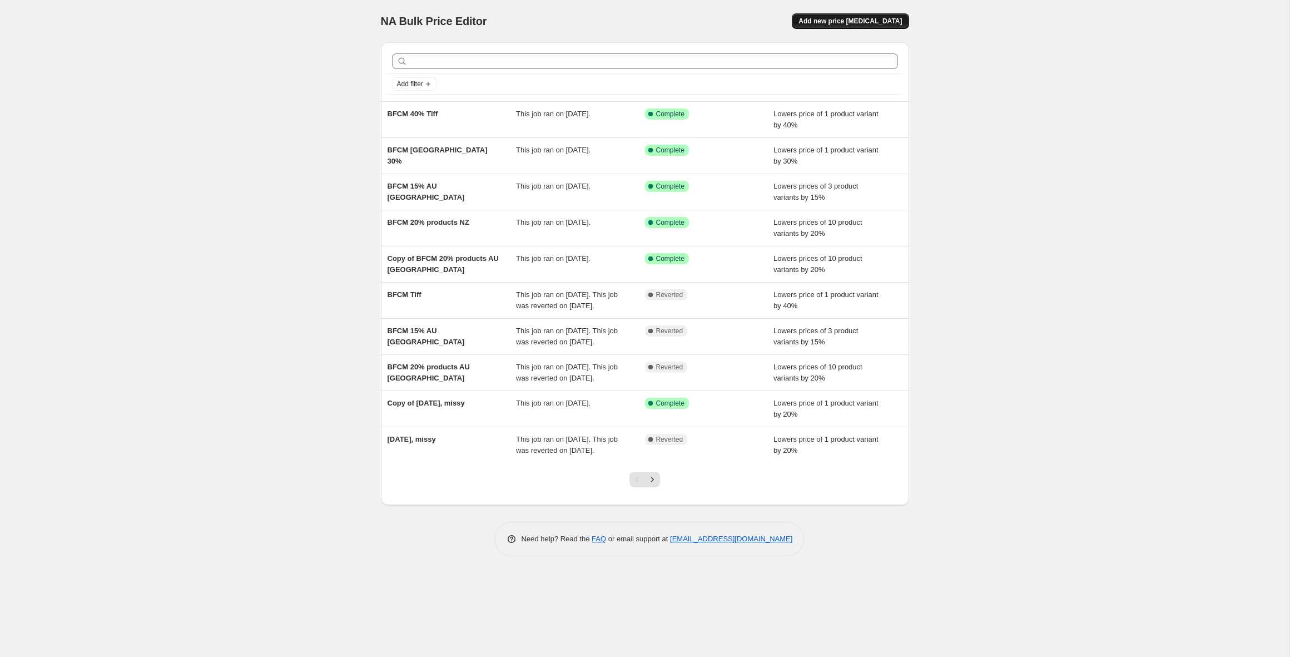
click at [826, 18] on span "Add new price [MEDICAL_DATA]" at bounding box center [849, 21] width 103 height 9
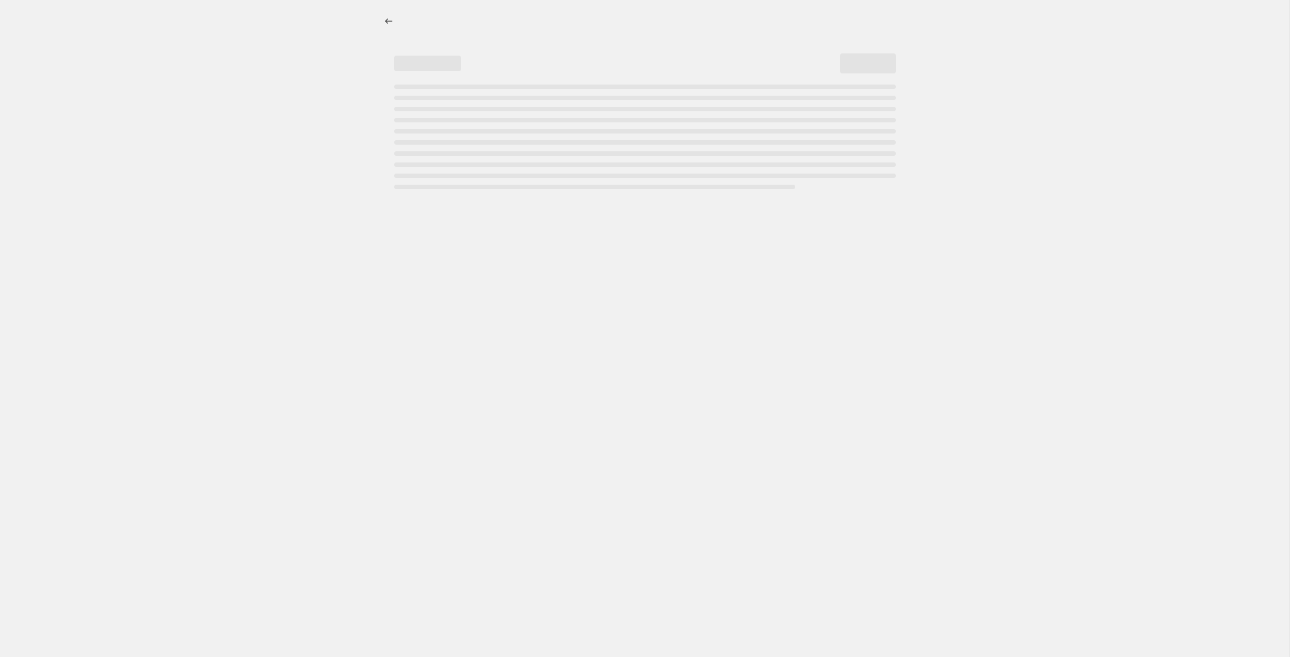
select select "percentage"
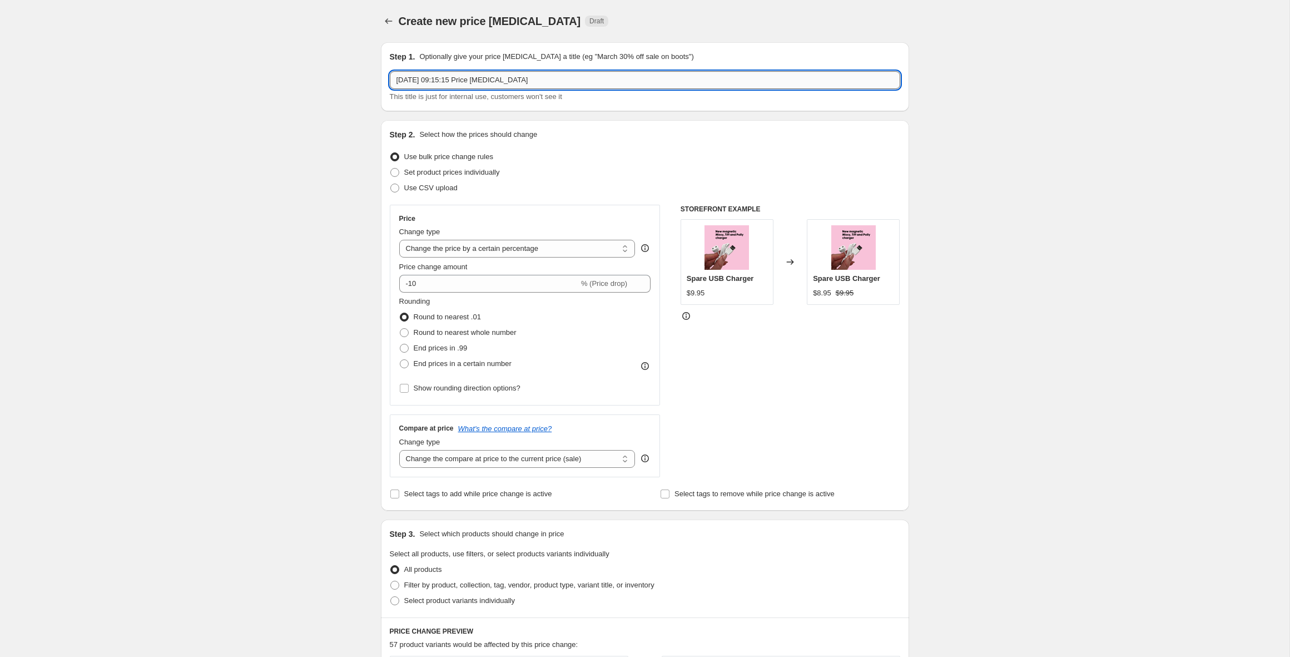
click at [451, 82] on input "12 Sept 2025, 09:15:15 Price change job" at bounding box center [645, 80] width 510 height 18
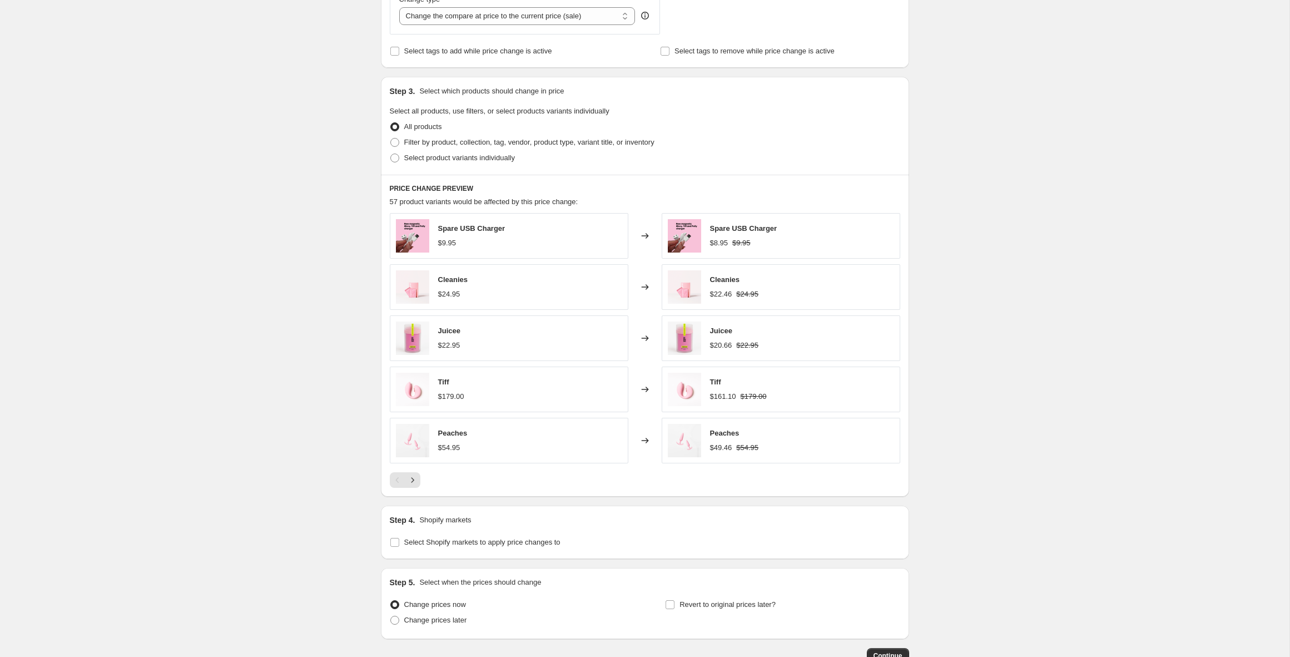
scroll to position [517, 0]
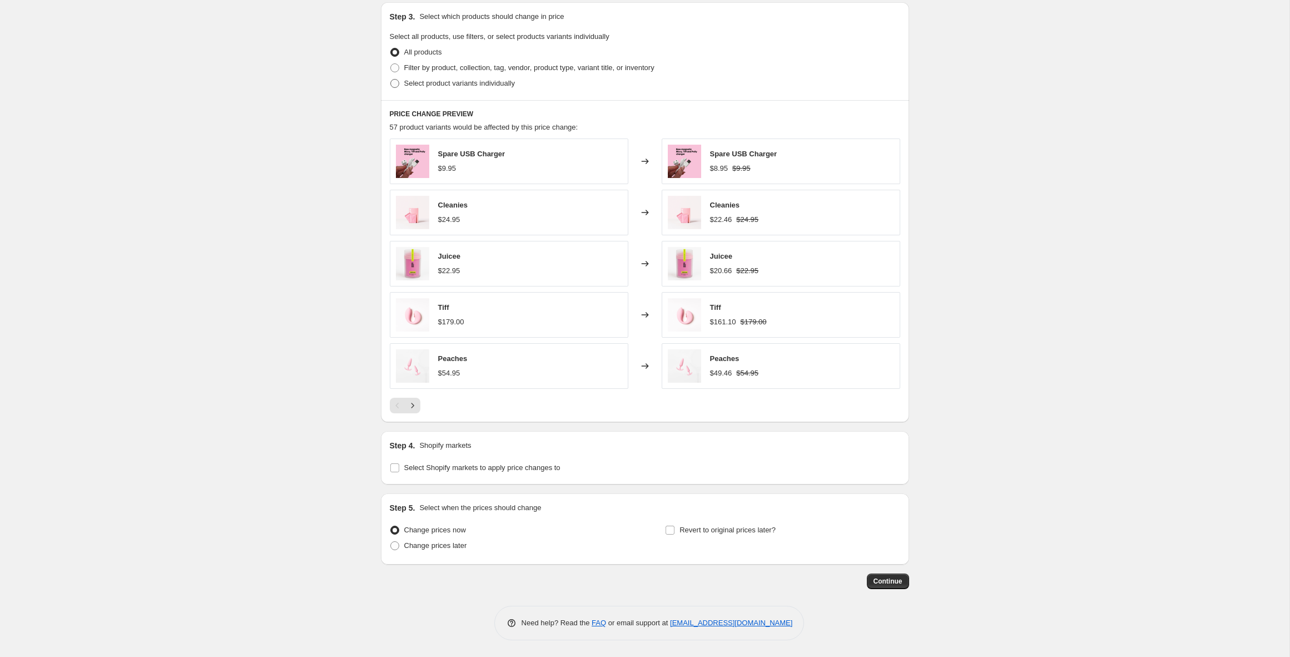
click at [444, 89] on label "Select product variants individually" at bounding box center [452, 84] width 125 height 16
click at [391, 79] on input "Select product variants individually" at bounding box center [390, 79] width 1 height 1
radio input "true"
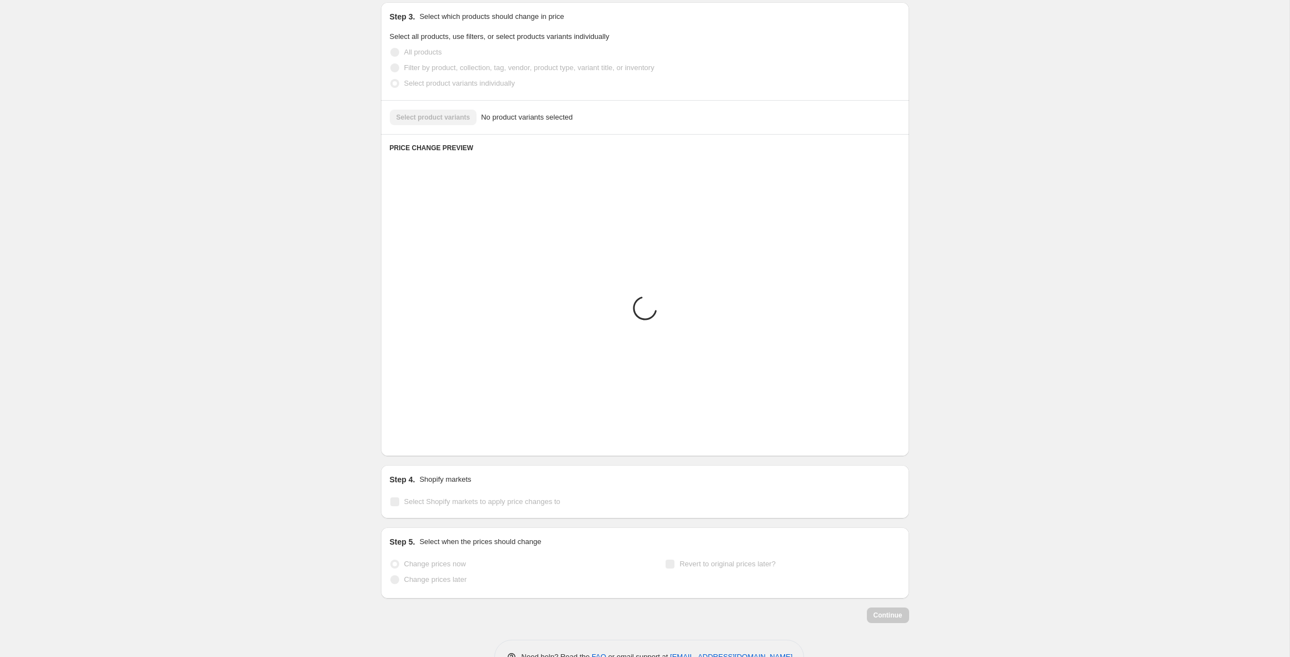
scroll to position [271, 0]
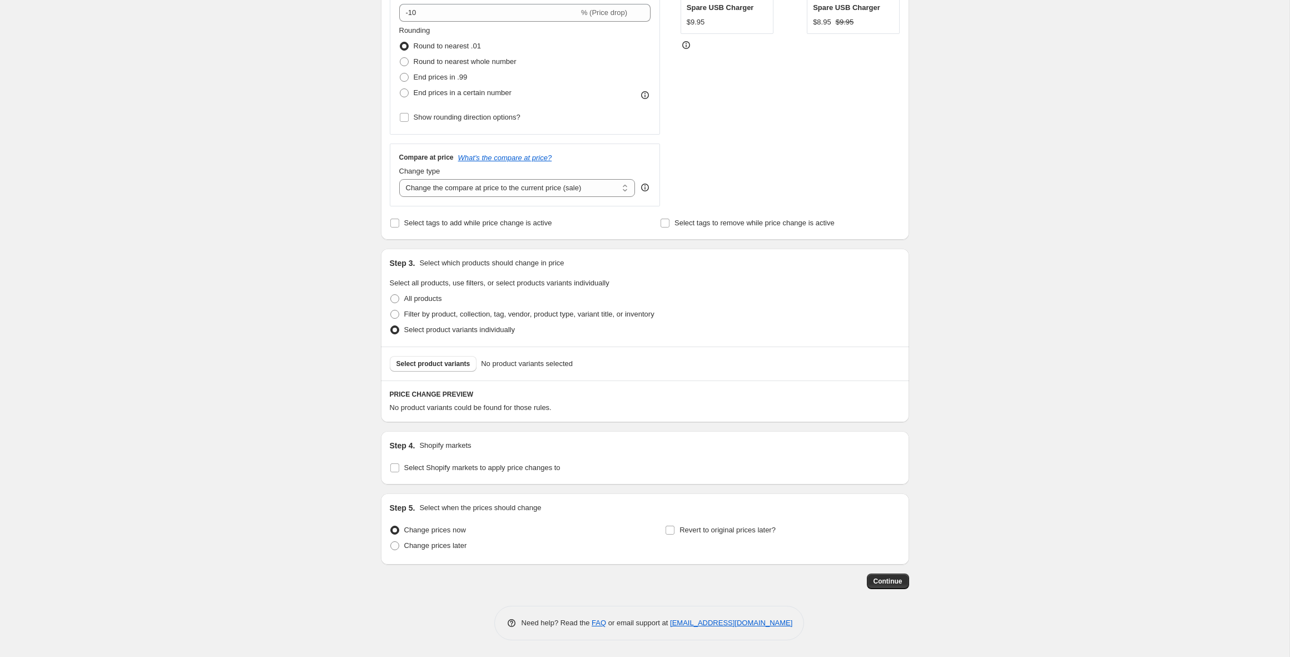
click at [459, 373] on div "Select product variants No product variants selected" at bounding box center [645, 363] width 528 height 34
click at [455, 365] on span "Select product variants" at bounding box center [433, 363] width 74 height 9
click at [450, 365] on span "Select product variants" at bounding box center [433, 363] width 74 height 9
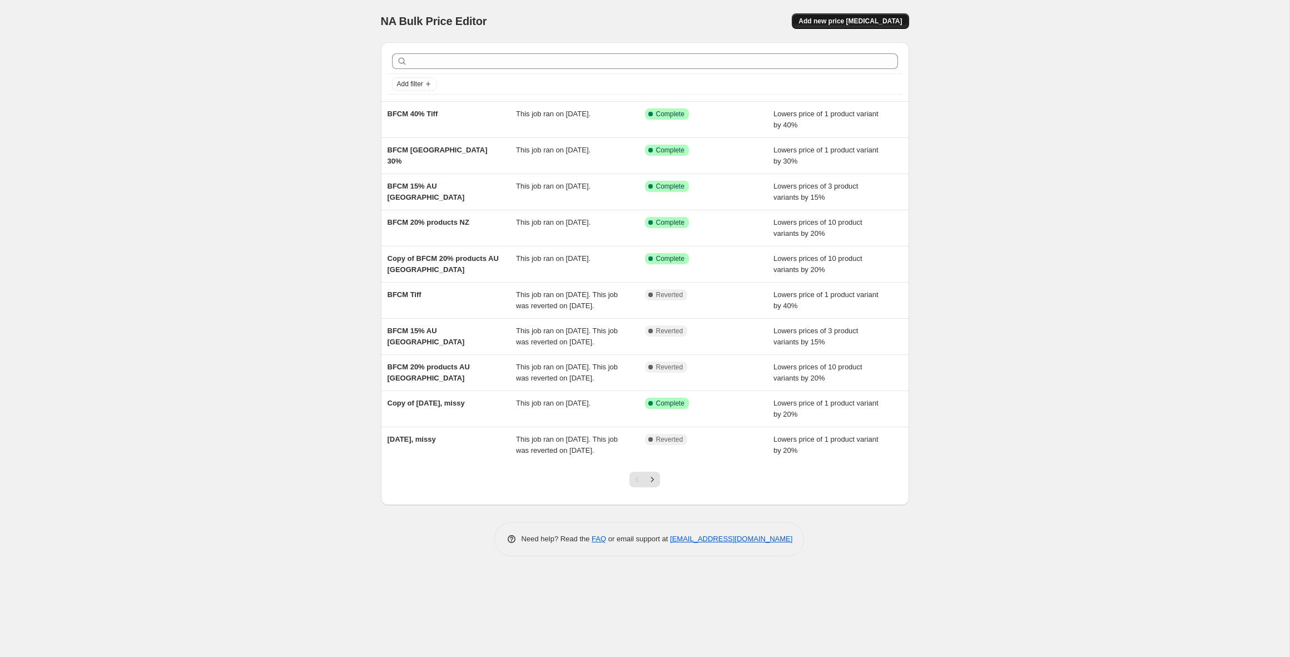
click at [838, 21] on span "Add new price [MEDICAL_DATA]" at bounding box center [849, 21] width 103 height 9
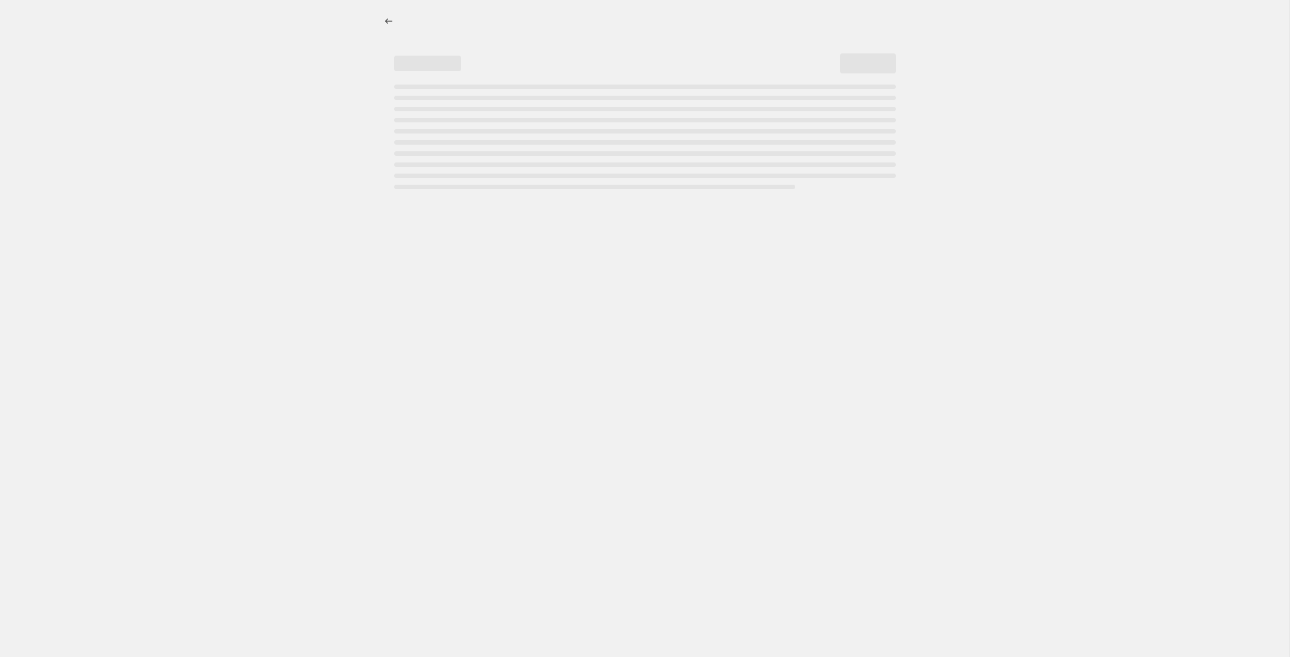
select select "percentage"
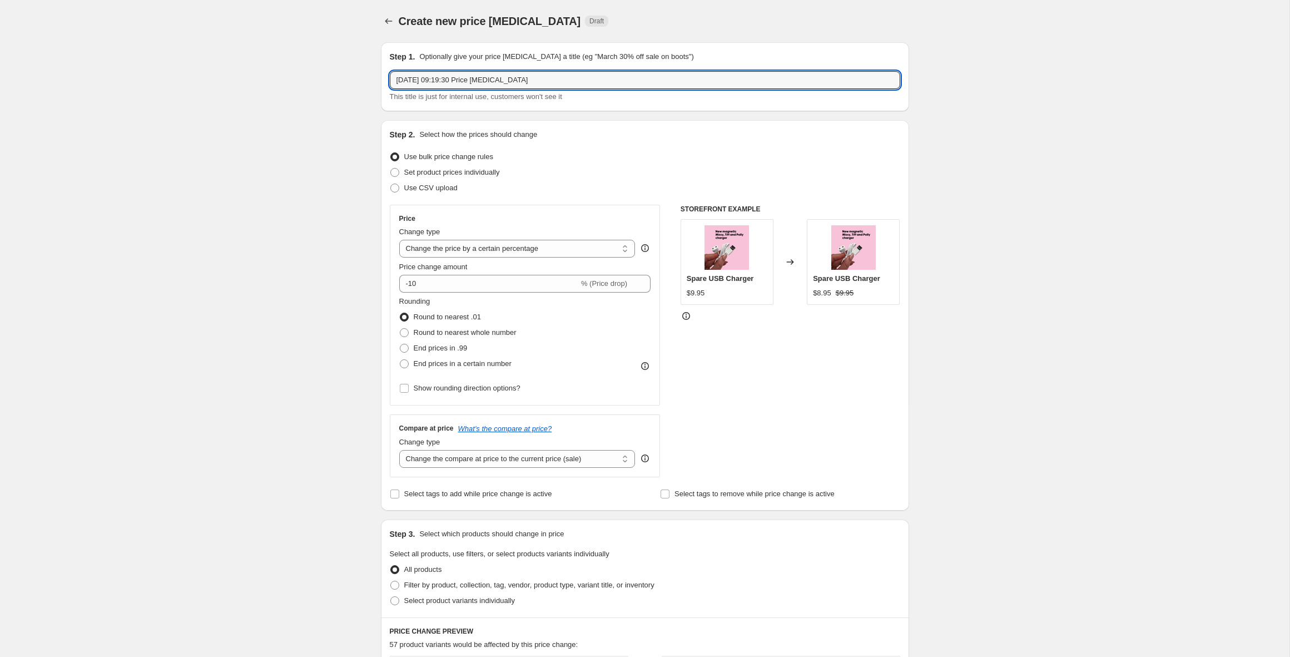
drag, startPoint x: 545, startPoint y: 68, endPoint x: 536, endPoint y: 58, distance: 13.4
click at [536, 58] on div "Step 1. Optionally give your price [MEDICAL_DATA] a title (eg "March 30% off sa…" at bounding box center [645, 76] width 510 height 51
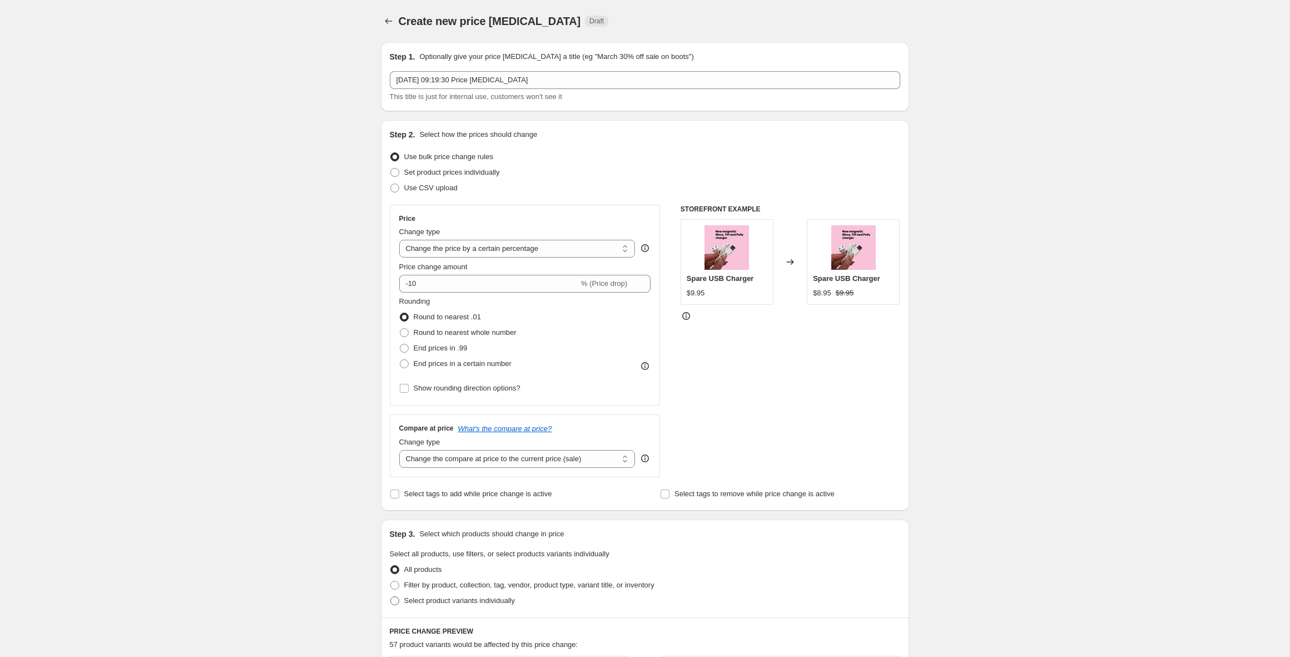
drag, startPoint x: 471, startPoint y: 599, endPoint x: 509, endPoint y: 560, distance: 55.0
click at [471, 599] on span "Select product variants individually" at bounding box center [459, 600] width 111 height 8
click at [391, 597] on input "Select product variants individually" at bounding box center [390, 596] width 1 height 1
radio input "true"
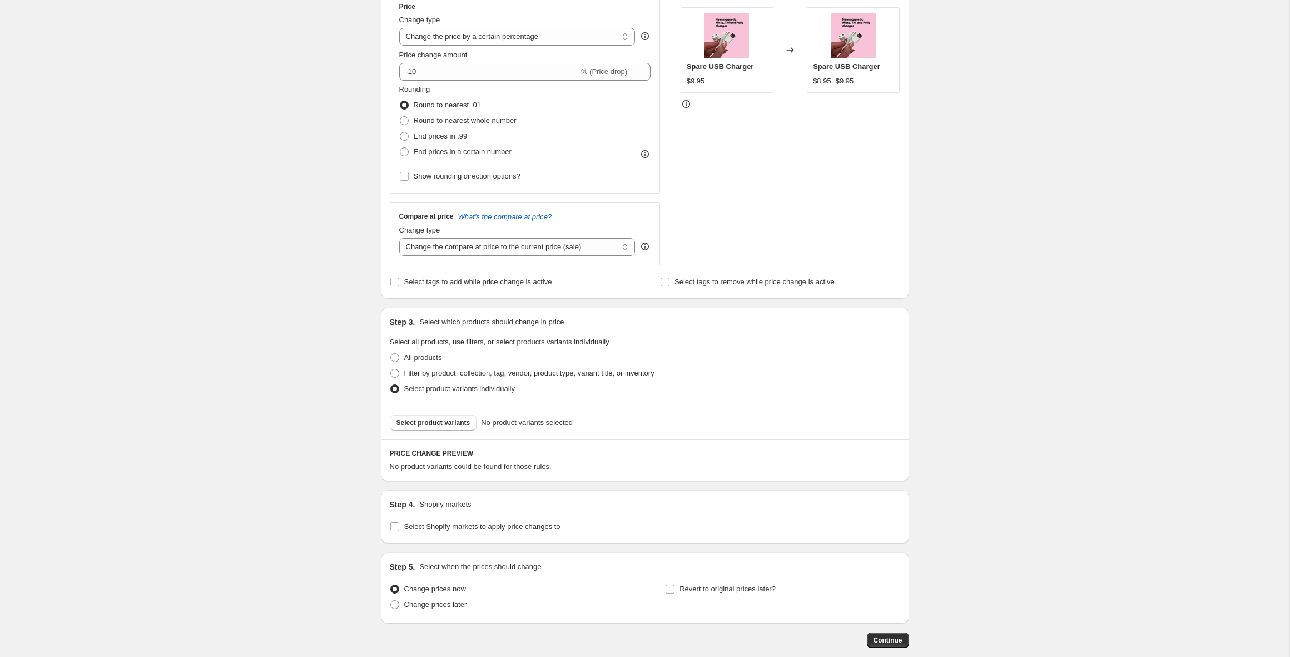
scroll to position [271, 0]
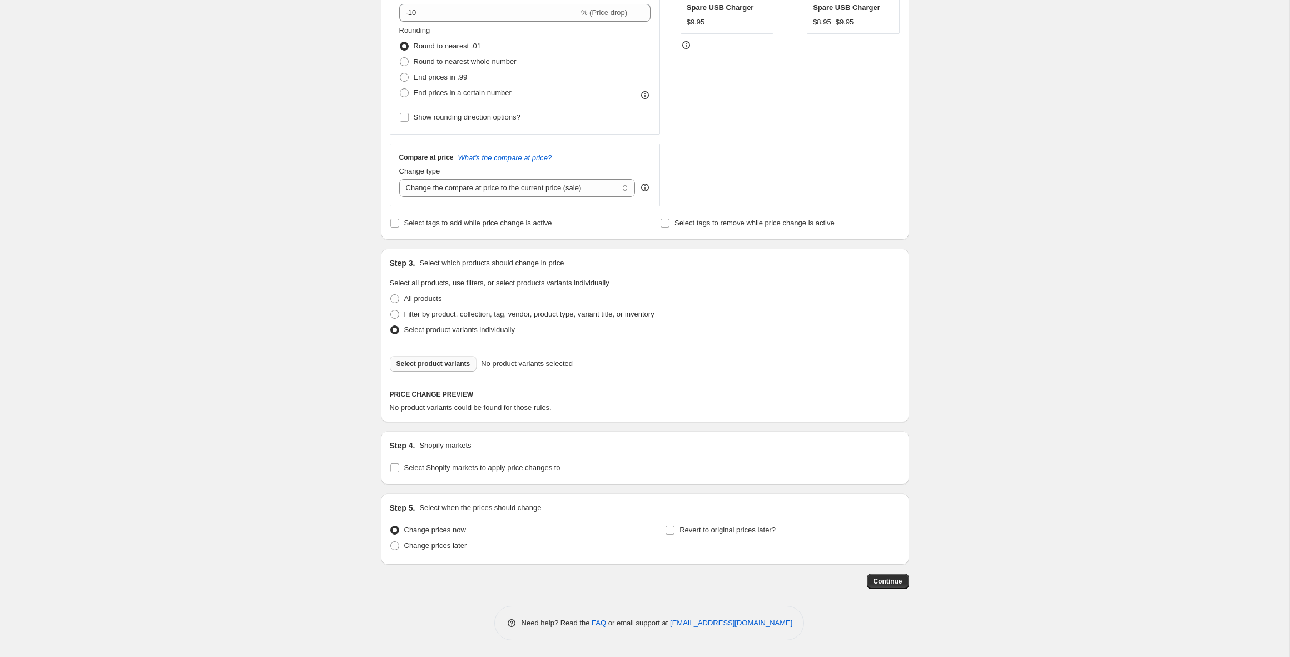
click at [434, 362] on span "Select product variants" at bounding box center [433, 363] width 74 height 9
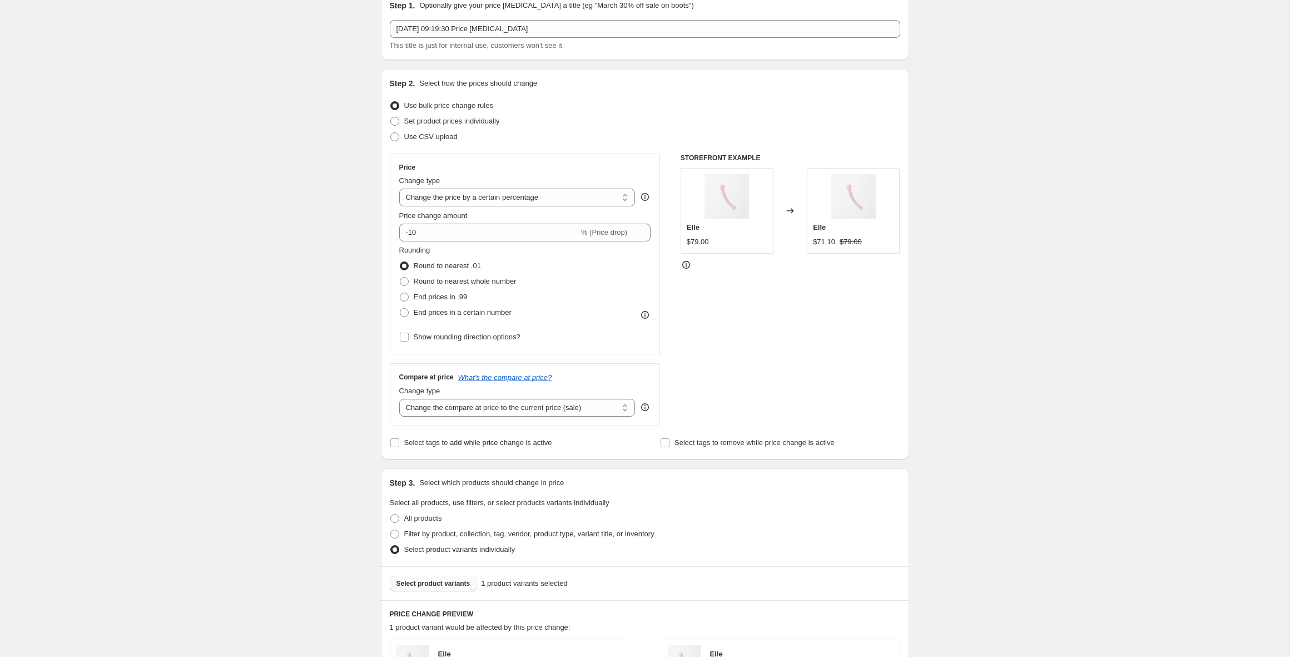
scroll to position [0, 0]
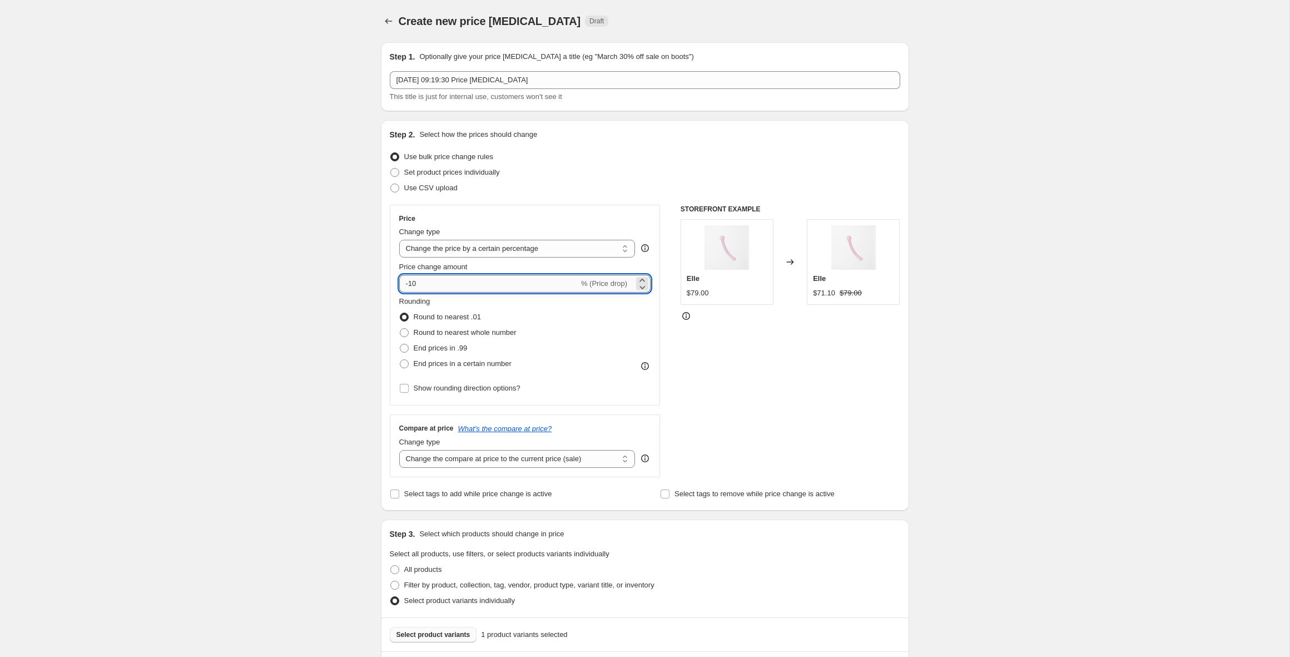
click at [428, 279] on input "-10" at bounding box center [489, 284] width 180 height 18
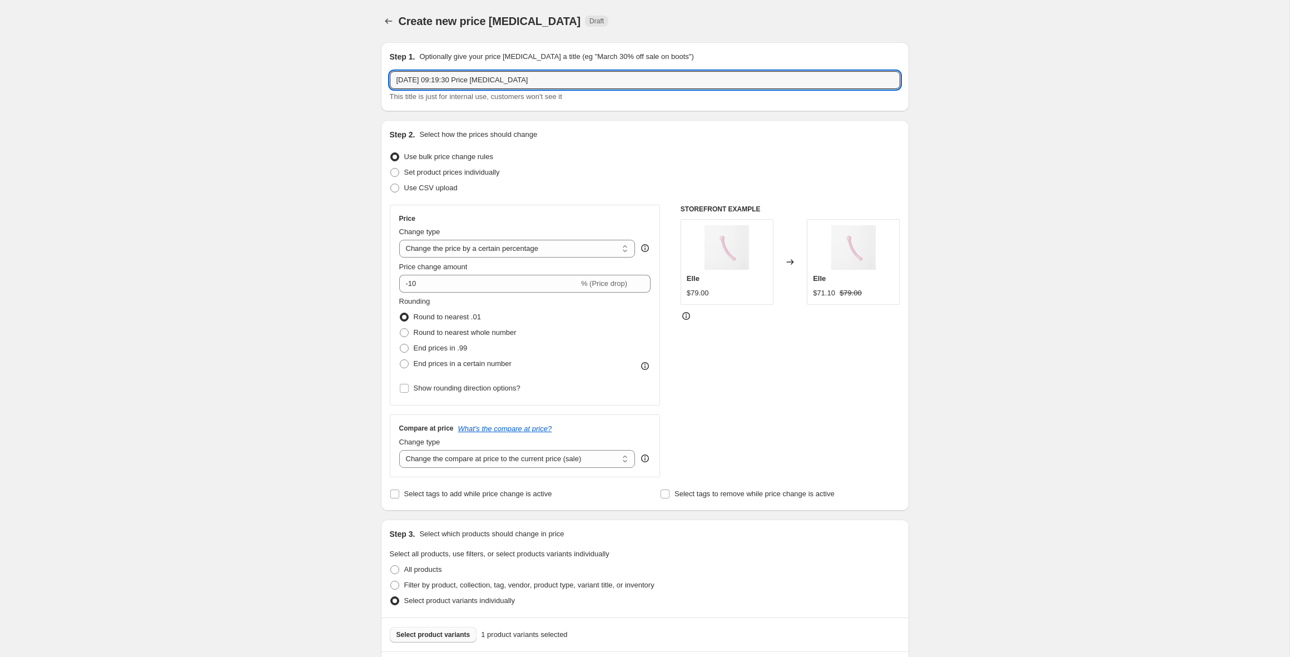
drag, startPoint x: 543, startPoint y: 79, endPoint x: 527, endPoint y: 61, distance: 23.6
click at [527, 61] on div "Step 1. Optionally give your price [MEDICAL_DATA] a title (eg "March 30% off sa…" at bounding box center [645, 76] width 510 height 51
type input "e"
type input "Elle 10% AU [GEOGRAPHIC_DATA]"
click at [312, 297] on div "Create new price [MEDICAL_DATA]. This page is ready Create new price [MEDICAL_D…" at bounding box center [644, 501] width 1289 height 1003
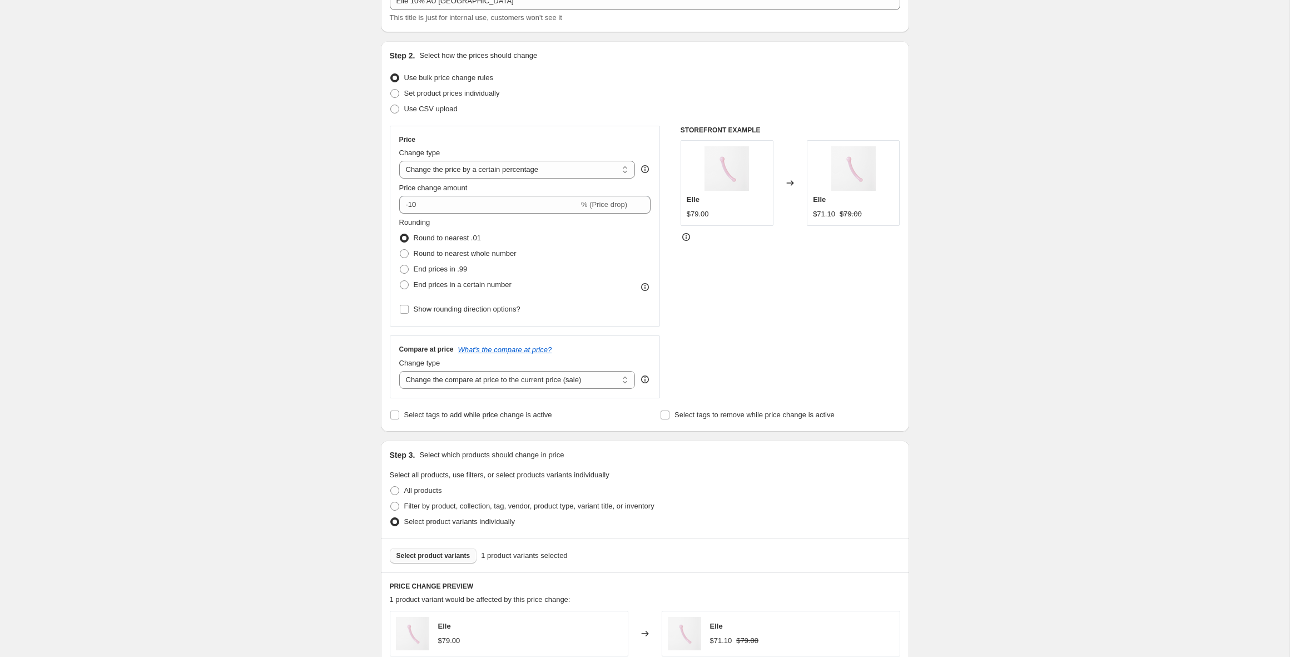
scroll to position [97, 0]
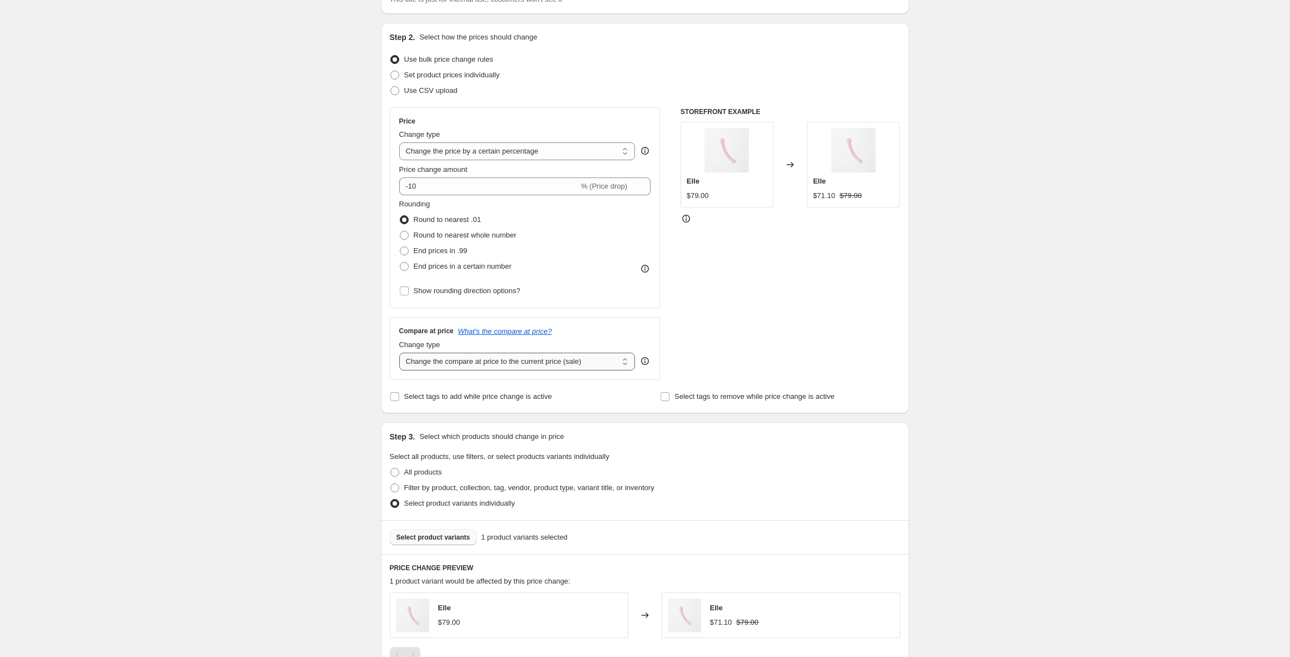
click at [521, 363] on select "Change the compare at price to the current price (sale) Change the compare at p…" at bounding box center [517, 361] width 236 height 18
select select "to"
click at [399, 352] on select "Change the compare at price to the current price (sale) Change the compare at p…" at bounding box center [517, 361] width 236 height 18
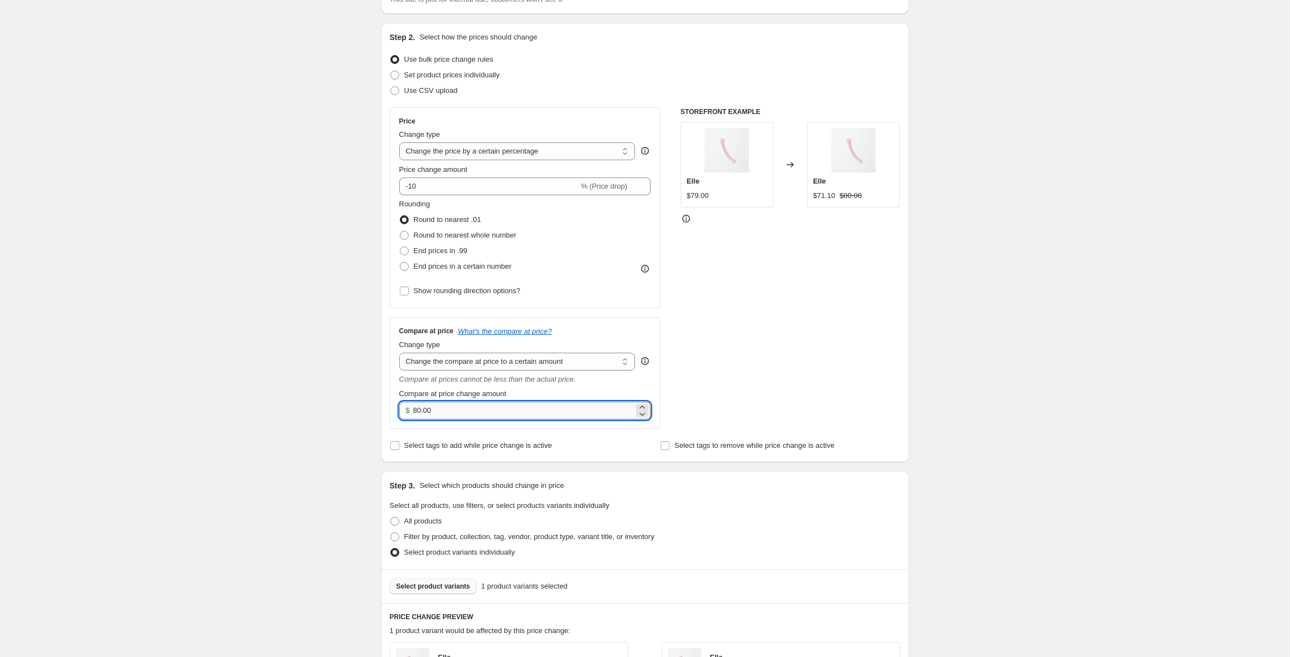
click at [469, 410] on input "80.00" at bounding box center [523, 410] width 221 height 18
drag, startPoint x: 412, startPoint y: 411, endPoint x: 385, endPoint y: 410, distance: 26.7
click at [385, 410] on div "Step 2. Select how the prices should change Use bulk price change rules Set pro…" at bounding box center [645, 242] width 528 height 439
type input "89.00"
click at [1025, 370] on div "Create new price [MEDICAL_DATA]. This page is ready Create new price [MEDICAL_D…" at bounding box center [644, 429] width 1289 height 1052
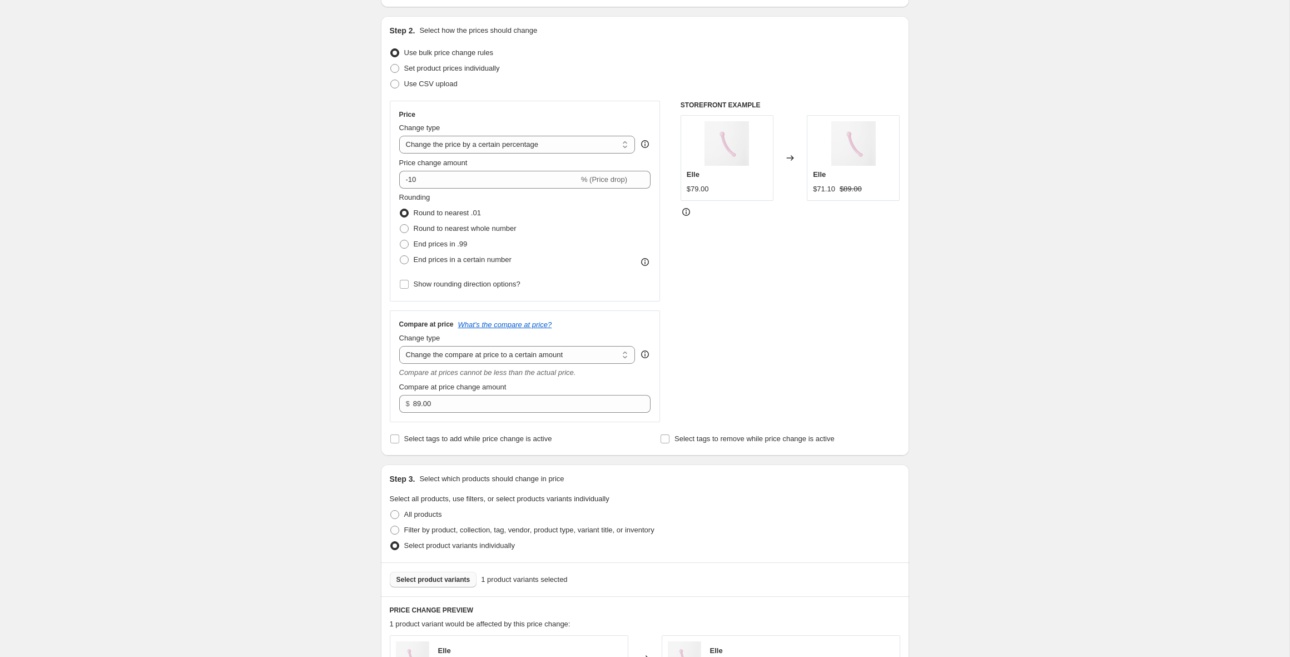
scroll to position [106, 0]
click at [535, 148] on select "Change the price to a certain amount Change the price by a certain amount Chang…" at bounding box center [517, 142] width 236 height 18
select select "to"
click at [399, 133] on select "Change the price to a certain amount Change the price by a certain amount Chang…" at bounding box center [517, 142] width 236 height 18
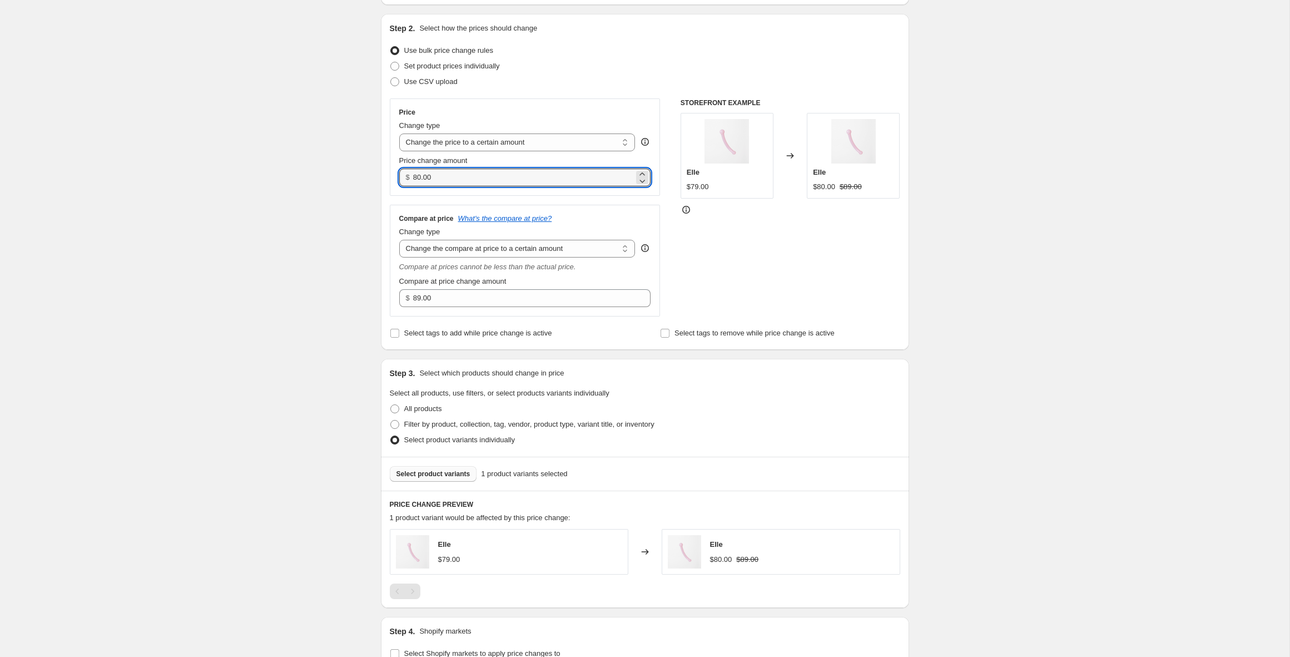
drag, startPoint x: 425, startPoint y: 175, endPoint x: 357, endPoint y: 168, distance: 68.2
click at [357, 168] on div "Create new price [MEDICAL_DATA]. This page is ready Create new price [MEDICAL_D…" at bounding box center [644, 368] width 1289 height 948
type input "79.00"
click at [301, 215] on div "Create new price [MEDICAL_DATA]. This page is ready Create new price [MEDICAL_D…" at bounding box center [644, 368] width 1289 height 948
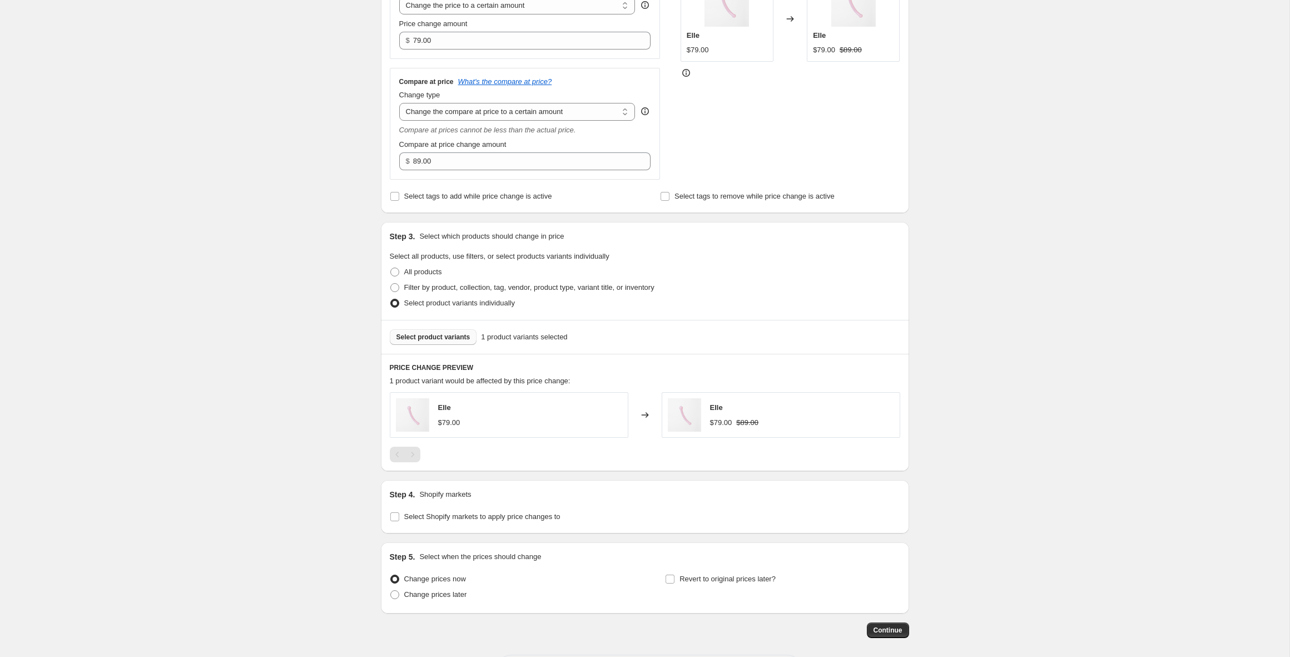
scroll to position [292, 0]
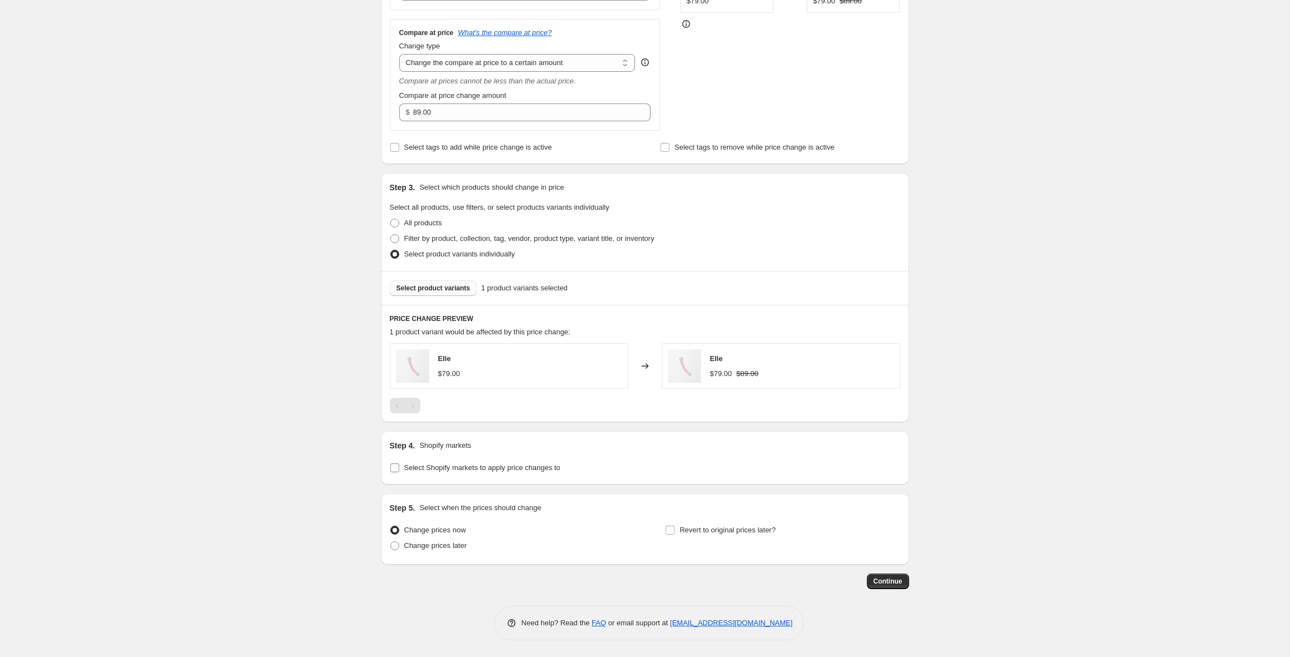
click at [427, 475] on label "Select Shopify markets to apply price changes to" at bounding box center [475, 468] width 171 height 16
click at [399, 472] on input "Select Shopify markets to apply price changes to" at bounding box center [394, 467] width 9 height 9
checkbox input "true"
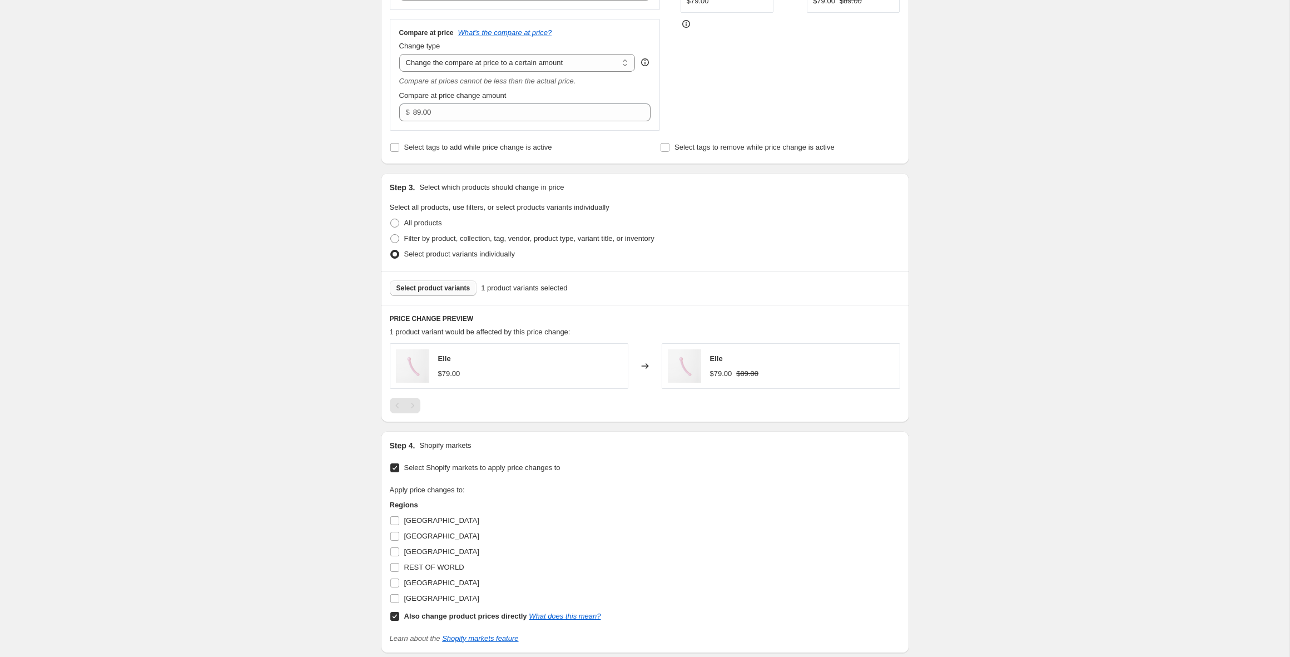
click at [410, 519] on span "[GEOGRAPHIC_DATA]" at bounding box center [441, 520] width 75 height 8
click at [399, 519] on input "[GEOGRAPHIC_DATA]" at bounding box center [394, 520] width 9 height 9
checkbox input "true"
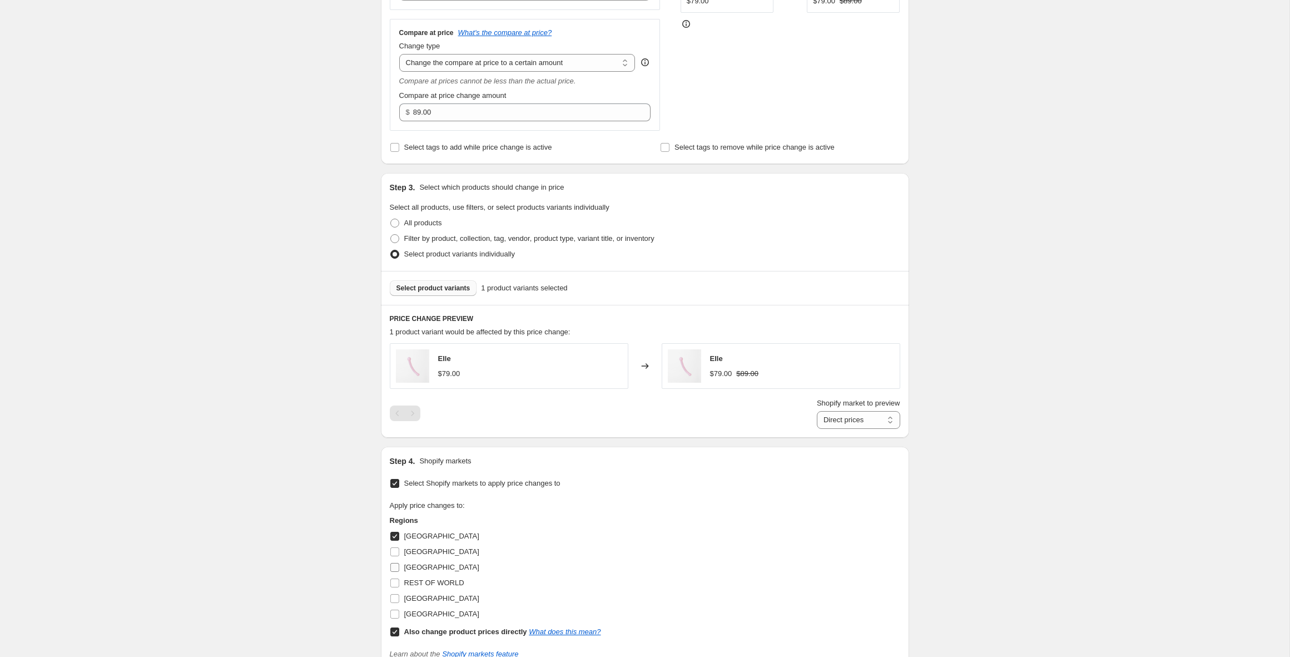
drag, startPoint x: 417, startPoint y: 567, endPoint x: 426, endPoint y: 565, distance: 8.5
click at [417, 567] on span "[GEOGRAPHIC_DATA]" at bounding box center [441, 567] width 75 height 8
click at [399, 567] on input "[GEOGRAPHIC_DATA]" at bounding box center [394, 567] width 9 height 9
checkbox input "true"
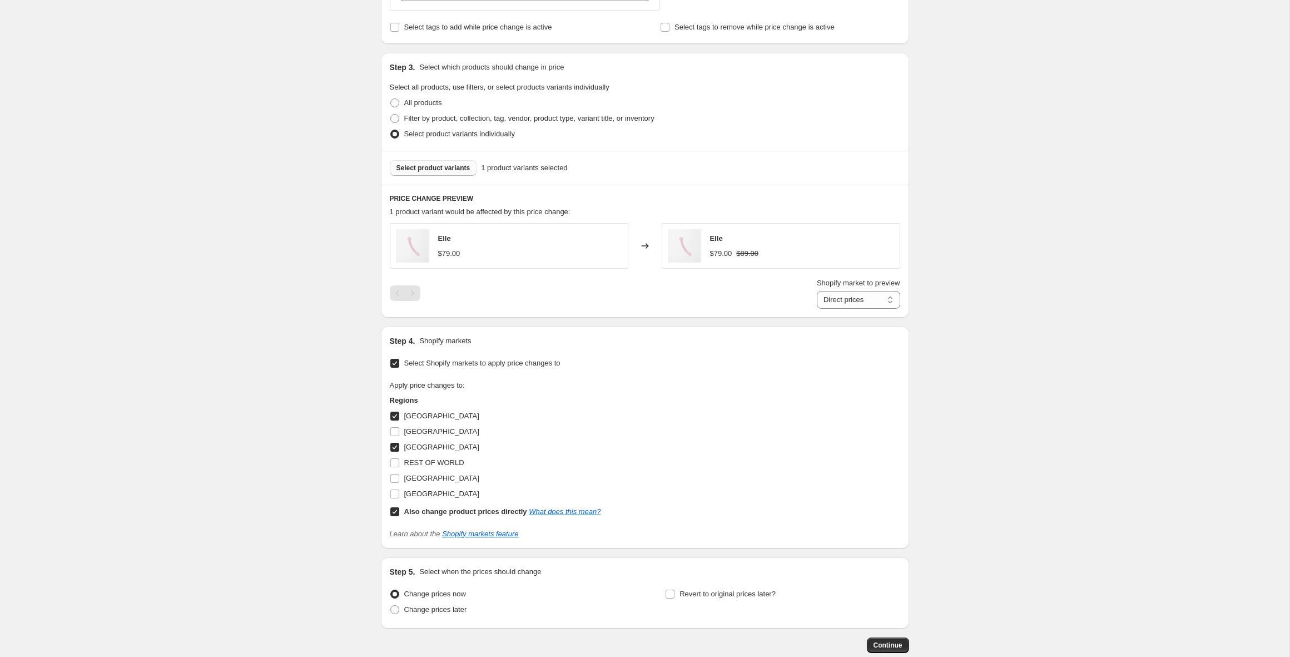
scroll to position [476, 0]
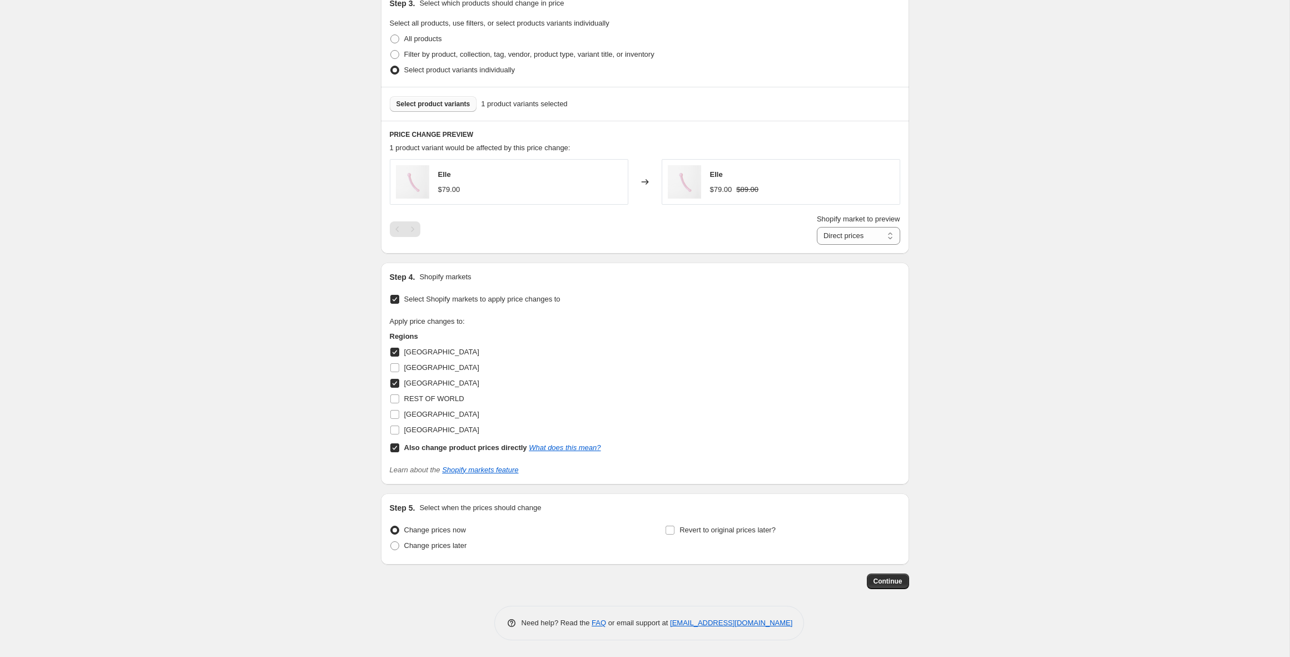
click at [392, 448] on input "Also change product prices directly What does this mean?" at bounding box center [394, 447] width 9 height 9
checkbox input "false"
select select "85736882495"
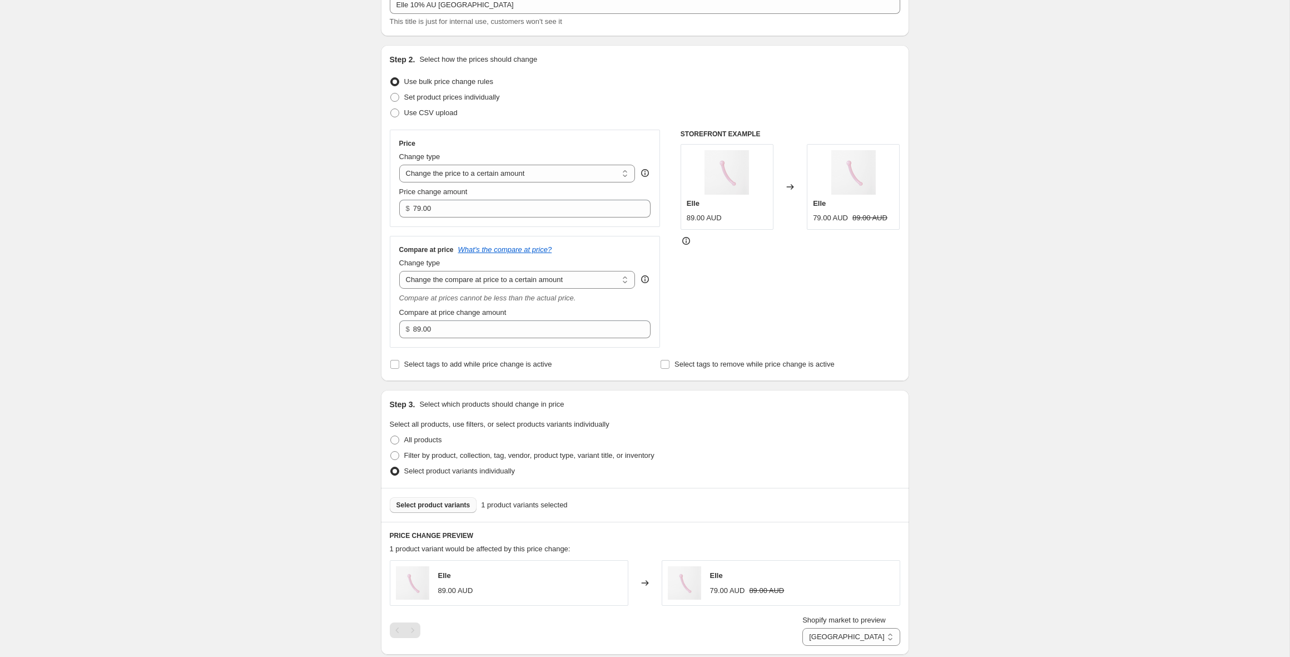
scroll to position [0, 0]
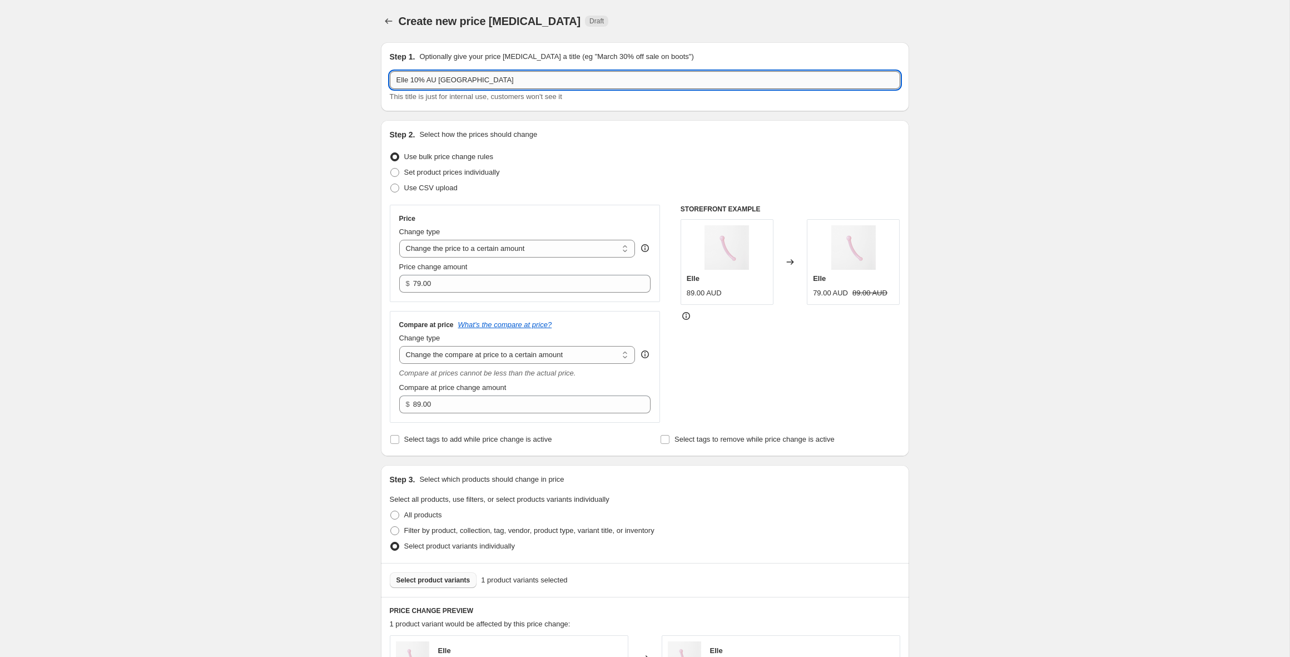
click at [469, 81] on input "Elle 10% AU NZ" at bounding box center [645, 80] width 510 height 18
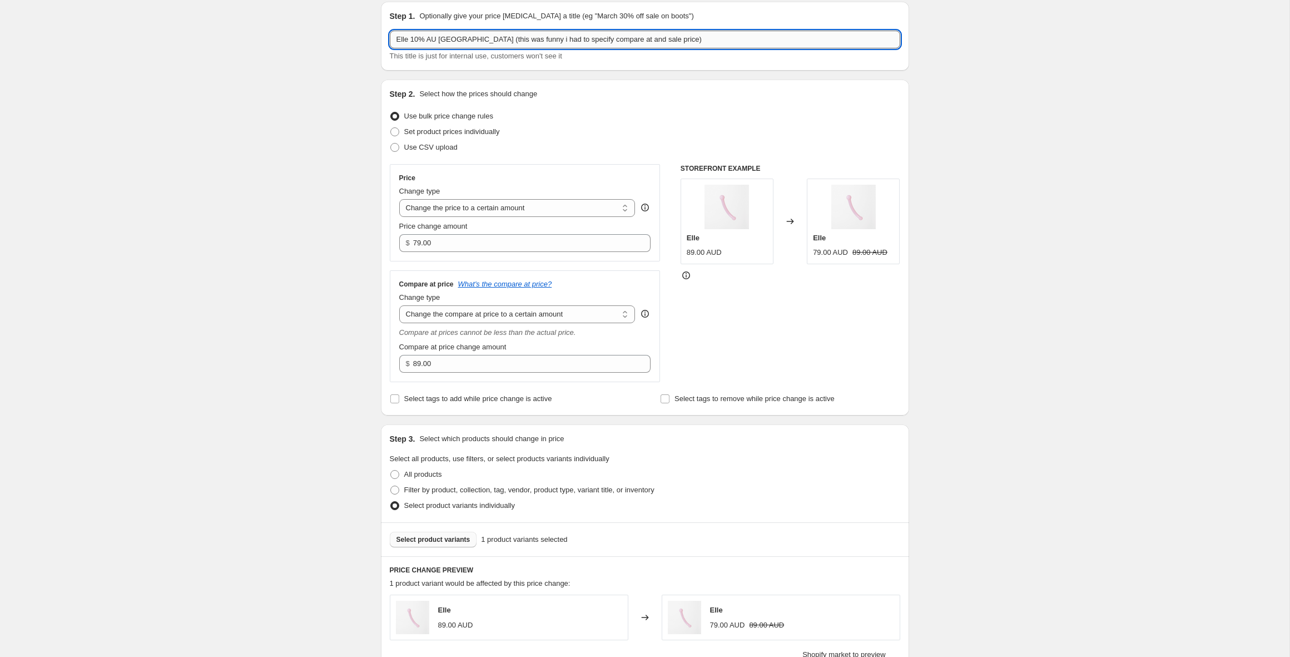
drag, startPoint x: 499, startPoint y: 38, endPoint x: 481, endPoint y: 36, distance: 18.5
click at [481, 36] on input "Elle 10% AU NZ (this was funny i had to specify compare at and sale price)" at bounding box center [645, 40] width 510 height 18
click at [489, 39] on input "Elle 10% AU NZ (this was stange - i had to specify compare at and sale price)" at bounding box center [645, 40] width 510 height 18
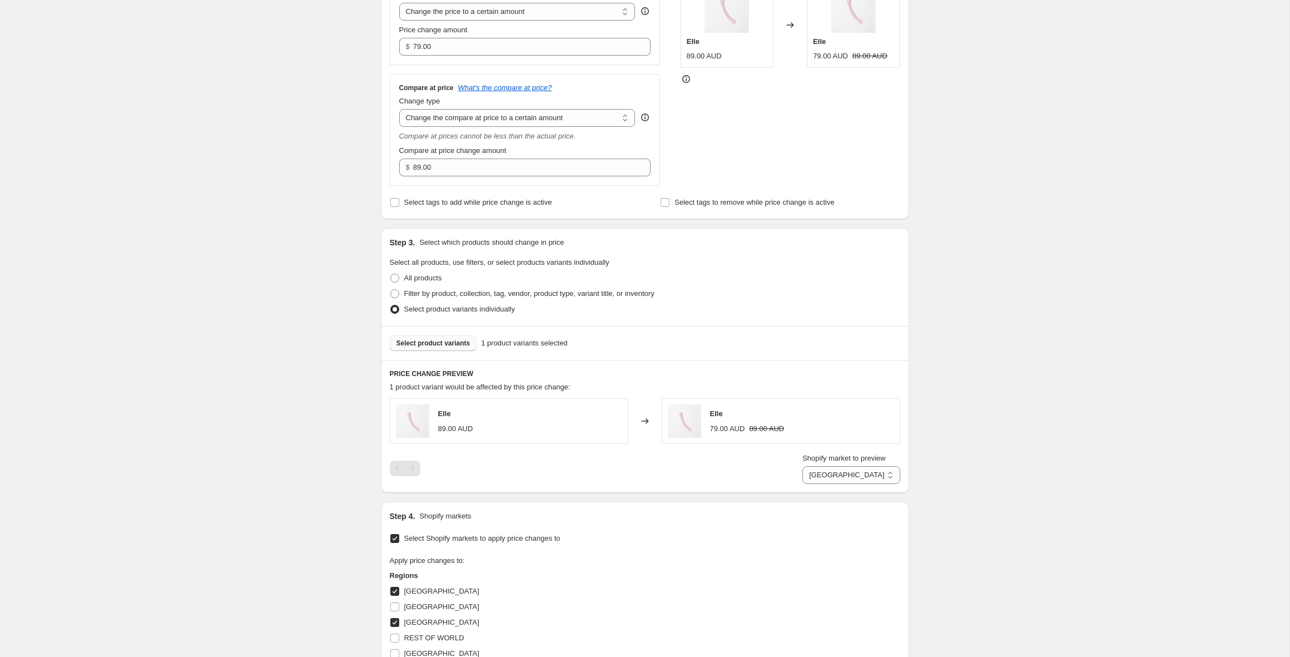
scroll to position [476, 0]
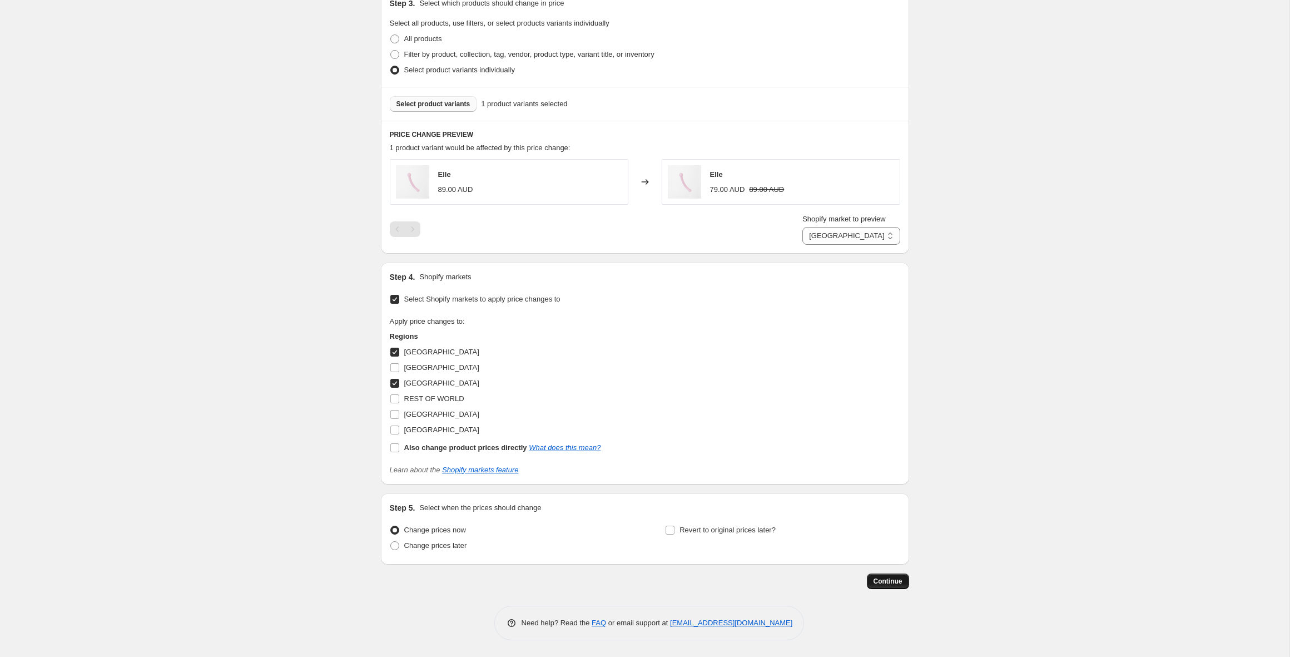
type input "Elle 10% AU [GEOGRAPHIC_DATA] (this was strange - i had to specify compare at a…"
click at [876, 577] on span "Continue" at bounding box center [887, 580] width 29 height 9
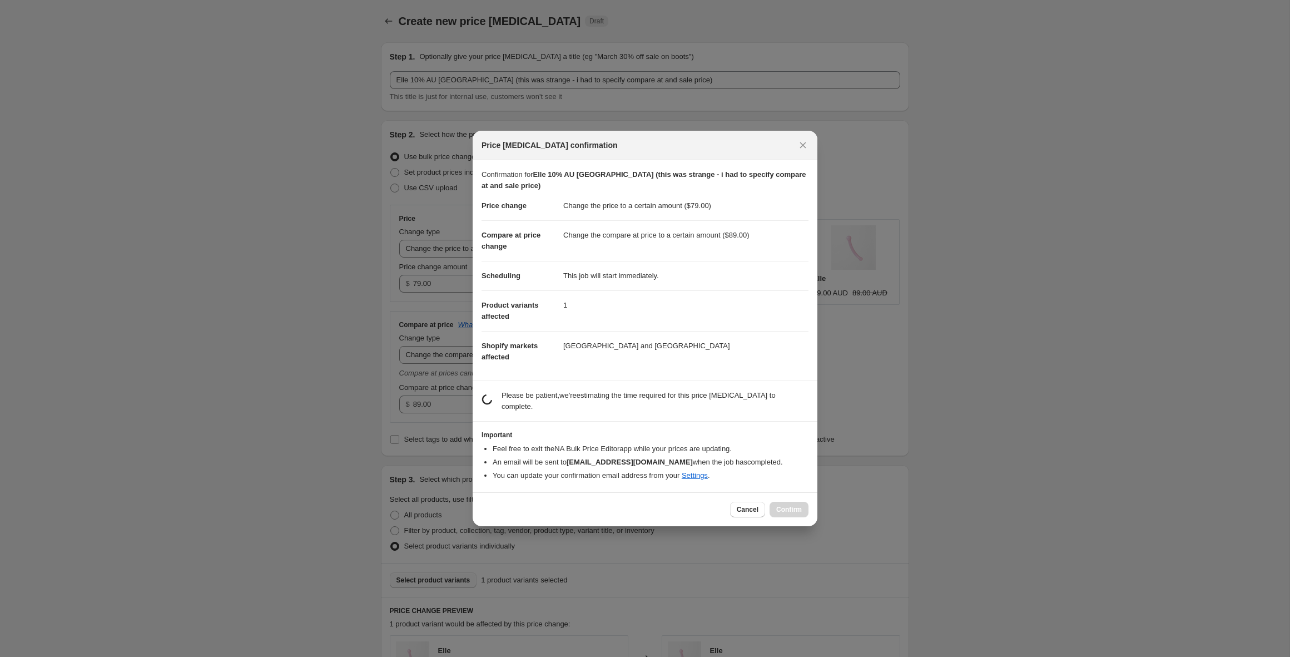
scroll to position [0, 0]
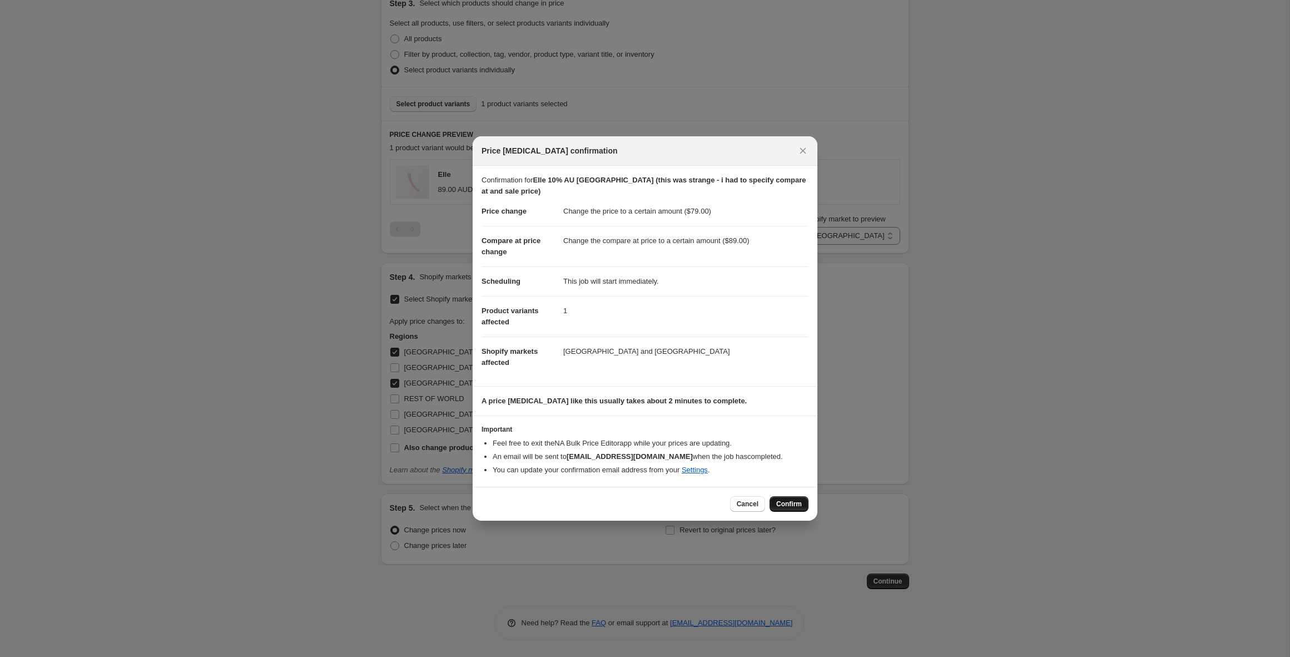
click at [785, 504] on span "Confirm" at bounding box center [789, 503] width 26 height 9
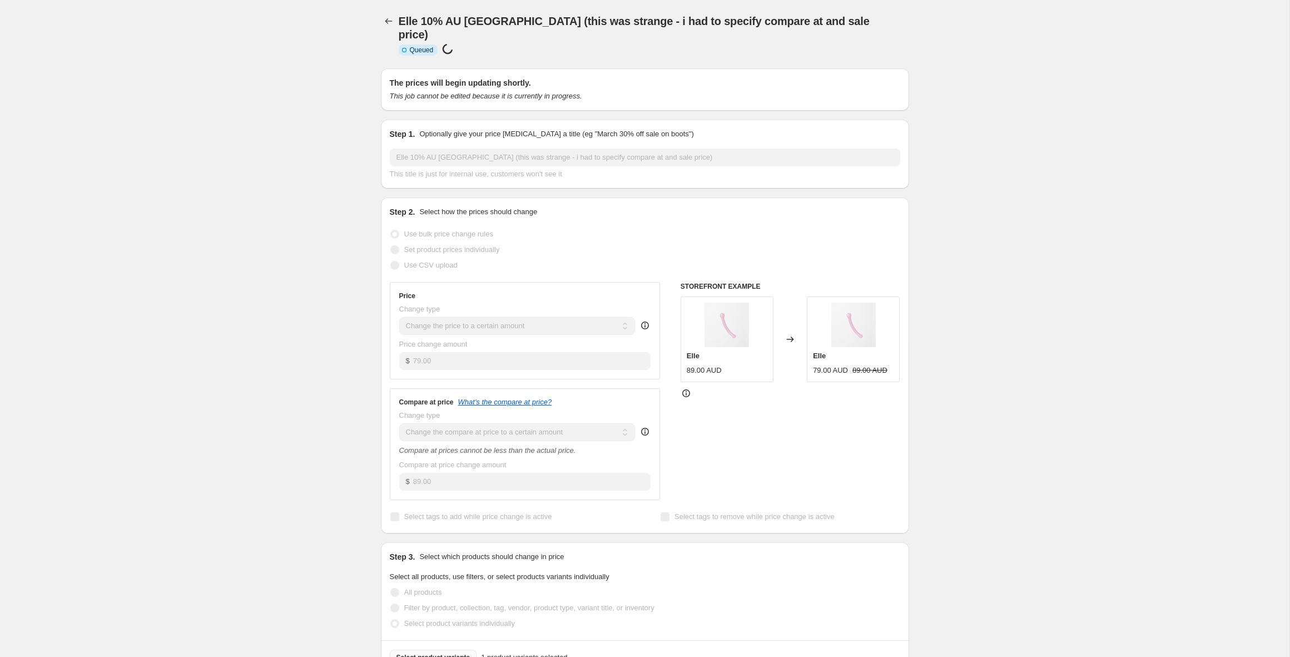
scroll to position [476, 0]
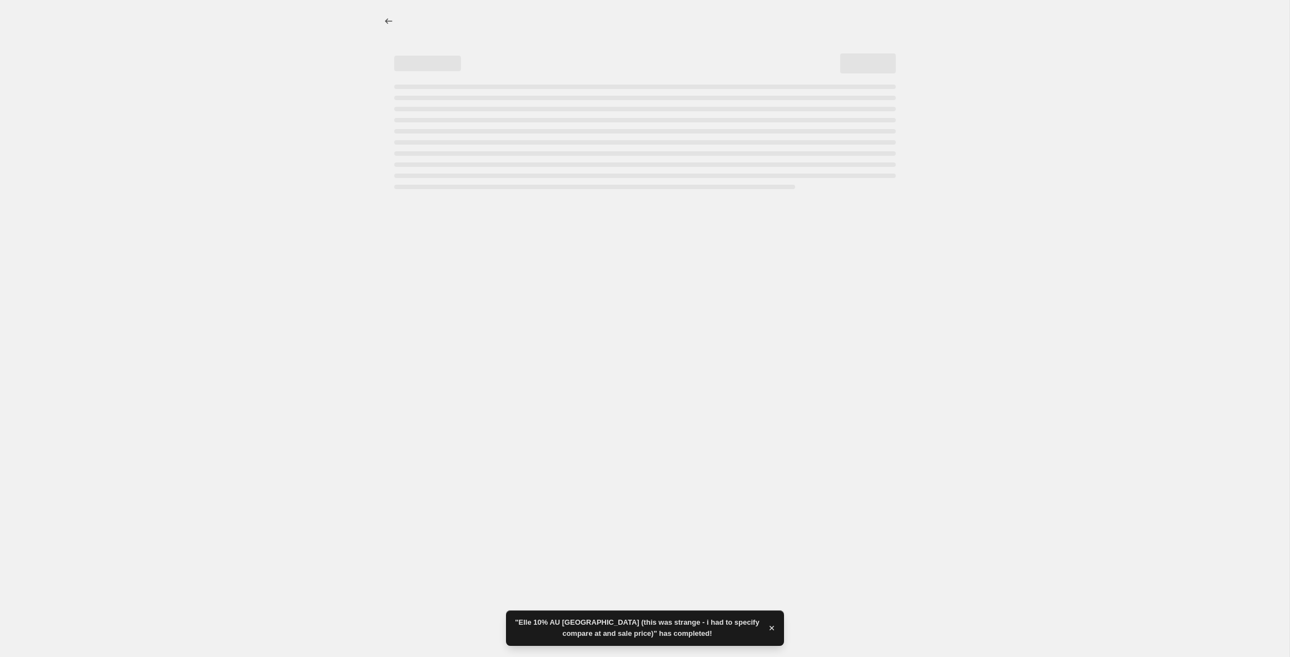
select select "to"
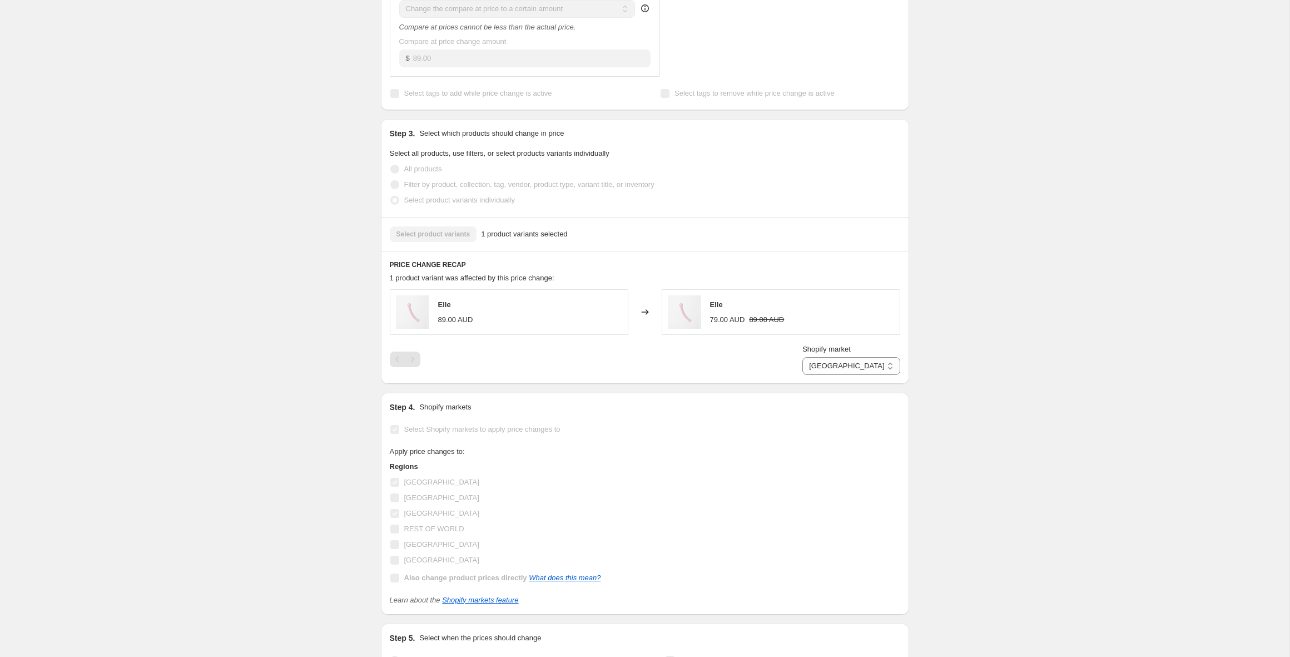
scroll to position [0, 0]
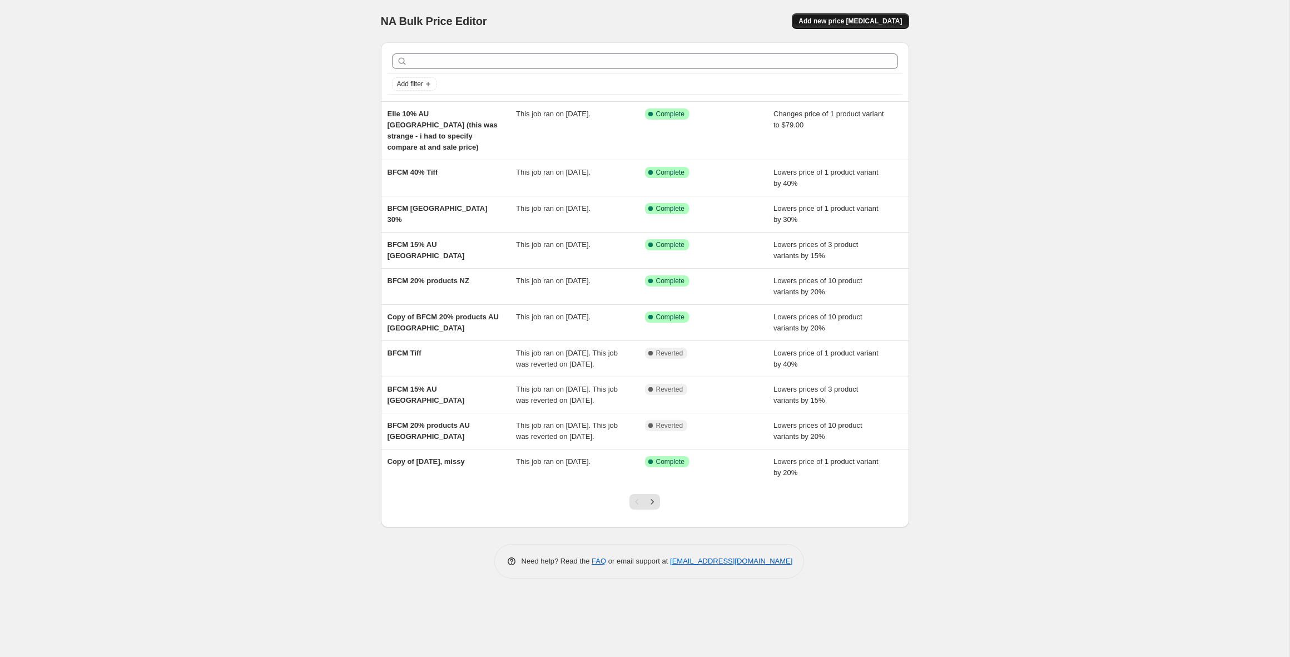
click at [827, 22] on span "Add new price [MEDICAL_DATA]" at bounding box center [849, 21] width 103 height 9
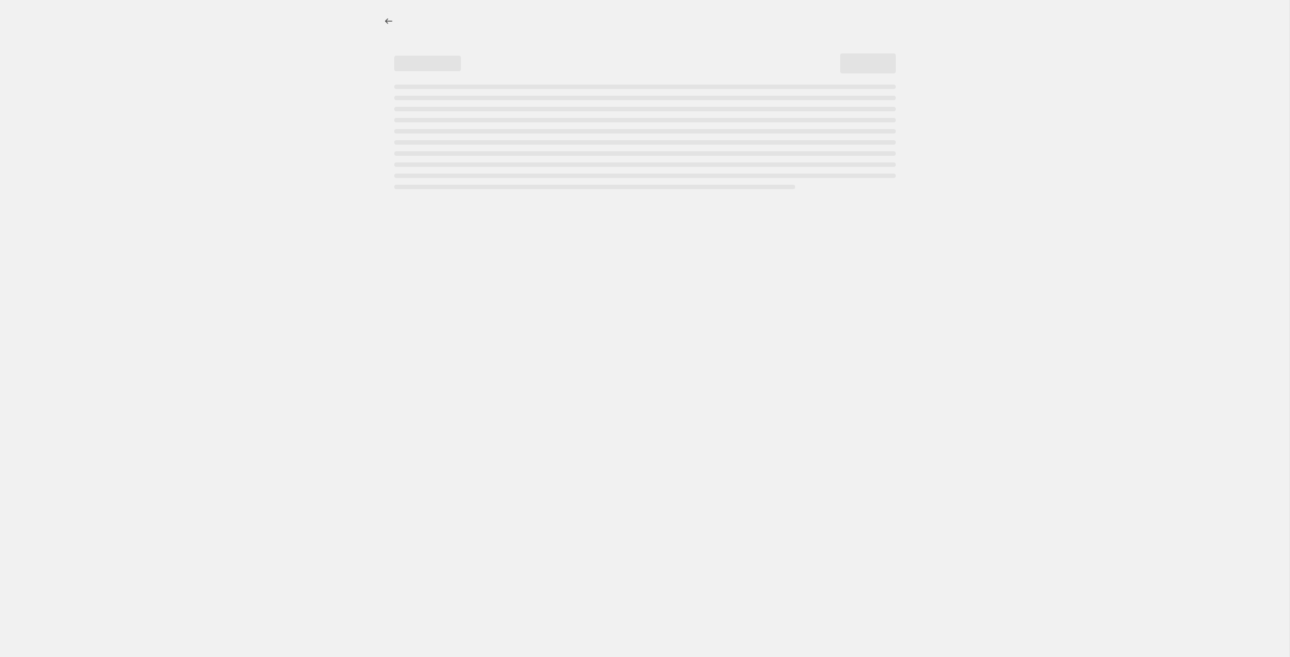
select select "percentage"
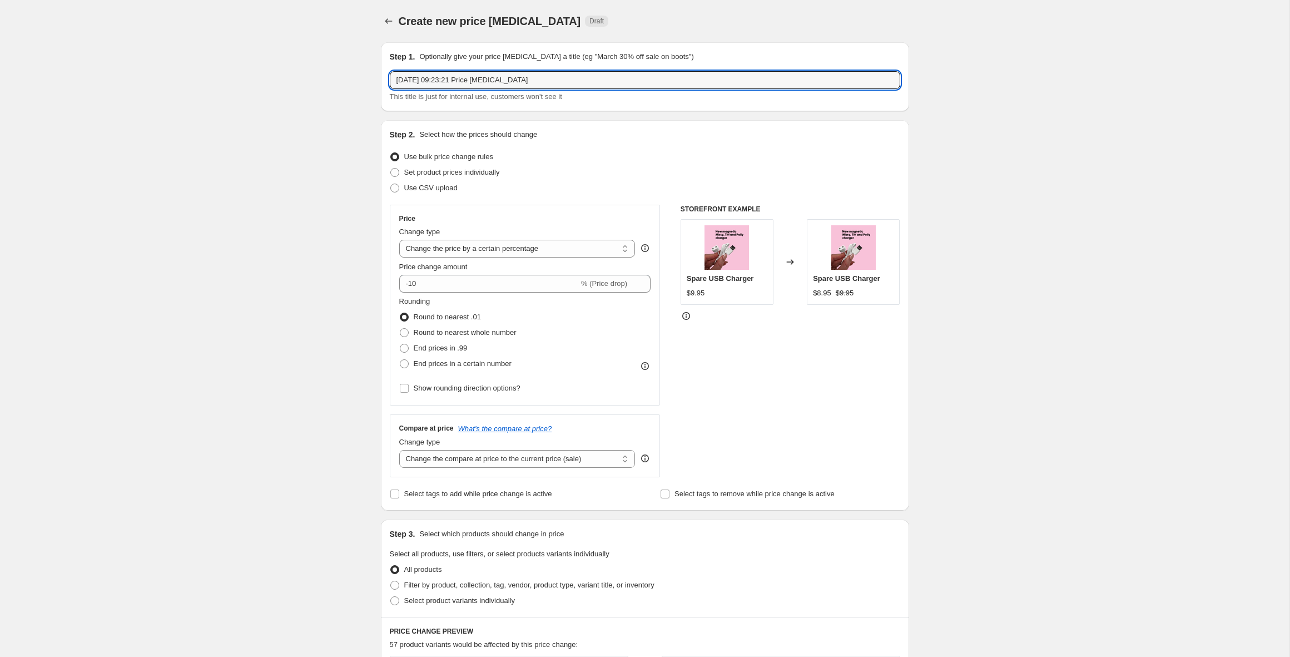
drag, startPoint x: 539, startPoint y: 81, endPoint x: 375, endPoint y: 57, distance: 165.6
click at [375, 57] on div "Step 1. Optionally give your price [MEDICAL_DATA] a title (eg "March 30% off sa…" at bounding box center [640, 569] width 537 height 1072
click at [432, 81] on input "BFCM nz jjjuicee refill adjustment" at bounding box center [645, 80] width 510 height 18
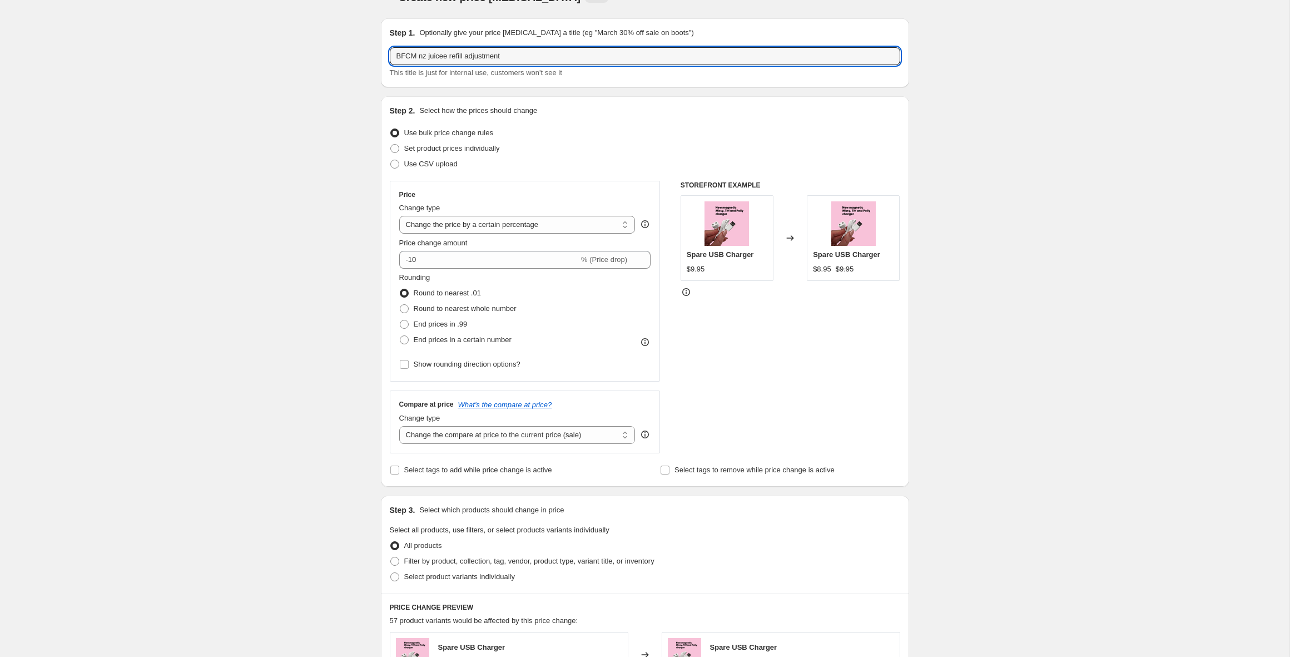
scroll to position [25, 0]
type input "BFCM nz juicee refill adjustment"
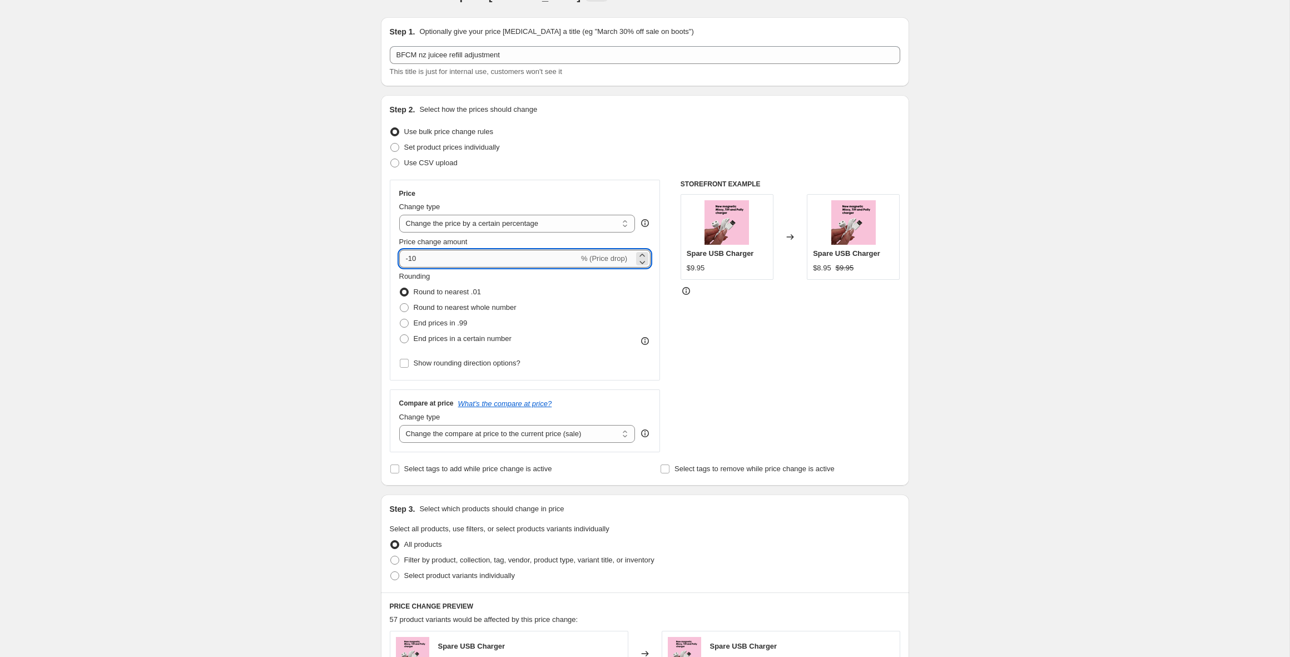
click at [415, 259] on input "-10" at bounding box center [489, 259] width 180 height 18
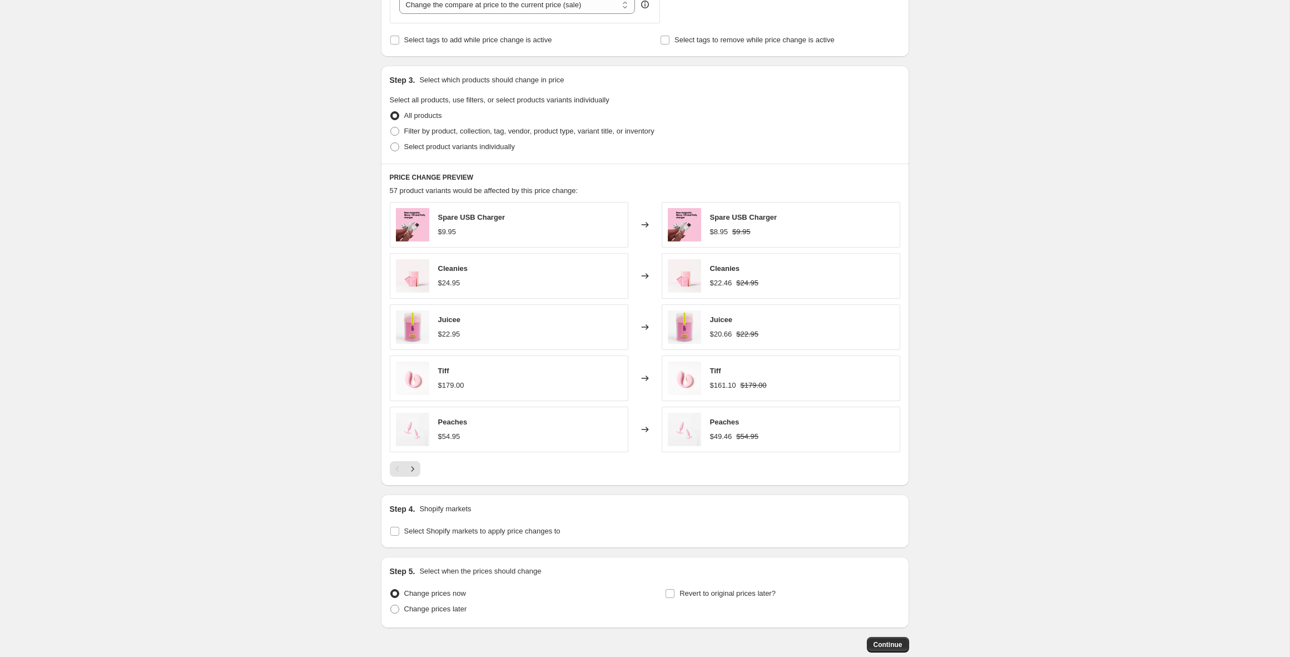
scroll to position [455, 0]
type input "-20"
click at [419, 145] on span "Select product variants individually" at bounding box center [459, 145] width 111 height 8
click at [391, 142] on input "Select product variants individually" at bounding box center [390, 141] width 1 height 1
radio input "true"
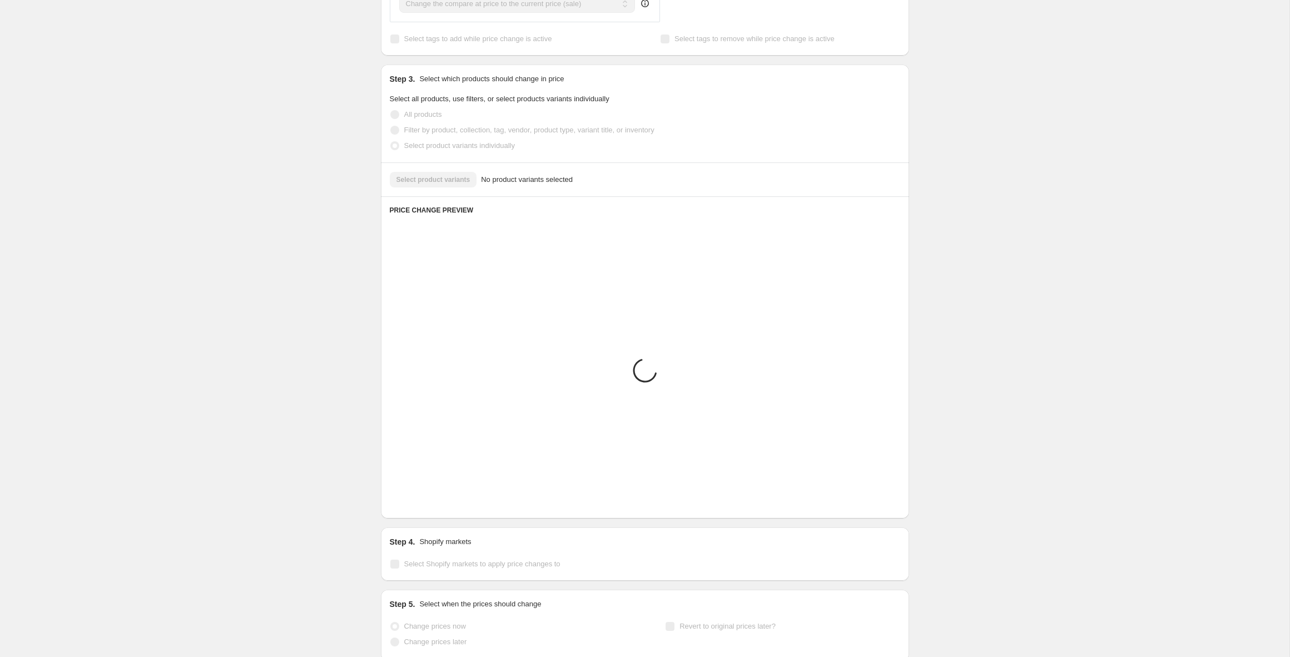
scroll to position [271, 0]
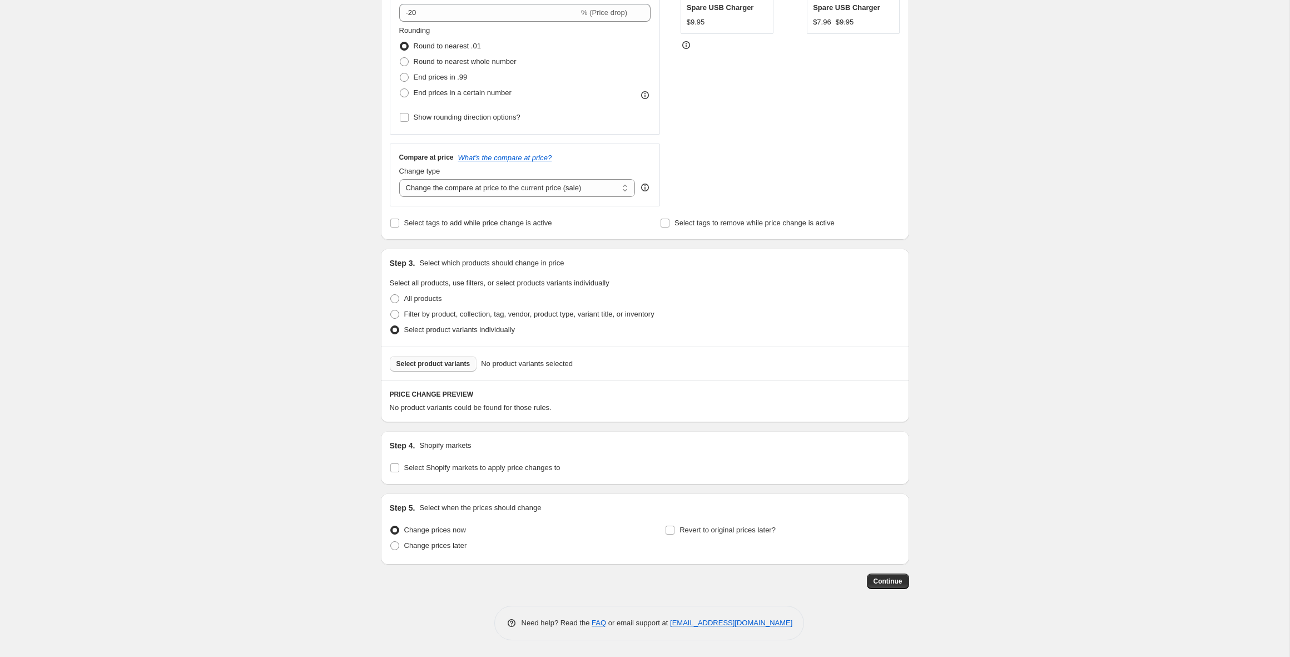
click at [454, 362] on span "Select product variants" at bounding box center [433, 363] width 74 height 9
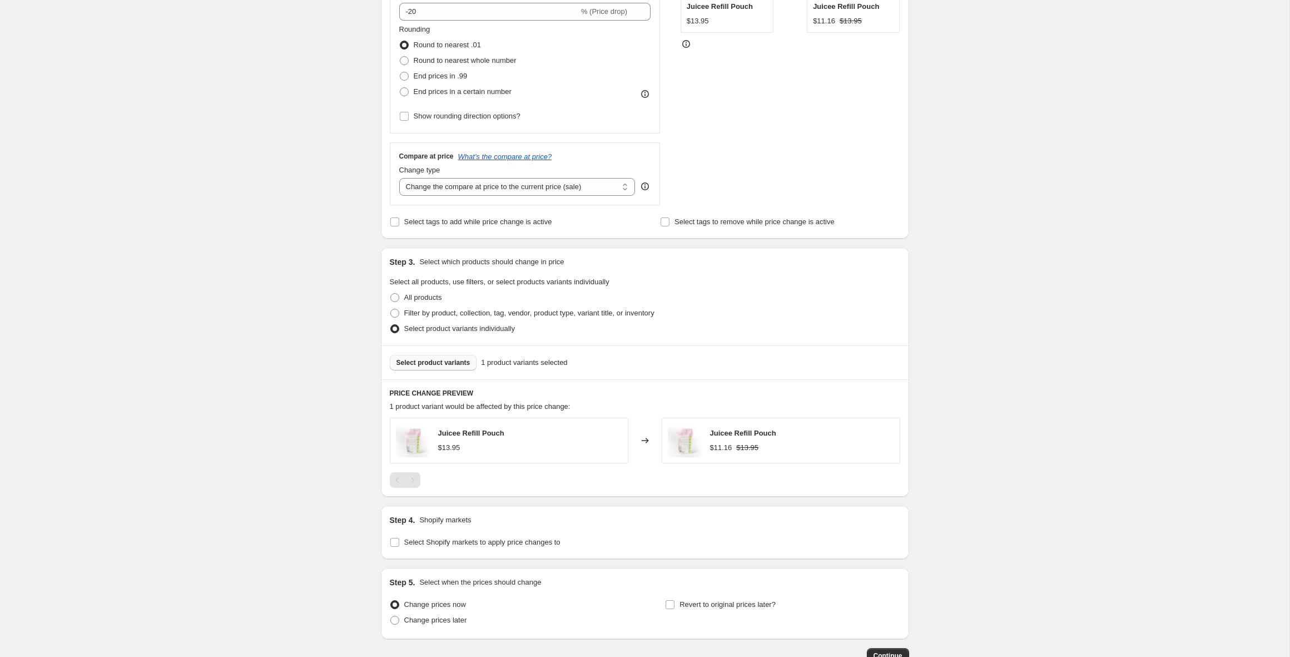
scroll to position [346, 0]
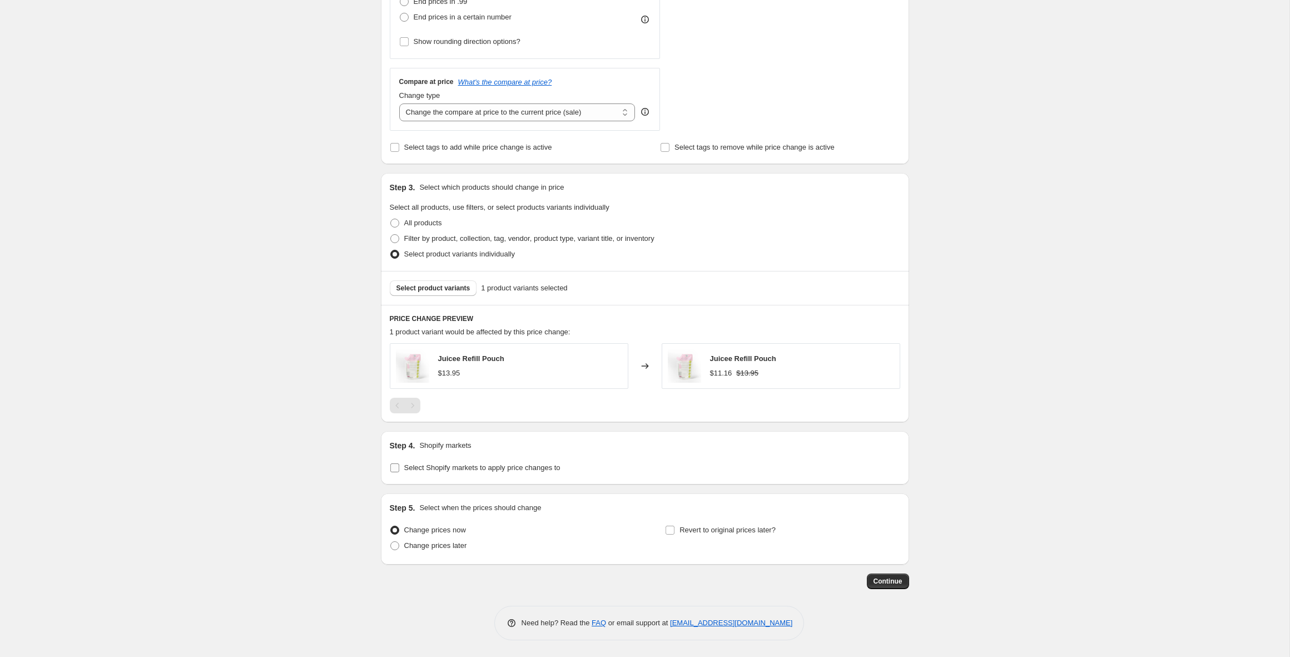
click at [435, 468] on span "Select Shopify markets to apply price changes to" at bounding box center [482, 467] width 156 height 8
click at [399, 468] on input "Select Shopify markets to apply price changes to" at bounding box center [394, 467] width 9 height 9
checkbox input "true"
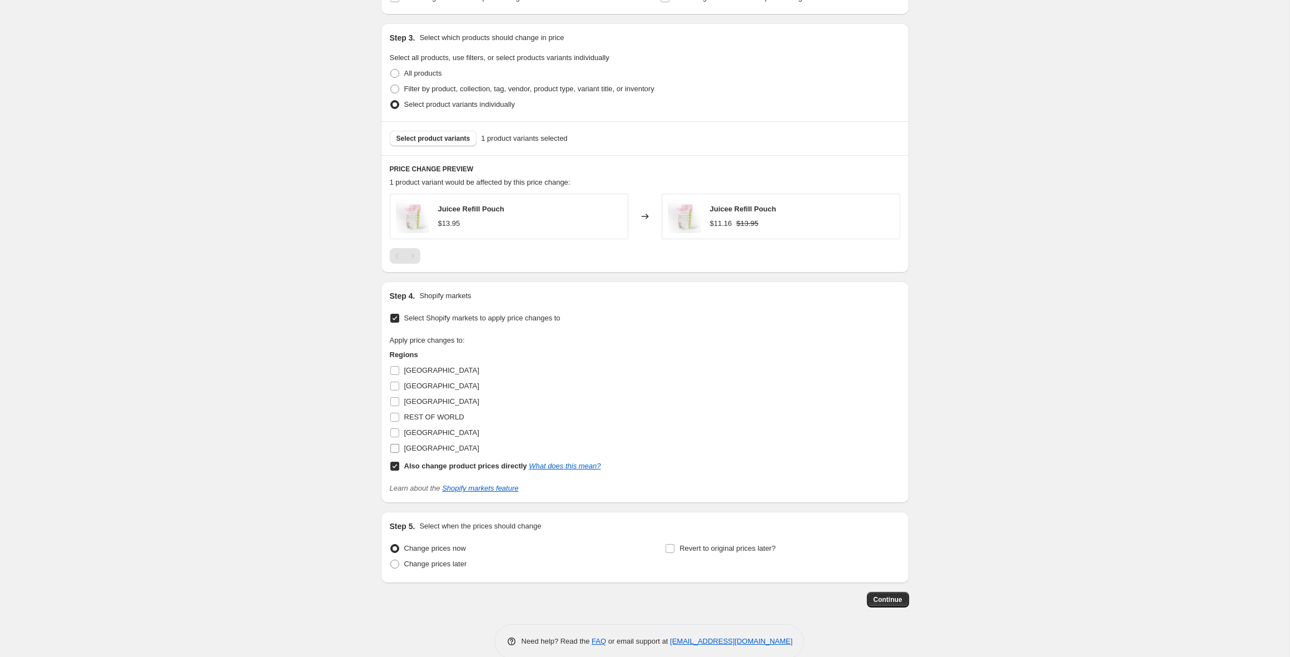
scroll to position [500, 0]
click at [395, 399] on input "[GEOGRAPHIC_DATA]" at bounding box center [394, 397] width 9 height 9
checkbox input "true"
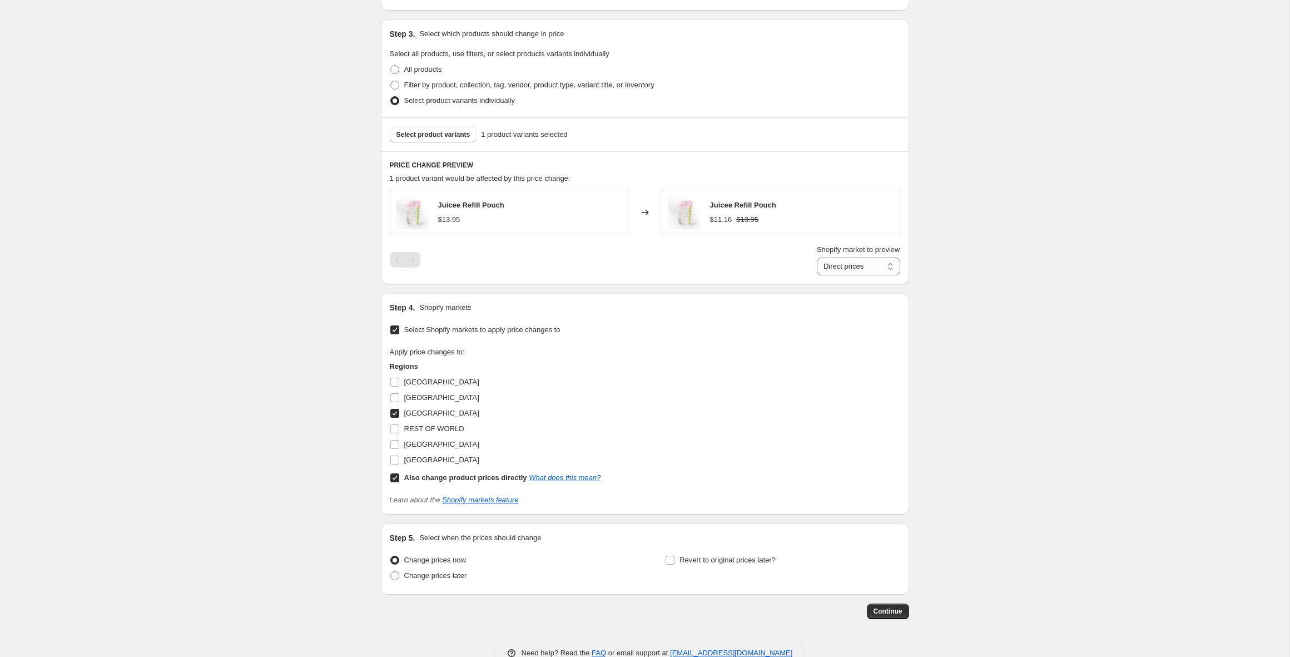
click at [394, 476] on input "Also change product prices directly What does this mean?" at bounding box center [394, 477] width 9 height 9
checkbox input "false"
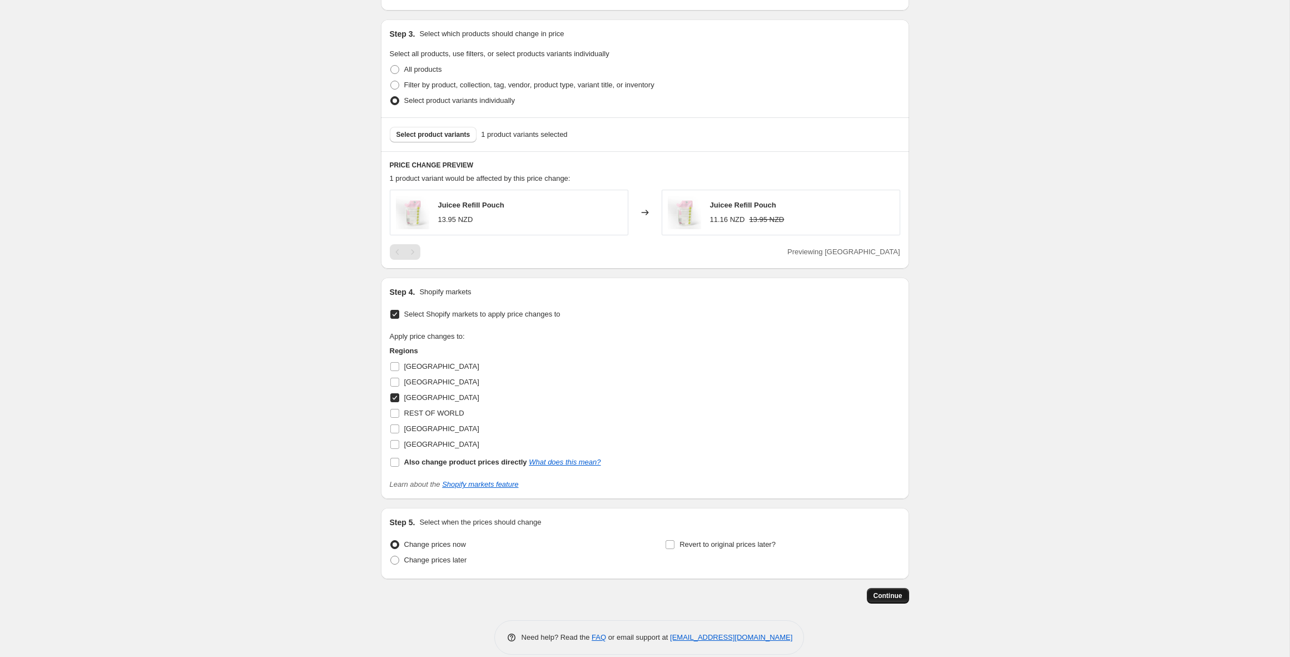
click at [893, 600] on button "Continue" at bounding box center [888, 596] width 42 height 16
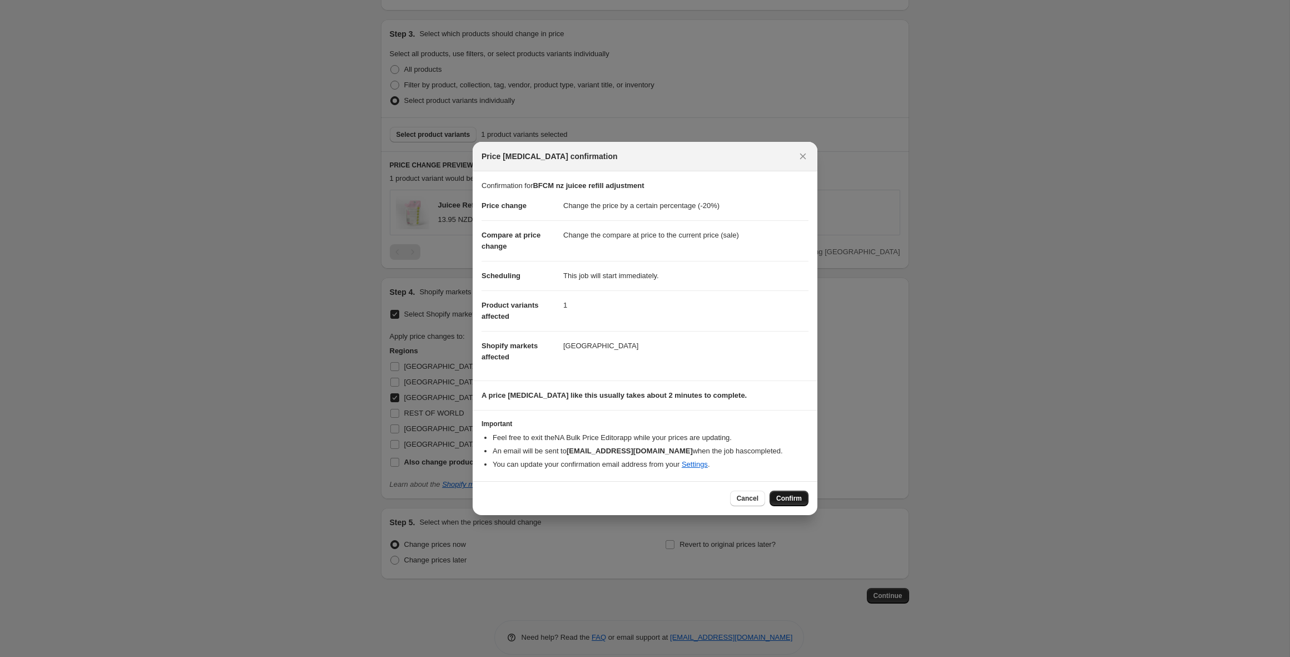
click at [784, 498] on span "Confirm" at bounding box center [789, 498] width 26 height 9
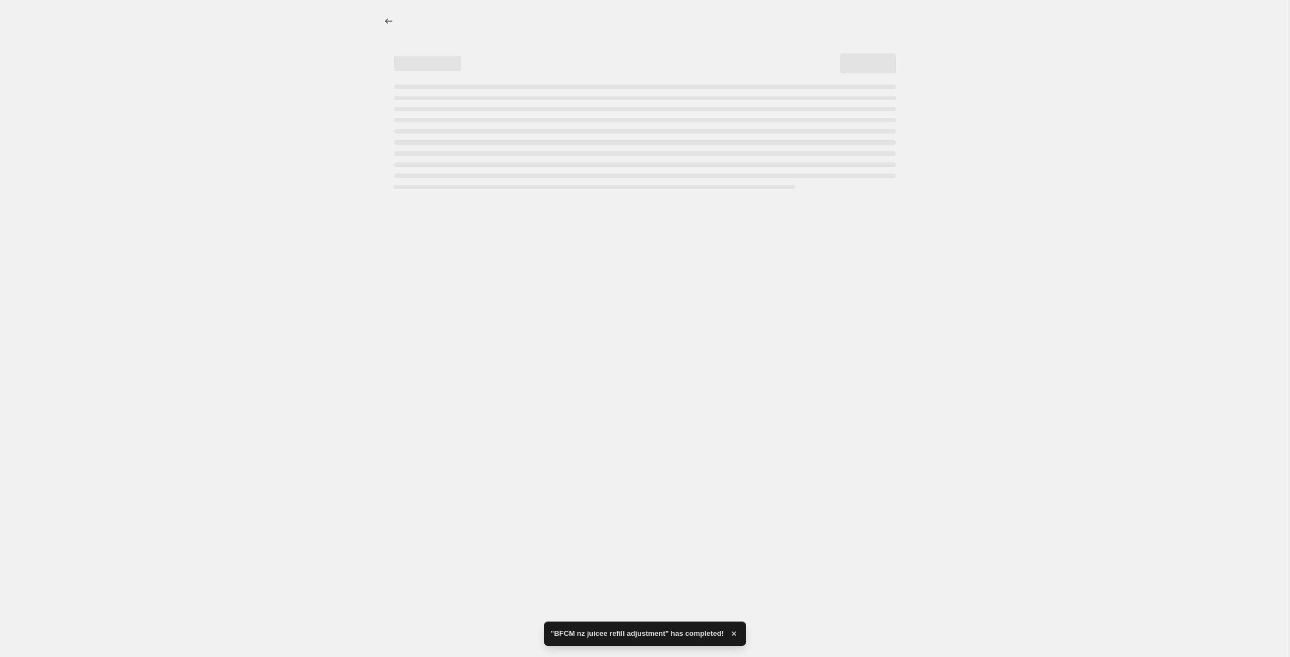
select select "percentage"
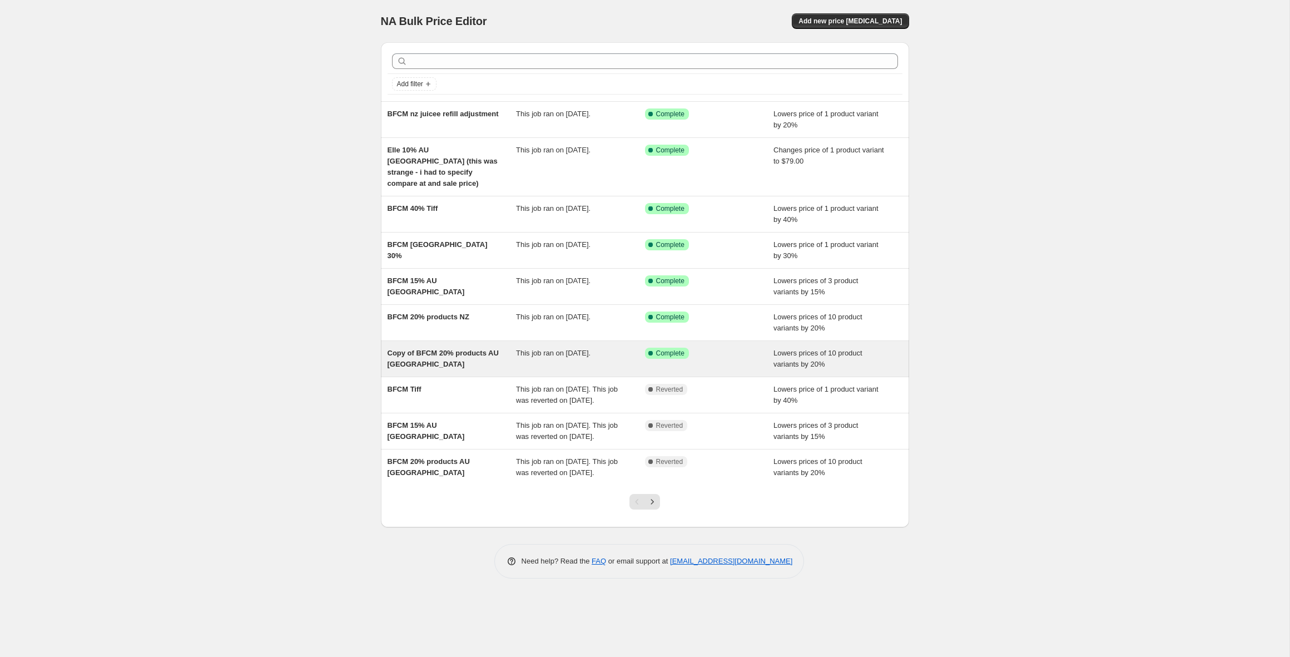
click at [439, 350] on div "Copy of BFCM 20% products AU [GEOGRAPHIC_DATA]" at bounding box center [451, 358] width 129 height 22
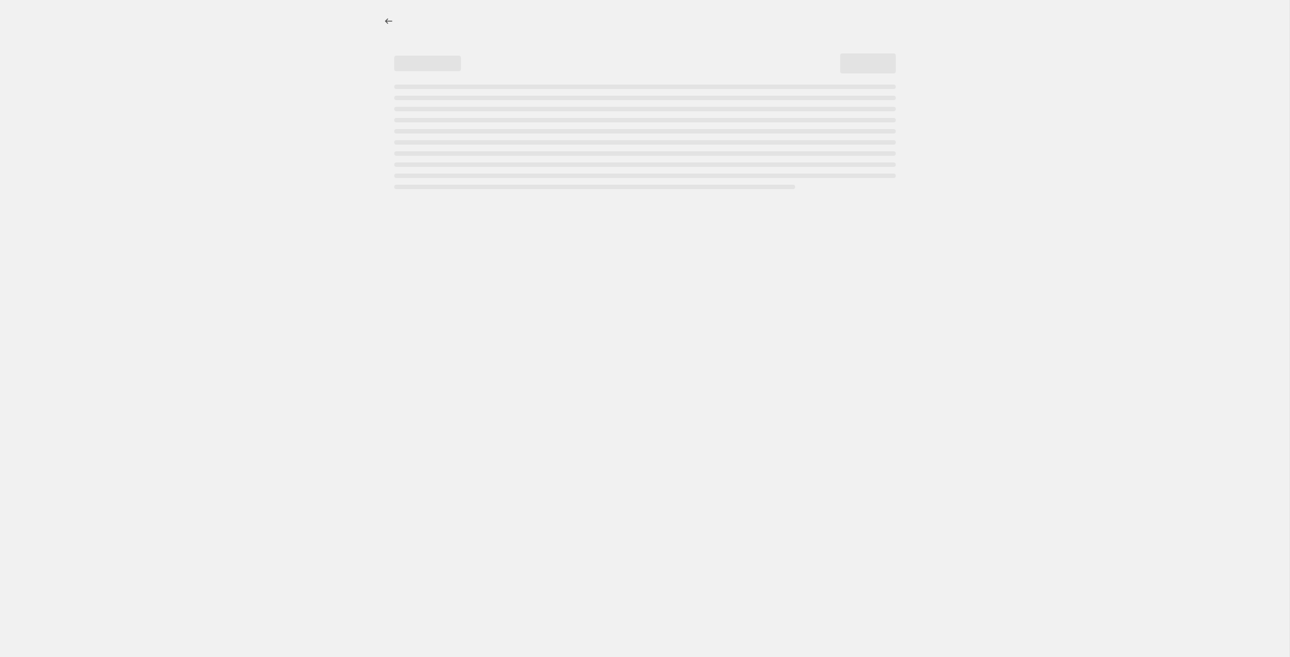
select select "percentage"
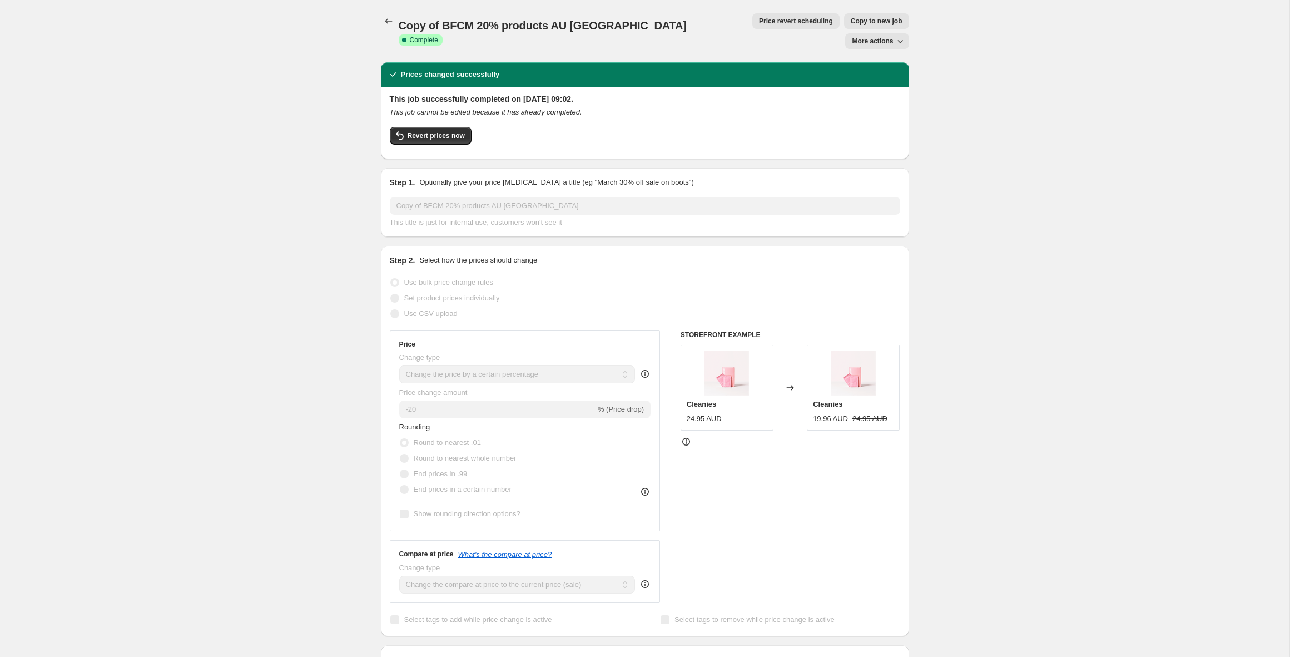
click at [851, 22] on span "Copy to new job" at bounding box center [877, 21] width 52 height 9
select select "percentage"
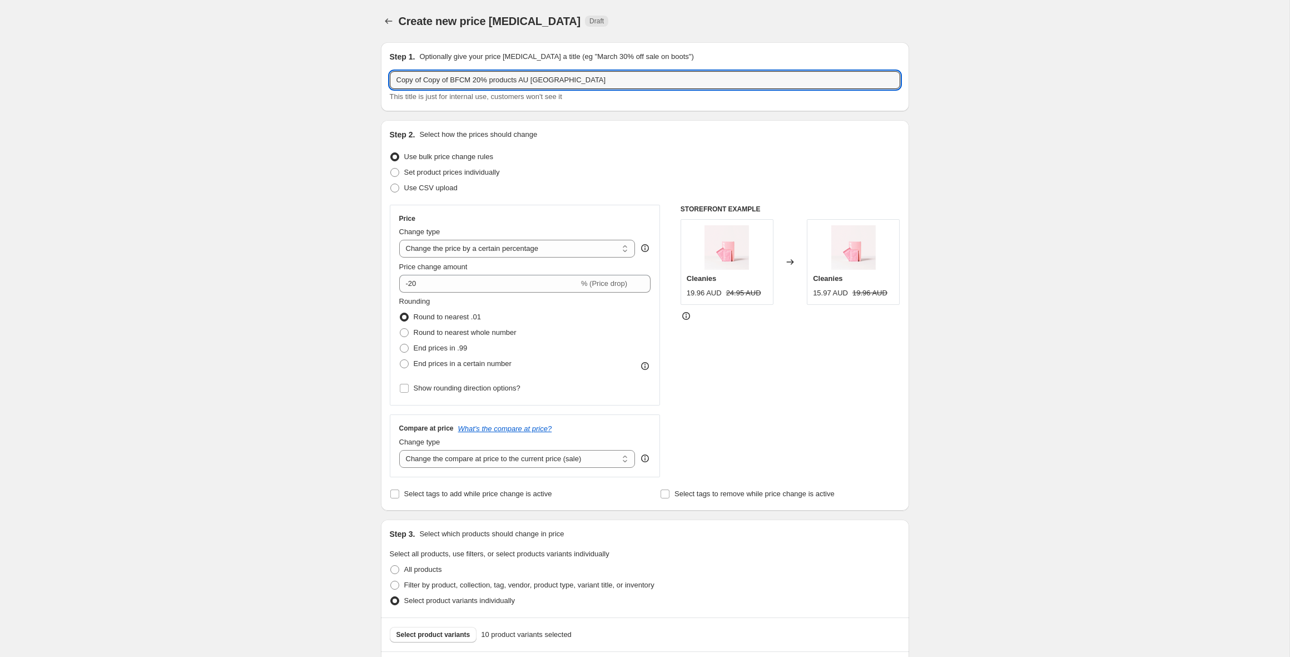
drag, startPoint x: 454, startPoint y: 79, endPoint x: 366, endPoint y: 73, distance: 87.5
drag, startPoint x: 479, startPoint y: 78, endPoint x: 470, endPoint y: 78, distance: 8.9
click at [470, 78] on input "BFCM 20% products AU [GEOGRAPHIC_DATA]" at bounding box center [645, 80] width 510 height 18
click at [510, 78] on input "BFCM 20% products [GEOGRAPHIC_DATA], [GEOGRAPHIC_DATA], Ca, ROW" at bounding box center [645, 80] width 510 height 18
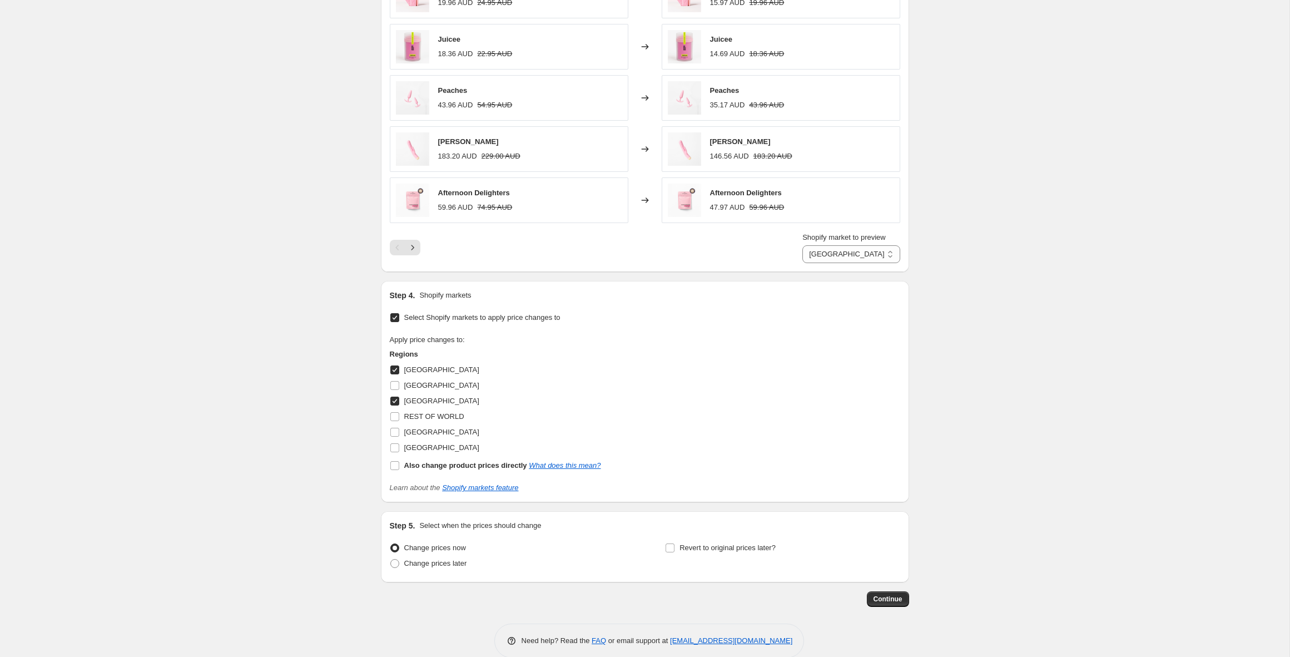
scroll to position [734, 0]
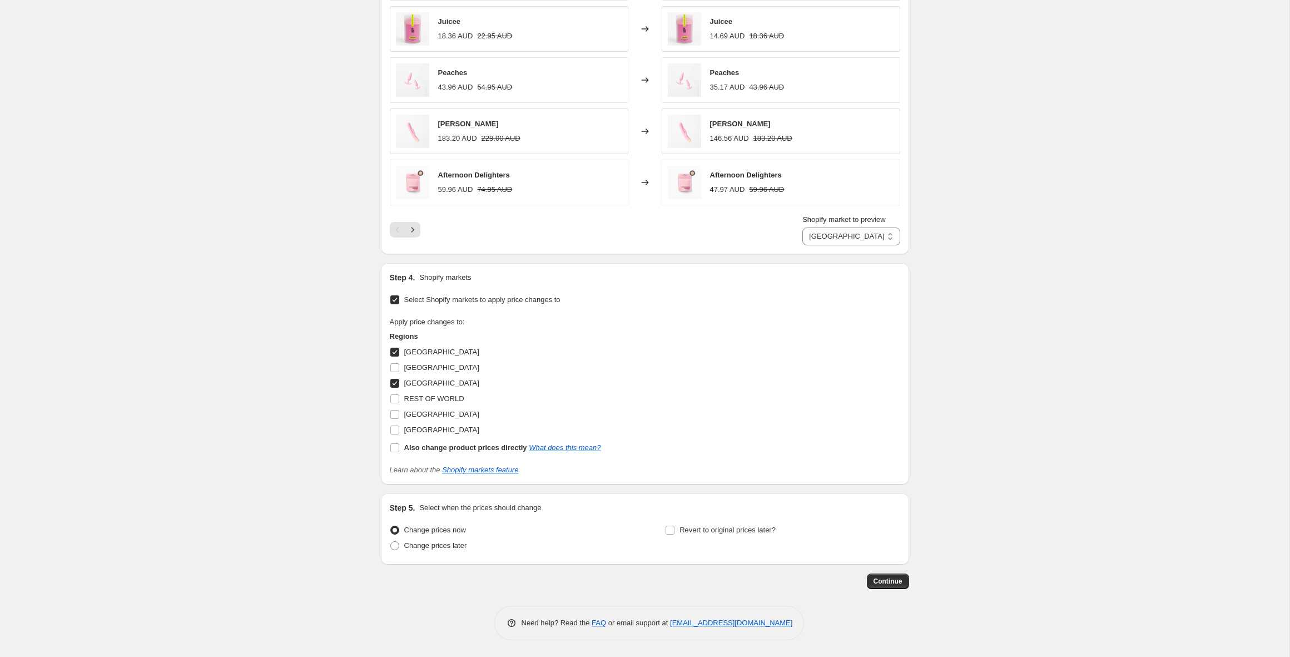
type input "BFCM 20% products [GEOGRAPHIC_DATA], [GEOGRAPHIC_DATA], [GEOGRAPHIC_DATA], ROW"
click at [397, 354] on input "[GEOGRAPHIC_DATA]" at bounding box center [394, 351] width 9 height 9
checkbox input "false"
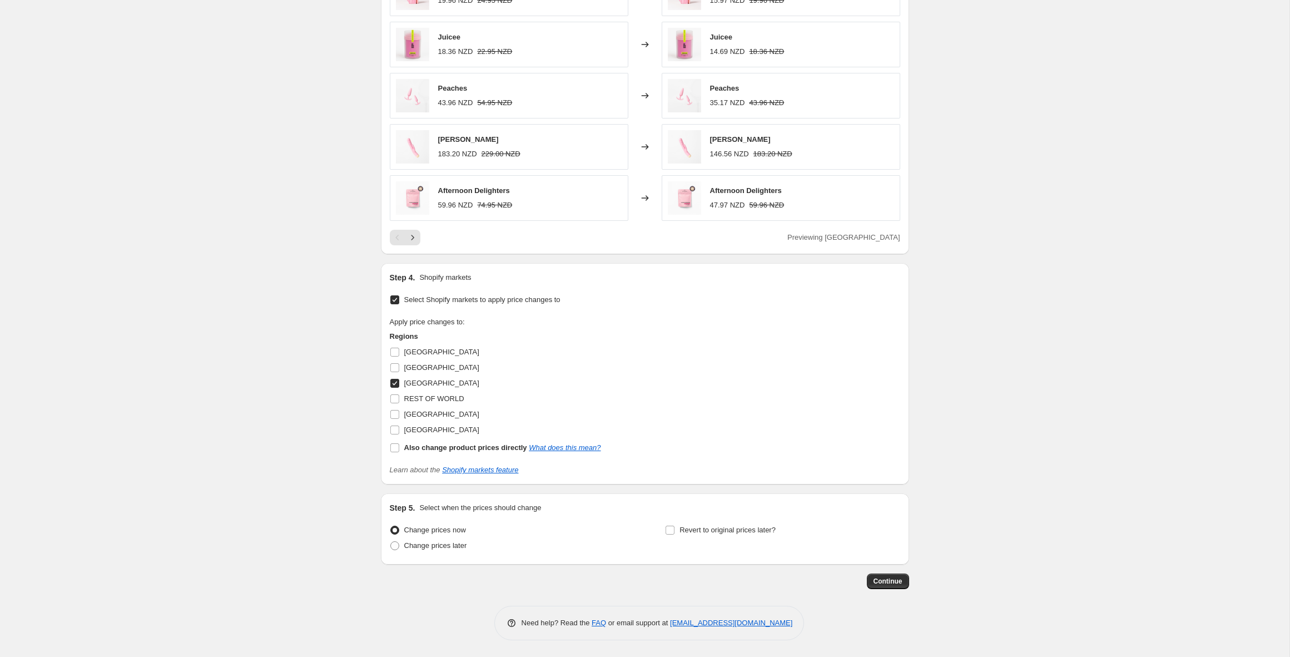
click at [395, 384] on input "[GEOGRAPHIC_DATA]" at bounding box center [394, 383] width 9 height 9
checkbox input "false"
click at [394, 370] on input "[GEOGRAPHIC_DATA]" at bounding box center [394, 367] width 9 height 9
checkbox input "true"
click at [394, 414] on input "[GEOGRAPHIC_DATA]" at bounding box center [394, 414] width 9 height 9
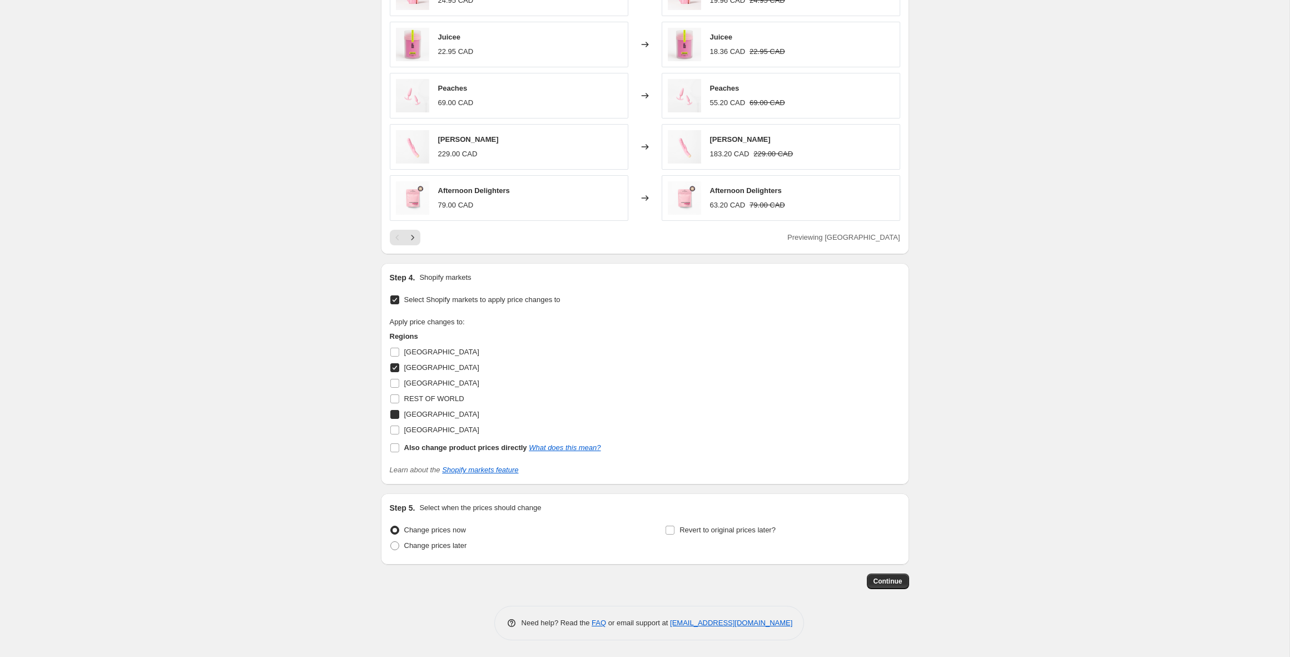
checkbox input "true"
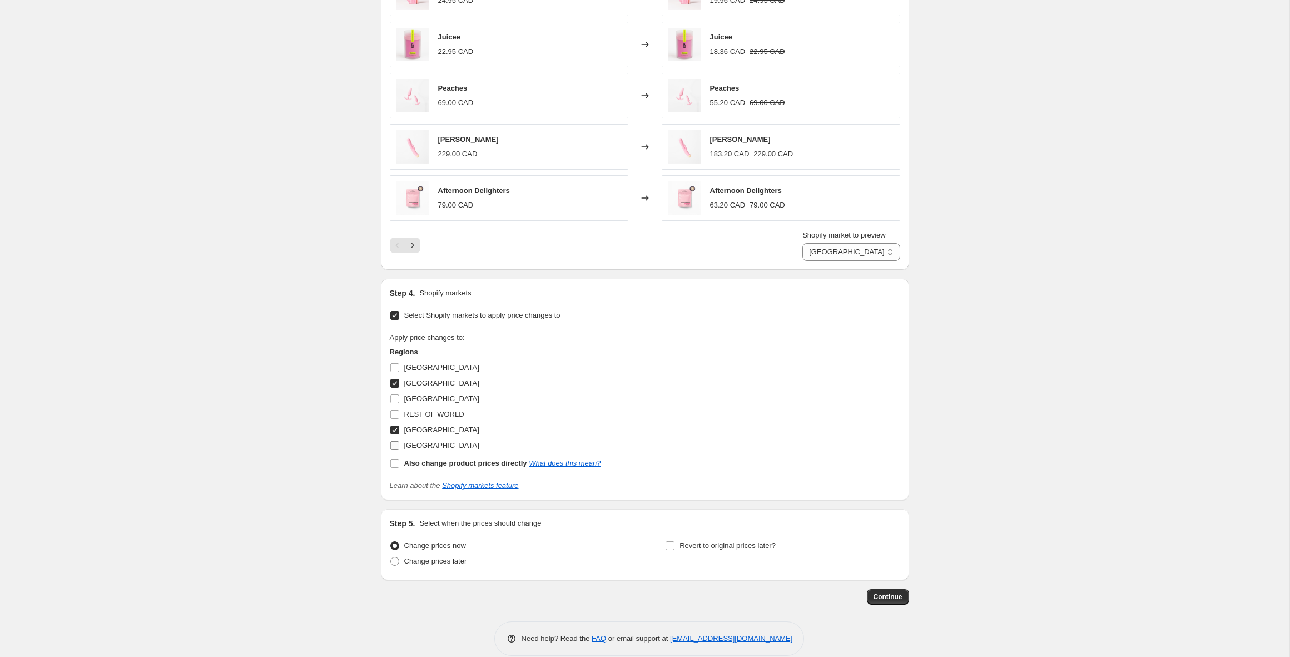
click at [394, 445] on input "[GEOGRAPHIC_DATA]" at bounding box center [394, 445] width 9 height 9
checkbox input "true"
click at [395, 412] on input "REST OF WORLD" at bounding box center [394, 414] width 9 height 9
checkbox input "true"
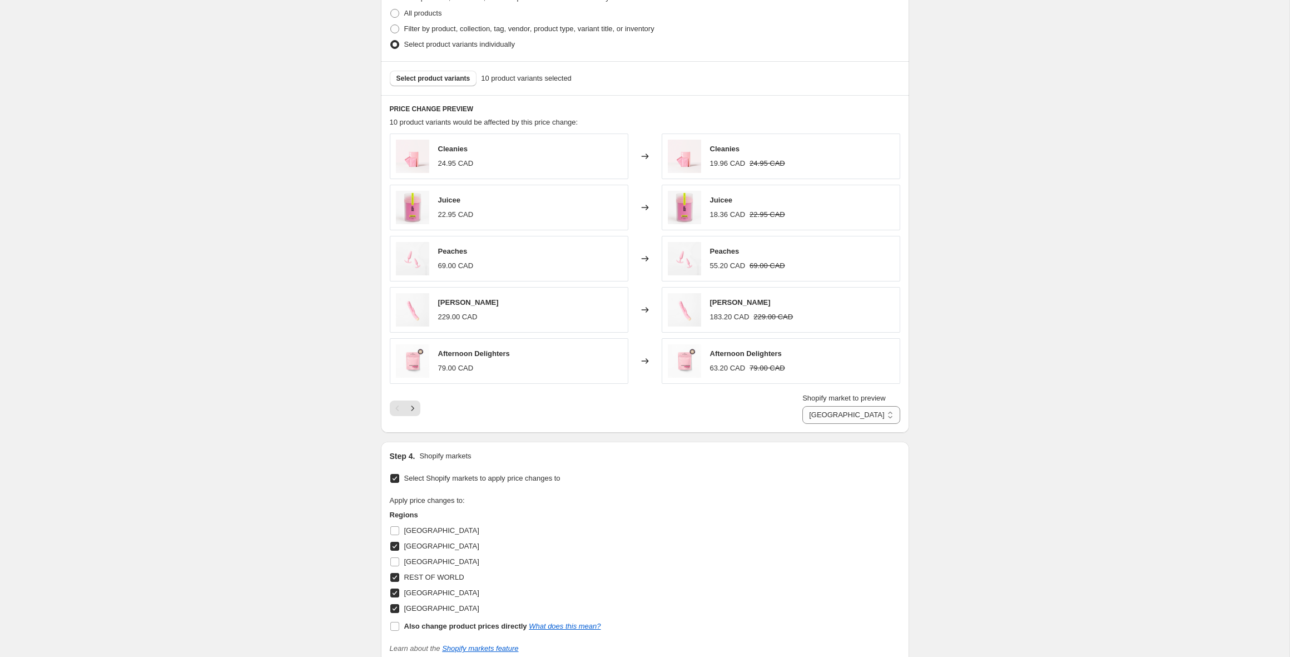
scroll to position [734, 0]
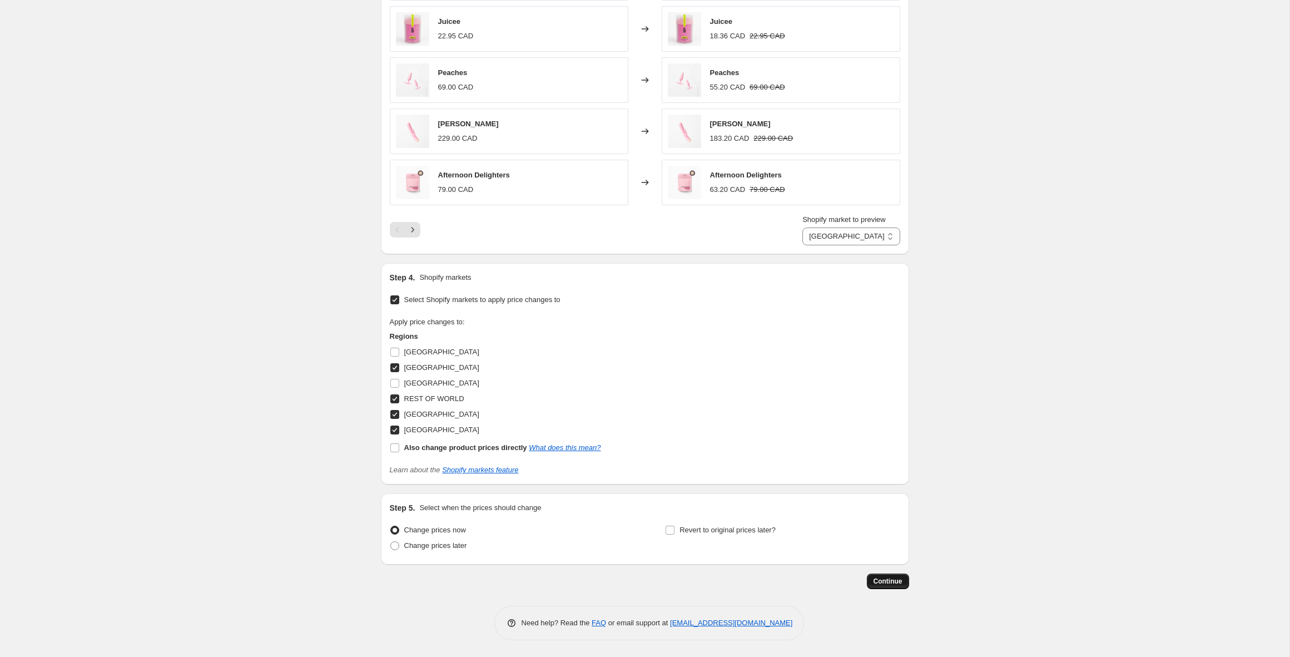
click at [883, 584] on span "Continue" at bounding box center [887, 580] width 29 height 9
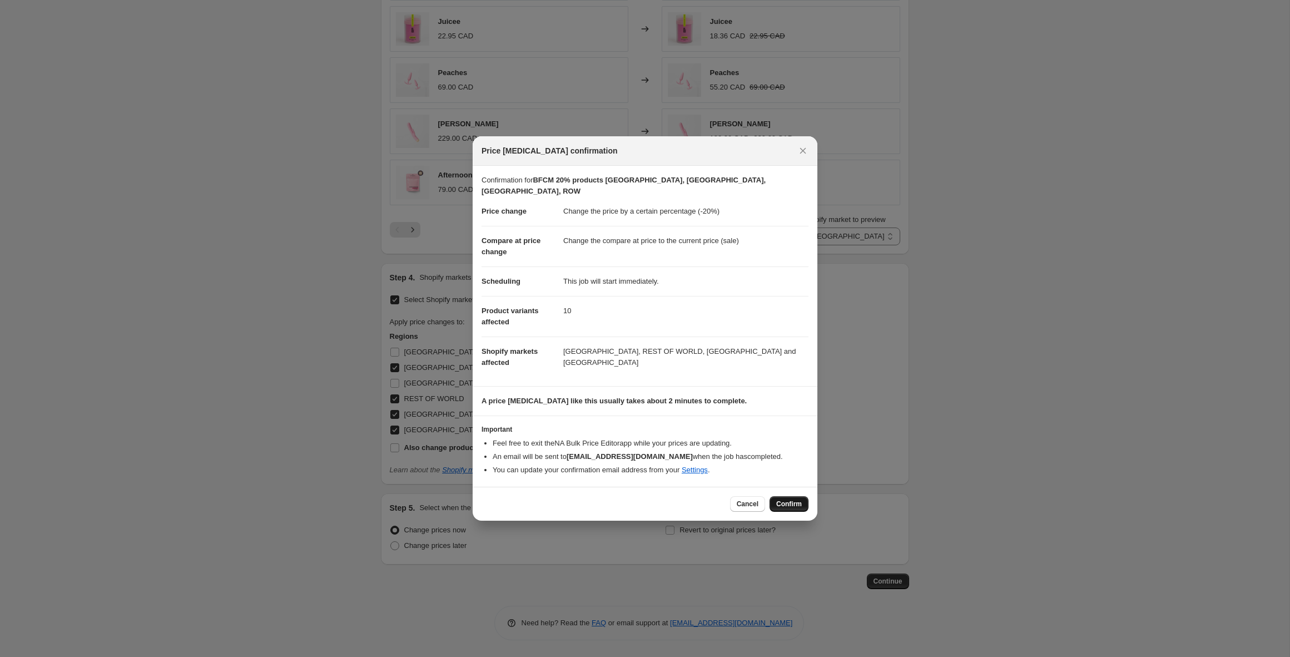
click at [783, 499] on span "Confirm" at bounding box center [789, 503] width 26 height 9
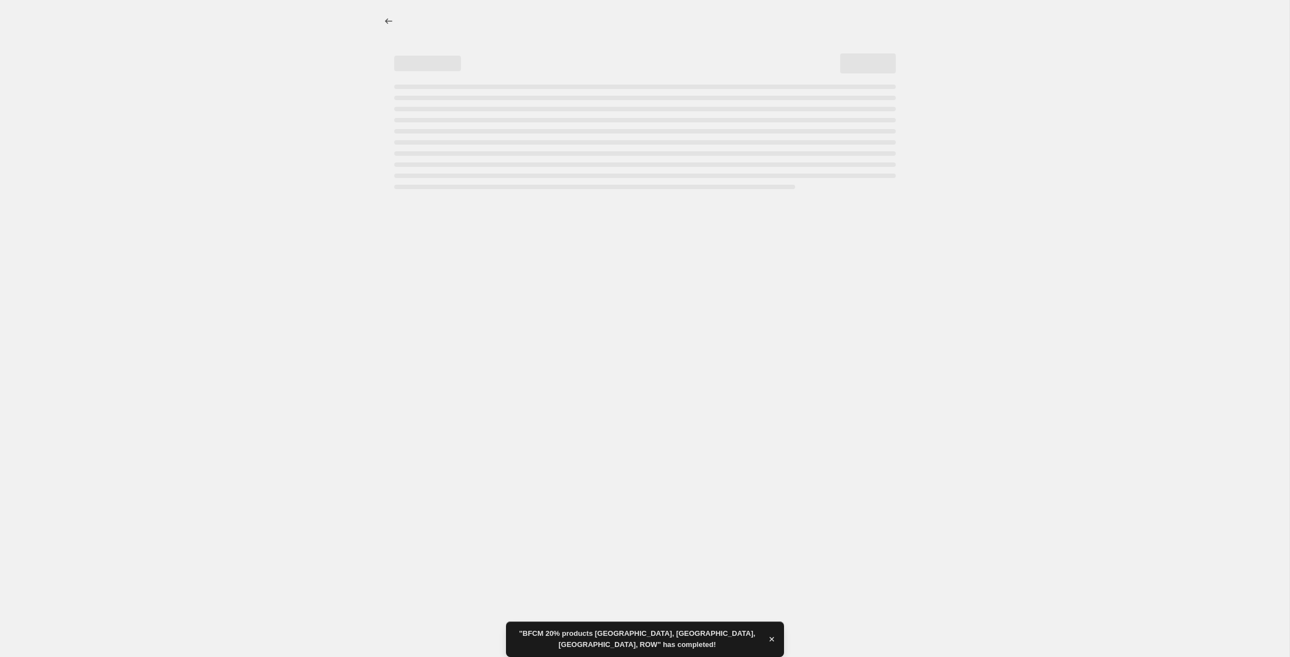
select select "percentage"
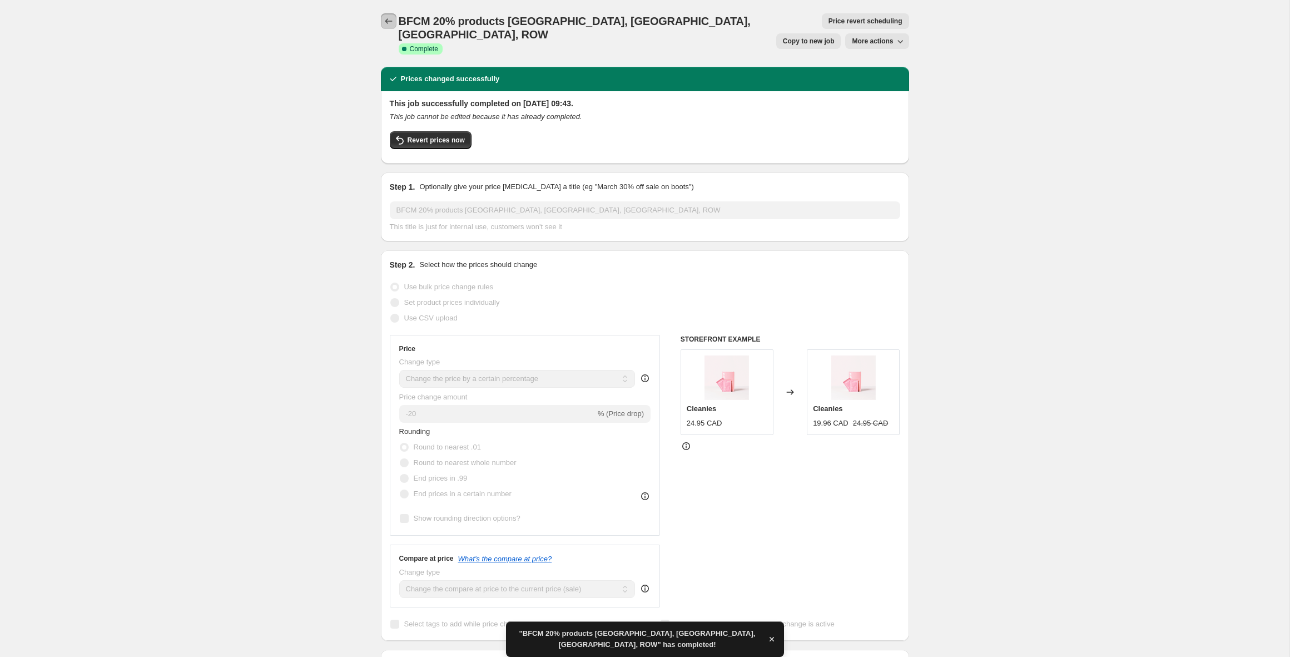
click at [387, 16] on button "Price change jobs" at bounding box center [389, 21] width 16 height 16
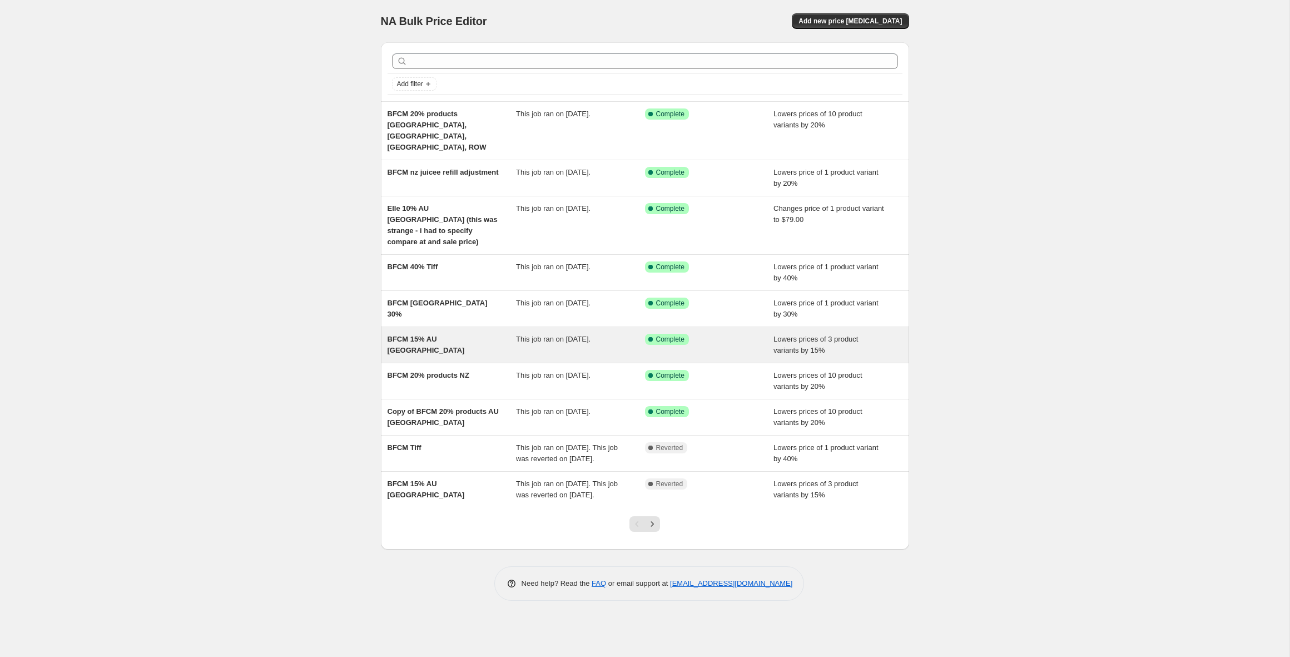
click at [436, 334] on div "BFCM 15% AU [GEOGRAPHIC_DATA]" at bounding box center [451, 345] width 129 height 22
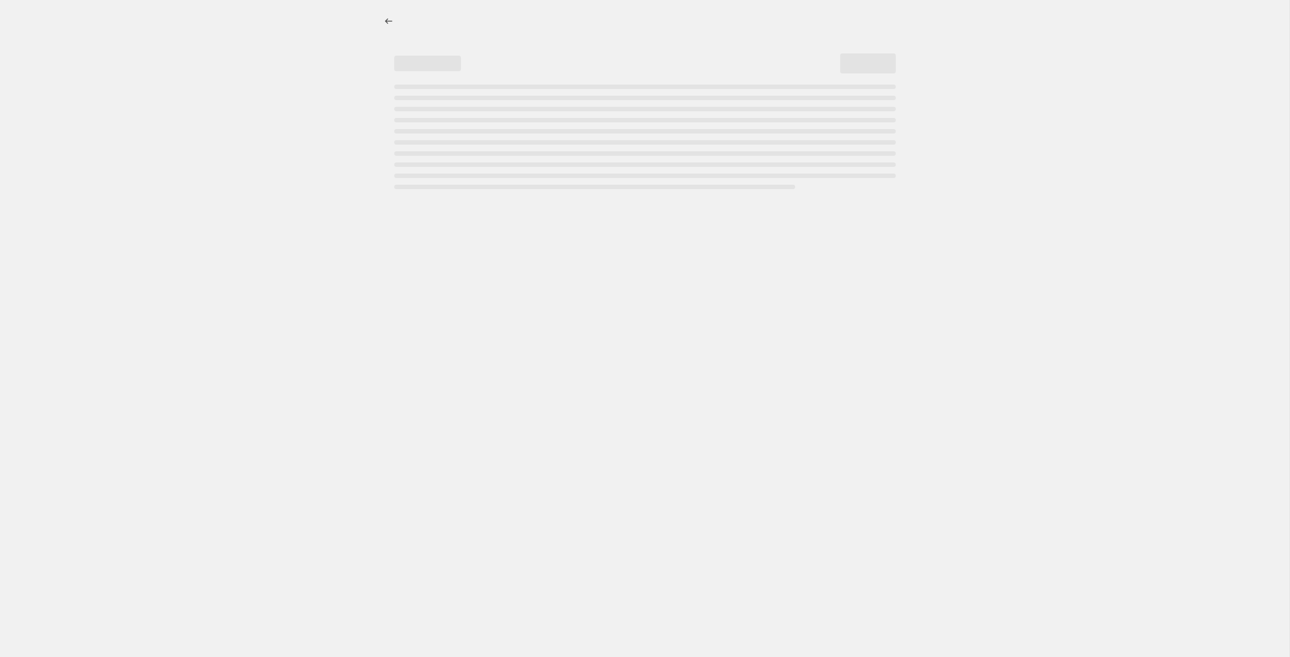
select select "percentage"
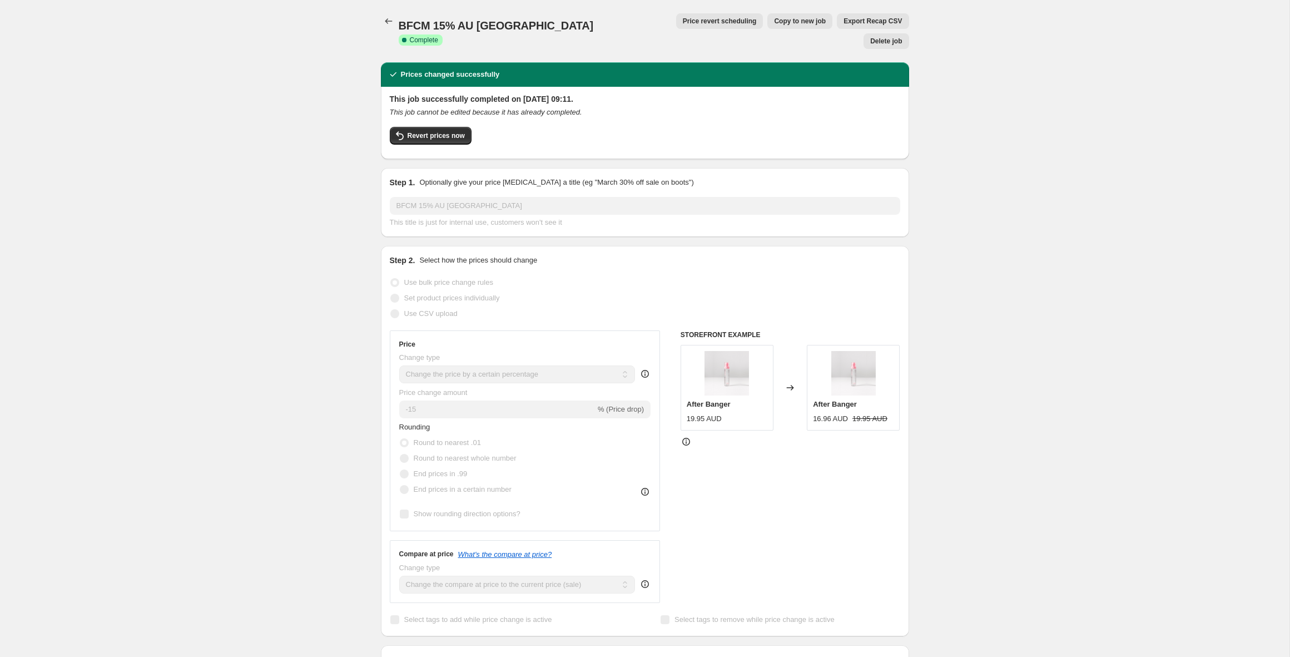
click at [774, 23] on span "Copy to new job" at bounding box center [800, 21] width 52 height 9
select select "percentage"
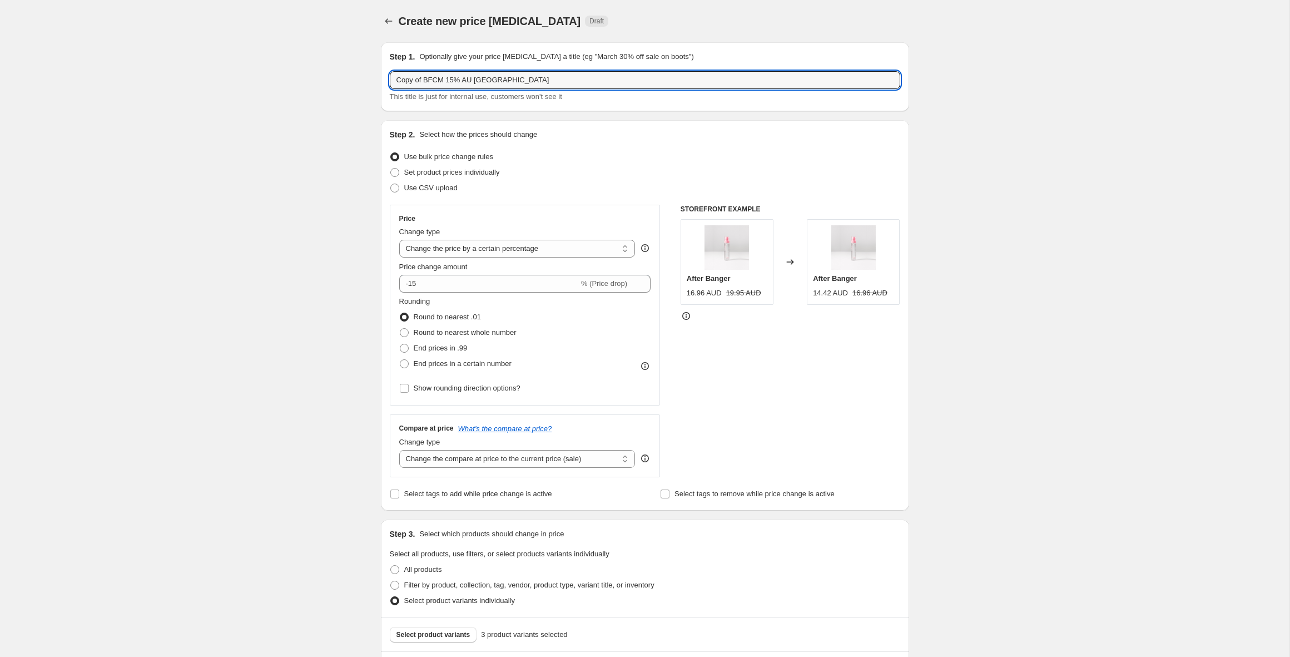
drag, startPoint x: 425, startPoint y: 79, endPoint x: 380, endPoint y: 77, distance: 45.1
click at [380, 77] on div "Step 1. Optionally give your price [MEDICAL_DATA] a title (eg "March 30% off sa…" at bounding box center [640, 626] width 537 height 1187
drag, startPoint x: 452, startPoint y: 78, endPoint x: 436, endPoint y: 77, distance: 15.6
click at [436, 77] on input "BFCM 15% AU [GEOGRAPHIC_DATA]" at bounding box center [645, 80] width 510 height 18
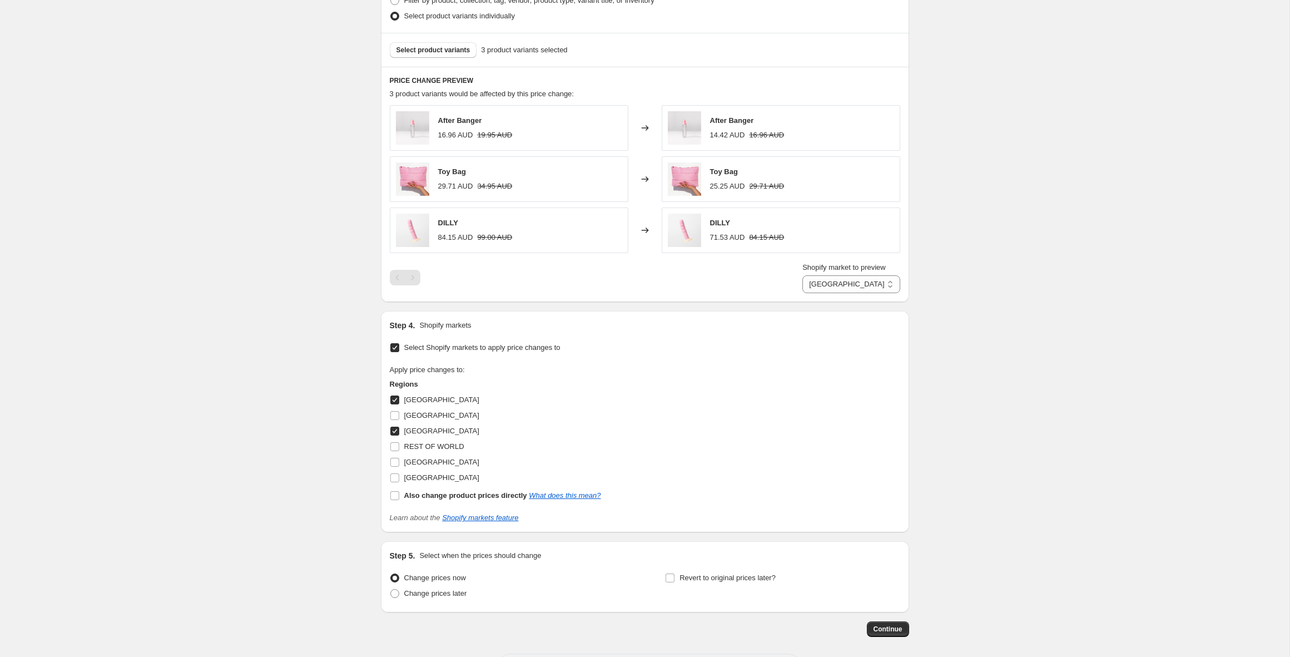
scroll to position [632, 0]
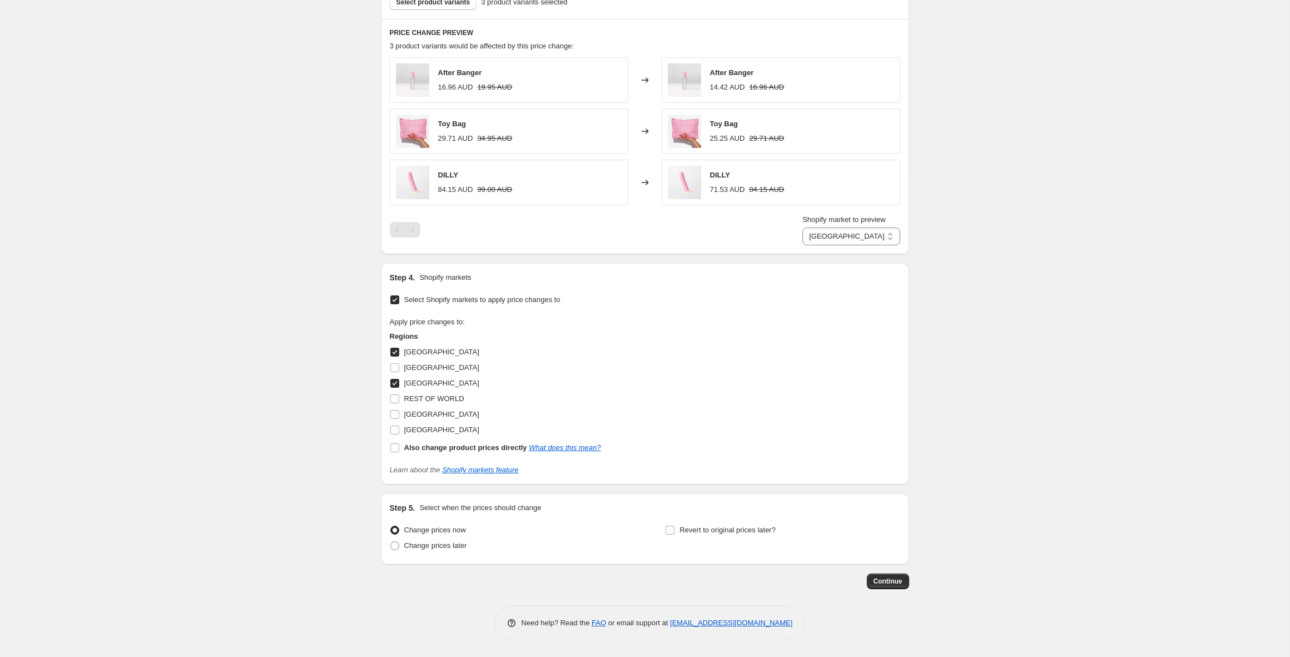
type input "BFCM 15% [GEOGRAPHIC_DATA], [GEOGRAPHIC_DATA], [GEOGRAPHIC_DATA], ROW"
click at [395, 350] on input "[GEOGRAPHIC_DATA]" at bounding box center [394, 351] width 9 height 9
checkbox input "false"
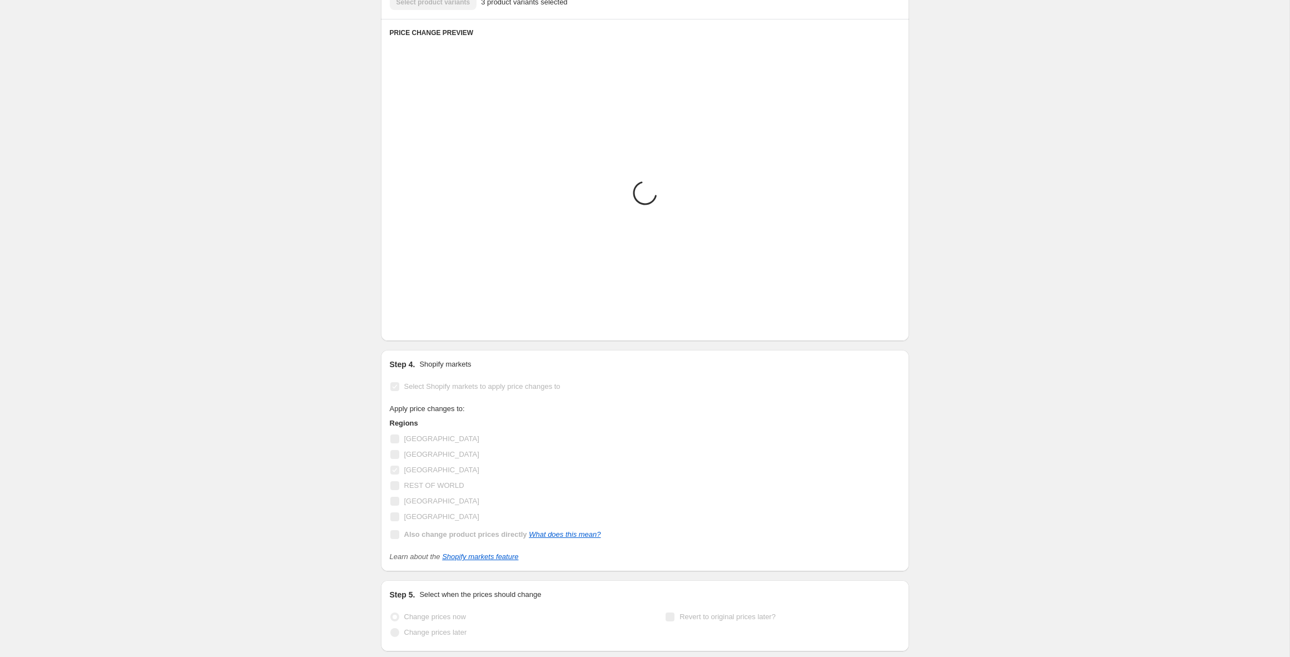
scroll to position [617, 0]
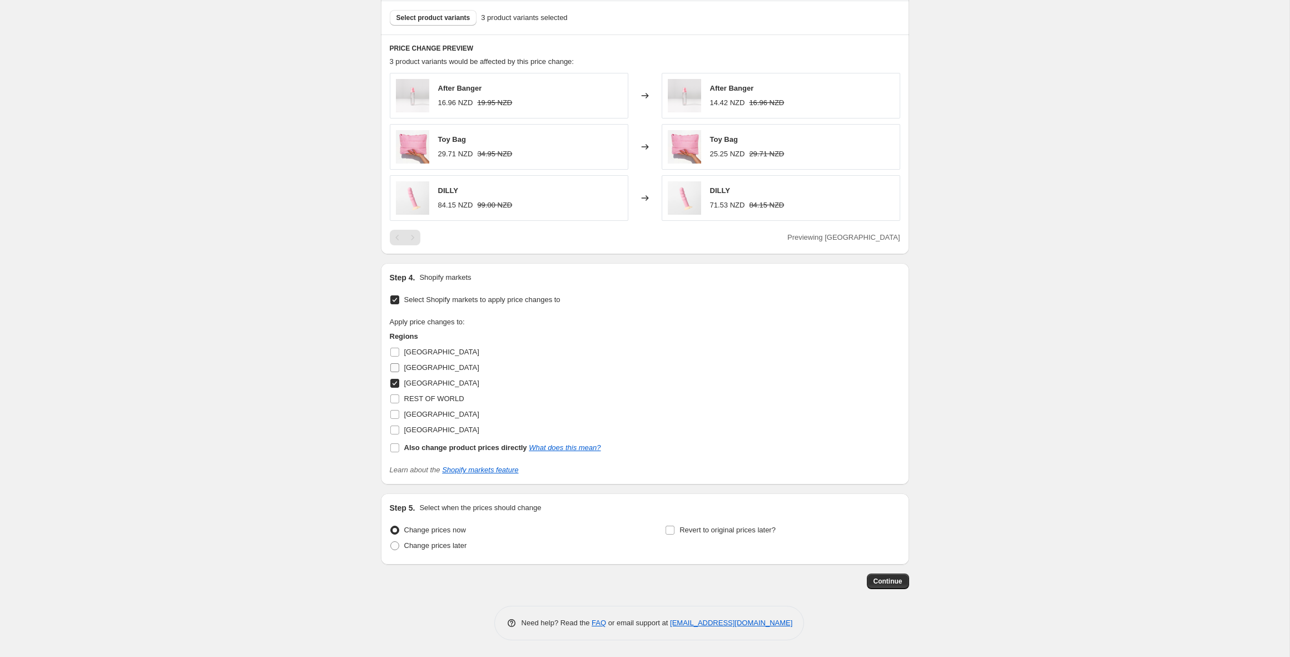
click at [394, 369] on input "[GEOGRAPHIC_DATA]" at bounding box center [394, 367] width 9 height 9
checkbox input "true"
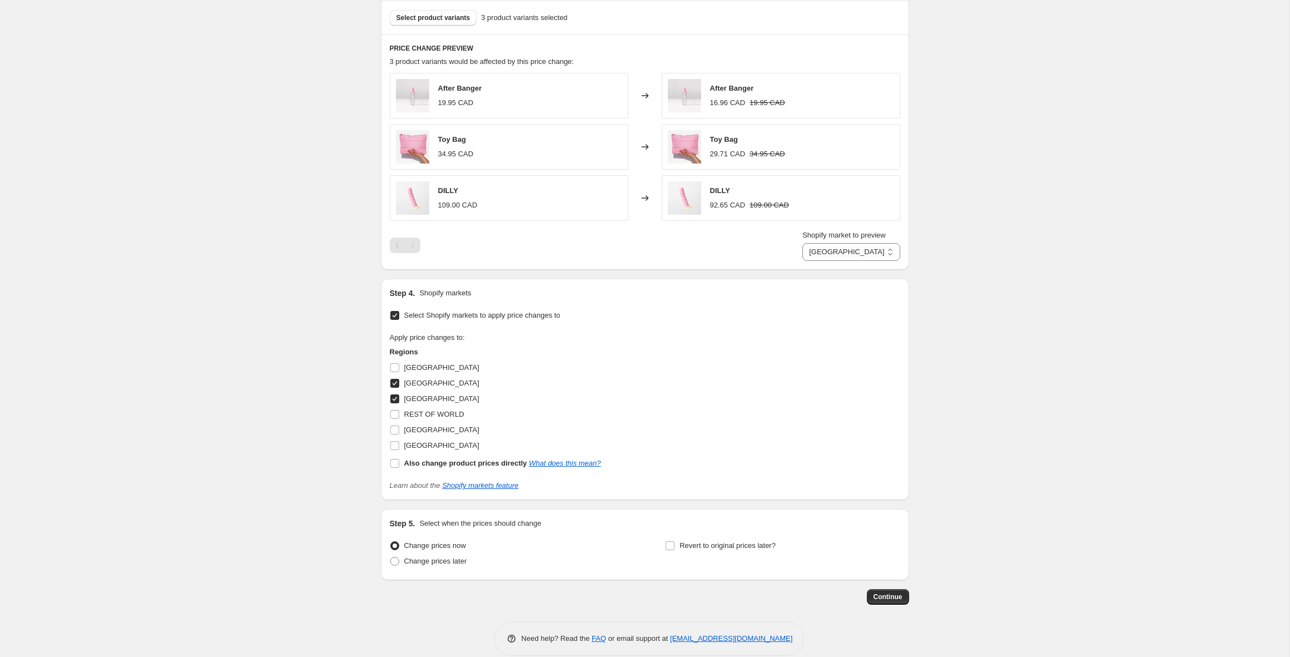
click at [396, 399] on input "[GEOGRAPHIC_DATA]" at bounding box center [394, 398] width 9 height 9
checkbox input "false"
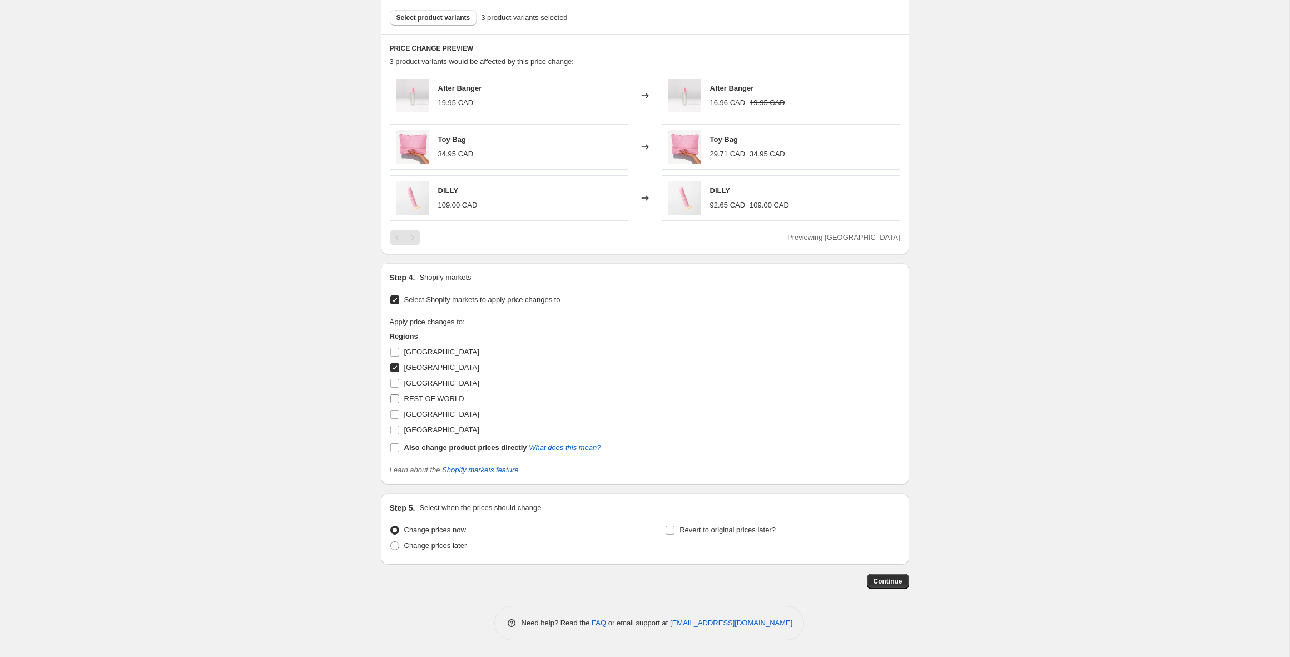
click at [394, 400] on input "REST OF WORLD" at bounding box center [394, 398] width 9 height 9
checkbox input "true"
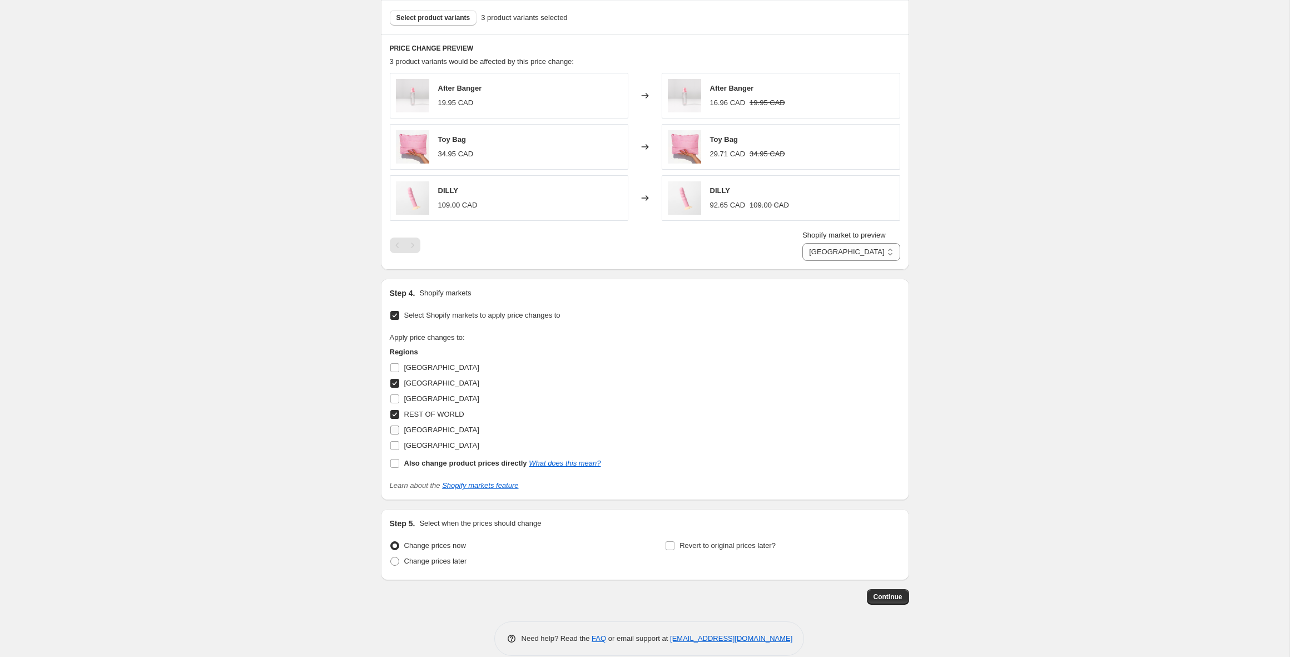
click at [396, 430] on input "[GEOGRAPHIC_DATA]" at bounding box center [394, 429] width 9 height 9
checkbox input "true"
click at [396, 445] on input "[GEOGRAPHIC_DATA]" at bounding box center [394, 445] width 9 height 9
checkbox input "true"
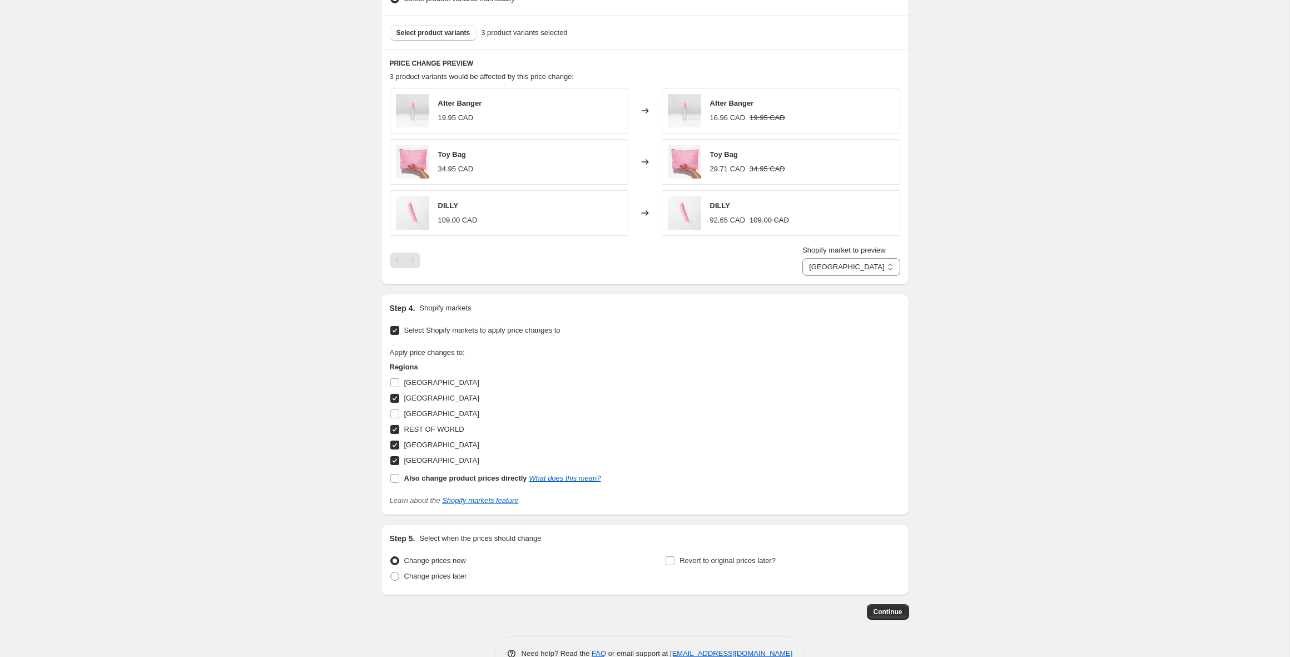
scroll to position [632, 0]
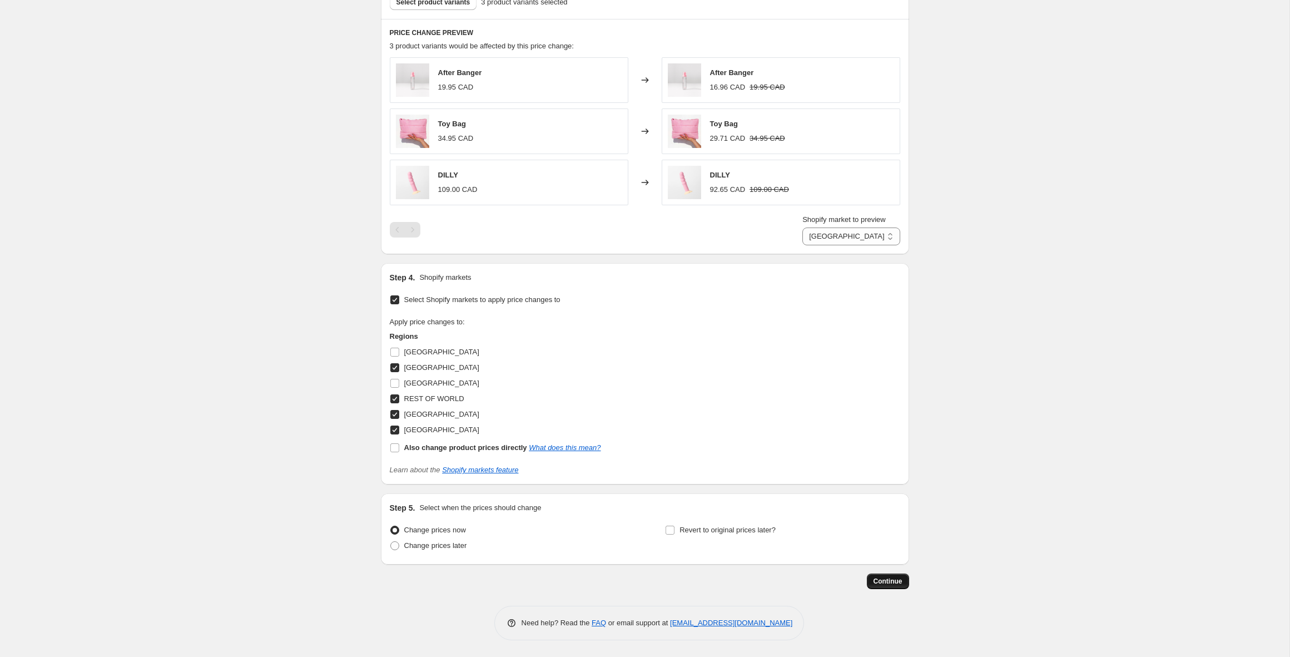
click at [877, 580] on span "Continue" at bounding box center [887, 580] width 29 height 9
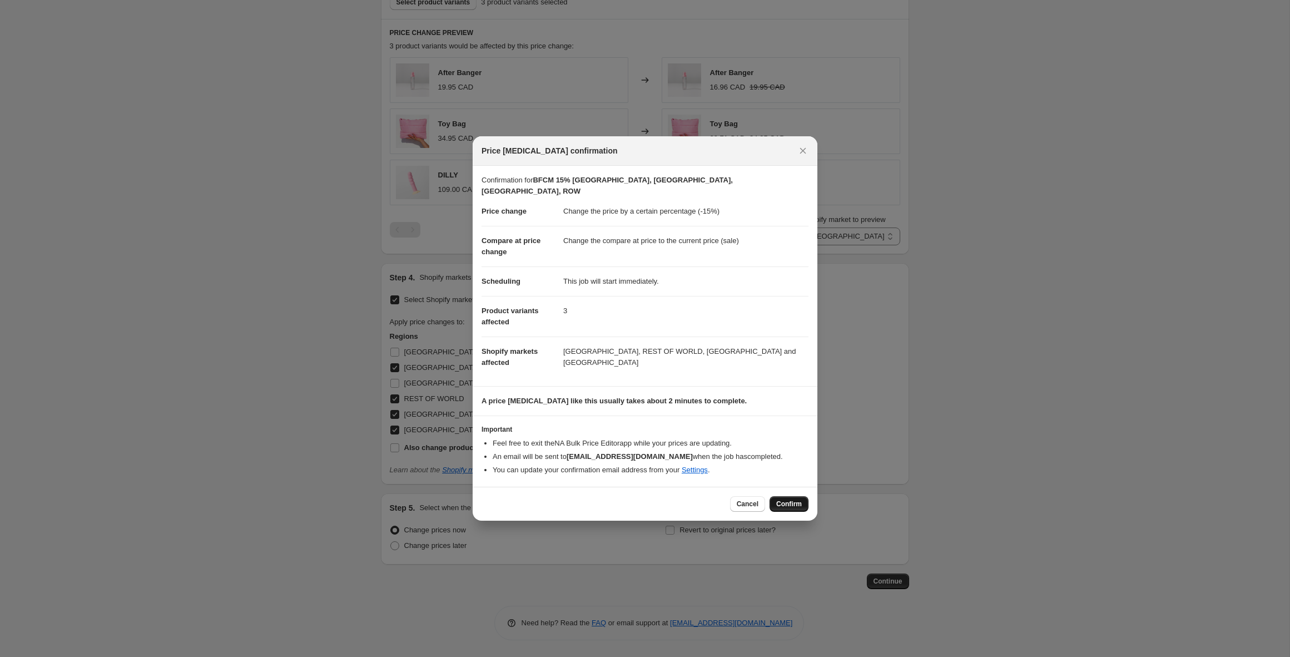
click at [790, 499] on span "Confirm" at bounding box center [789, 503] width 26 height 9
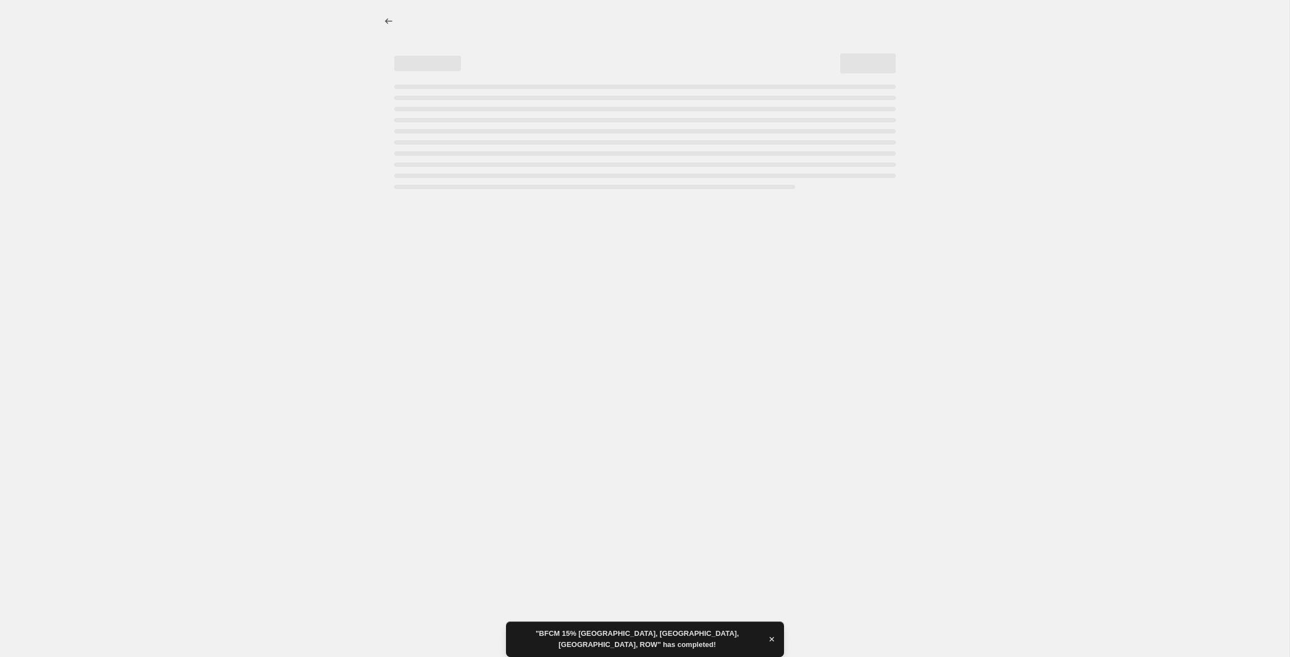
select select "percentage"
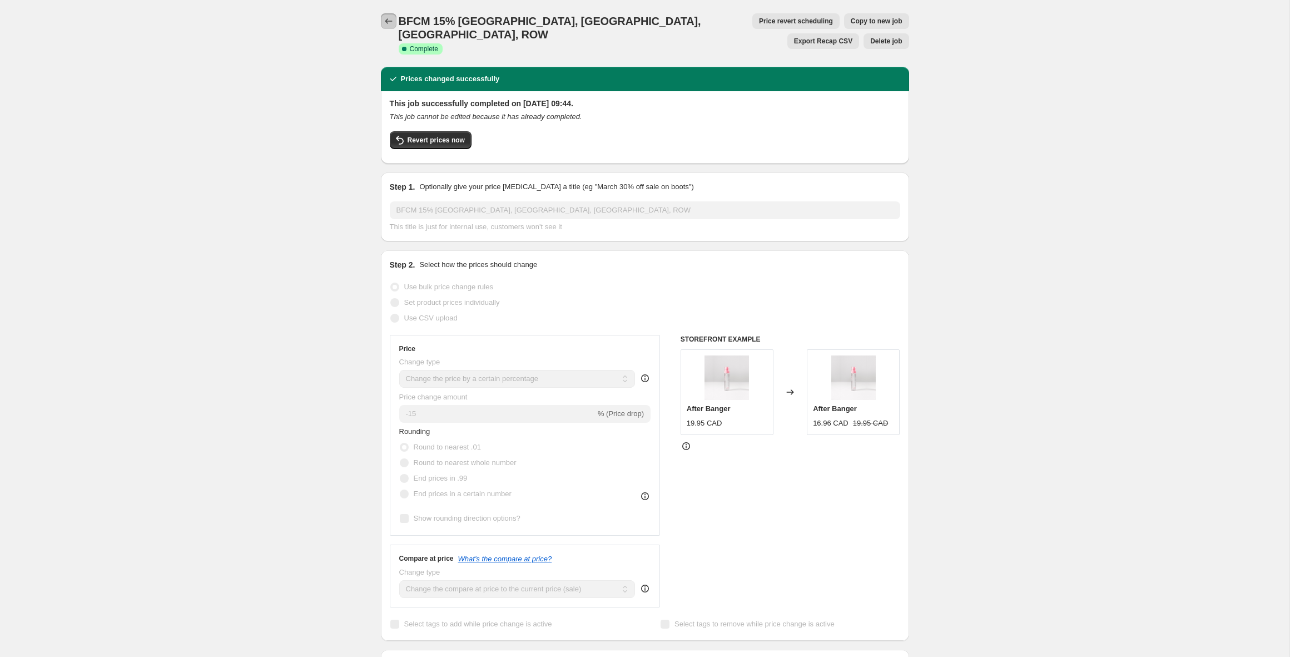
click at [383, 19] on icon "Price change jobs" at bounding box center [388, 21] width 11 height 11
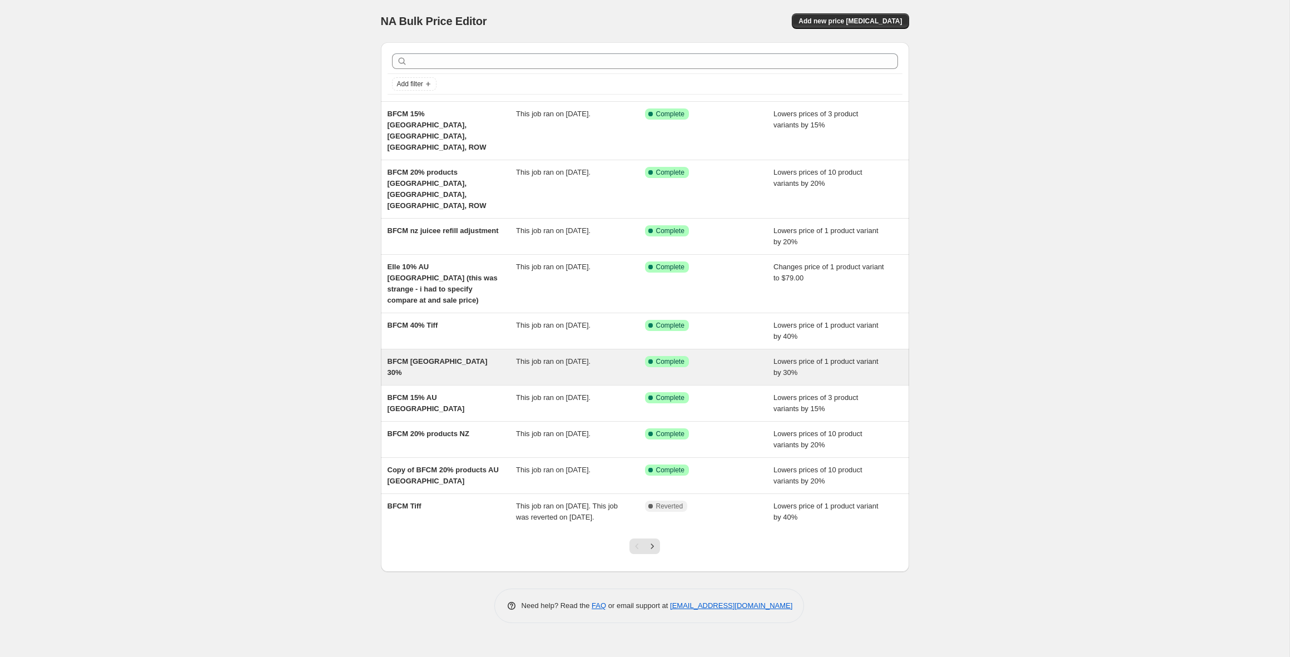
click at [453, 356] on div "BFCM [GEOGRAPHIC_DATA] 30%" at bounding box center [451, 367] width 129 height 22
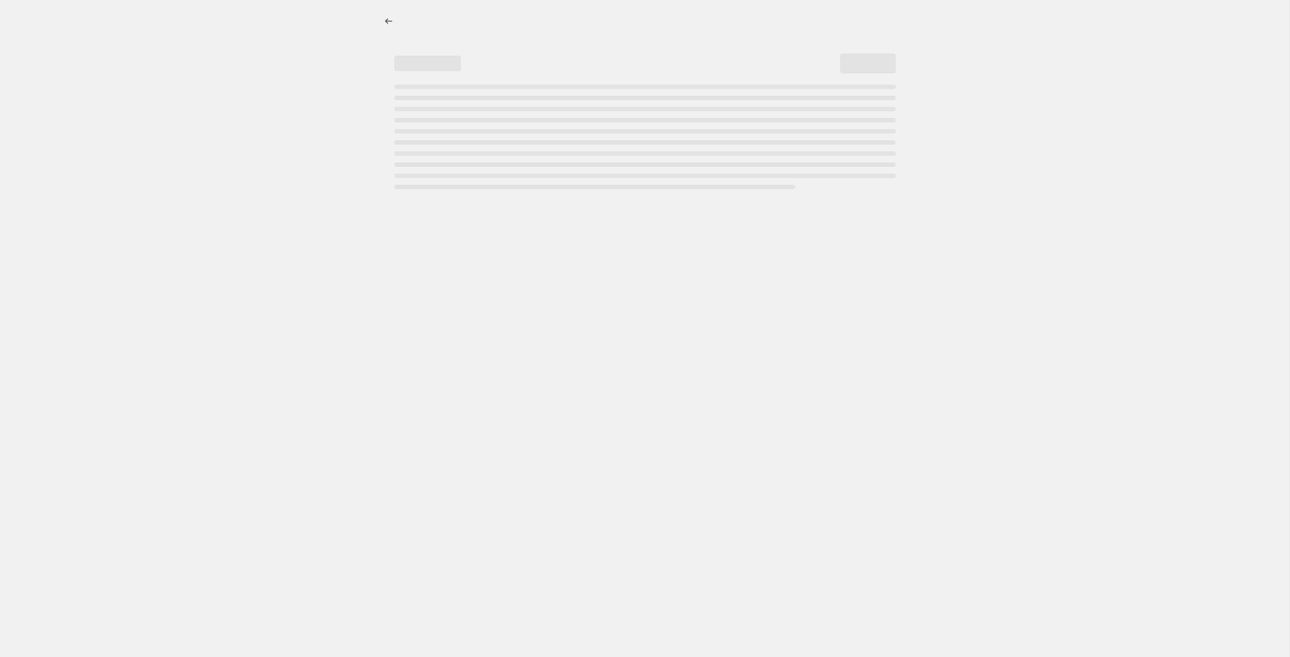
select select "percentage"
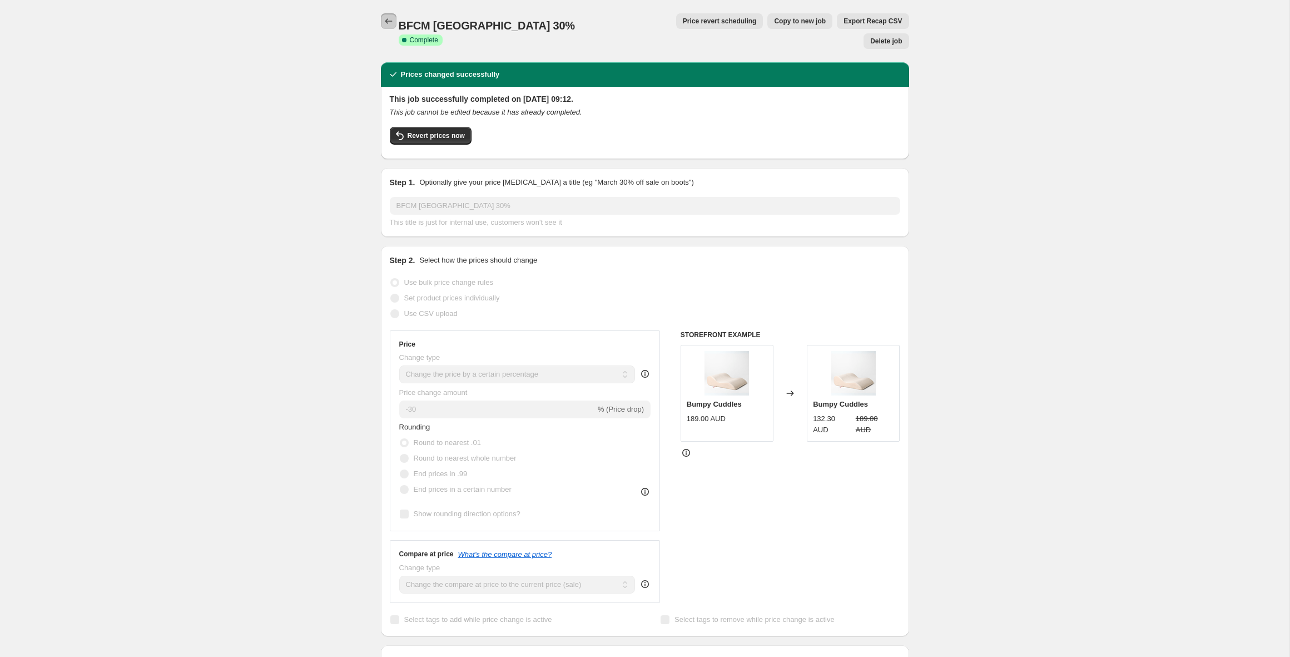
click at [383, 21] on icon "Price change jobs" at bounding box center [388, 21] width 11 height 11
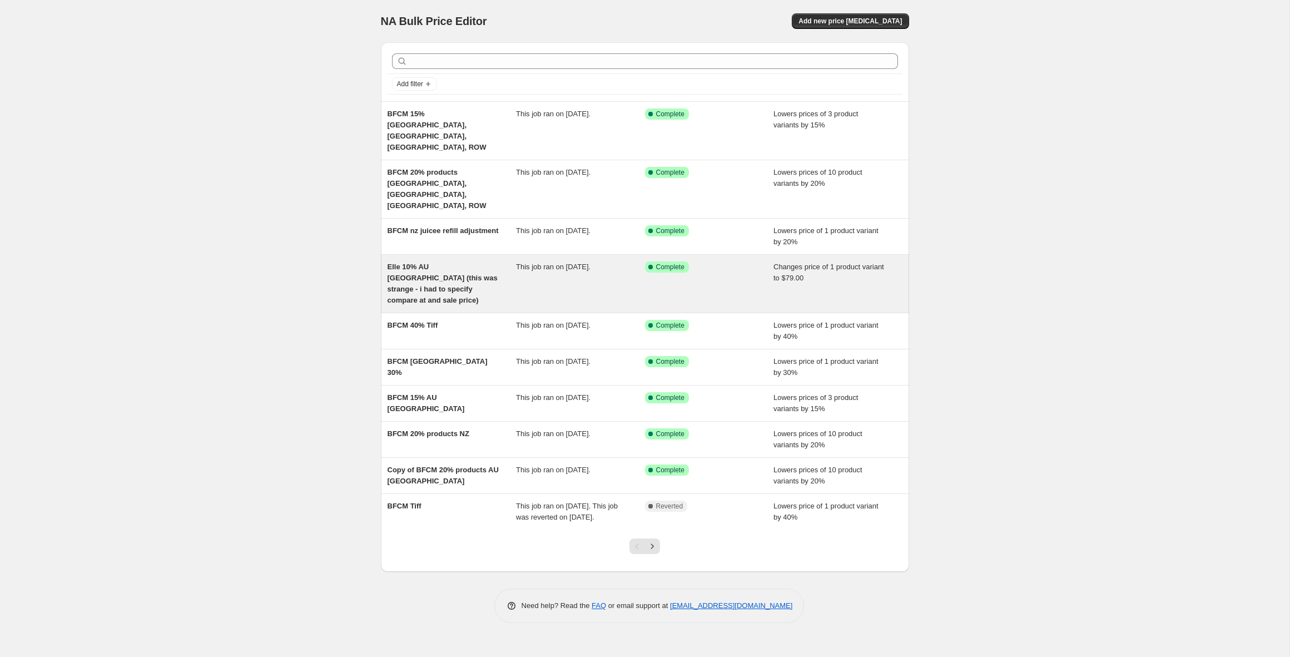
click at [445, 262] on span "Elle 10% AU [GEOGRAPHIC_DATA] (this was strange - i had to specify compare at a…" at bounding box center [442, 283] width 110 height 42
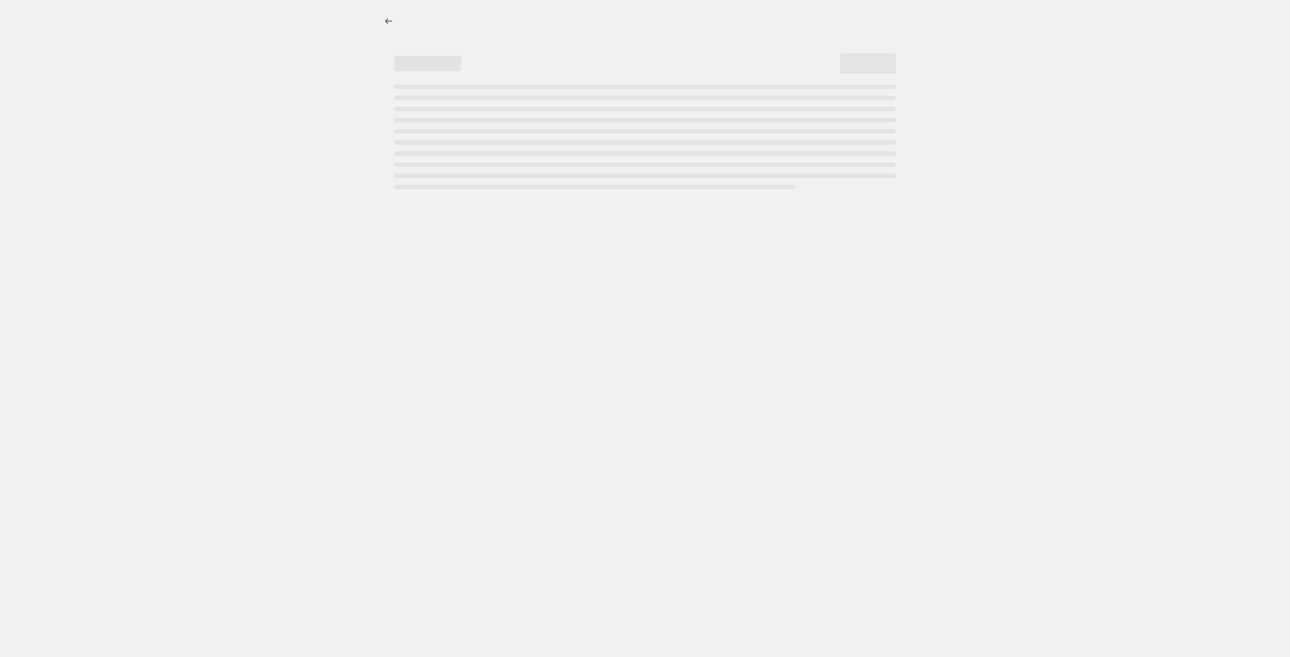
select select "to"
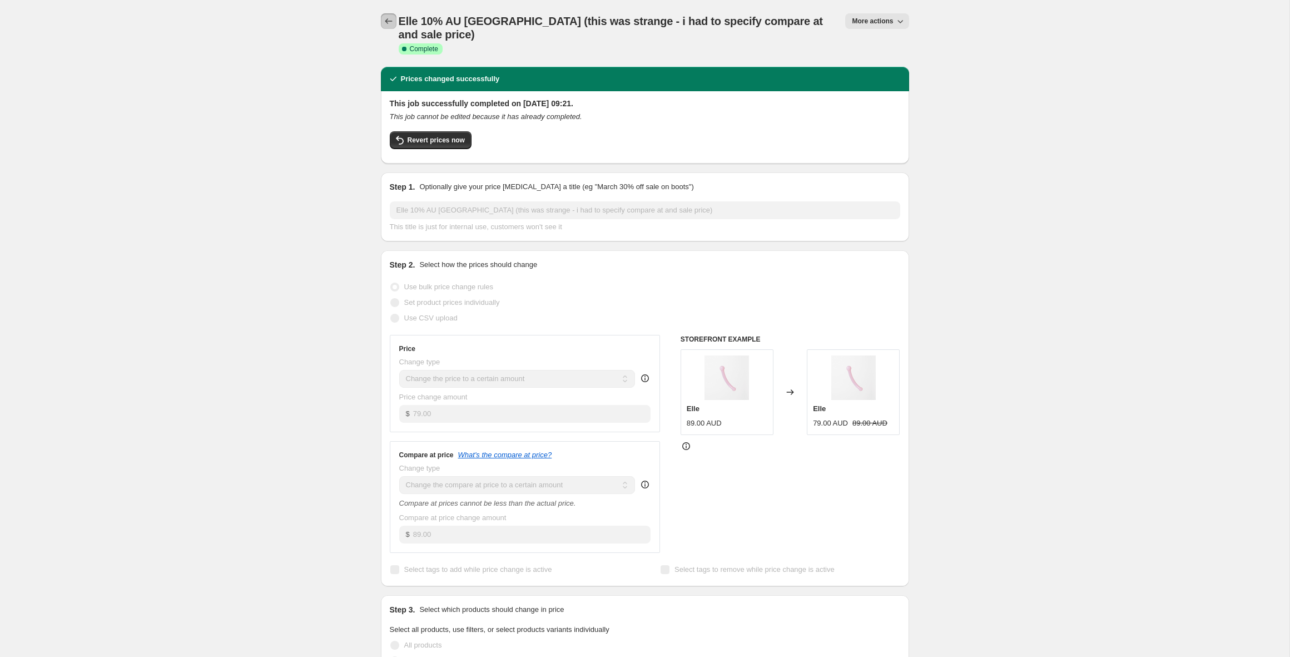
click at [387, 21] on icon "Price change jobs" at bounding box center [388, 21] width 7 height 6
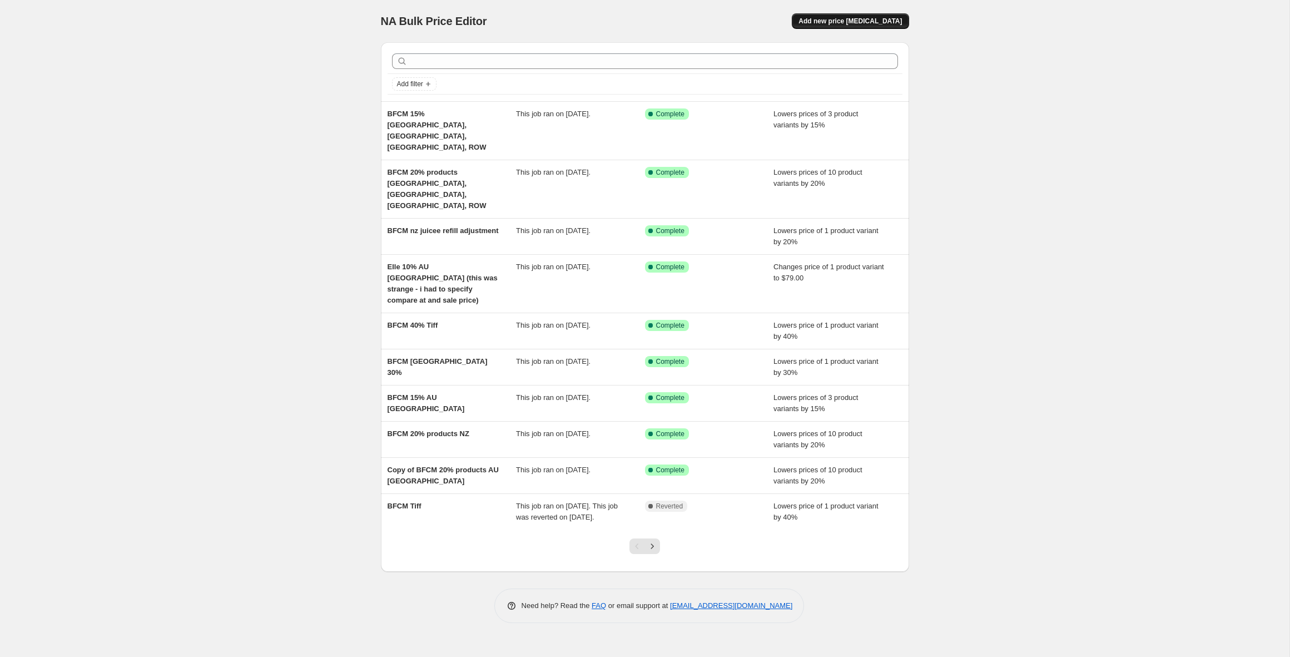
click at [861, 18] on span "Add new price [MEDICAL_DATA]" at bounding box center [849, 21] width 103 height 9
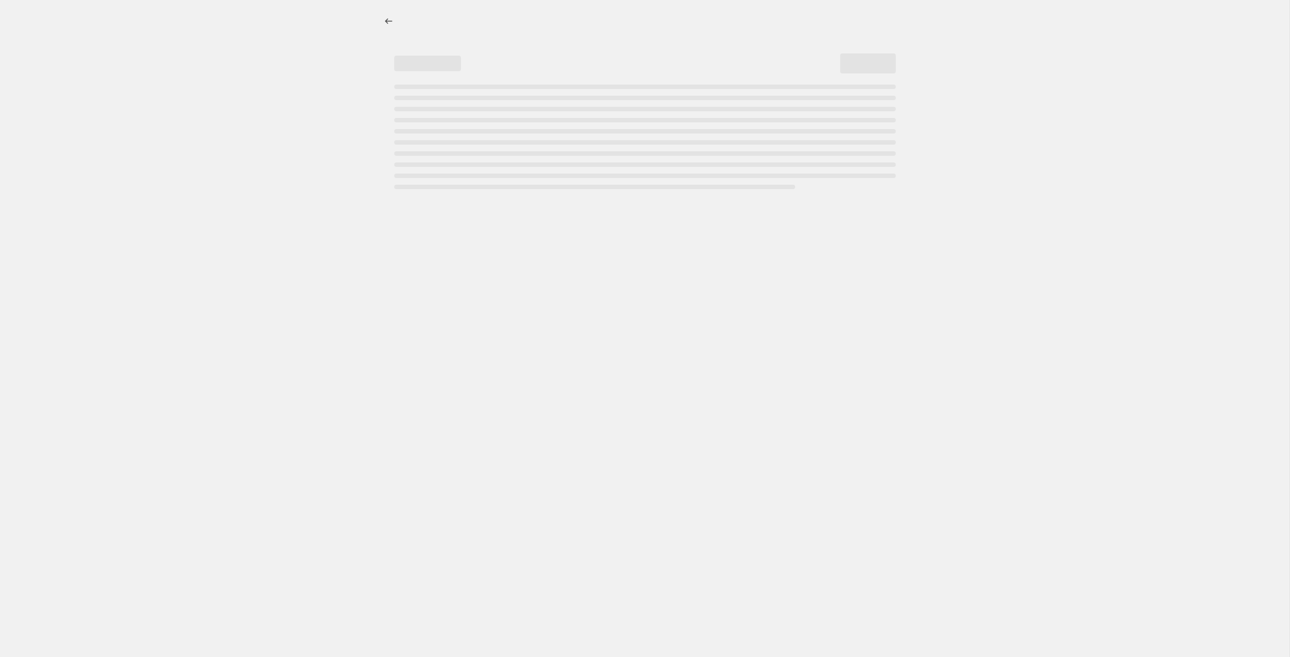
select select "percentage"
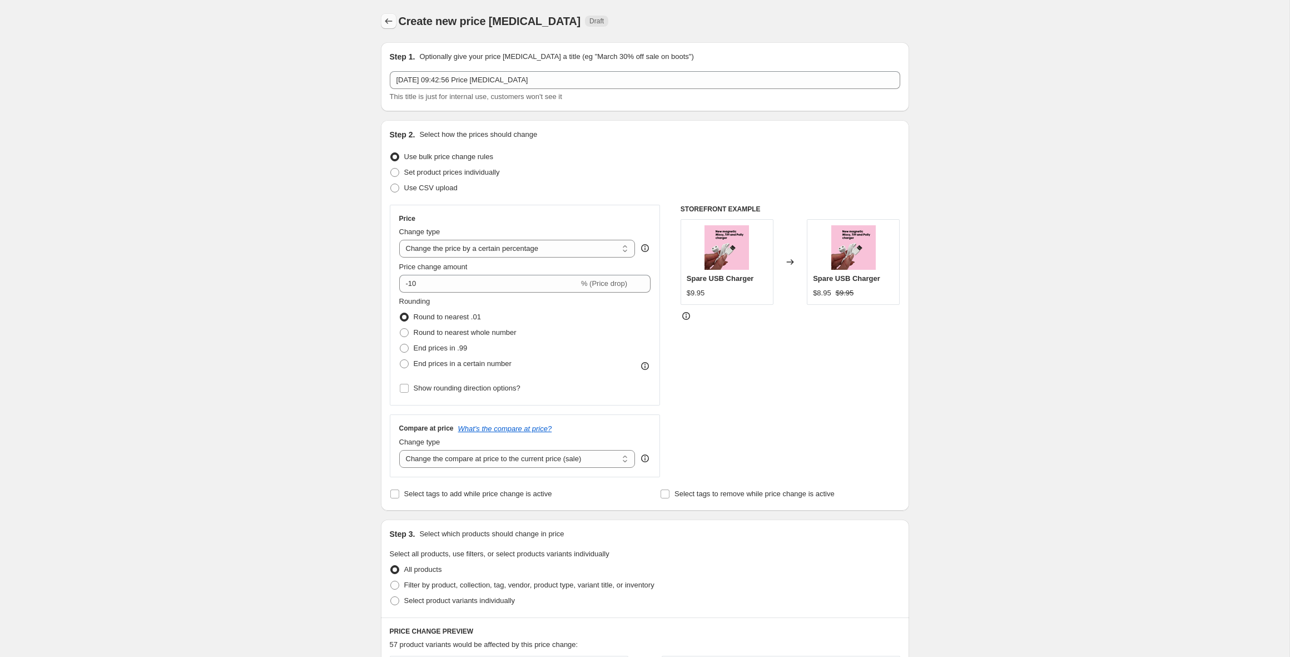
click at [389, 21] on icon "Price change jobs" at bounding box center [388, 21] width 11 height 11
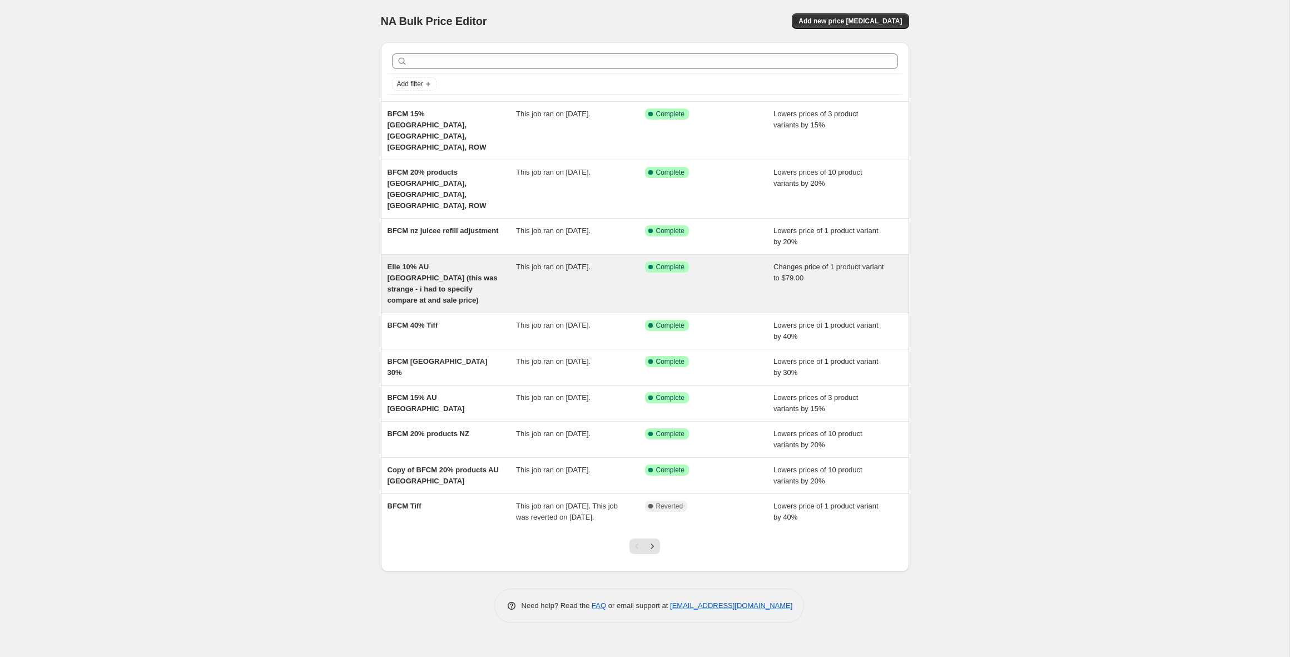
click at [428, 262] on span "Elle 10% AU [GEOGRAPHIC_DATA] (this was strange - i had to specify compare at a…" at bounding box center [442, 283] width 110 height 42
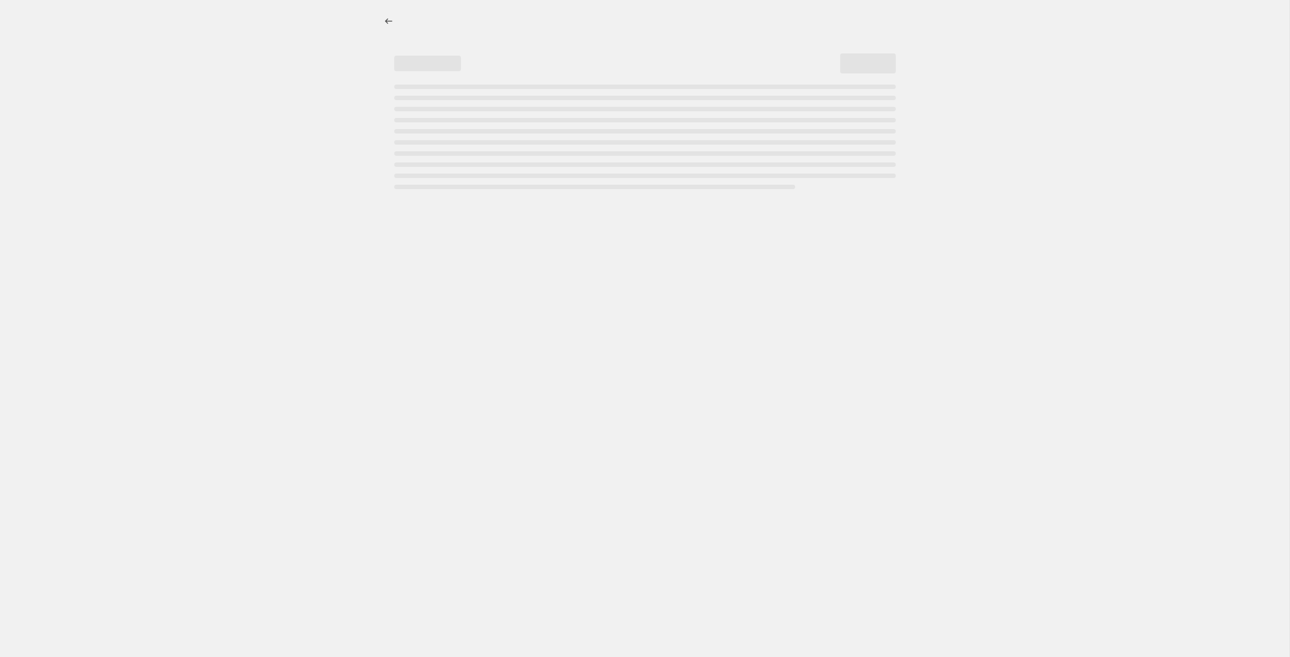
select select "to"
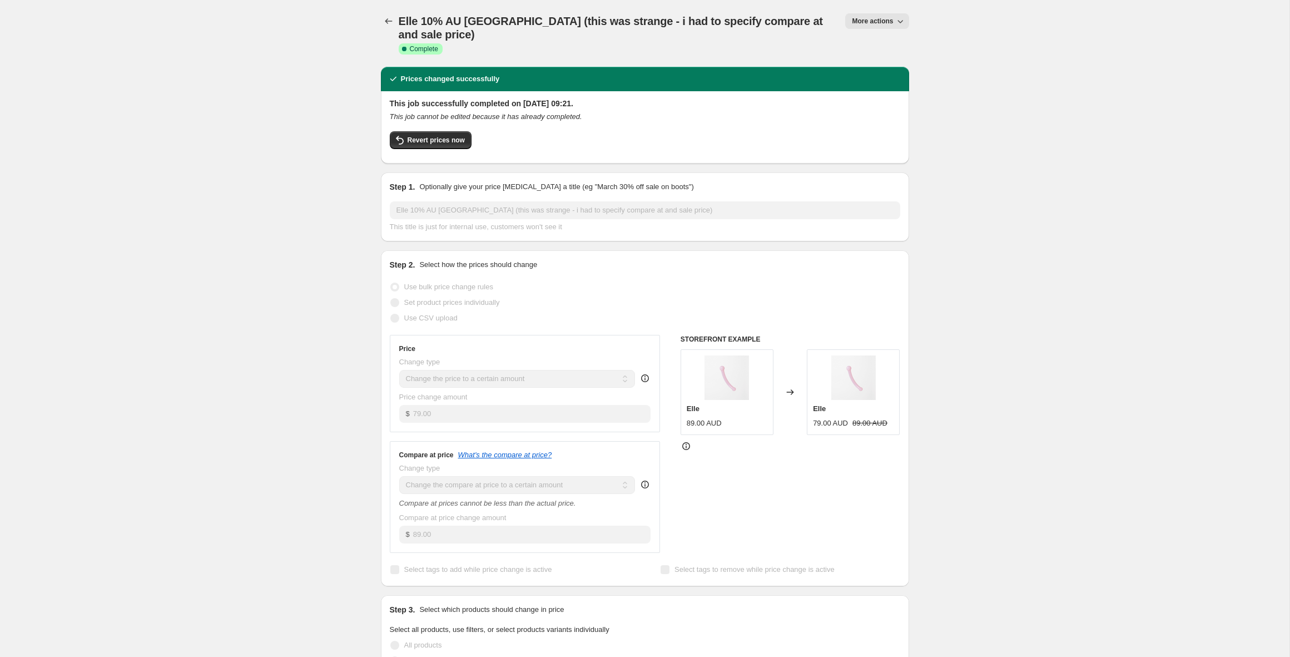
click at [864, 24] on span "More actions" at bounding box center [872, 21] width 41 height 9
click at [869, 62] on span "Copy to new job" at bounding box center [877, 63] width 52 height 8
select select "to"
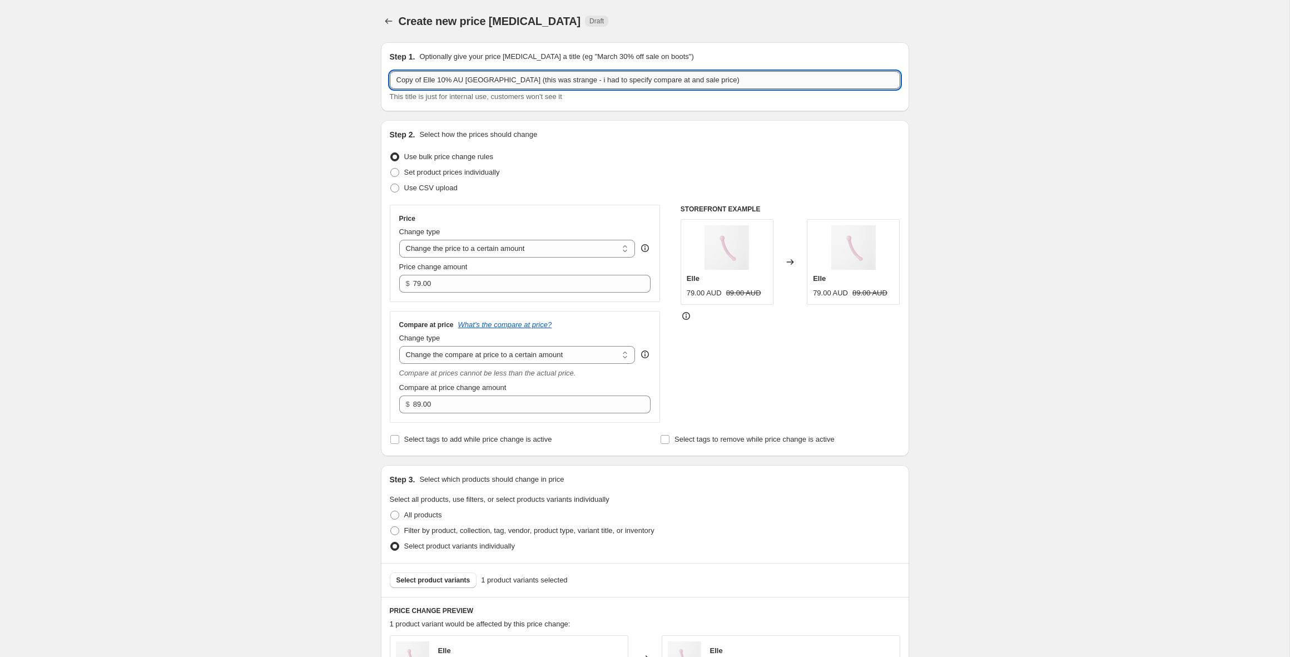
drag, startPoint x: 697, startPoint y: 82, endPoint x: 400, endPoint y: 72, distance: 297.6
click at [400, 72] on input "Copy of Elle 10% AU [GEOGRAPHIC_DATA] (this was strange - i had to specify comp…" at bounding box center [645, 80] width 510 height 18
type input "1"
click at [433, 77] on input "BFCM 10% [GEOGRAPHIC_DATA], [GEOGRAPHIC_DATA], [GEOGRAPHIC_DATA], ROW" at bounding box center [645, 80] width 510 height 18
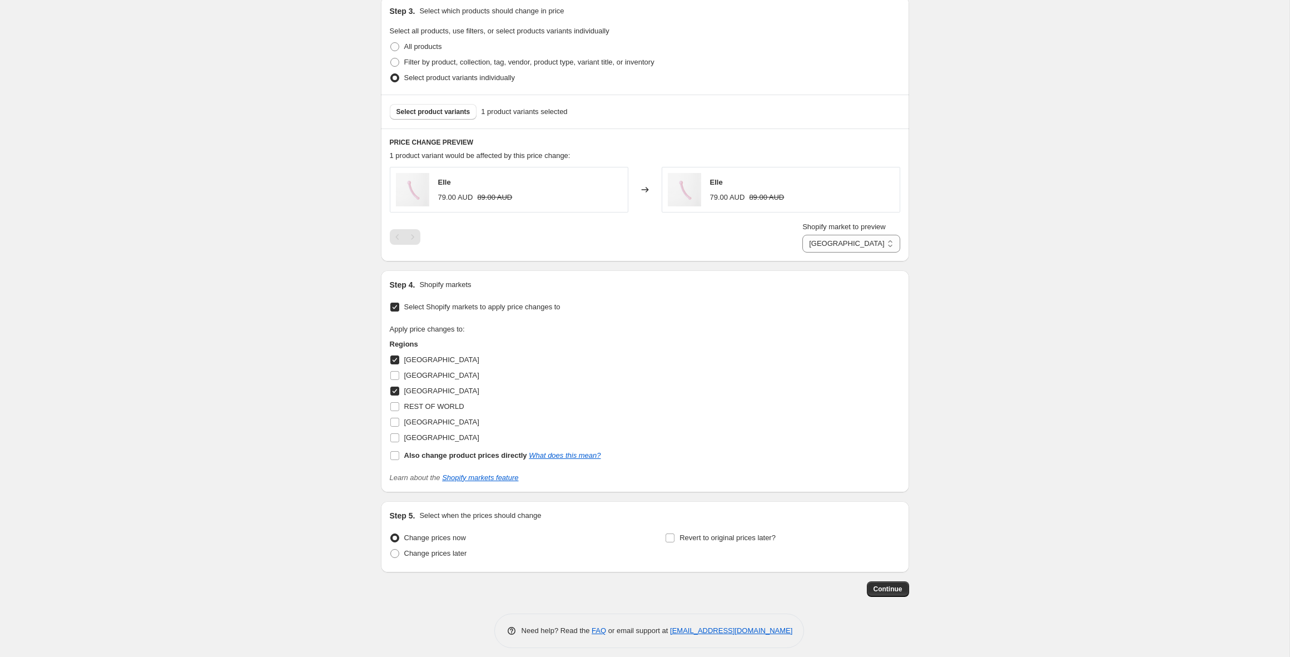
scroll to position [476, 0]
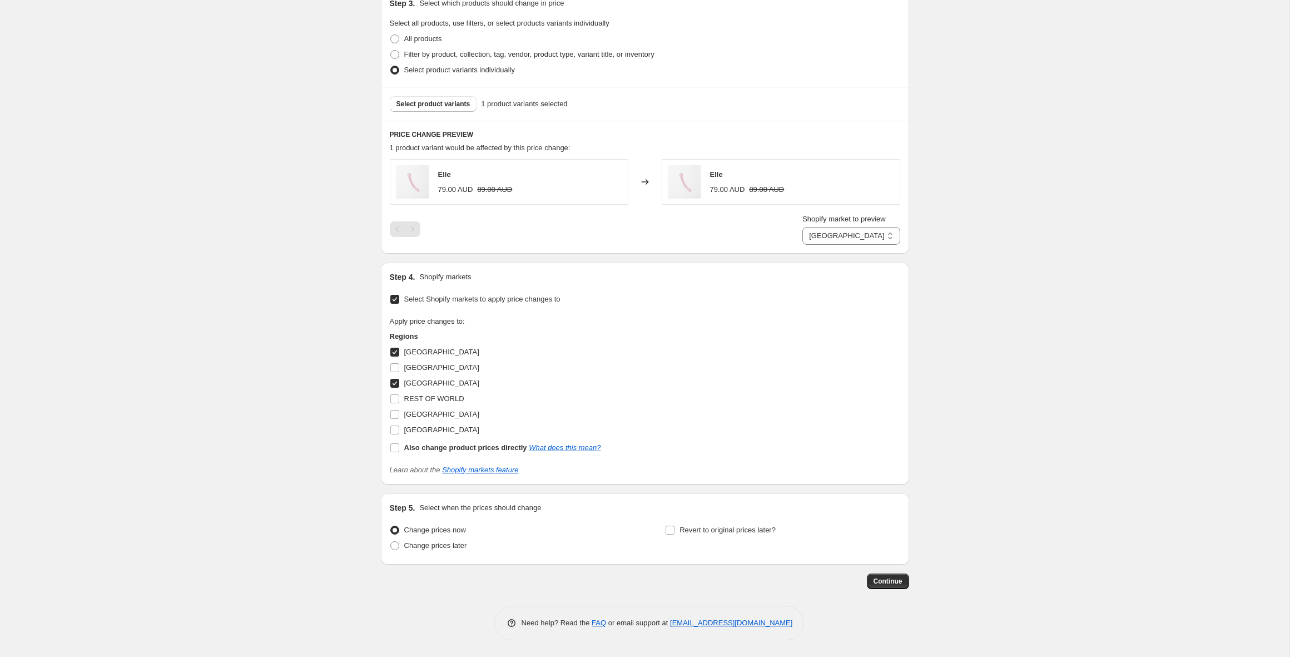
type input "BFCM 10% Elle [GEOGRAPHIC_DATA], [GEOGRAPHIC_DATA], [GEOGRAPHIC_DATA], ROW"
click at [397, 382] on input "[GEOGRAPHIC_DATA]" at bounding box center [394, 383] width 9 height 9
checkbox input "false"
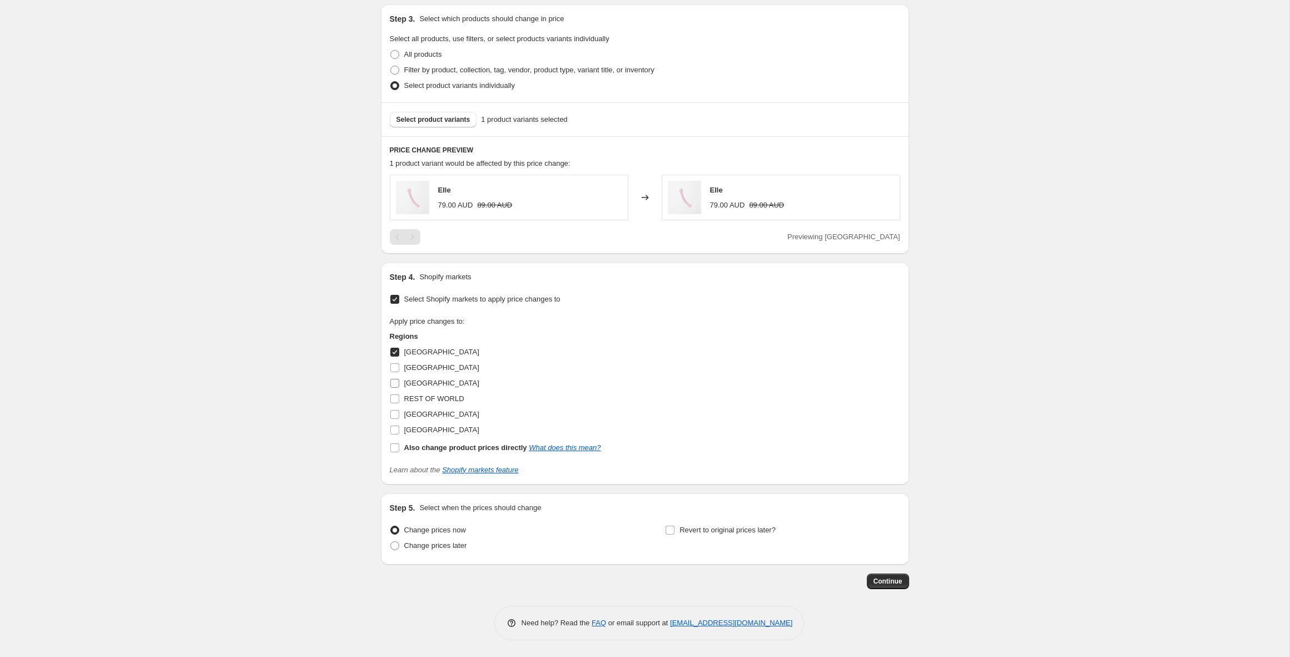
scroll to position [460, 0]
click at [396, 401] on input "REST OF WORLD" at bounding box center [394, 398] width 9 height 9
checkbox input "true"
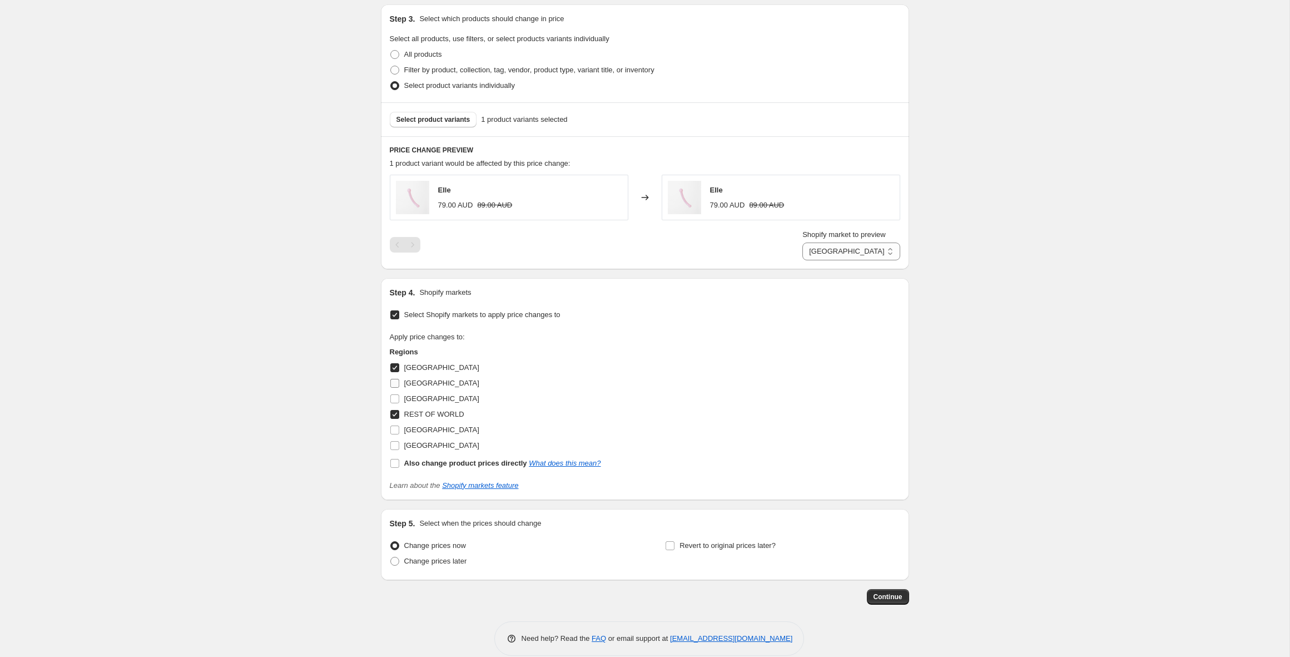
click at [396, 384] on input "[GEOGRAPHIC_DATA]" at bounding box center [394, 383] width 9 height 9
checkbox input "true"
drag, startPoint x: 396, startPoint y: 368, endPoint x: 396, endPoint y: 377, distance: 8.9
click at [396, 368] on input "[GEOGRAPHIC_DATA]" at bounding box center [394, 367] width 9 height 9
checkbox input "false"
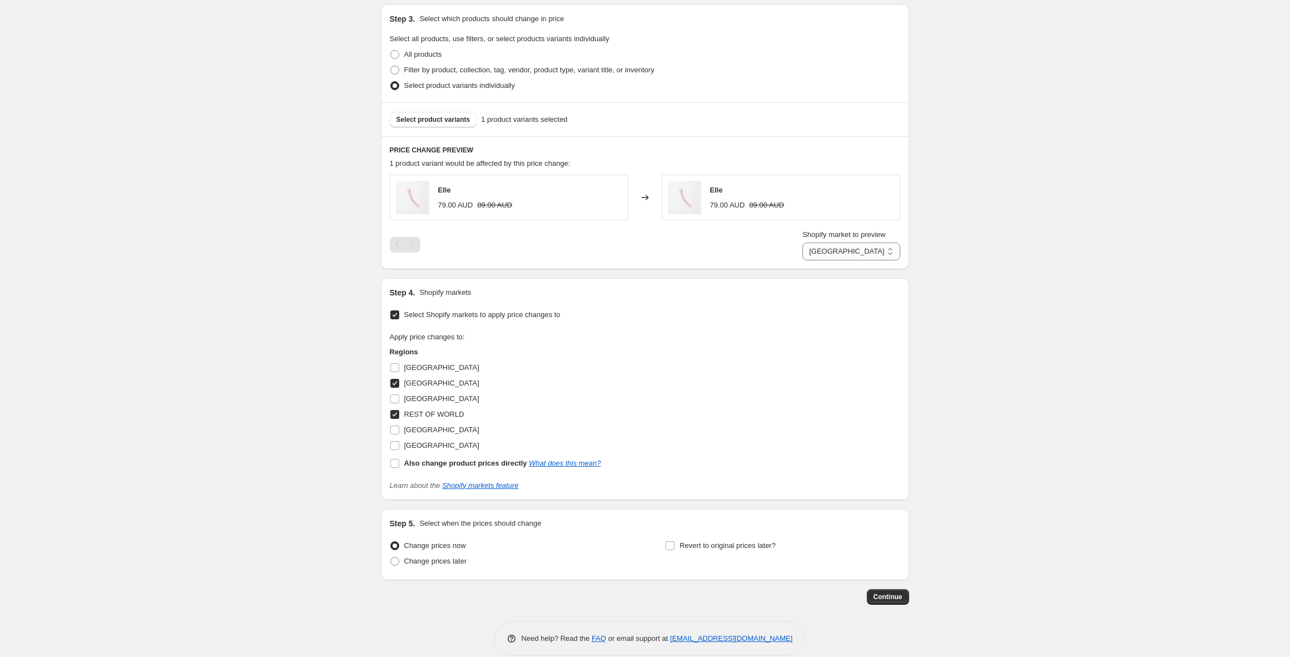
select select "77560643903"
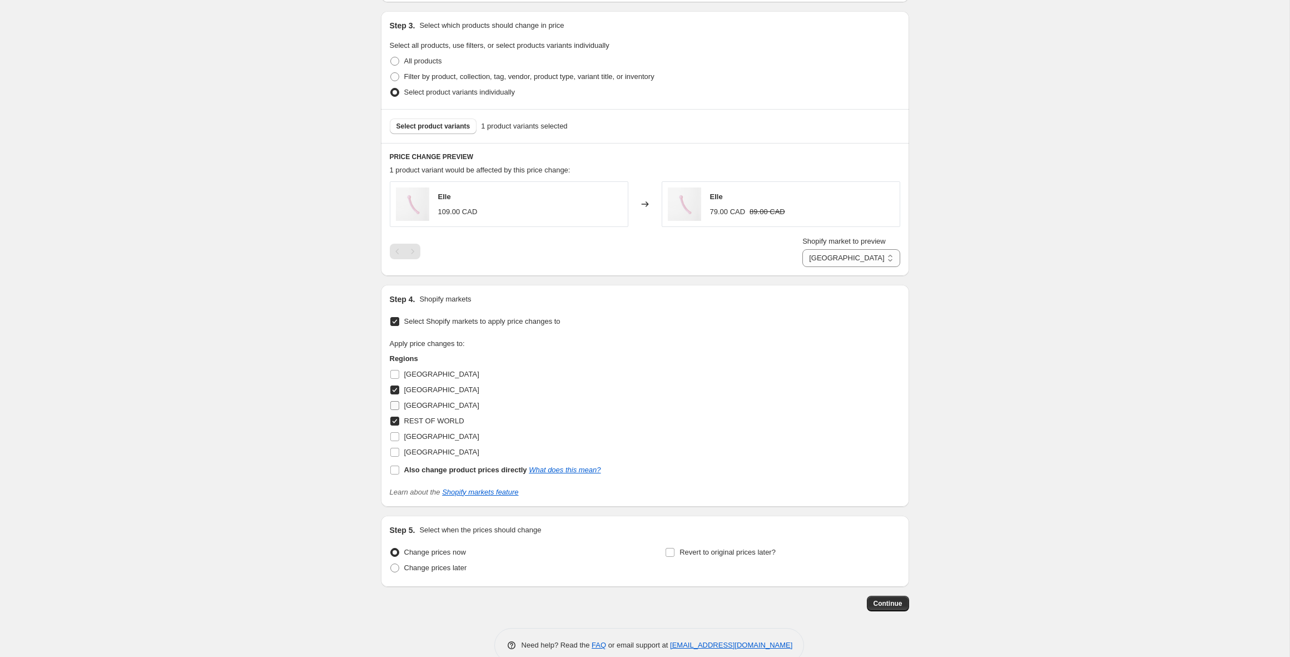
scroll to position [476, 0]
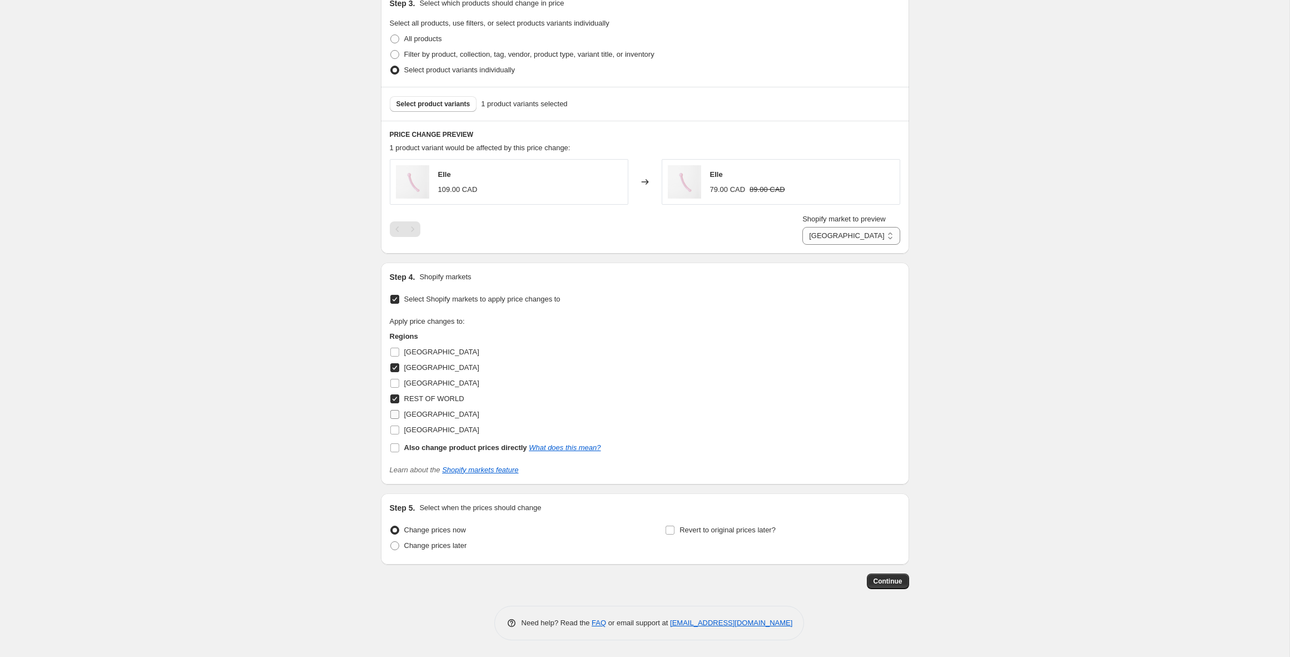
click at [395, 417] on input "[GEOGRAPHIC_DATA]" at bounding box center [394, 414] width 9 height 9
checkbox input "true"
click at [394, 430] on input "[GEOGRAPHIC_DATA]" at bounding box center [394, 429] width 9 height 9
checkbox input "true"
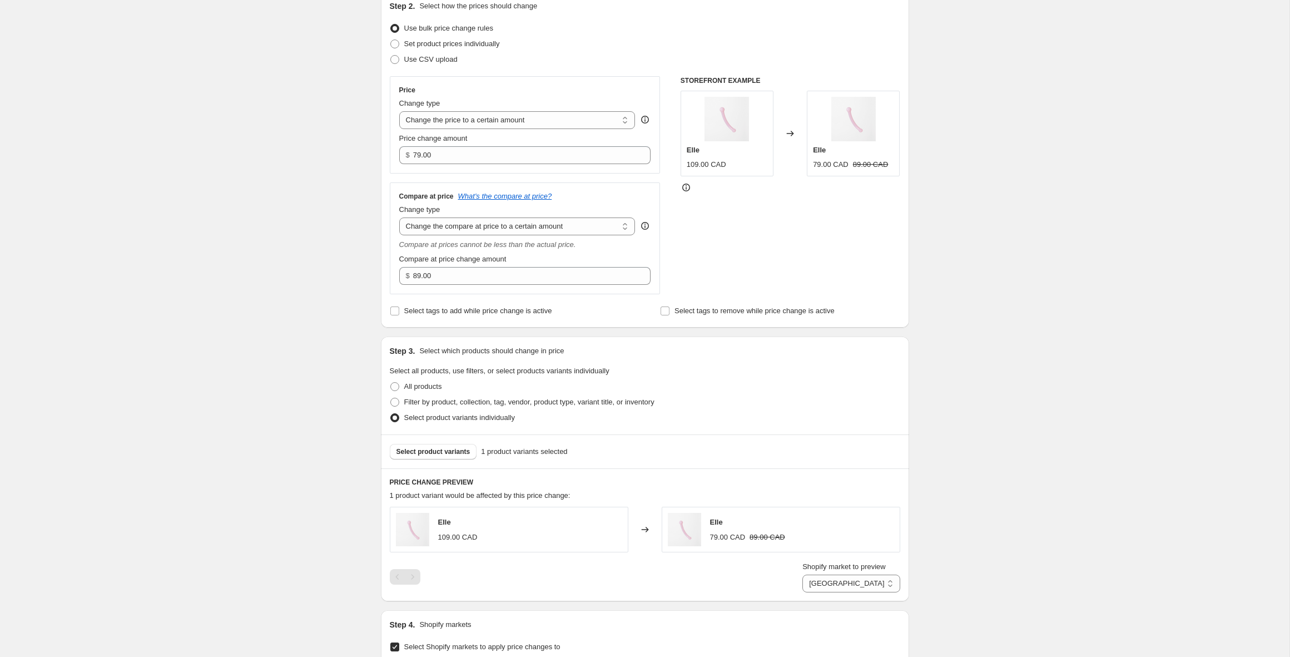
scroll to position [0, 0]
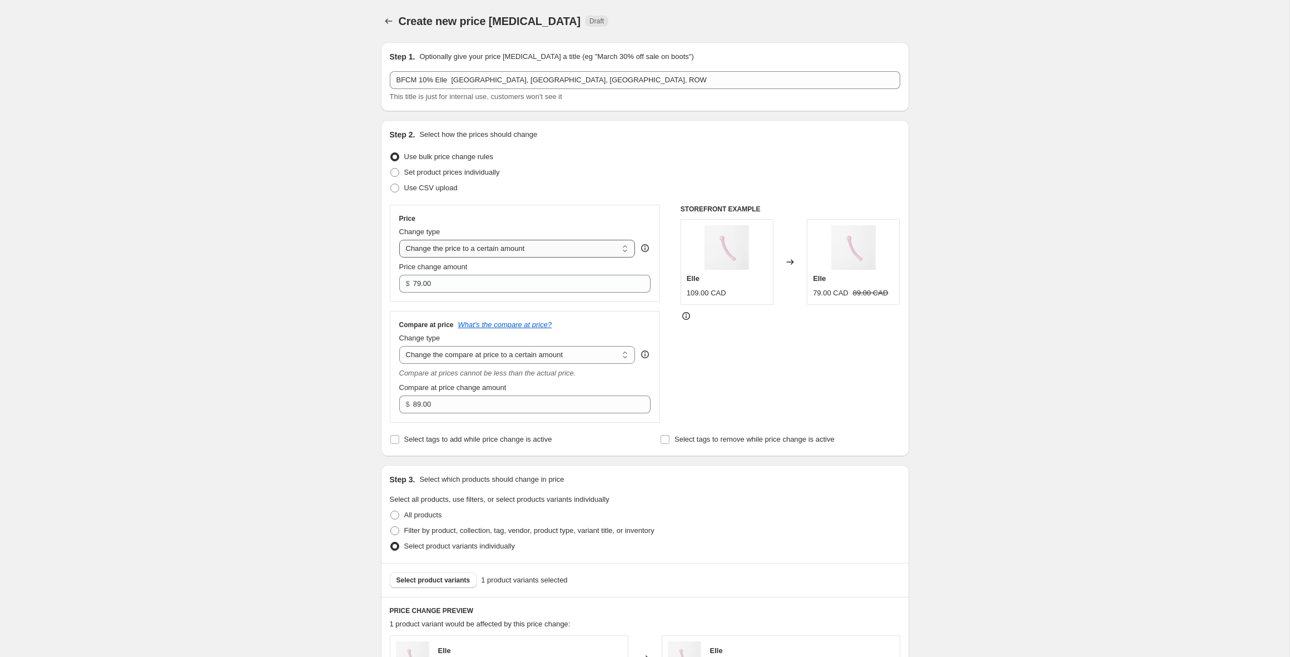
click at [480, 251] on select "Change the price to a certain amount Change the price by a certain amount Chang…" at bounding box center [517, 249] width 236 height 18
click at [384, 17] on icon "Price change jobs" at bounding box center [388, 21] width 11 height 11
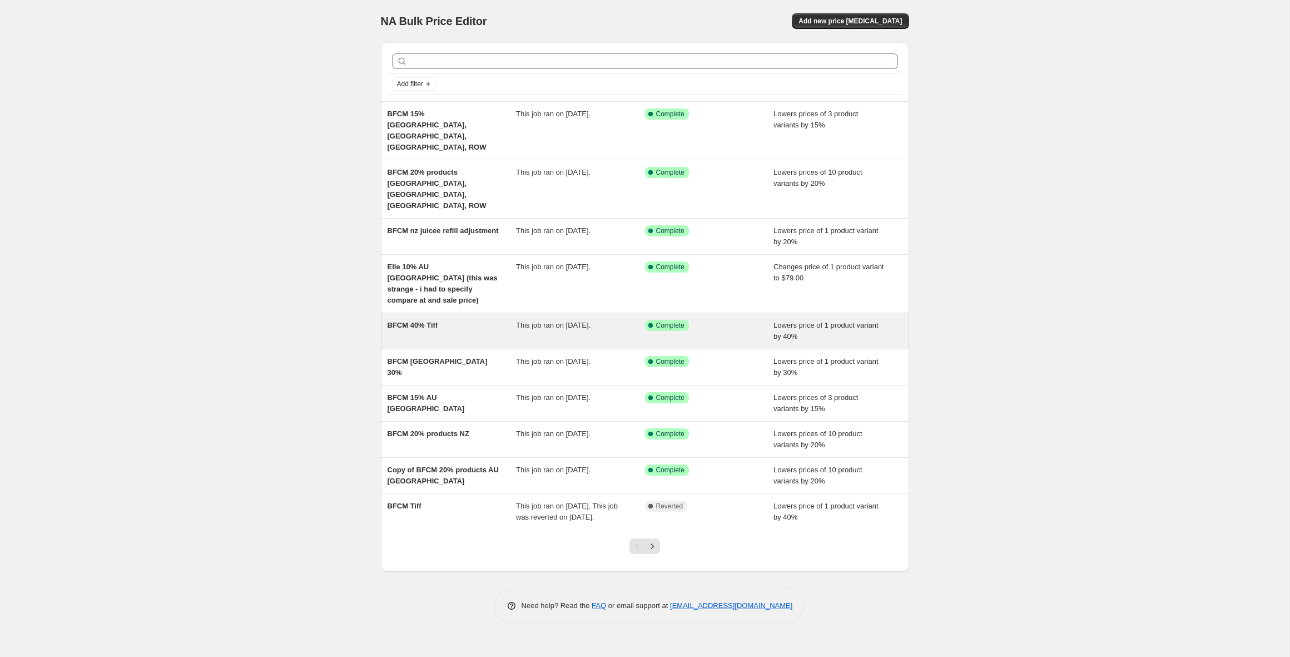
click at [435, 320] on div "BFCM 40% Tiff" at bounding box center [451, 331] width 129 height 22
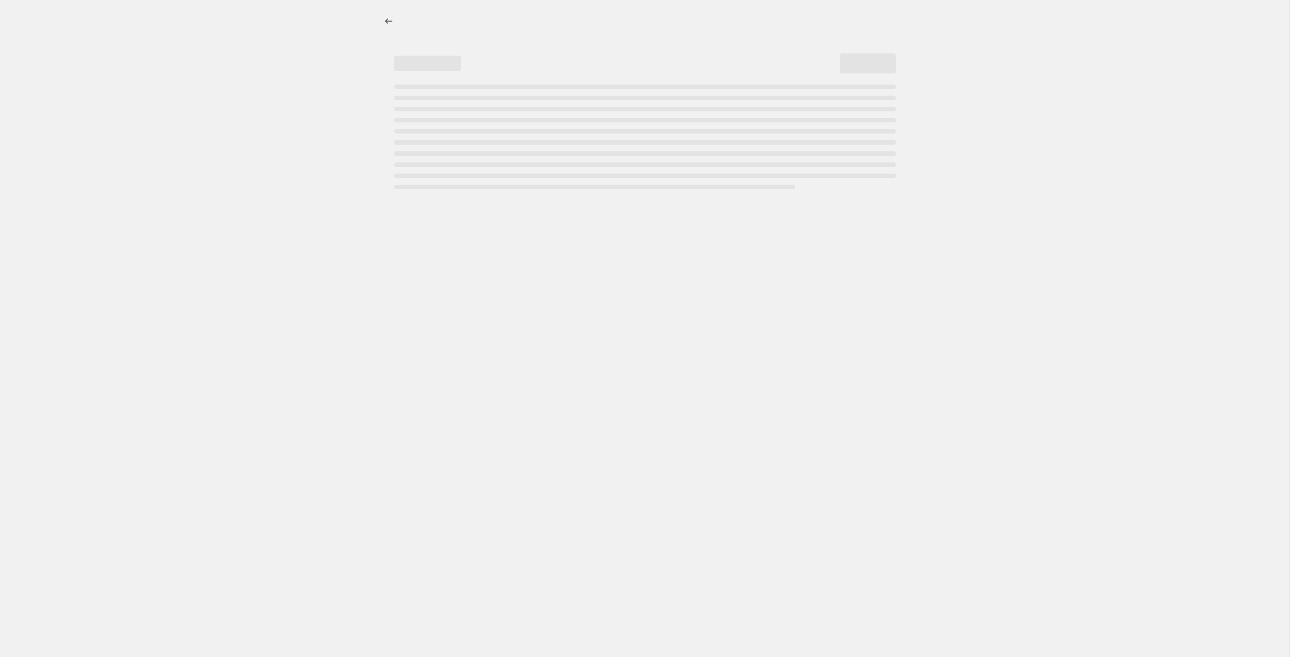
select select "percentage"
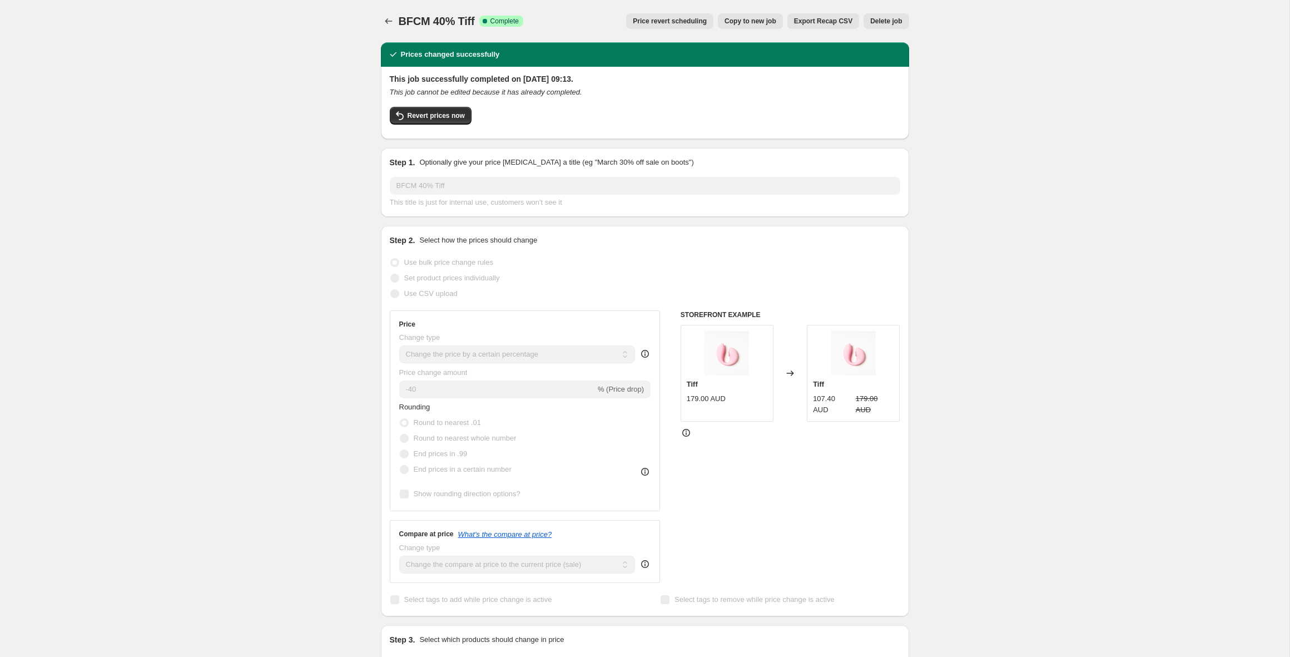
click at [726, 19] on span "Copy to new job" at bounding box center [750, 21] width 52 height 9
select select "percentage"
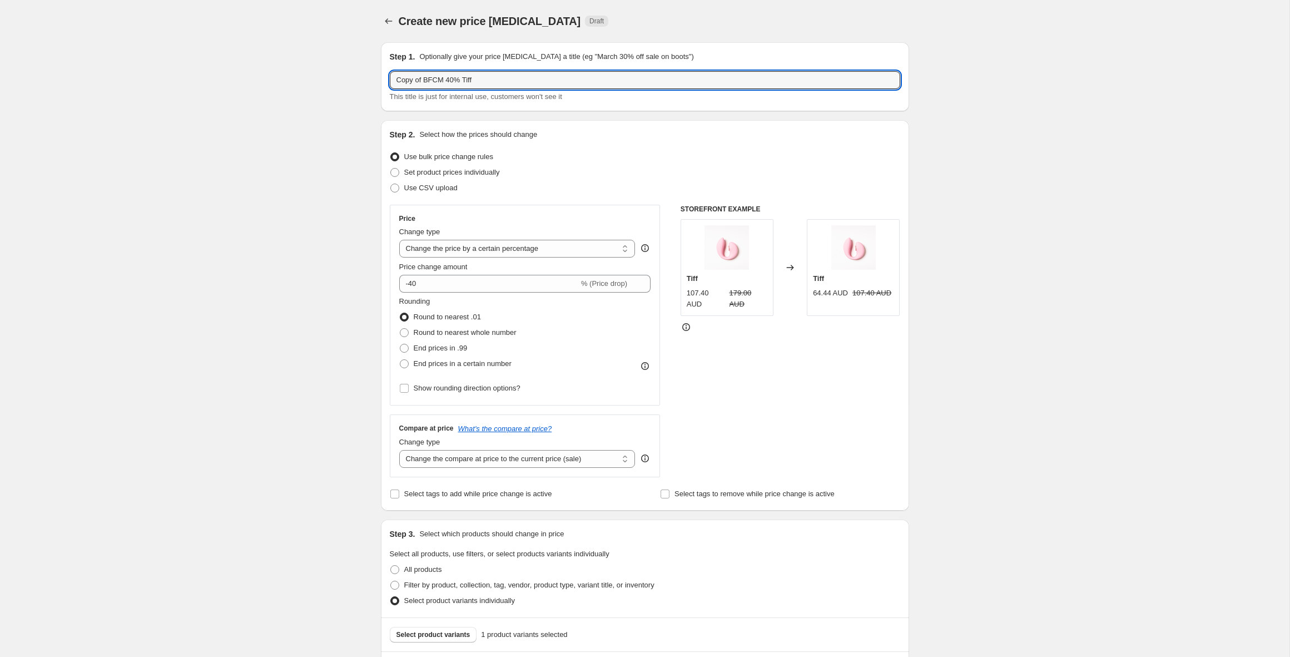
drag, startPoint x: 488, startPoint y: 81, endPoint x: 380, endPoint y: 76, distance: 107.4
click at [381, 76] on div "Step 1. Optionally give your price [MEDICAL_DATA] a title (eg "March 30% off sa…" at bounding box center [645, 76] width 528 height 69
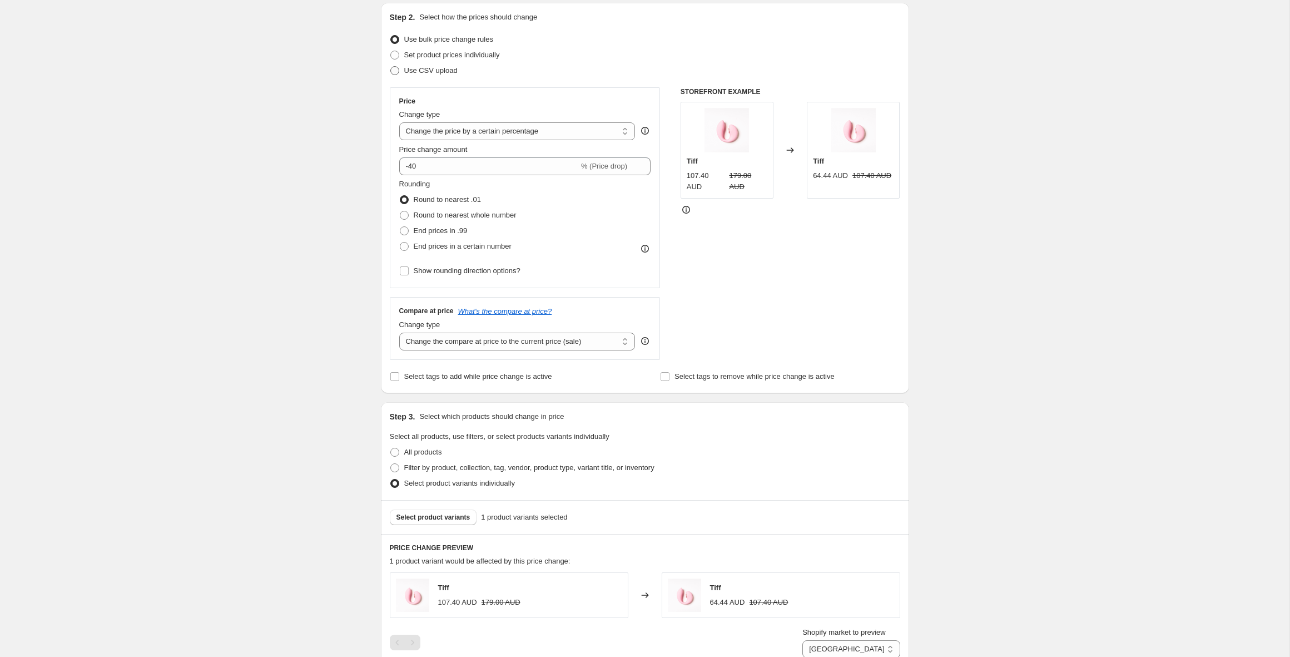
scroll to position [135, 0]
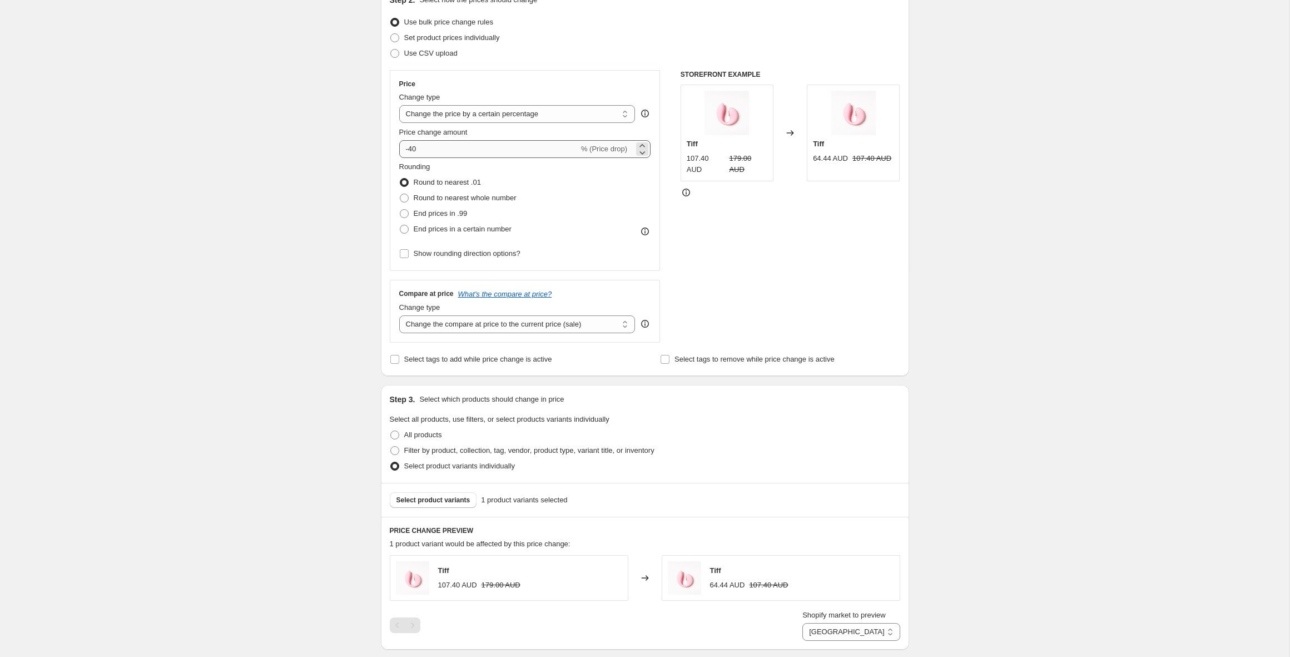
type input "BFCM 10% Elle [GEOGRAPHIC_DATA], [GEOGRAPHIC_DATA], [GEOGRAPHIC_DATA], ROW"
click at [415, 151] on input "-40" at bounding box center [489, 149] width 180 height 18
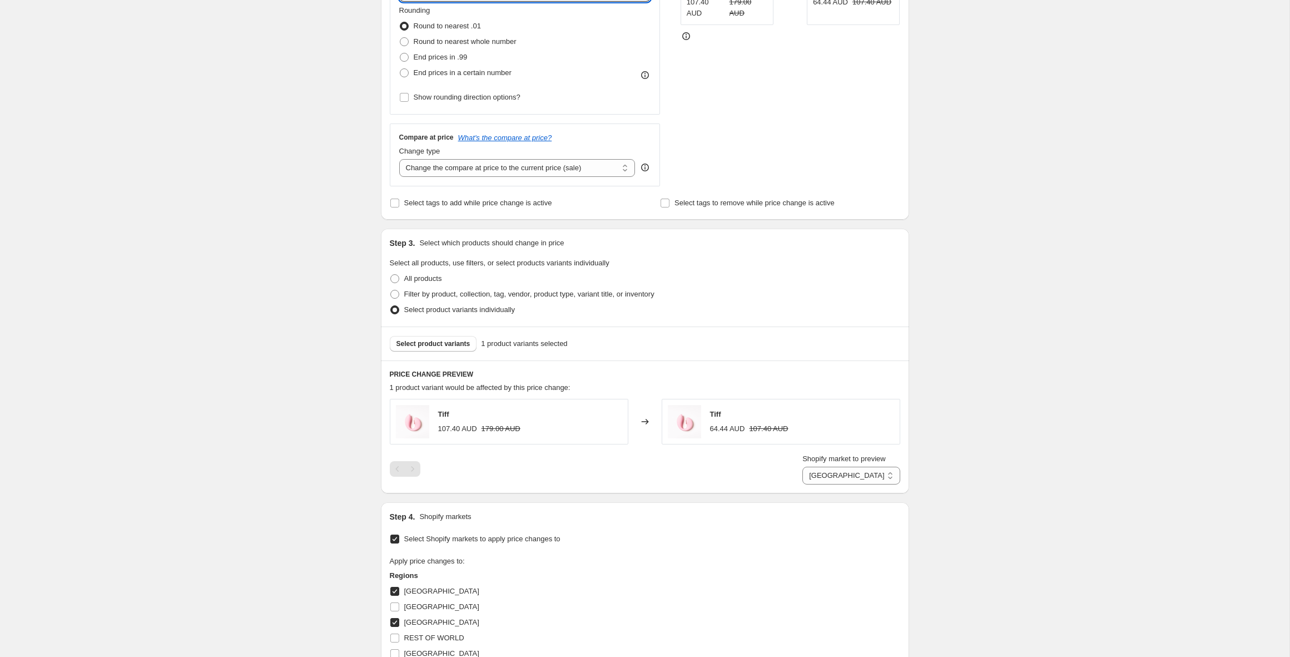
scroll to position [290, 0]
type input "-10"
click at [436, 340] on span "Select product variants" at bounding box center [433, 344] width 74 height 9
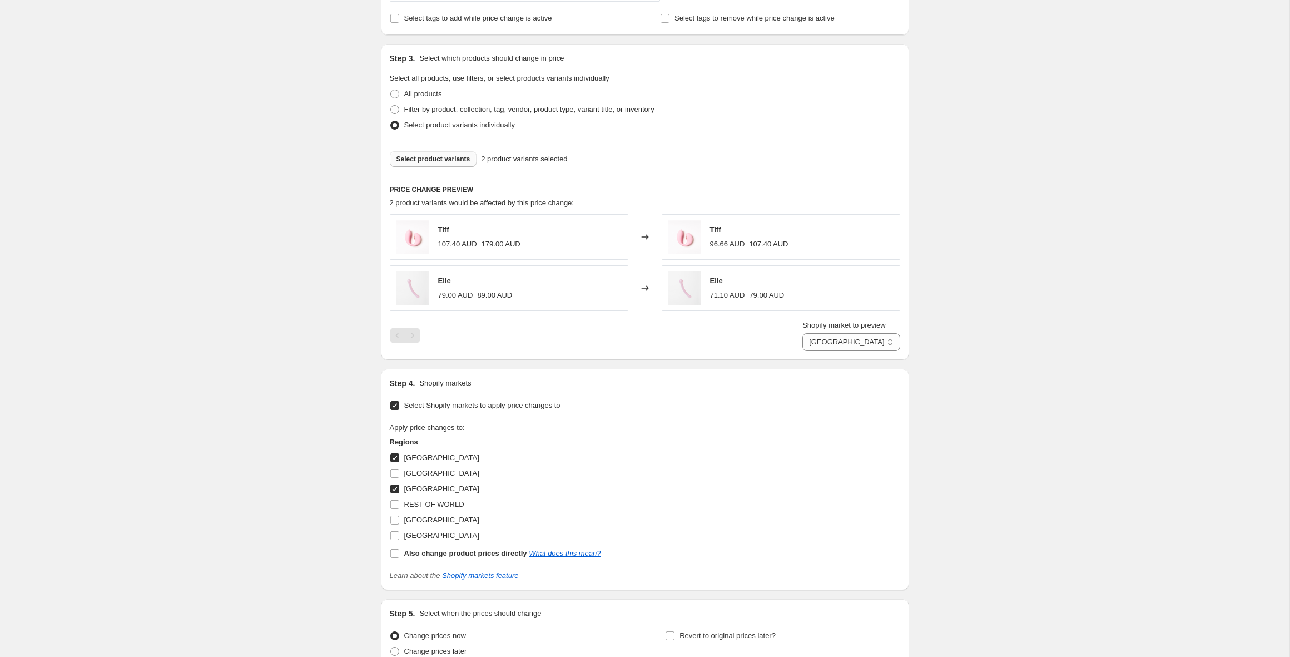
scroll to position [478, 0]
click at [439, 154] on span "Select product variants" at bounding box center [433, 156] width 74 height 9
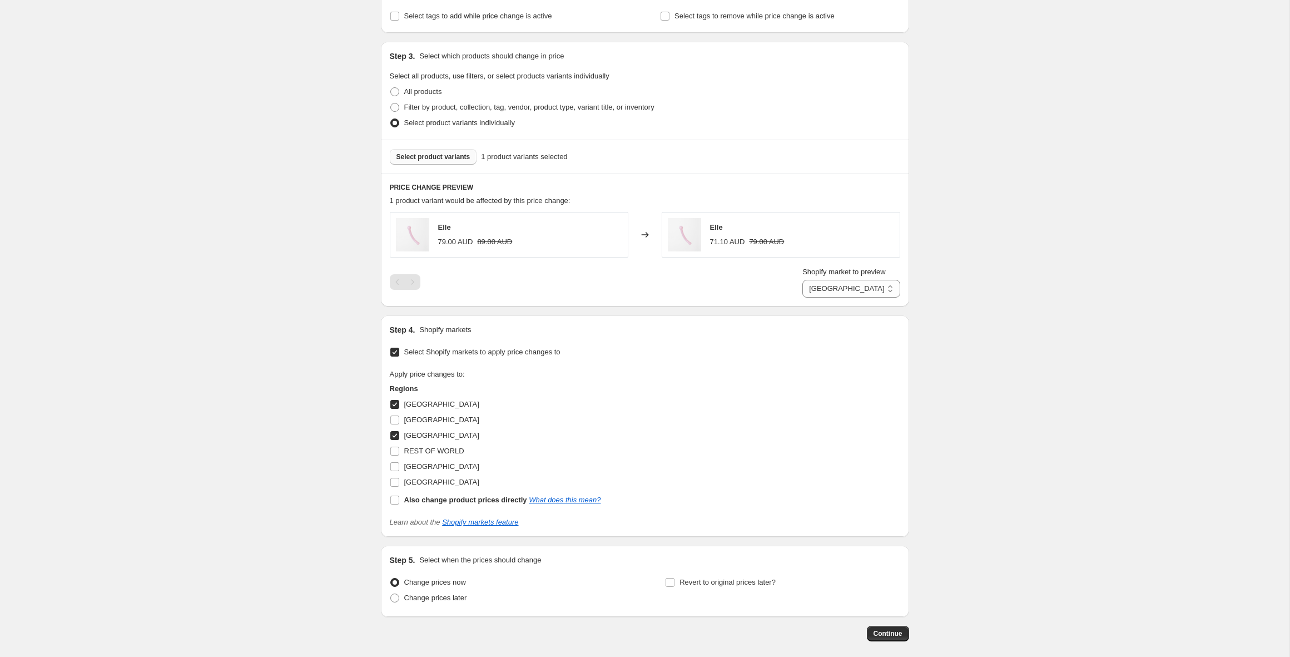
scroll to position [530, 0]
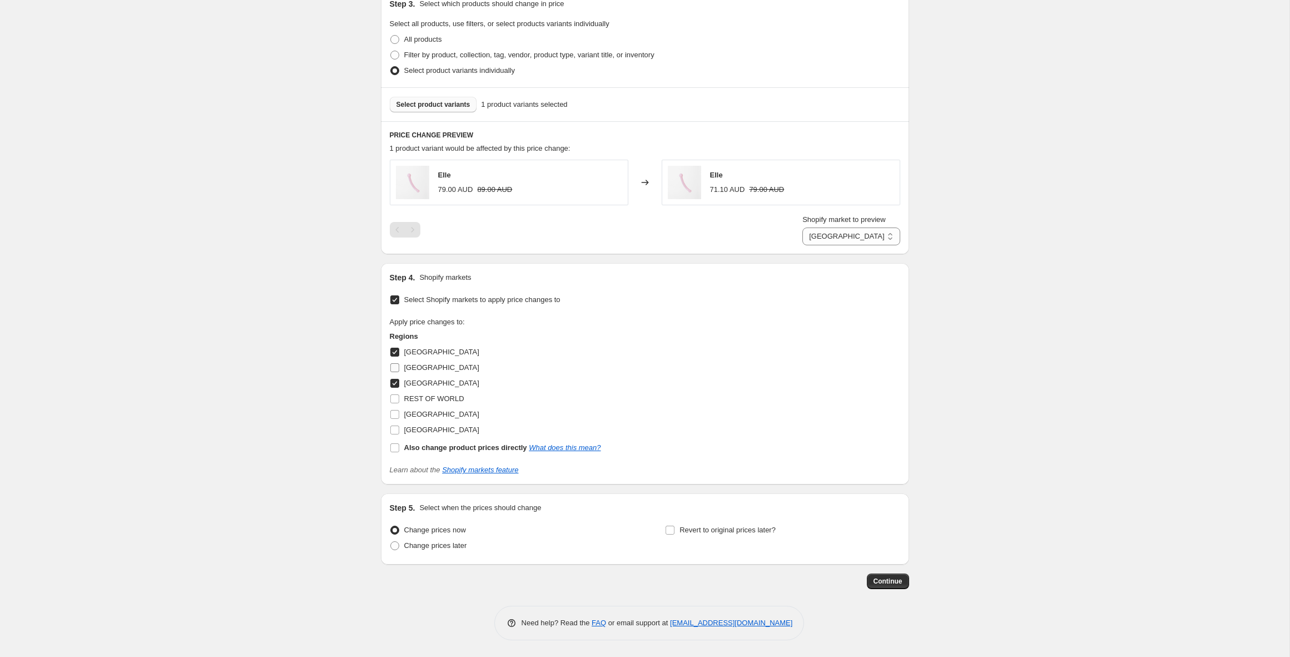
click at [395, 369] on input "[GEOGRAPHIC_DATA]" at bounding box center [394, 367] width 9 height 9
checkbox input "true"
click at [395, 356] on input "[GEOGRAPHIC_DATA]" at bounding box center [394, 351] width 9 height 9
checkbox input "false"
select select "77560643903"
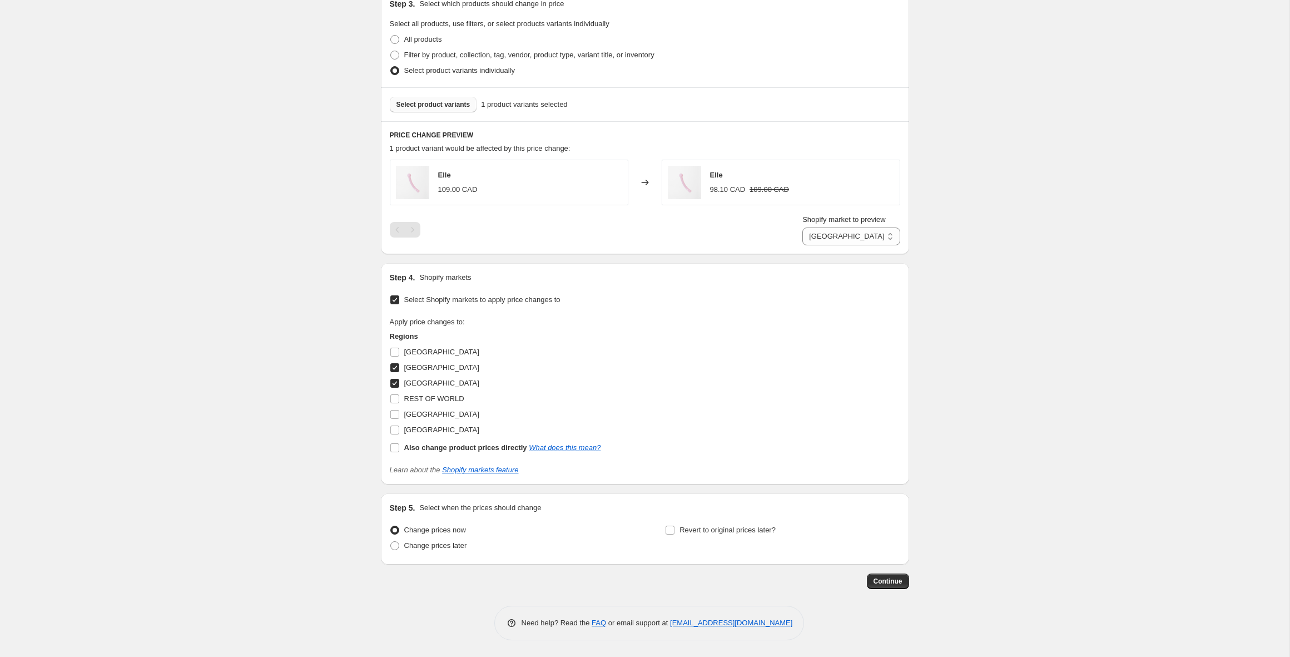
click at [397, 384] on input "[GEOGRAPHIC_DATA]" at bounding box center [394, 383] width 9 height 9
checkbox input "false"
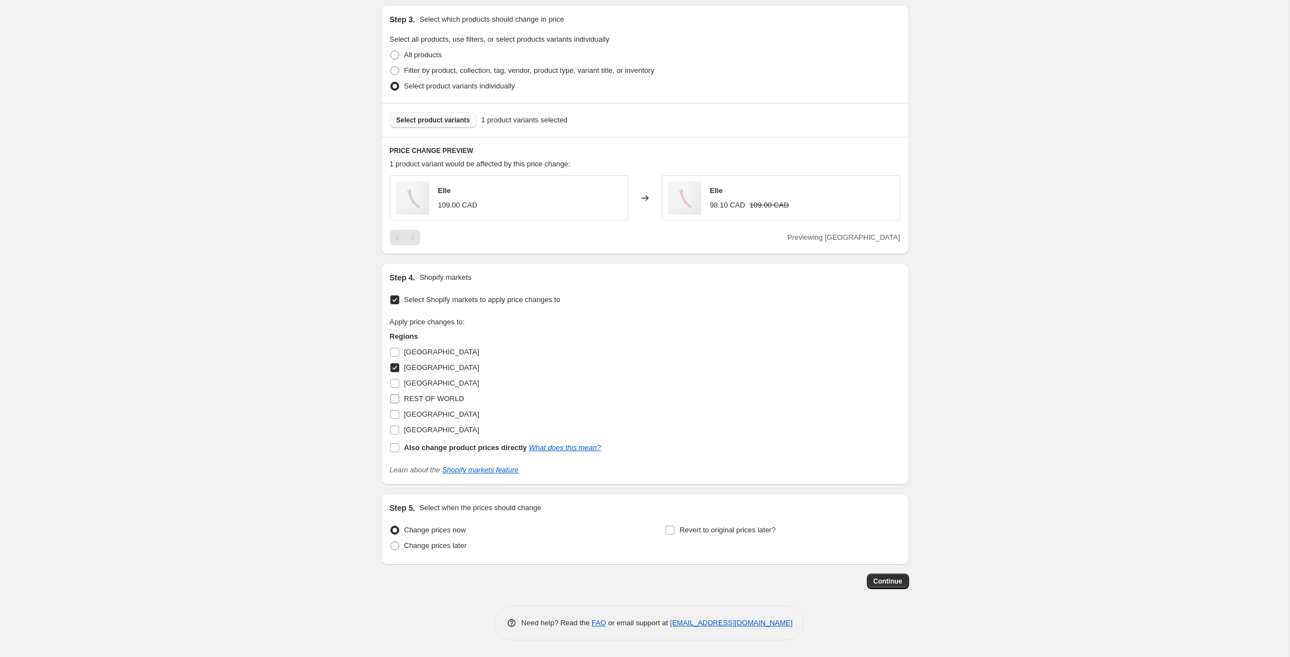
click at [394, 400] on input "REST OF WORLD" at bounding box center [394, 398] width 9 height 9
checkbox input "true"
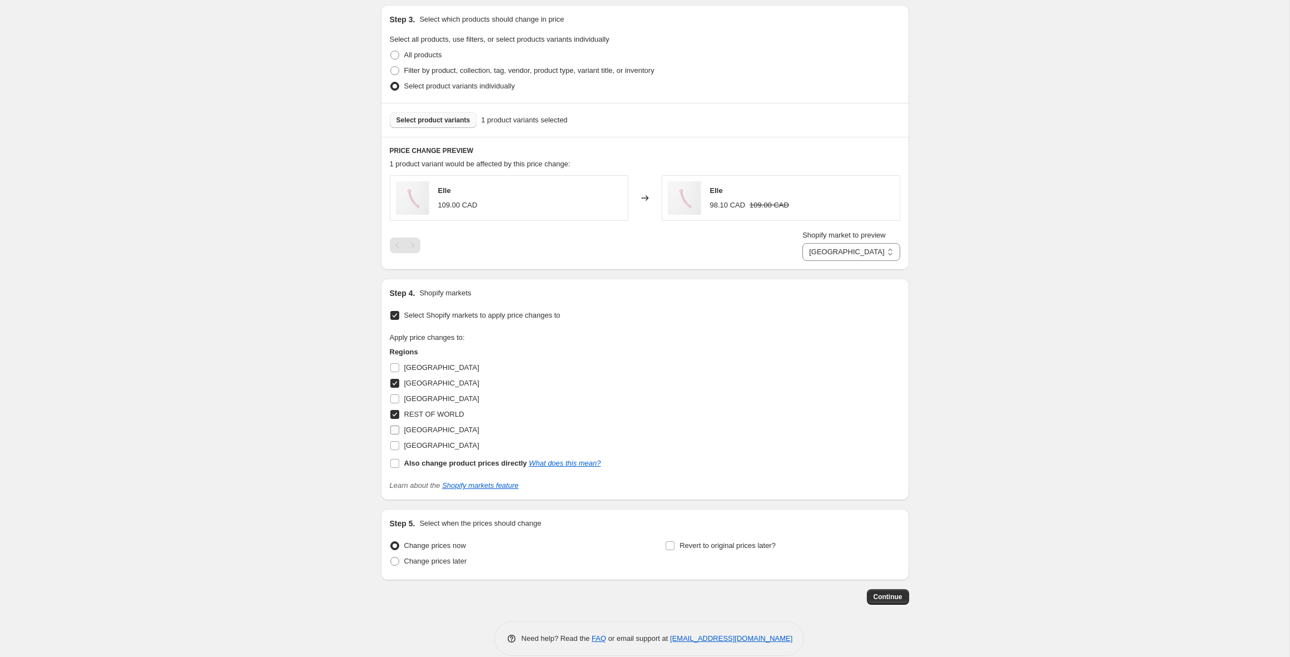
click at [393, 431] on input "[GEOGRAPHIC_DATA]" at bounding box center [394, 429] width 9 height 9
checkbox input "true"
click at [396, 445] on input "[GEOGRAPHIC_DATA]" at bounding box center [394, 445] width 9 height 9
checkbox input "true"
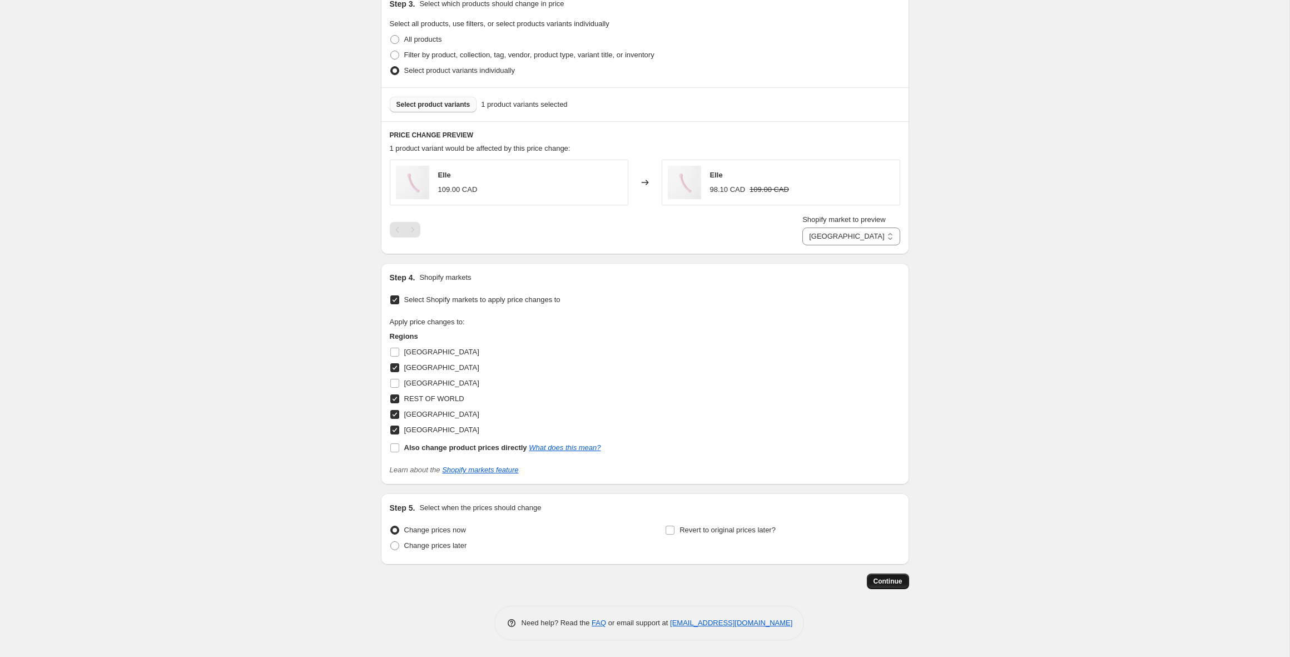
click at [882, 581] on span "Continue" at bounding box center [887, 580] width 29 height 9
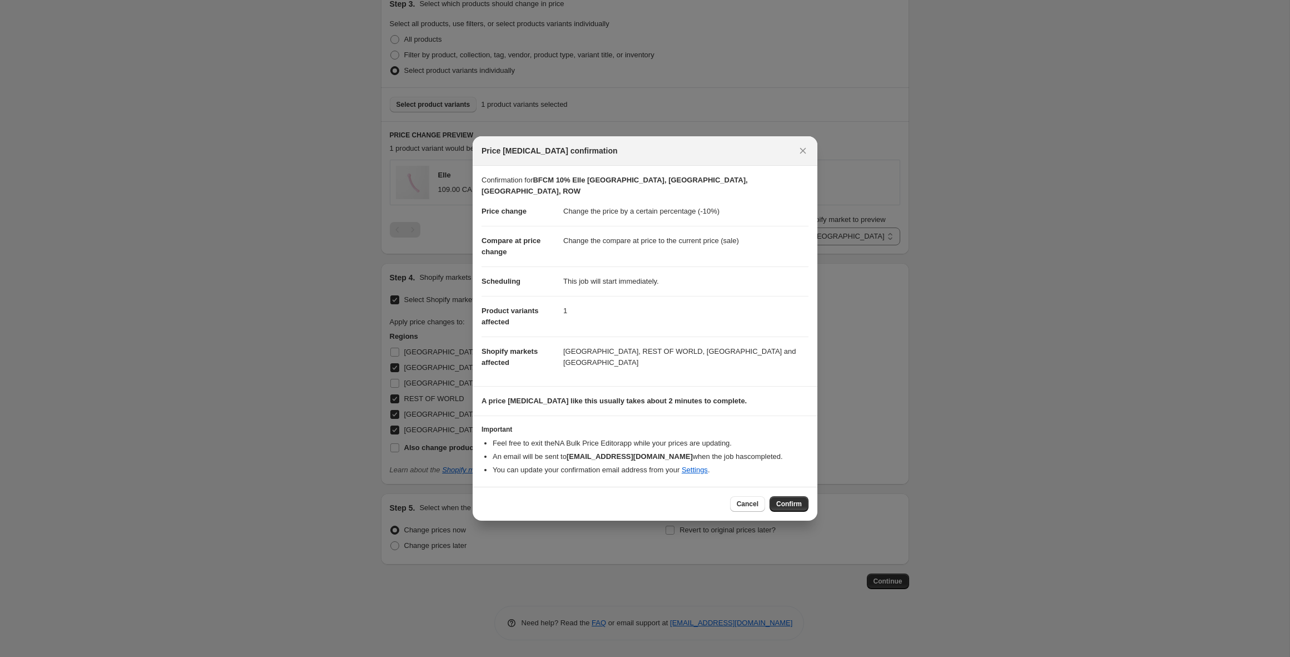
click at [778, 499] on span "Confirm" at bounding box center [789, 503] width 26 height 9
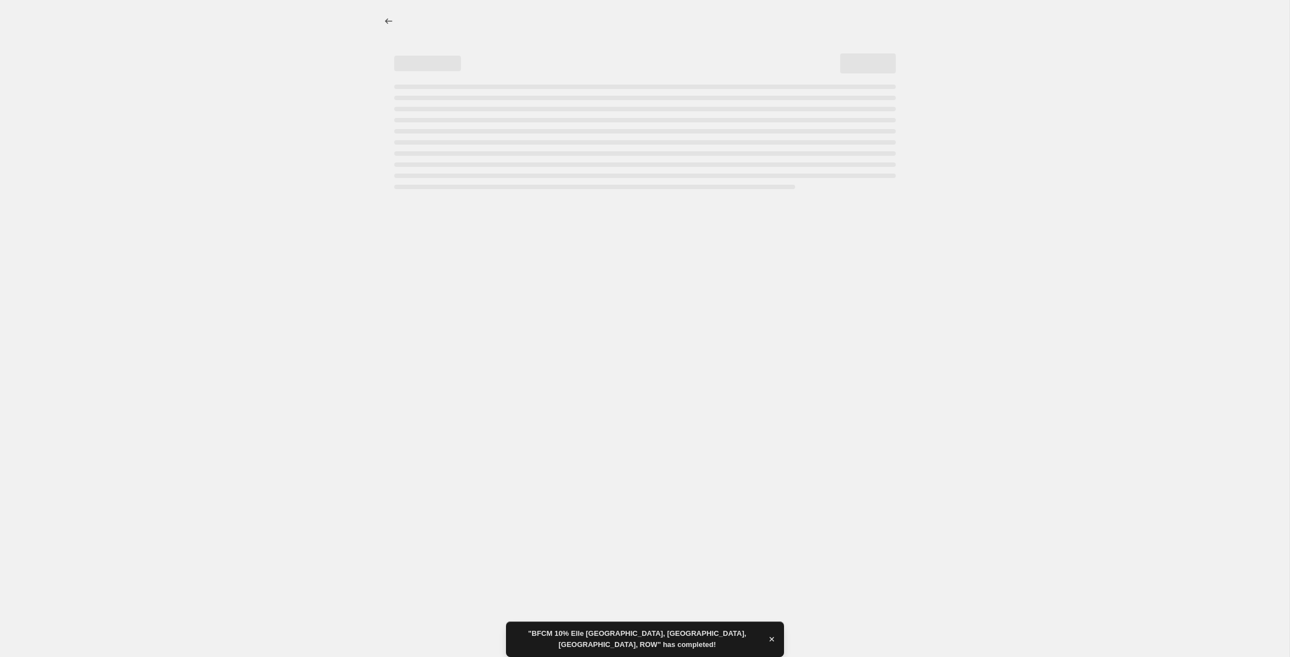
select select "percentage"
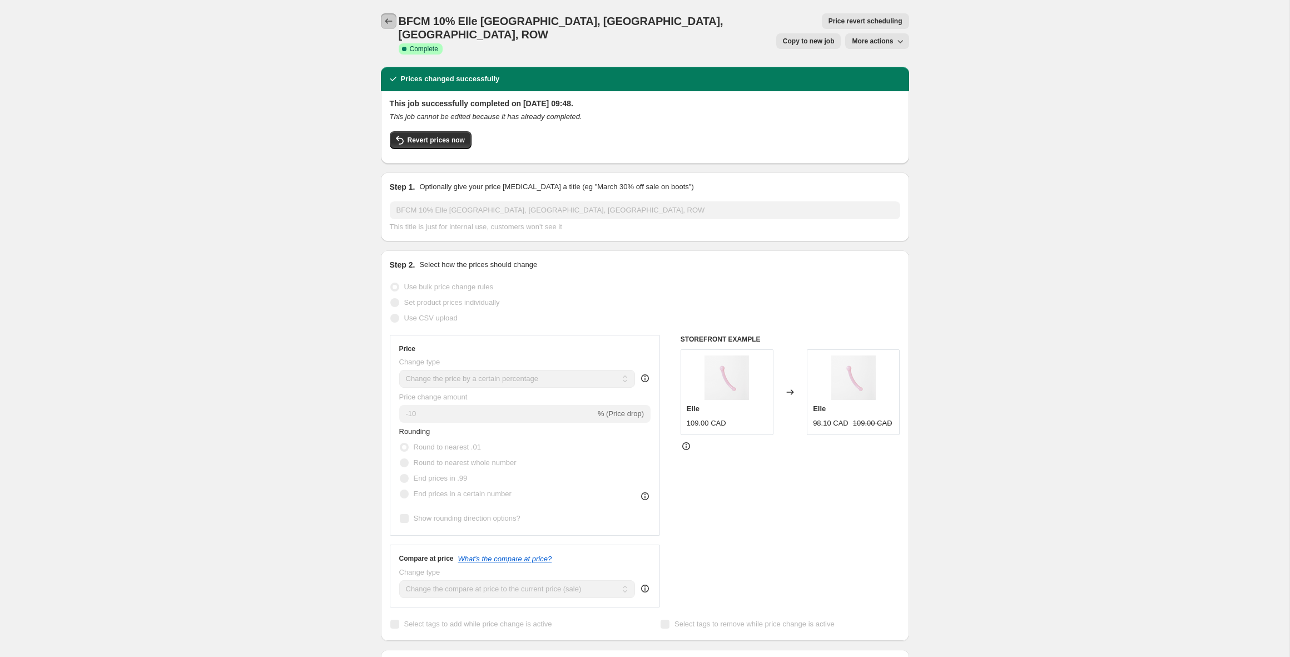
click at [384, 18] on icon "Price change jobs" at bounding box center [388, 21] width 11 height 11
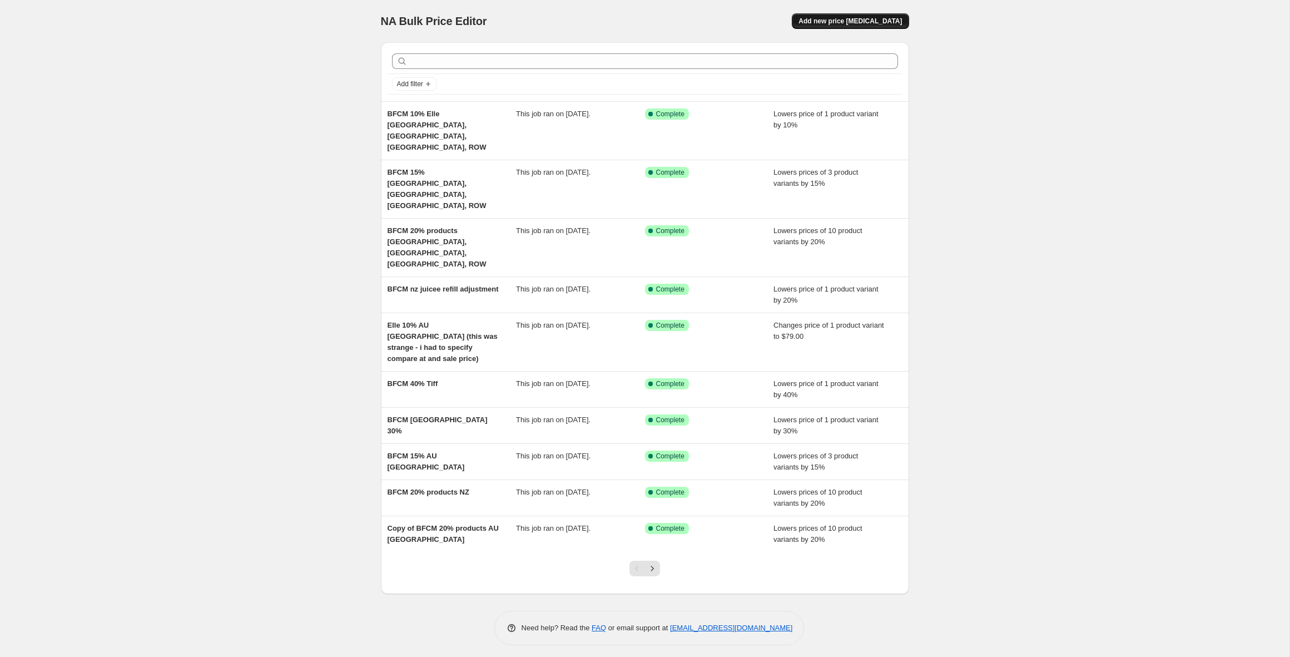
click at [842, 16] on button "Add new price [MEDICAL_DATA]" at bounding box center [850, 21] width 117 height 16
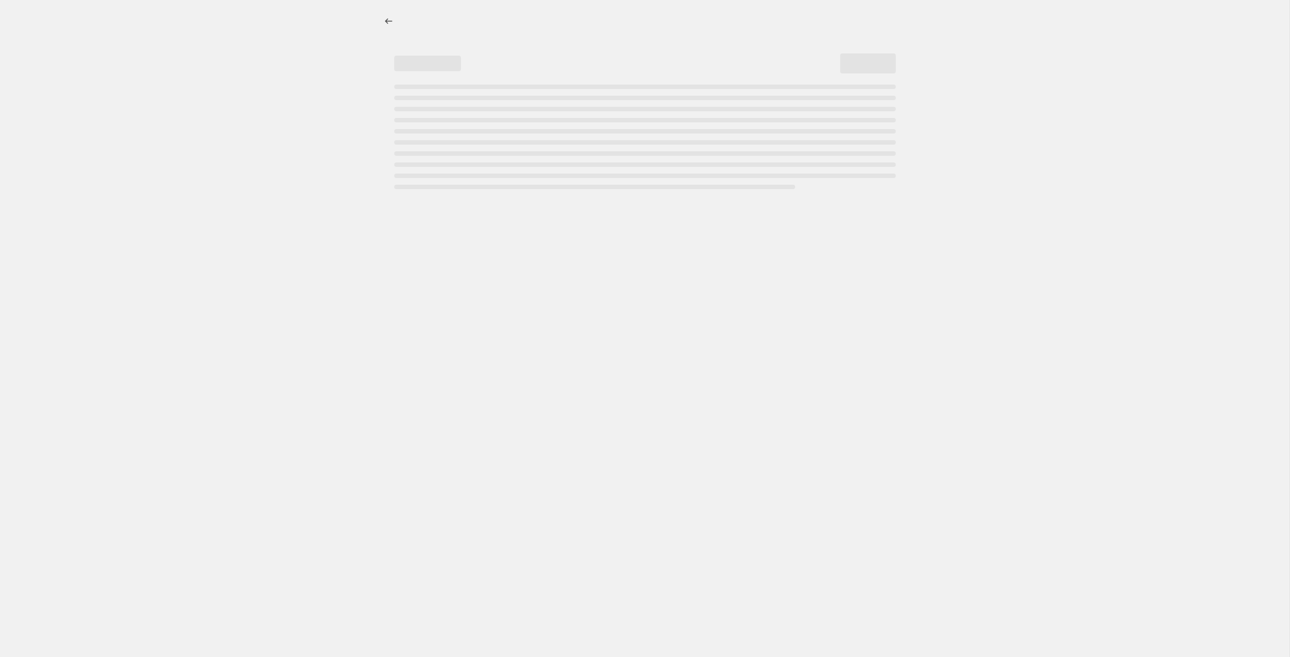
select select "percentage"
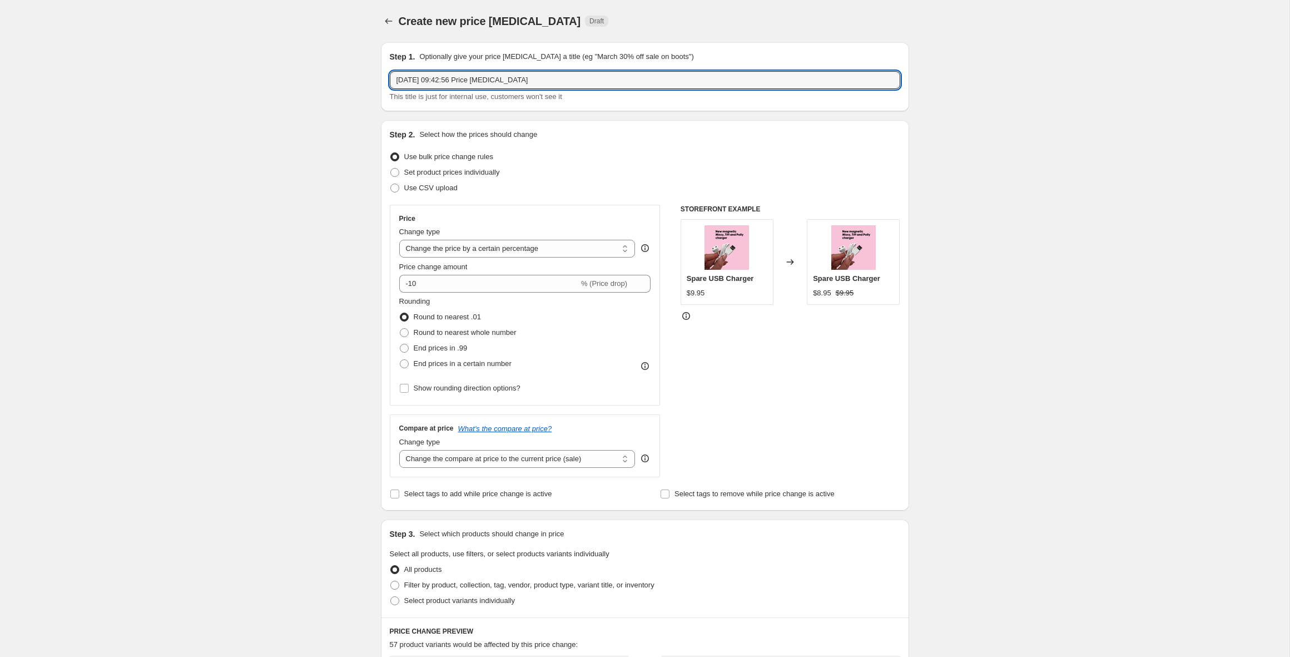
drag, startPoint x: 550, startPoint y: 78, endPoint x: 529, endPoint y: 64, distance: 25.3
click at [529, 64] on div "Step 1. Optionally give your price [MEDICAL_DATA] a title (eg "March 30% off sa…" at bounding box center [645, 76] width 510 height 51
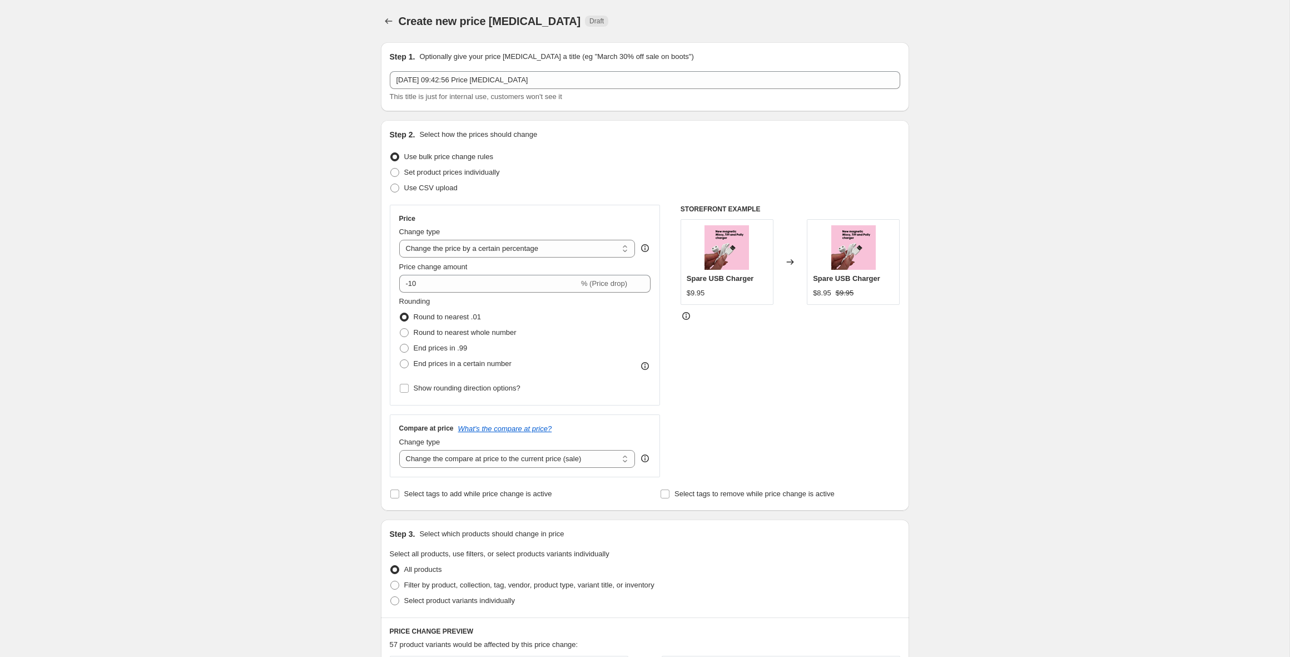
click at [271, 105] on div "Create new price [MEDICAL_DATA]. This page is ready Create new price [MEDICAL_D…" at bounding box center [644, 587] width 1289 height 1174
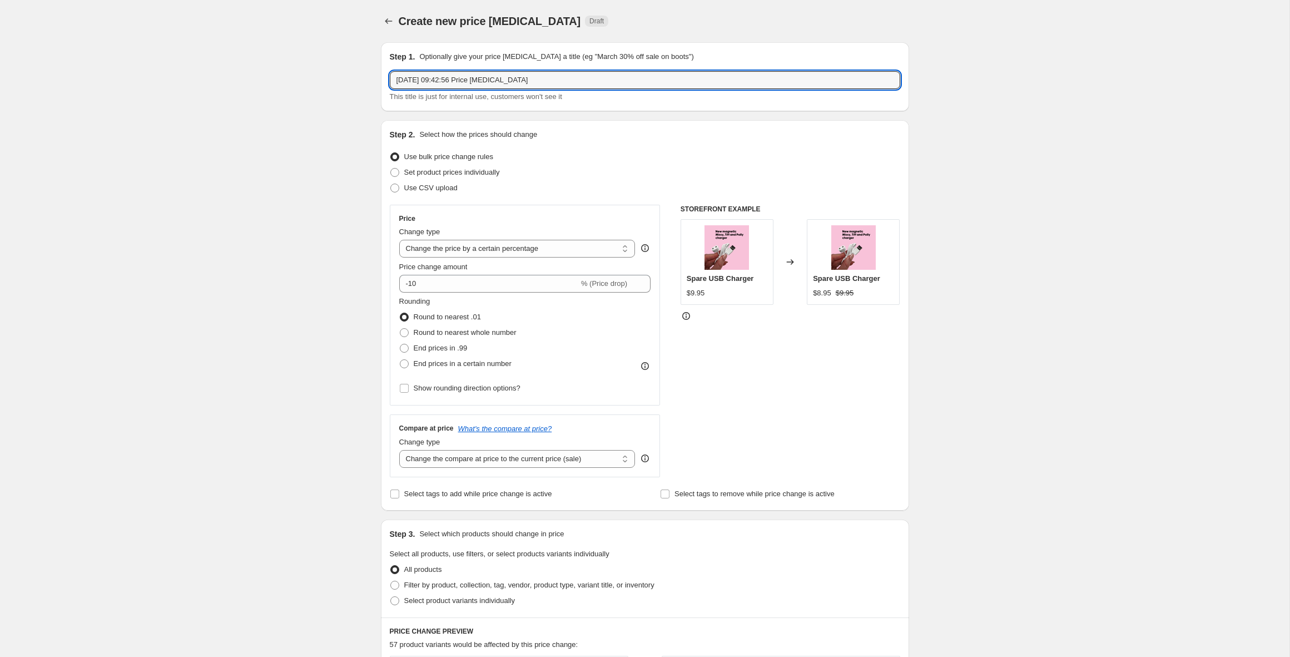
drag, startPoint x: 458, startPoint y: 72, endPoint x: 351, endPoint y: 64, distance: 107.0
click at [351, 64] on div "Create new price [MEDICAL_DATA]. This page is ready Create new price [MEDICAL_D…" at bounding box center [644, 587] width 1289 height 1174
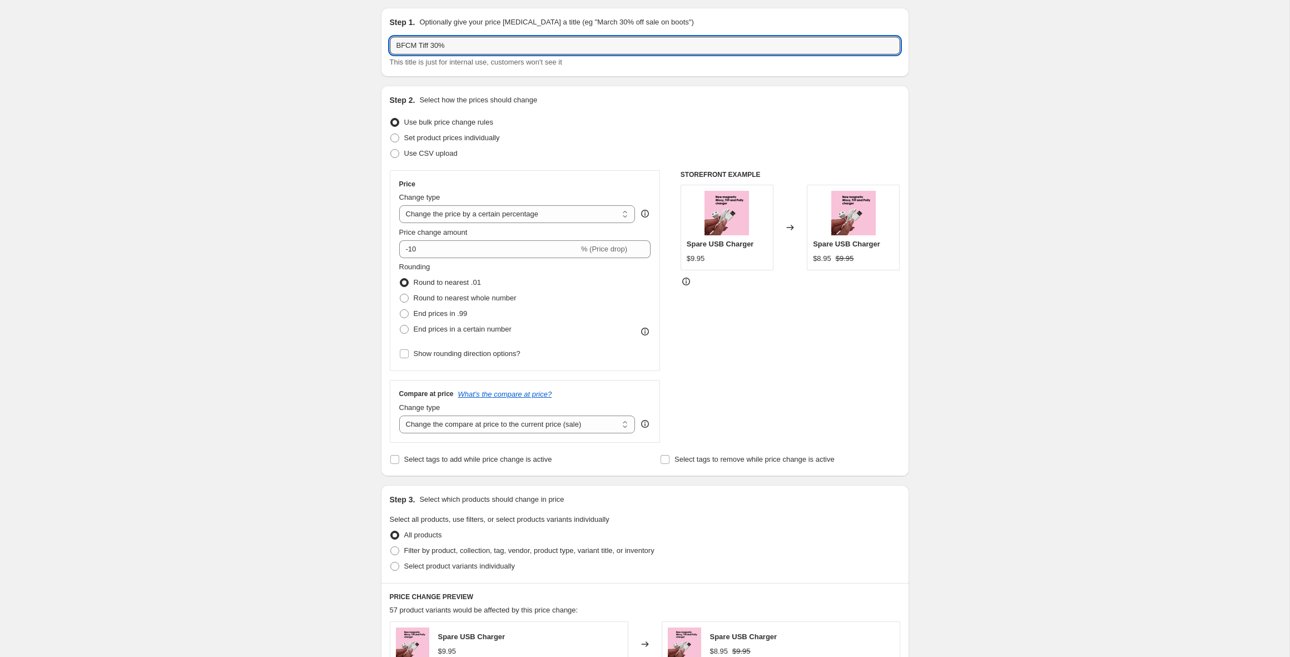
scroll to position [71, 0]
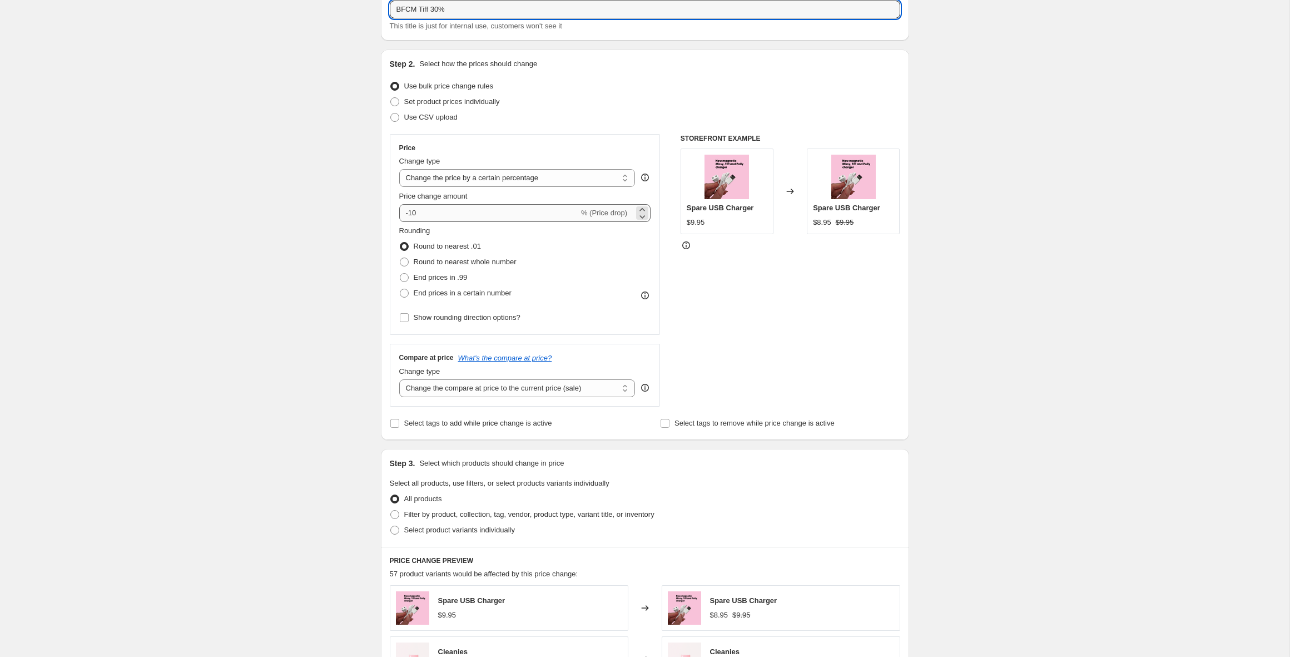
type input "BFCM Tiff 30%"
click at [413, 212] on input "-10" at bounding box center [489, 213] width 180 height 18
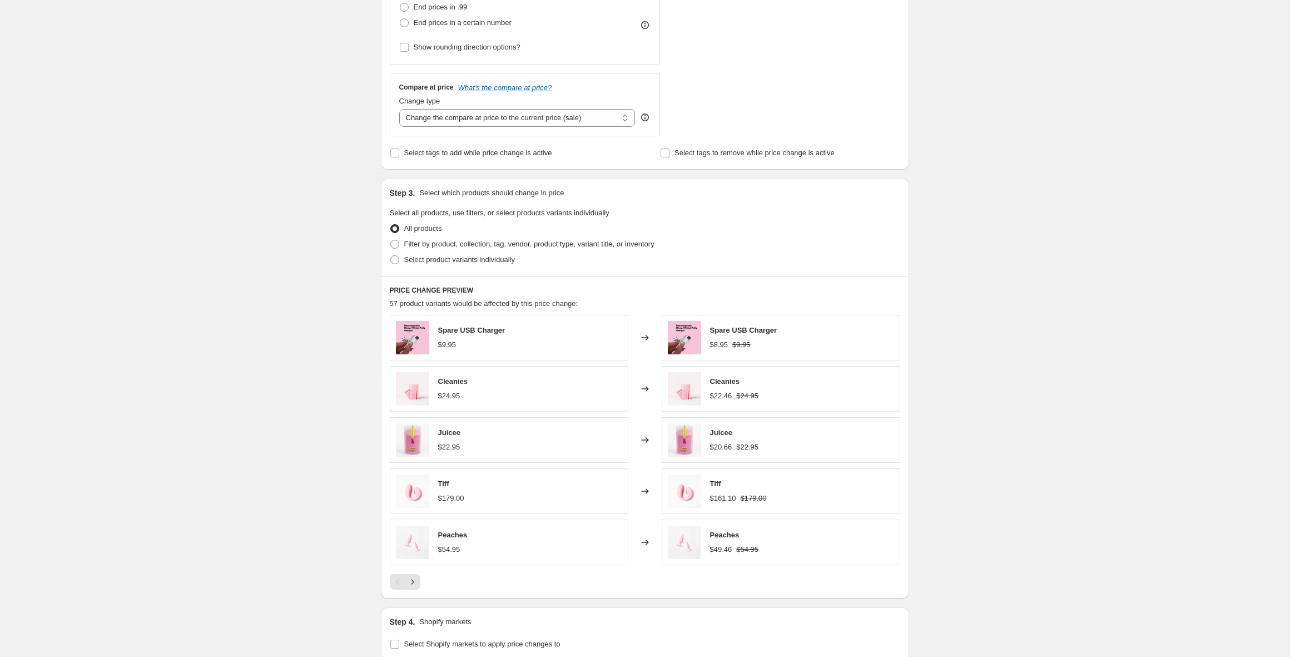
scroll to position [399, 0]
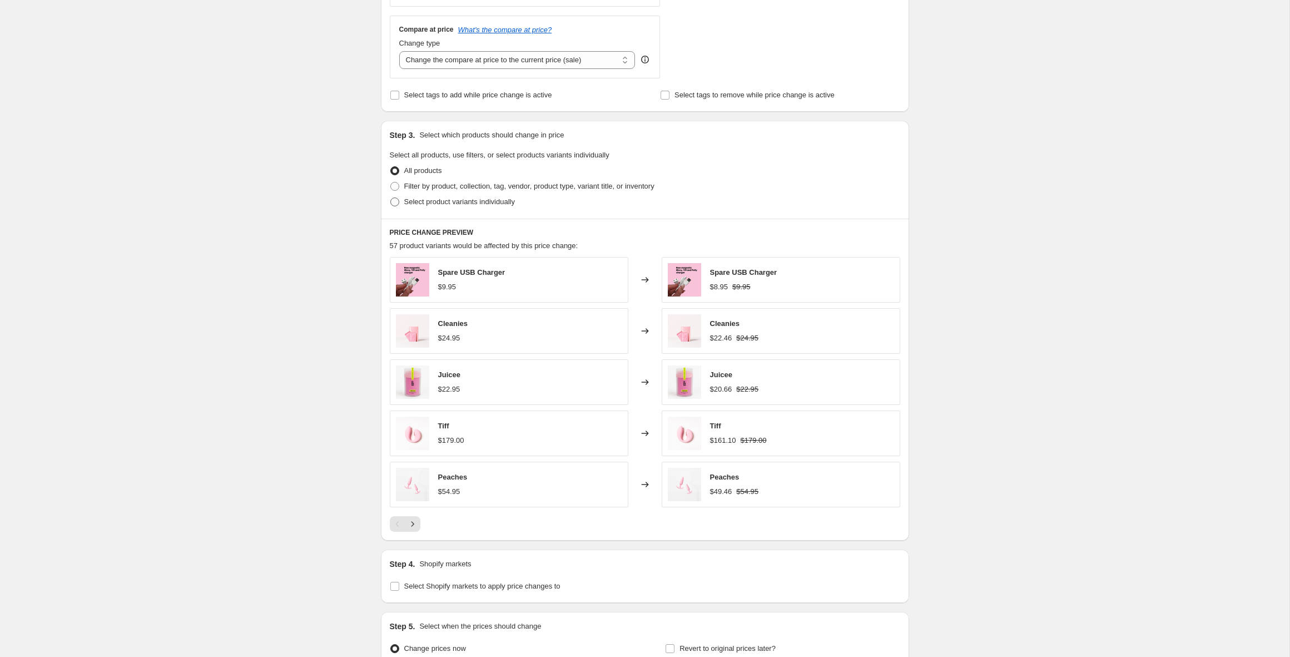
type input "-30"
click at [431, 197] on span "Select product variants individually" at bounding box center [459, 201] width 111 height 8
click at [391, 197] on input "Select product variants individually" at bounding box center [390, 197] width 1 height 1
radio input "true"
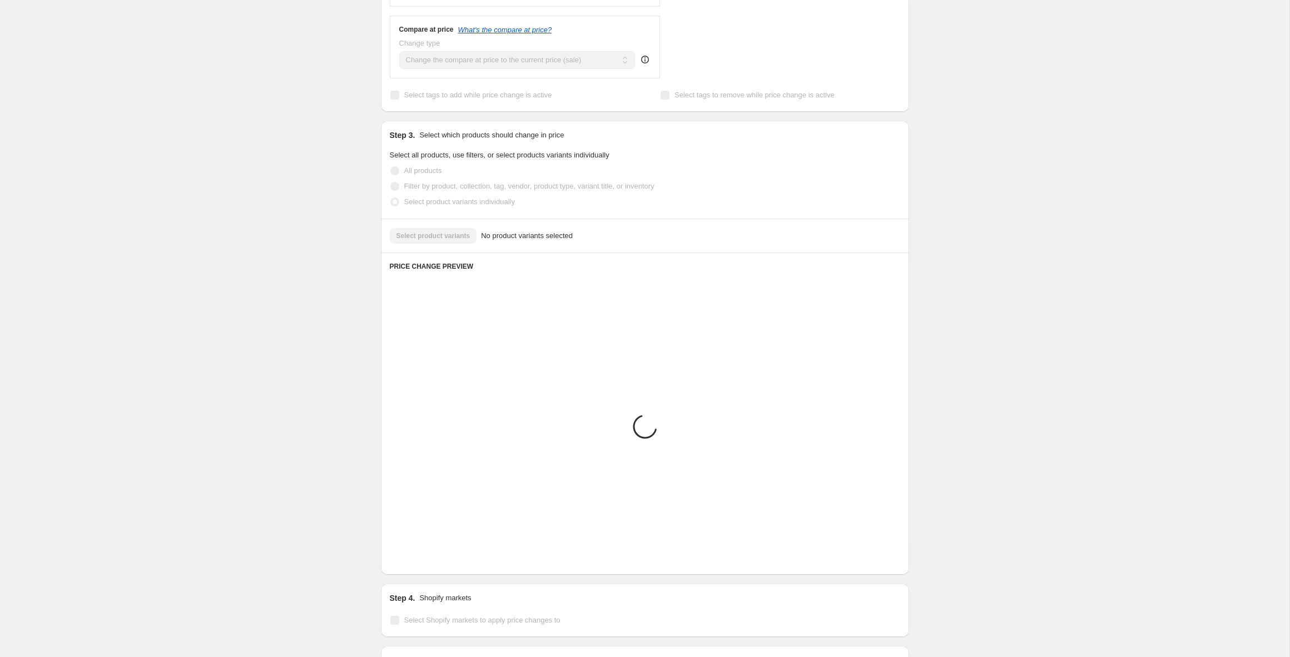
scroll to position [271, 0]
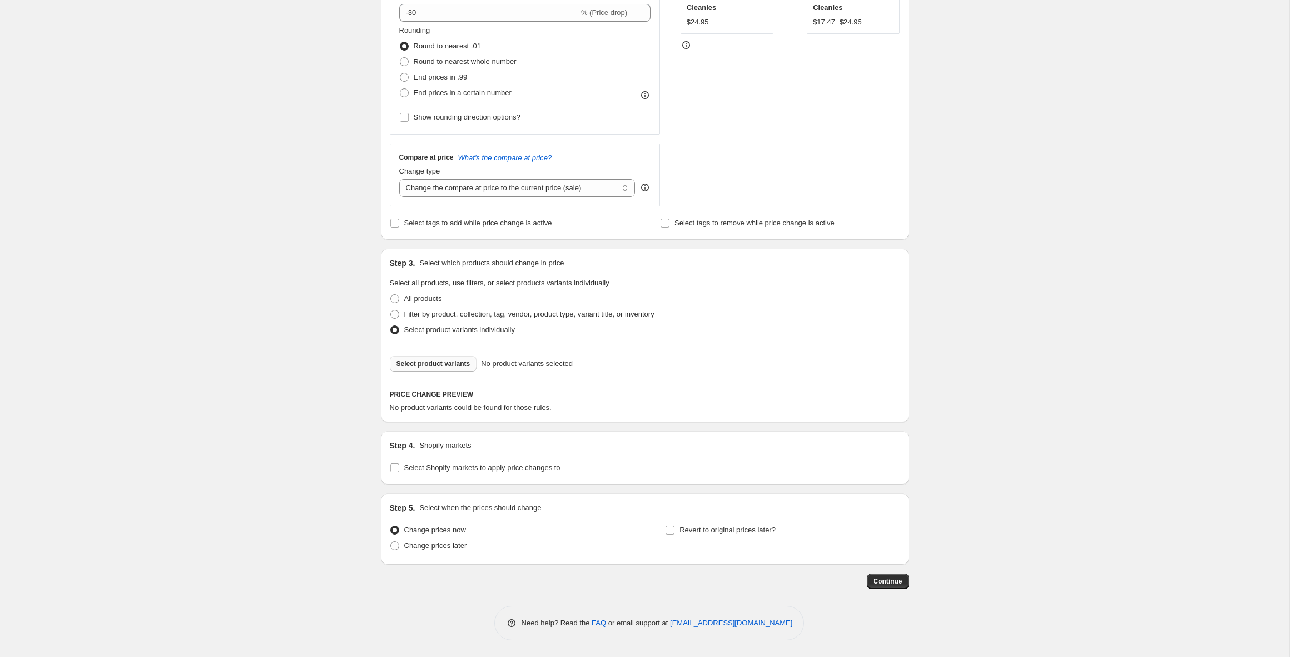
click at [449, 366] on span "Select product variants" at bounding box center [433, 363] width 74 height 9
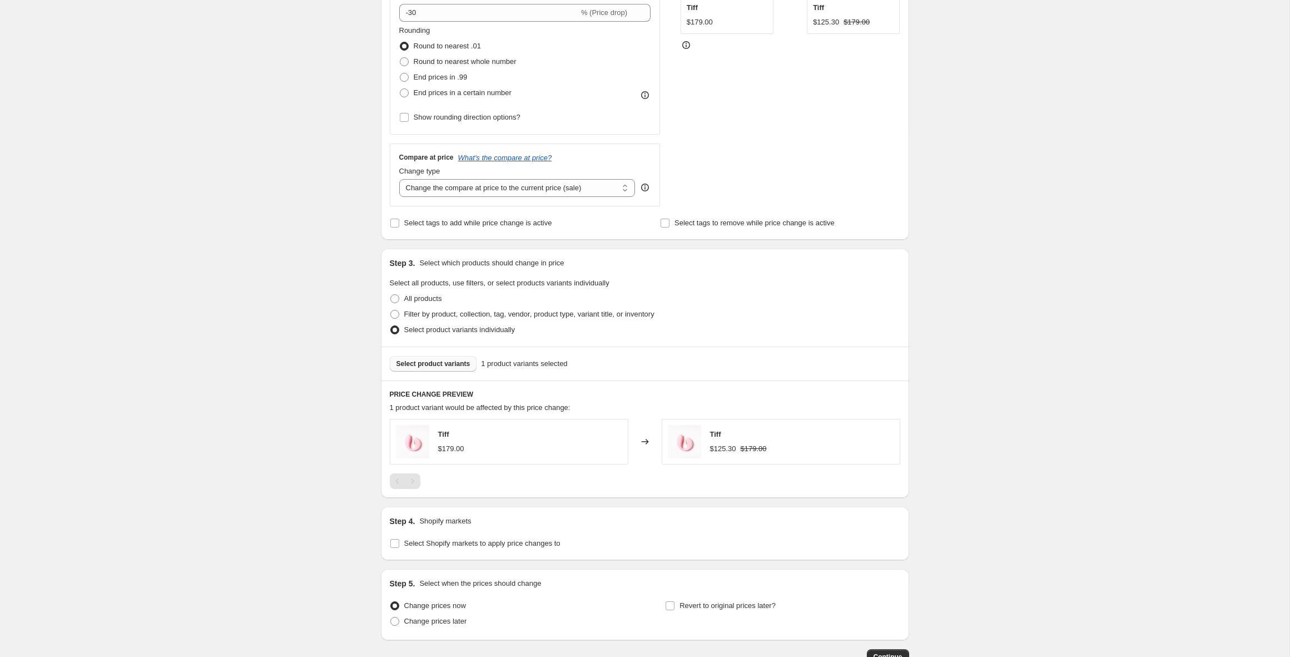
scroll to position [346, 0]
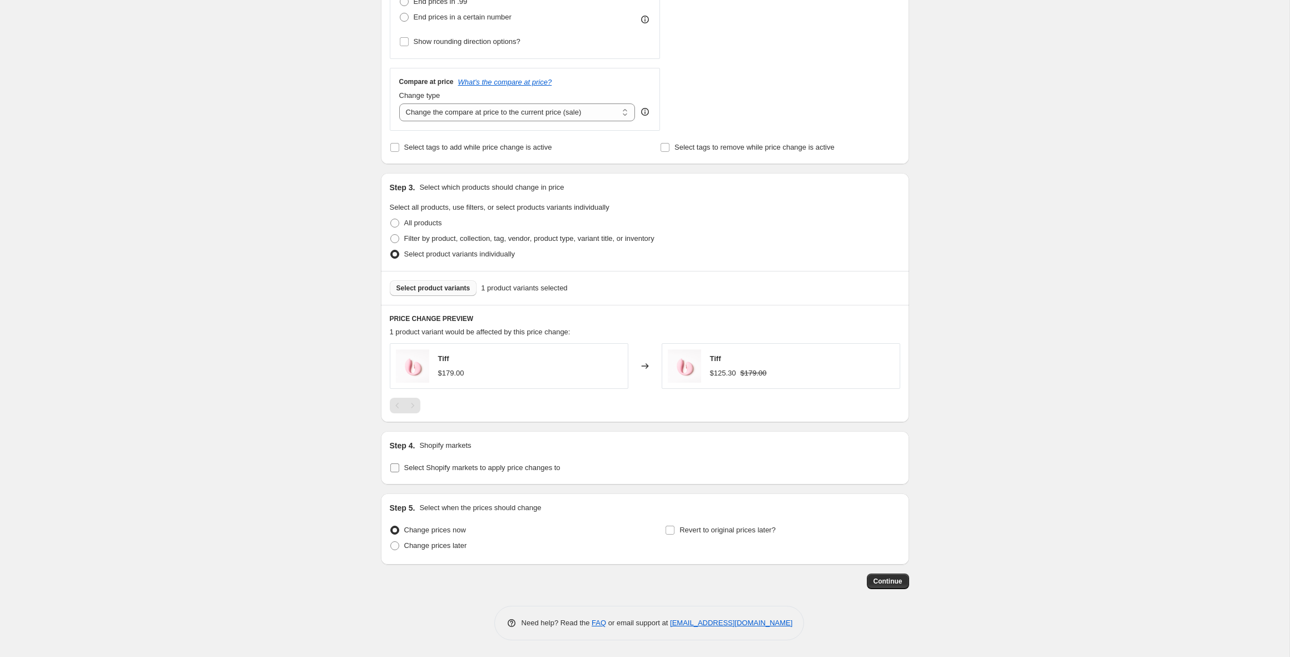
click at [443, 469] on span "Select Shopify markets to apply price changes to" at bounding box center [482, 467] width 156 height 8
click at [399, 469] on input "Select Shopify markets to apply price changes to" at bounding box center [394, 467] width 9 height 9
checkbox input "true"
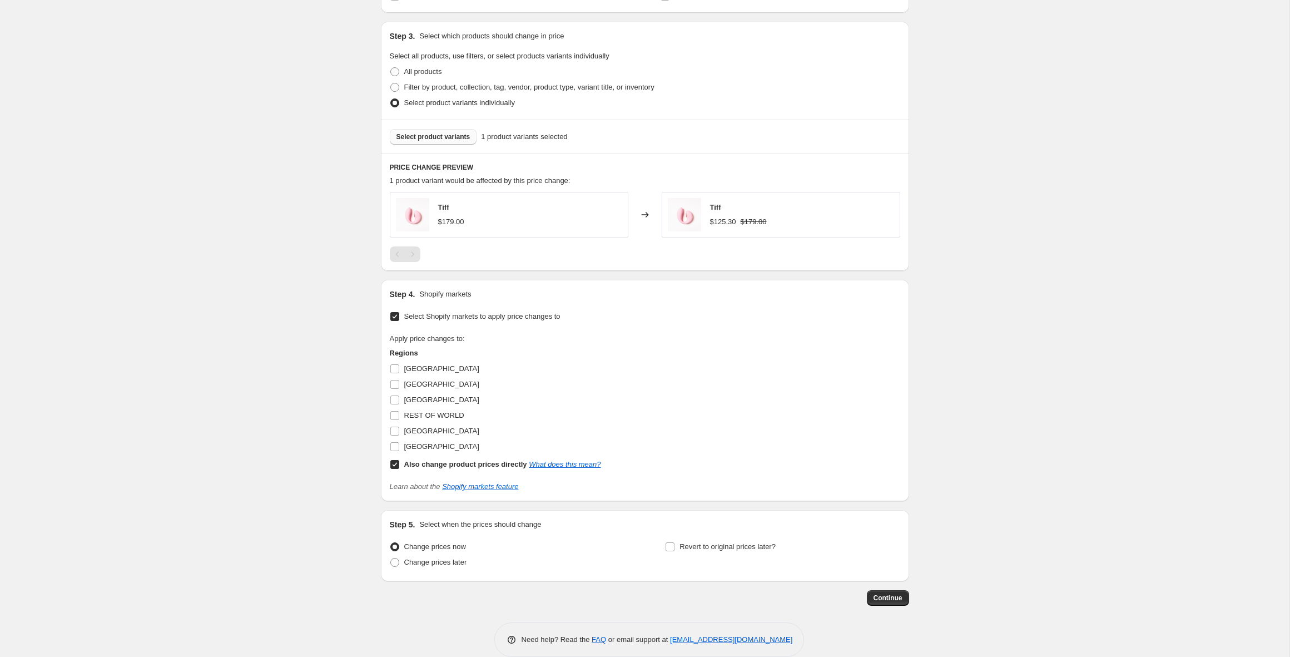
scroll to position [505, 0]
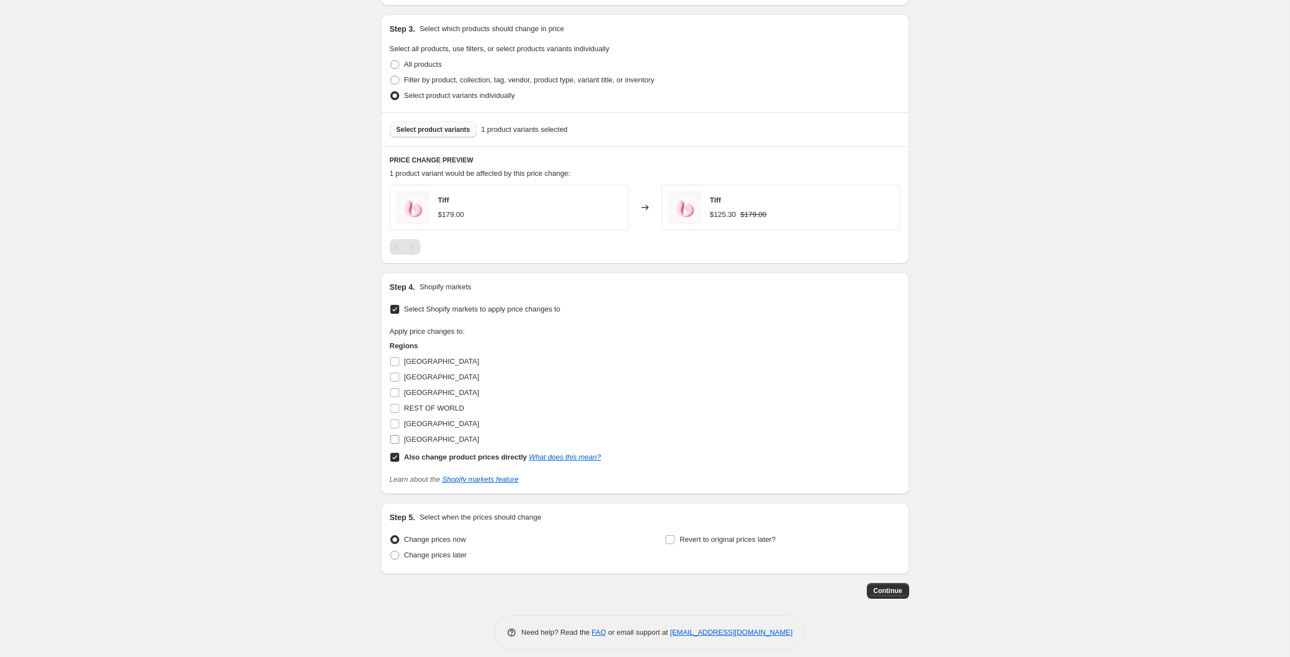
click at [393, 441] on input "[GEOGRAPHIC_DATA]" at bounding box center [394, 439] width 9 height 9
checkbox input "true"
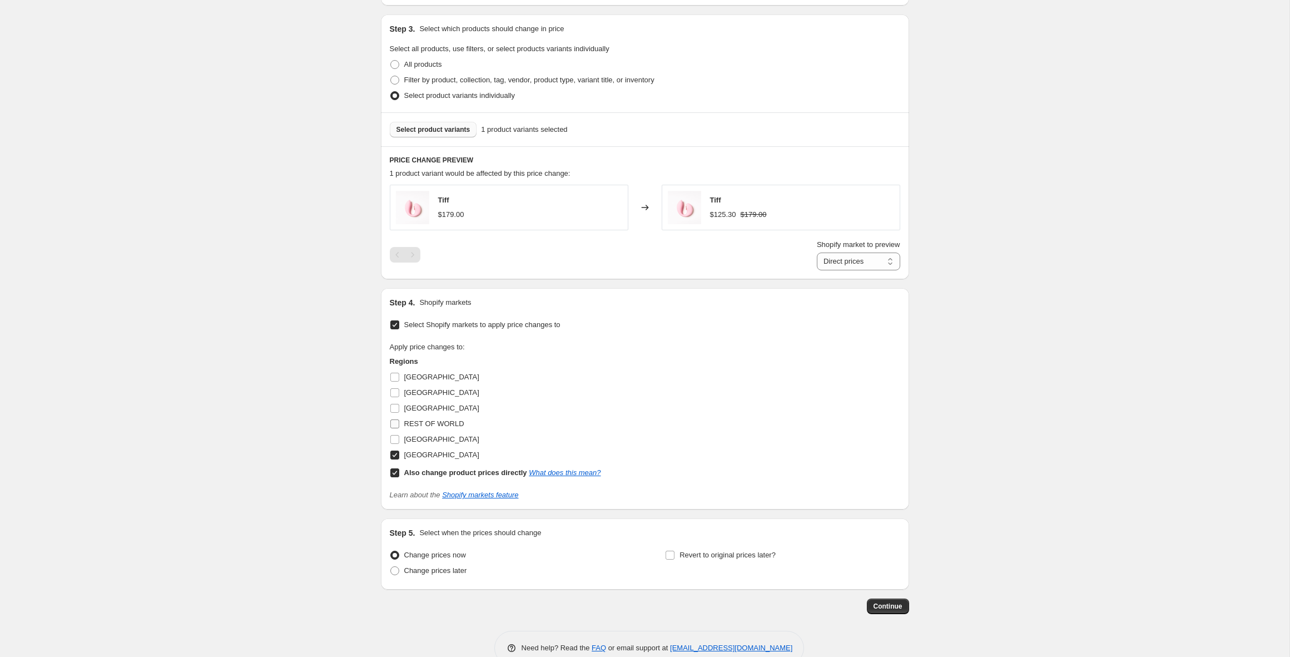
click at [393, 426] on input "REST OF WORLD" at bounding box center [394, 423] width 9 height 9
checkbox input "true"
click at [397, 442] on input "[GEOGRAPHIC_DATA]" at bounding box center [394, 439] width 9 height 9
checkbox input "true"
click at [396, 395] on input "[GEOGRAPHIC_DATA]" at bounding box center [394, 392] width 9 height 9
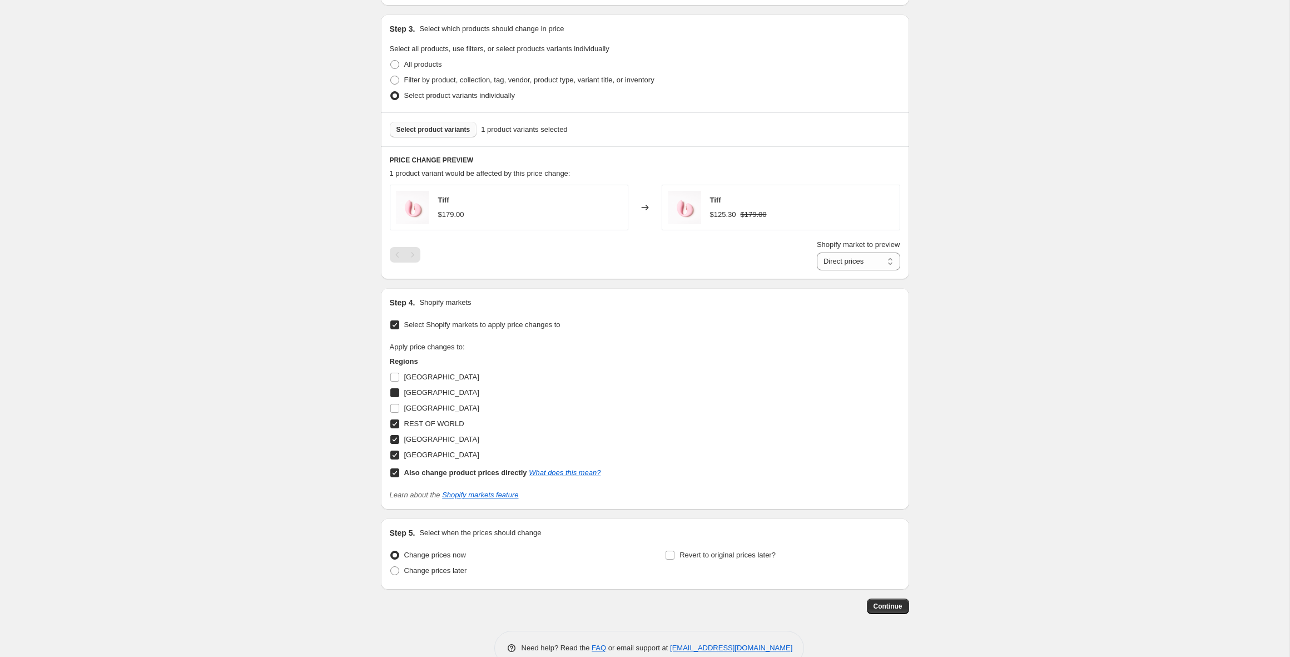
checkbox input "true"
click at [395, 471] on input "Also change product prices directly What does this mean?" at bounding box center [394, 472] width 9 height 9
checkbox input "false"
select select "77560643903"
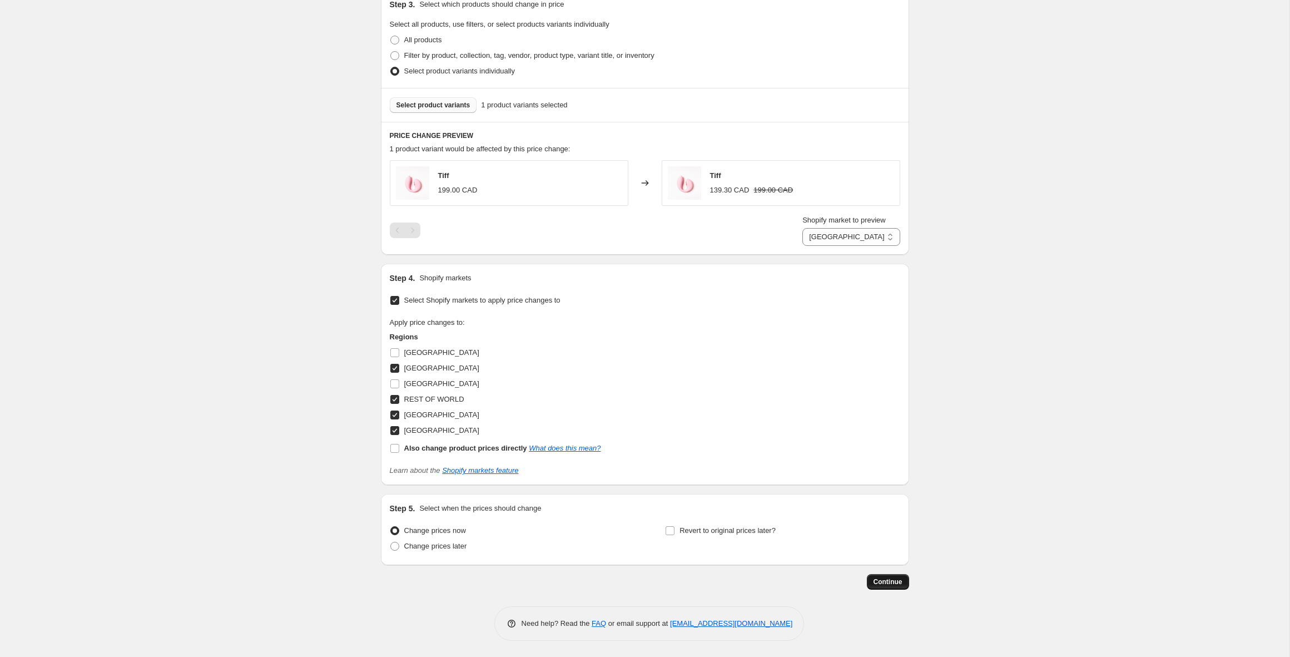
scroll to position [530, 0]
click at [890, 584] on span "Continue" at bounding box center [887, 580] width 29 height 9
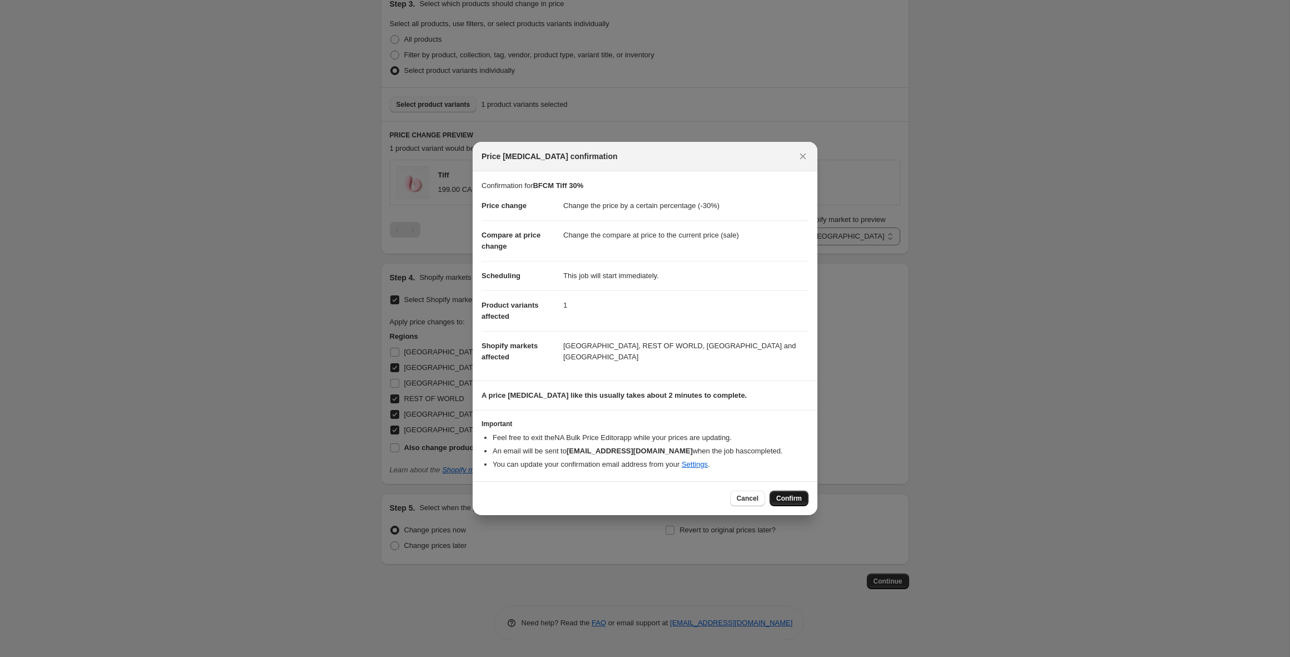
click at [790, 504] on button "Confirm" at bounding box center [788, 498] width 39 height 16
type input "BFCM Tiff 30%"
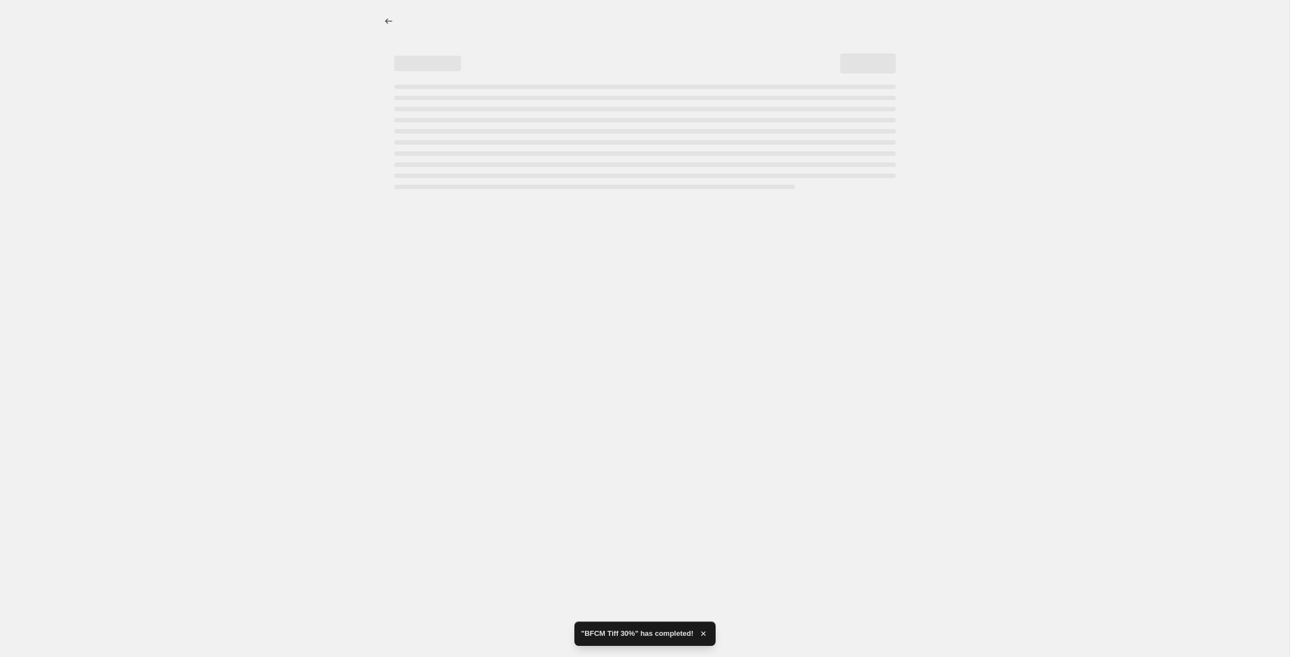
select select "percentage"
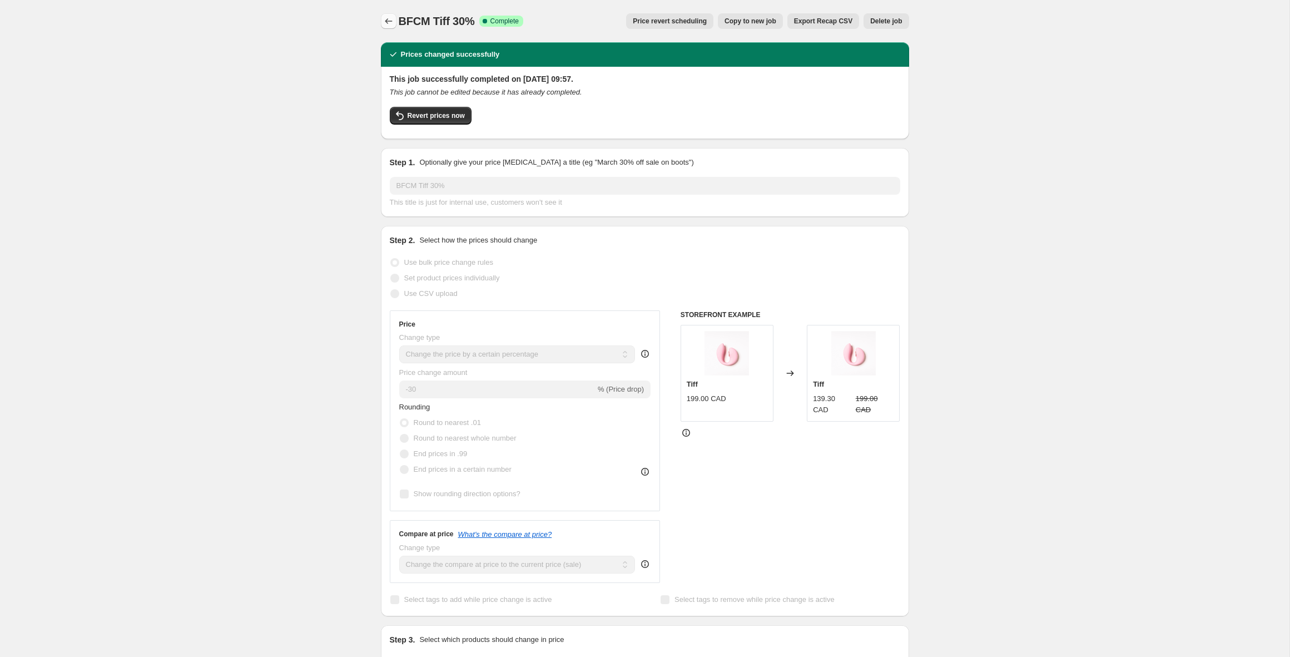
click at [388, 20] on icon "Price change jobs" at bounding box center [388, 21] width 11 height 11
